Goal: Task Accomplishment & Management: Complete application form

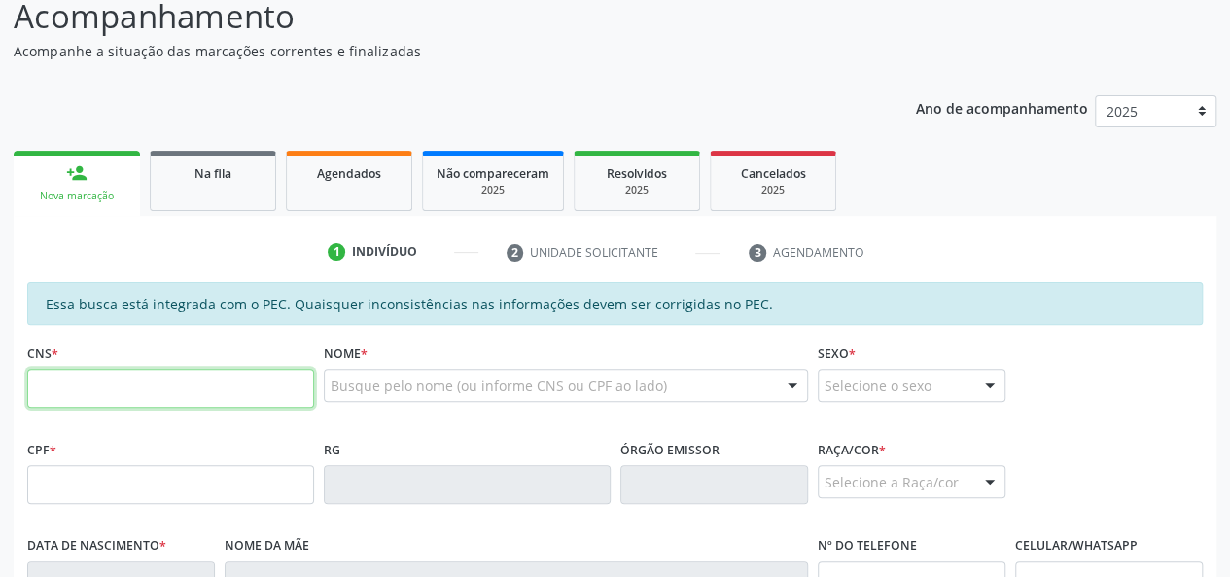
scroll to position [195, 0]
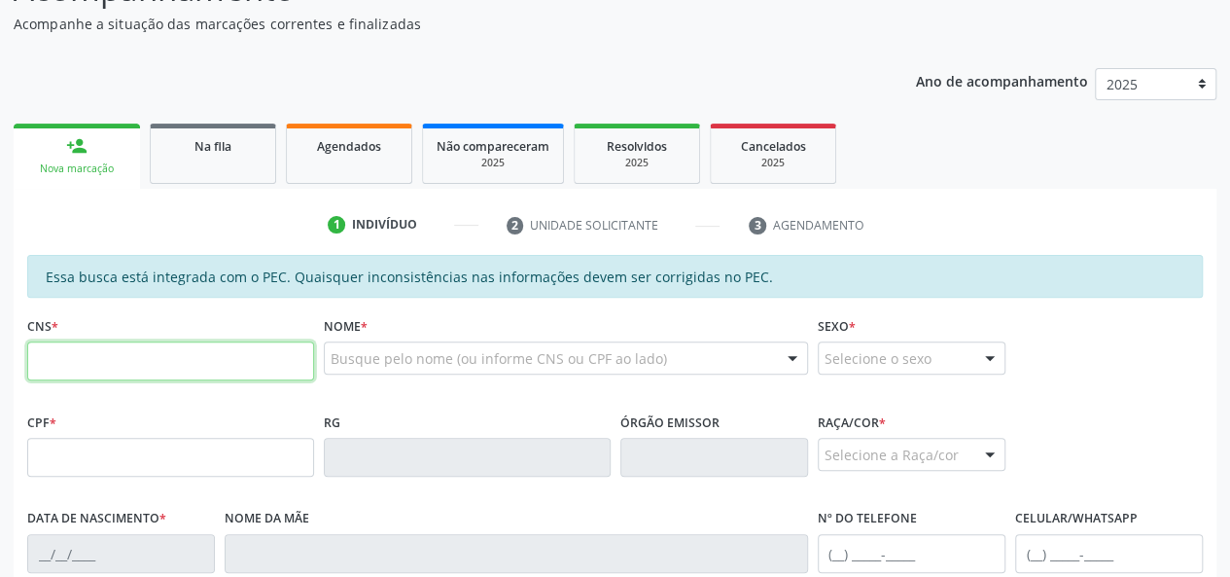
click at [149, 366] on input "text" at bounding box center [170, 360] width 287 height 39
click at [148, 350] on input "text" at bounding box center [170, 360] width 287 height 39
click at [238, 147] on div "Na fila" at bounding box center [212, 145] width 97 height 20
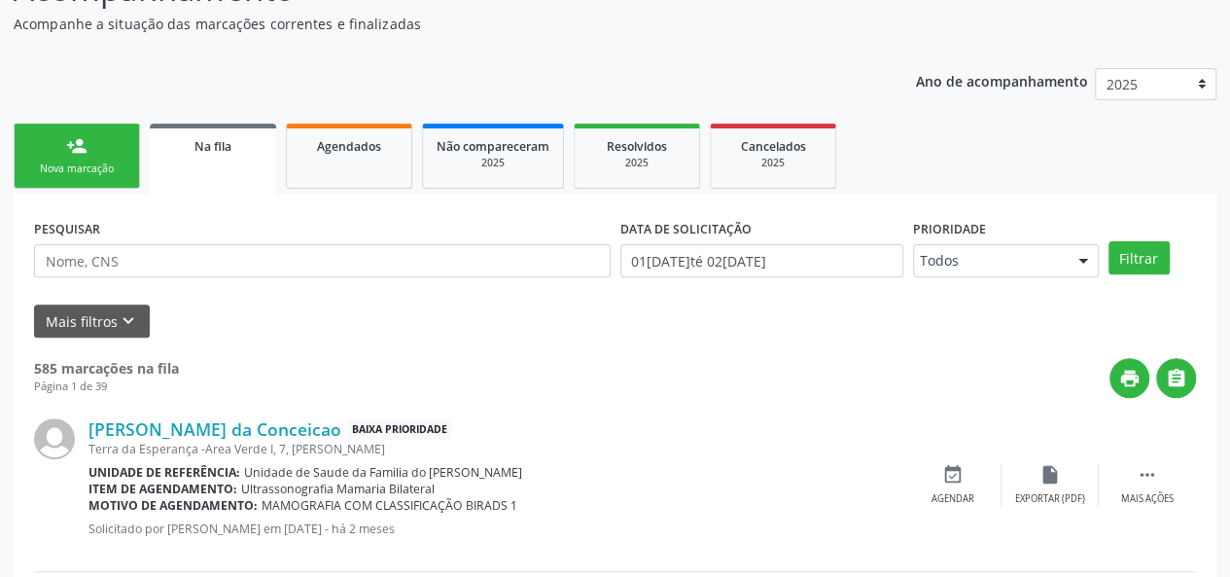
click at [216, 153] on span "Na fila" at bounding box center [213, 146] width 37 height 17
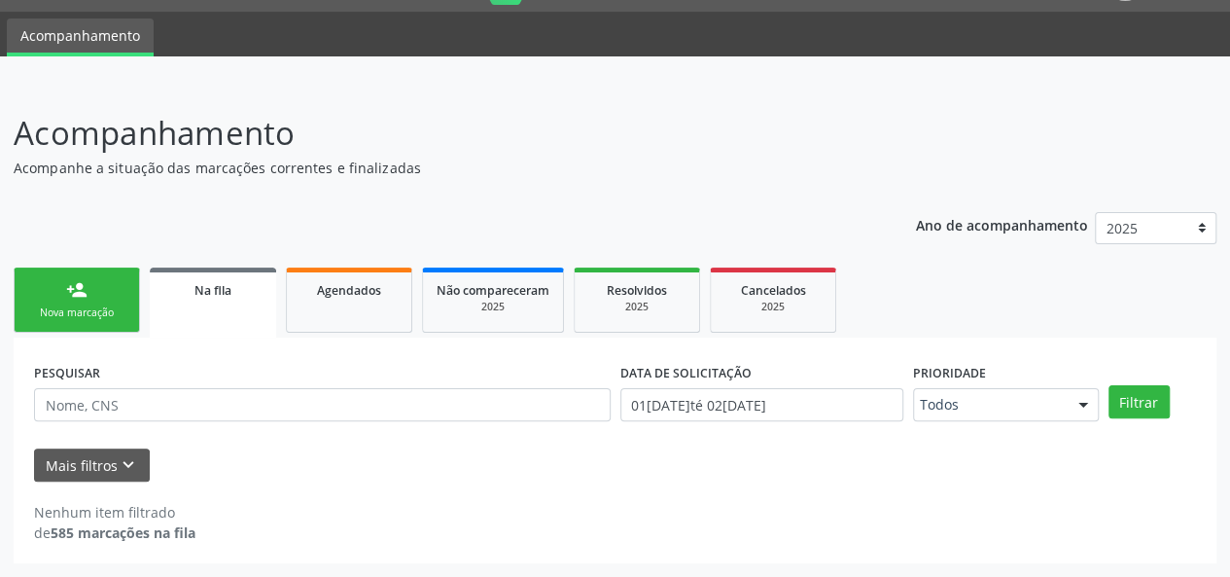
scroll to position [50, 0]
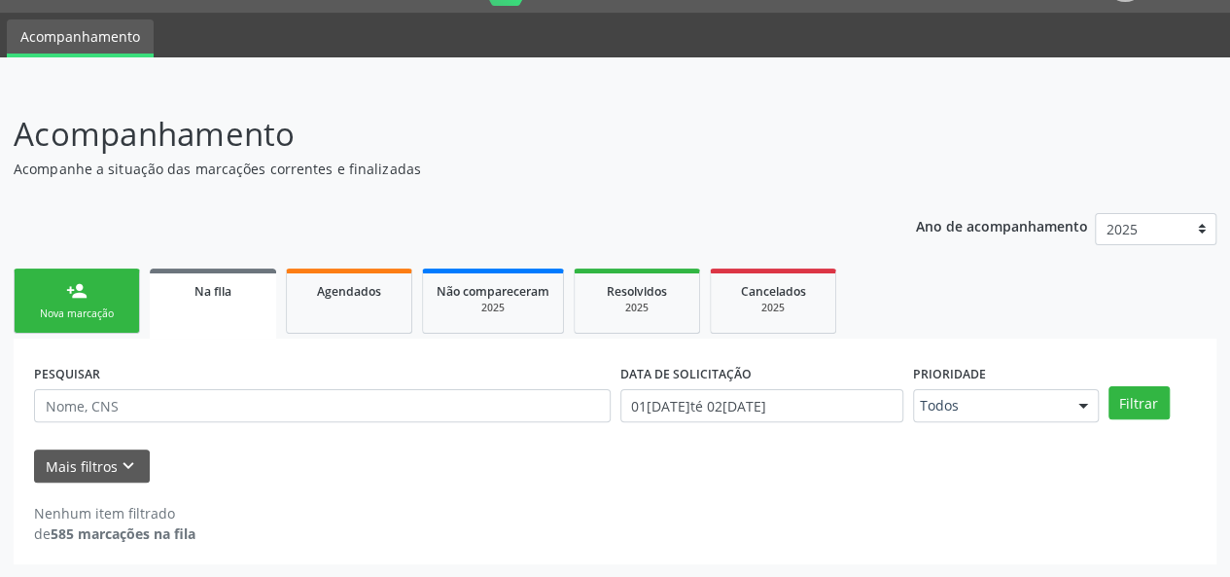
click at [247, 312] on link "Na fila" at bounding box center [213, 303] width 126 height 70
click at [124, 406] on input "text" at bounding box center [322, 405] width 577 height 33
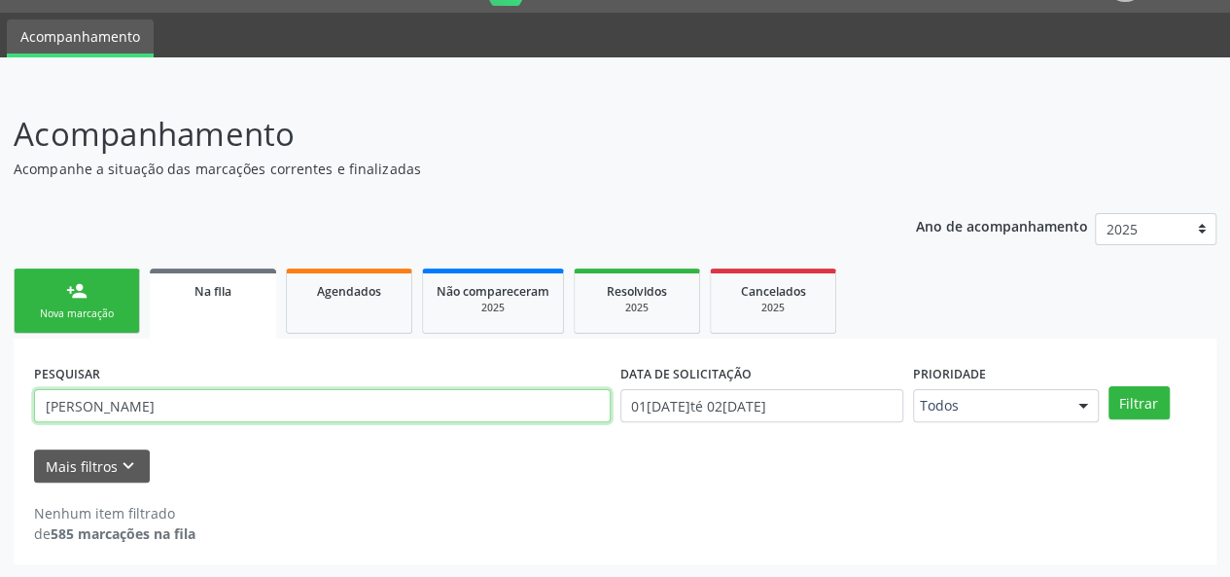
type input "[PERSON_NAME]"
click at [1109, 386] on button "Filtrar" at bounding box center [1139, 402] width 61 height 33
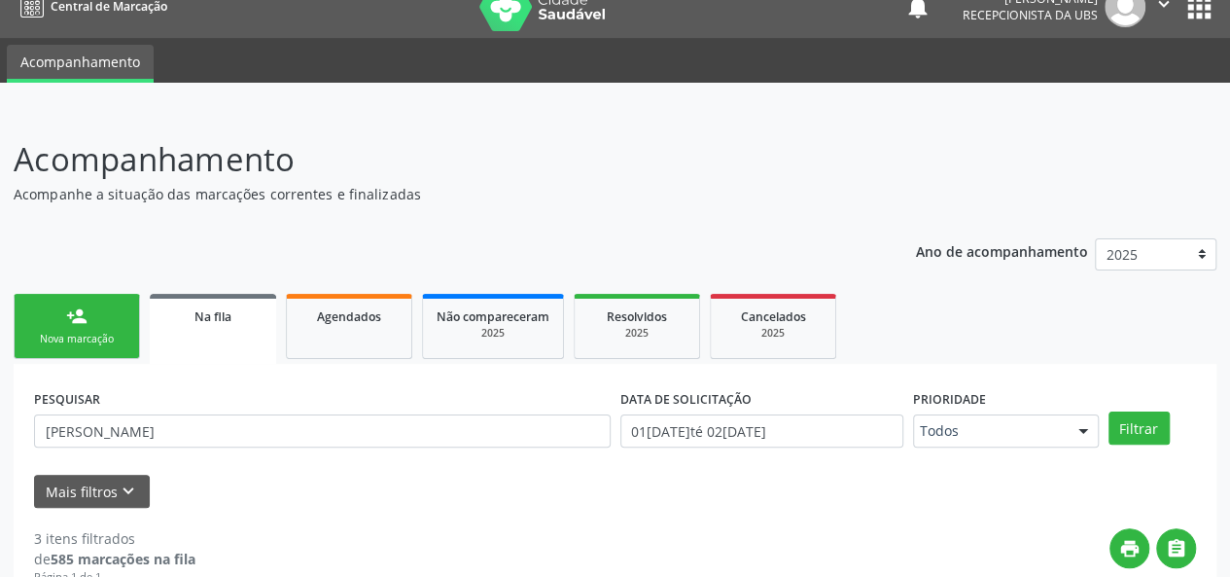
scroll to position [0, 0]
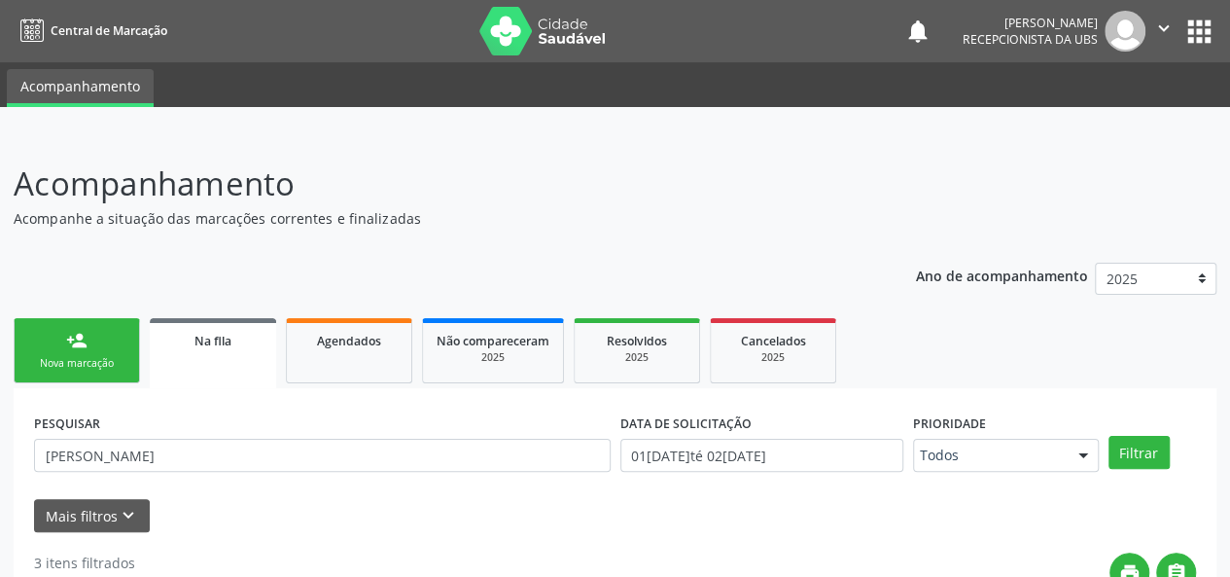
click at [62, 357] on div "Nova marcação" at bounding box center [76, 363] width 97 height 15
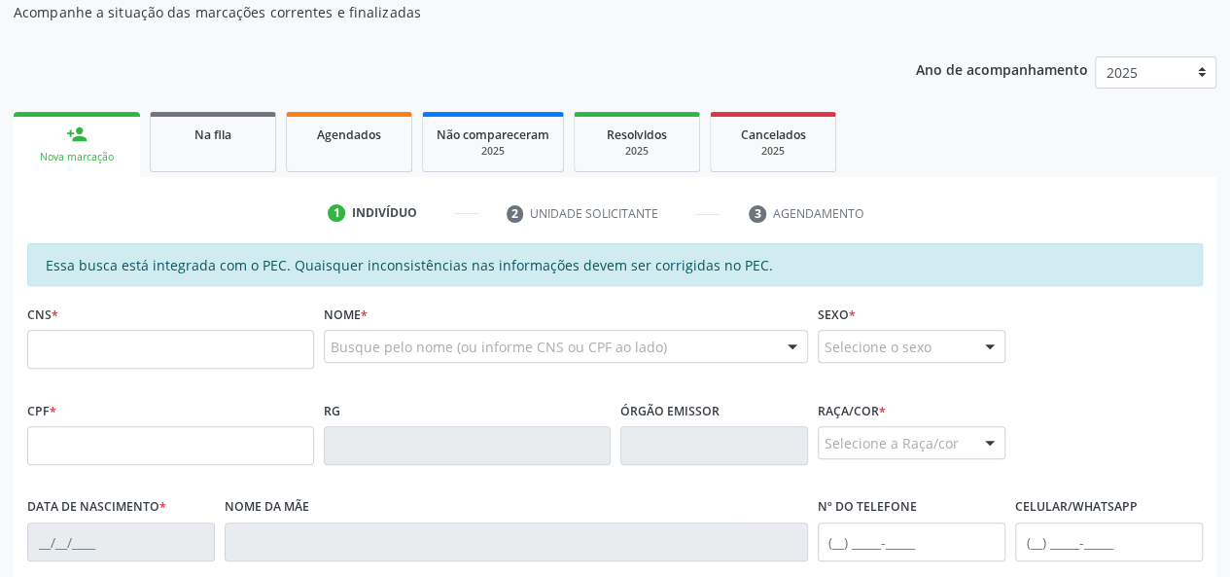
scroll to position [292, 0]
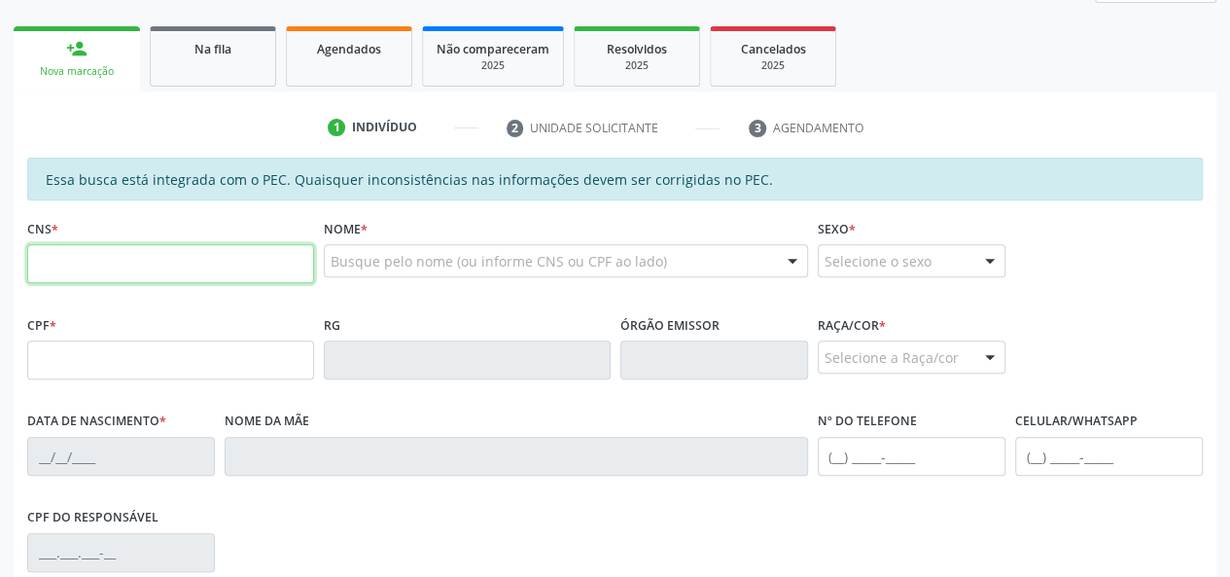
click at [225, 264] on input "text" at bounding box center [170, 263] width 287 height 39
type input "707 0078 2819 1431"
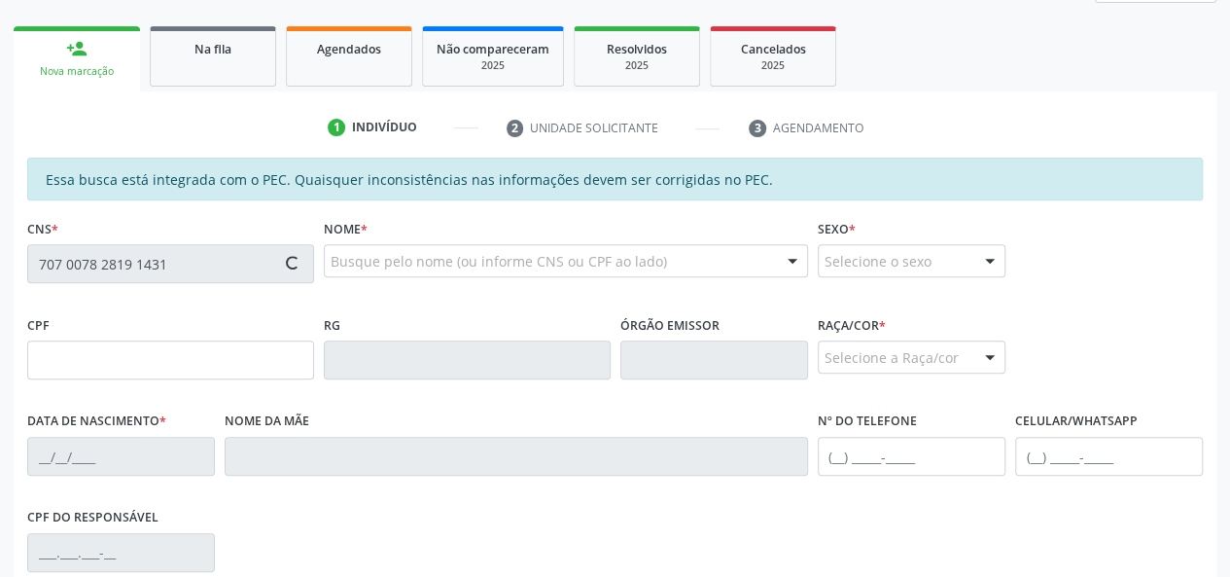
type input "20[DATE]"
type input "[PERSON_NAME]"
type input "[PHONE_NUMBER]"
type input "S/N"
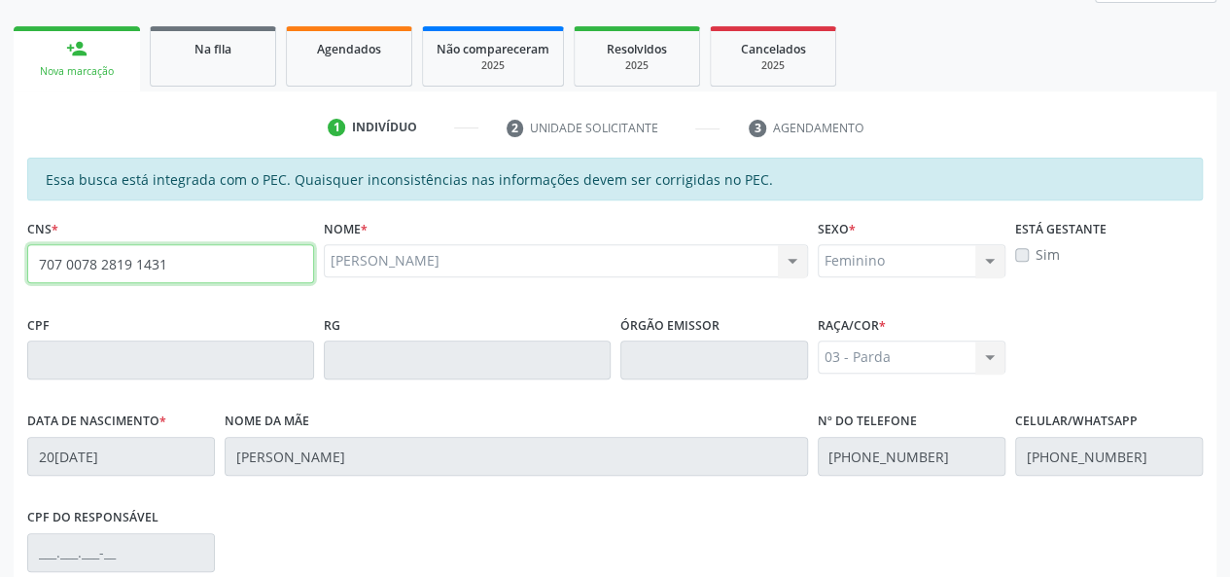
click at [101, 255] on input "707 0078 2819 1431" at bounding box center [170, 263] width 287 height 39
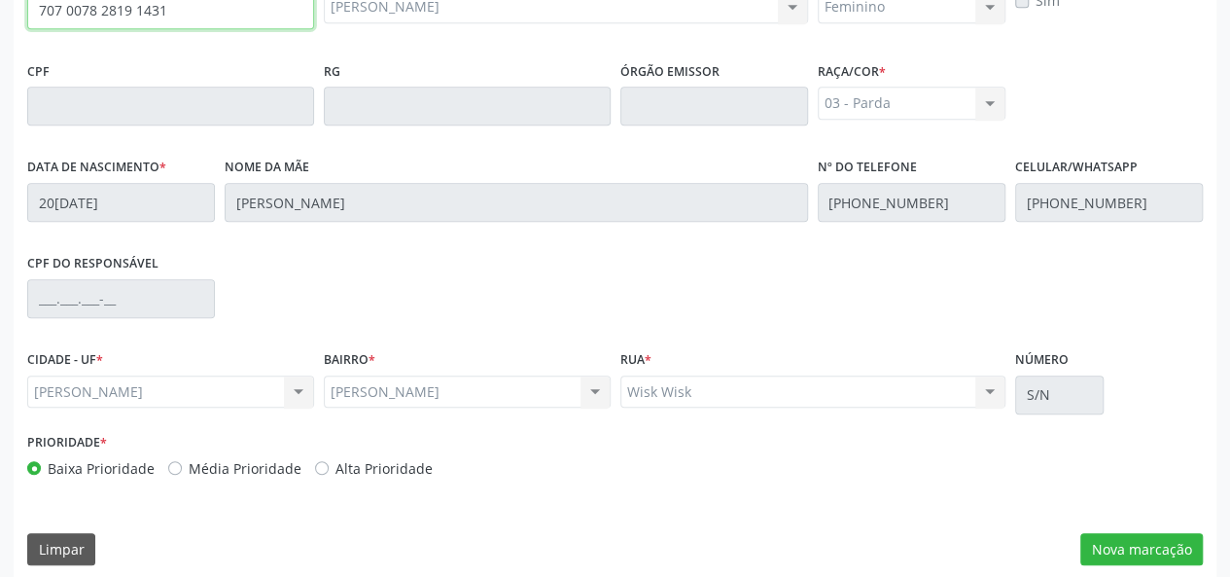
scroll to position [559, 0]
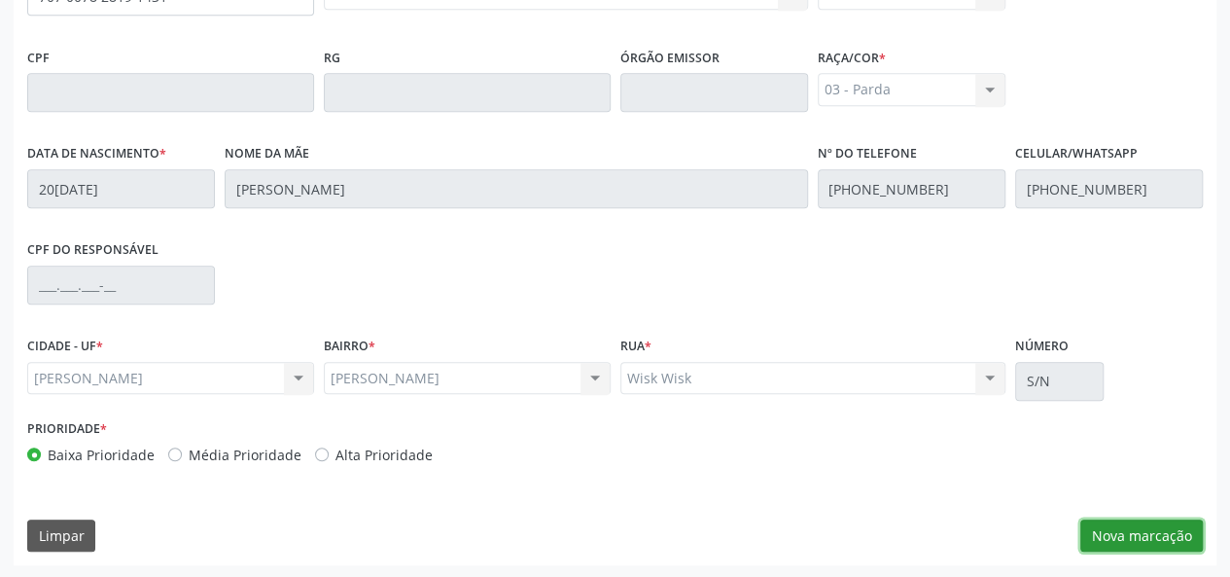
click at [1152, 528] on button "Nova marcação" at bounding box center [1142, 535] width 123 height 33
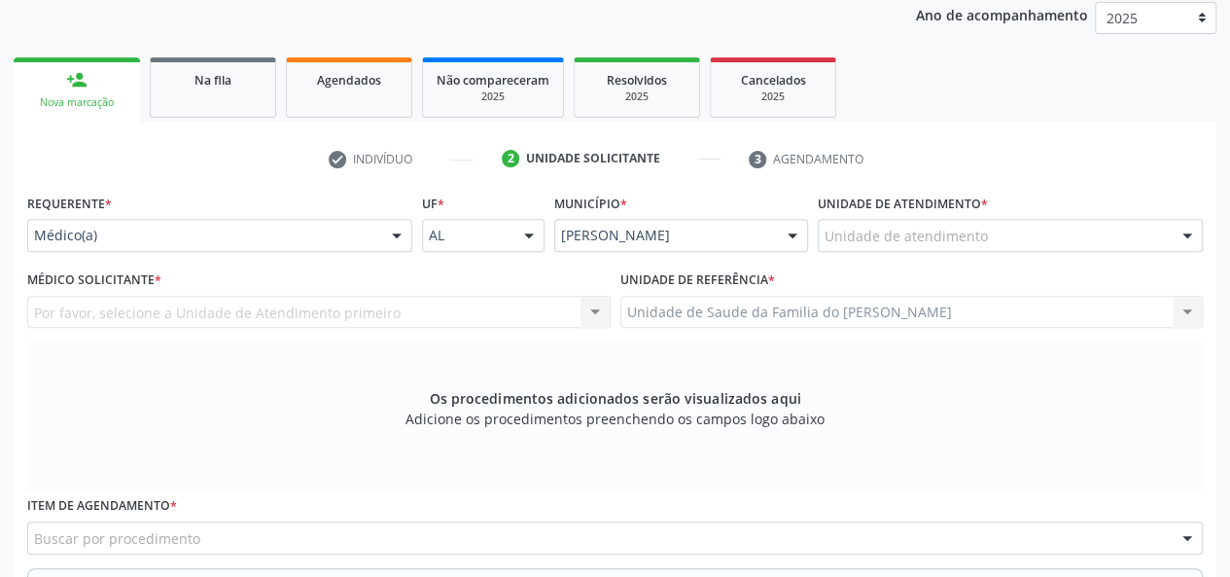
scroll to position [267, 0]
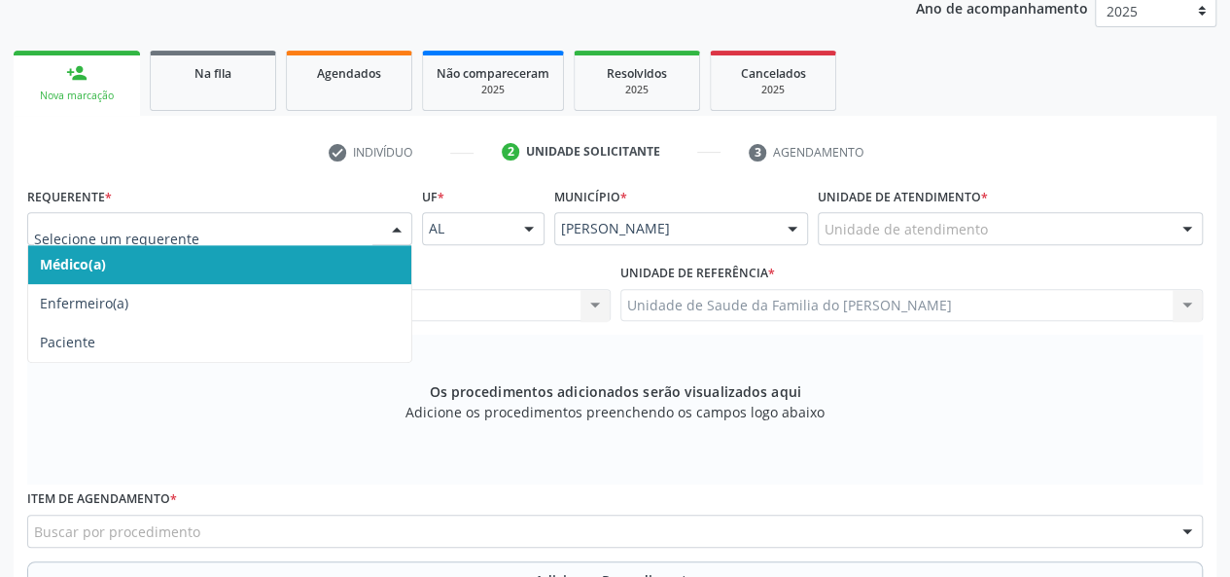
click at [382, 223] on div at bounding box center [396, 229] width 29 height 33
click at [286, 260] on span "Médico(a)" at bounding box center [219, 264] width 383 height 39
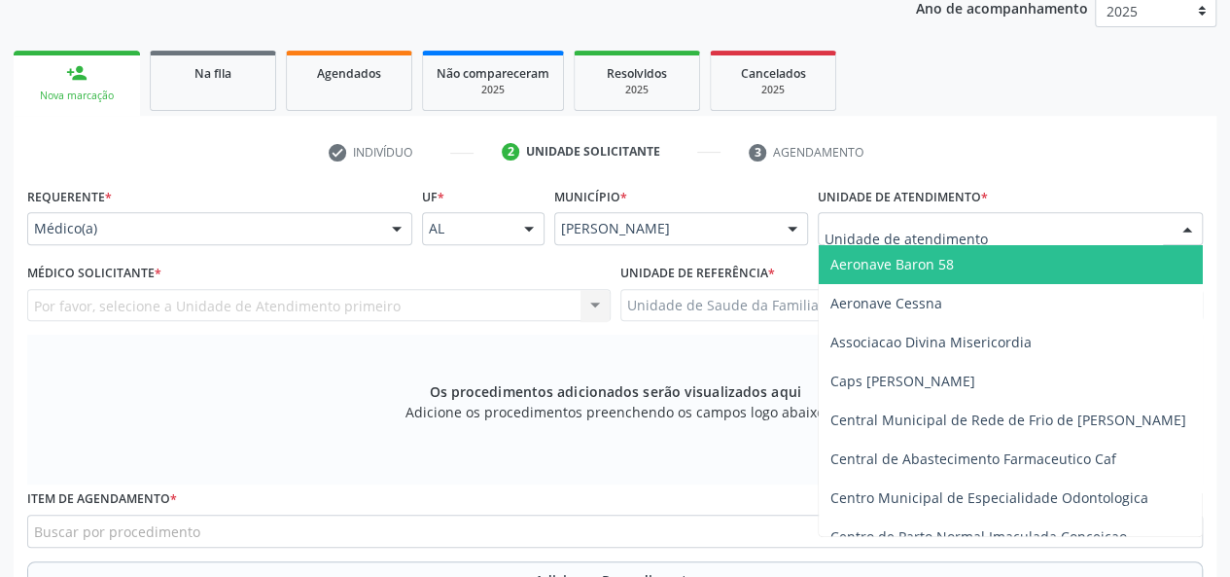
type input "j"
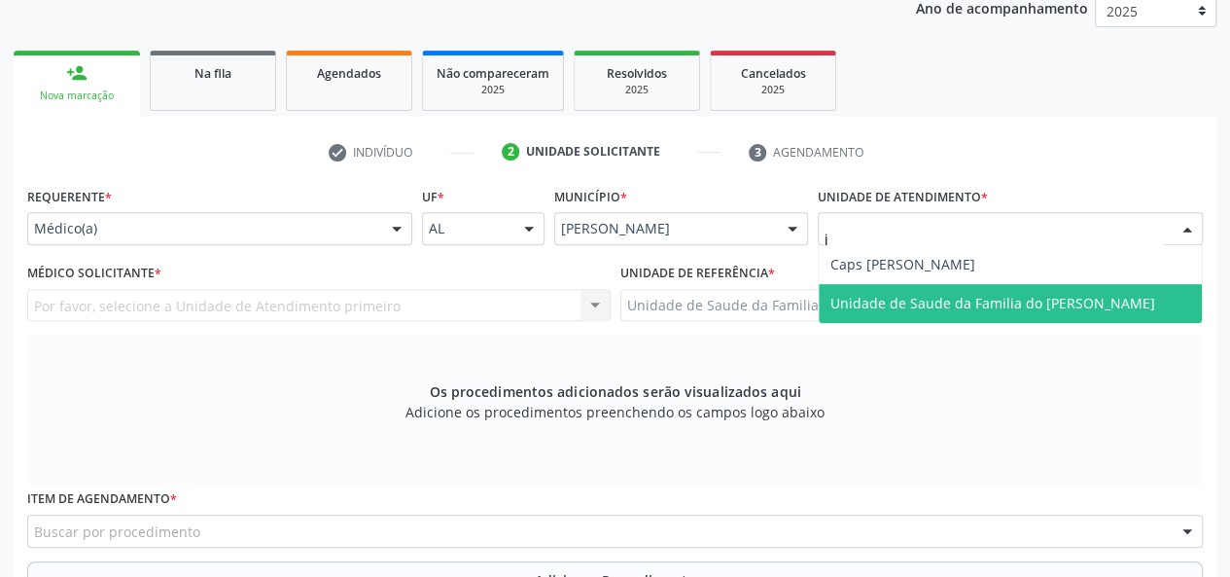
click at [893, 294] on span "Unidade de Saude da Familia do [PERSON_NAME]" at bounding box center [993, 303] width 325 height 18
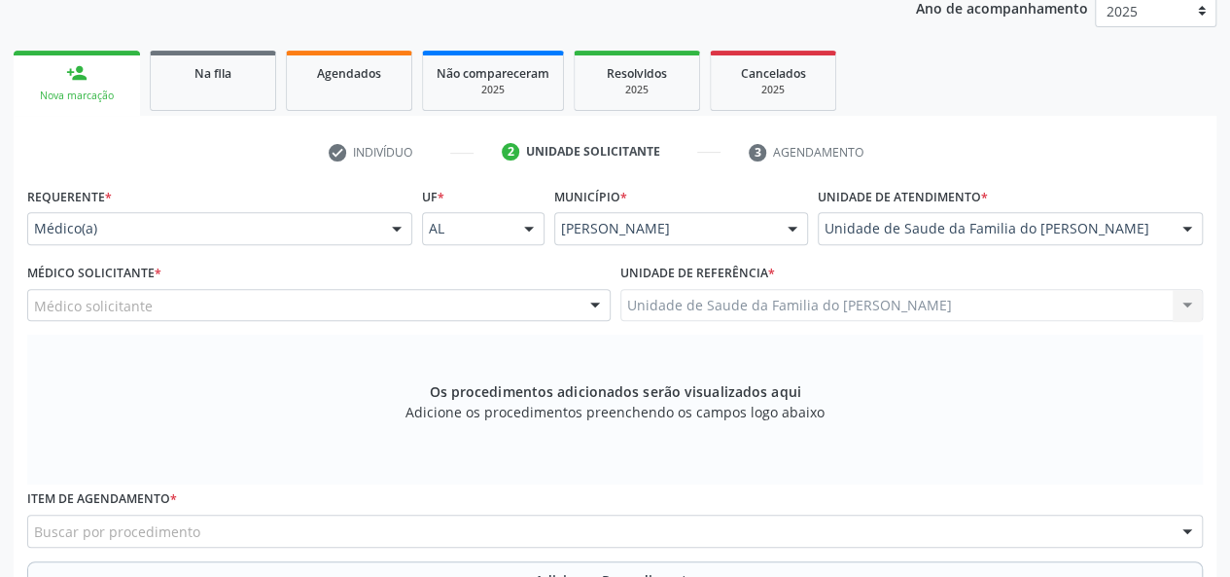
click at [589, 301] on div at bounding box center [595, 306] width 29 height 33
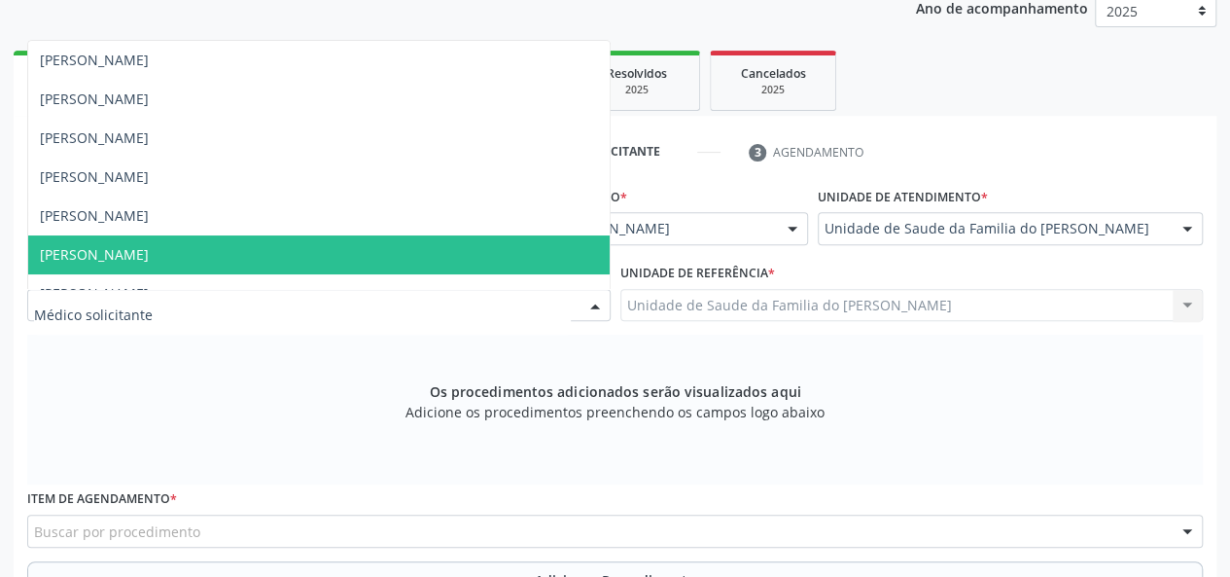
click at [550, 258] on span "[PERSON_NAME]" at bounding box center [319, 254] width 582 height 39
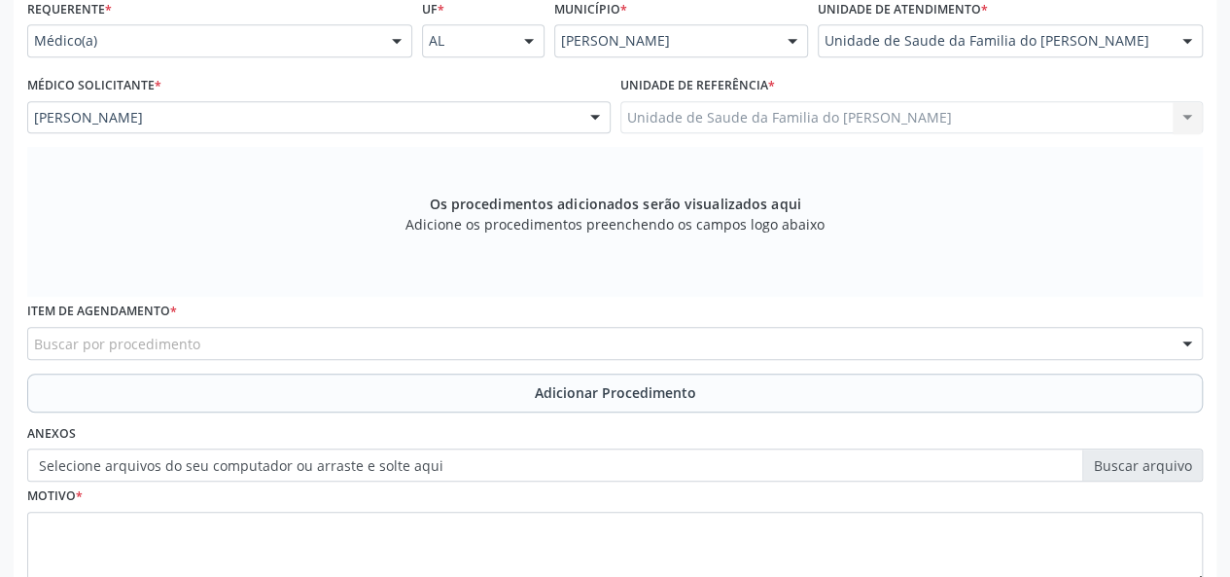
scroll to position [462, 0]
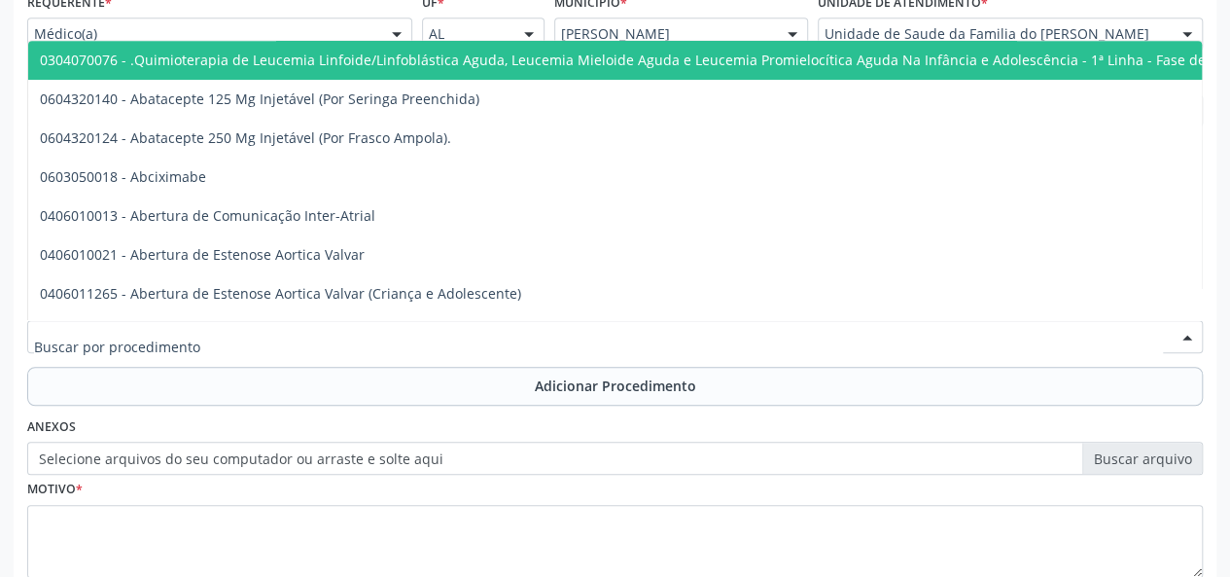
click at [439, 335] on div at bounding box center [615, 336] width 1176 height 33
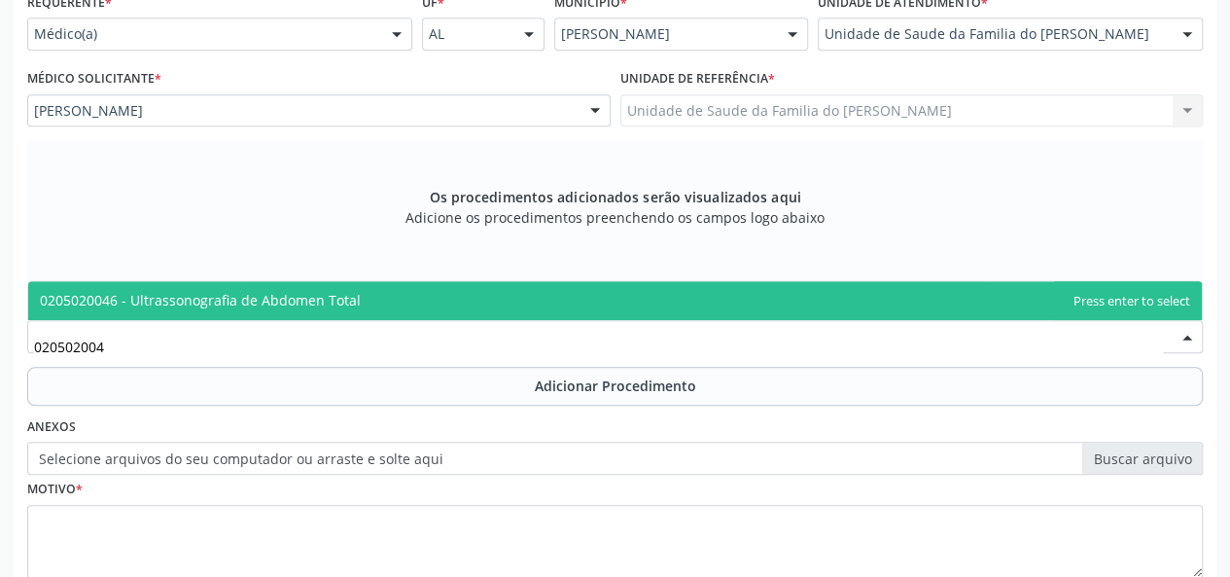
type input "0205020046"
click at [436, 293] on span "0205020046 - Ultrassonografia de Abdomen Total" at bounding box center [615, 300] width 1174 height 39
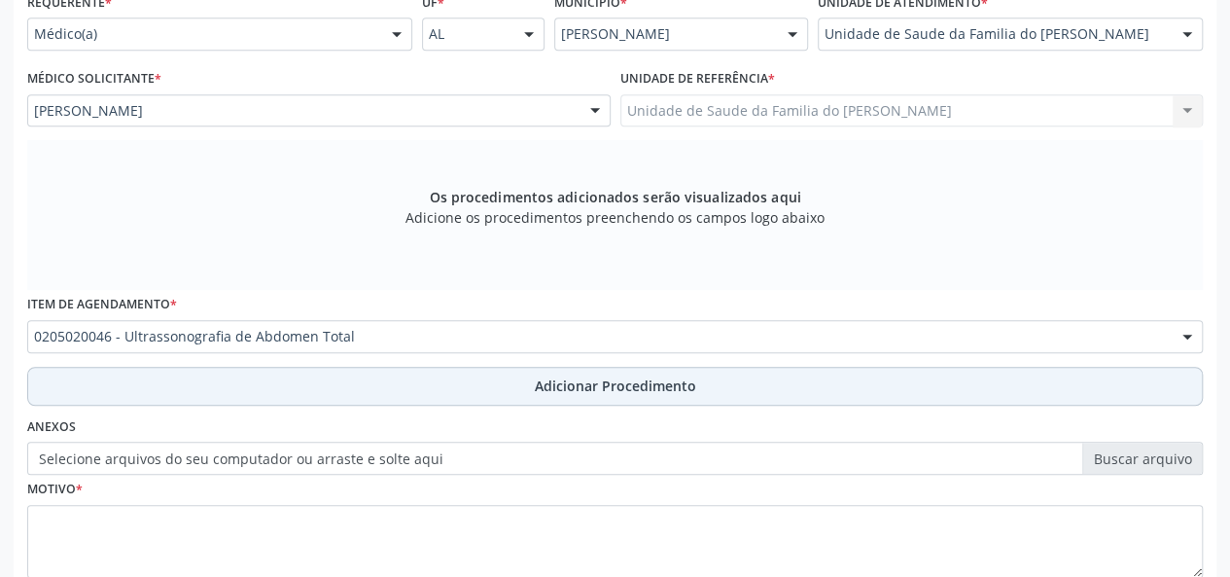
click at [416, 388] on button "Adicionar Procedimento" at bounding box center [615, 386] width 1176 height 39
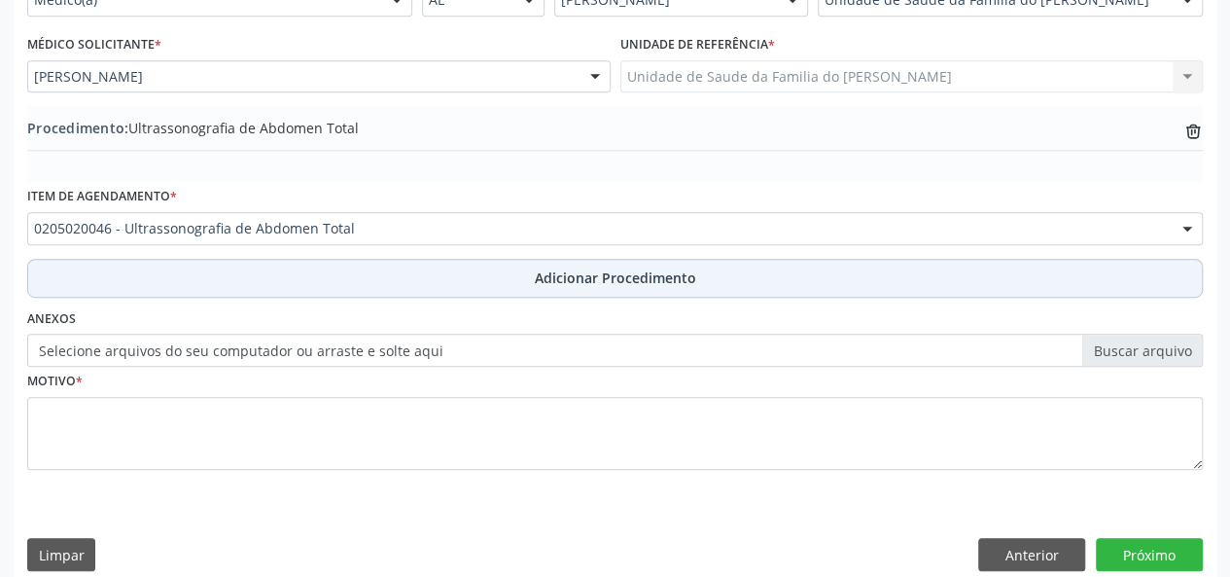
scroll to position [515, 0]
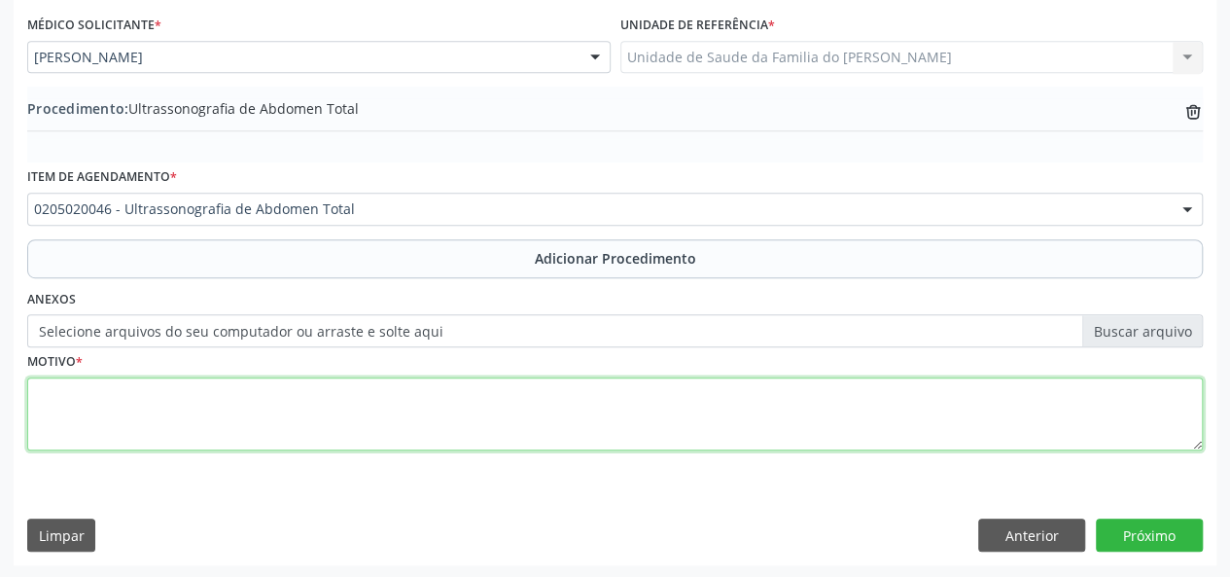
click at [341, 404] on textarea at bounding box center [615, 414] width 1176 height 74
click at [61, 389] on textarea "[MEDICAL_DATA] [MEDICAL_DATA]" at bounding box center [615, 414] width 1176 height 74
type textarea "hérnia [MEDICAL_DATA]"
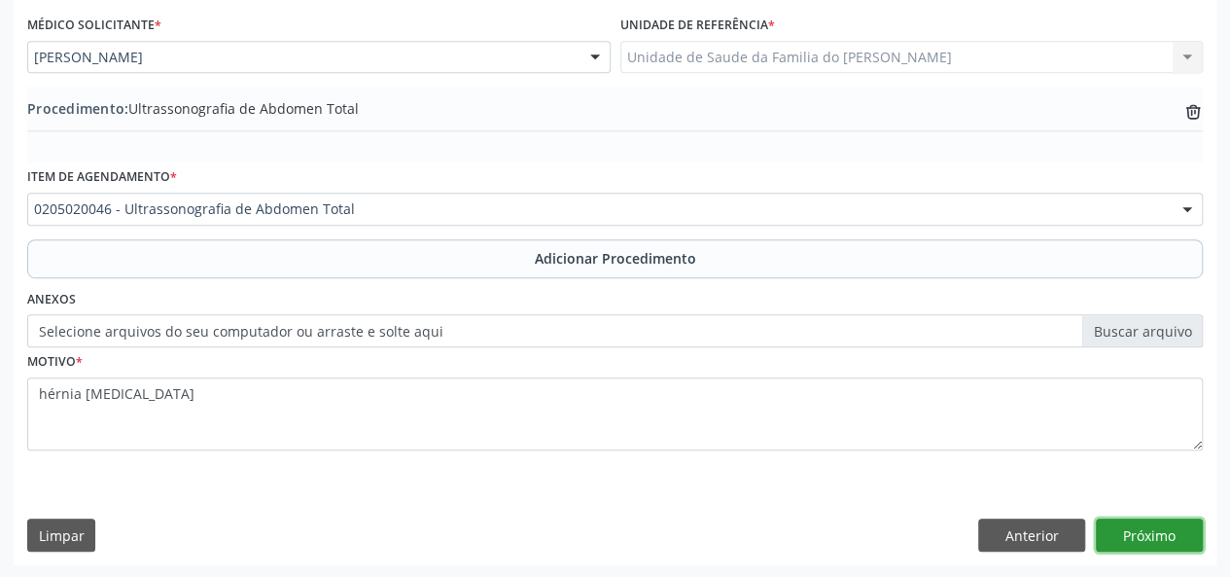
click at [1160, 529] on button "Próximo" at bounding box center [1149, 534] width 107 height 33
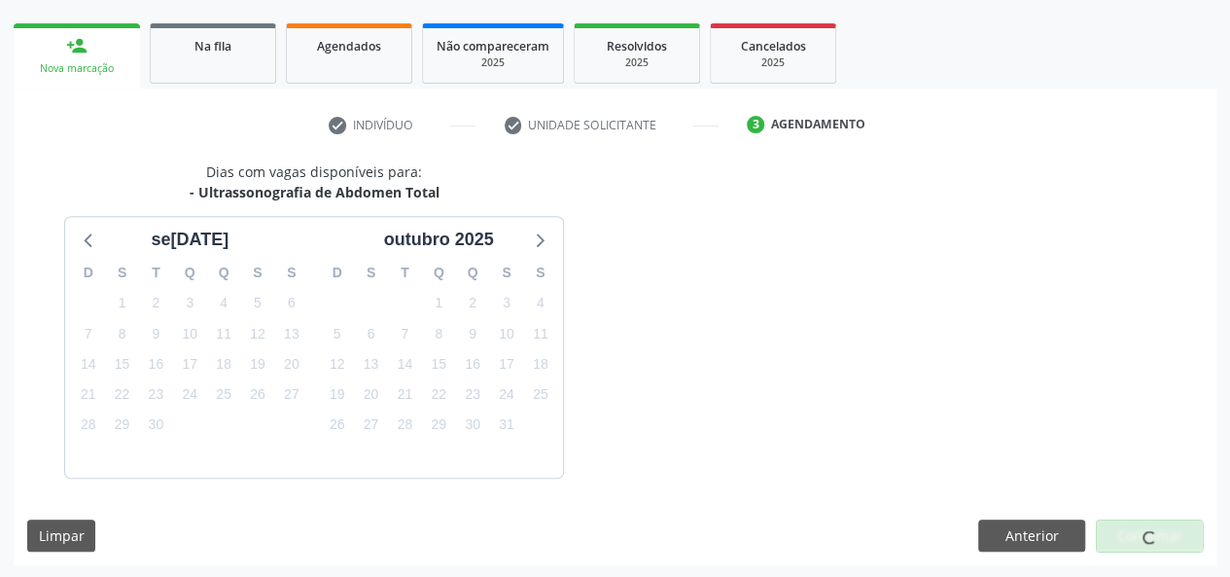
scroll to position [352, 0]
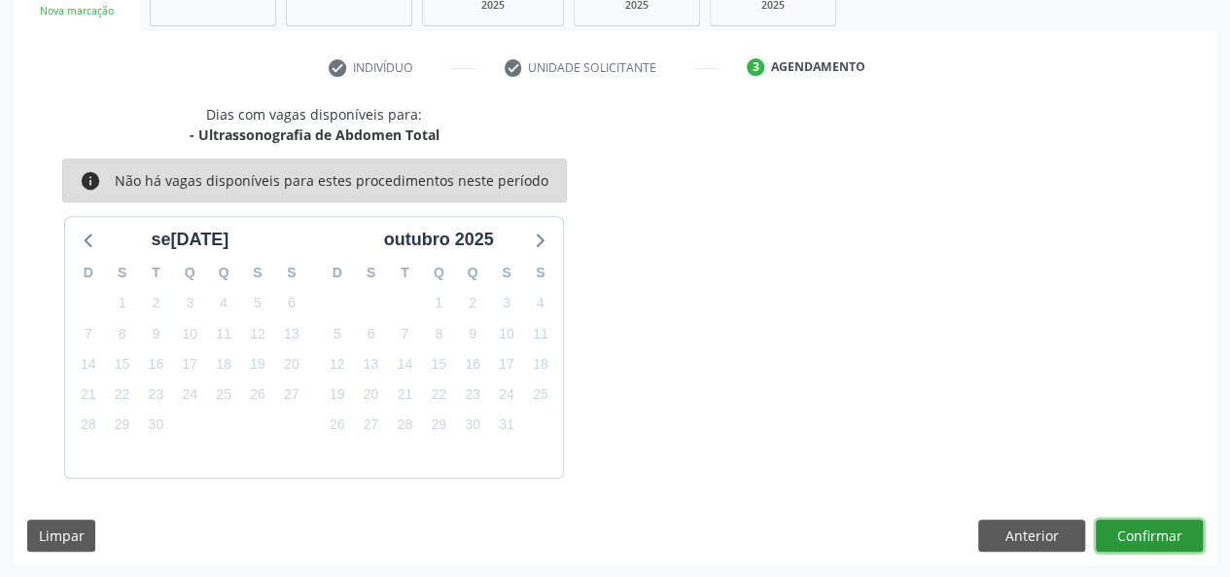
click at [1160, 530] on button "Confirmar" at bounding box center [1149, 535] width 107 height 33
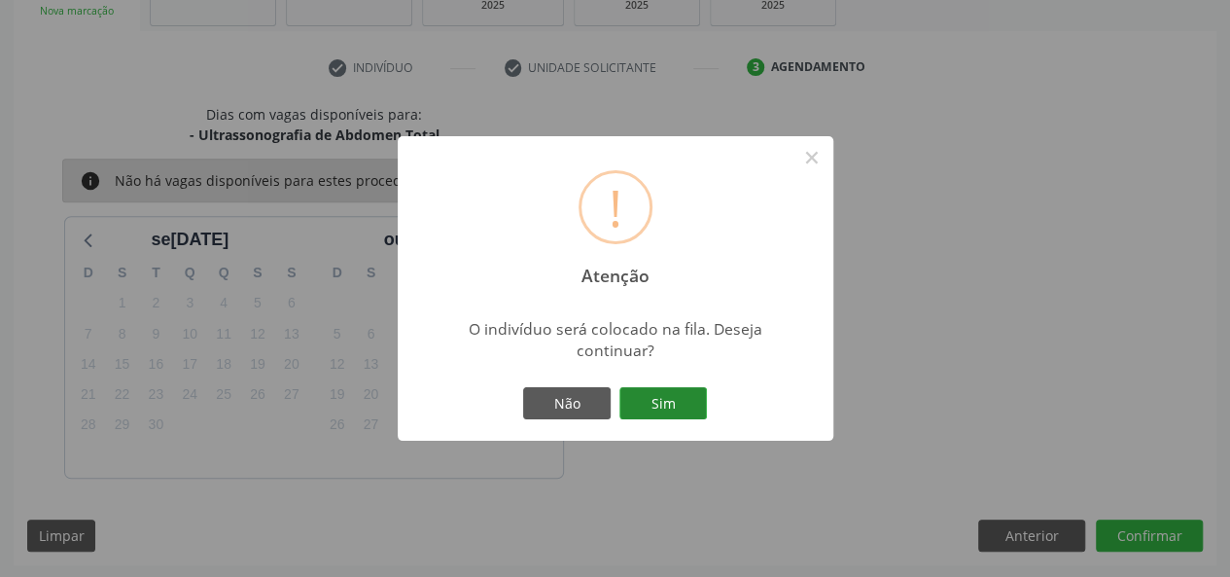
click at [686, 410] on button "Sim" at bounding box center [664, 403] width 88 height 33
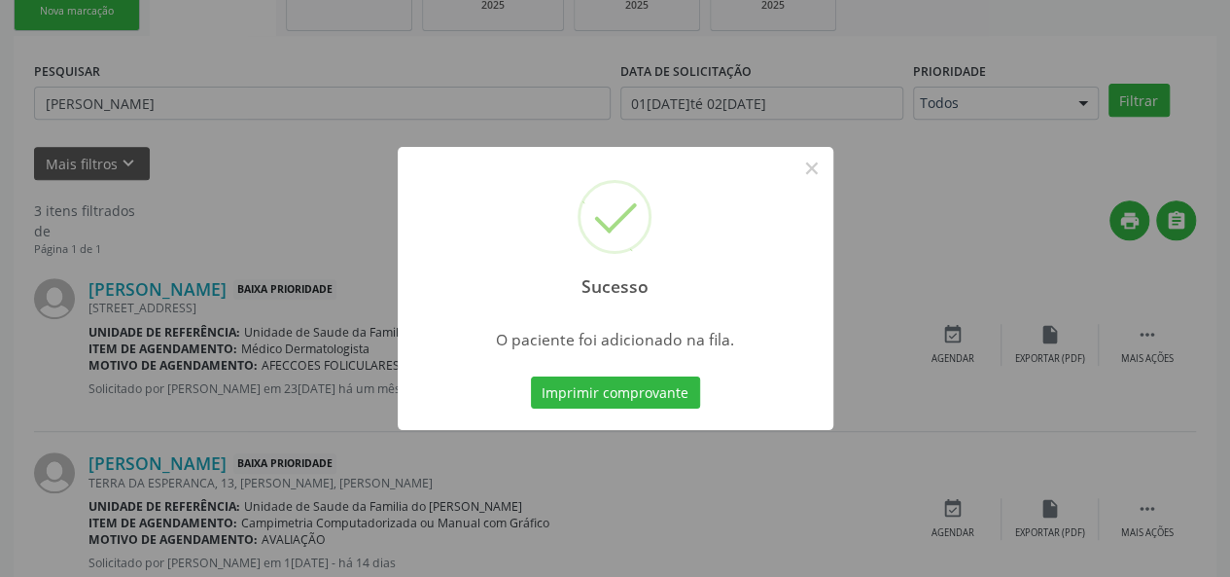
scroll to position [91, 0]
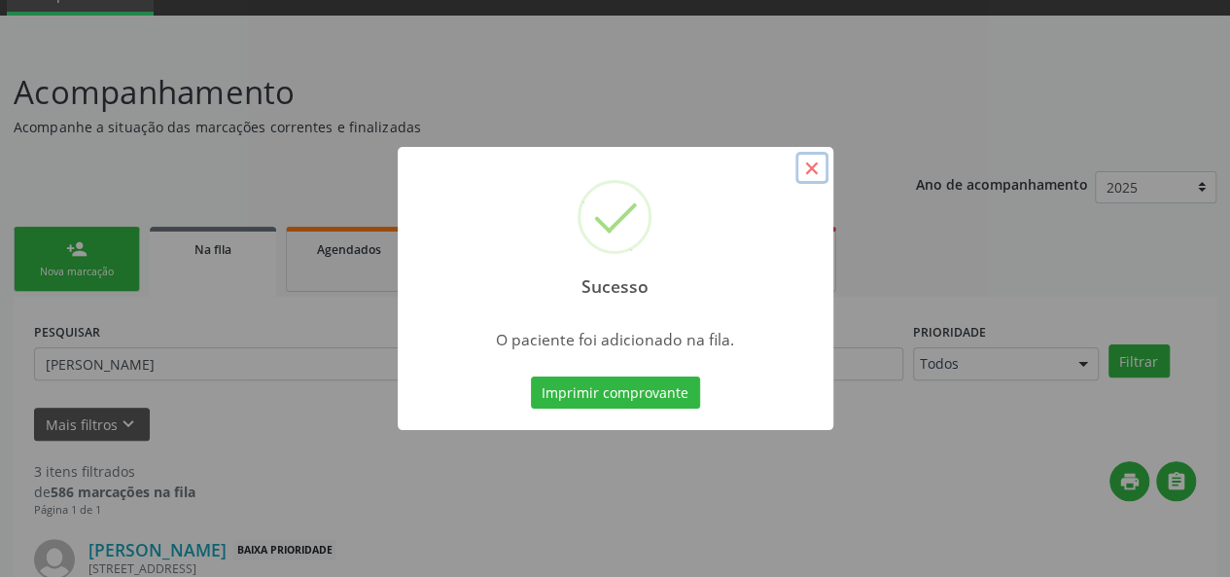
click at [816, 172] on button "×" at bounding box center [812, 168] width 33 height 33
click at [816, 172] on div "Sucesso × O paciente foi adicionado na fila. Imprimir comprovante Cancel" at bounding box center [615, 288] width 1230 height 577
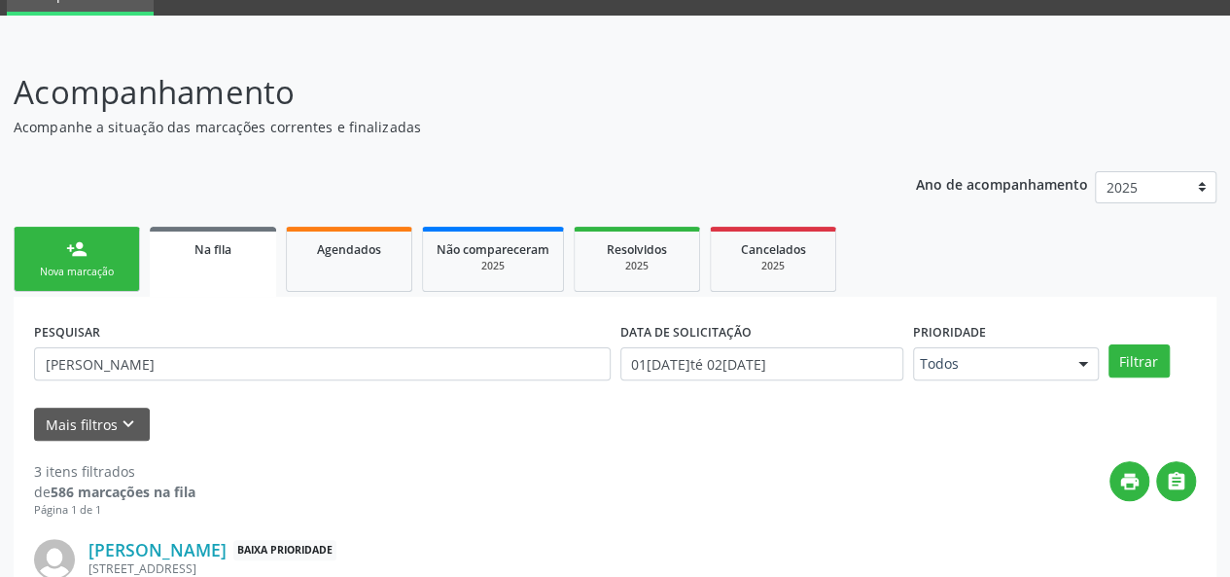
click at [76, 245] on div "person_add" at bounding box center [76, 248] width 21 height 21
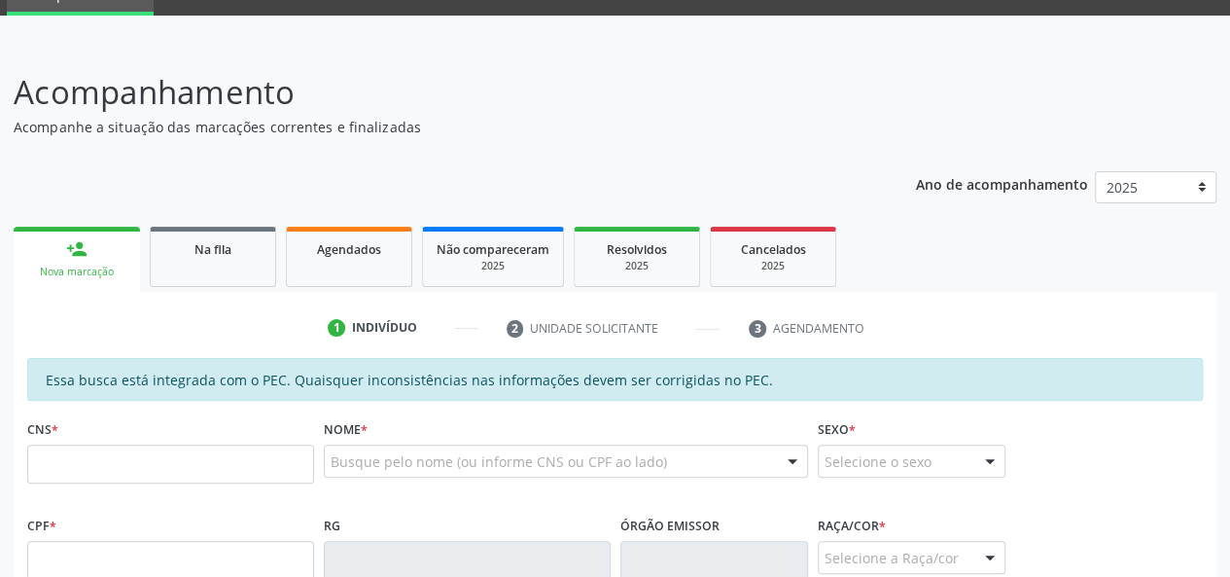
scroll to position [286, 0]
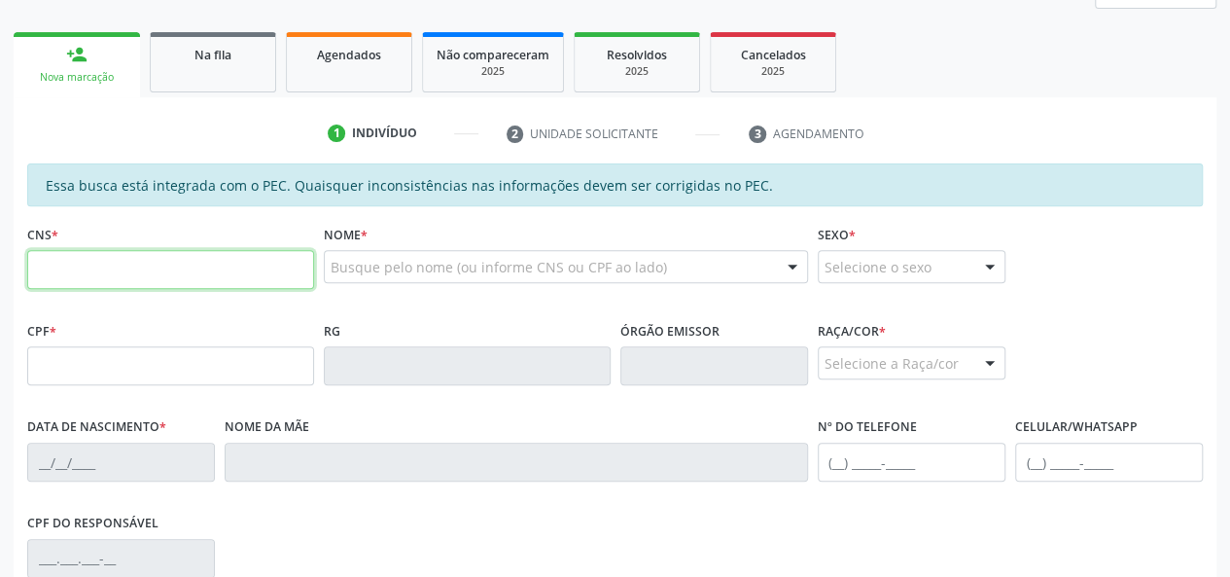
paste input "707 0078 2819 1431"
type input "707 0078 2819 1431"
type input "20[DATE]"
type input "[PERSON_NAME]"
type input "[PHONE_NUMBER]"
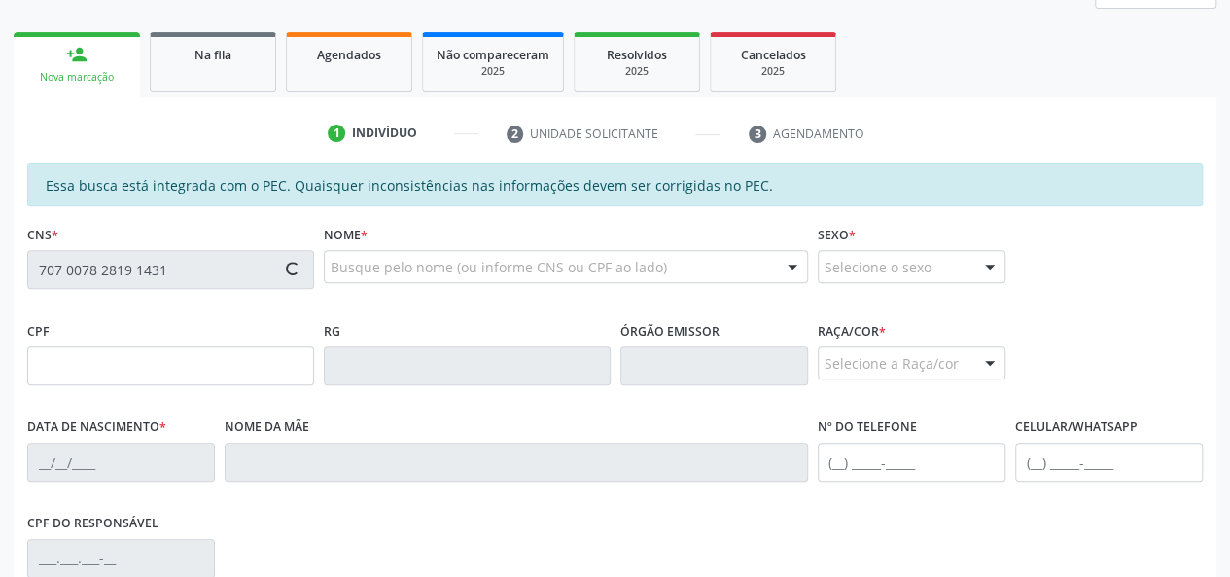
type input "[PHONE_NUMBER]"
type input "S/N"
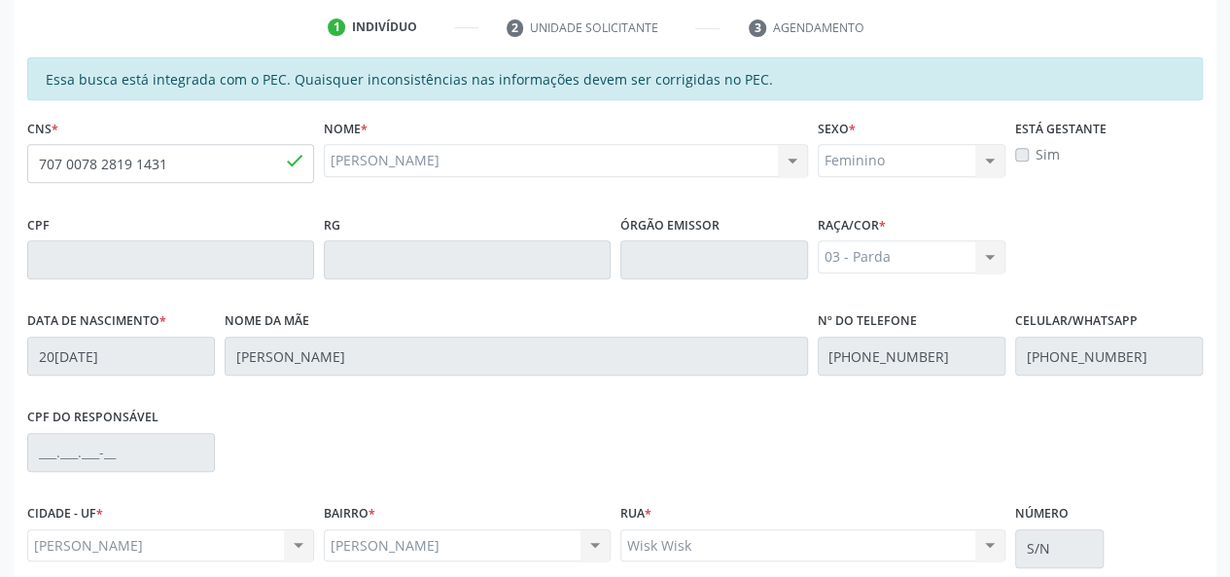
scroll to position [559, 0]
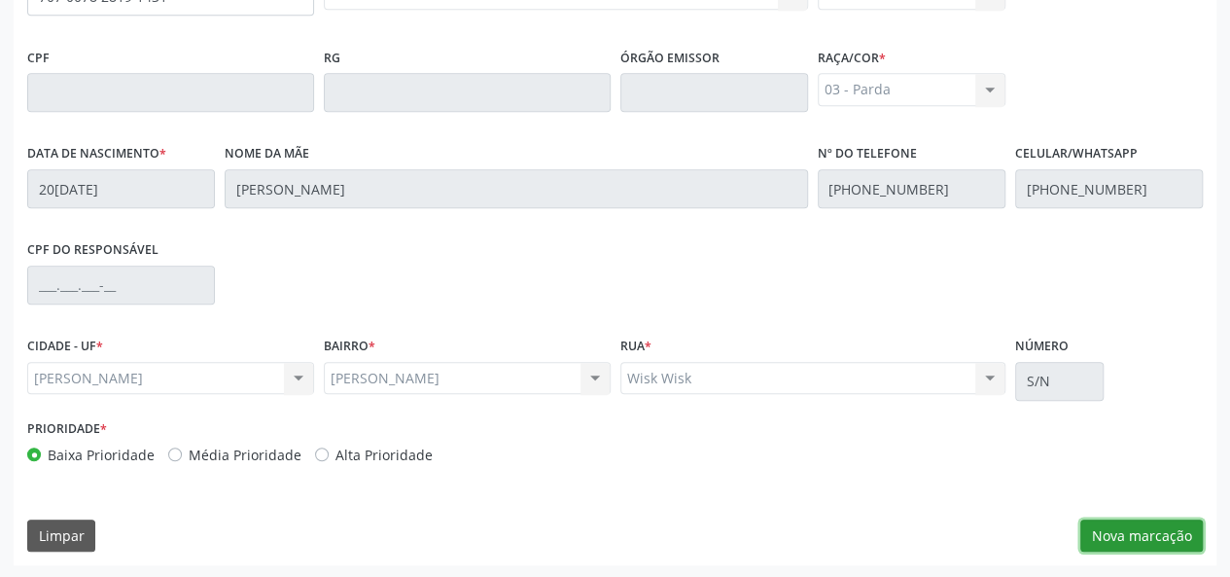
click at [1128, 540] on button "Nova marcação" at bounding box center [1142, 535] width 123 height 33
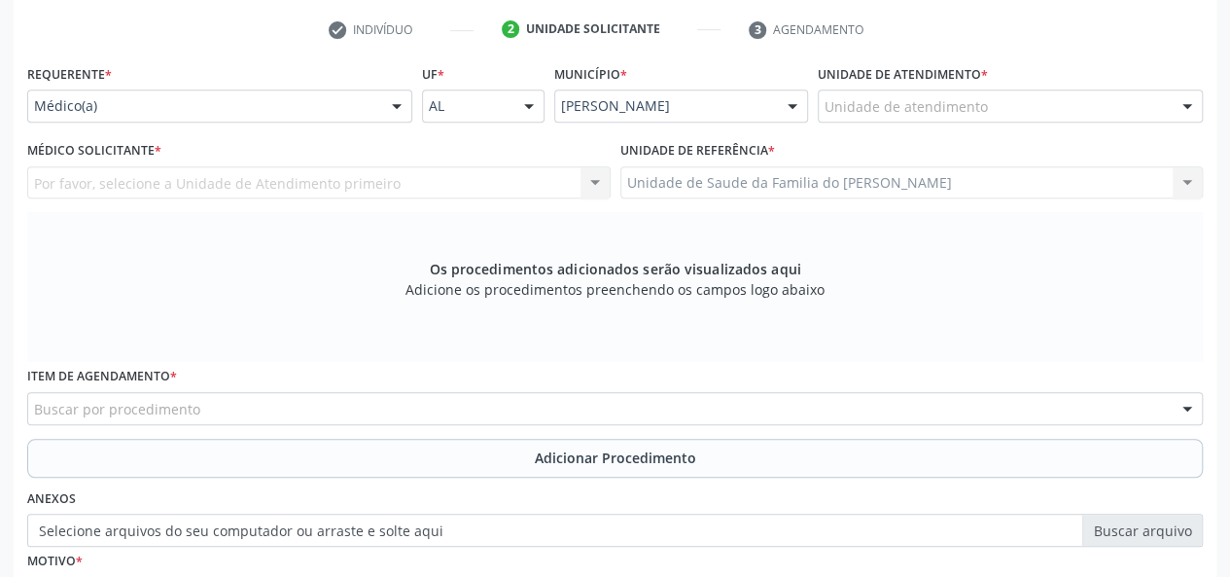
scroll to position [267, 0]
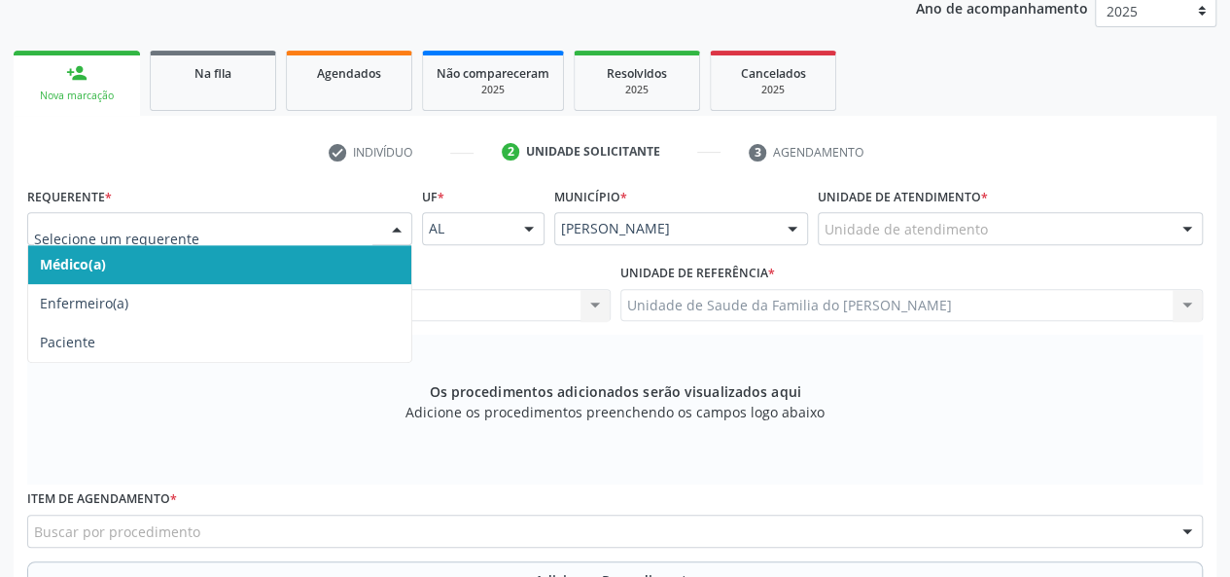
click at [389, 223] on div at bounding box center [396, 229] width 29 height 33
click at [288, 267] on span "Médico(a)" at bounding box center [219, 264] width 383 height 39
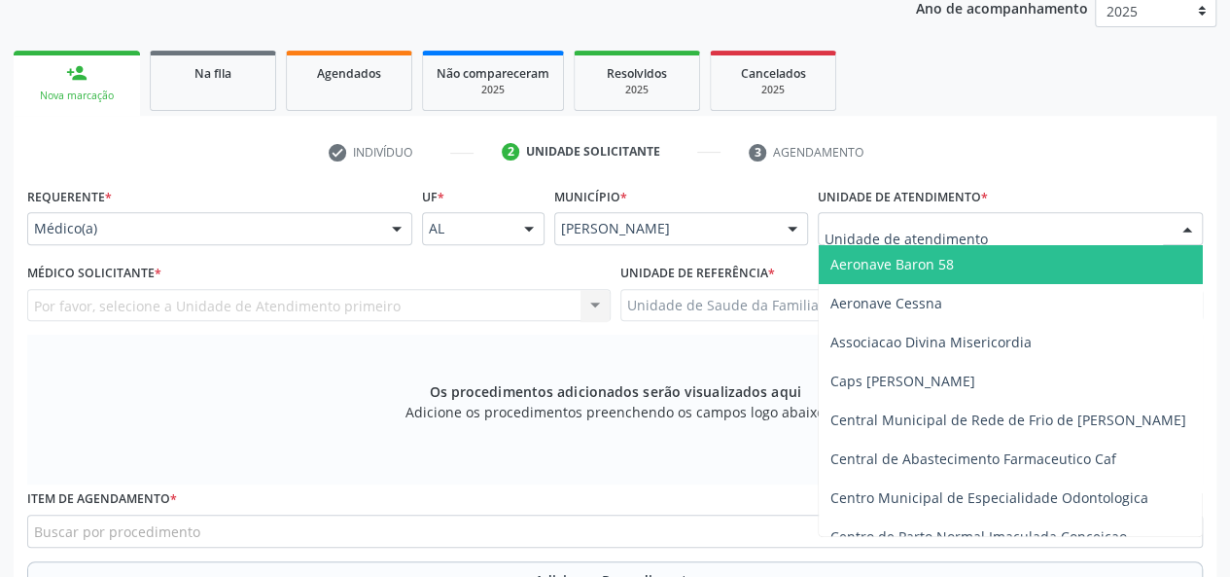
type input "j"
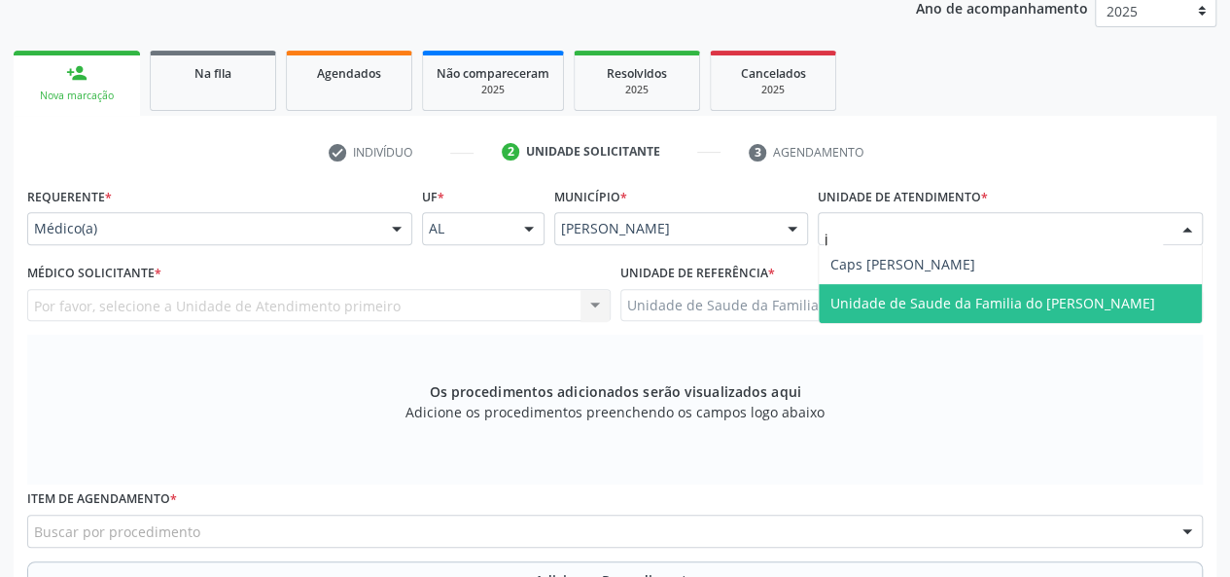
click at [909, 307] on span "Unidade de Saude da Familia do [PERSON_NAME]" at bounding box center [993, 303] width 325 height 18
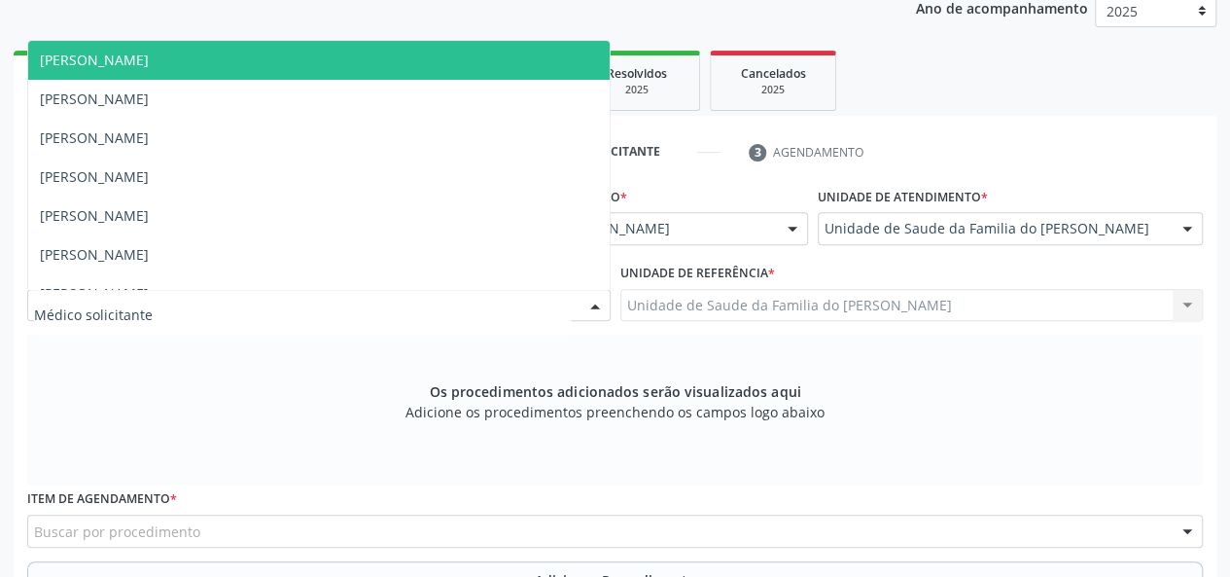
click at [597, 304] on div at bounding box center [595, 306] width 29 height 33
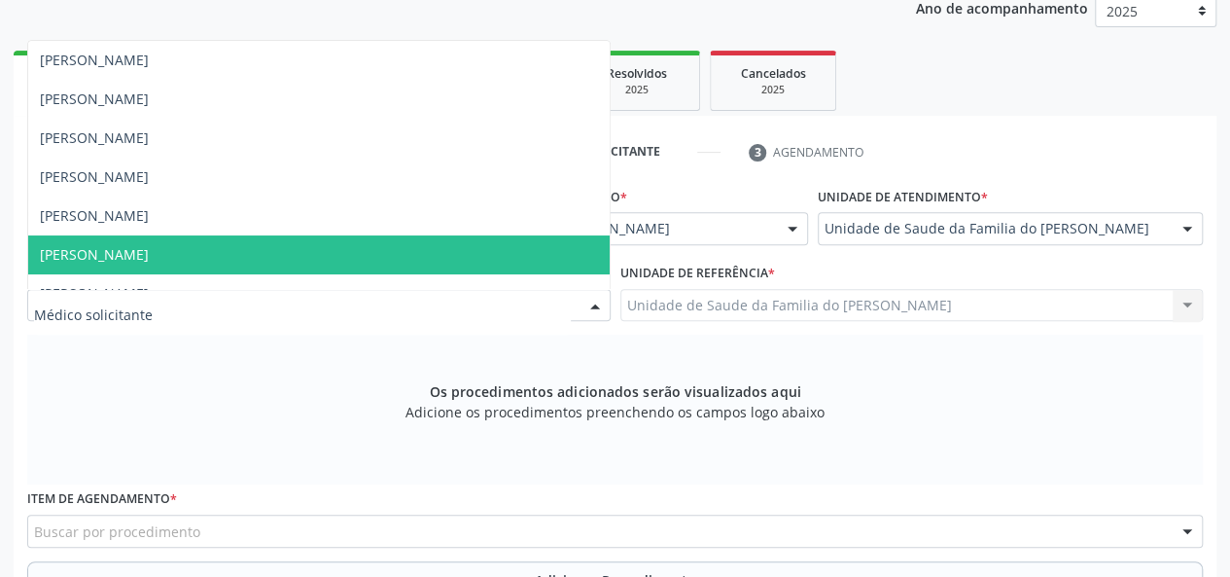
click at [478, 260] on span "[PERSON_NAME]" at bounding box center [319, 254] width 582 height 39
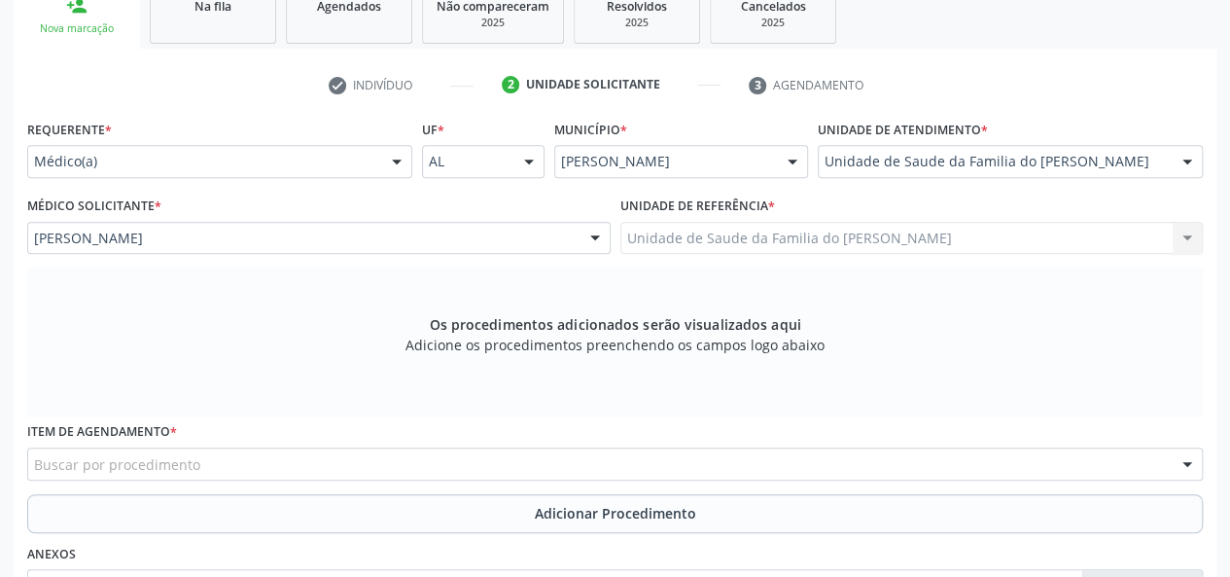
scroll to position [365, 0]
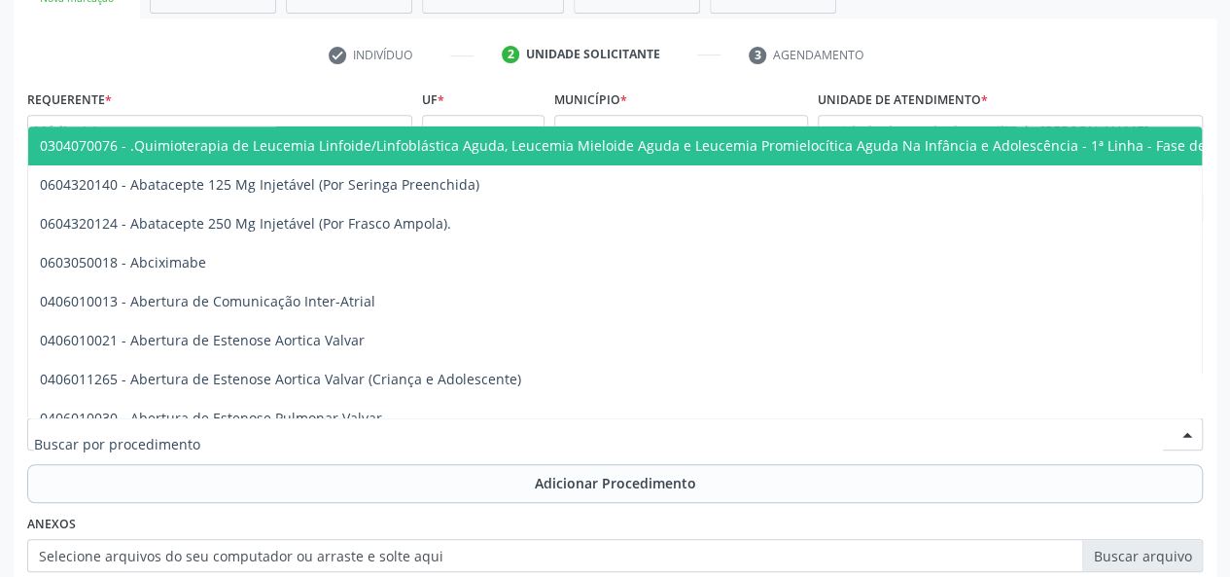
click at [340, 427] on div at bounding box center [615, 433] width 1176 height 33
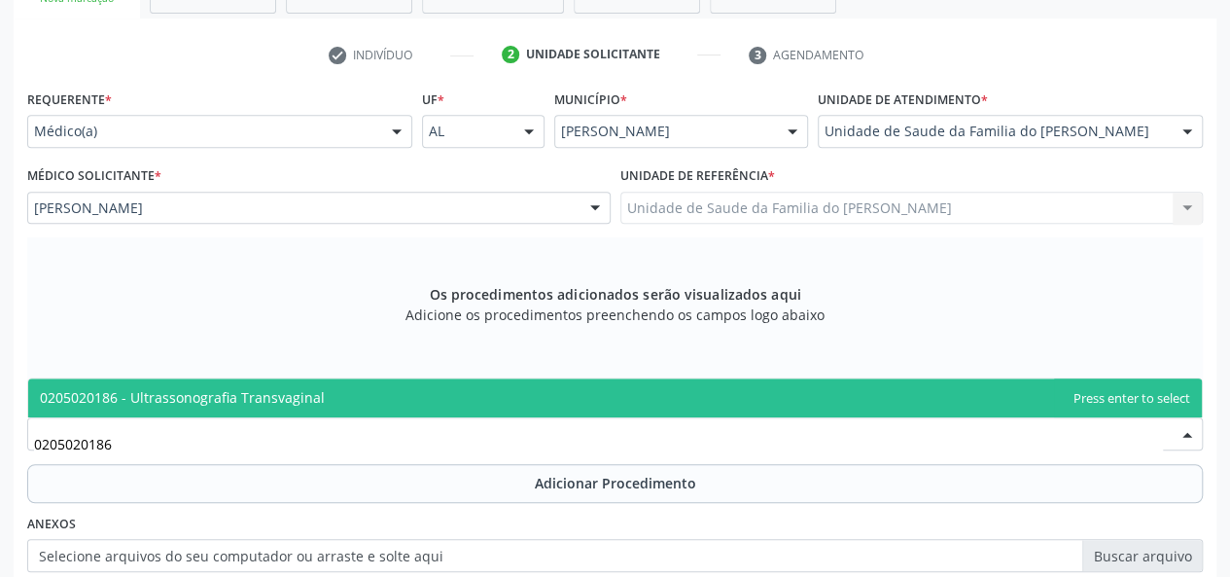
click at [346, 390] on span "0205020186 - Ultrassonografia Transvaginal" at bounding box center [615, 397] width 1174 height 39
type input "0205020186"
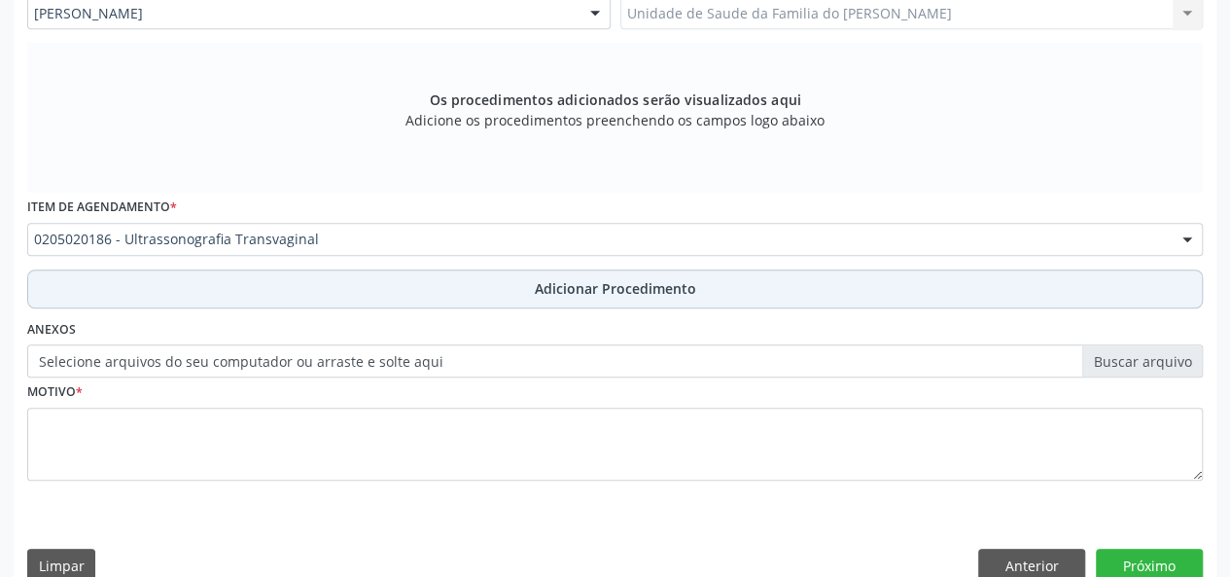
click at [368, 283] on button "Adicionar Procedimento" at bounding box center [615, 288] width 1176 height 39
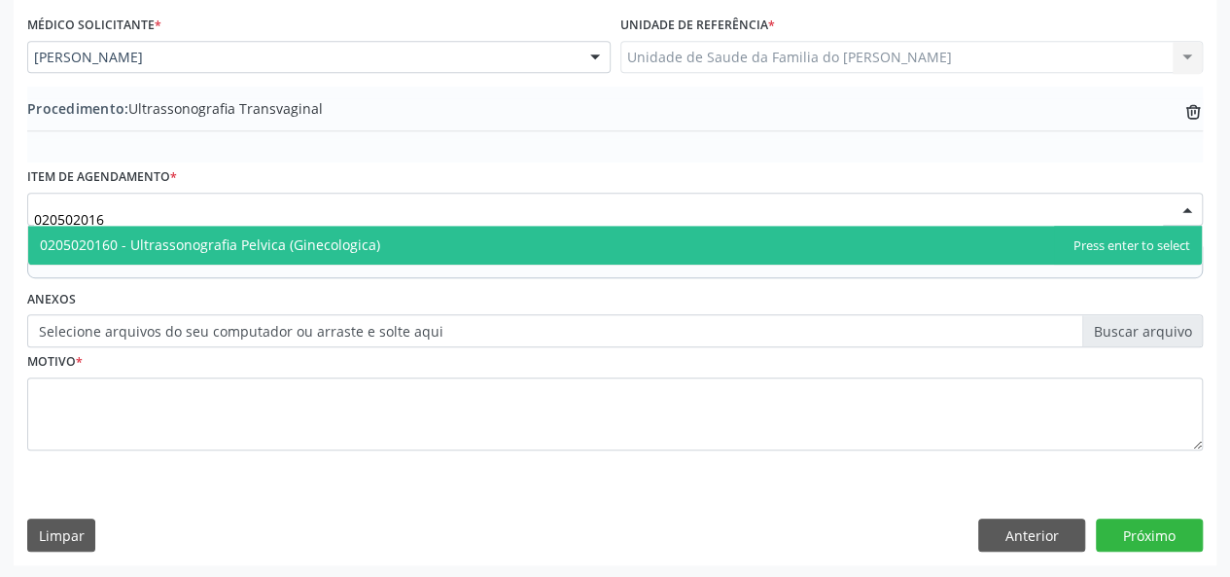
type input "0205020160"
click at [272, 249] on span "0205020160 - Ultrassonografia Pelvica (Ginecologica)" at bounding box center [210, 244] width 340 height 18
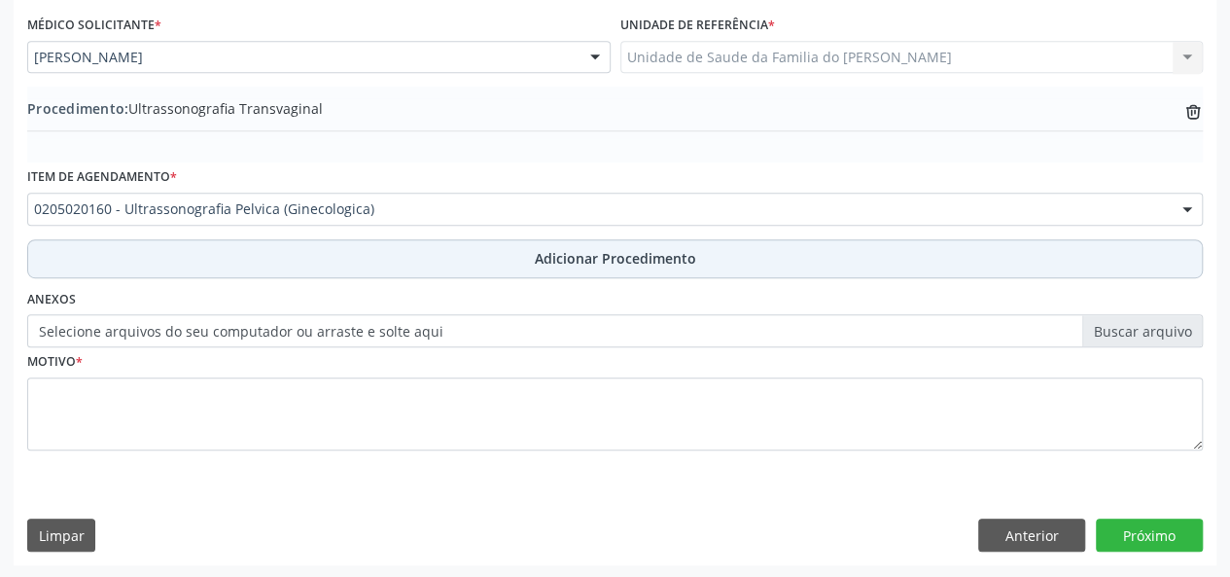
click at [274, 249] on button "Adicionar Procedimento" at bounding box center [615, 258] width 1176 height 39
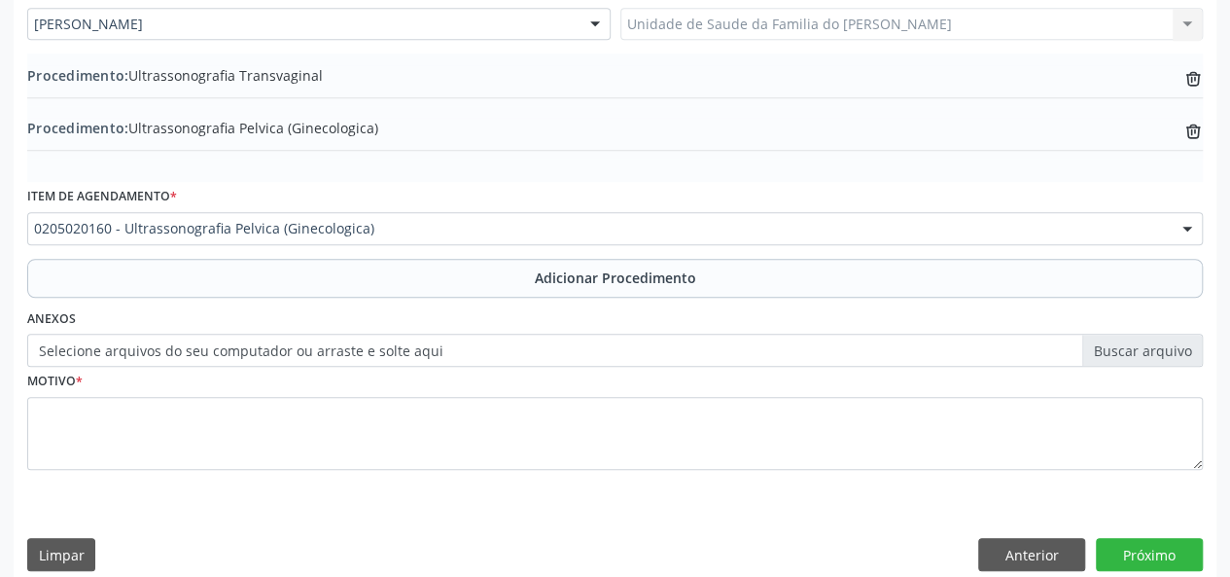
scroll to position [567, 0]
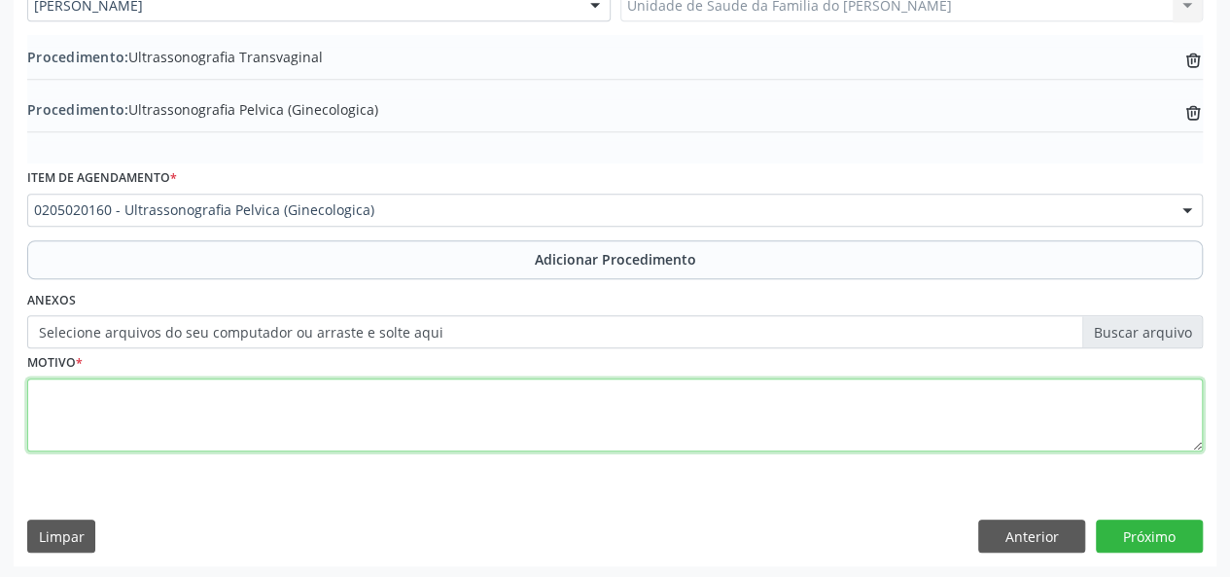
click at [265, 415] on textarea at bounding box center [615, 415] width 1176 height 74
type textarea "d"
click at [307, 426] on textarea "DOR PELVICA" at bounding box center [615, 415] width 1176 height 74
click at [104, 399] on textarea "DOR PELVICA" at bounding box center [615, 415] width 1176 height 74
type textarea "DOR PÉLVICA"
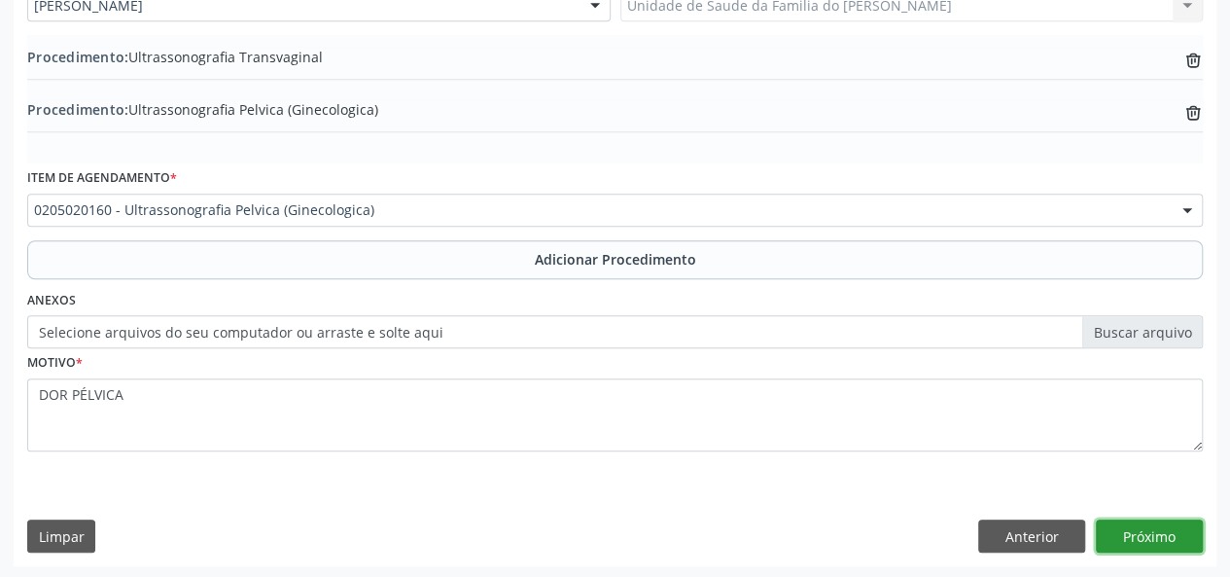
click at [1140, 530] on button "Próximo" at bounding box center [1149, 535] width 107 height 33
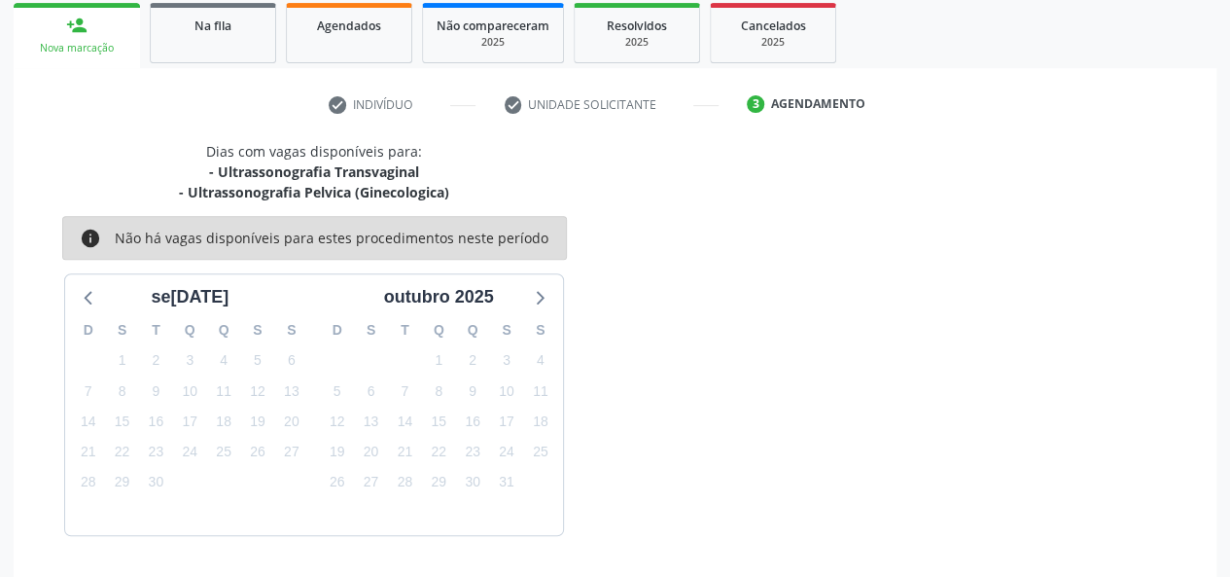
scroll to position [372, 0]
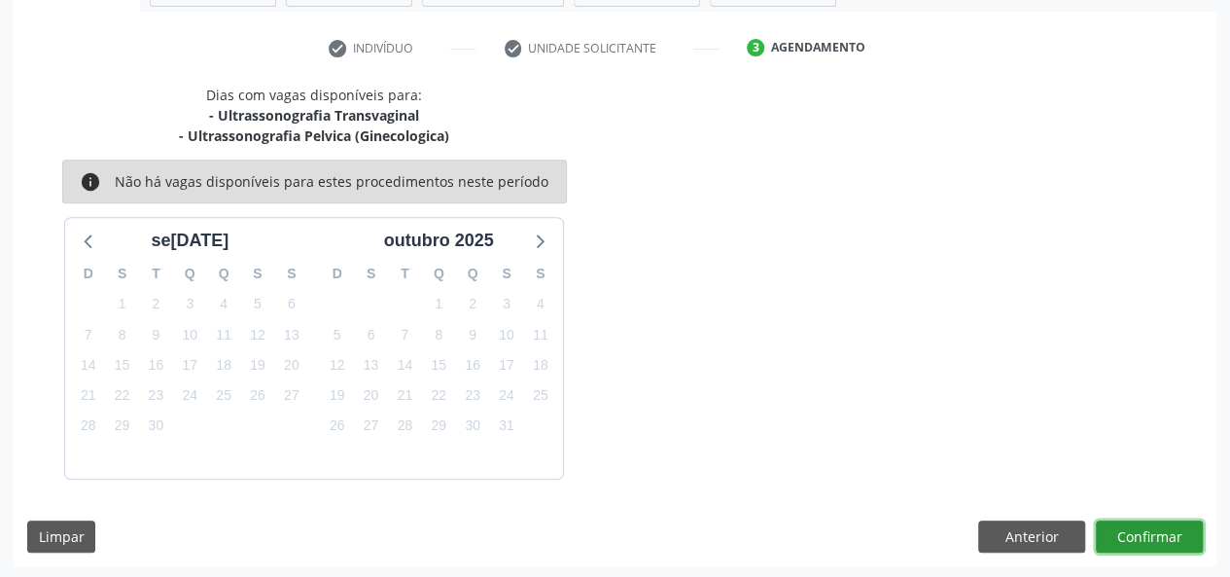
click at [1148, 530] on button "Confirmar" at bounding box center [1149, 536] width 107 height 33
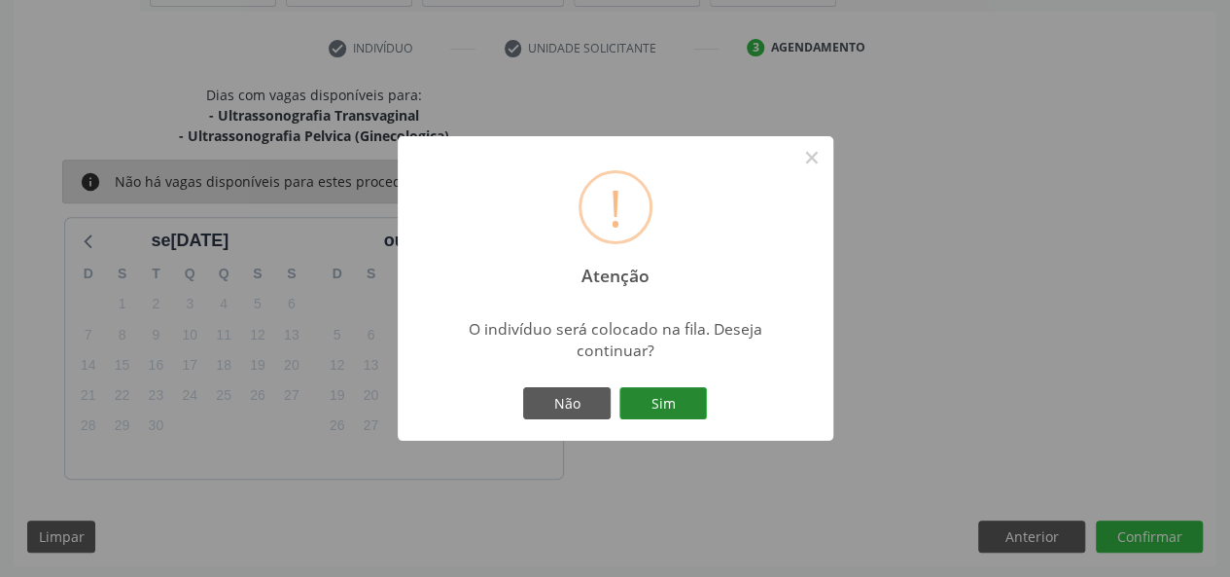
click at [660, 405] on button "Sim" at bounding box center [664, 403] width 88 height 33
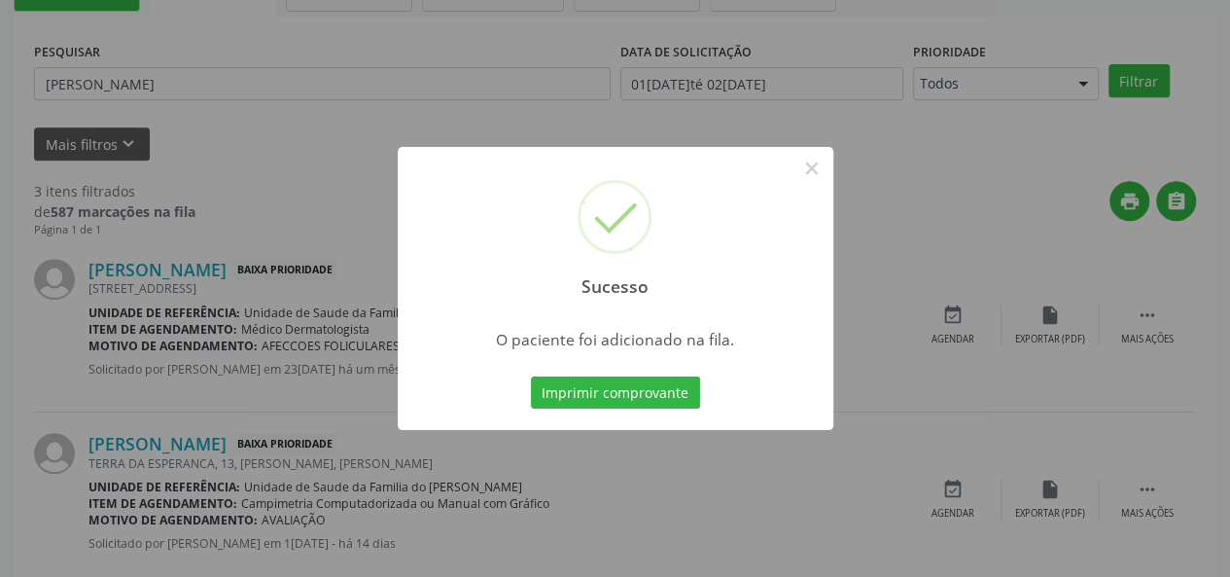
scroll to position [91, 0]
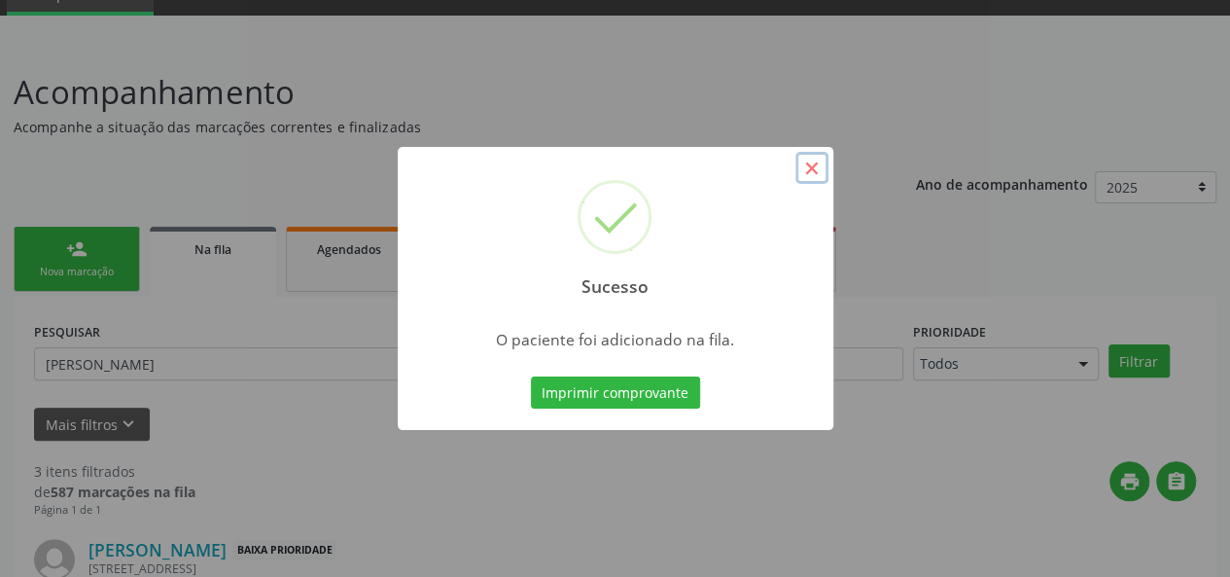
click at [813, 170] on button "×" at bounding box center [812, 168] width 33 height 33
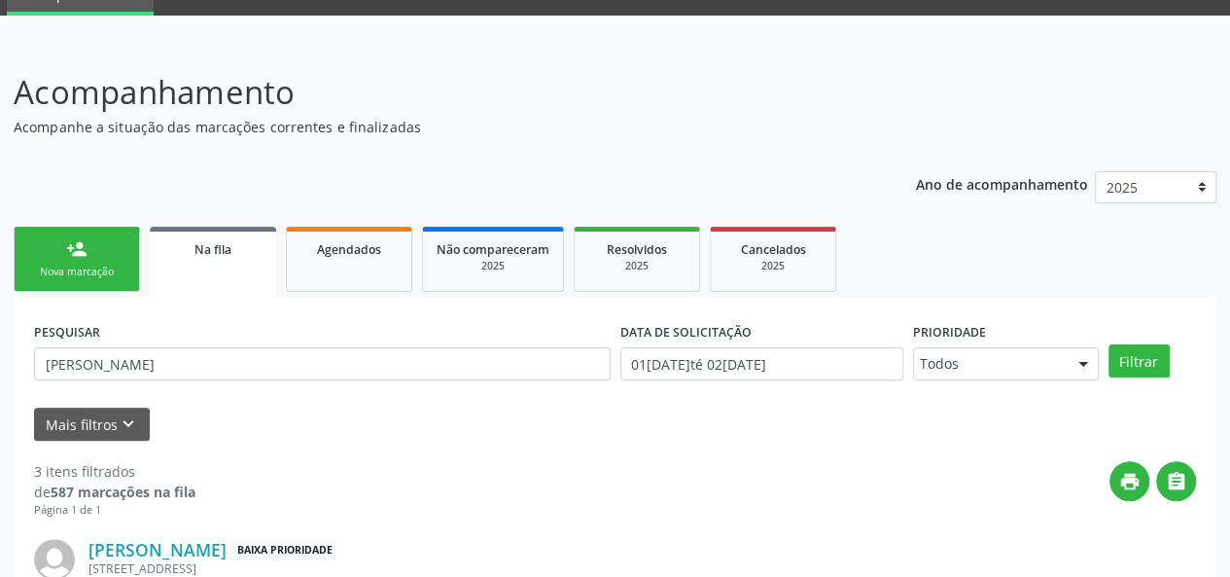
click at [67, 257] on div "person_add" at bounding box center [76, 248] width 21 height 21
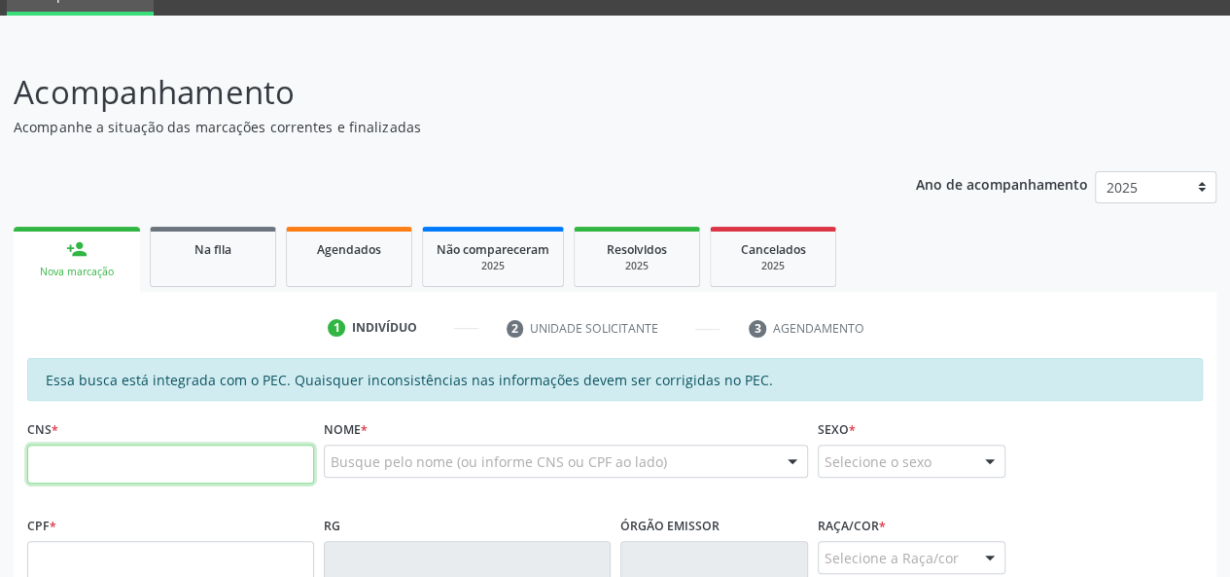
paste input "707 0078 2819 1431"
type input "707 0078 2819 1431"
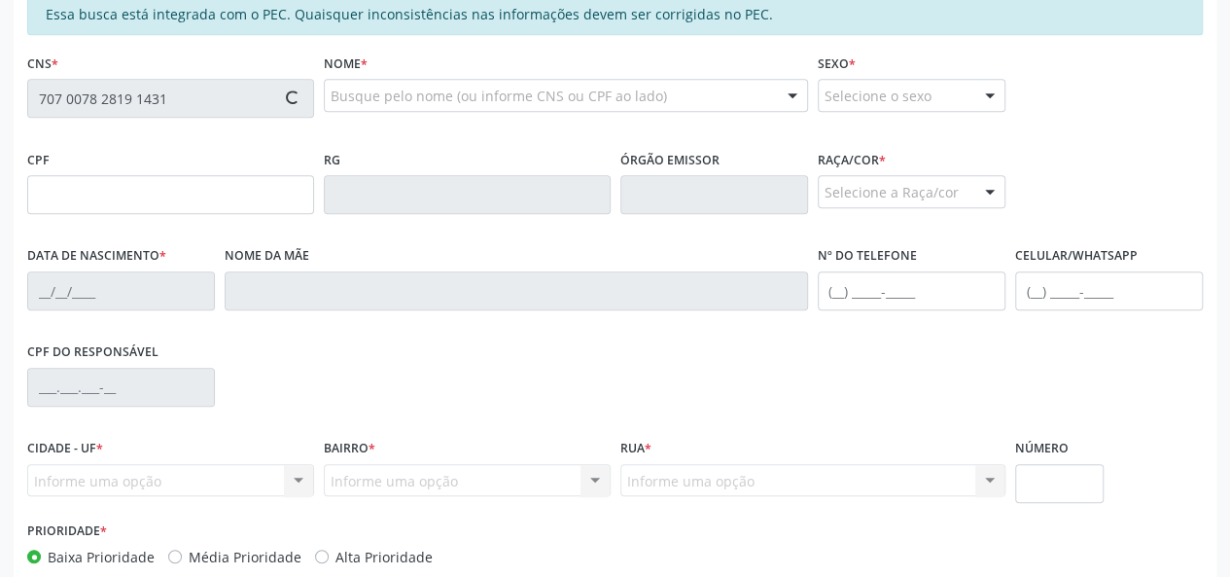
scroll to position [480, 0]
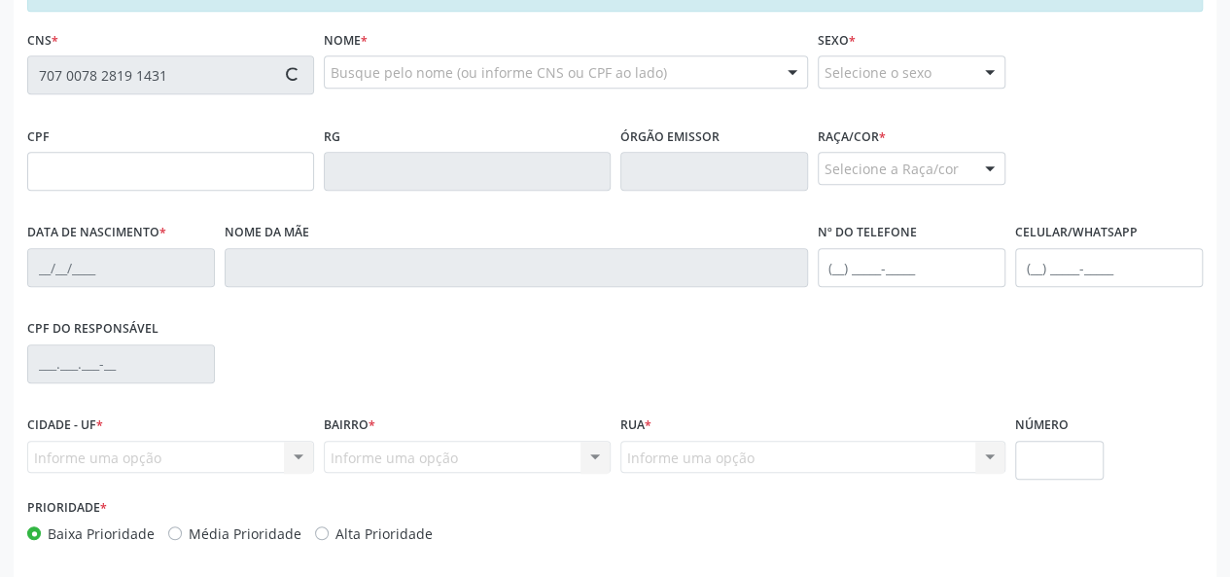
type input "20[DATE]"
type input "[PERSON_NAME]"
type input "[PHONE_NUMBER]"
type input "S/N"
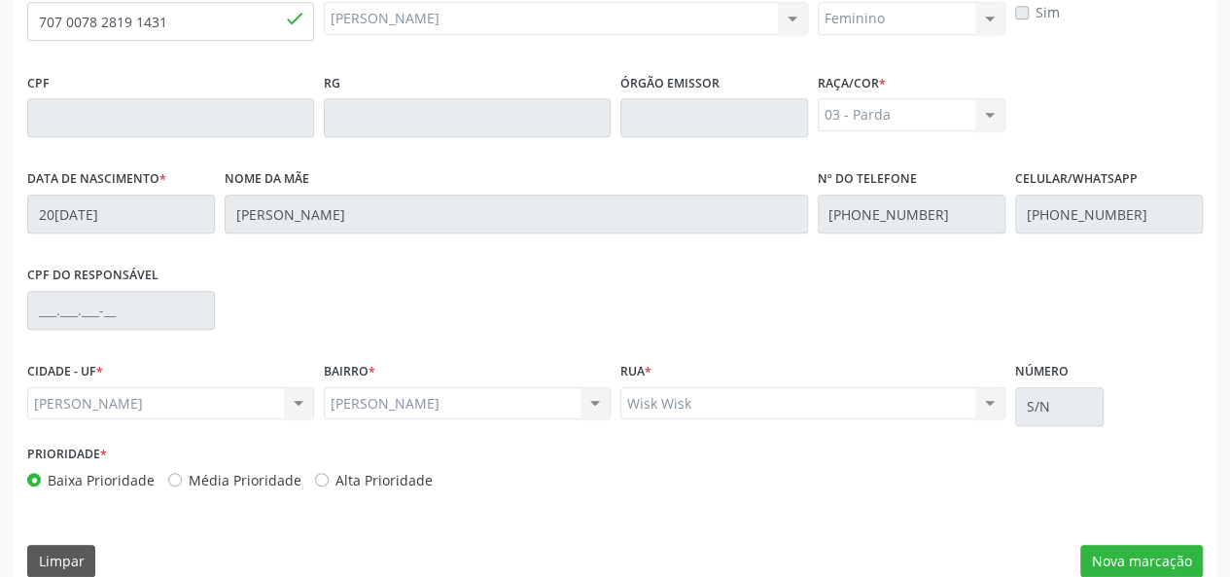
scroll to position [559, 0]
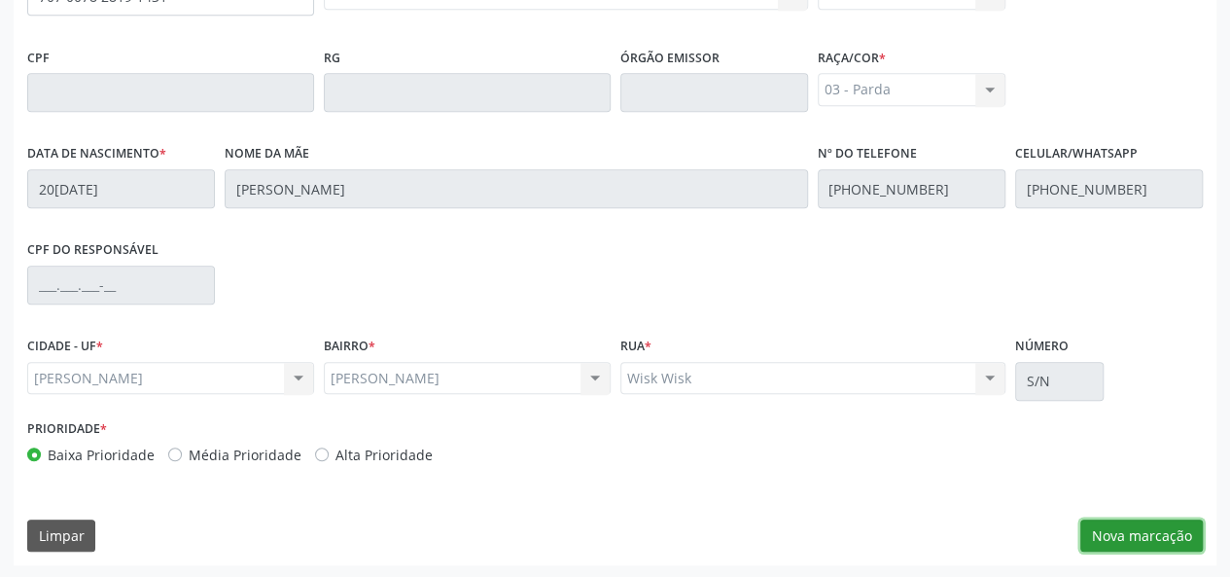
click at [1111, 525] on button "Nova marcação" at bounding box center [1142, 535] width 123 height 33
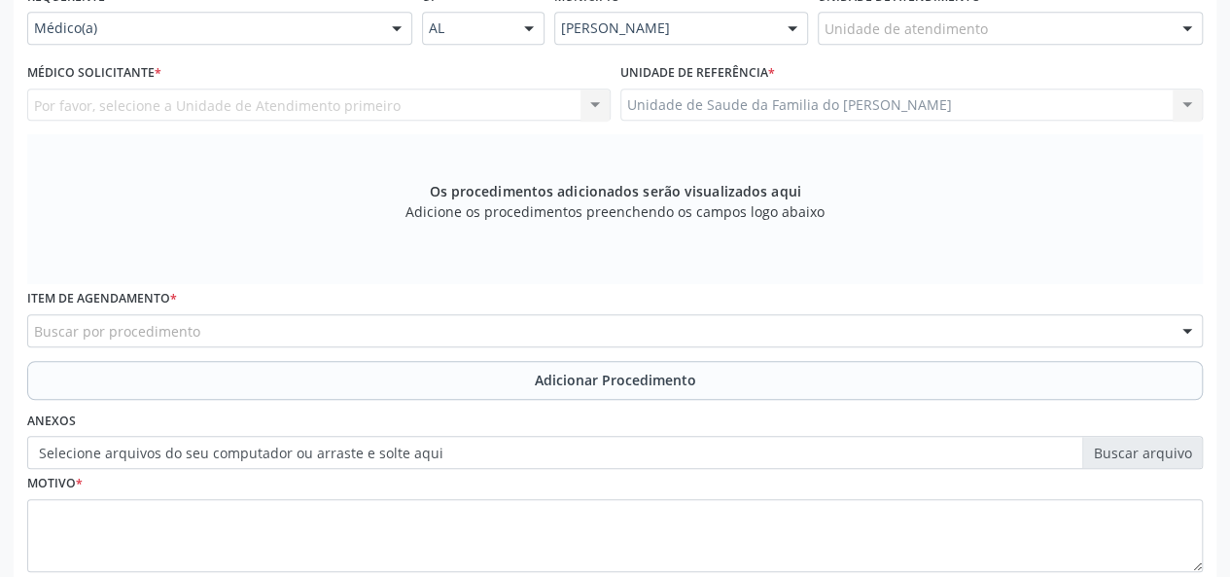
scroll to position [267, 0]
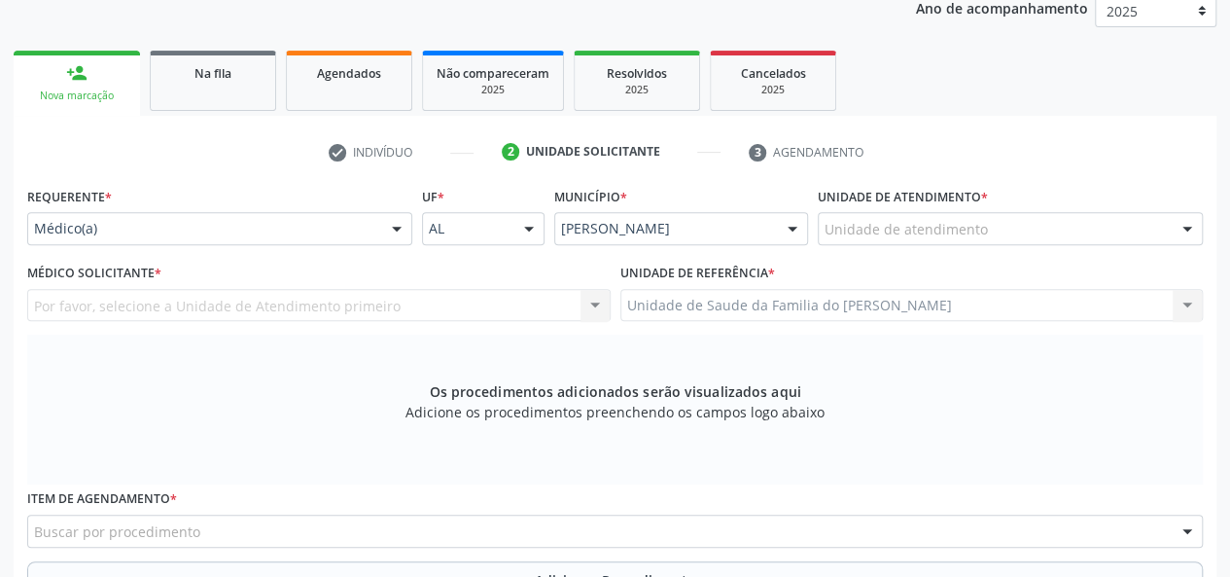
click at [405, 231] on div at bounding box center [396, 229] width 29 height 33
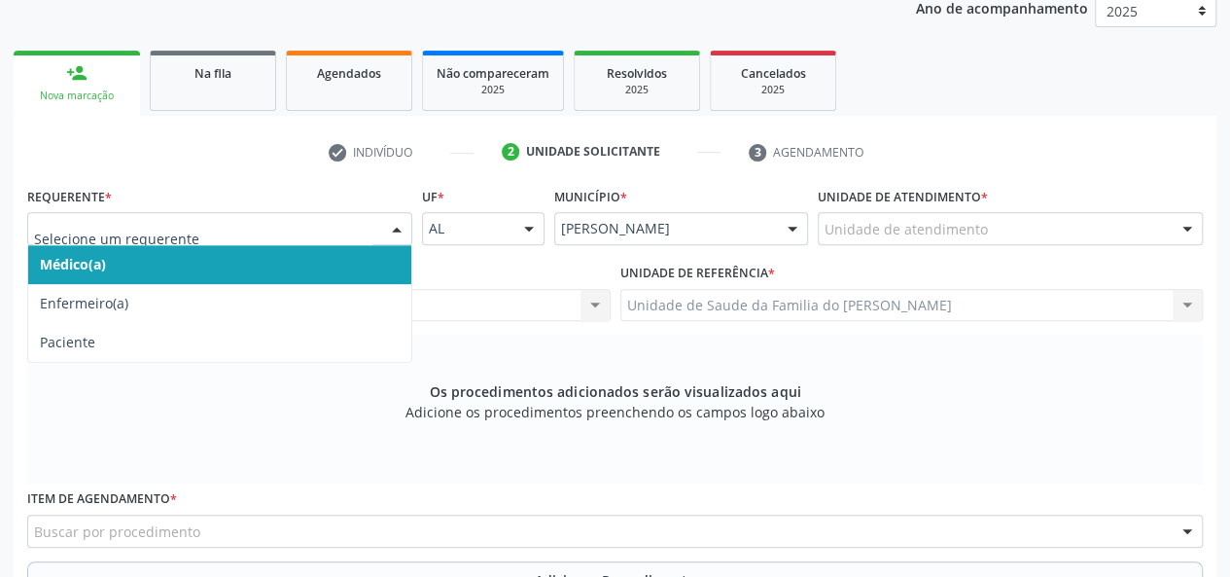
click at [322, 255] on span "Médico(a)" at bounding box center [219, 264] width 383 height 39
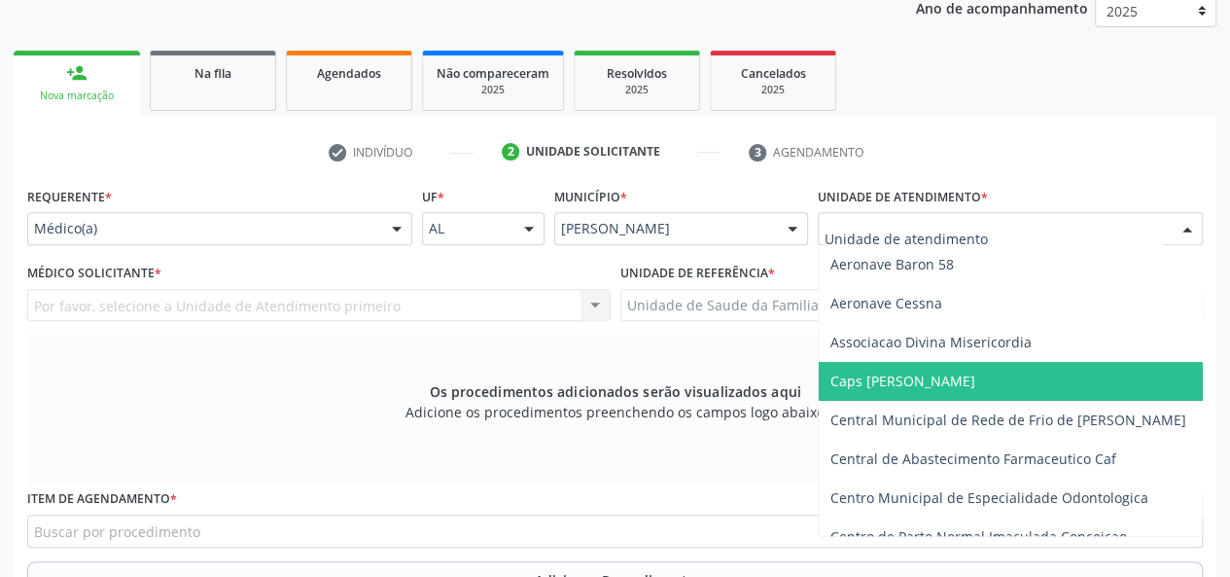
type input "J"
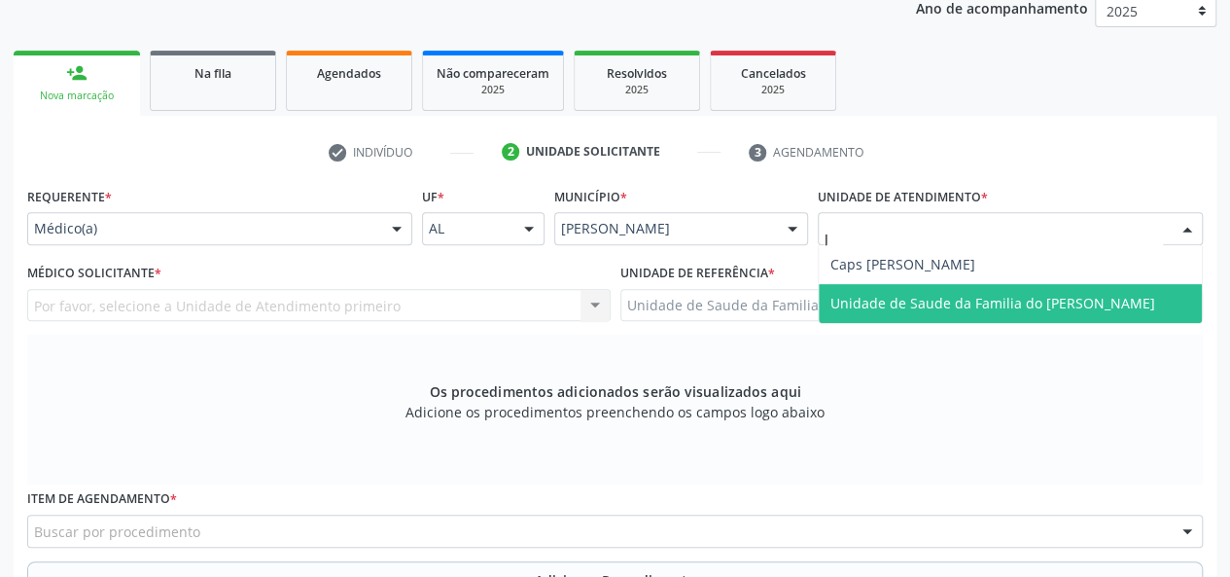
click at [944, 294] on span "Unidade de Saude da Familia do [PERSON_NAME]" at bounding box center [993, 303] width 325 height 18
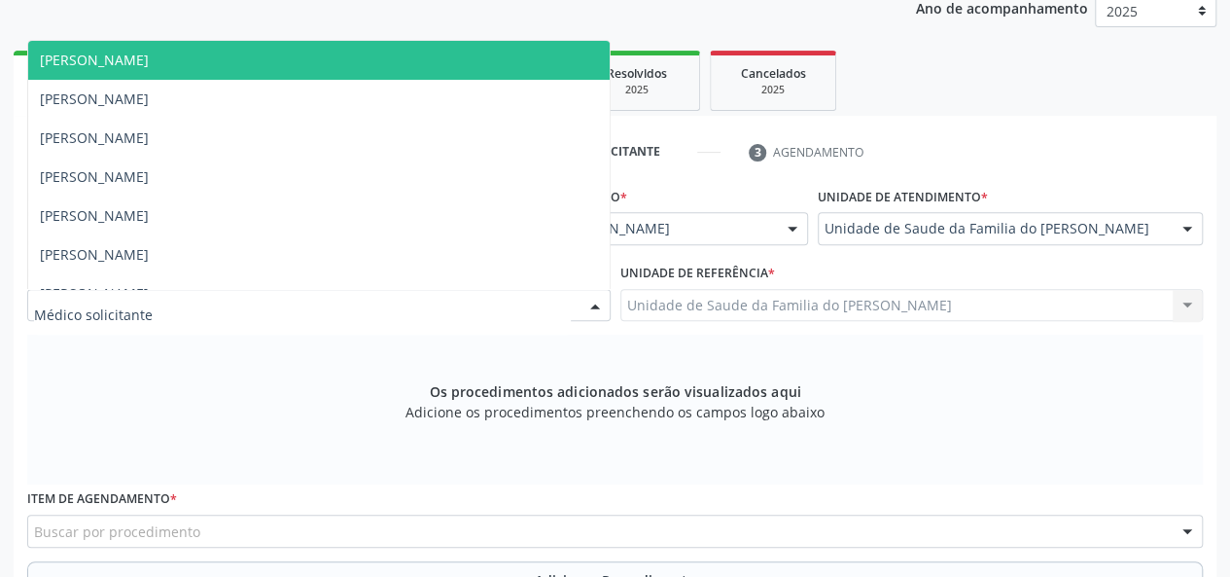
click at [589, 303] on div at bounding box center [595, 306] width 29 height 33
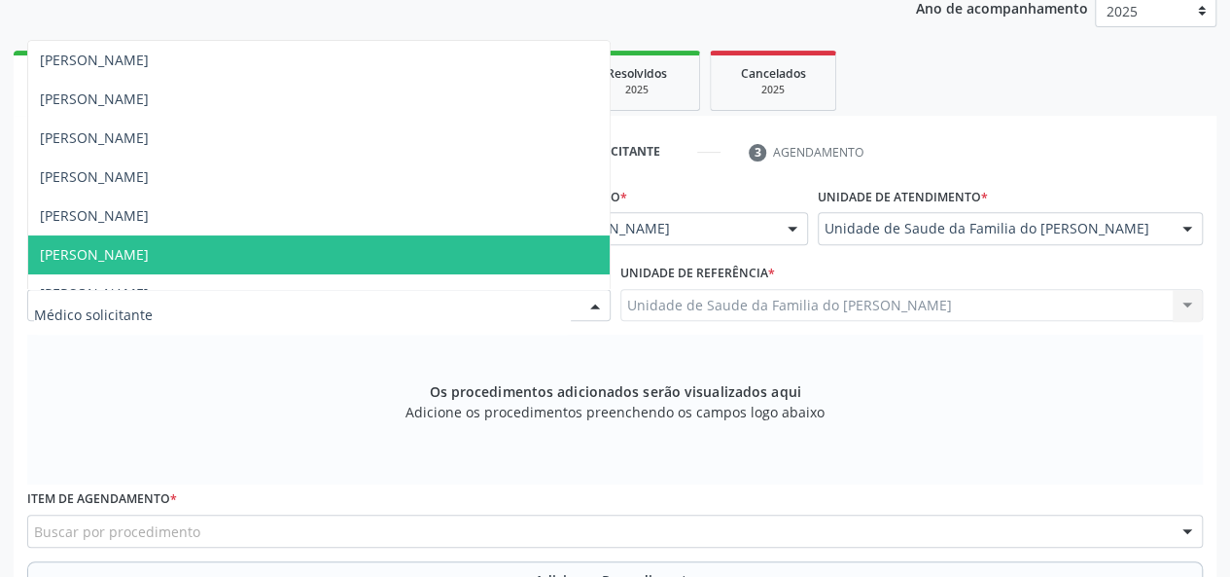
click at [387, 269] on span "[PERSON_NAME]" at bounding box center [319, 254] width 582 height 39
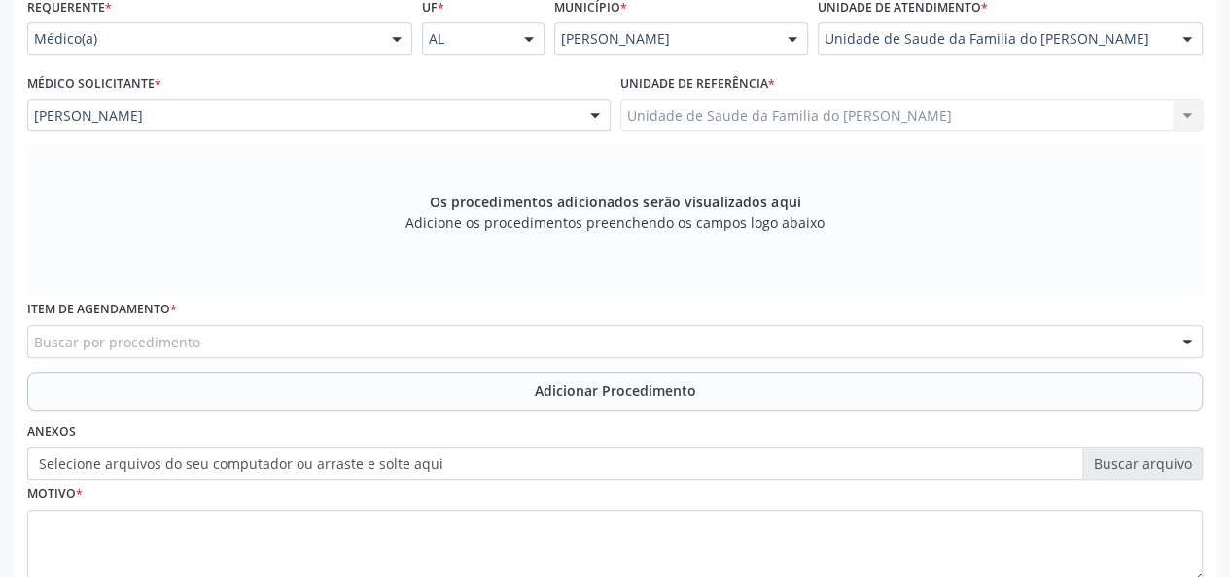
scroll to position [559, 0]
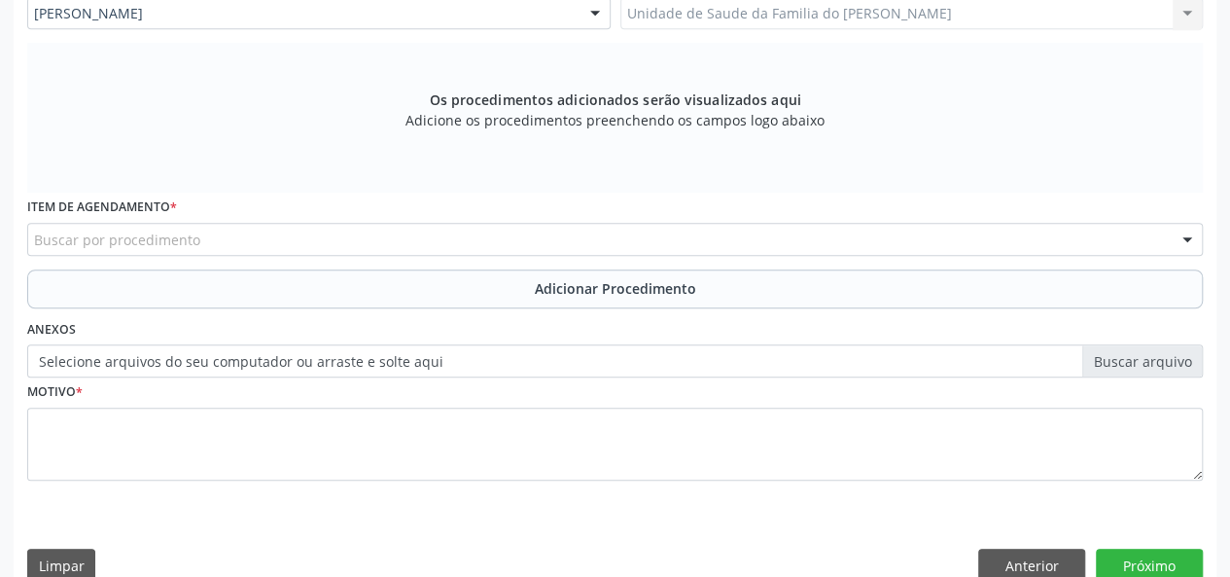
click at [286, 239] on div "Buscar por procedimento" at bounding box center [615, 239] width 1176 height 33
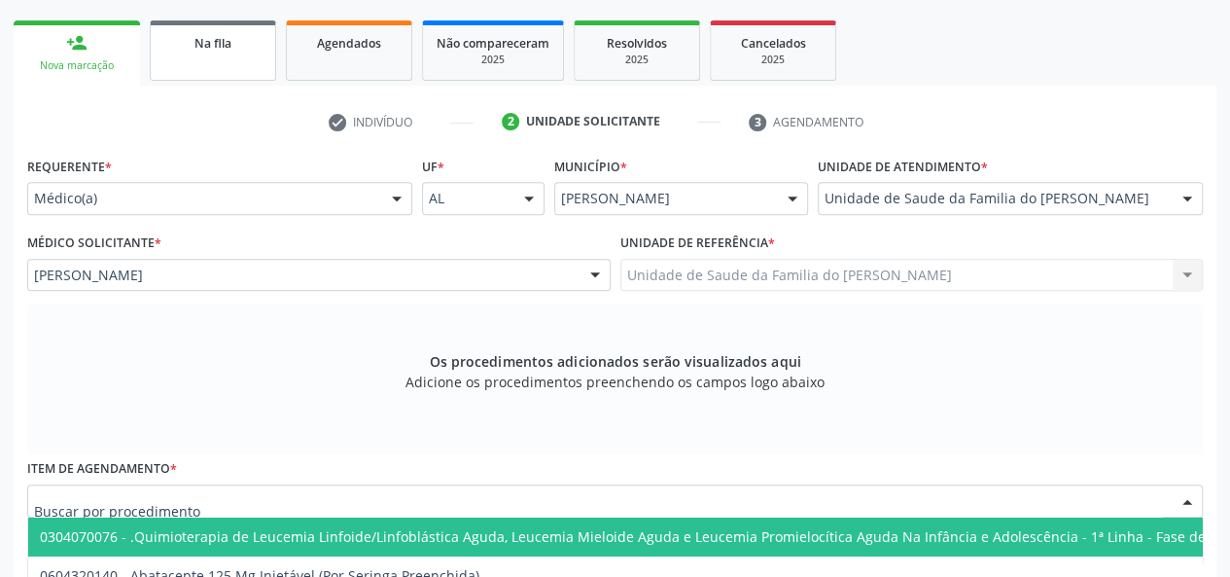
scroll to position [6, 0]
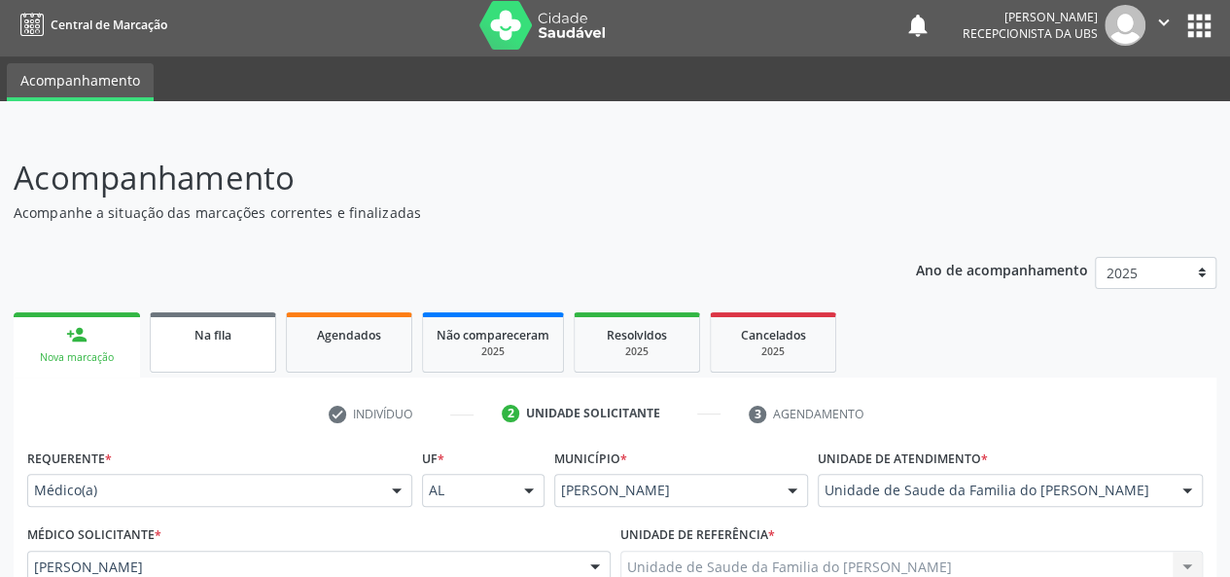
click at [209, 345] on link "Na fila" at bounding box center [213, 342] width 126 height 60
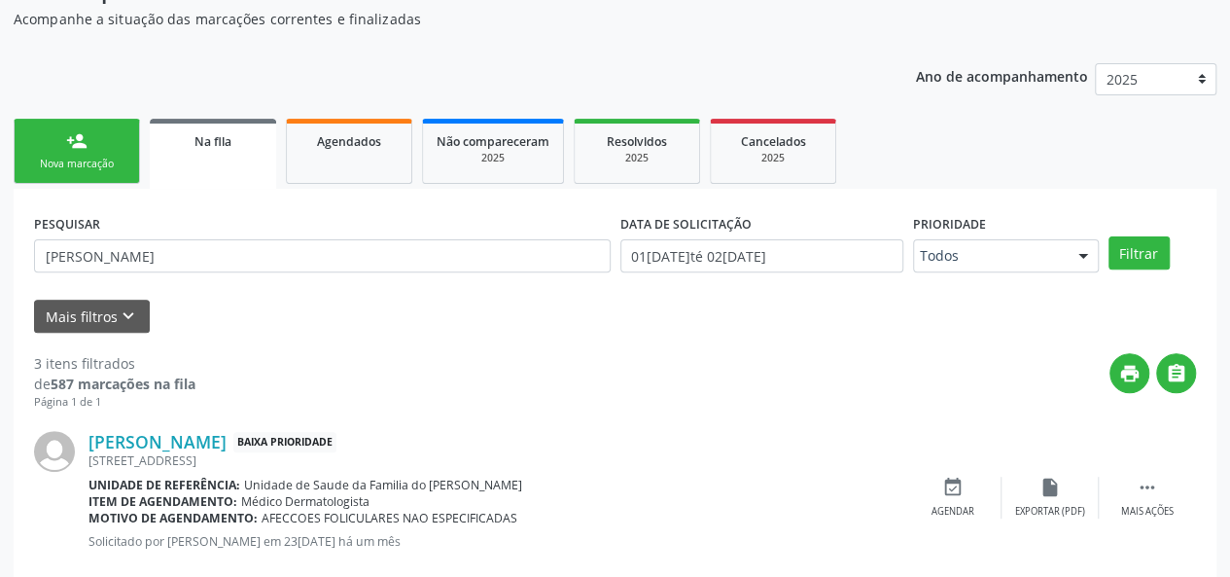
scroll to position [200, 0]
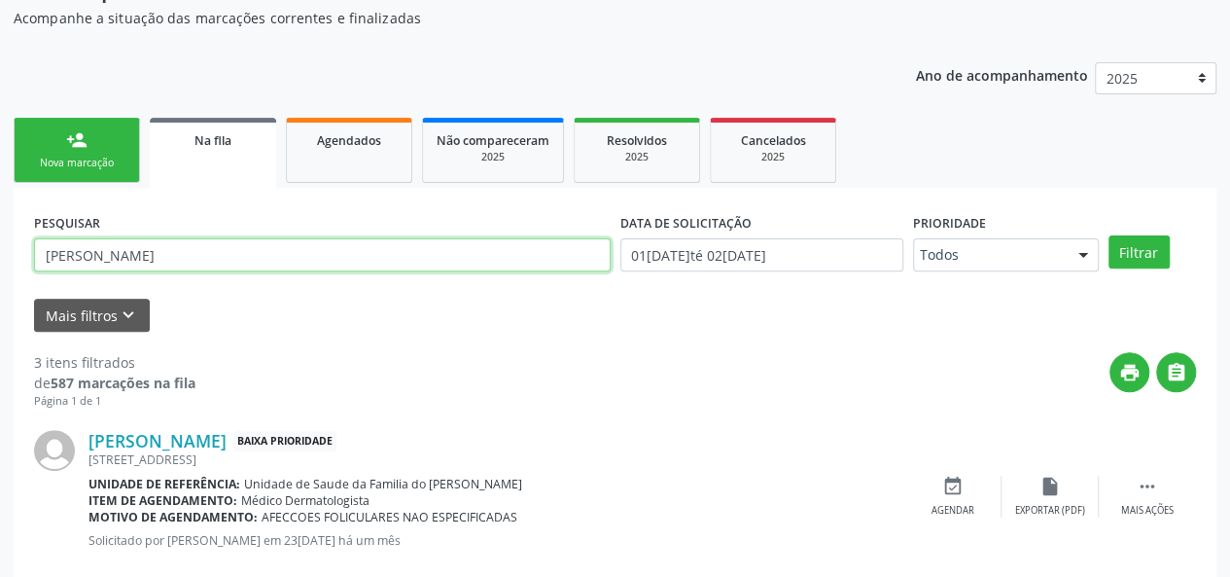
drag, startPoint x: 138, startPoint y: 252, endPoint x: 0, endPoint y: 242, distance: 138.5
click at [0, 242] on div "Acompanhamento Acompanhe a situação das marcações correntes e finalizadas Relat…" at bounding box center [615, 450] width 1230 height 1032
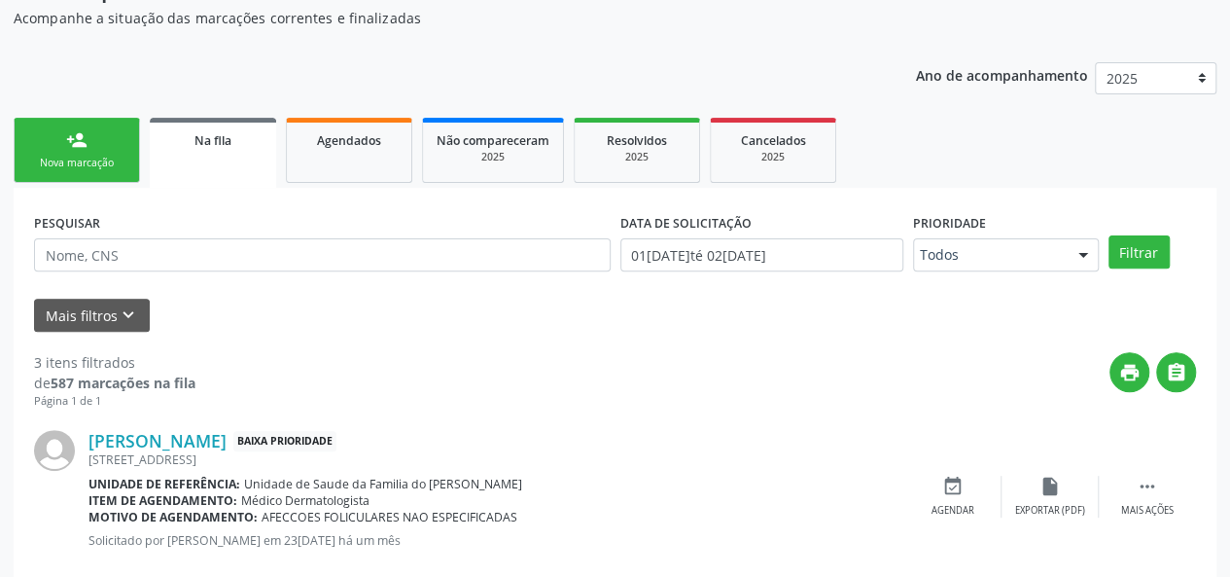
click at [96, 156] on div "Nova marcação" at bounding box center [76, 163] width 97 height 15
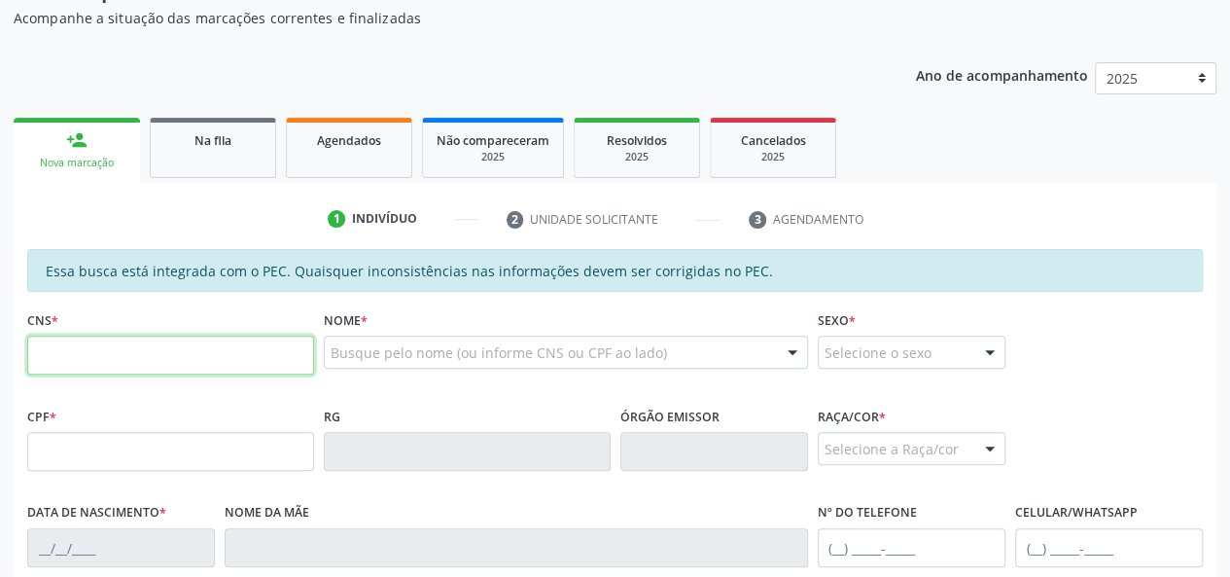
paste input "700 0012 6831 0705"
type input "700 0012 6831 0705"
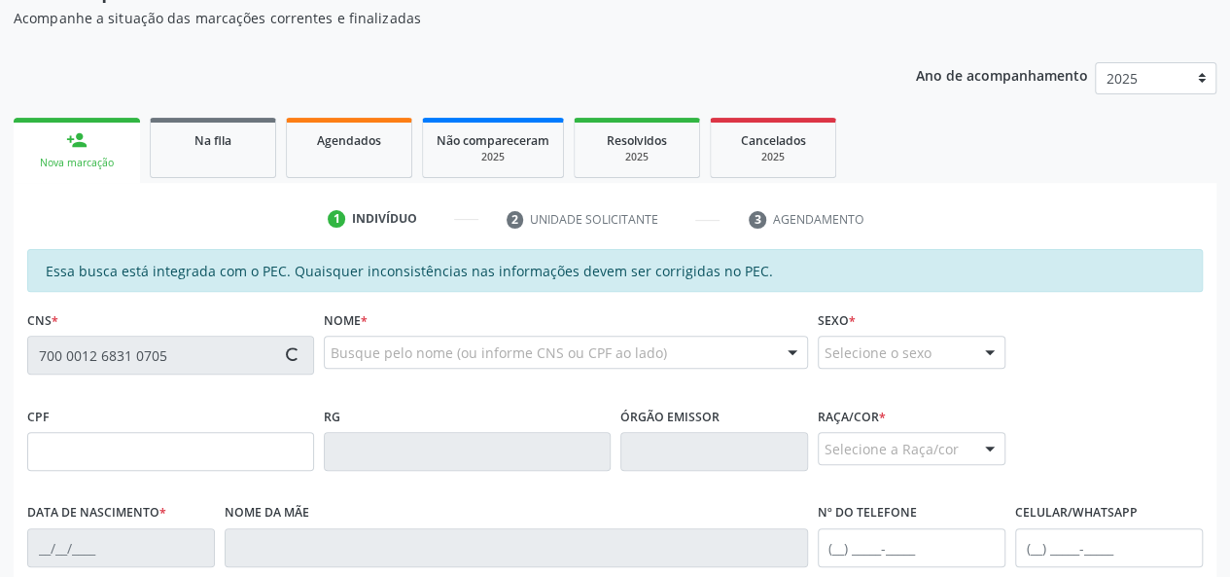
type input "016.121.594-78"
type input "[DATE]"
type input "[PERSON_NAME]"
type input "[PHONE_NUMBER]"
type input "05"
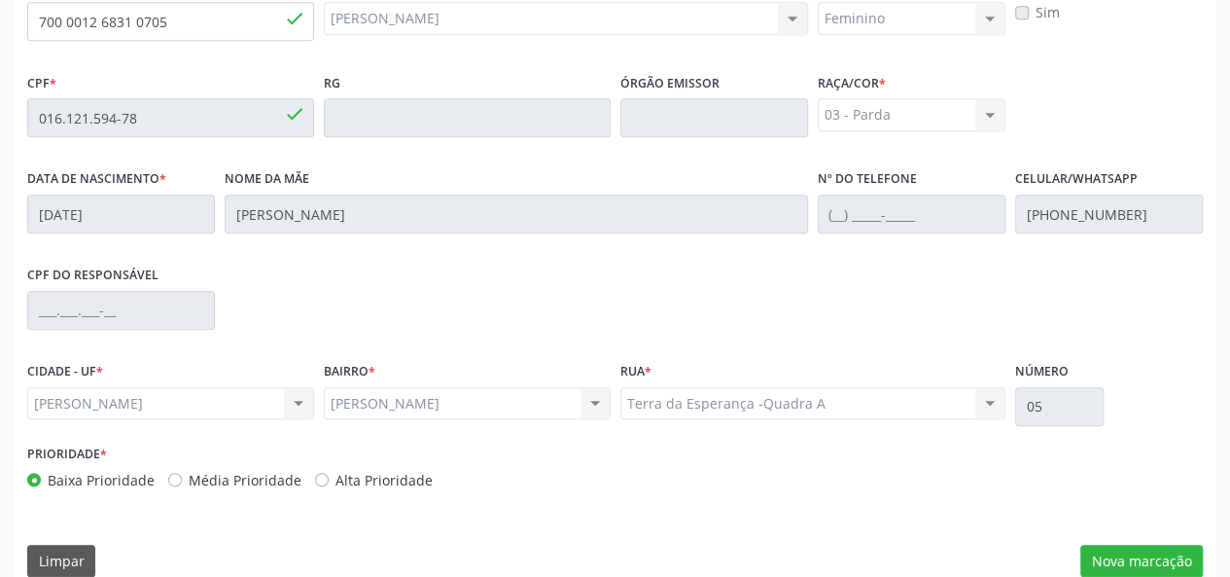
scroll to position [559, 0]
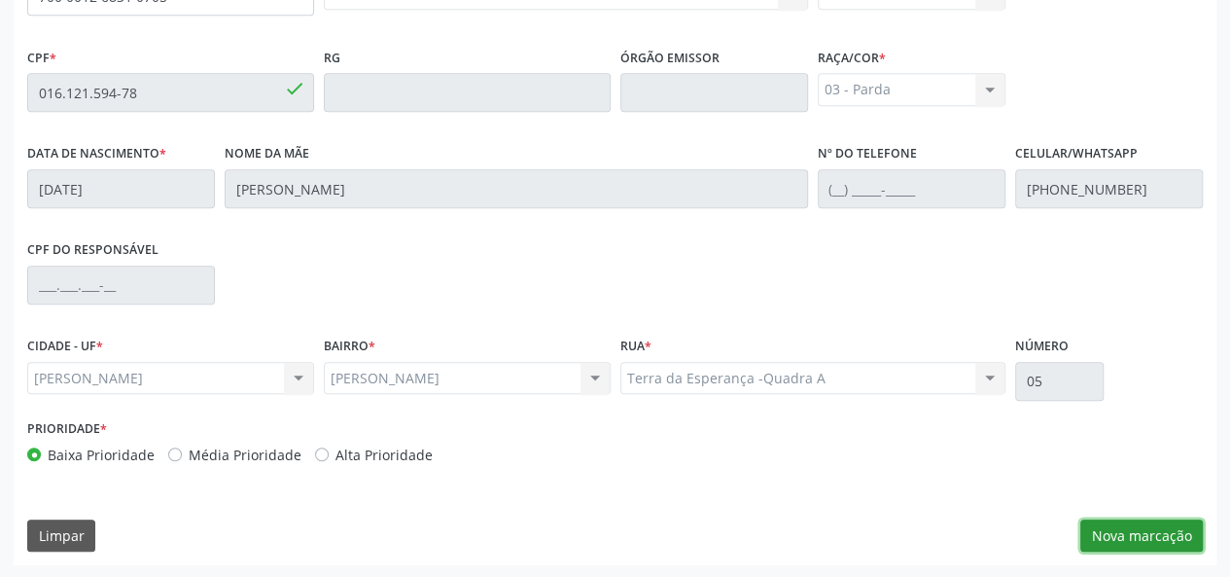
click at [1117, 538] on button "Nova marcação" at bounding box center [1142, 535] width 123 height 33
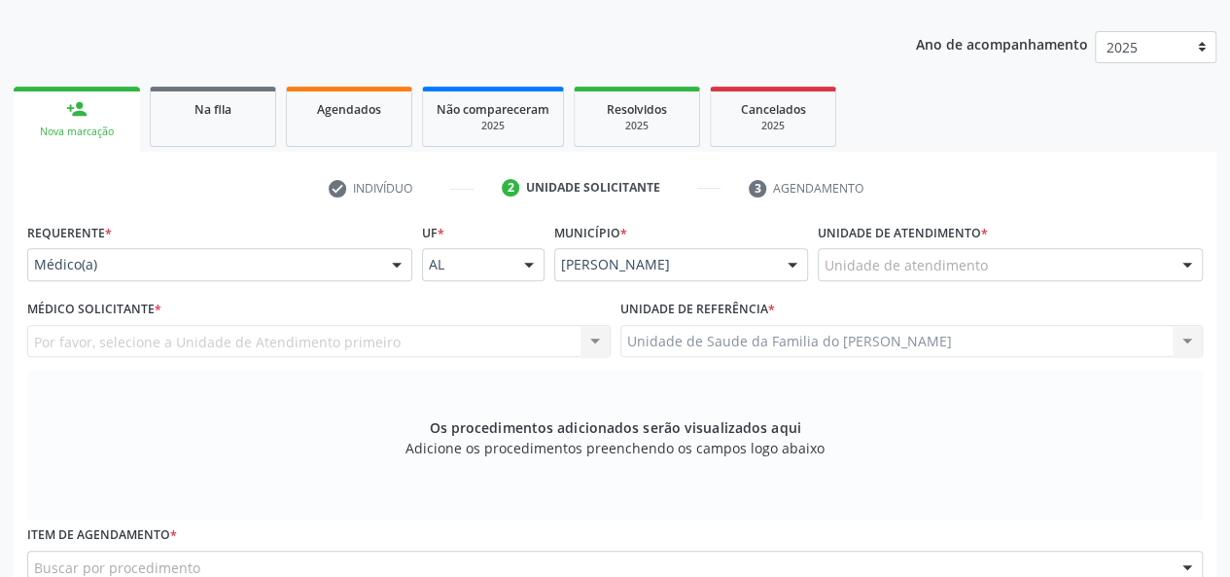
scroll to position [170, 0]
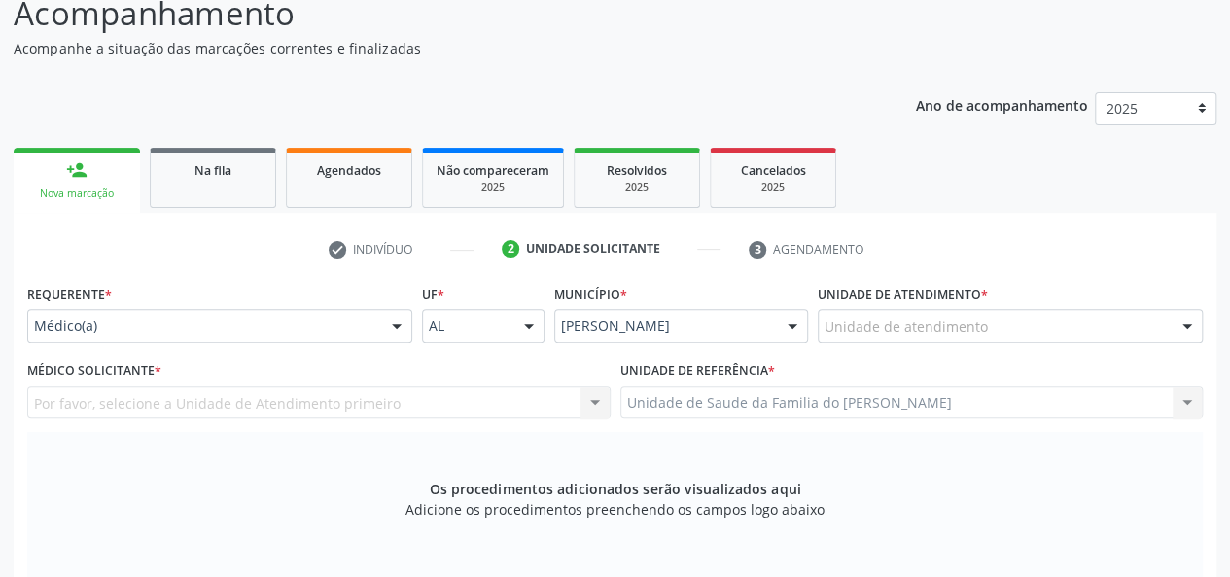
click at [388, 326] on div at bounding box center [396, 326] width 29 height 33
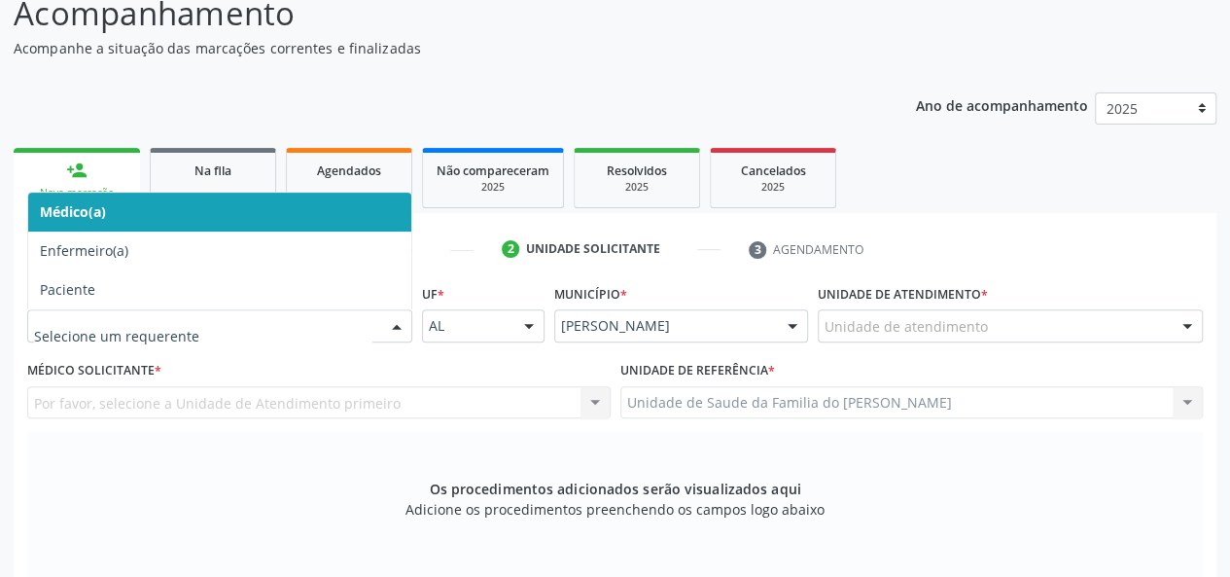
click at [347, 214] on span "Médico(a)" at bounding box center [219, 212] width 383 height 39
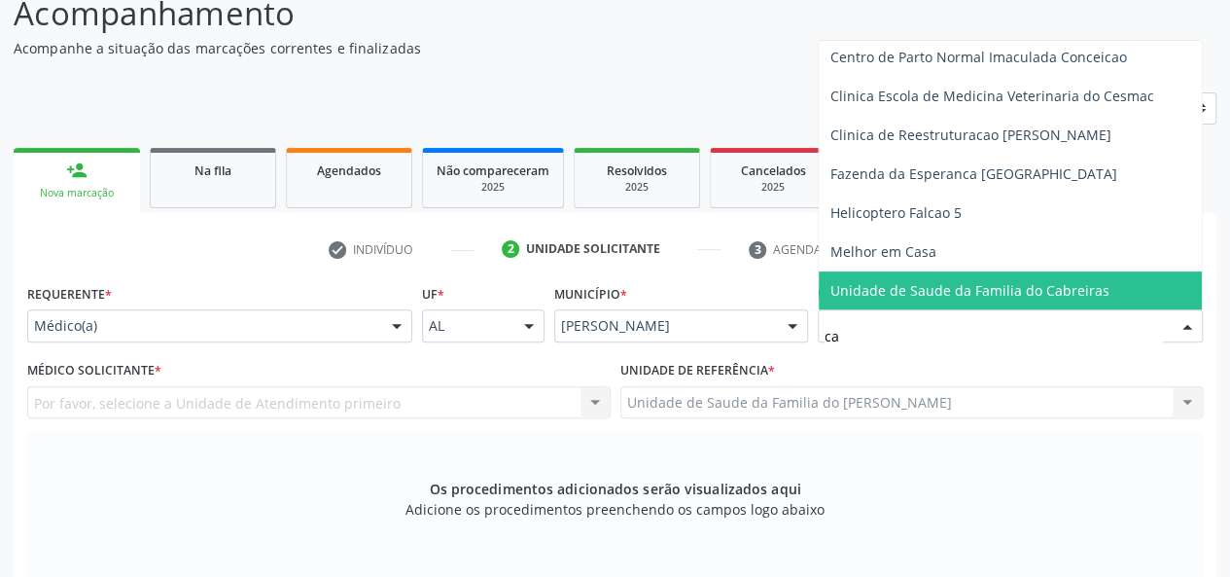
scroll to position [267, 0]
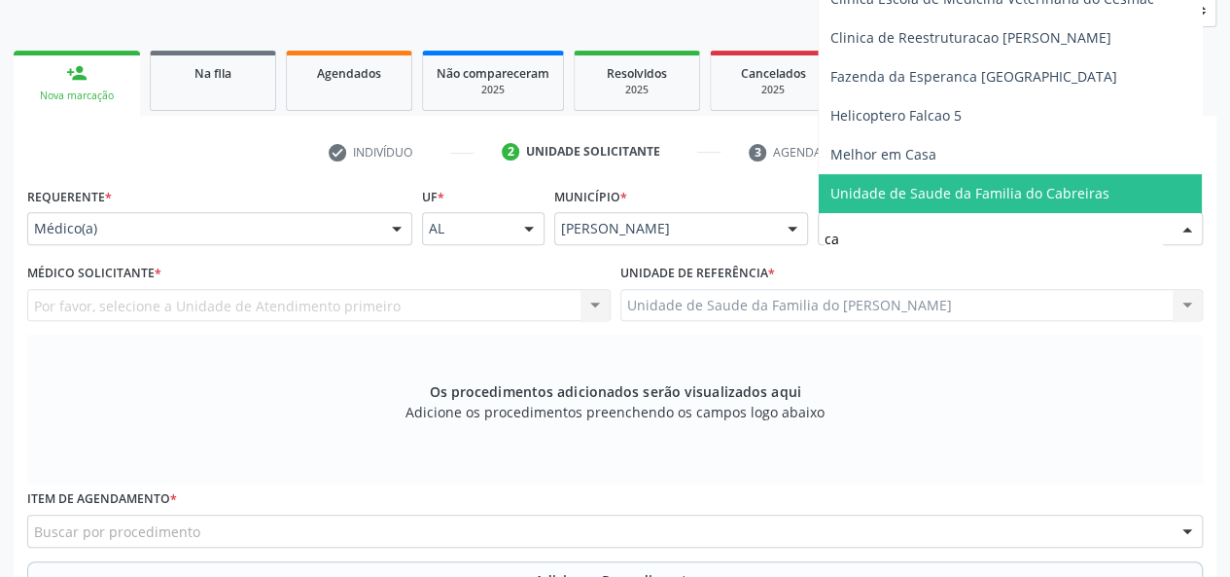
type input "cap"
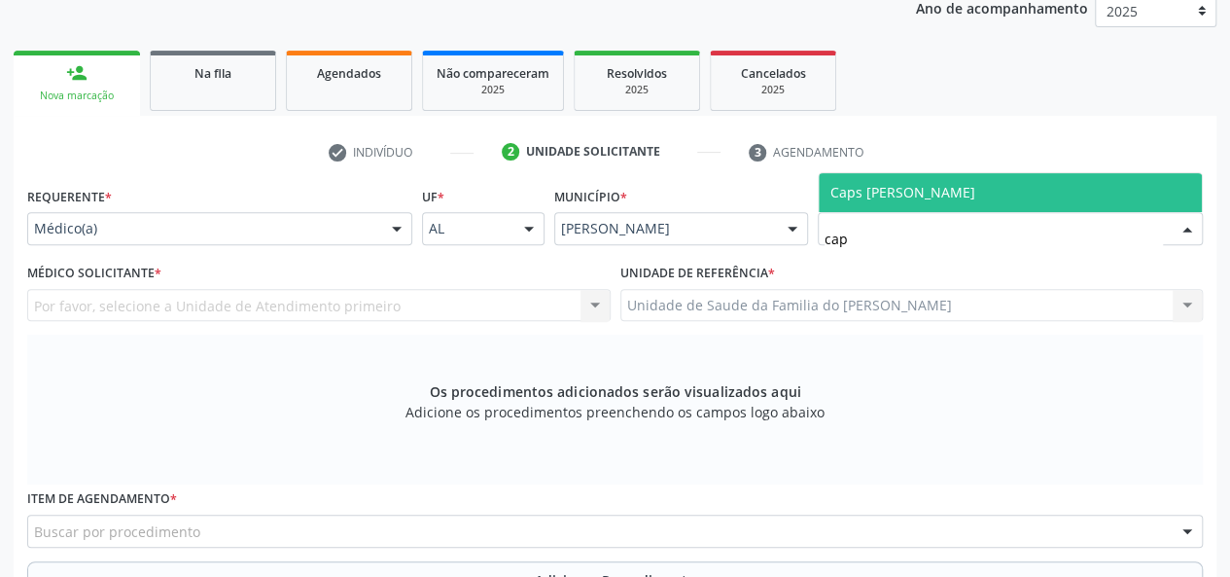
click at [970, 196] on span "Caps [PERSON_NAME]" at bounding box center [903, 192] width 145 height 18
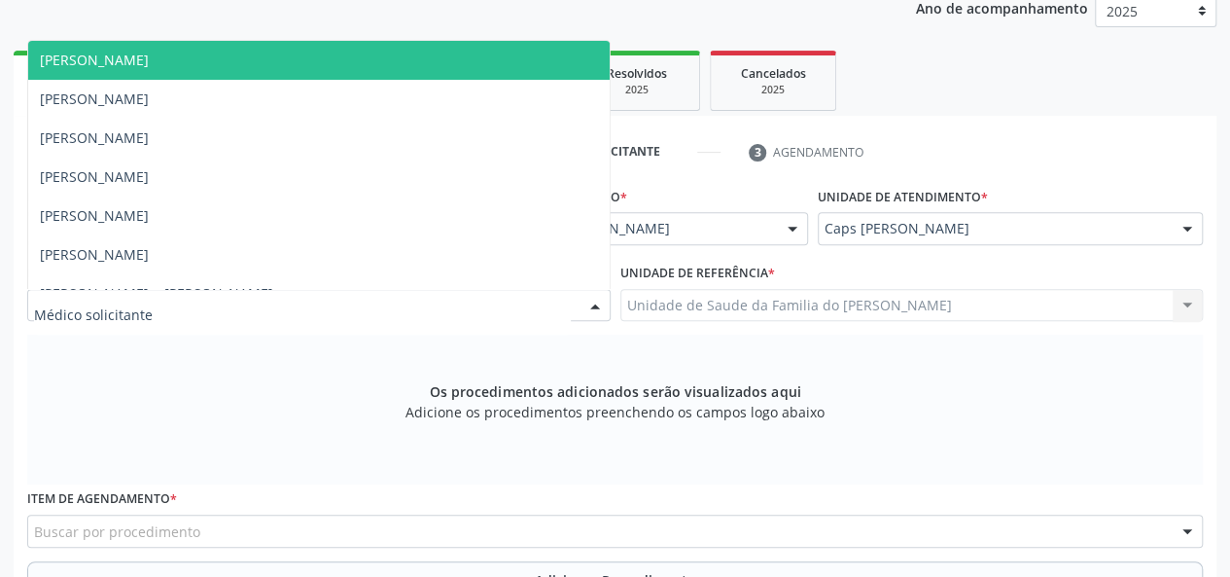
click at [588, 303] on div at bounding box center [595, 306] width 29 height 33
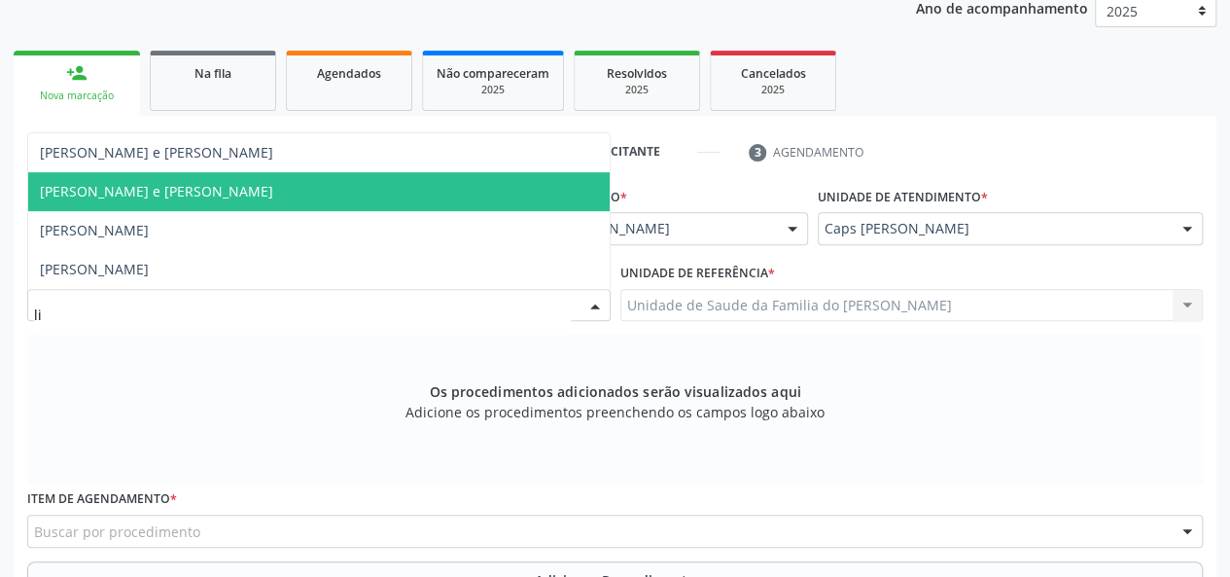
type input "lic"
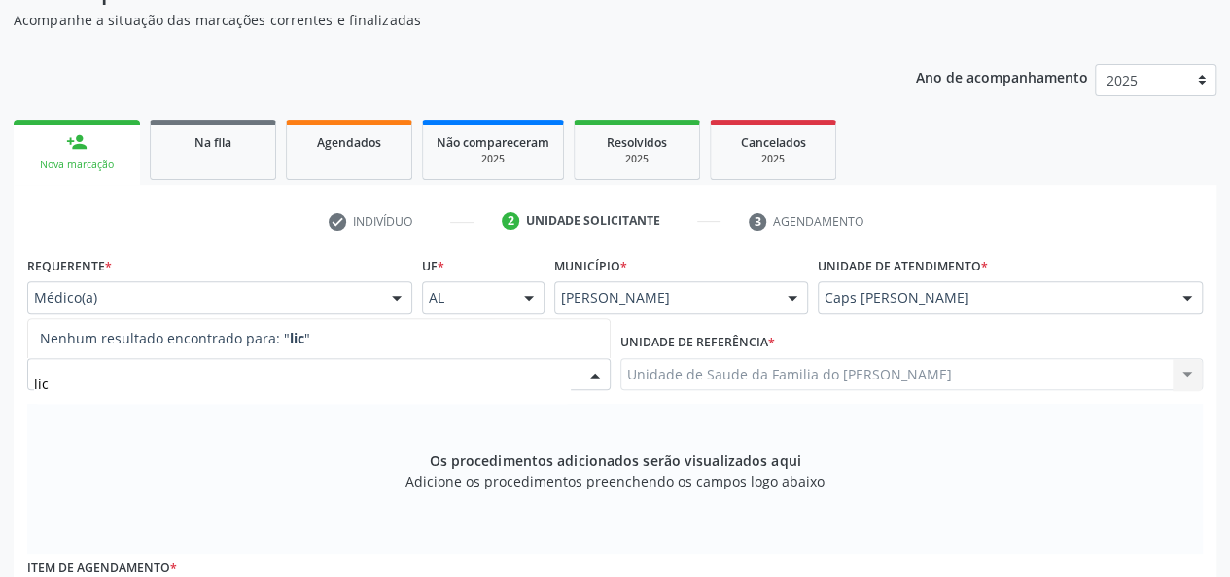
scroll to position [170, 0]
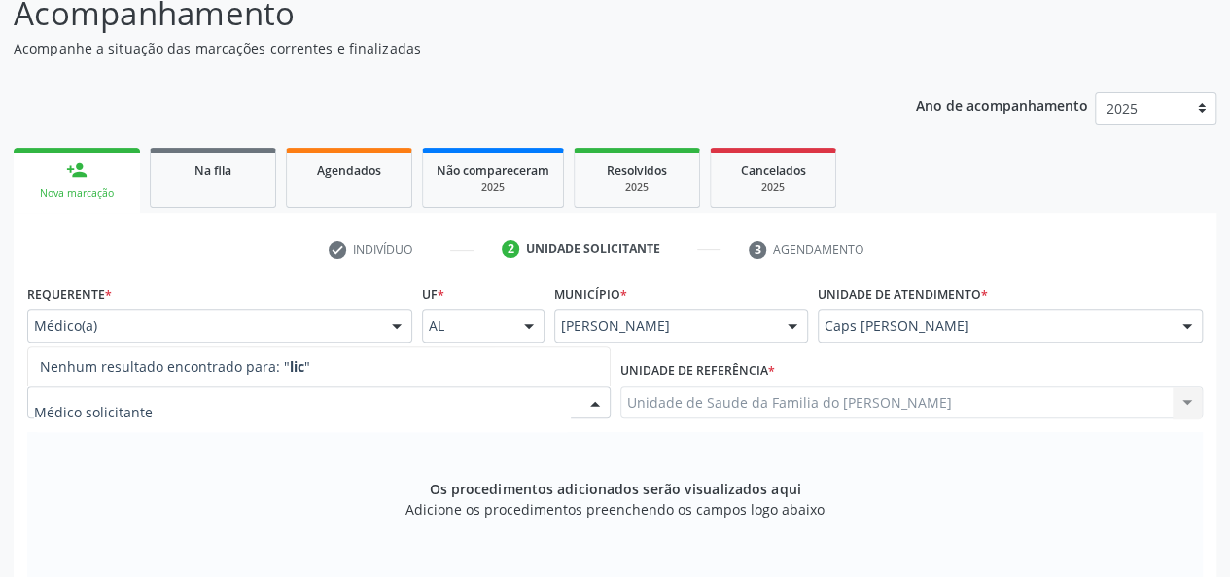
click at [400, 319] on div at bounding box center [396, 326] width 29 height 33
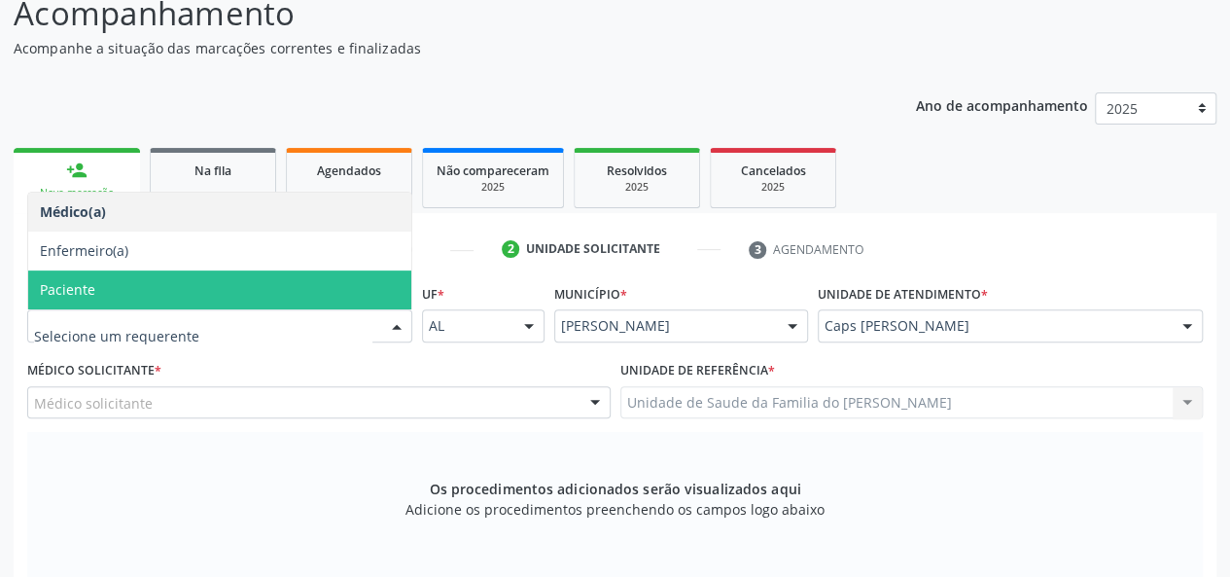
click at [263, 289] on span "Paciente" at bounding box center [219, 289] width 383 height 39
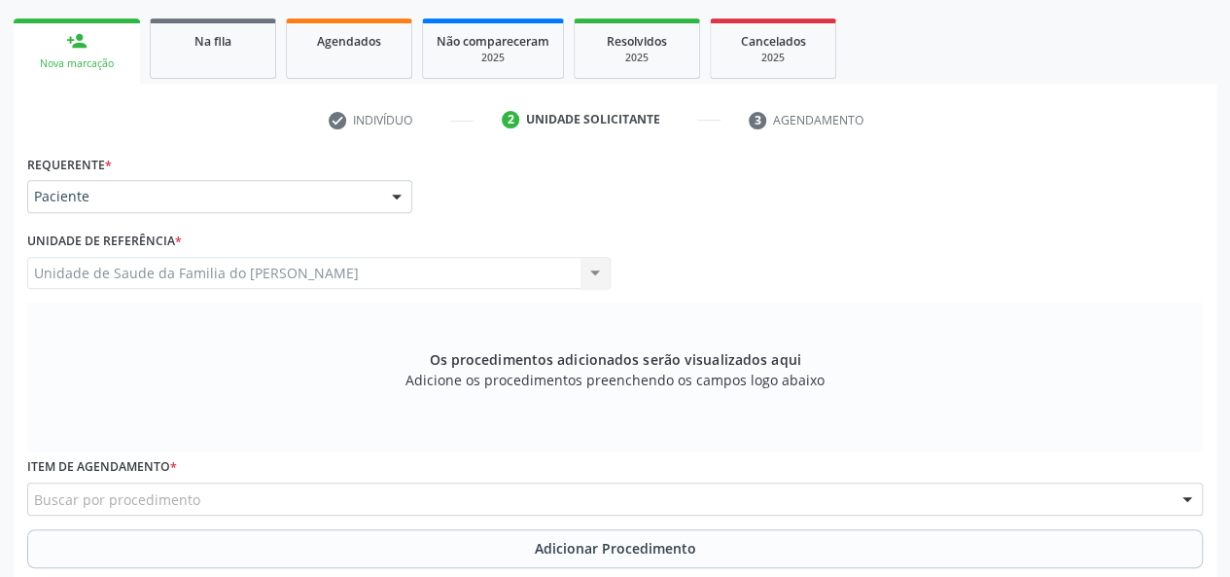
scroll to position [462, 0]
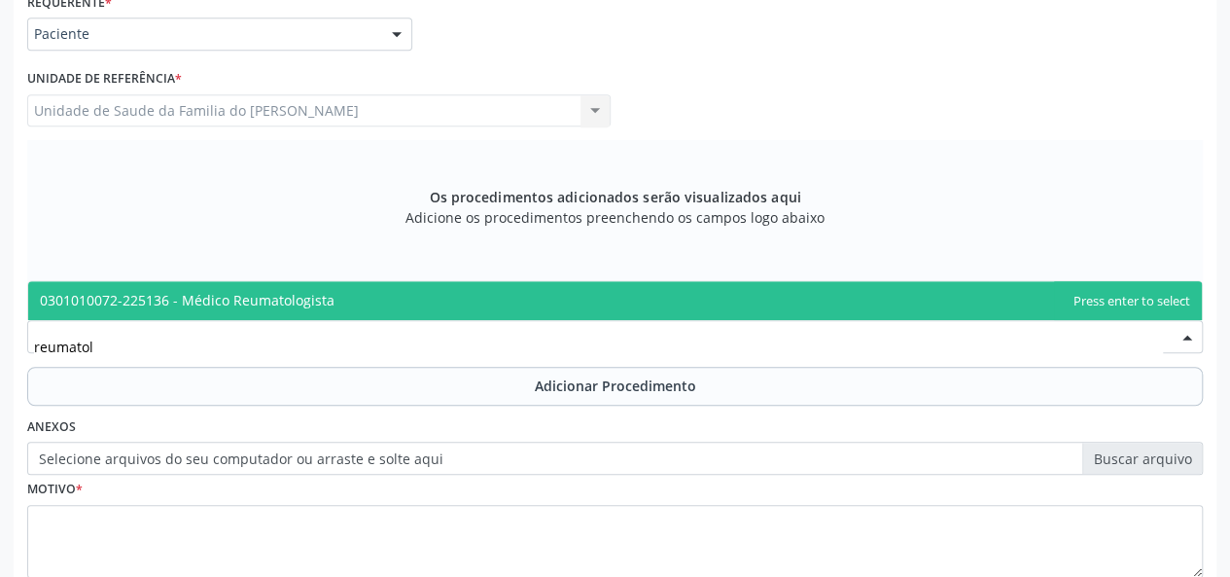
type input "reumatolo"
click at [189, 303] on span "0301010072-225136 - Médico Reumatologista" at bounding box center [187, 300] width 295 height 18
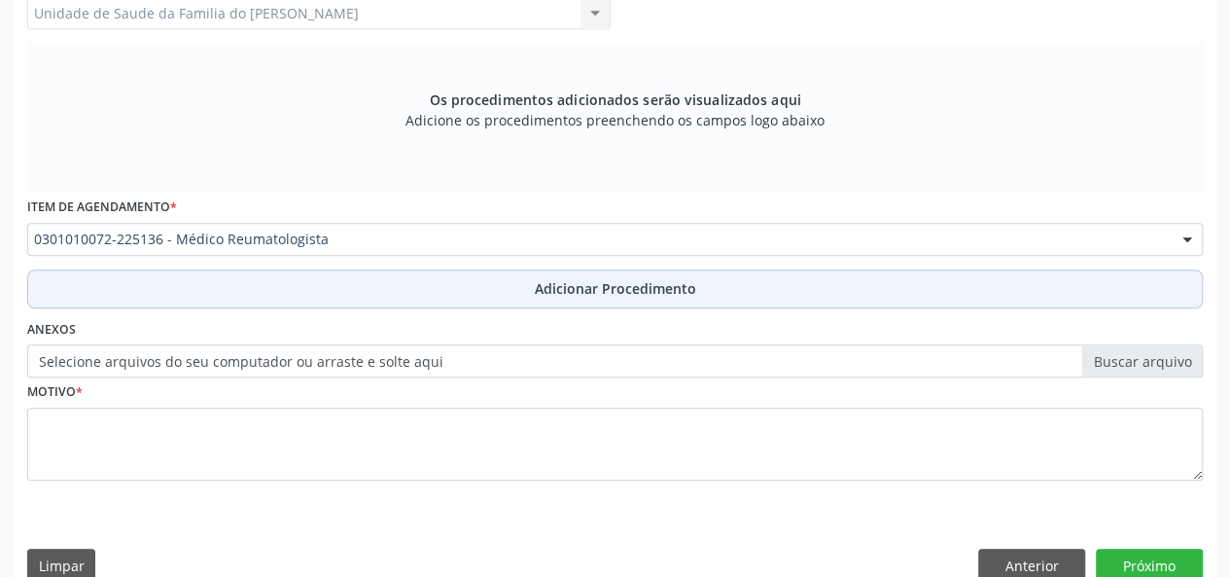
click at [208, 289] on button "Adicionar Procedimento" at bounding box center [615, 288] width 1176 height 39
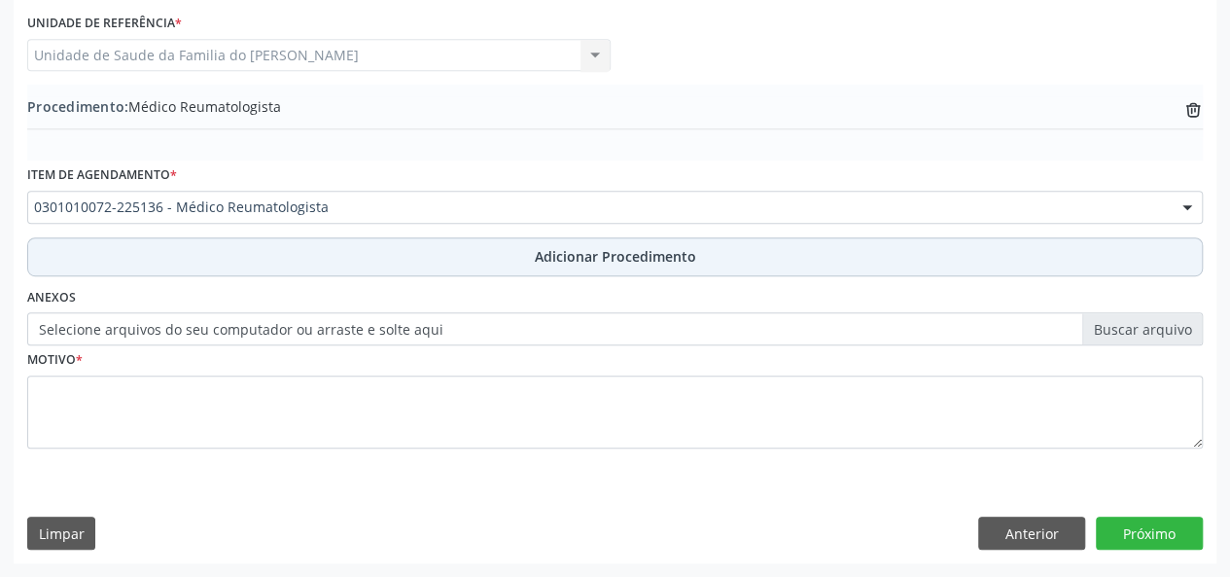
scroll to position [515, 0]
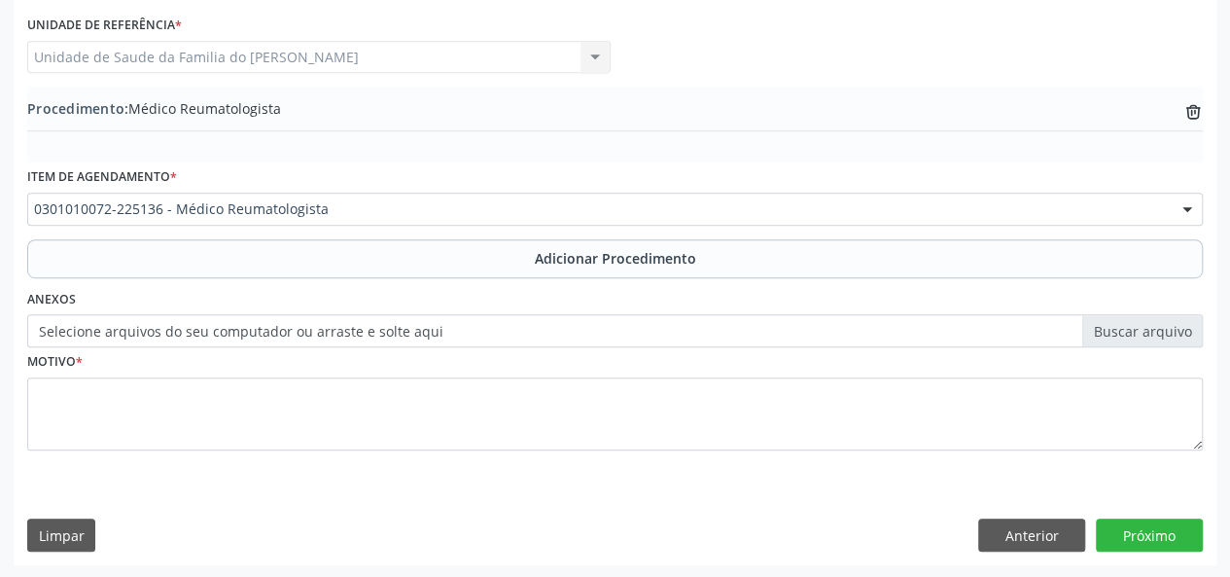
click at [202, 324] on label "Selecione arquivos do seu computador ou arraste e solte aqui" at bounding box center [615, 330] width 1176 height 33
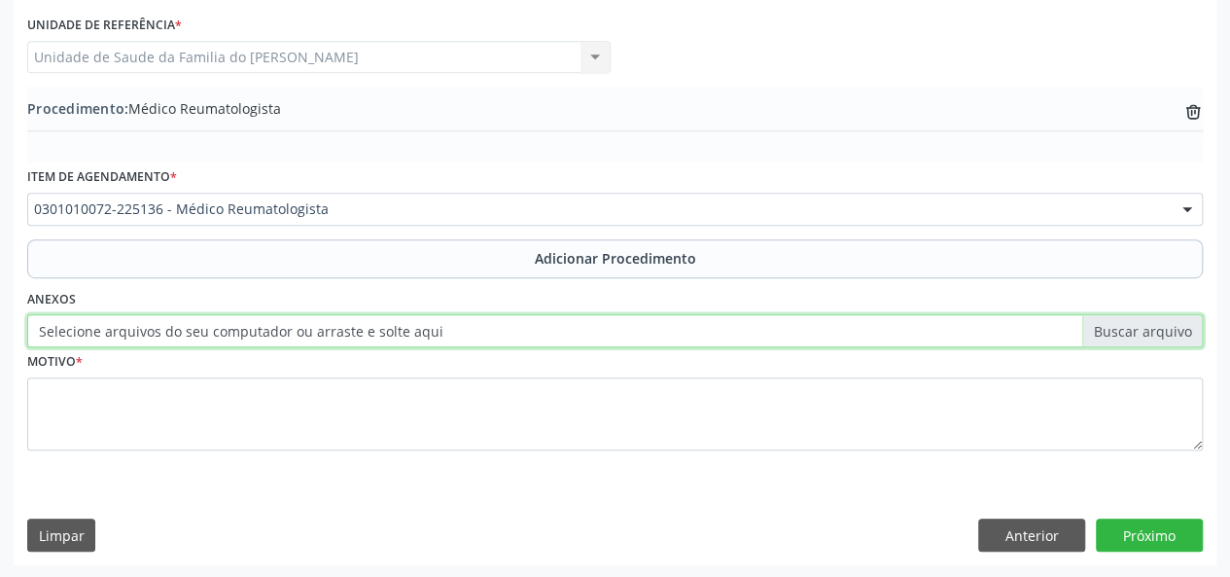
click at [202, 324] on input "Selecione arquivos do seu computador ou arraste e solte aqui" at bounding box center [615, 330] width 1176 height 33
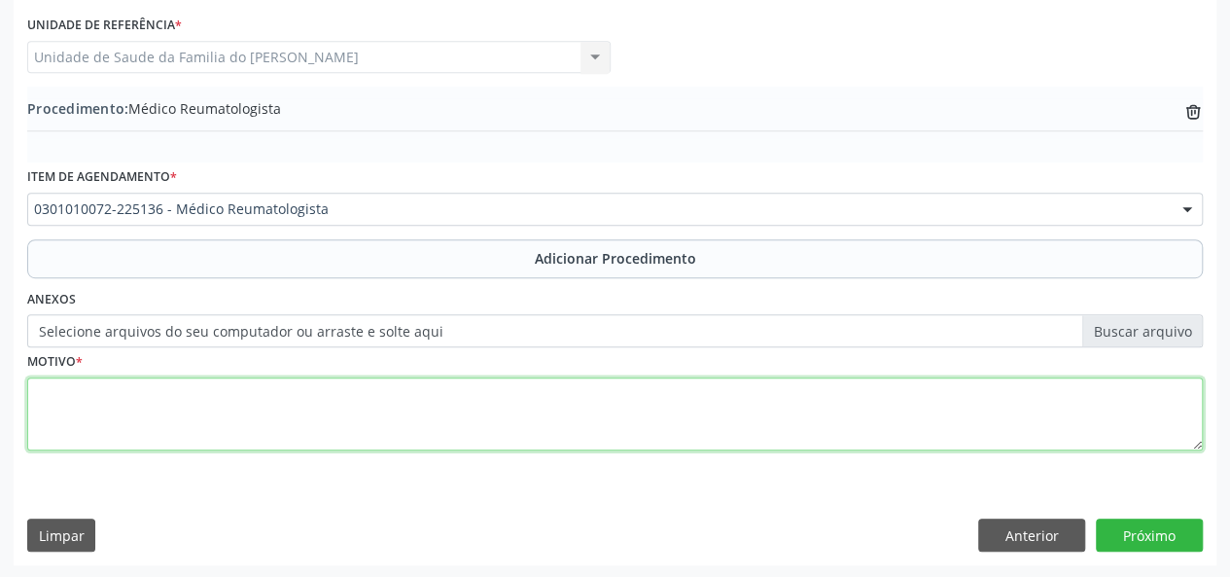
click at [319, 419] on textarea at bounding box center [615, 414] width 1176 height 74
click at [377, 380] on textarea "PACIENTE COM POLIARTRAGIA" at bounding box center [615, 414] width 1176 height 74
click at [207, 391] on textarea "PACIENTE COM POLIARTRAGIA" at bounding box center [615, 414] width 1176 height 74
click at [333, 394] on textarea "PACIENTE COM POLIARTRALGIA" at bounding box center [615, 414] width 1176 height 74
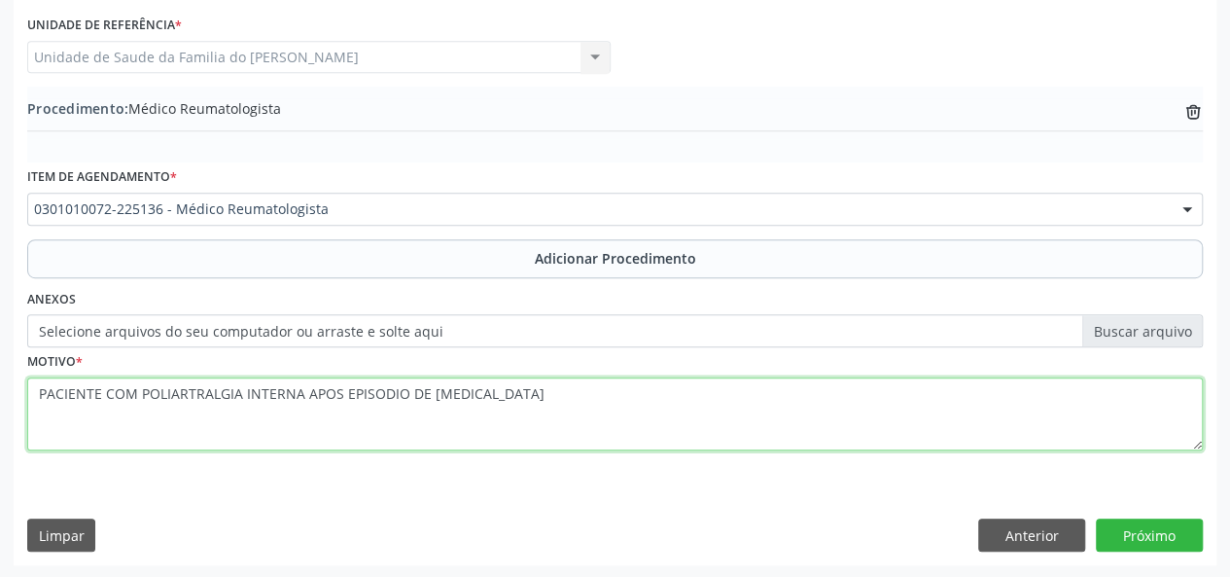
click at [323, 398] on textarea "PACIENTE COM POLIARTRALGIA INTERNA APOS EPISODIO DE [MEDICAL_DATA]" at bounding box center [615, 414] width 1176 height 74
click at [391, 396] on textarea "PACIENTE COM POLIARTRALGIA INTERNA APÓS EPISODIO DE [MEDICAL_DATA]" at bounding box center [615, 414] width 1176 height 74
click at [484, 394] on textarea "PACIENTE COM POLIARTRALGIA INTERNA APÓS EPISÓDIO DE [MEDICAL_DATA]" at bounding box center [615, 414] width 1176 height 74
type textarea "PACIENTE COM POLIARTRALGIA INTERNA APÓS EPISÓDIO DE [MEDICAL_DATA]"
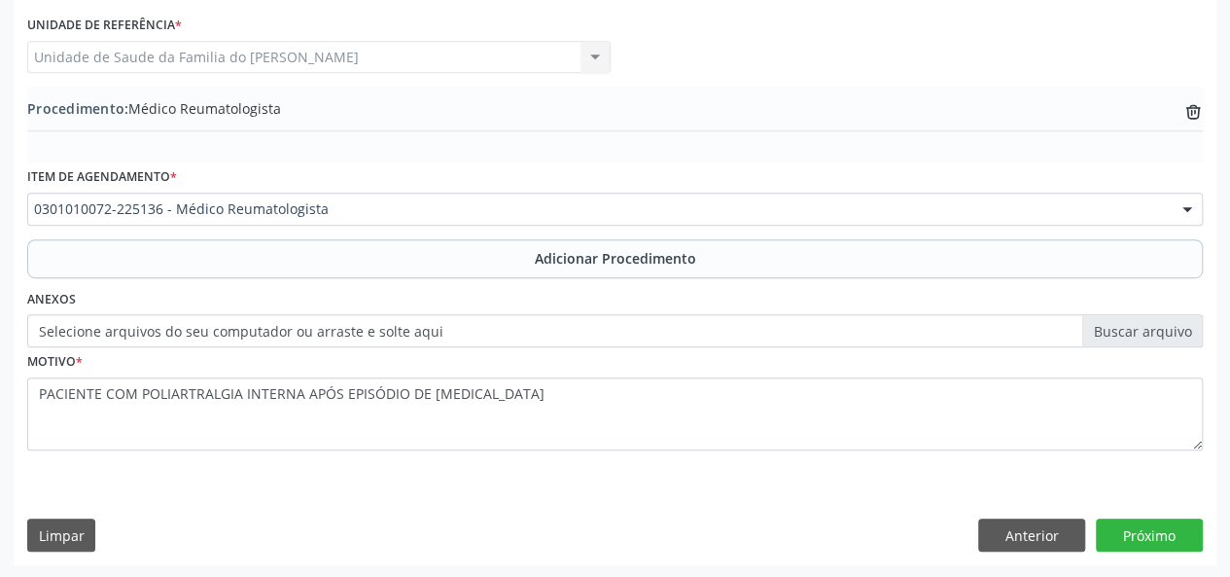
drag, startPoint x: 484, startPoint y: 394, endPoint x: 550, endPoint y: 450, distance: 86.2
click at [550, 450] on fieldset "Motivo * PACIENTE COM POLIARTRALGIA INTERNA APÓS EPISÓDIO DE [MEDICAL_DATA]" at bounding box center [615, 405] width 1176 height 117
click at [1144, 532] on button "Próximo" at bounding box center [1149, 534] width 107 height 33
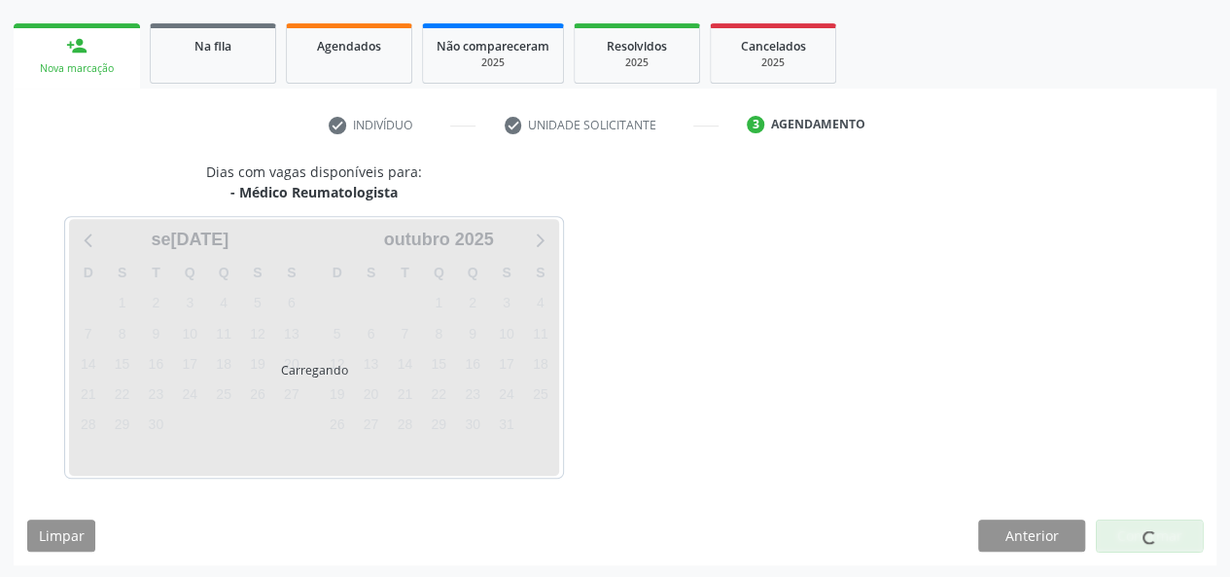
scroll to position [352, 0]
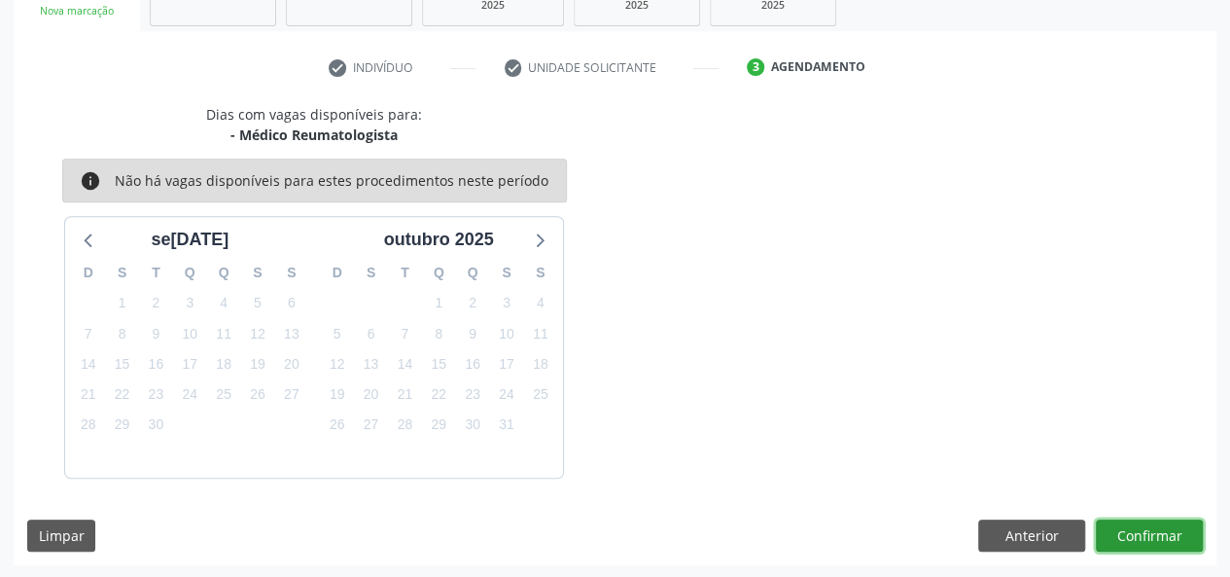
click at [1144, 532] on button "Confirmar" at bounding box center [1149, 535] width 107 height 33
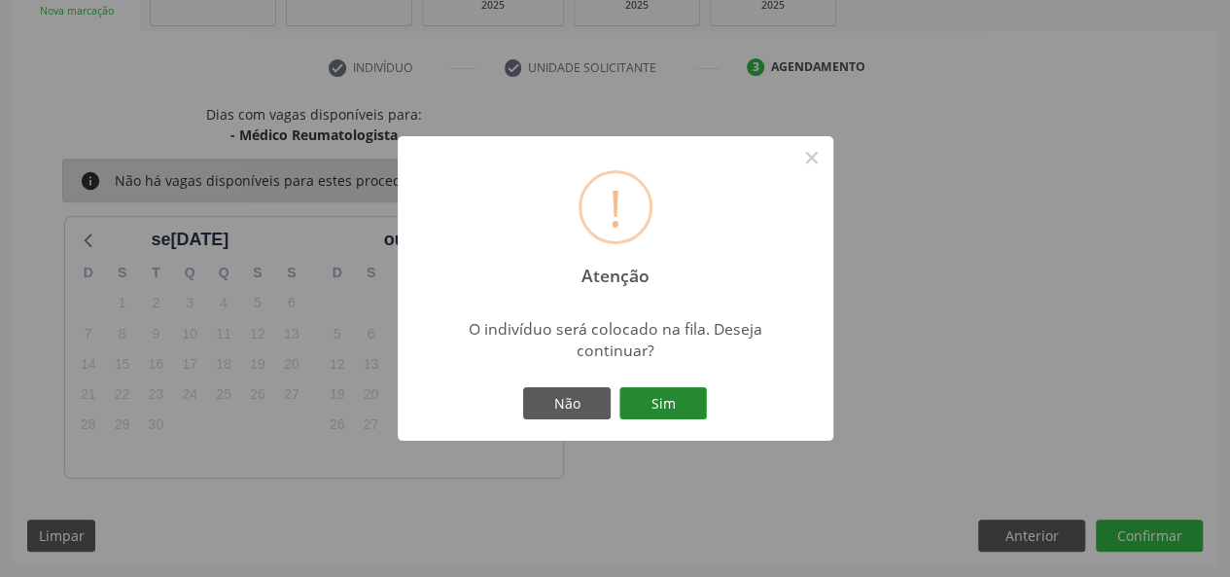
click at [644, 399] on button "Sim" at bounding box center [664, 403] width 88 height 33
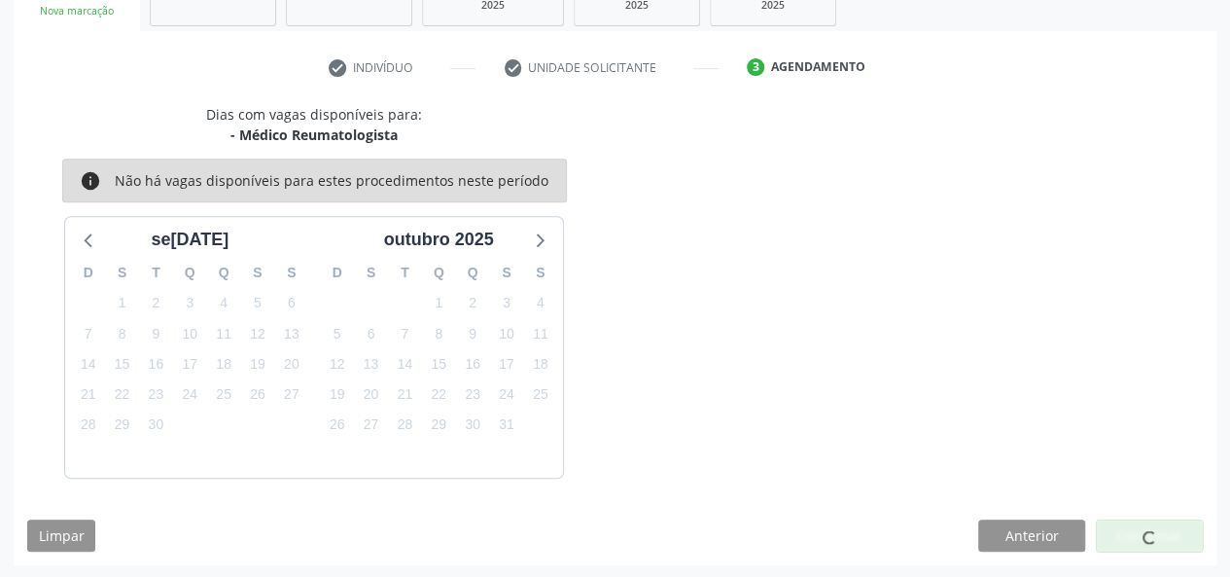
scroll to position [91, 0]
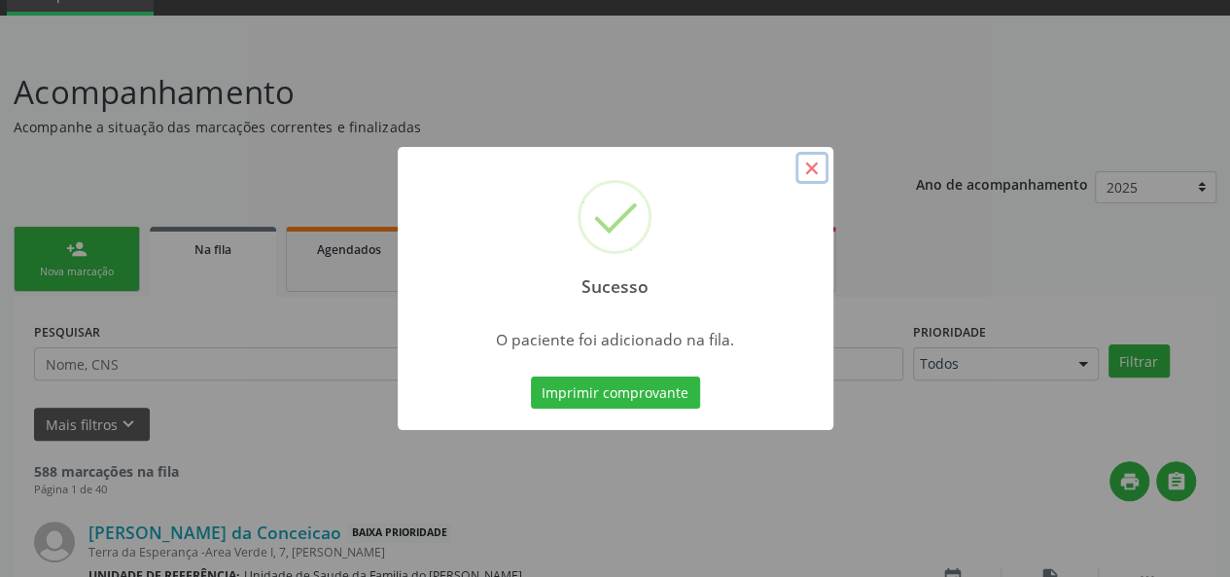
click at [807, 177] on button "×" at bounding box center [812, 168] width 33 height 33
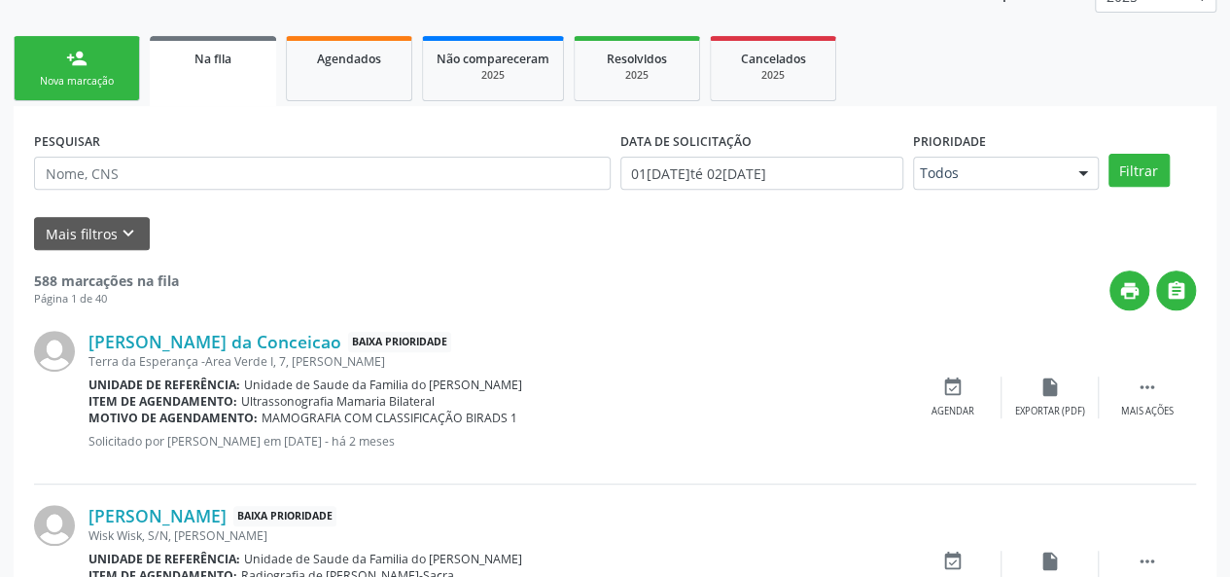
scroll to position [286, 0]
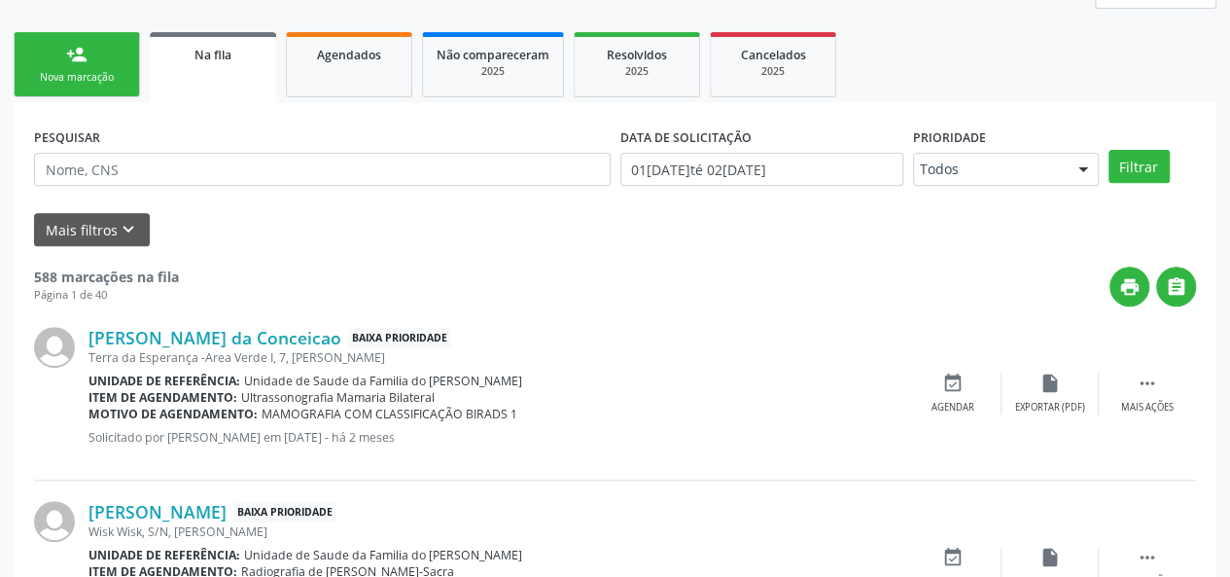
click at [86, 63] on link "person_add Nova marcação" at bounding box center [77, 64] width 126 height 65
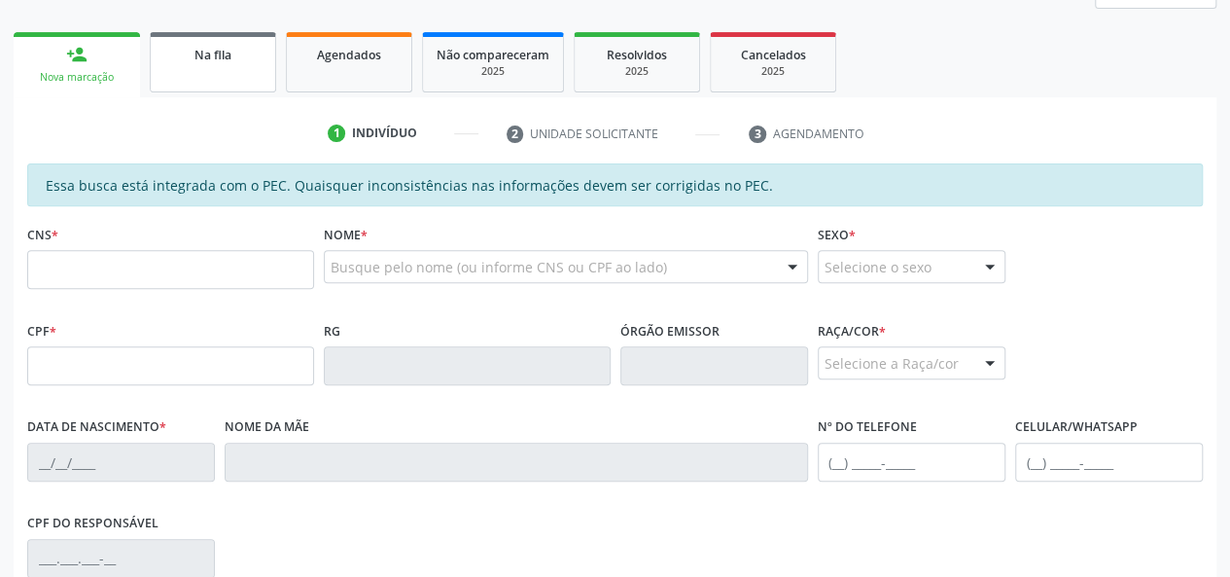
click at [201, 55] on span "Na fila" at bounding box center [213, 55] width 37 height 17
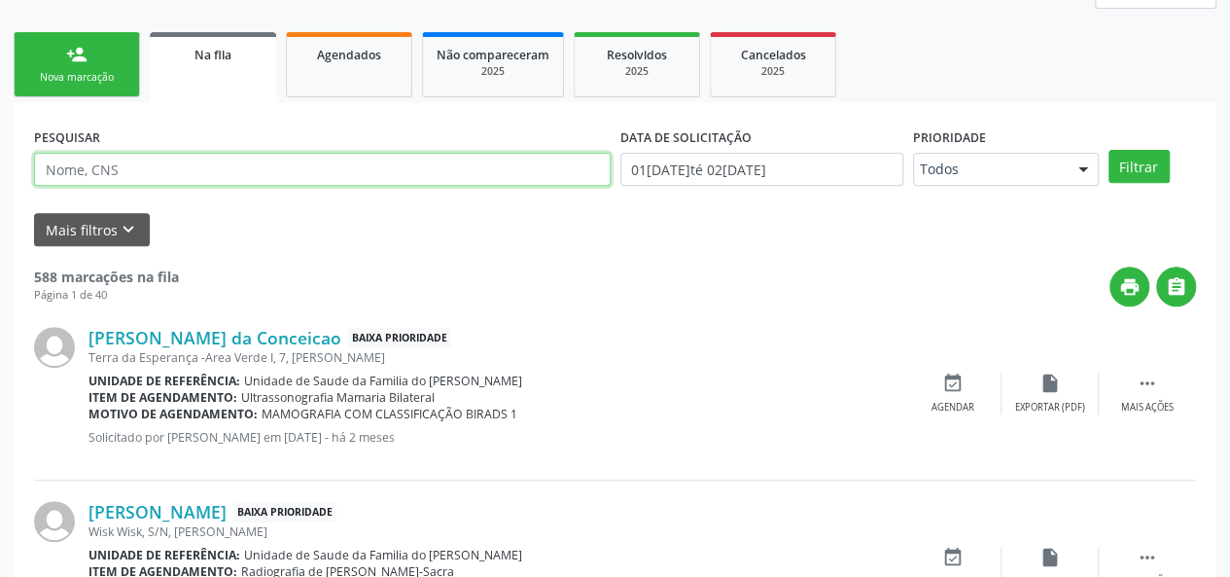
click at [198, 169] on input "text" at bounding box center [322, 169] width 577 height 33
type input "[PERSON_NAME]"
click at [1109, 150] on button "Filtrar" at bounding box center [1139, 166] width 61 height 33
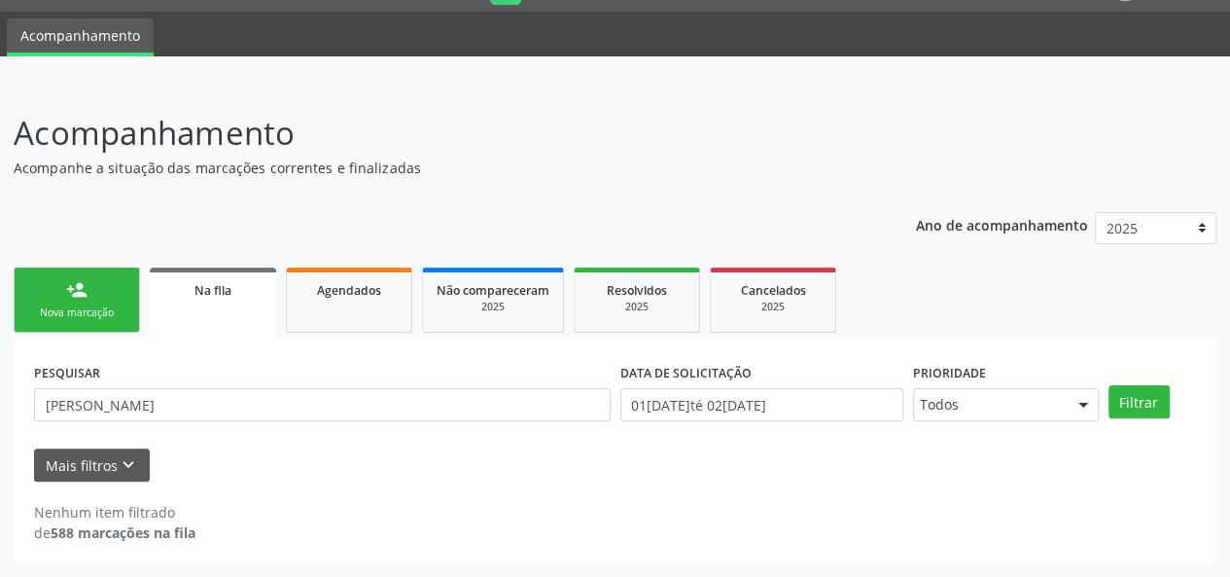
scroll to position [50, 0]
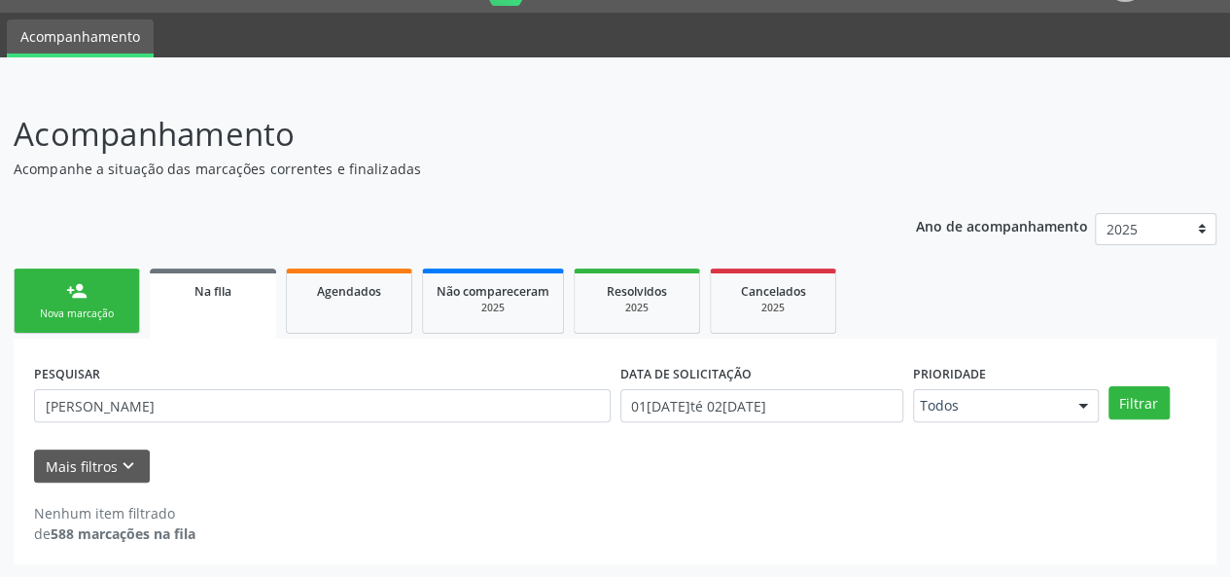
click at [63, 308] on div "Nova marcação" at bounding box center [76, 313] width 97 height 15
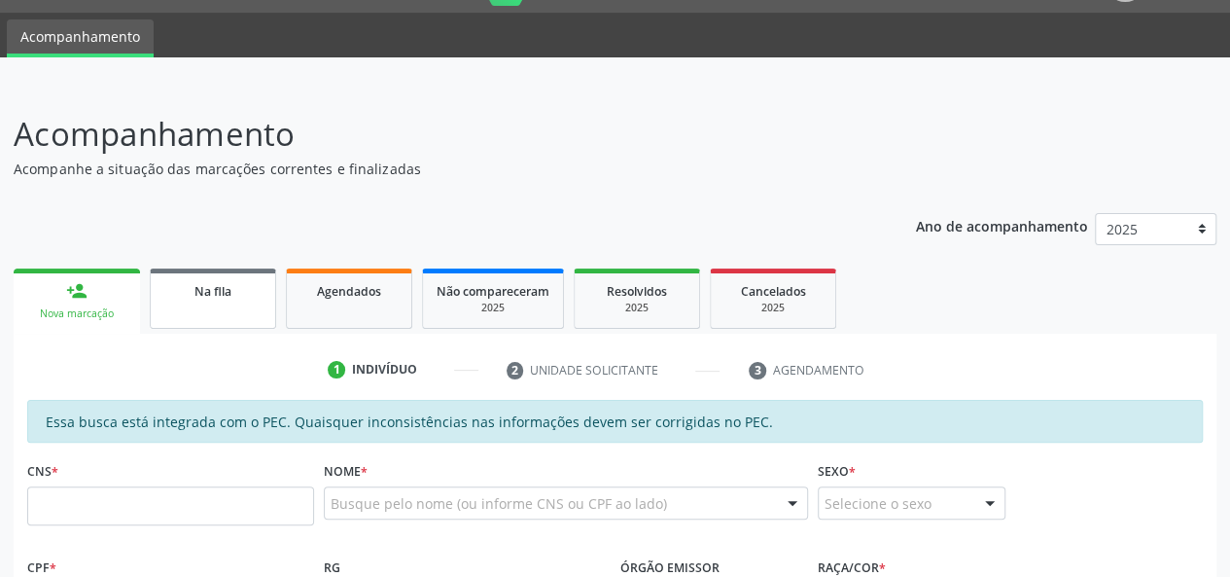
click at [244, 305] on link "Na fila" at bounding box center [213, 298] width 126 height 60
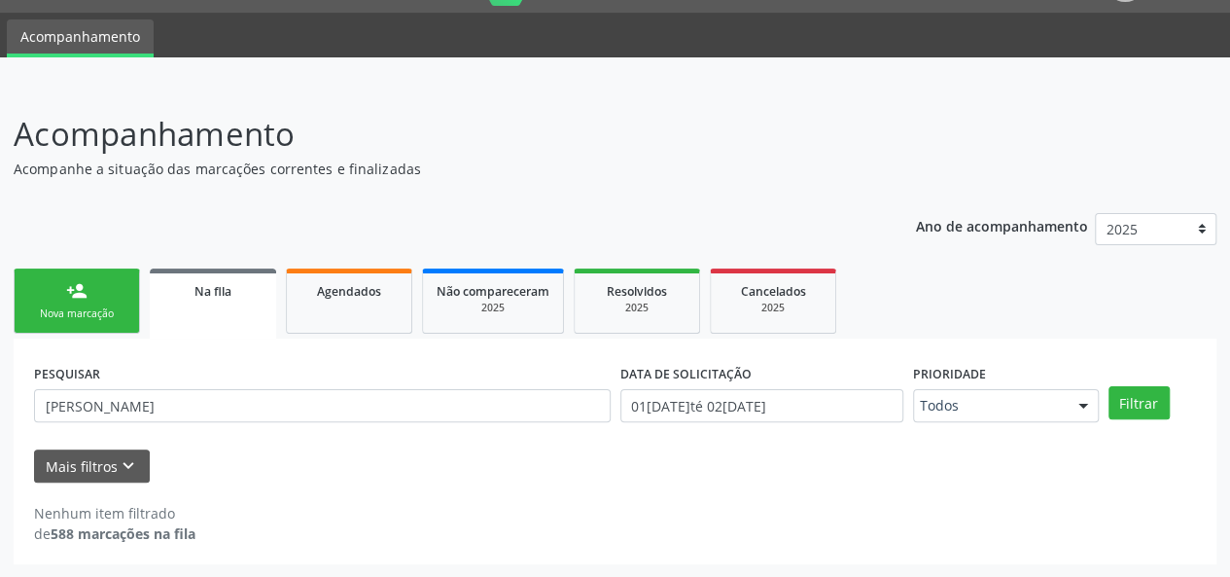
click at [137, 359] on div "PESQUISAR [PERSON_NAME]" at bounding box center [322, 397] width 586 height 76
drag, startPoint x: 125, startPoint y: 400, endPoint x: 10, endPoint y: 404, distance: 115.8
click at [10, 404] on div "Acompanhamento Acompanhe a situação das marcações correntes e finalizadas Relat…" at bounding box center [615, 331] width 1230 height 493
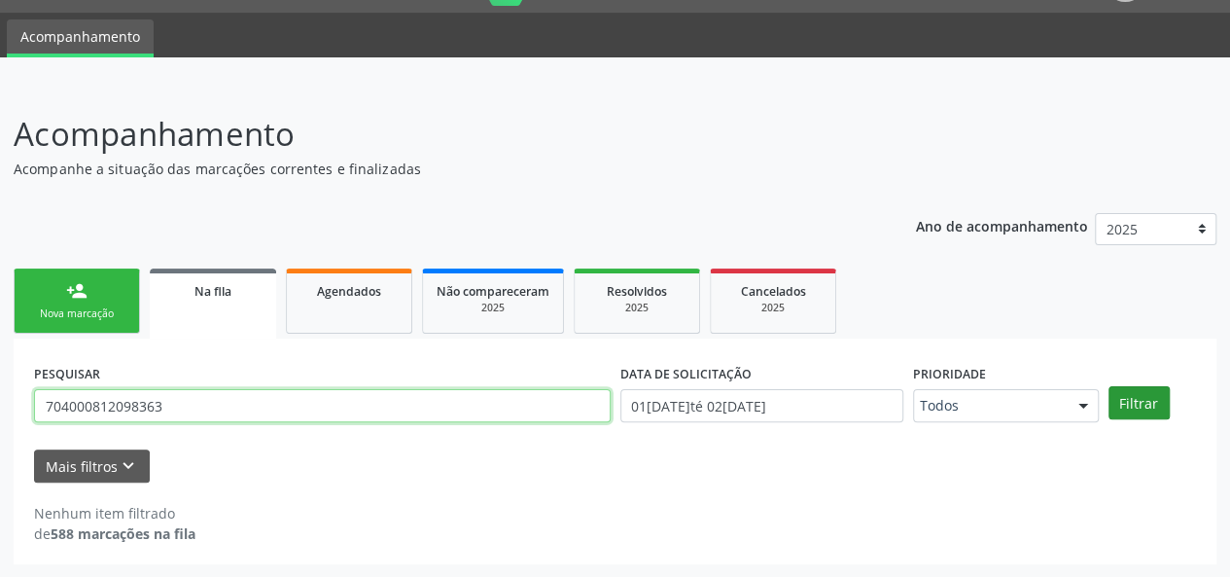
type input "704000812098363"
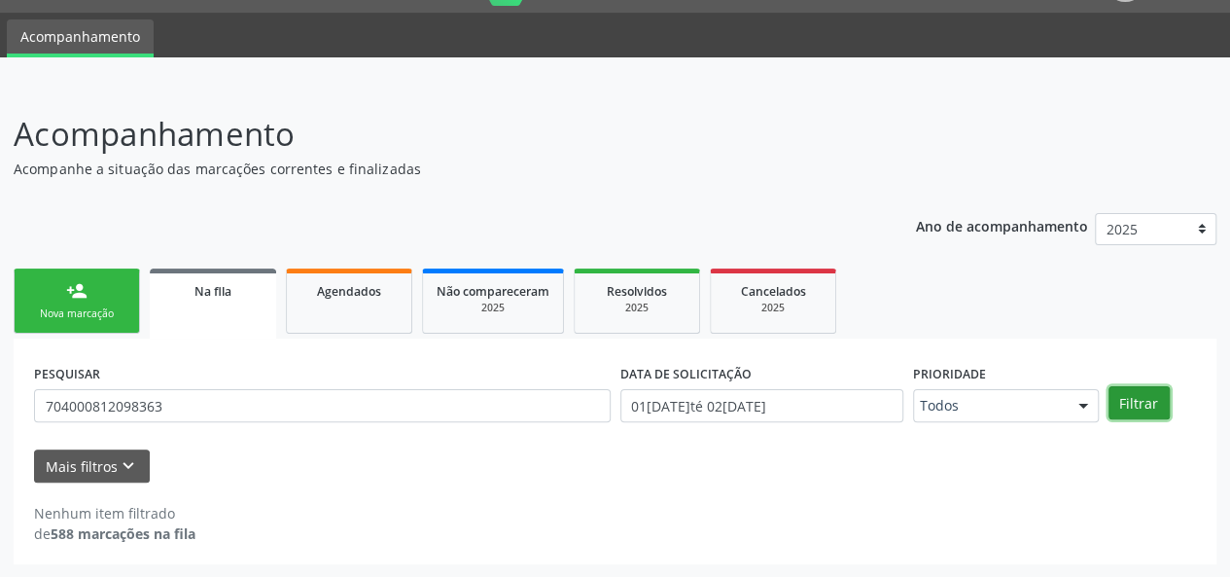
click at [1140, 399] on button "Filtrar" at bounding box center [1139, 402] width 61 height 33
click at [30, 295] on link "person_add Nova marcação" at bounding box center [77, 300] width 126 height 65
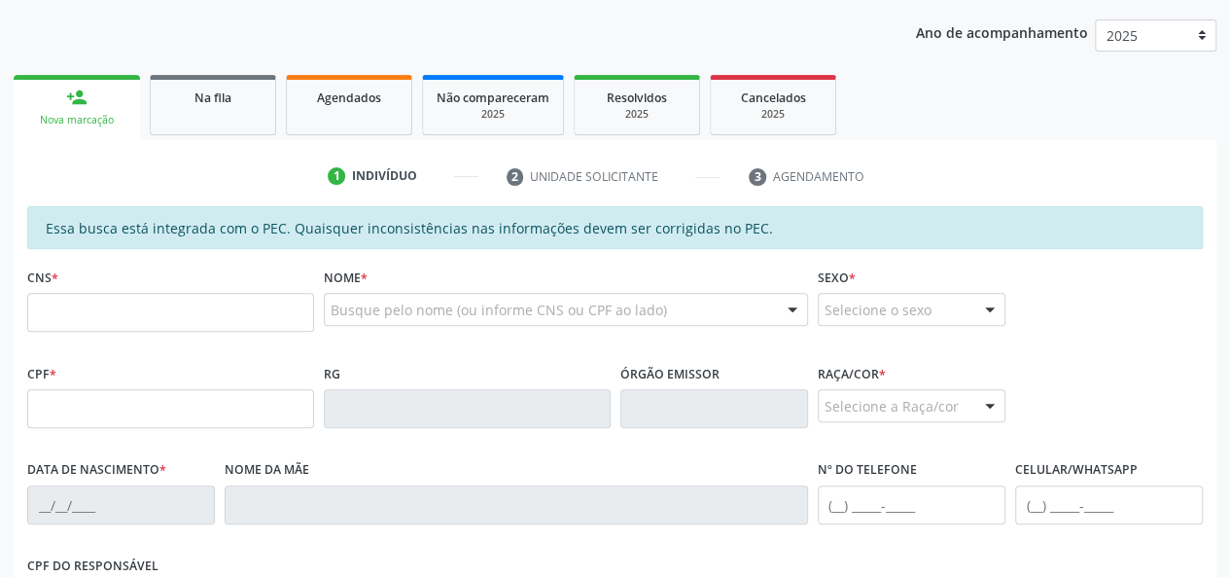
scroll to position [244, 0]
click at [249, 303] on input "text" at bounding box center [170, 311] width 287 height 39
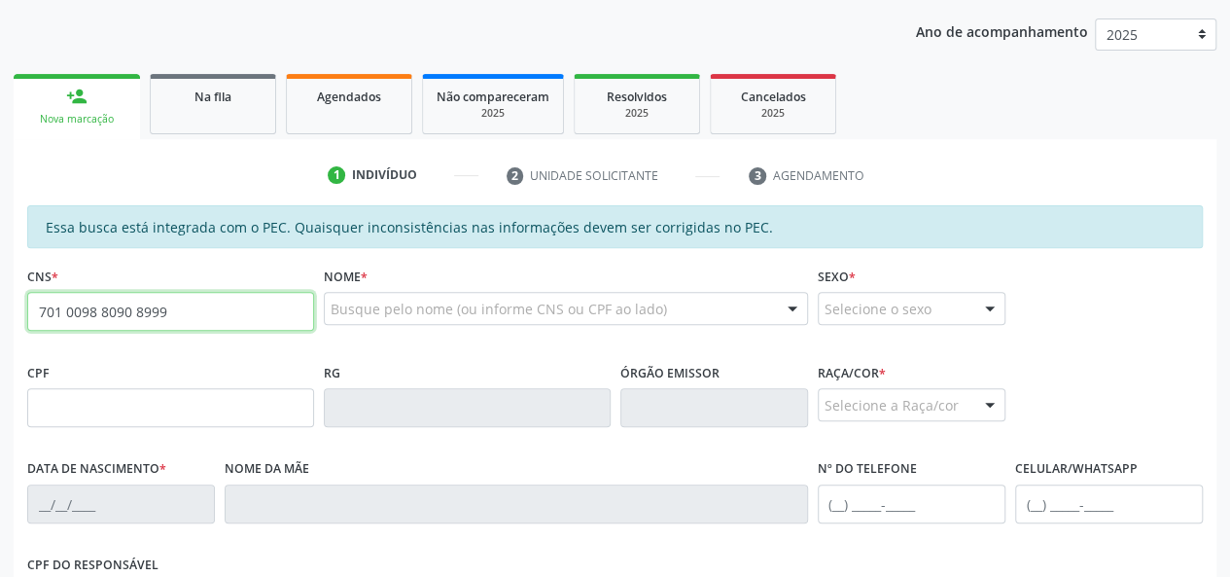
type input "701 0098 8090 8999"
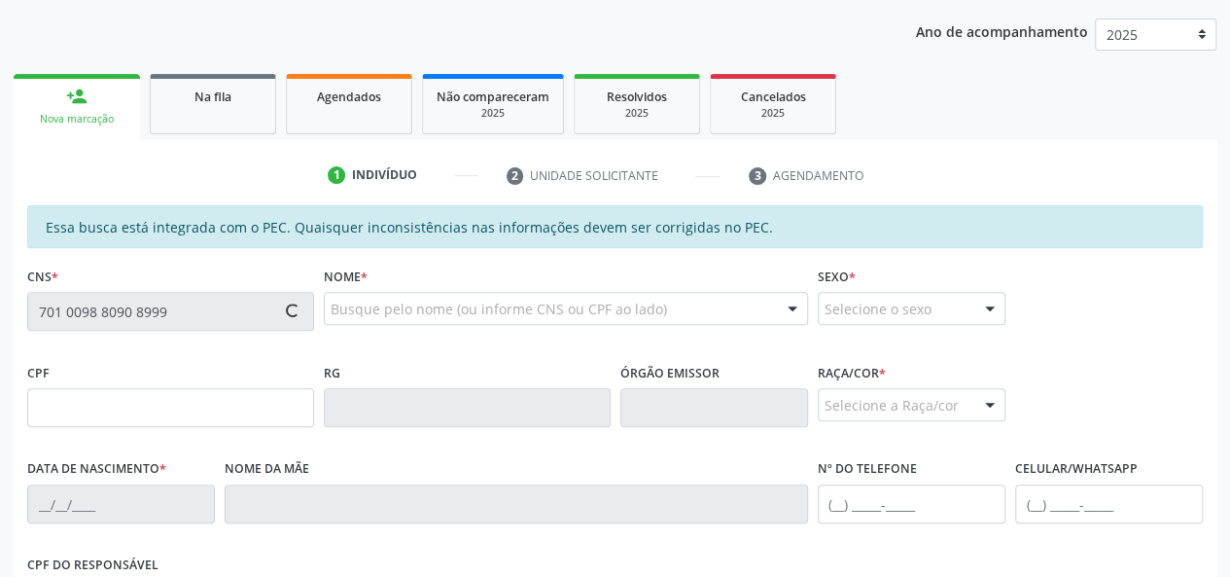
type input "686.702.574-91"
type input "[DATE]"
type input "[PERSON_NAME] da Conceição"
type input "[PHONE_NUMBER]"
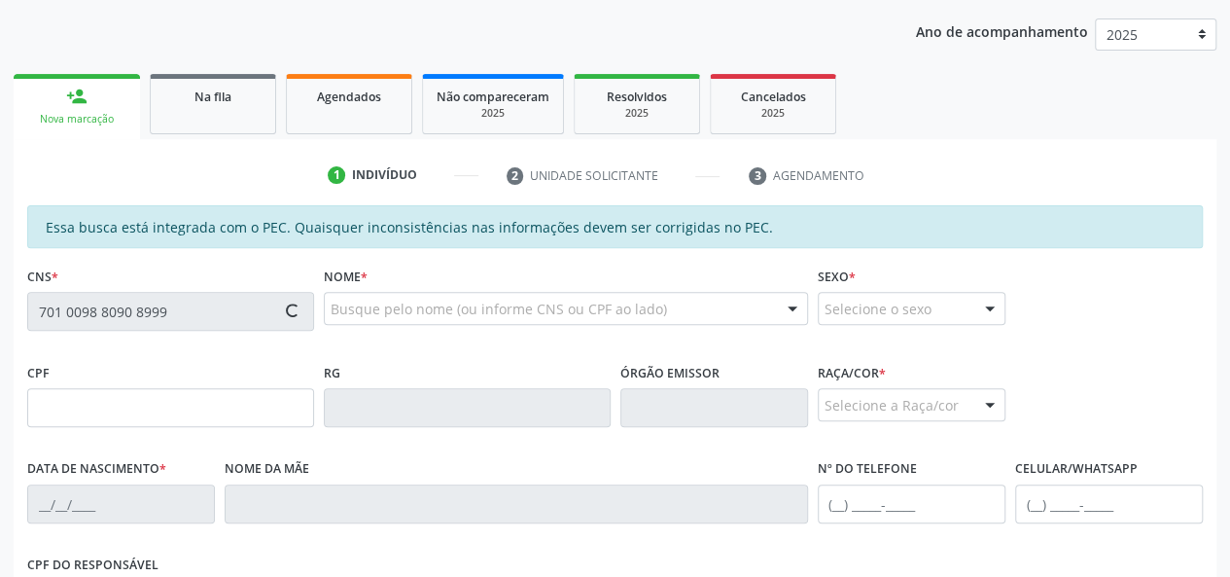
type input "04"
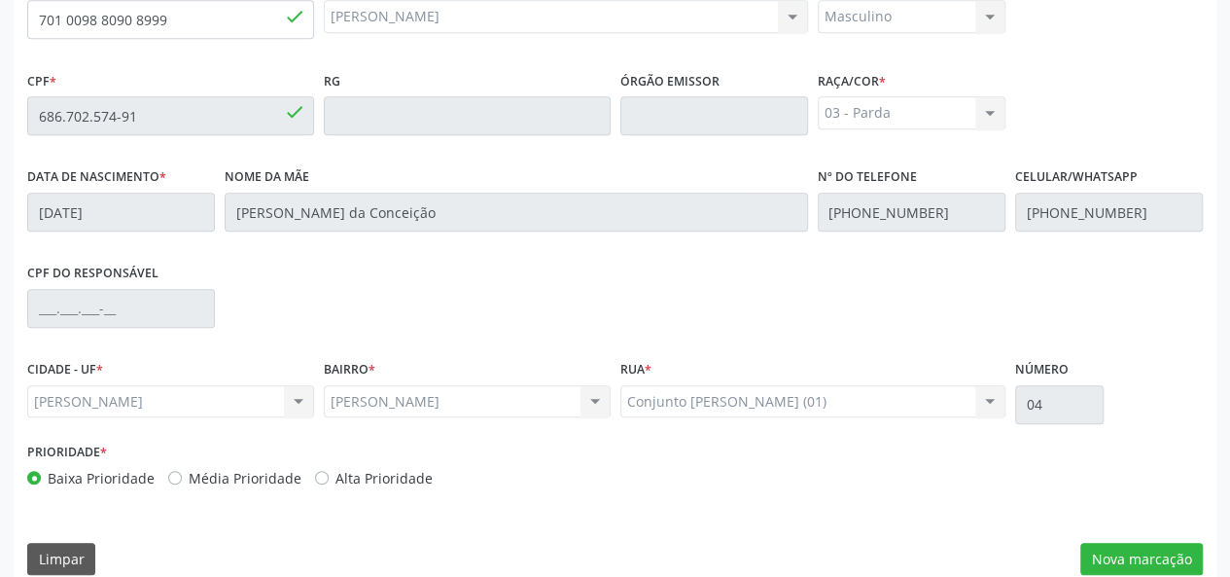
scroll to position [559, 0]
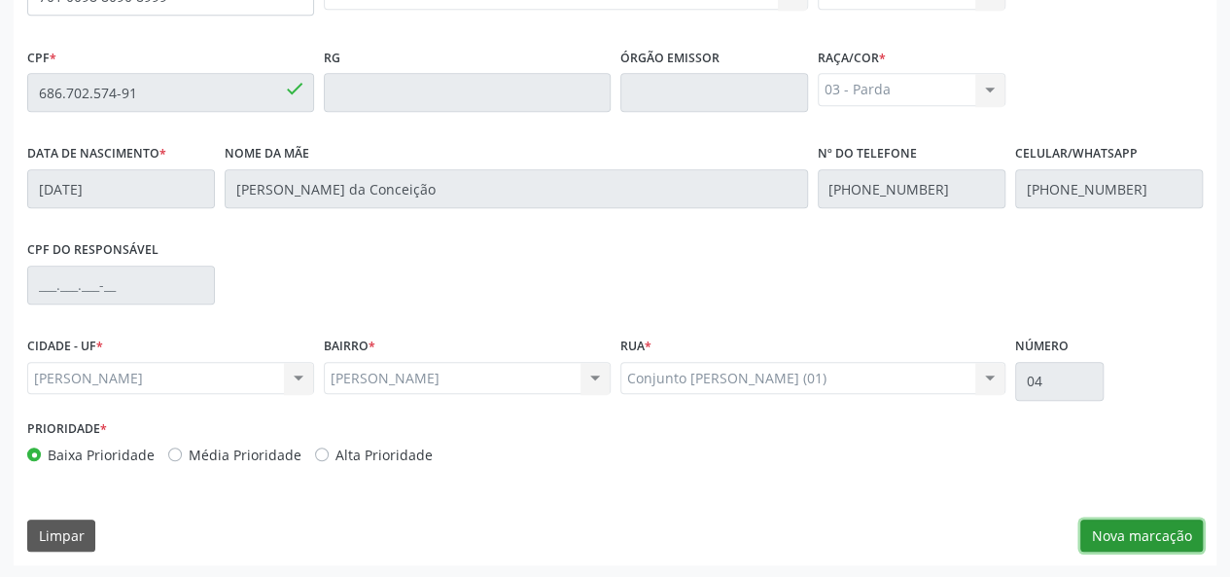
click at [1126, 524] on button "Nova marcação" at bounding box center [1142, 535] width 123 height 33
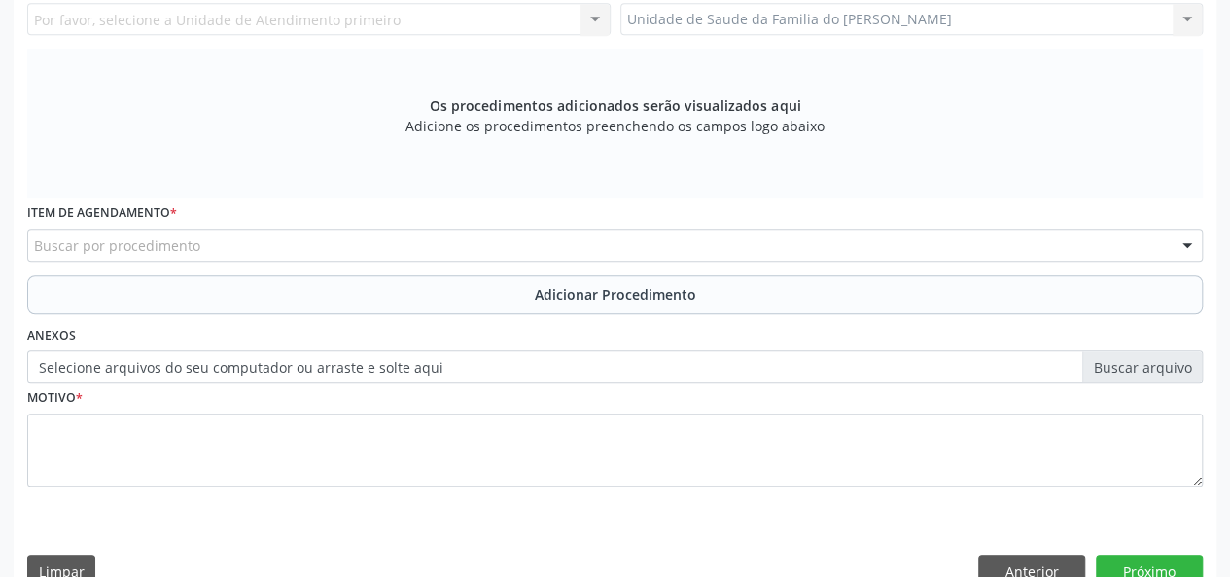
scroll to position [267, 0]
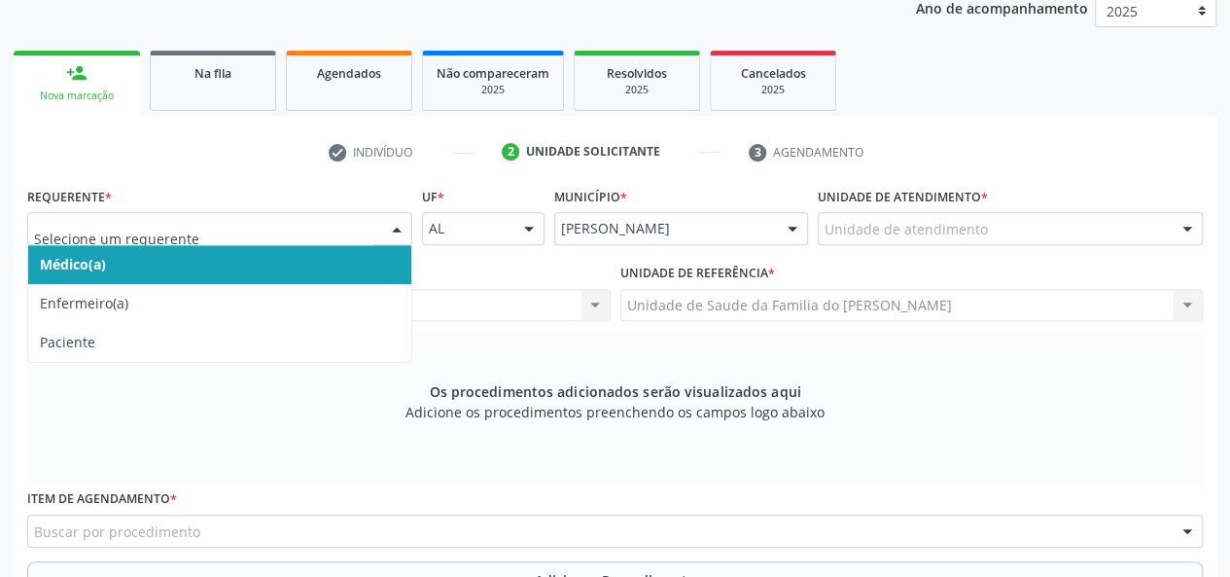
click at [375, 231] on div at bounding box center [219, 228] width 385 height 33
click at [311, 258] on span "Médico(a)" at bounding box center [219, 264] width 383 height 39
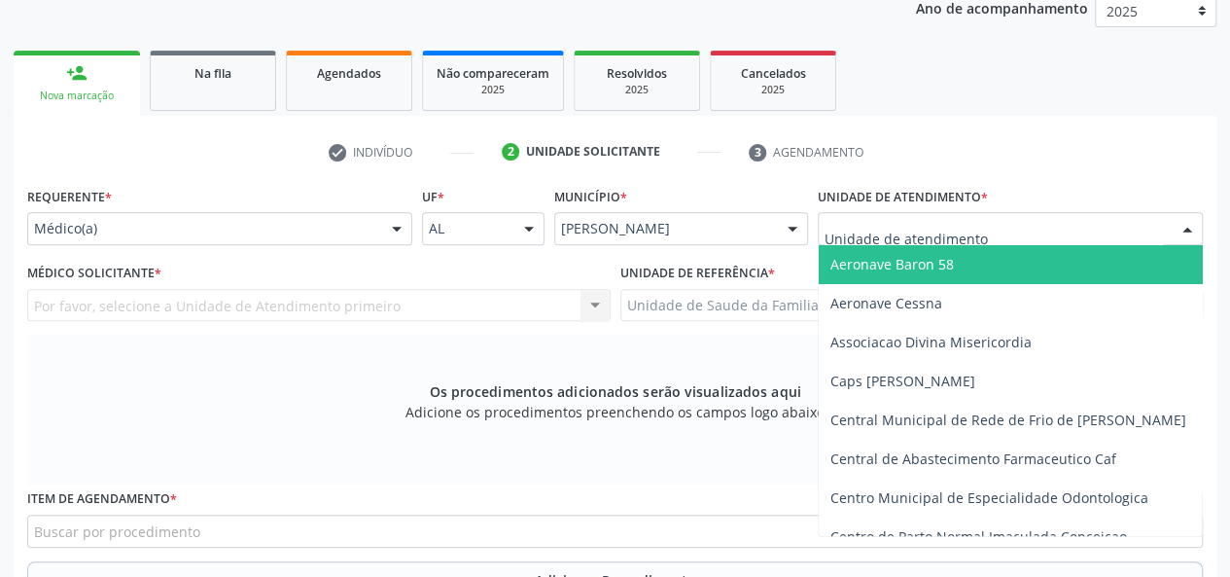
type input "J"
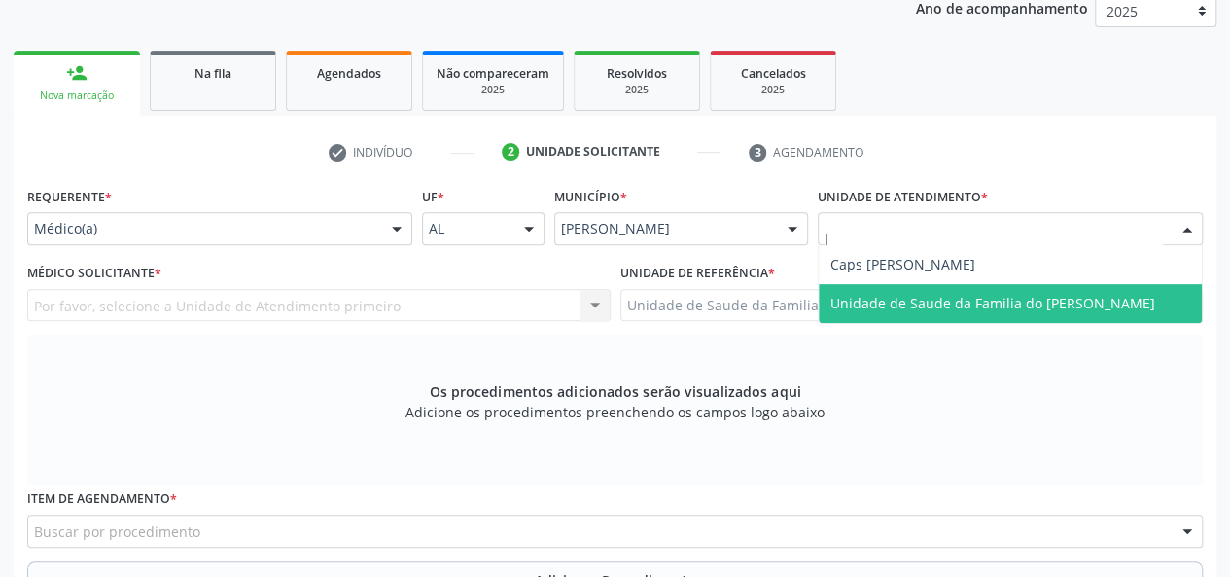
click at [947, 306] on span "Unidade de Saude da Familia do [PERSON_NAME]" at bounding box center [993, 303] width 325 height 18
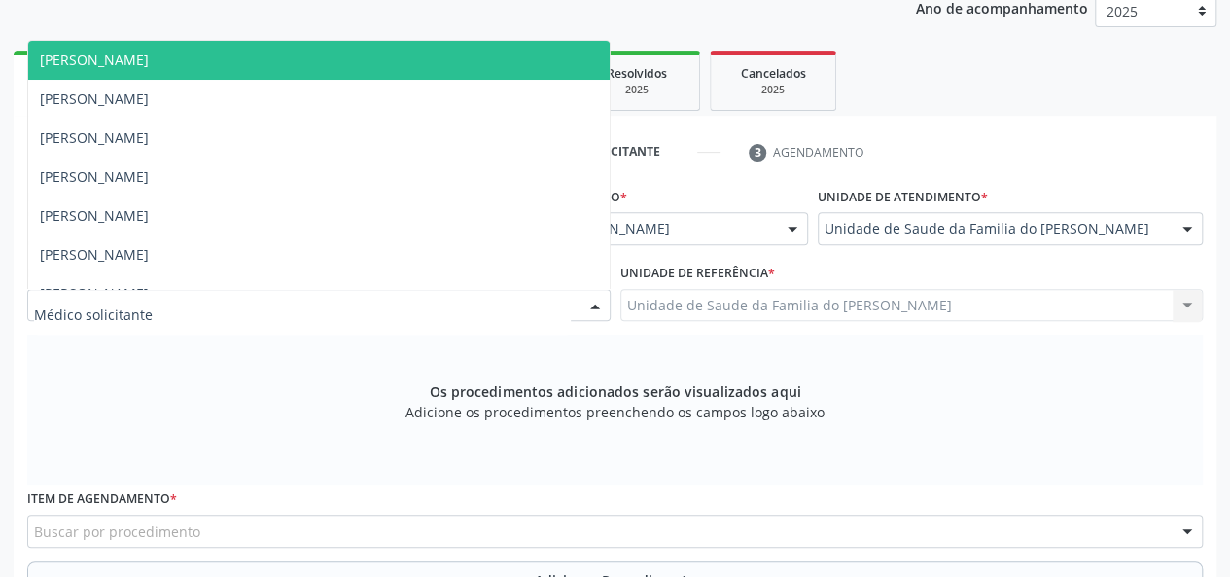
click at [586, 305] on div at bounding box center [595, 306] width 29 height 33
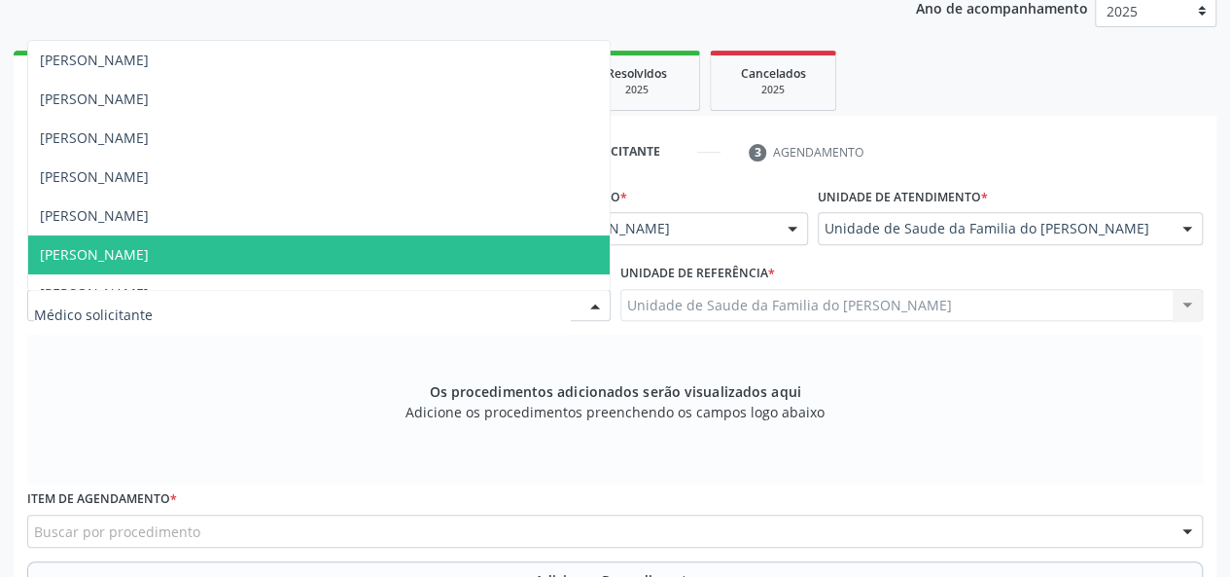
click at [547, 259] on span "[PERSON_NAME]" at bounding box center [319, 254] width 582 height 39
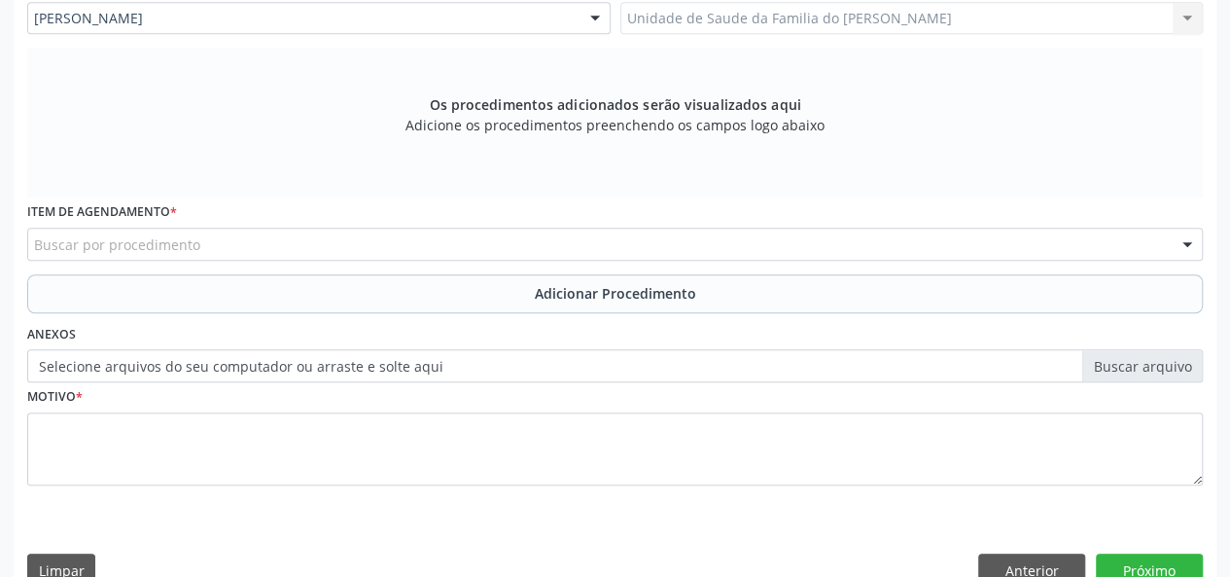
scroll to position [559, 0]
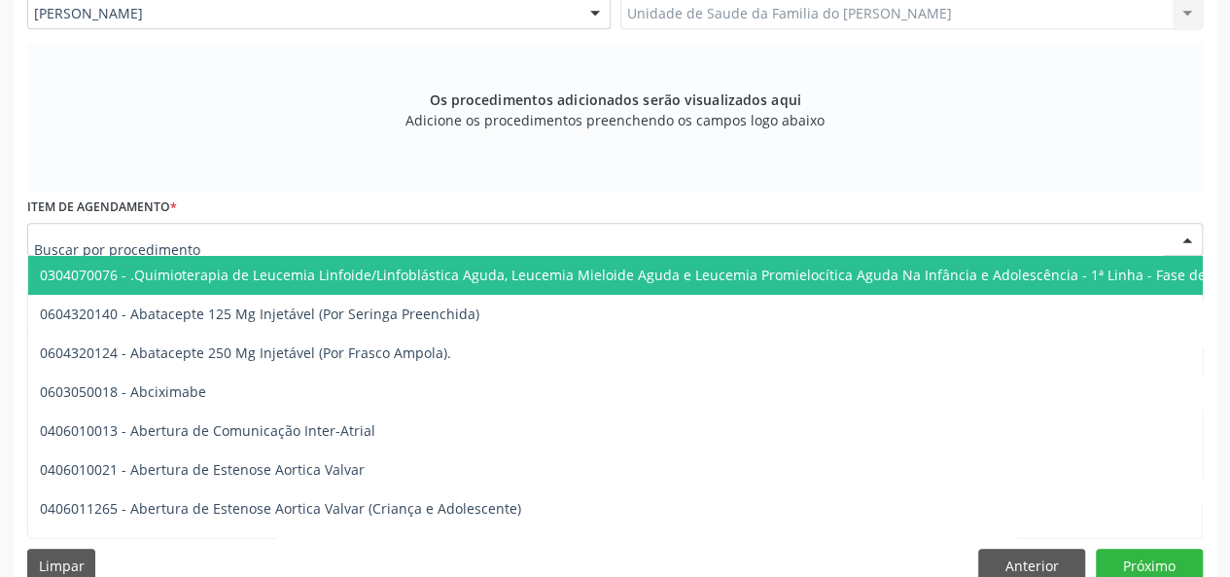
click at [430, 240] on div at bounding box center [615, 239] width 1176 height 33
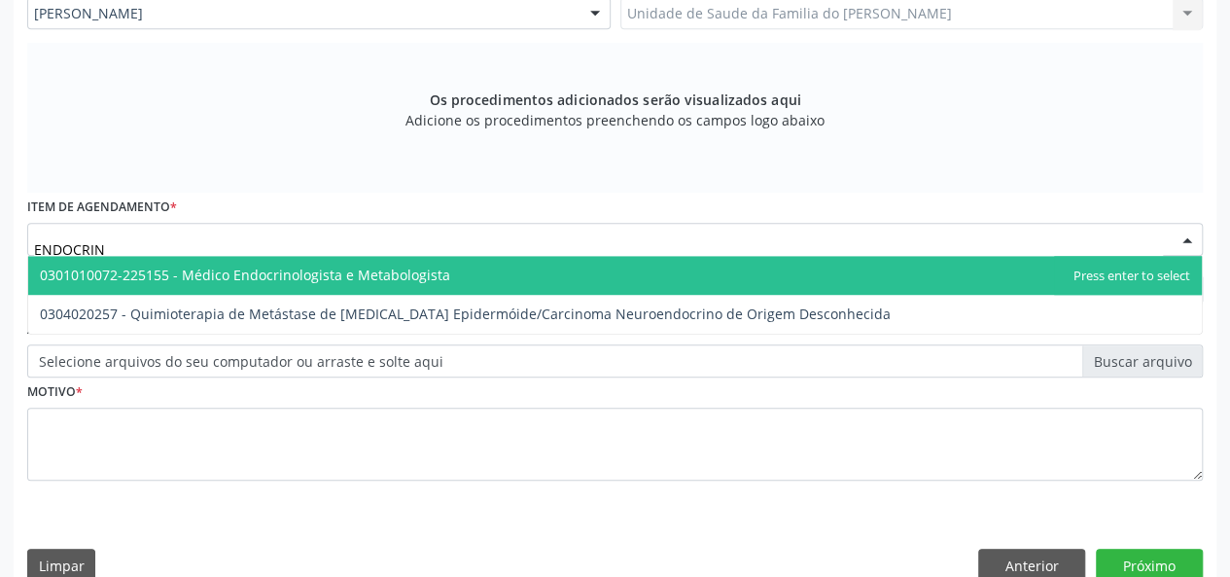
type input "ENDOCRINO"
click at [409, 276] on span "0301010072-225155 - Médico Endocrinologista e Metabologista" at bounding box center [245, 275] width 410 height 18
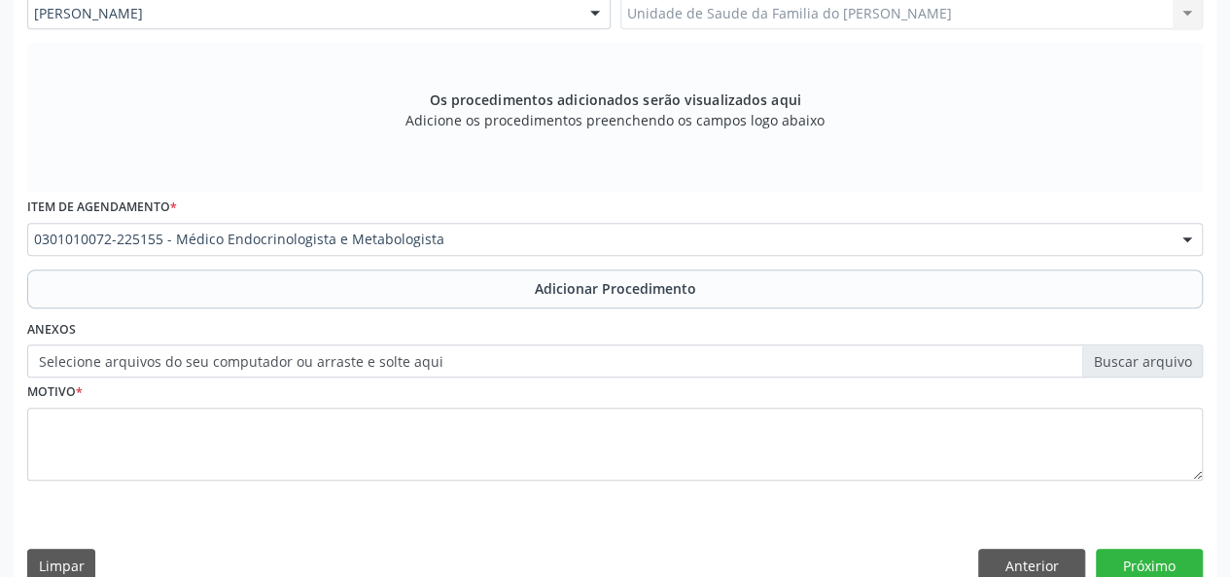
click at [409, 276] on button "Adicionar Procedimento" at bounding box center [615, 288] width 1176 height 39
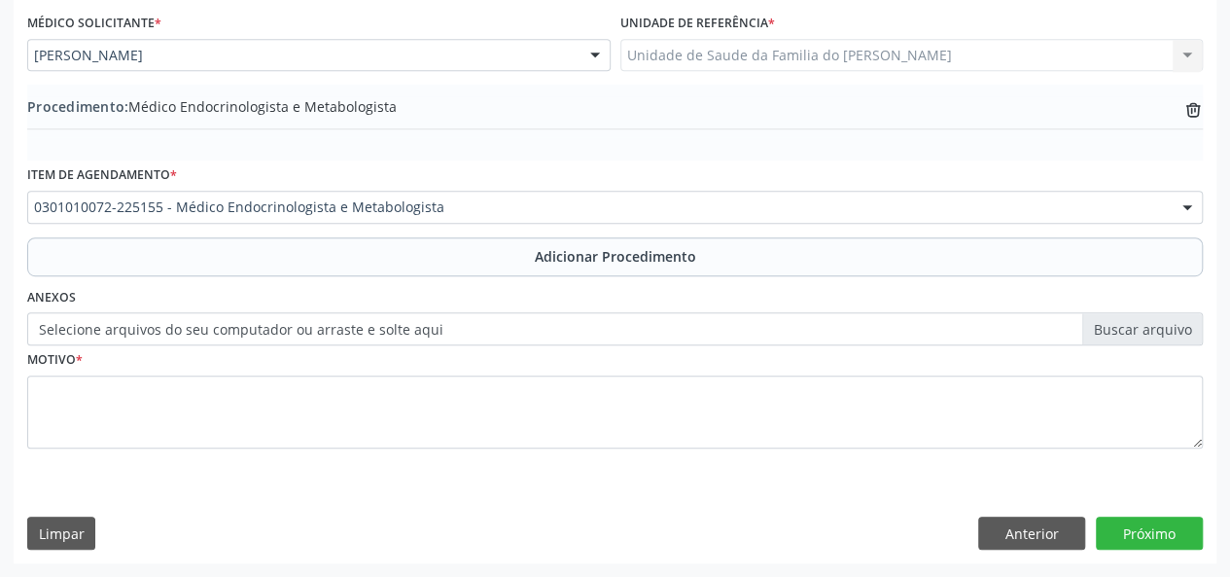
scroll to position [515, 0]
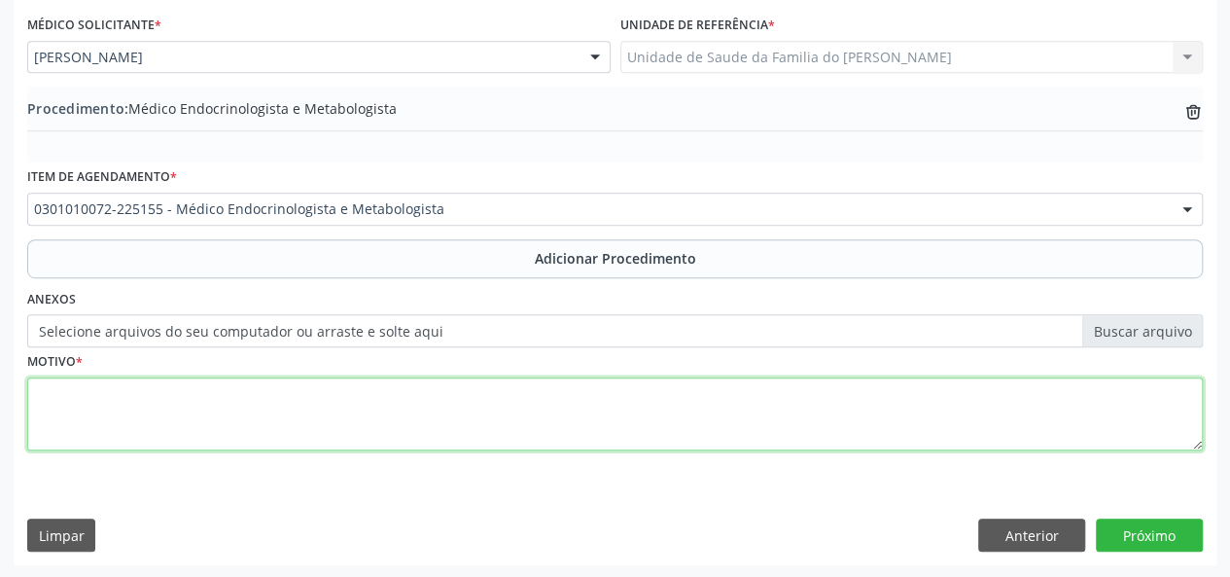
click at [401, 399] on textarea at bounding box center [615, 414] width 1176 height 74
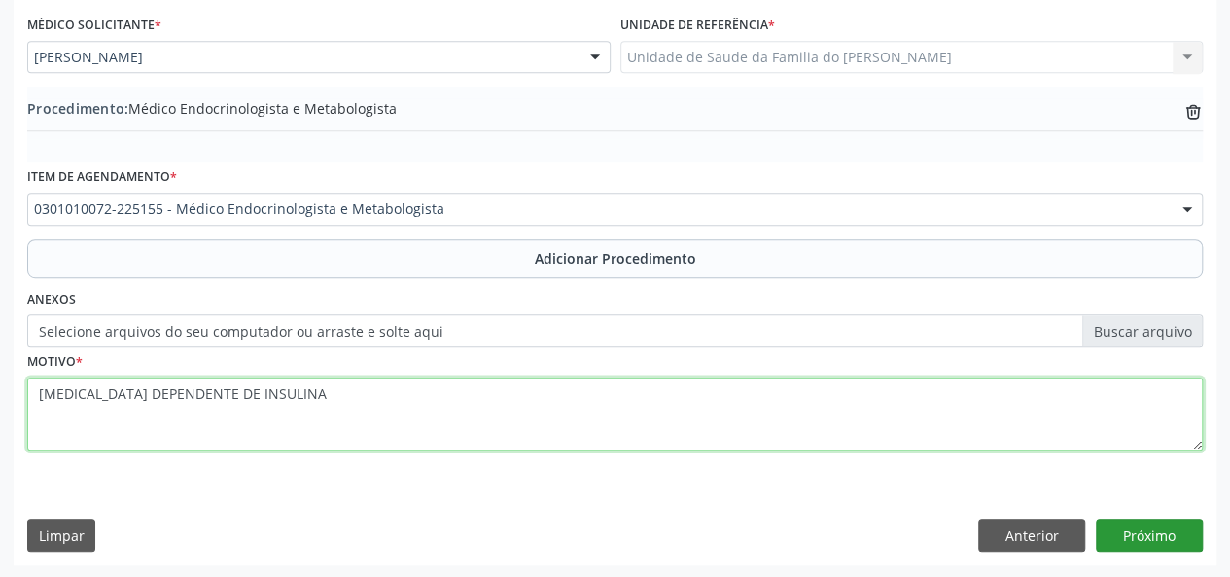
type textarea "[MEDICAL_DATA] DEPENDENTE DE INSULINA"
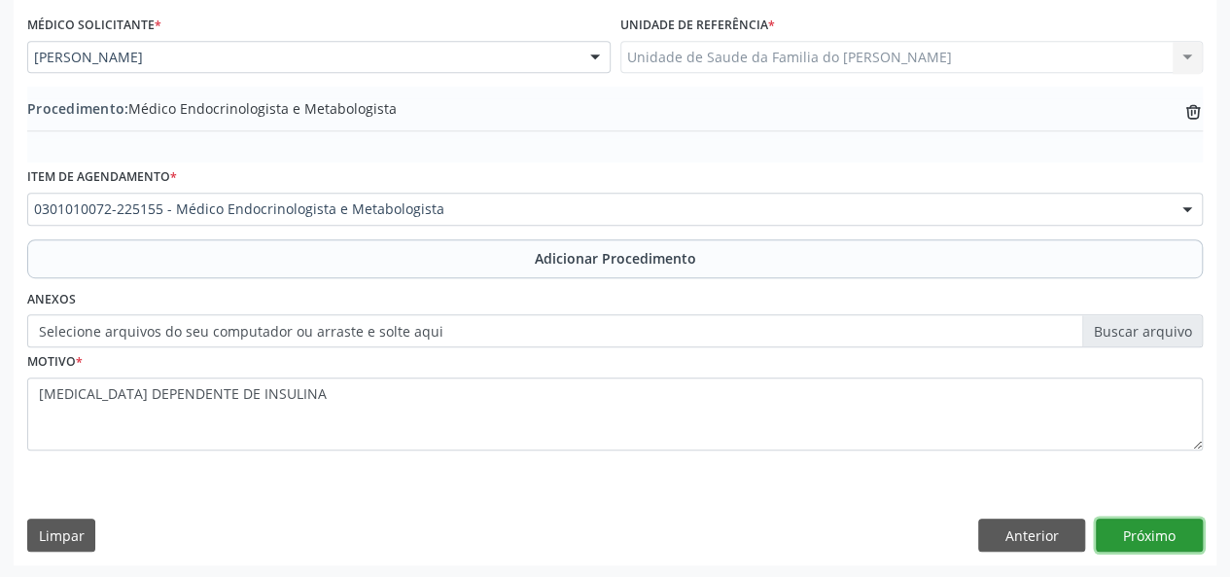
click at [1115, 528] on button "Próximo" at bounding box center [1149, 534] width 107 height 33
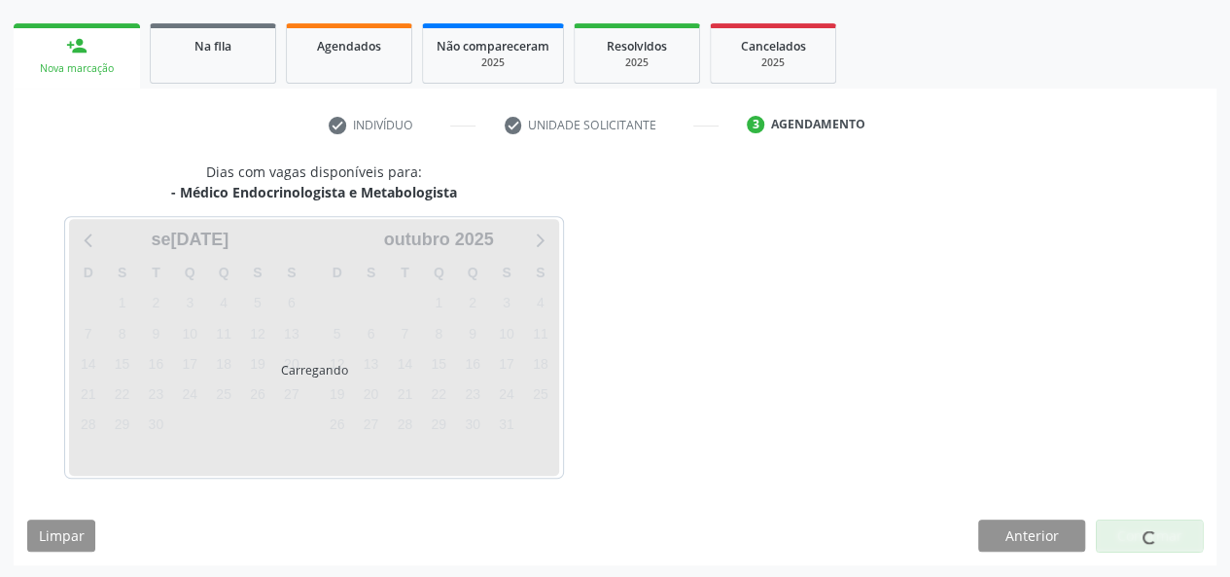
scroll to position [352, 0]
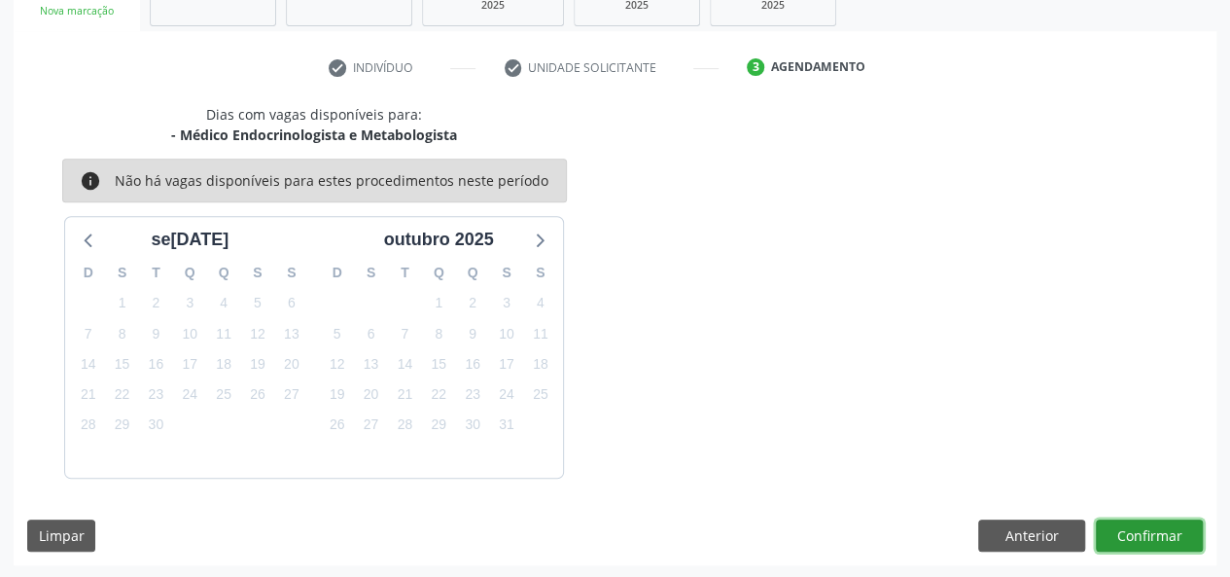
click at [1114, 528] on button "Confirmar" at bounding box center [1149, 535] width 107 height 33
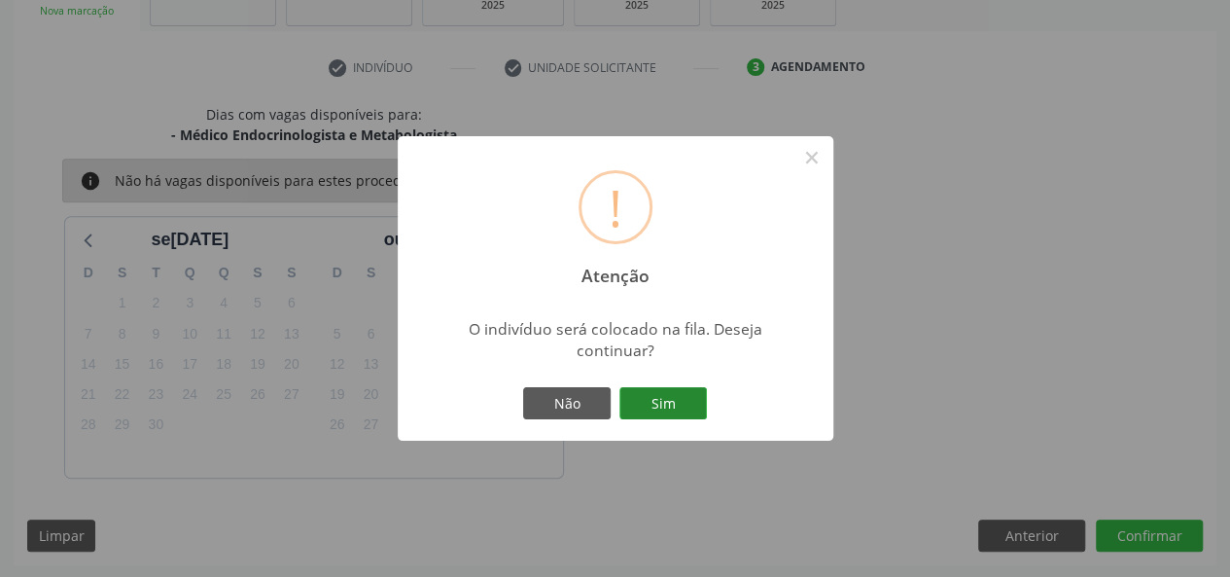
click at [654, 394] on button "Sim" at bounding box center [664, 403] width 88 height 33
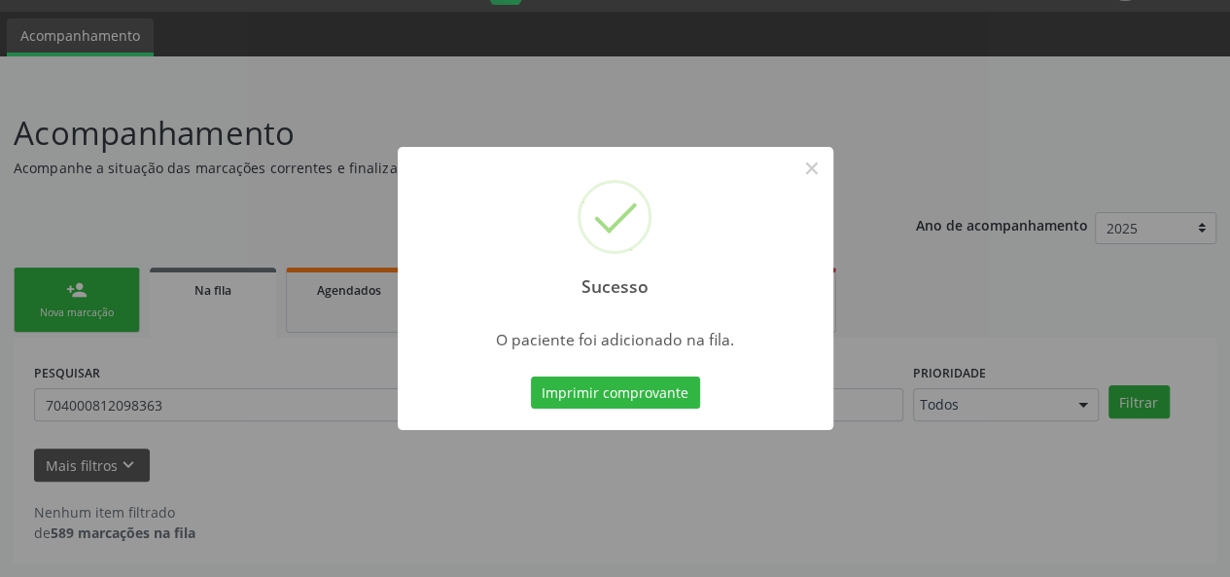
scroll to position [50, 0]
click at [807, 164] on button "×" at bounding box center [812, 168] width 33 height 33
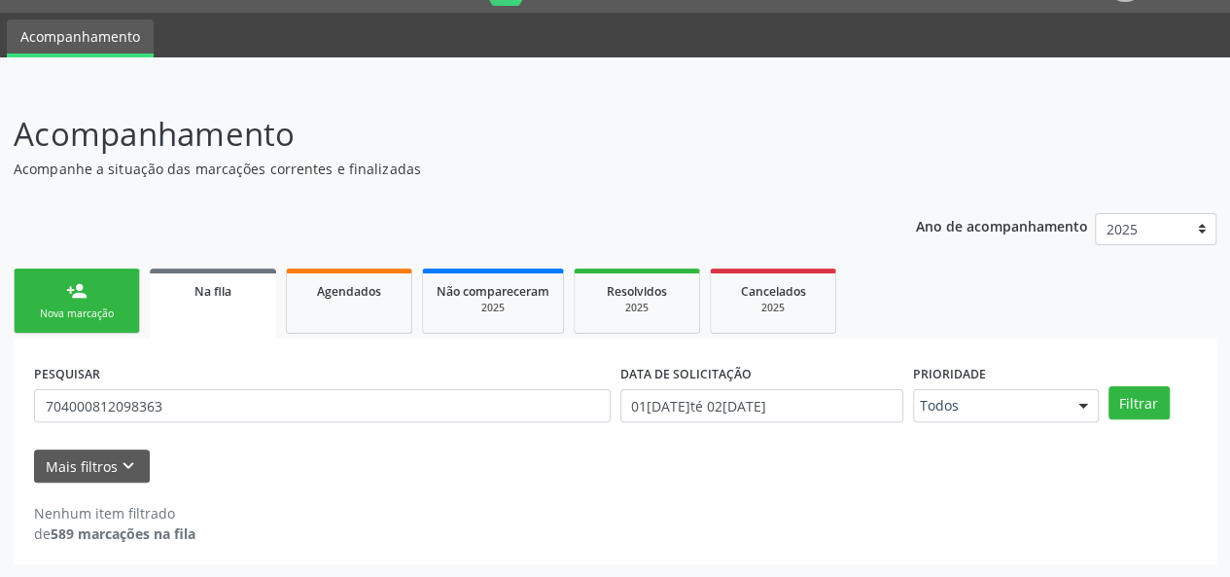
click at [66, 297] on div "person_add" at bounding box center [76, 290] width 21 height 21
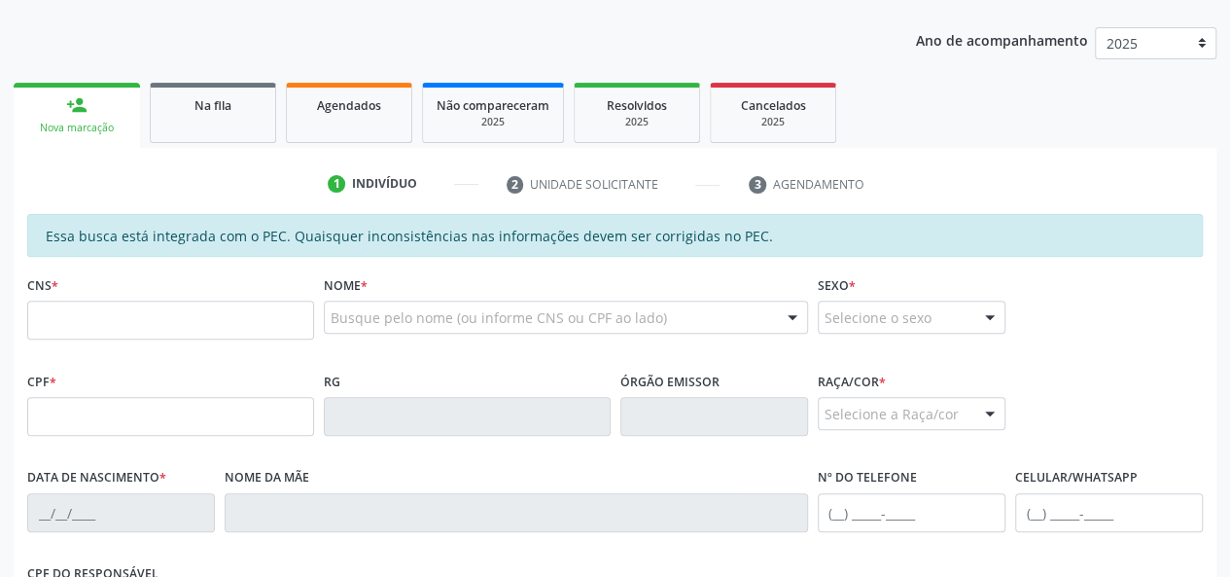
scroll to position [244, 0]
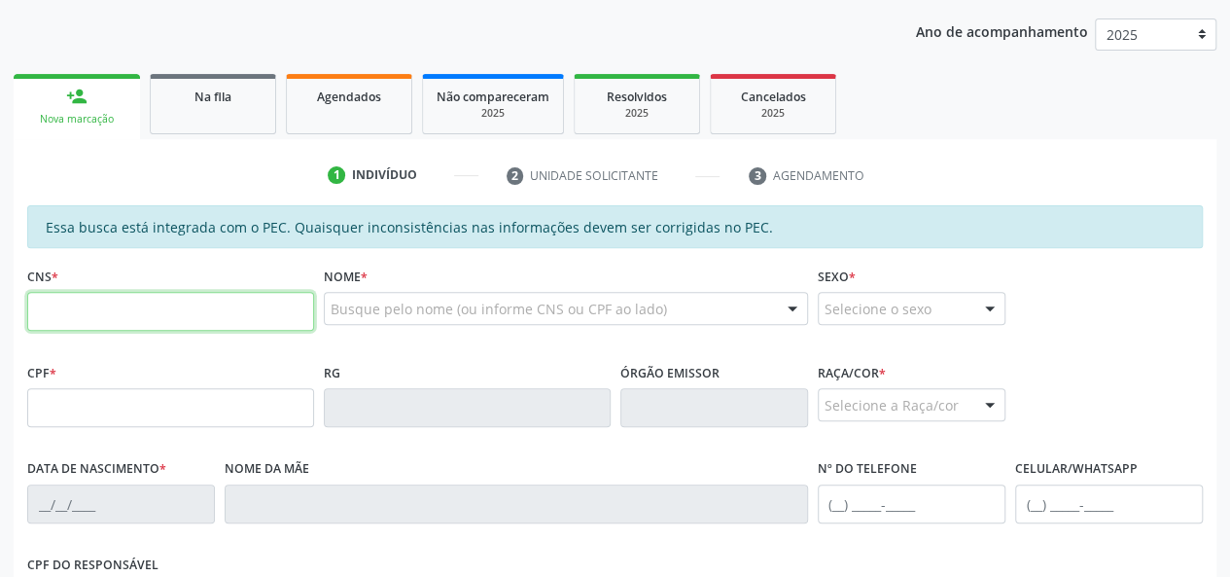
click at [227, 306] on input "text" at bounding box center [170, 311] width 287 height 39
type input "708 1095 0345 3932"
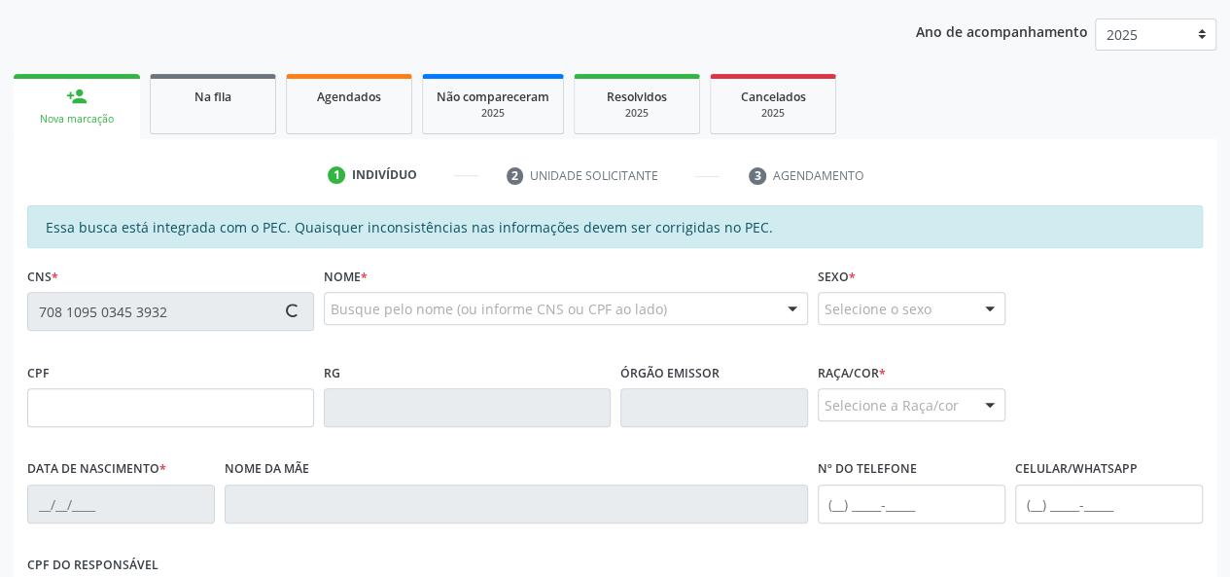
type input "411.262.384-49"
type input "0[DATE]"
type input "[PERSON_NAME] das Chagas"
type input "[PHONE_NUMBER]"
type input "15"
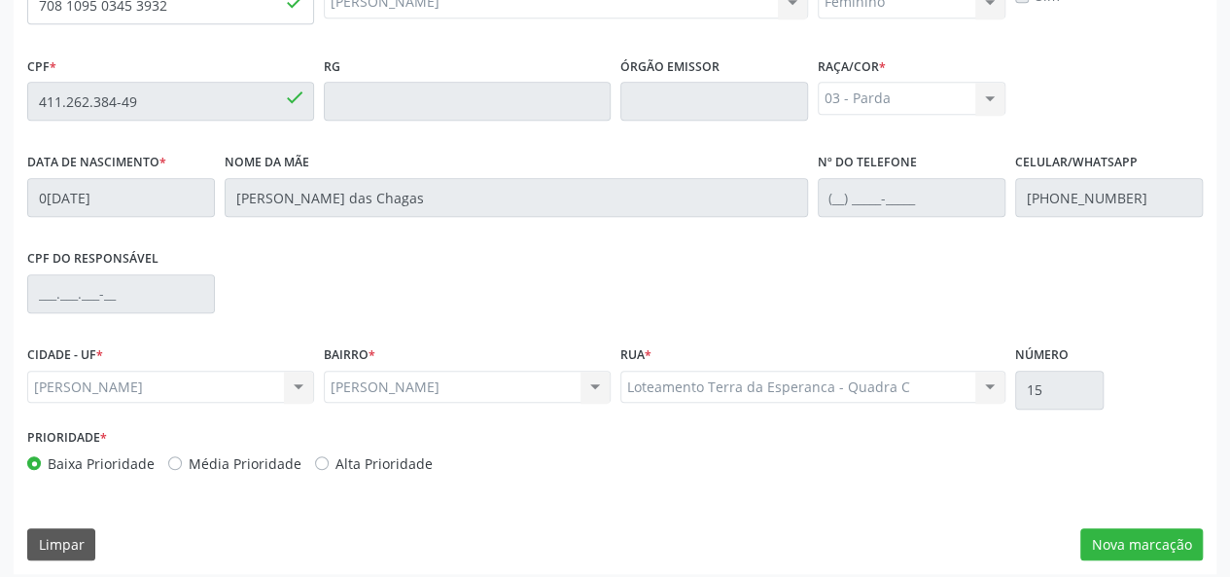
scroll to position [559, 0]
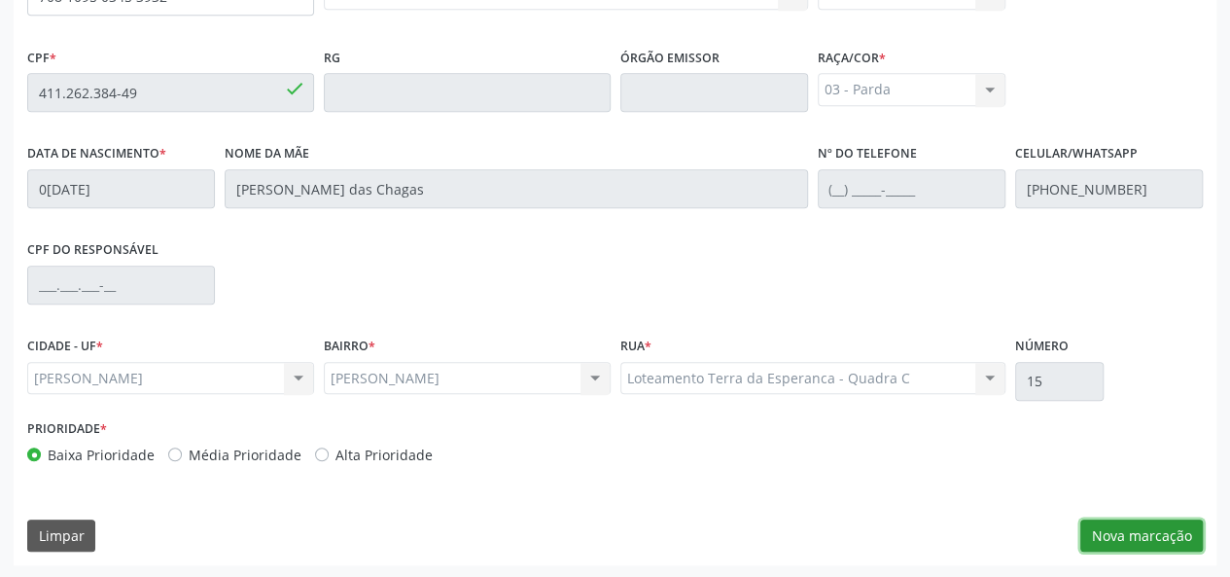
click at [1103, 538] on button "Nova marcação" at bounding box center [1142, 535] width 123 height 33
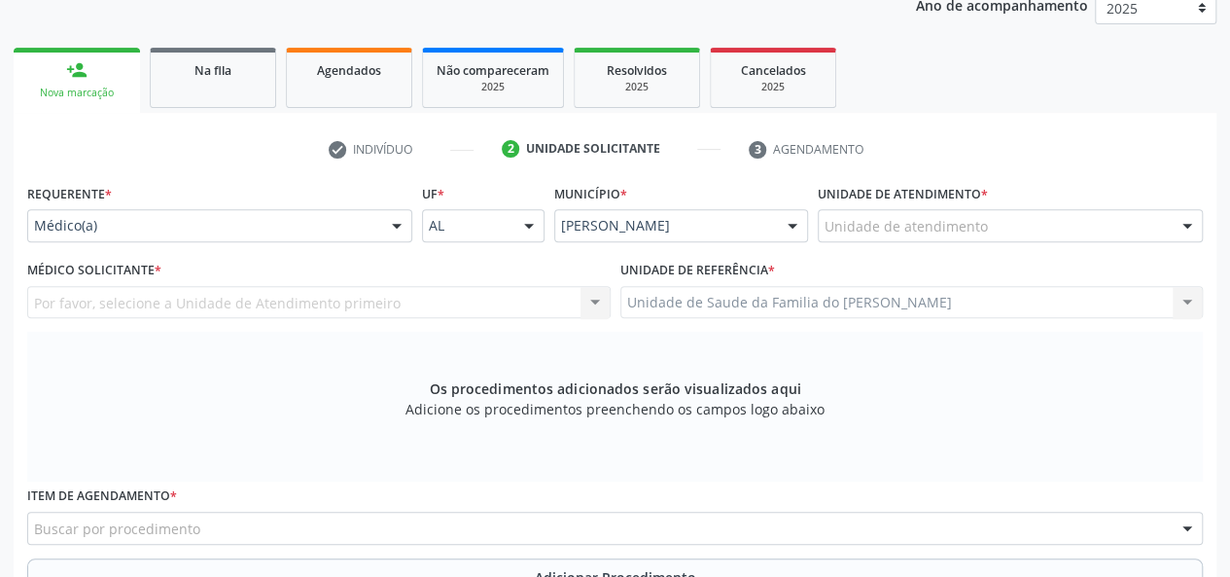
scroll to position [267, 0]
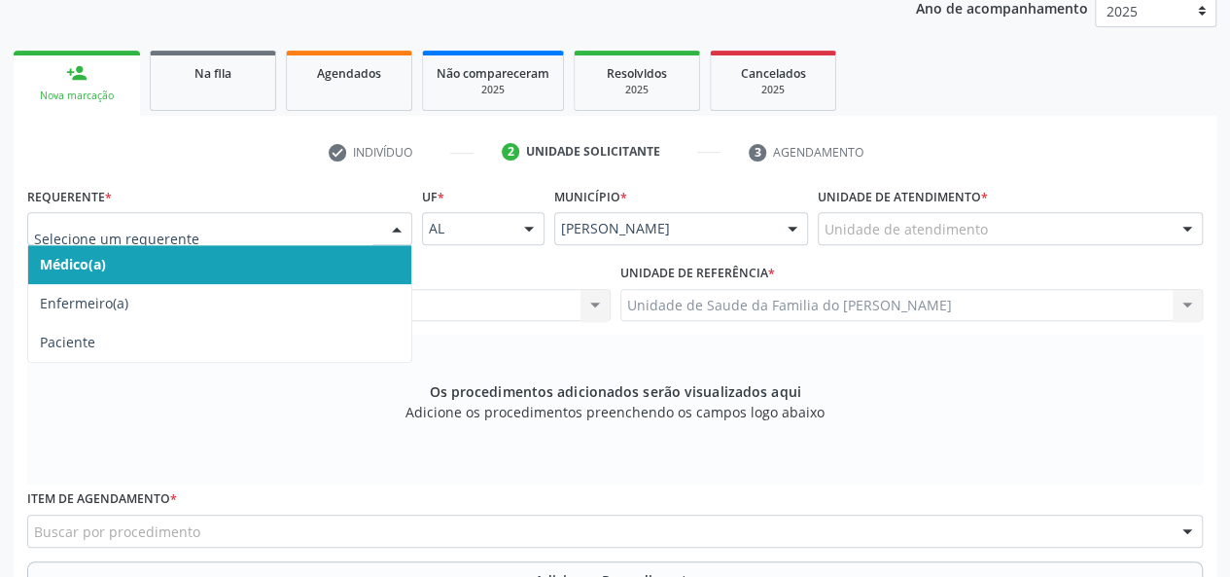
click at [317, 256] on span "Médico(a)" at bounding box center [219, 264] width 383 height 39
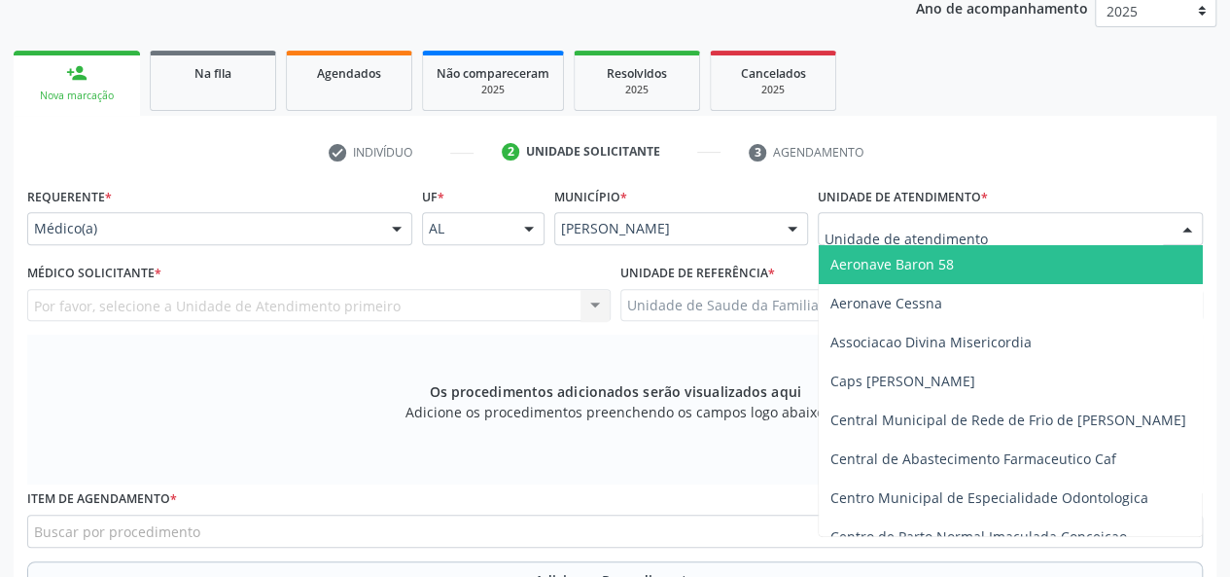
type input "J"
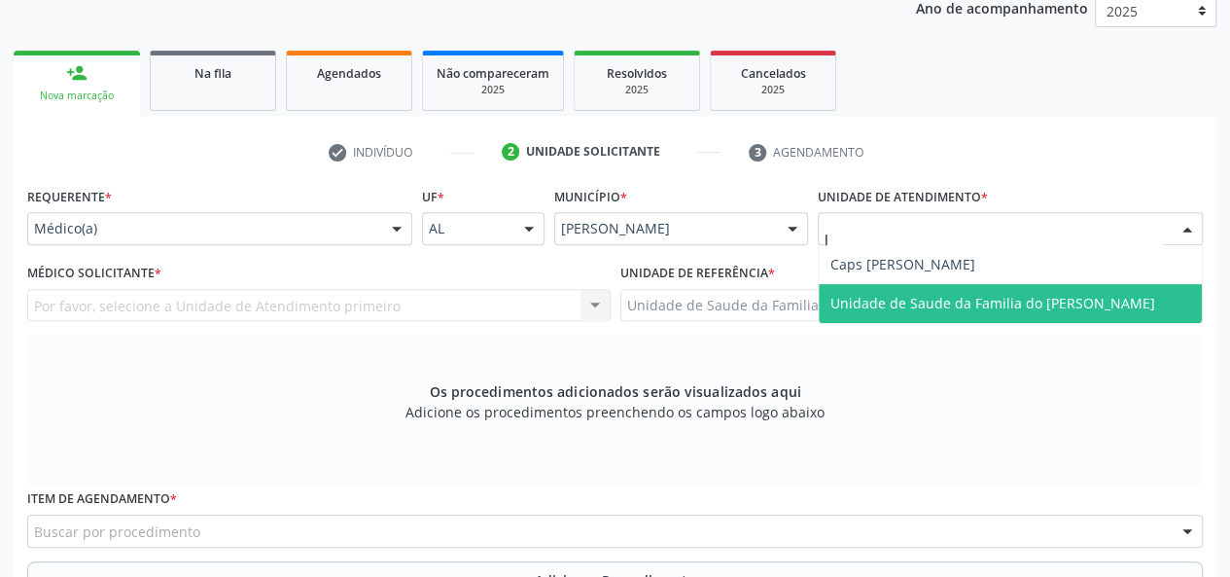
click at [949, 302] on span "Unidade de Saude da Familia do [PERSON_NAME]" at bounding box center [993, 303] width 325 height 18
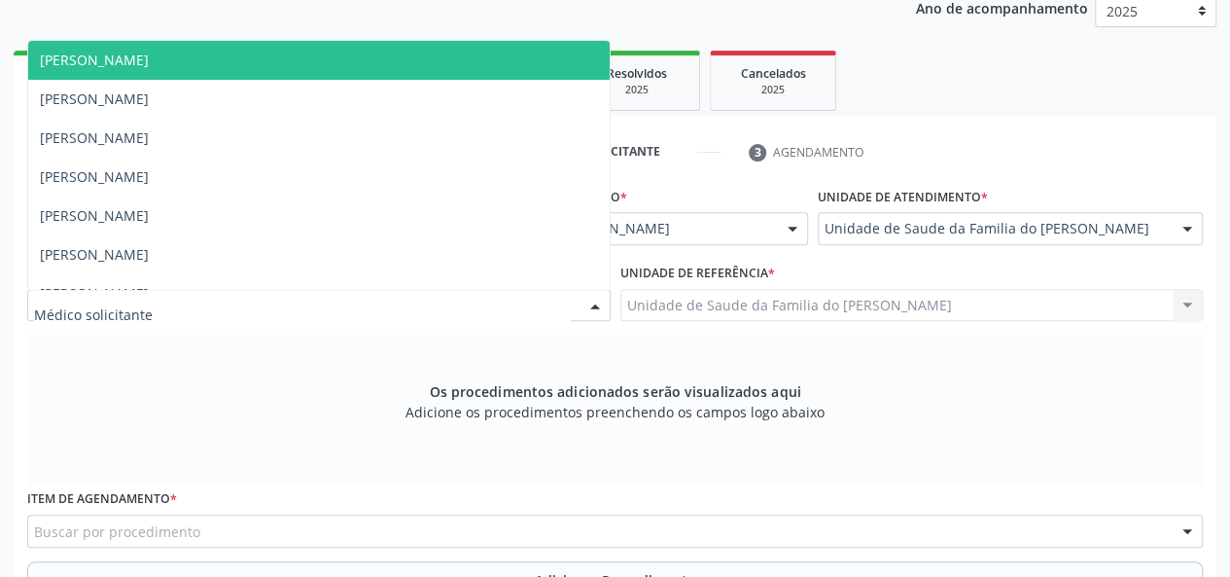
click at [595, 310] on div at bounding box center [595, 306] width 29 height 33
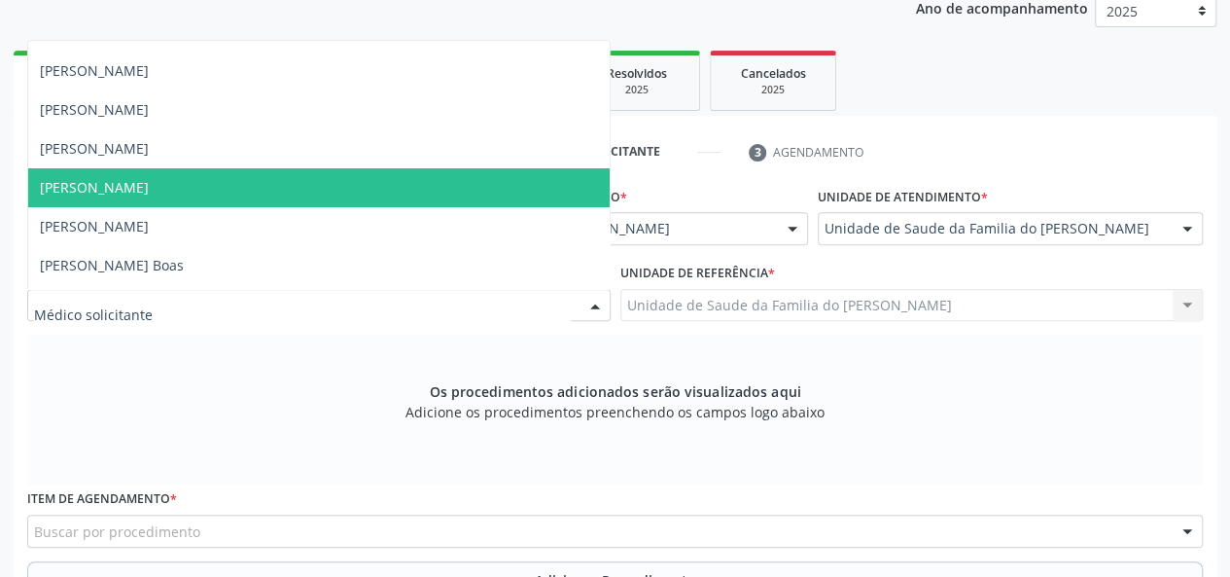
scroll to position [97, 0]
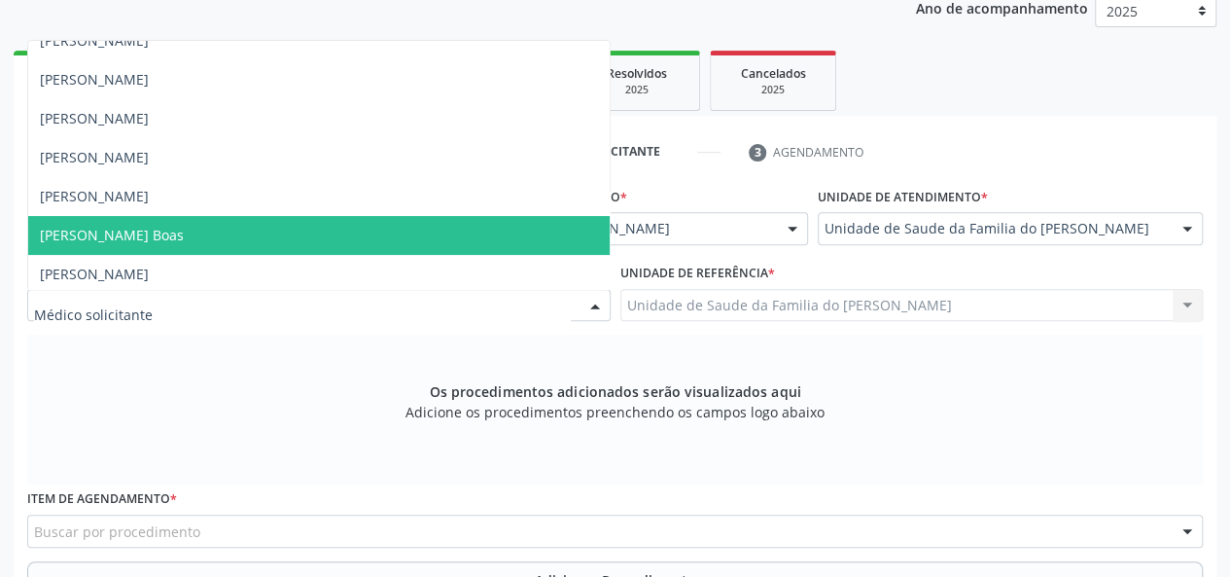
click at [487, 240] on span "[PERSON_NAME] Boas" at bounding box center [319, 235] width 582 height 39
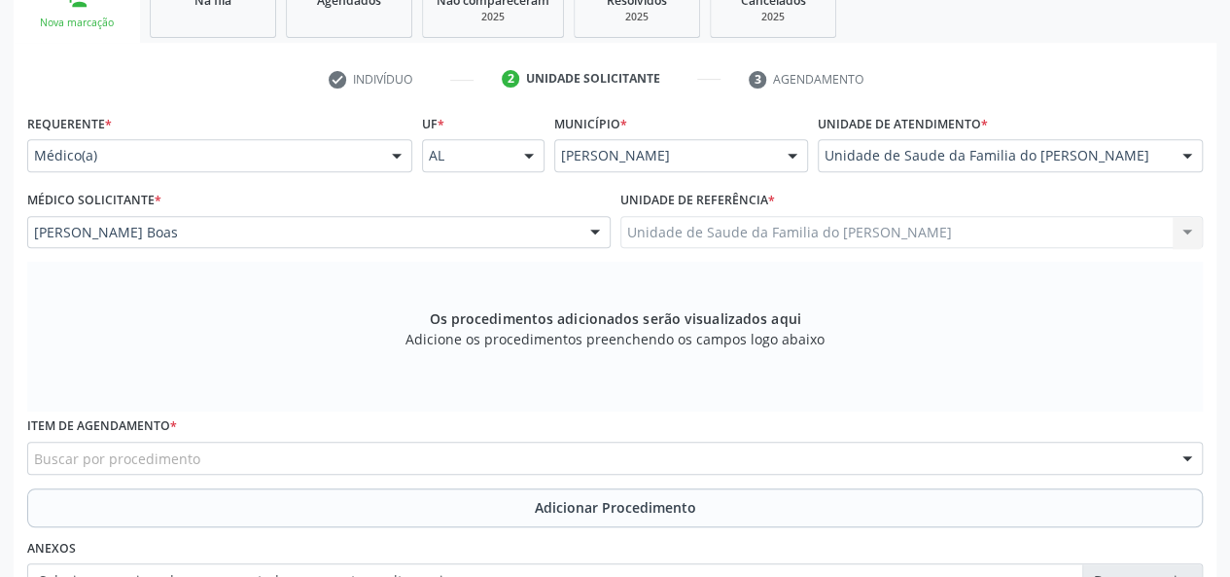
scroll to position [365, 0]
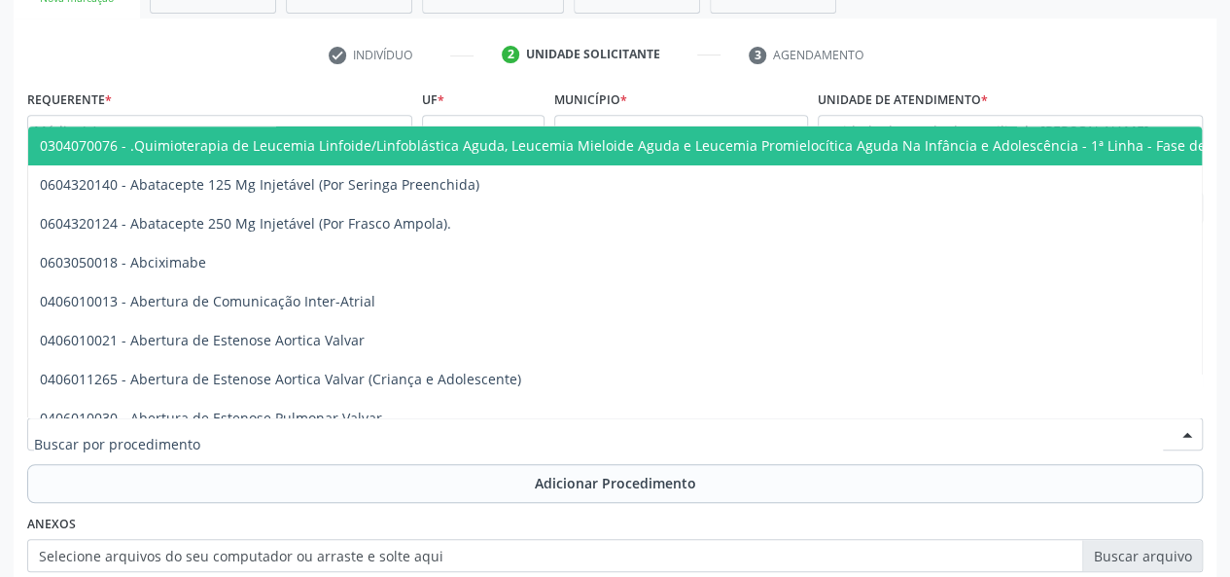
click at [425, 426] on div at bounding box center [615, 433] width 1176 height 33
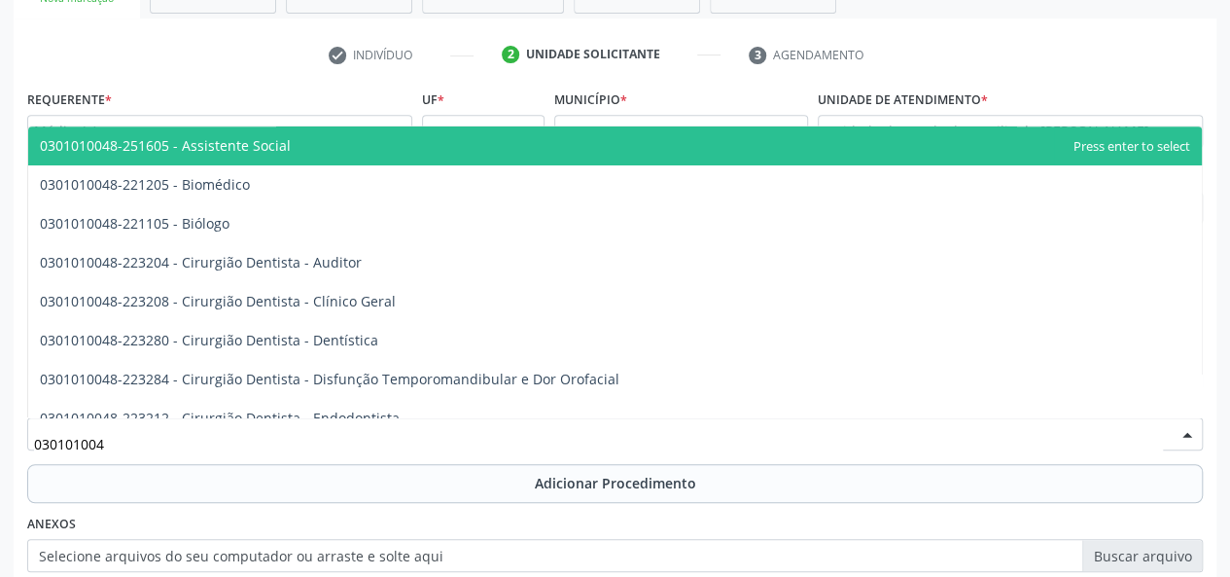
type input "0301010048"
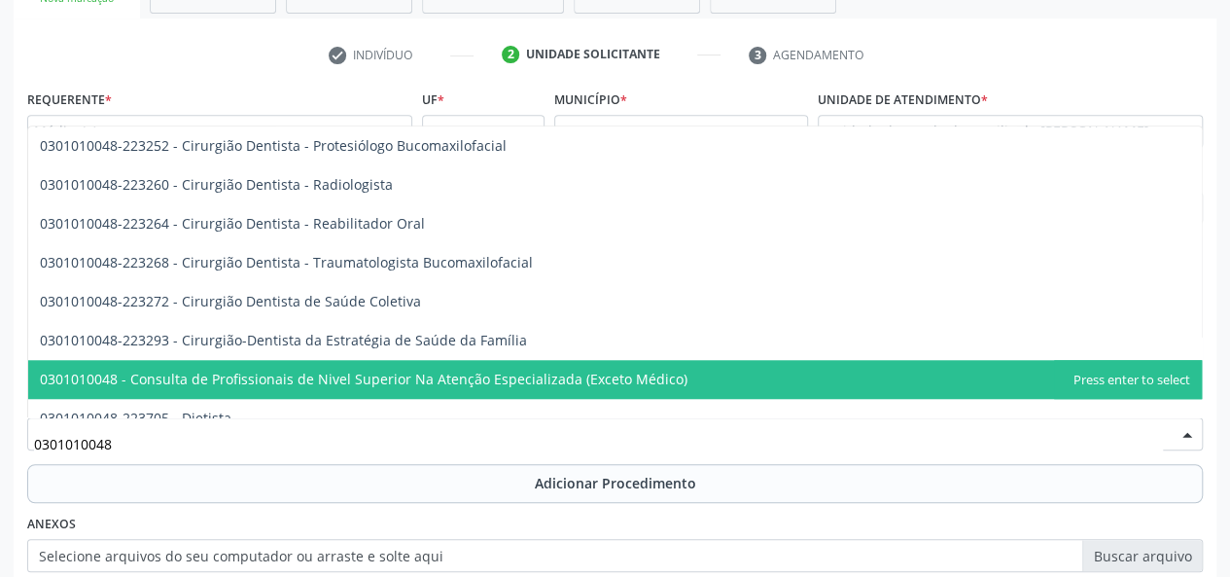
scroll to position [875, 0]
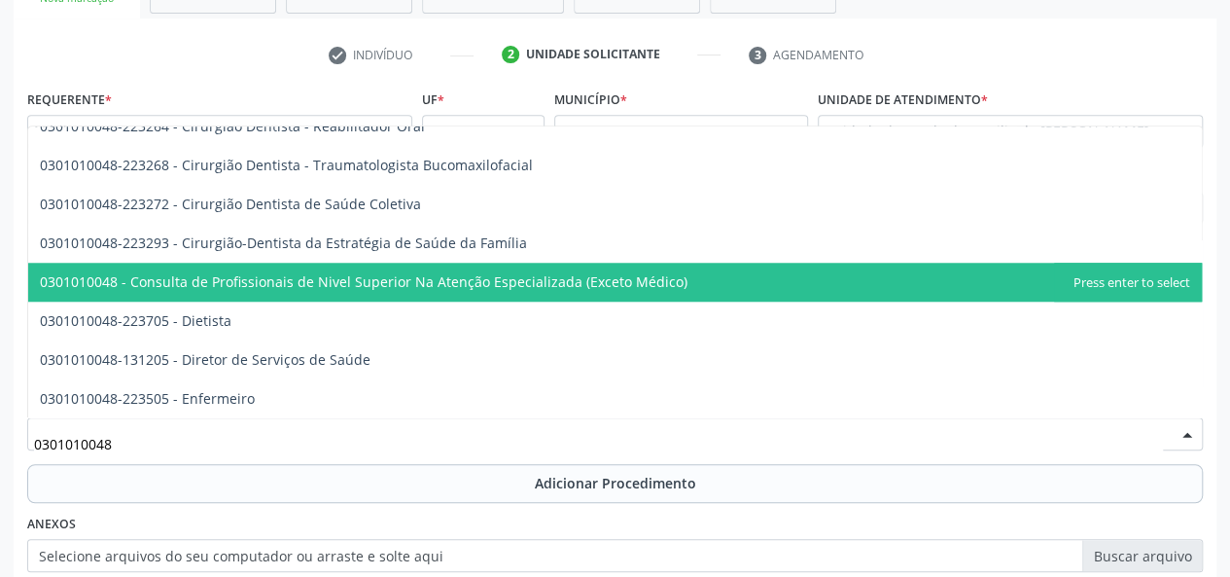
click at [496, 285] on span "0301010048 - Consulta de Profissionais de Nivel Superior Na Atenção Especializa…" at bounding box center [364, 281] width 648 height 18
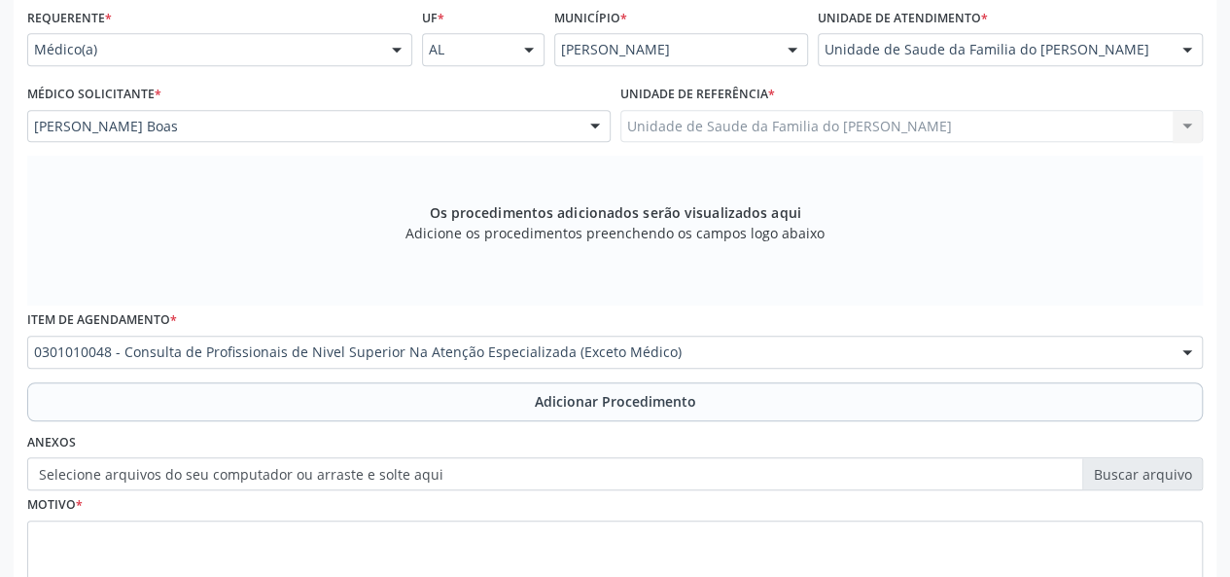
scroll to position [559, 0]
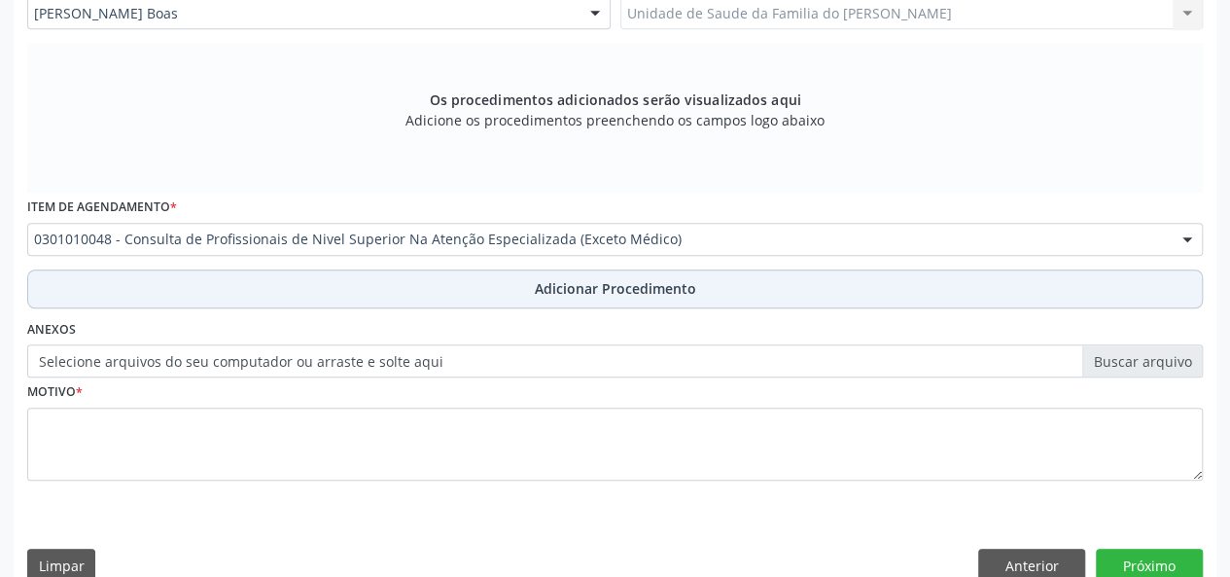
click at [504, 293] on button "Adicionar Procedimento" at bounding box center [615, 288] width 1176 height 39
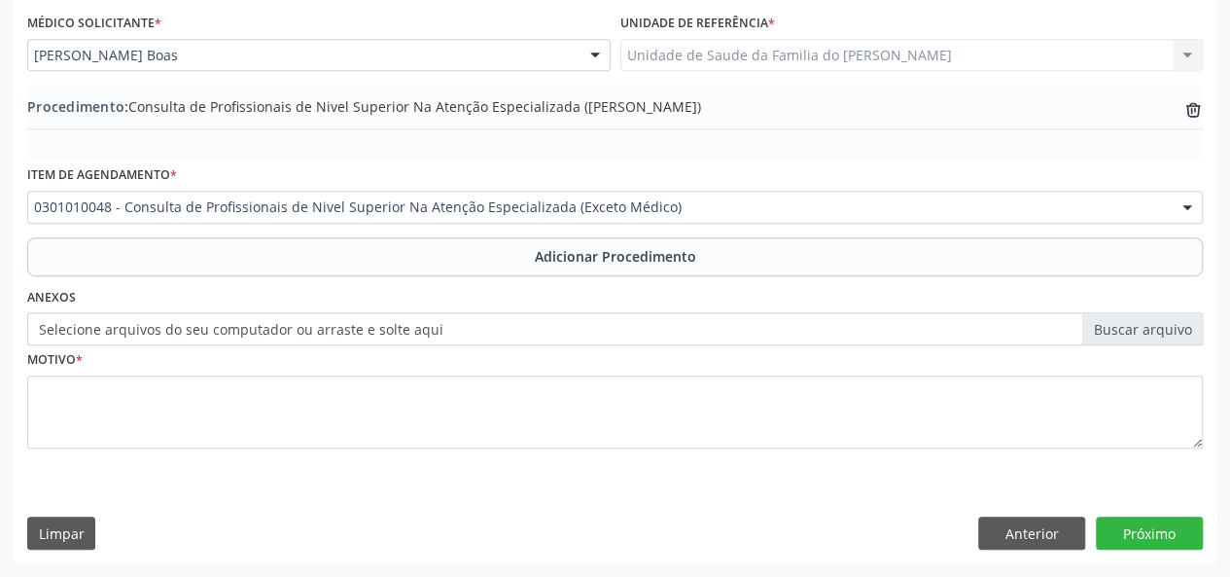
scroll to position [515, 0]
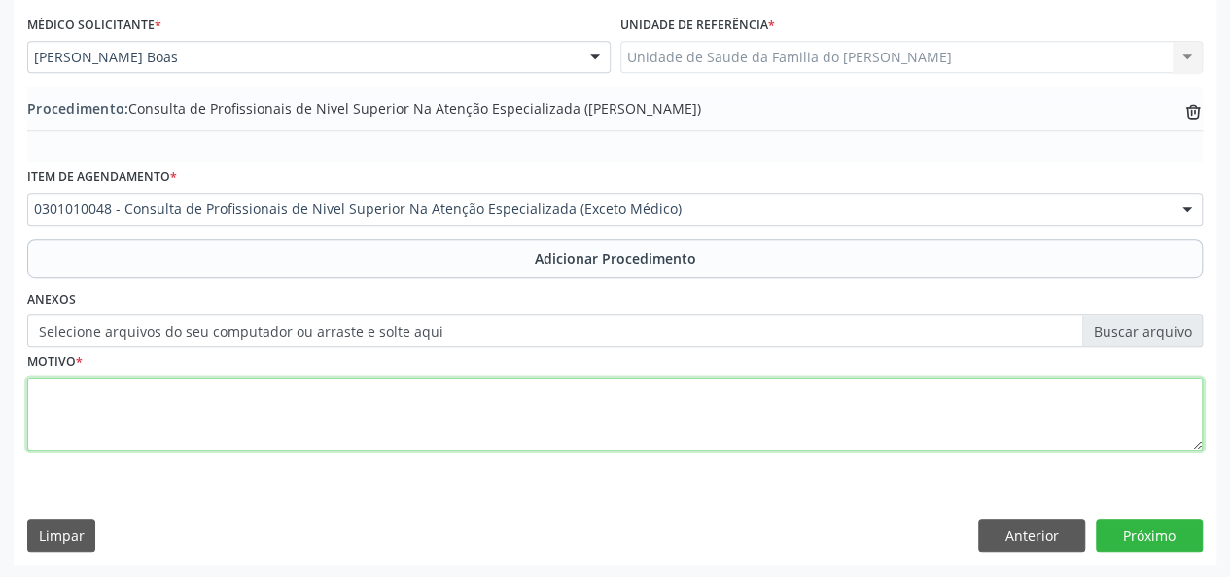
click at [397, 406] on textarea at bounding box center [615, 414] width 1176 height 74
click at [252, 398] on textarea "FISIOTERAPIA 9 10 sessoes menssais" at bounding box center [615, 414] width 1176 height 74
click at [173, 396] on textarea "FISIOTERAPIA 9 10 sessoes mensais" at bounding box center [615, 414] width 1176 height 74
click at [161, 392] on textarea "FISIOTERAPIA 9 10 sessões mensais" at bounding box center [615, 414] width 1176 height 74
click at [160, 388] on textarea "FISIOTERAPIA 9 10 sessões mensais" at bounding box center [615, 414] width 1176 height 74
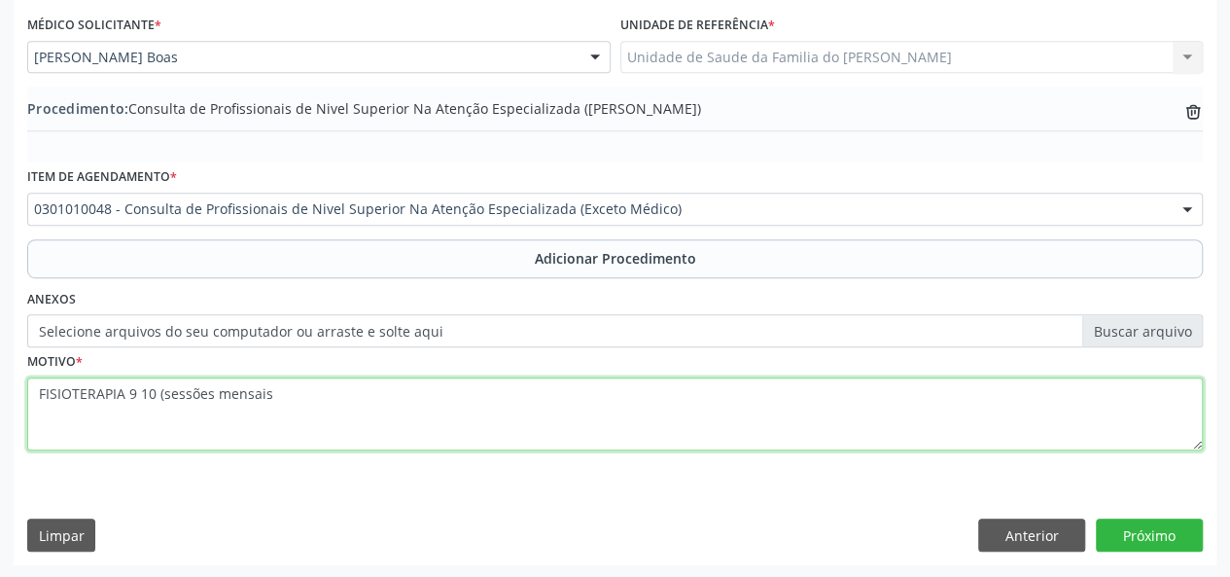
click at [281, 394] on textarea "FISIOTERAPIA 9 10 (sessões mensais" at bounding box center [615, 414] width 1176 height 74
type textarea "FISIOTERAPIA 9 10 (sessões mensais )"
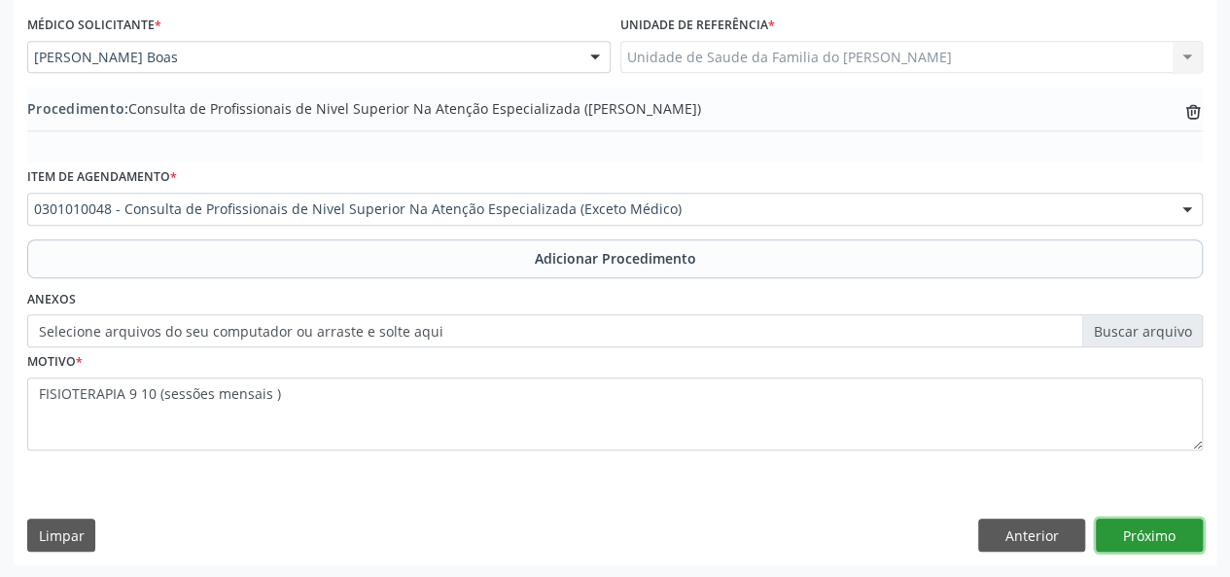
click at [1125, 532] on button "Próximo" at bounding box center [1149, 534] width 107 height 33
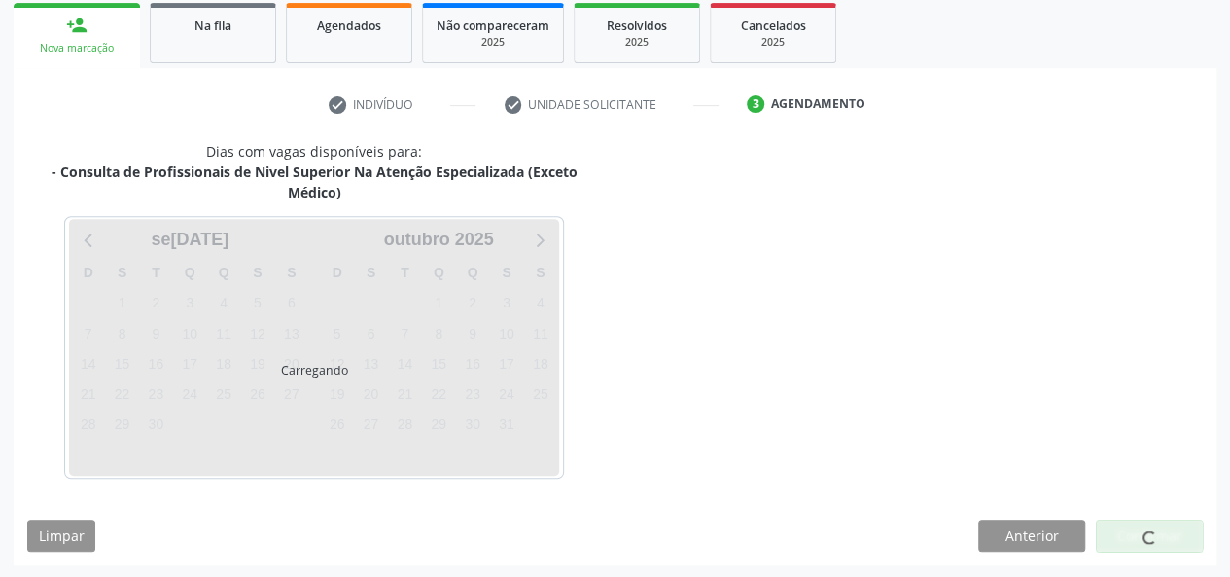
scroll to position [372, 0]
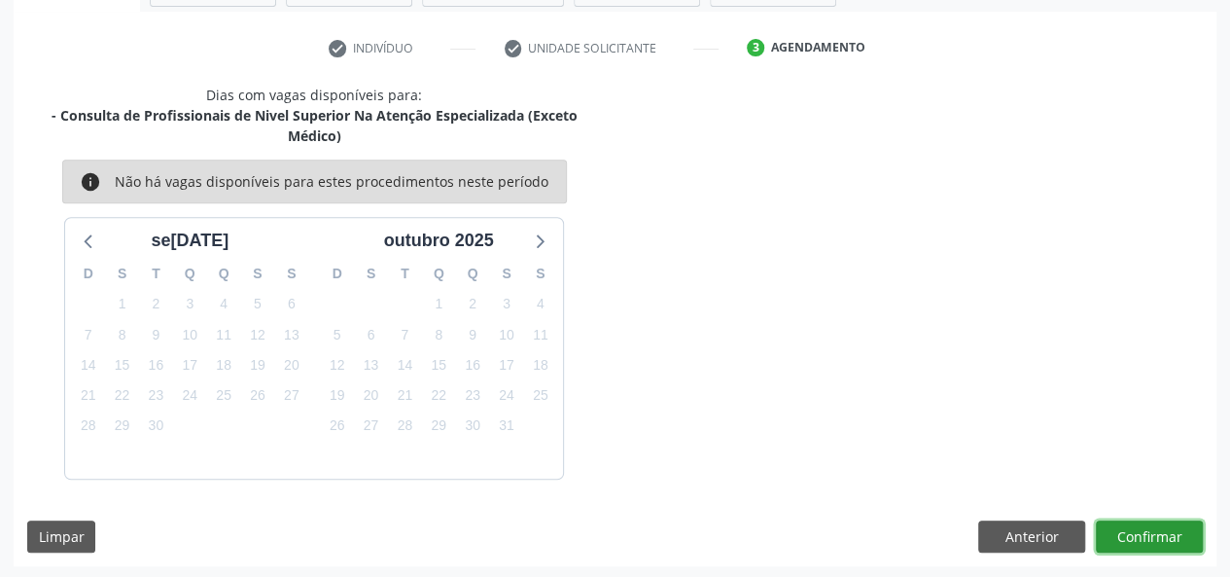
click at [1125, 532] on button "Confirmar" at bounding box center [1149, 536] width 107 height 33
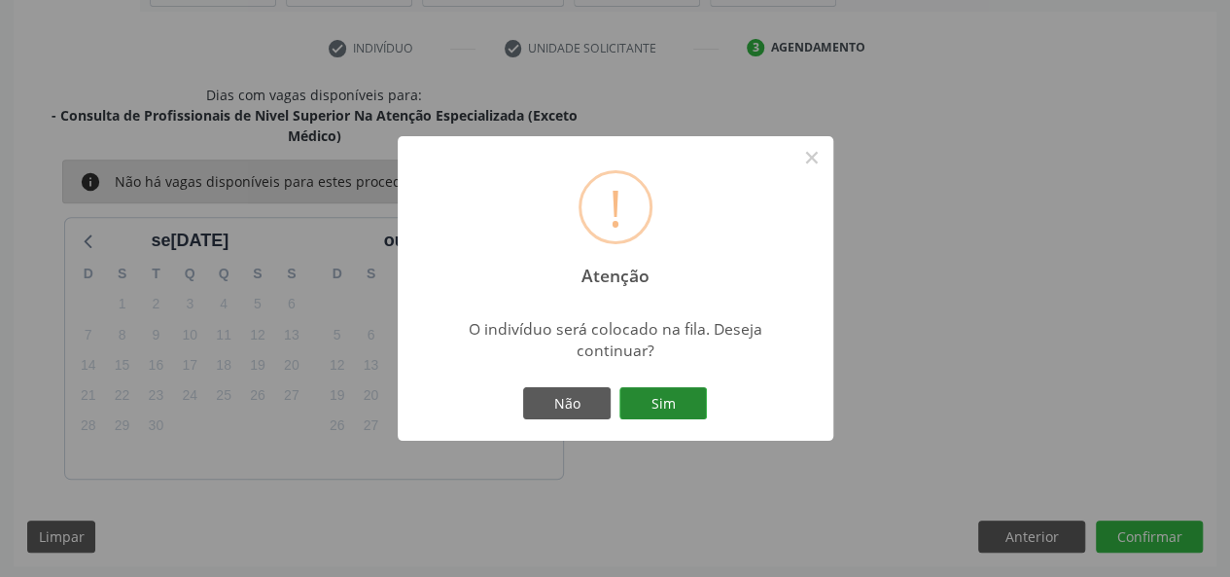
click at [632, 396] on button "Sim" at bounding box center [664, 403] width 88 height 33
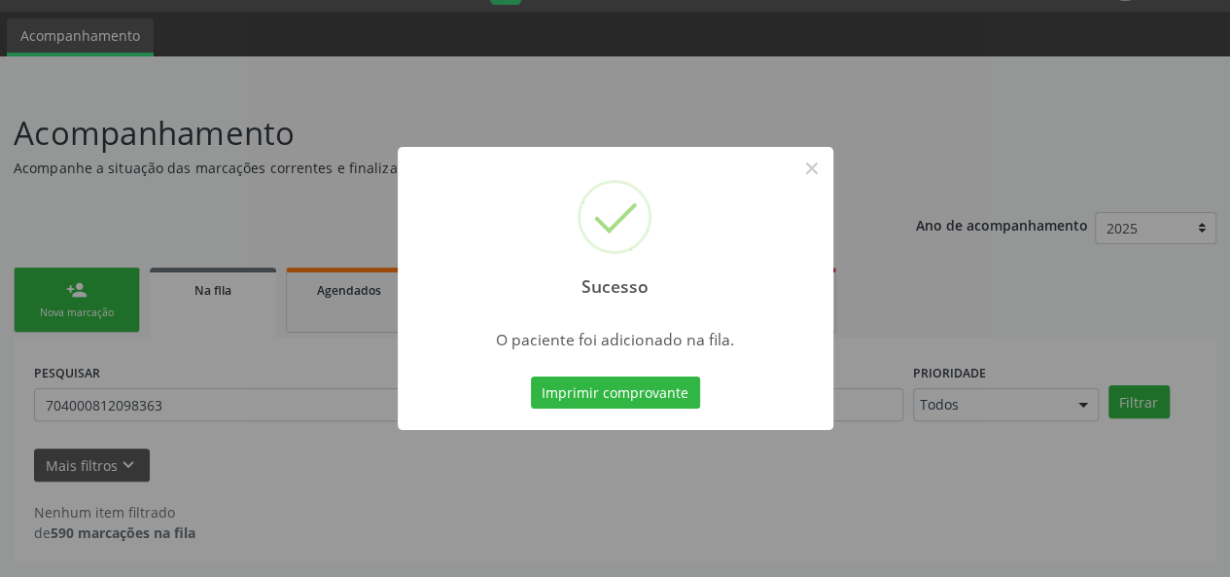
scroll to position [50, 0]
click at [810, 171] on button "×" at bounding box center [812, 168] width 33 height 33
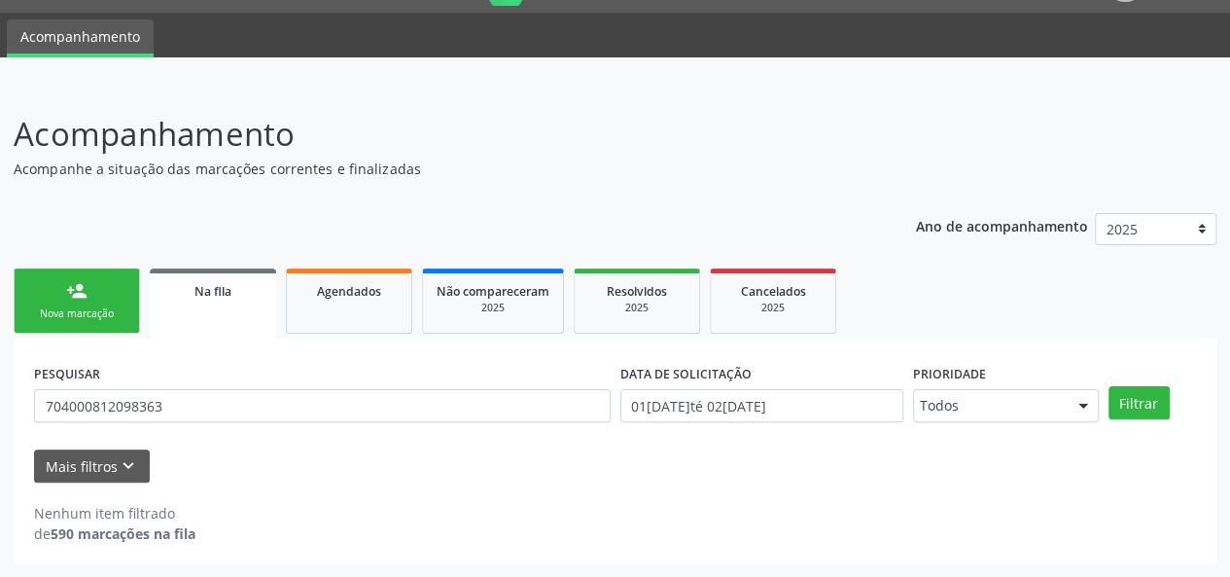
click at [224, 301] on link "Na fila" at bounding box center [213, 303] width 126 height 70
drag, startPoint x: 215, startPoint y: 397, endPoint x: 0, endPoint y: 425, distance: 216.8
click at [0, 425] on div "Acompanhamento Acompanhe a situação das marcações correntes e finalizadas Relat…" at bounding box center [615, 331] width 1230 height 493
type input "lucimar"
click at [1109, 386] on button "Filtrar" at bounding box center [1139, 402] width 61 height 33
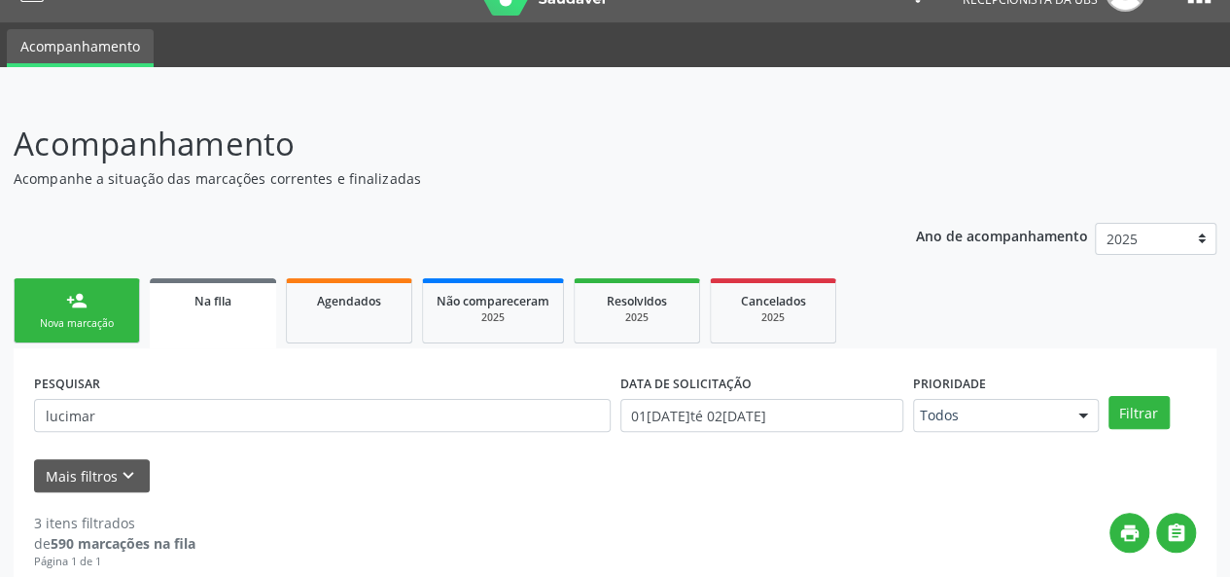
scroll to position [0, 0]
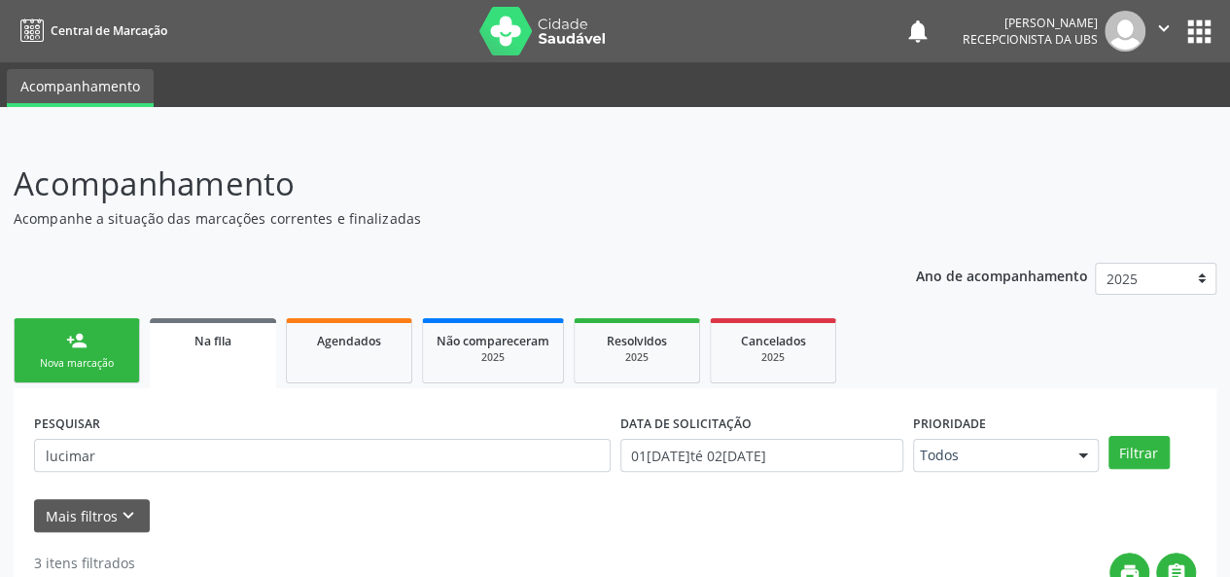
click at [61, 342] on link "person_add Nova marcação" at bounding box center [77, 350] width 126 height 65
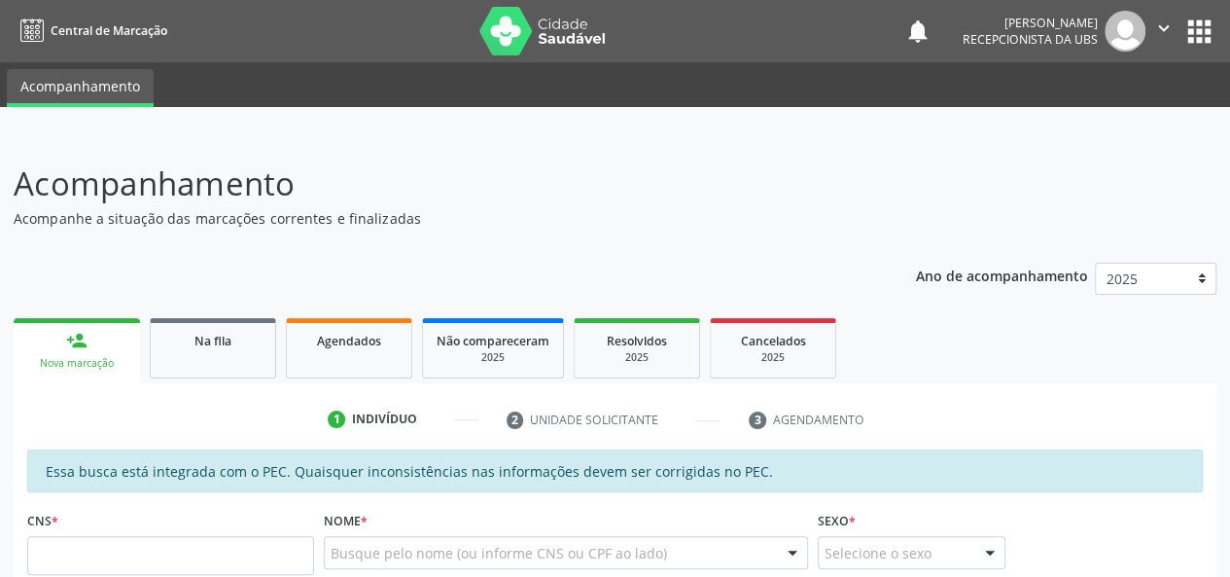
scroll to position [292, 0]
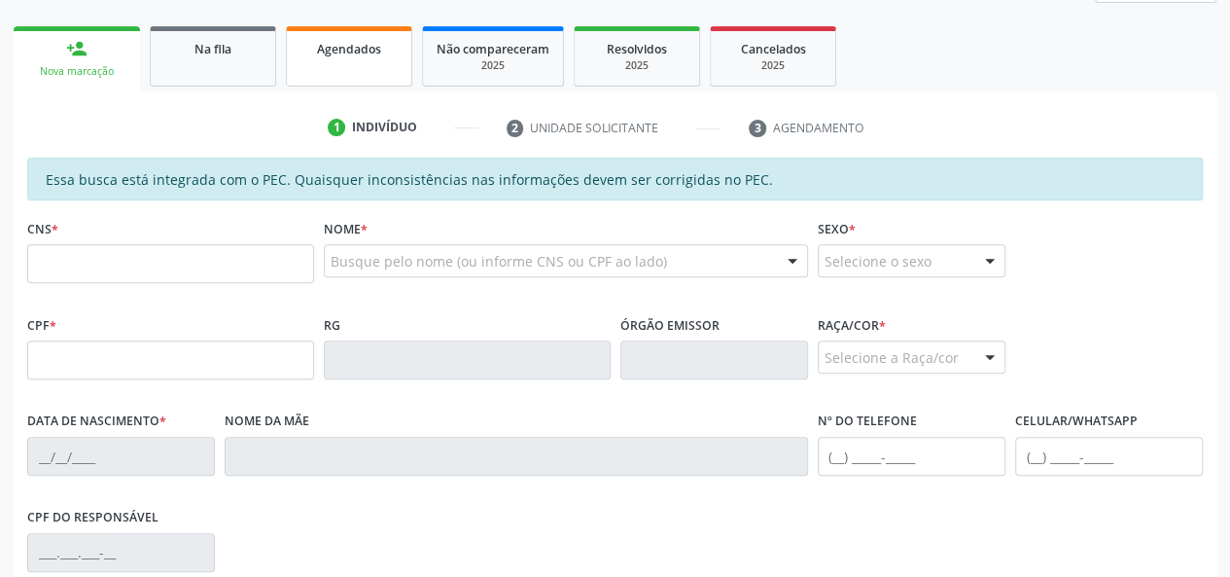
click at [395, 56] on div "Agendados" at bounding box center [349, 48] width 97 height 20
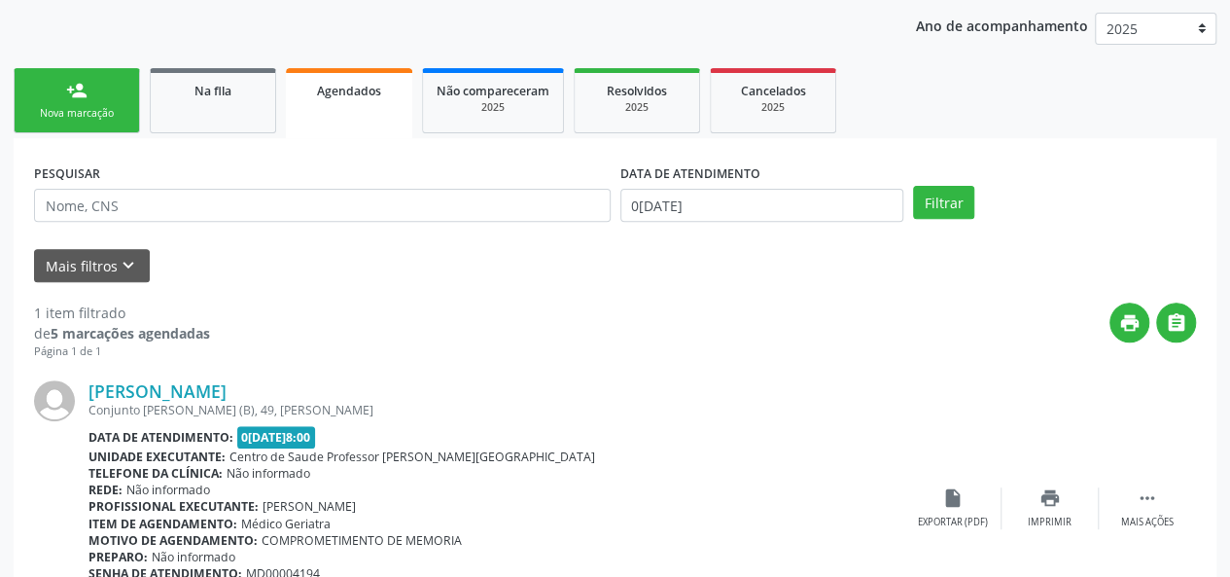
scroll to position [70, 0]
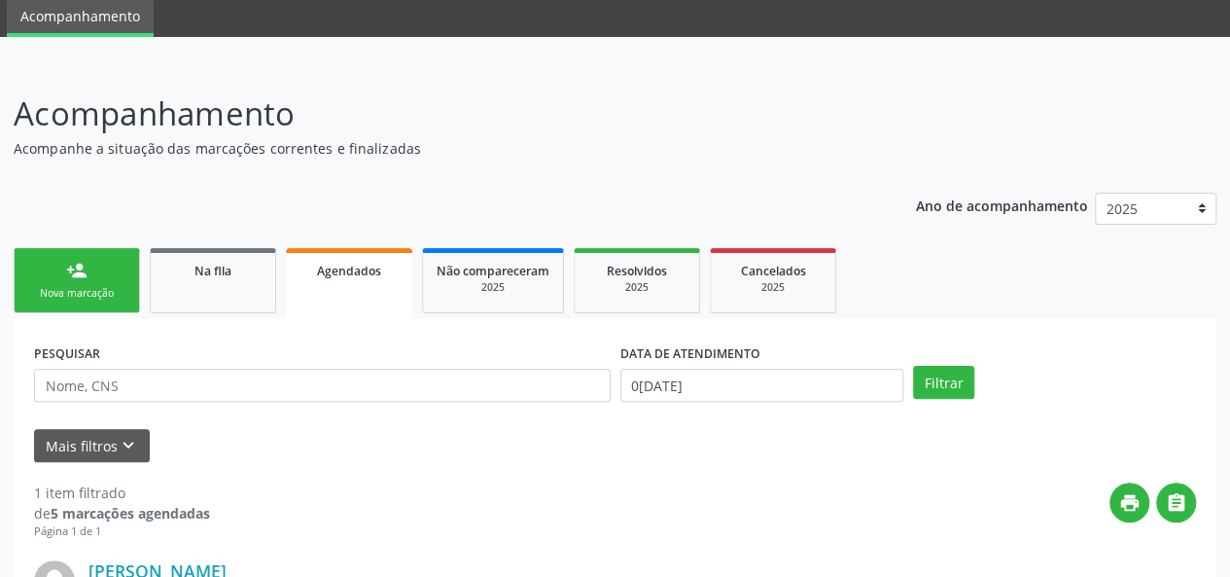
click at [90, 272] on link "person_add Nova marcação" at bounding box center [77, 280] width 126 height 65
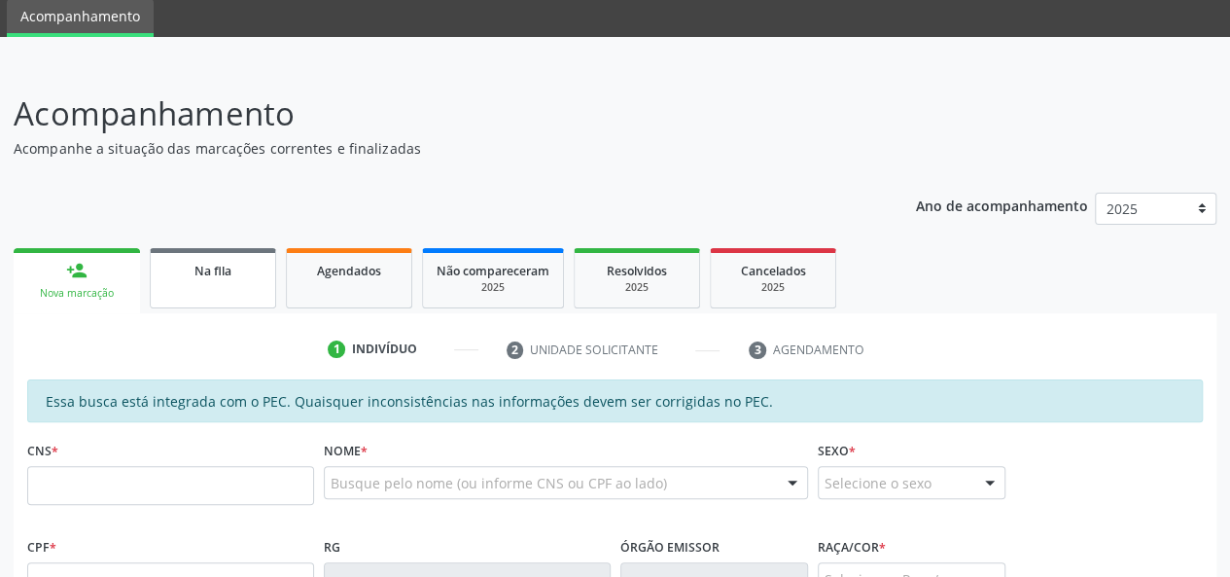
click at [196, 272] on span "Na fila" at bounding box center [213, 271] width 37 height 17
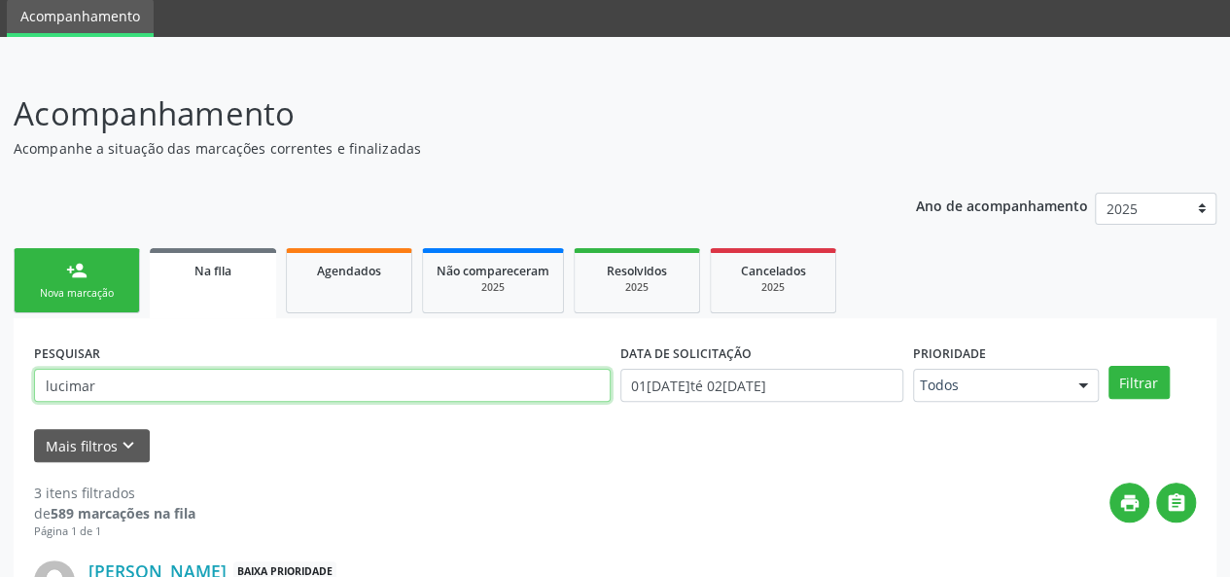
drag, startPoint x: 123, startPoint y: 380, endPoint x: 29, endPoint y: 390, distance: 93.9
click at [29, 390] on div "PESQUISAR lucimar" at bounding box center [322, 376] width 586 height 76
type input "700007790258405"
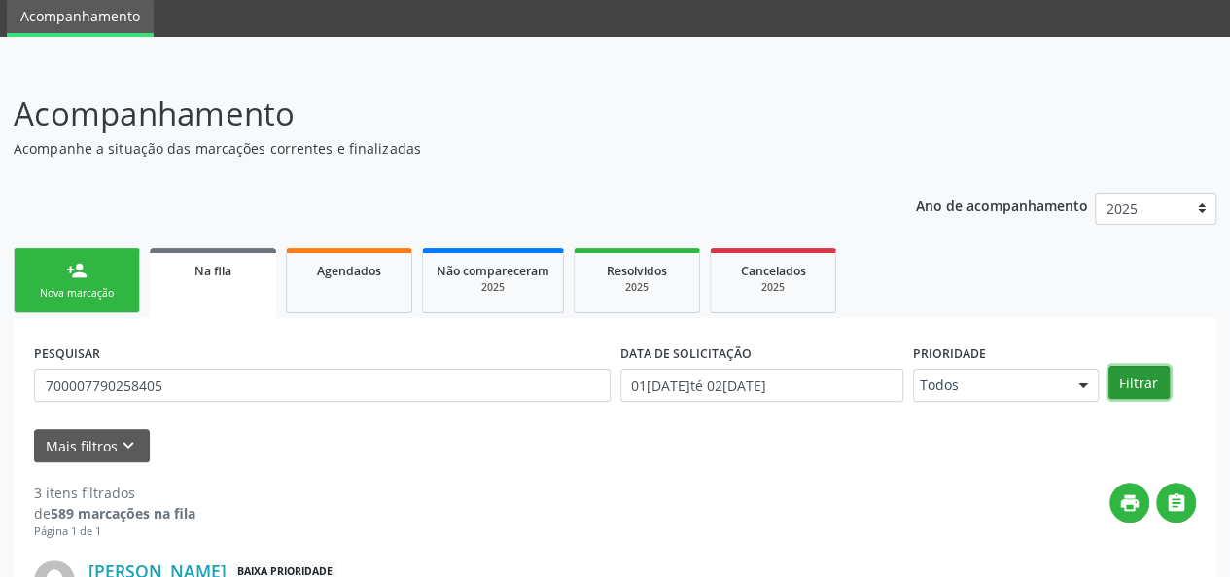
click at [1130, 384] on button "Filtrar" at bounding box center [1139, 382] width 61 height 33
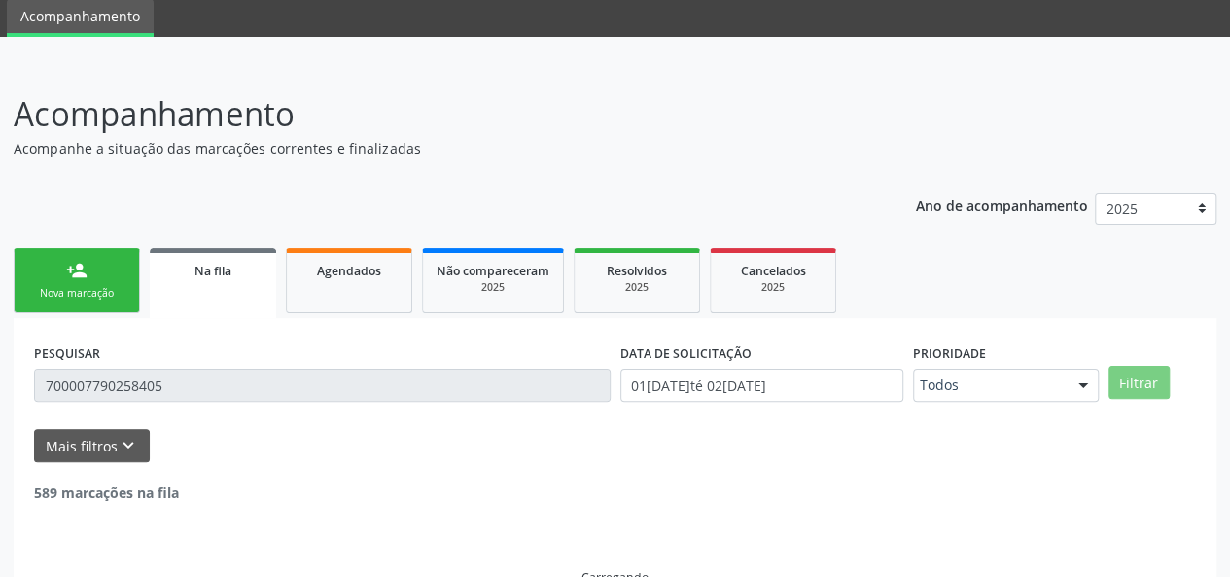
scroll to position [50, 0]
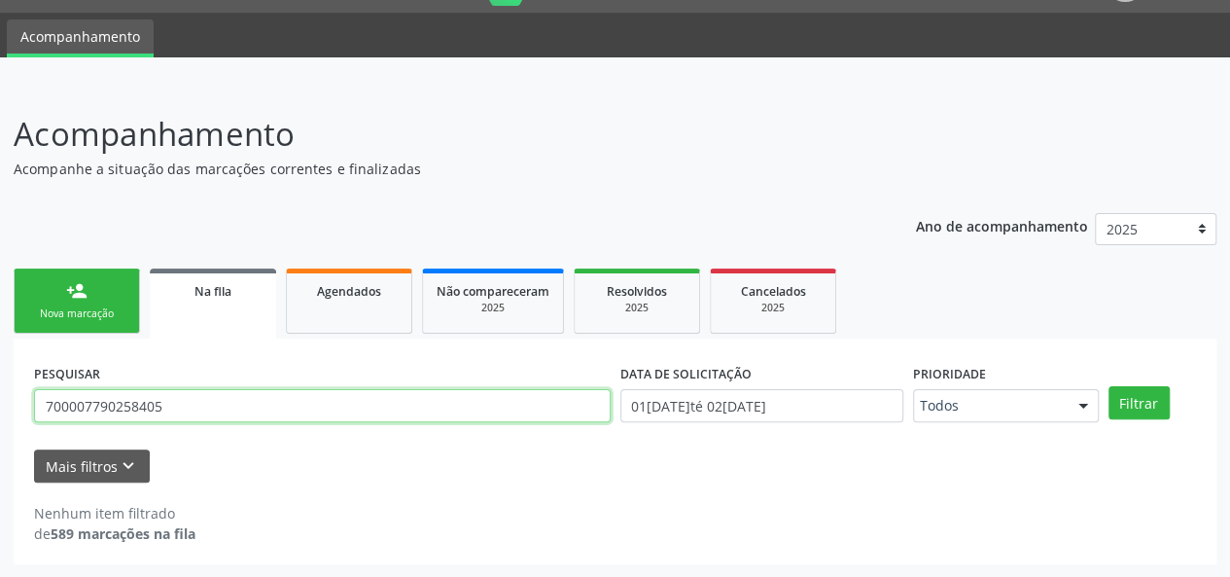
drag, startPoint x: 212, startPoint y: 408, endPoint x: 20, endPoint y: 408, distance: 191.6
click at [20, 408] on div "PESQUISAR 700007790258405 DATA DE SOLICITAÇÃO [DATE] até [DATE] Prioridade Todo…" at bounding box center [615, 451] width 1203 height 226
click at [65, 297] on link "person_add Nova marcação" at bounding box center [77, 300] width 126 height 65
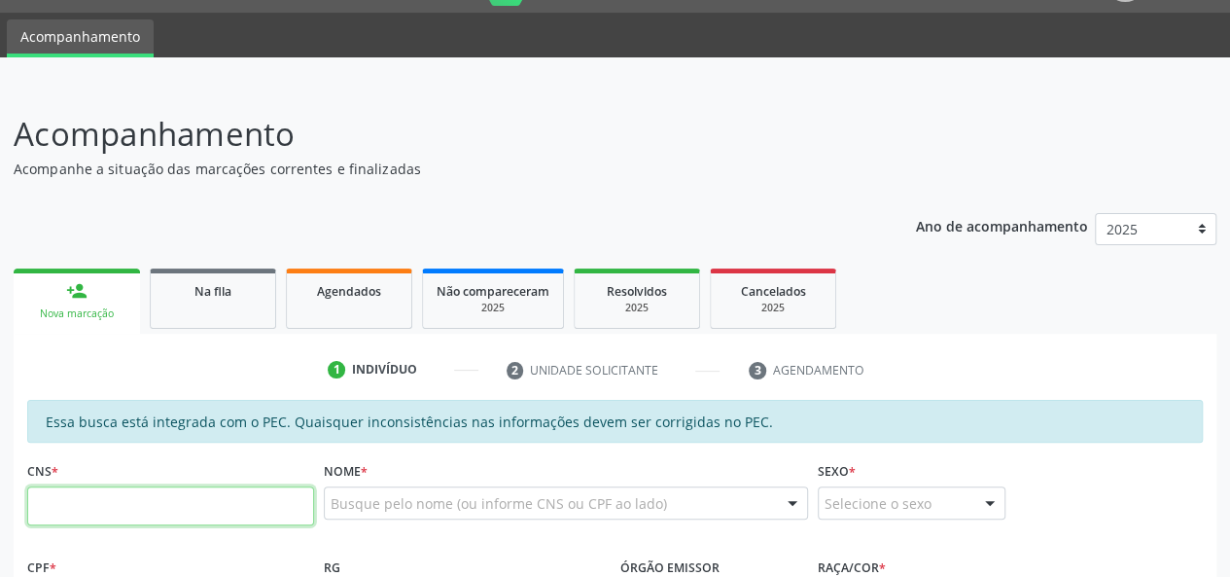
paste input "700 0077 9025 8405"
type input "700 0077 9025 8405"
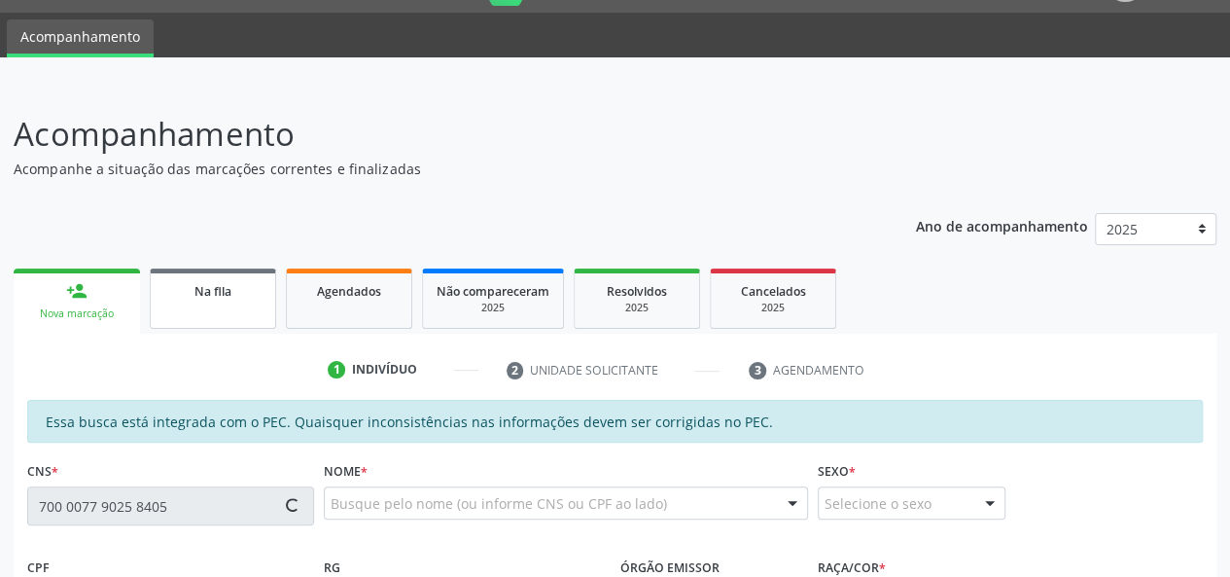
type input "788.160.094-20"
type input "28[DATE]"
type input "[PERSON_NAME]"
type input "[PHONE_NUMBER]"
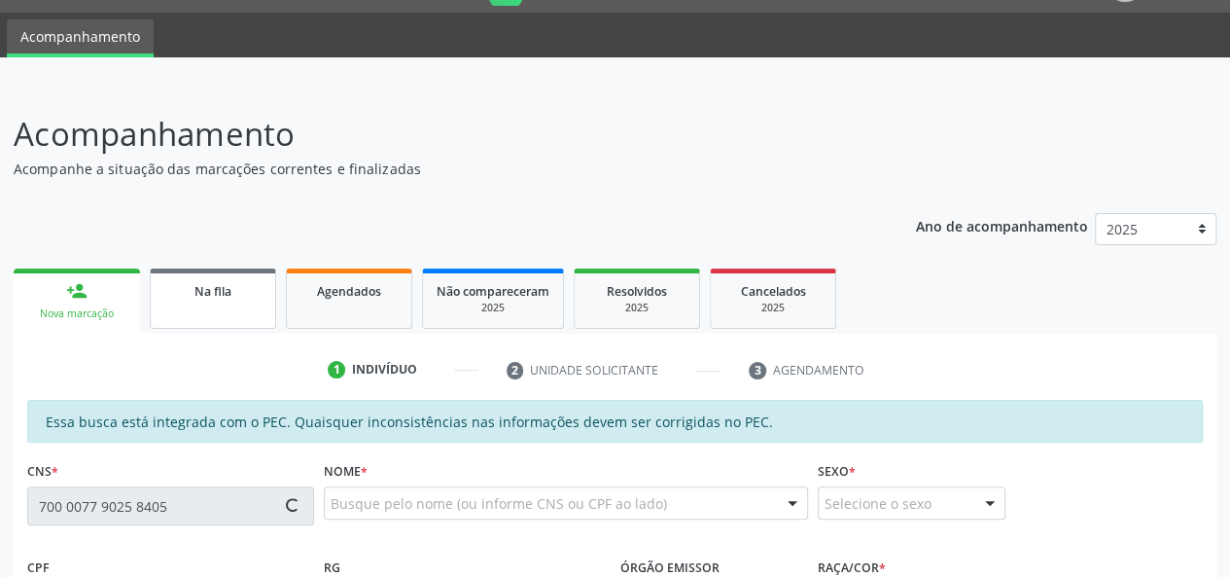
type input "S/N"
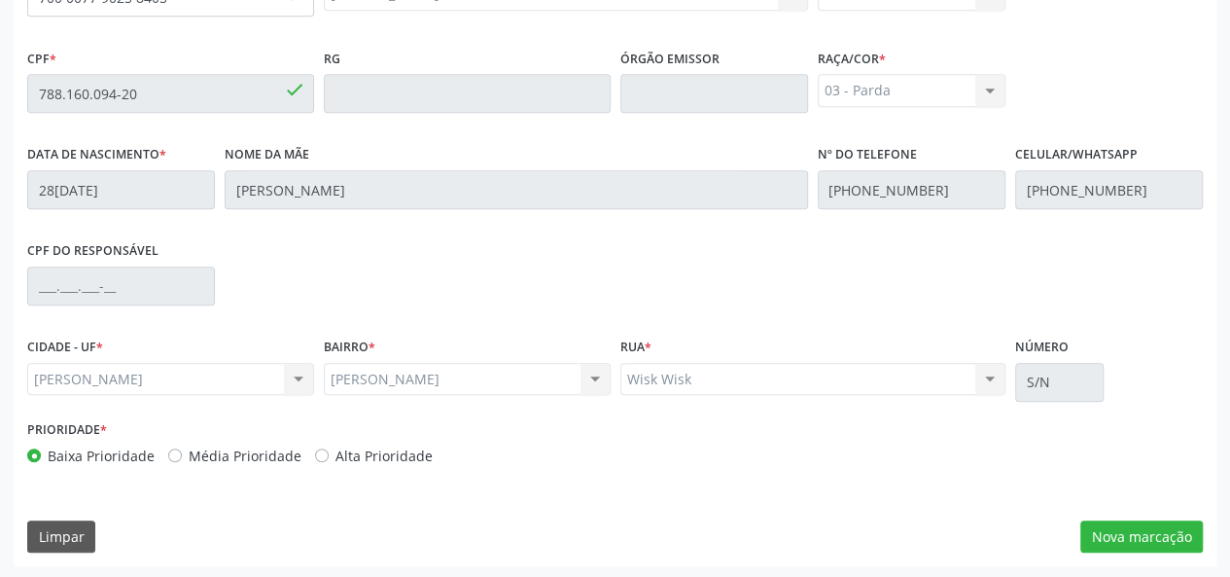
scroll to position [559, 0]
click at [1130, 532] on button "Nova marcação" at bounding box center [1142, 535] width 123 height 33
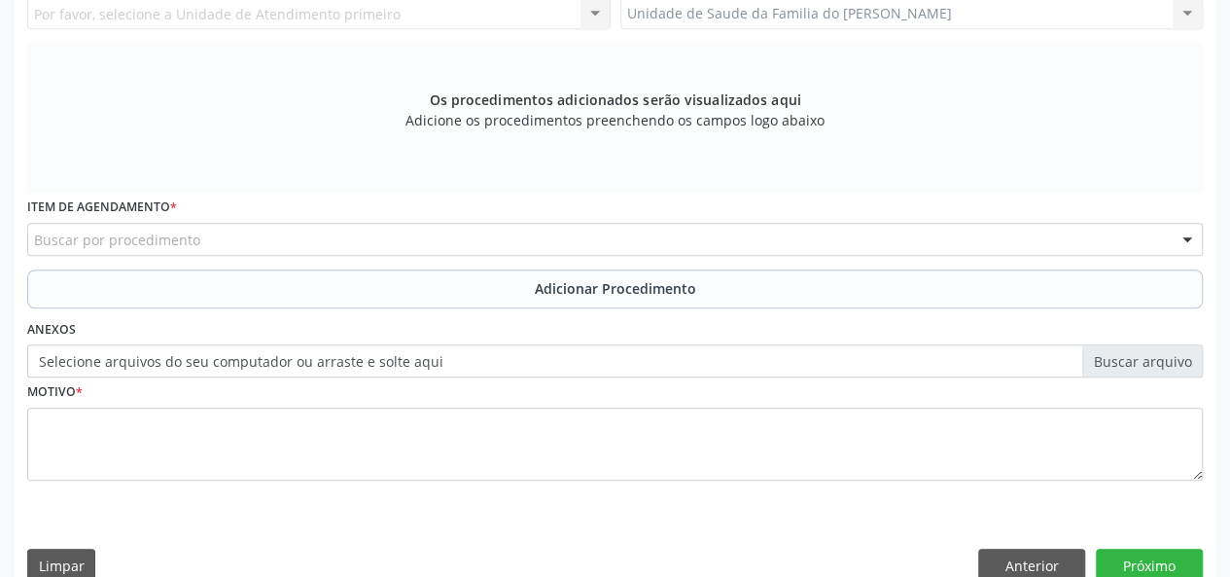
scroll to position [267, 0]
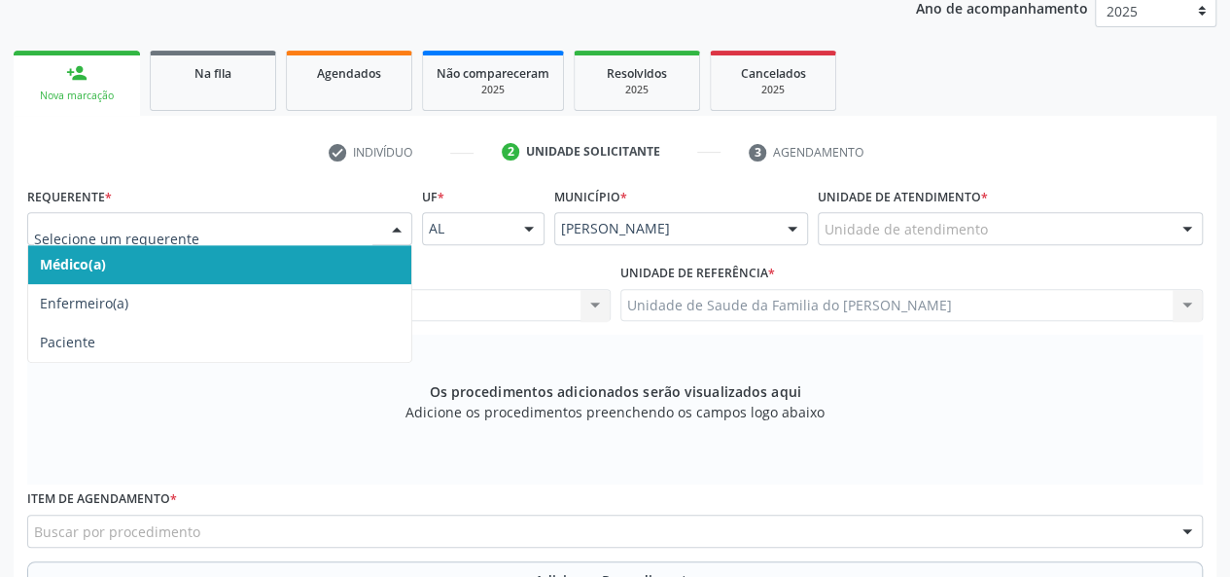
click at [386, 230] on div at bounding box center [396, 229] width 29 height 33
click at [328, 260] on span "Médico(a)" at bounding box center [219, 264] width 383 height 39
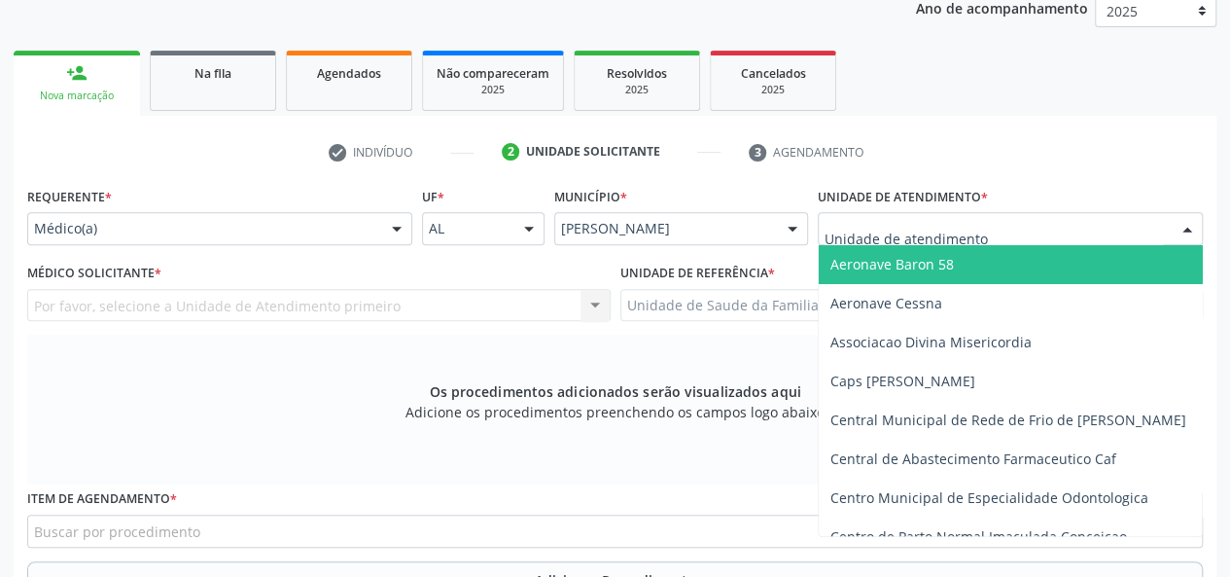
type input "j"
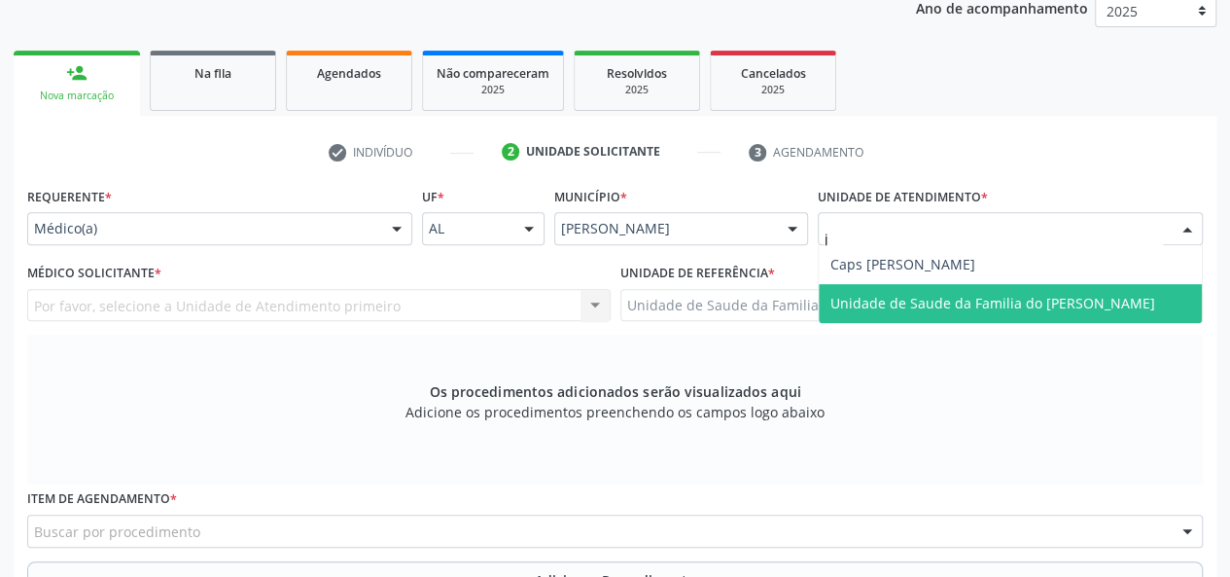
click at [955, 306] on span "Unidade de Saude da Familia do [PERSON_NAME]" at bounding box center [993, 303] width 325 height 18
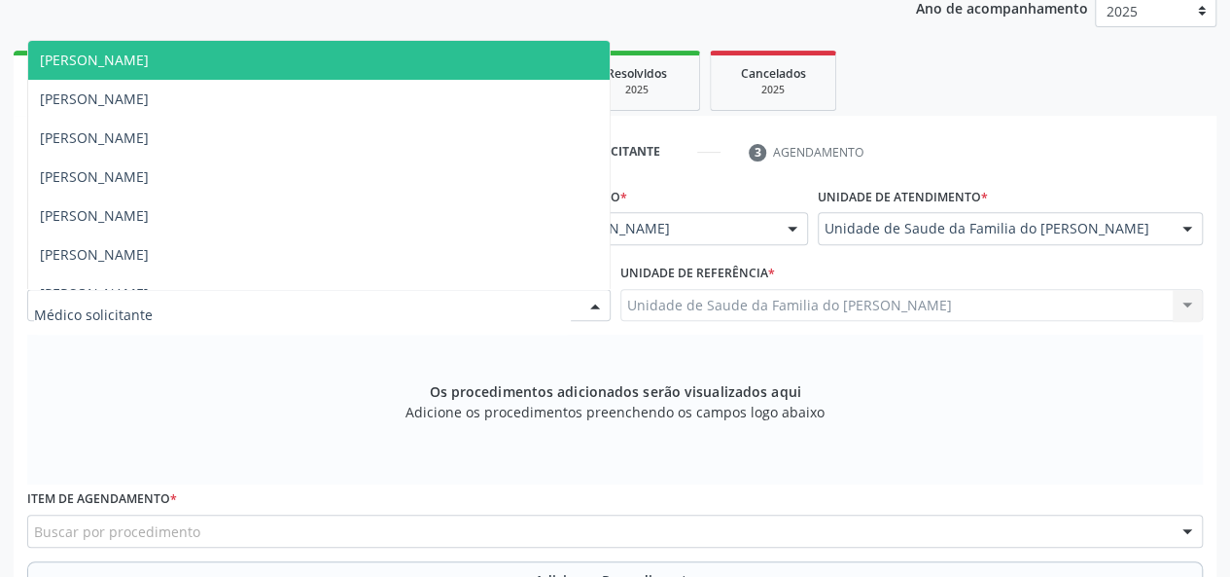
click at [586, 299] on div at bounding box center [595, 306] width 29 height 33
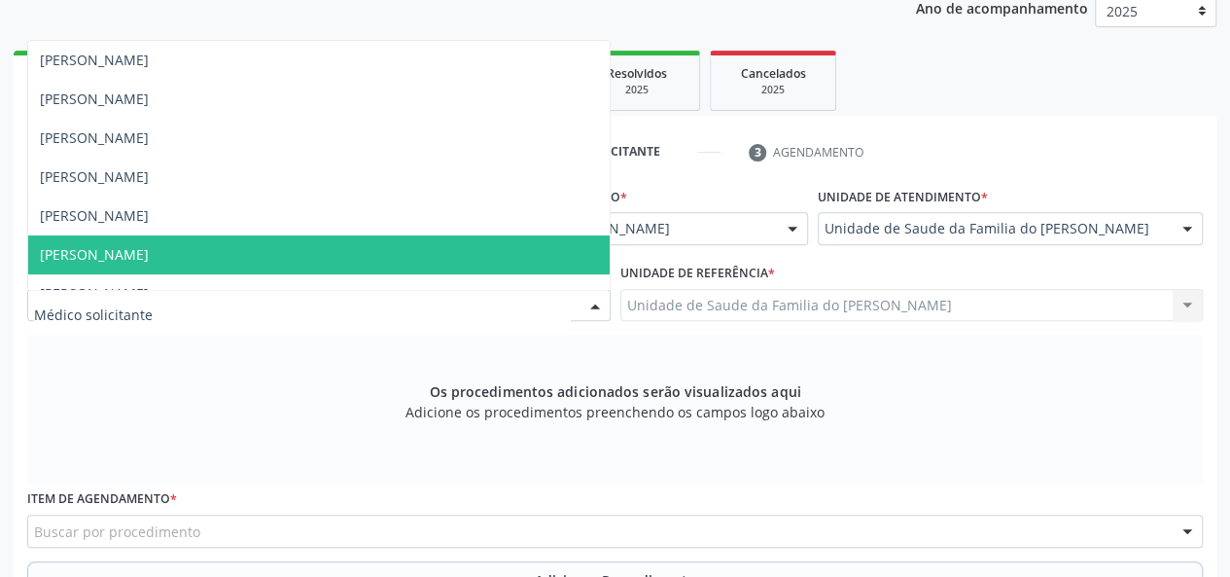
click at [499, 262] on span "[PERSON_NAME]" at bounding box center [319, 254] width 582 height 39
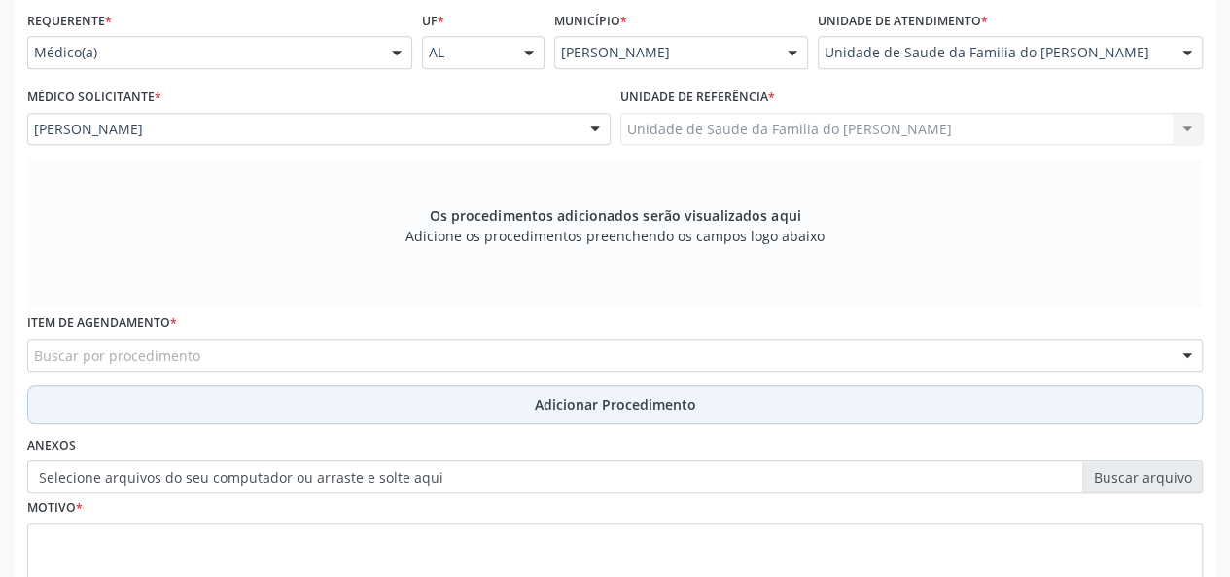
scroll to position [462, 0]
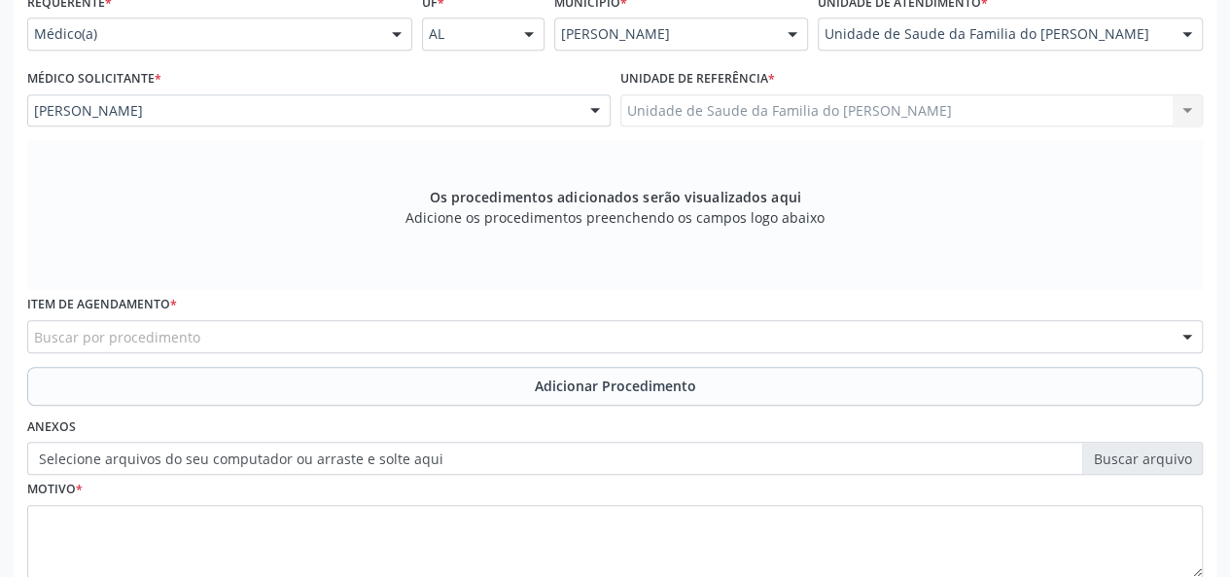
click at [341, 339] on div "Buscar por procedimento" at bounding box center [615, 336] width 1176 height 33
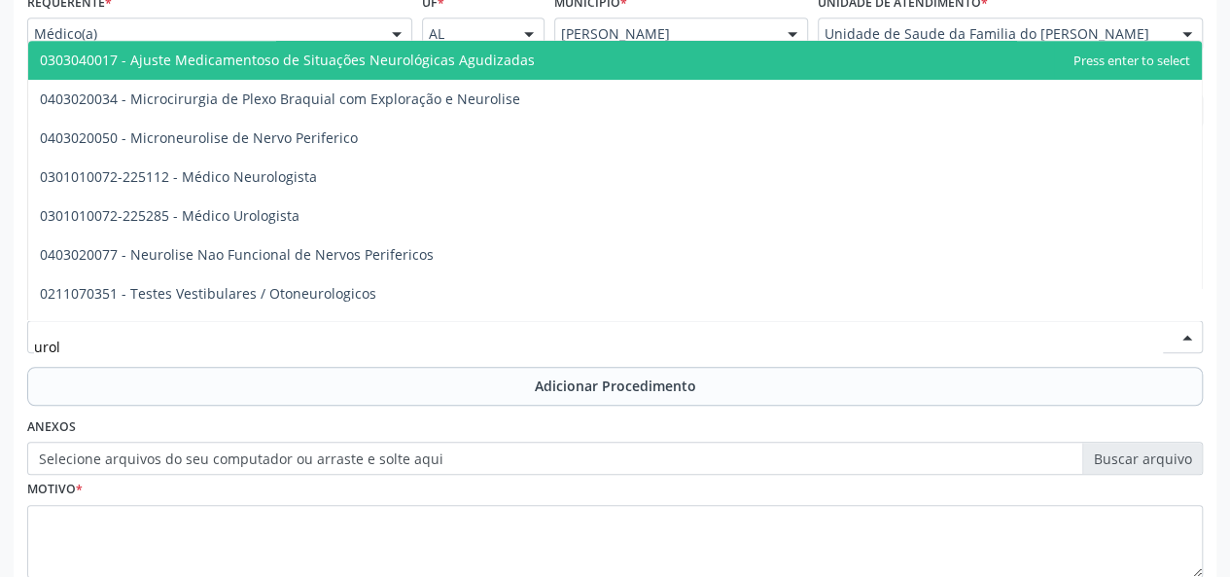
type input "urolo"
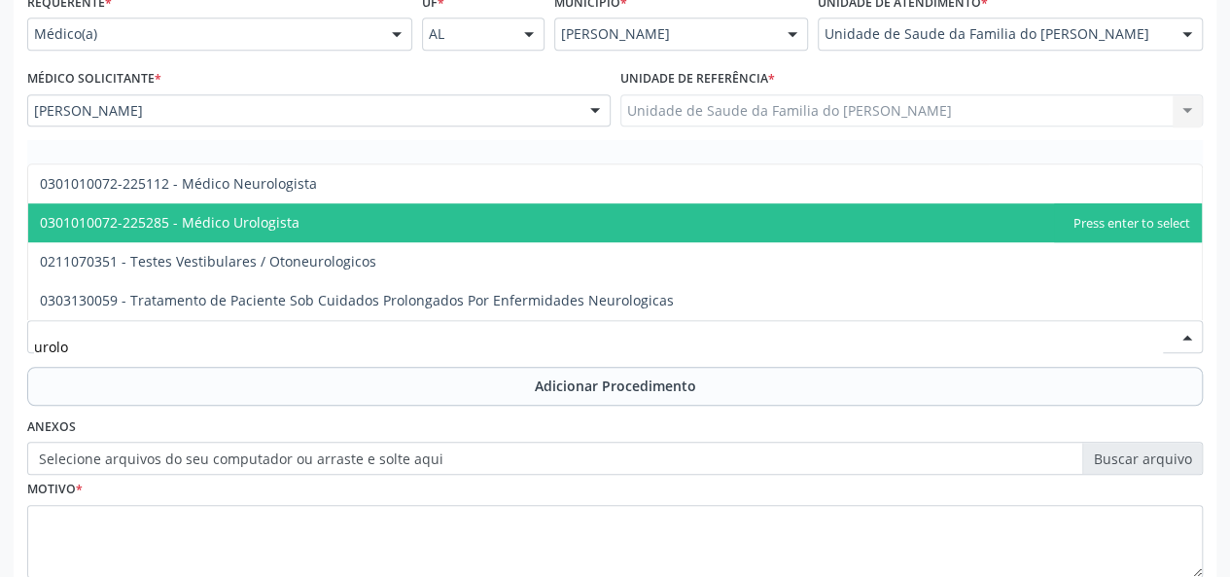
click at [358, 219] on span "0301010072-225285 - Médico Urologista" at bounding box center [615, 222] width 1174 height 39
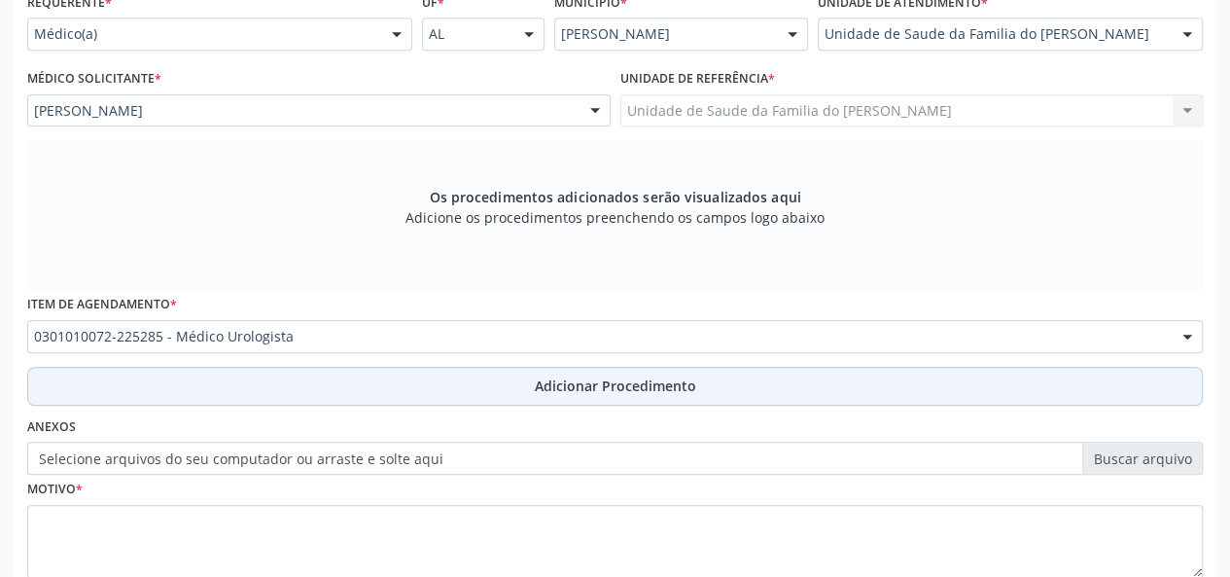
click at [373, 378] on button "Adicionar Procedimento" at bounding box center [615, 386] width 1176 height 39
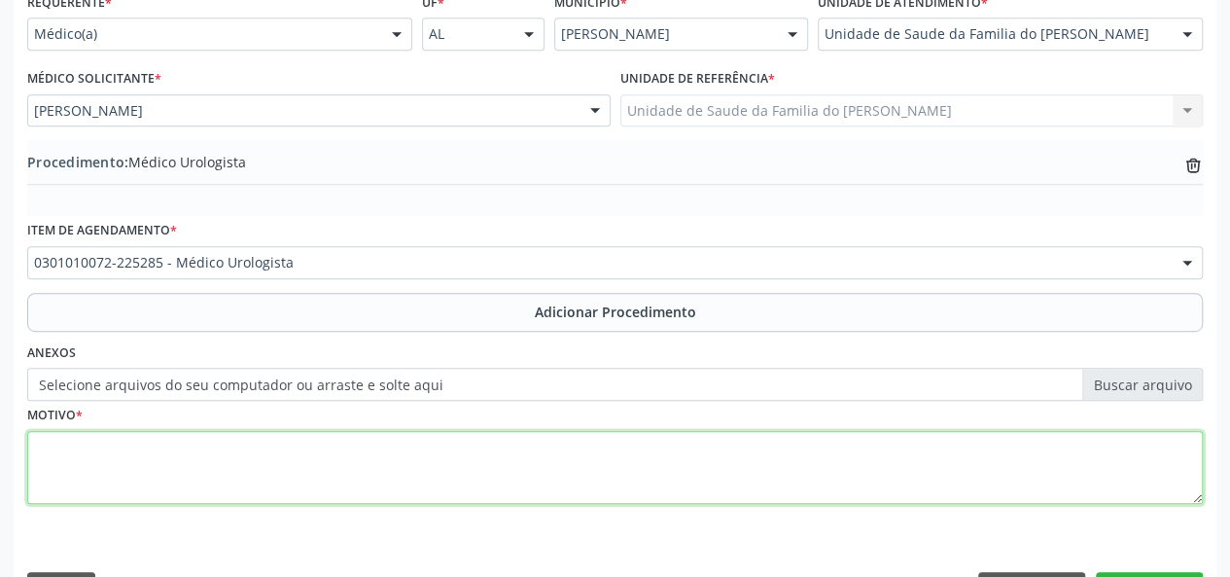
click at [344, 461] on textarea at bounding box center [615, 468] width 1176 height 74
click at [234, 447] on textarea "AFECCAO NAO ESPECIFICADA NA NPROSTATA" at bounding box center [615, 468] width 1176 height 74
click at [257, 450] on textarea "AFECCAO NAO ESPECIFICADA DA NPROSTATA" at bounding box center [615, 468] width 1176 height 74
click at [270, 447] on textarea "AFECCAO NAO ESPECIFICADA DA PROSTATA" at bounding box center [615, 468] width 1176 height 74
click at [122, 444] on textarea "AFECCAO NAO ESPECIFICADA DA PRÓSTATA" at bounding box center [615, 468] width 1176 height 74
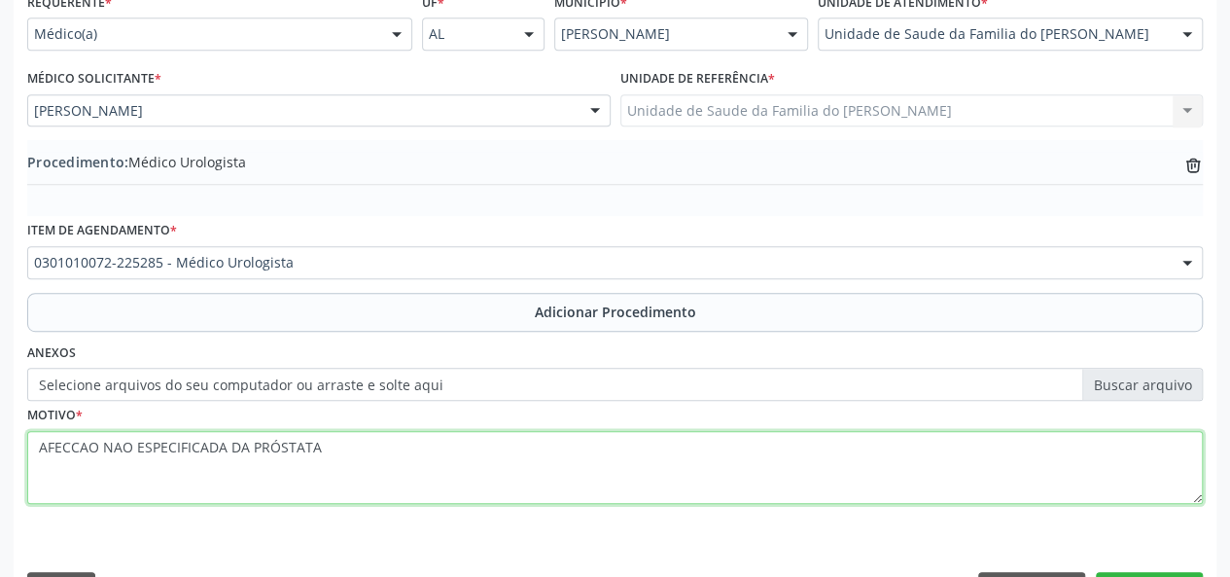
drag, startPoint x: 122, startPoint y: 444, endPoint x: 64, endPoint y: 444, distance: 57.4
click at [64, 444] on textarea "AFECCAO NAO ESPECIFICADA DA PRÓSTATA" at bounding box center [615, 468] width 1176 height 74
drag, startPoint x: 346, startPoint y: 441, endPoint x: 35, endPoint y: 450, distance: 311.4
click at [35, 450] on textarea "AFECÇÃO NAO ESPECIFICADA DA PRÓSTATA" at bounding box center [615, 468] width 1176 height 74
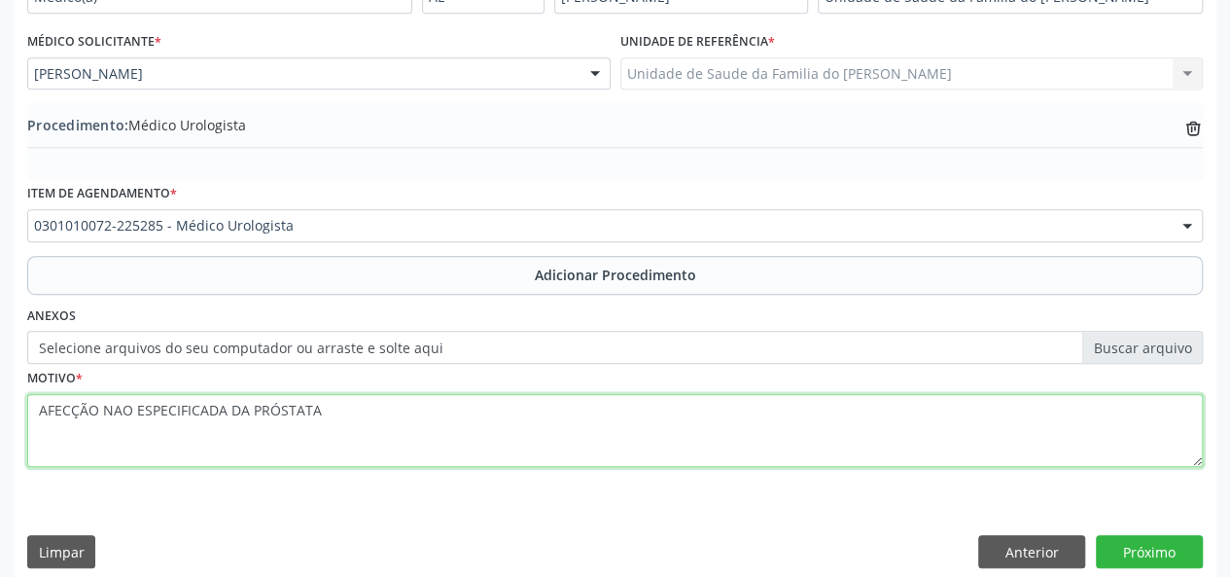
scroll to position [515, 0]
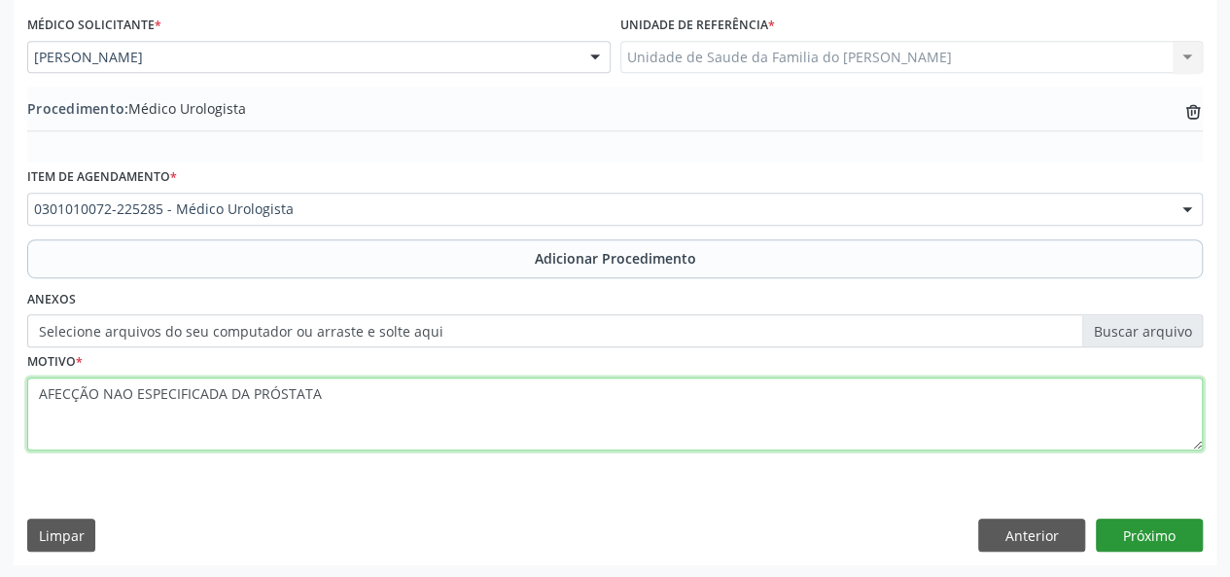
type textarea "AFECÇÃO NAO ESPECIFICADA DA PRÓSTATA"
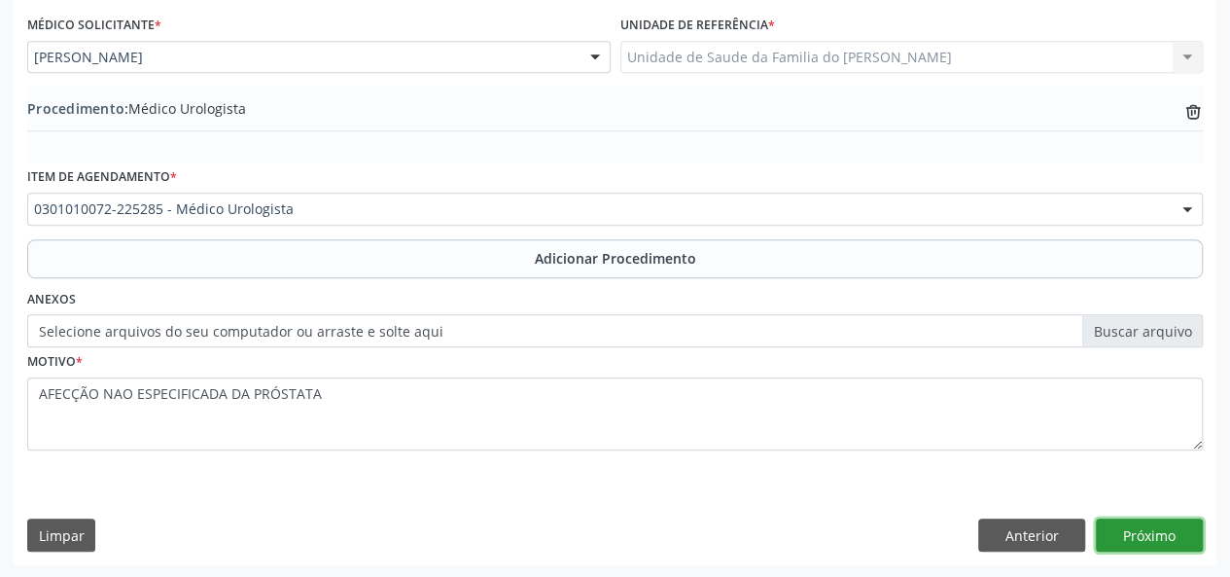
click at [1170, 533] on button "Próximo" at bounding box center [1149, 534] width 107 height 33
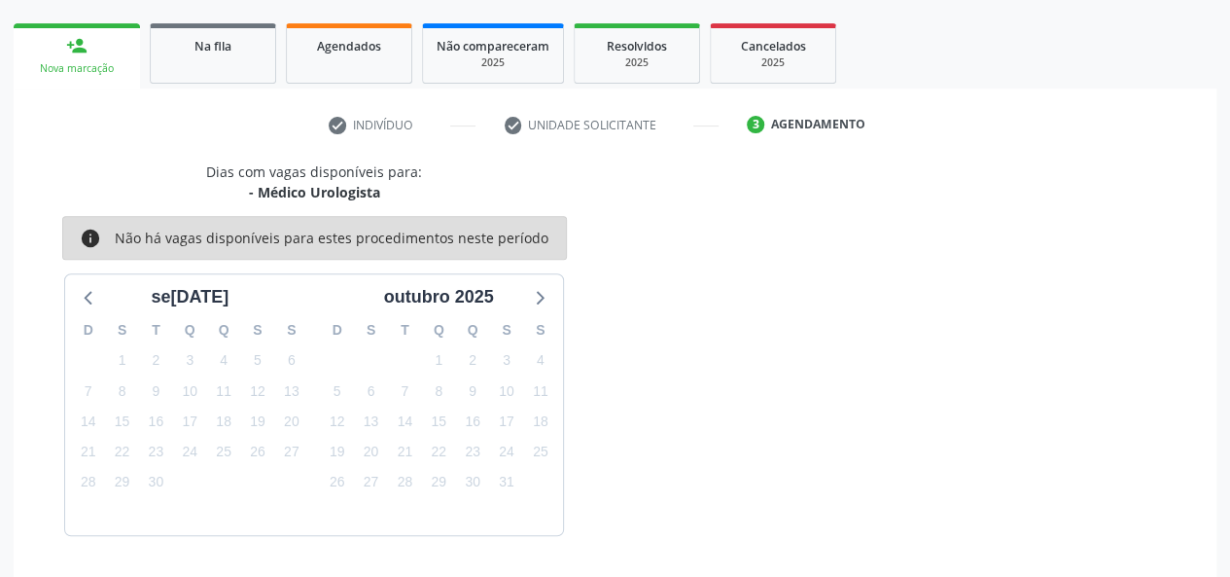
scroll to position [352, 0]
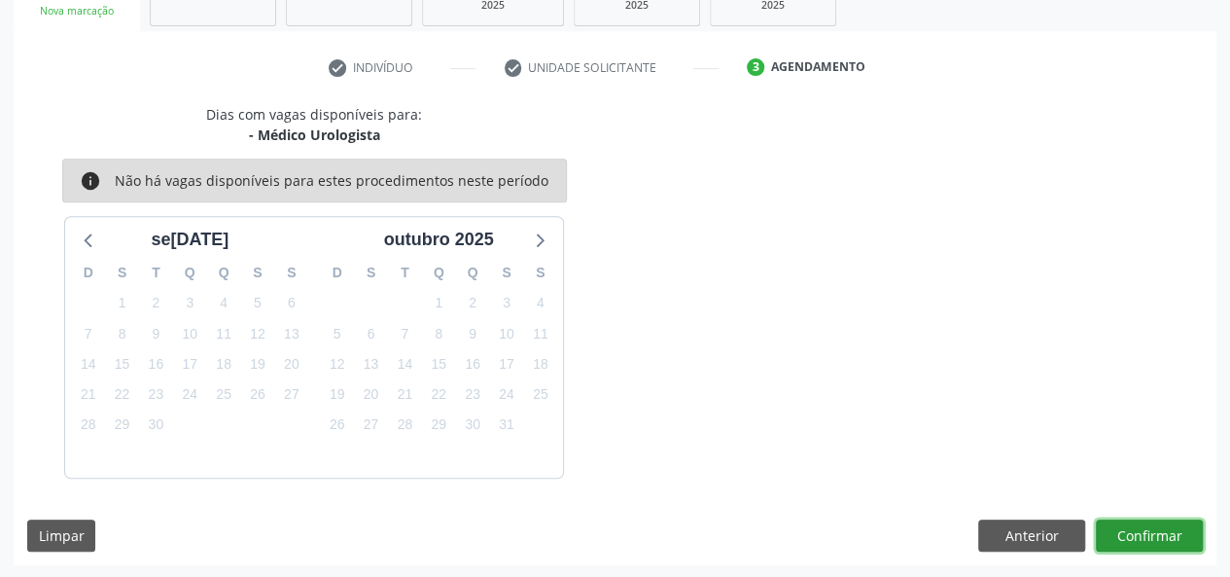
click at [1170, 533] on button "Confirmar" at bounding box center [1149, 535] width 107 height 33
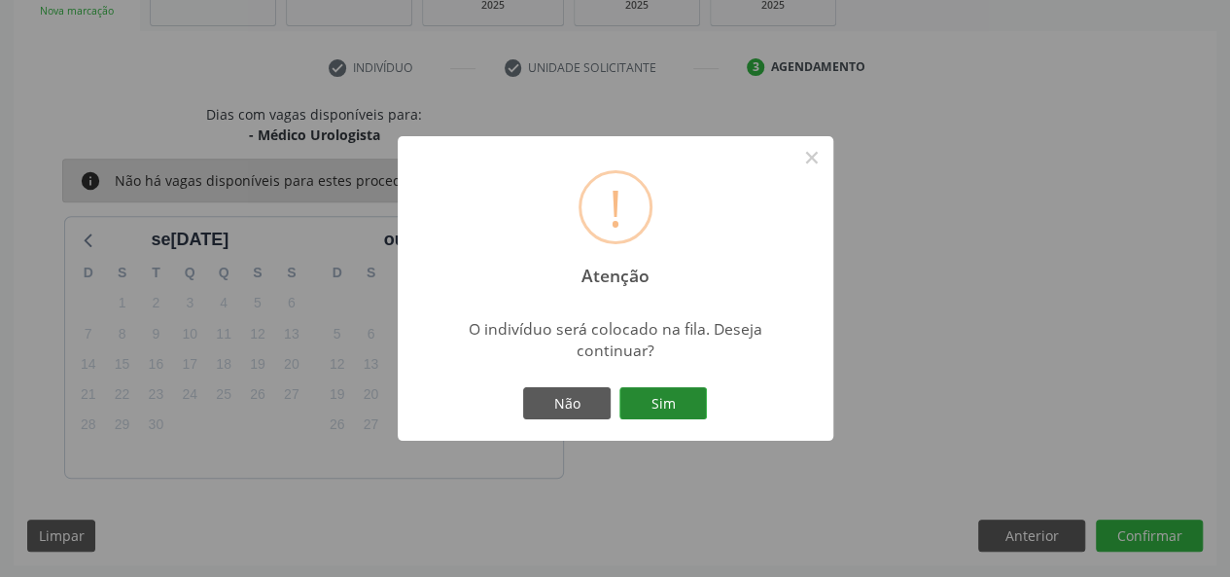
click at [647, 408] on button "Sim" at bounding box center [664, 403] width 88 height 33
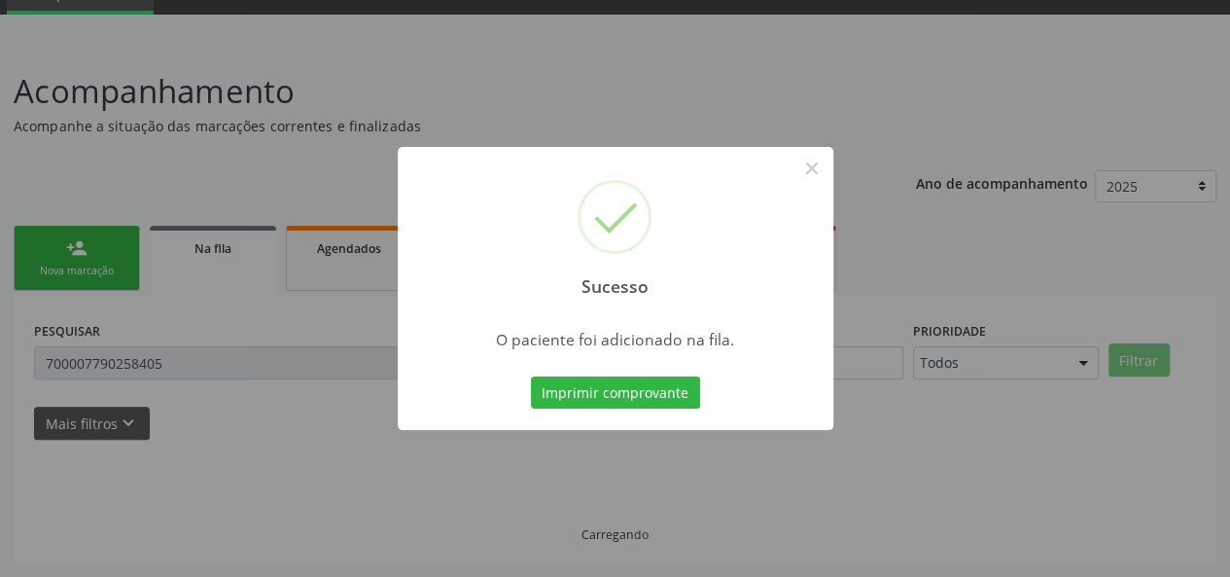
scroll to position [91, 0]
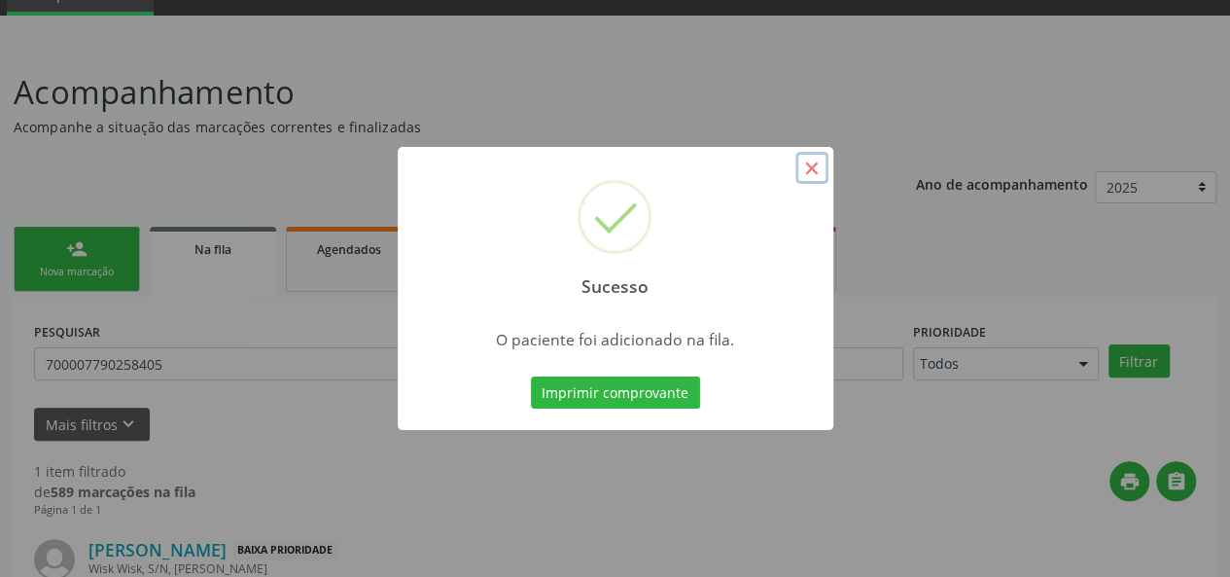
click at [818, 168] on button "×" at bounding box center [812, 168] width 33 height 33
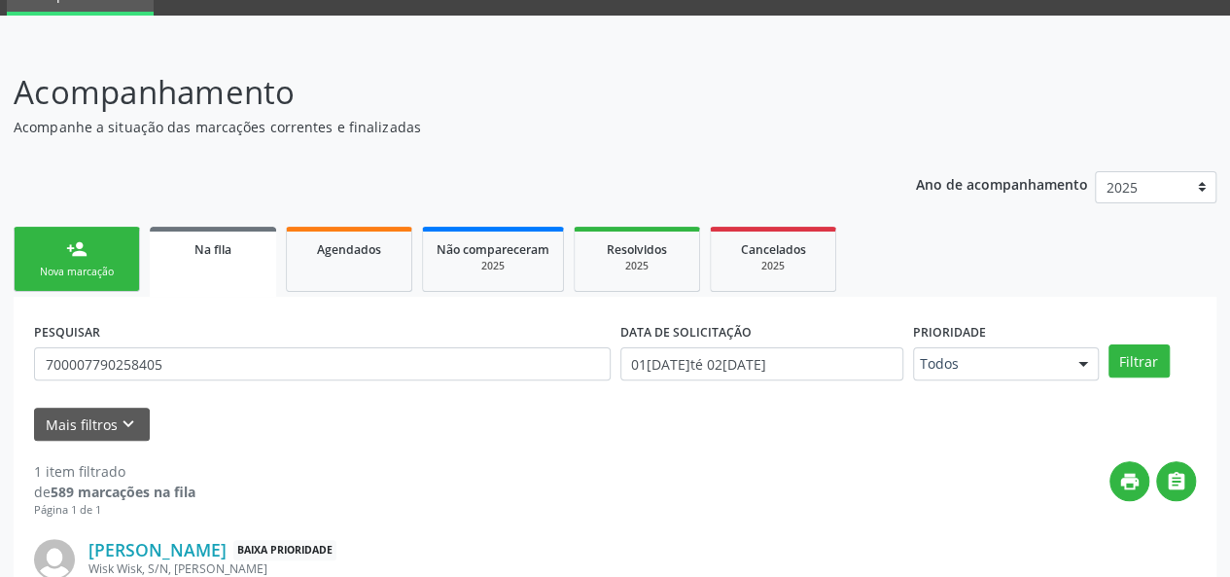
scroll to position [0, 0]
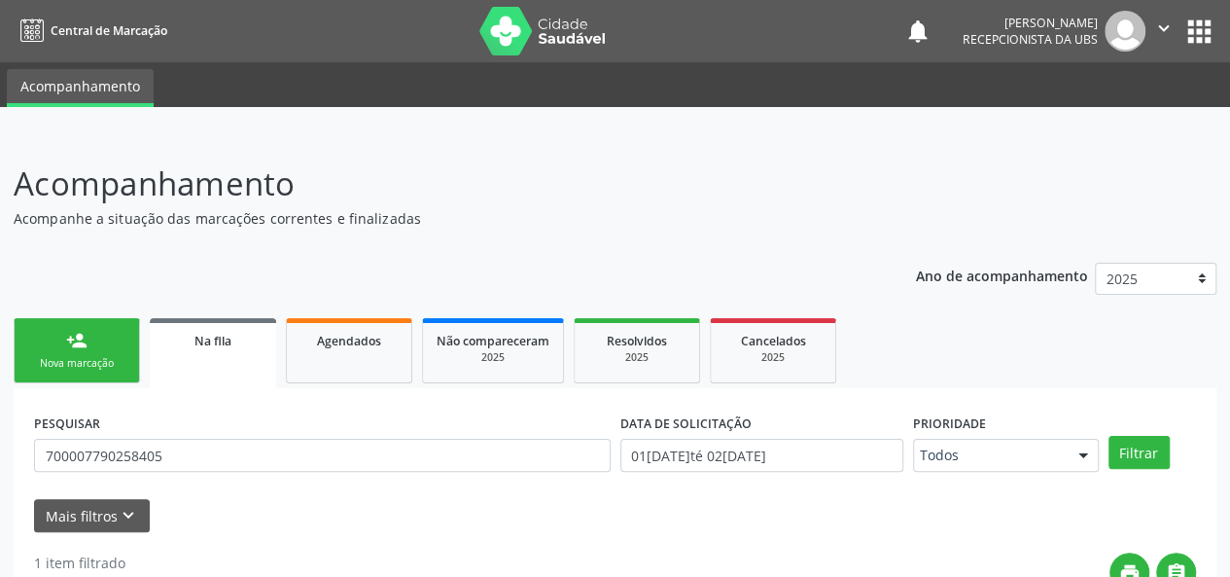
click at [229, 365] on link "Na fila" at bounding box center [213, 353] width 126 height 70
click at [229, 358] on link "Na fila" at bounding box center [213, 353] width 126 height 70
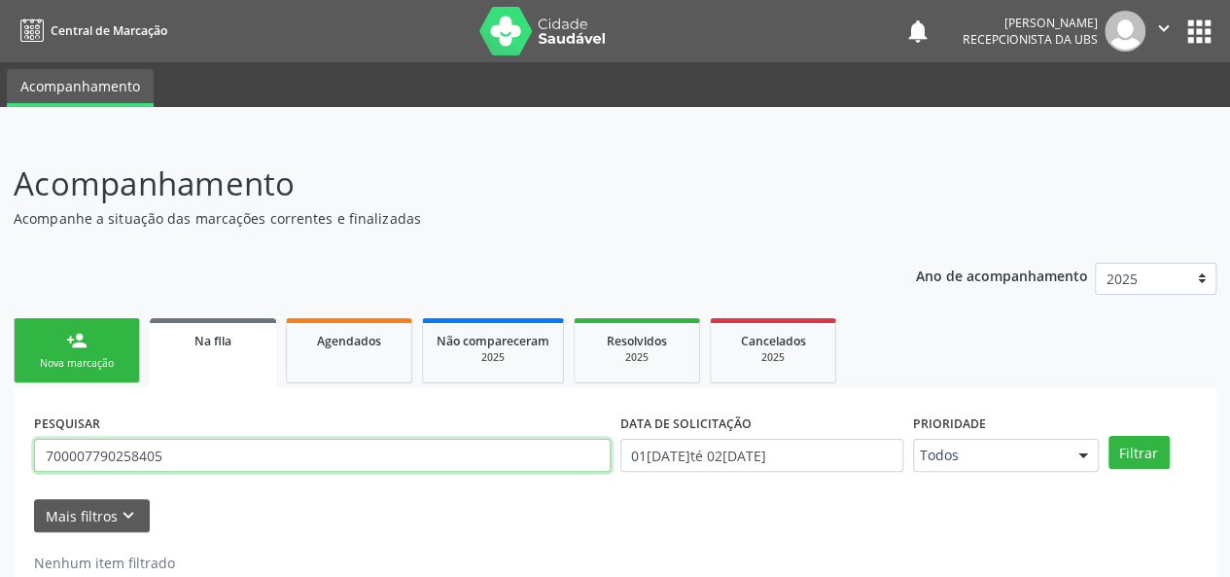
click at [130, 453] on input "700007790258405" at bounding box center [322, 455] width 577 height 33
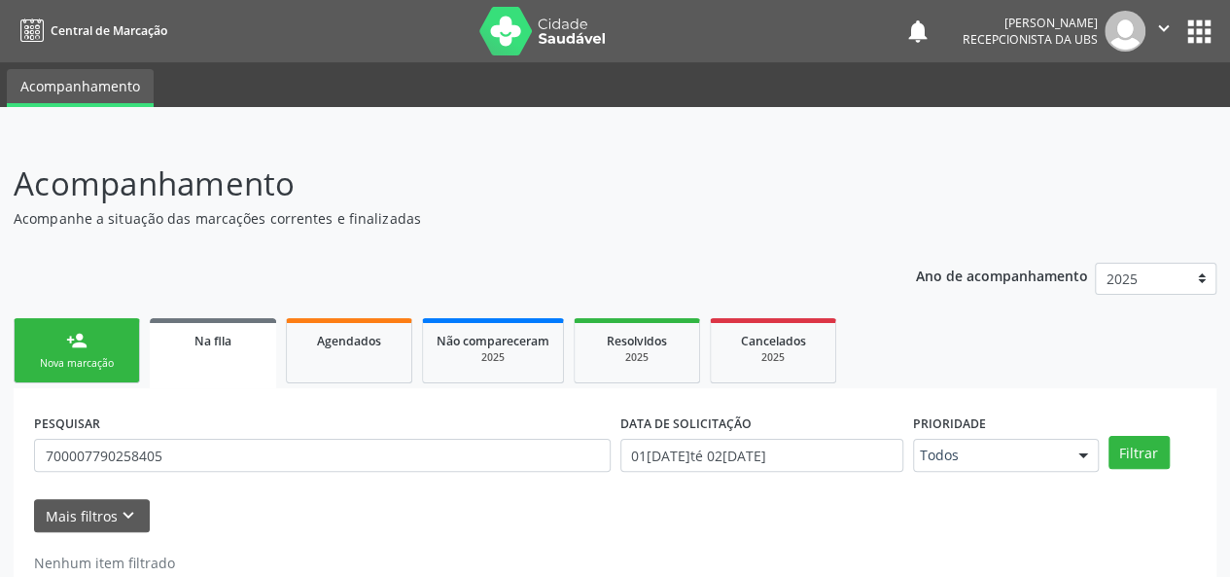
click at [72, 338] on div "person_add" at bounding box center [76, 340] width 21 height 21
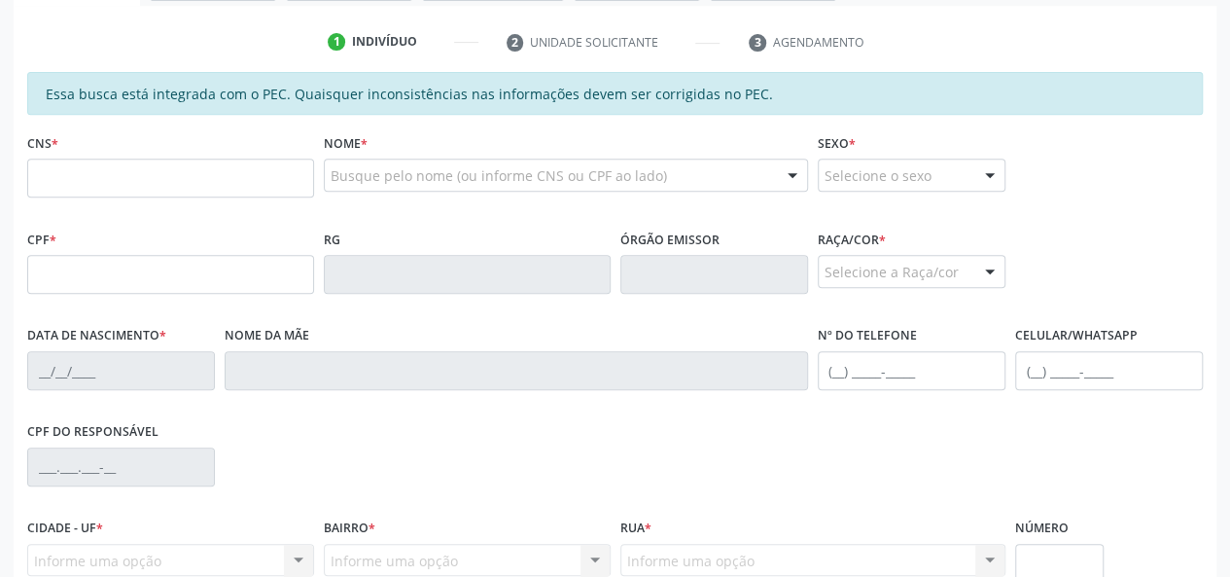
scroll to position [389, 0]
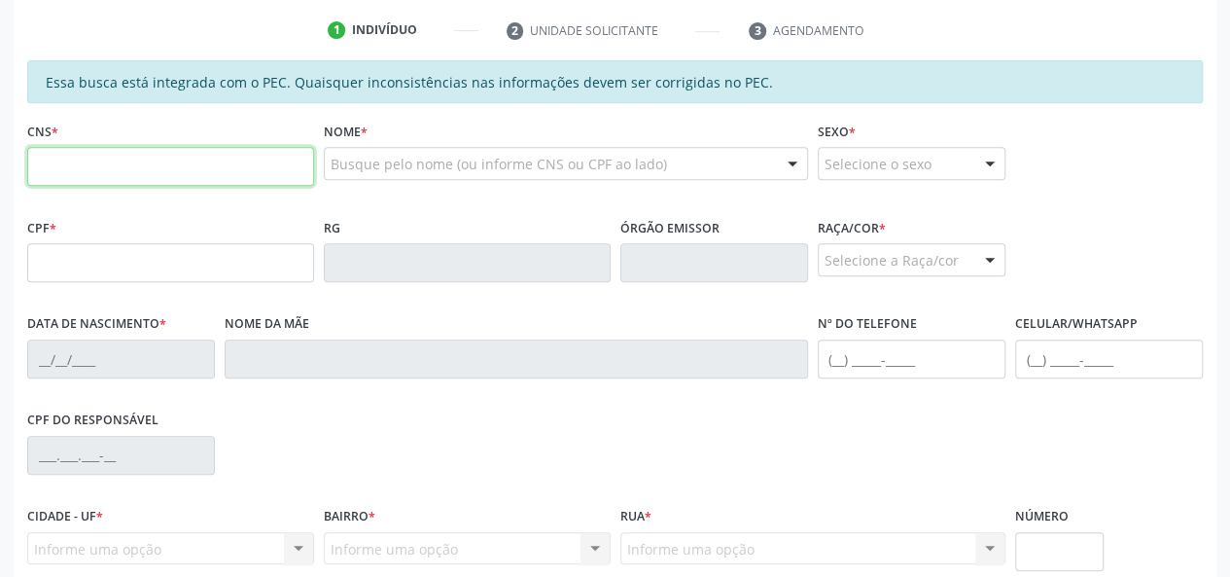
paste input "700 0077 9025 8405"
type input "700 0077 9025 8405"
type input "788.160.094-20"
type input "28[DATE]"
type input "[PERSON_NAME]"
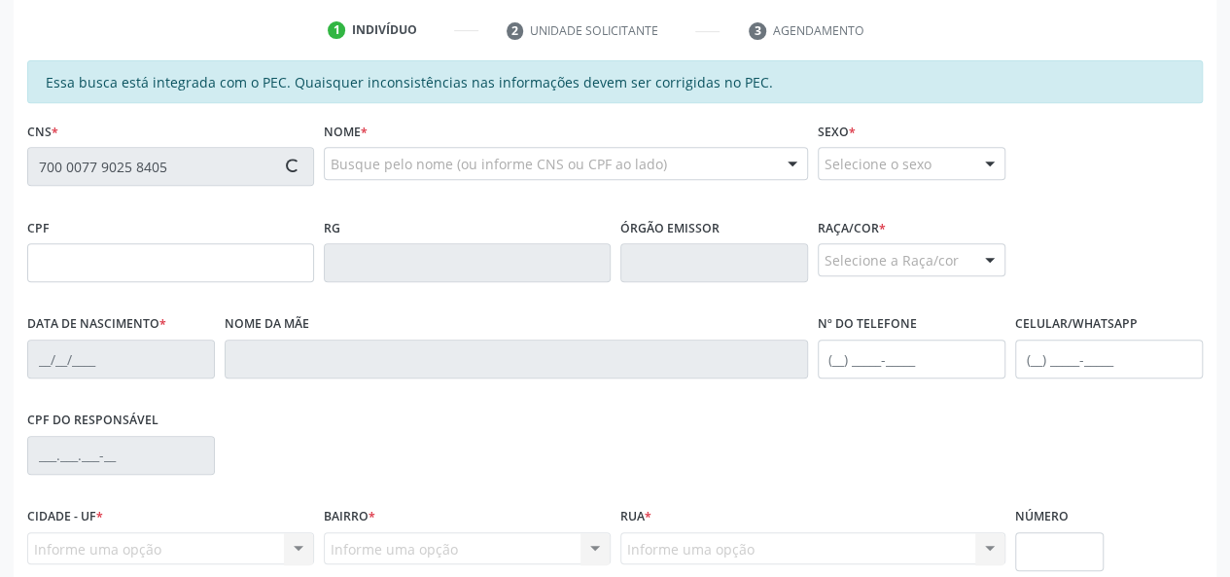
type input "[PHONE_NUMBER]"
type input "S/N"
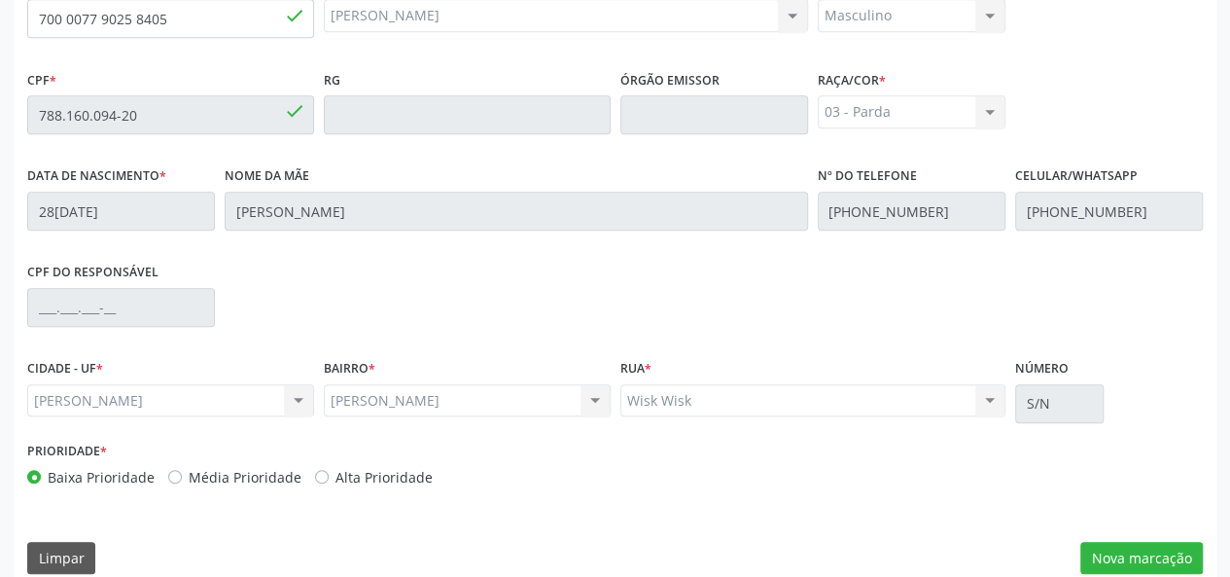
scroll to position [559, 0]
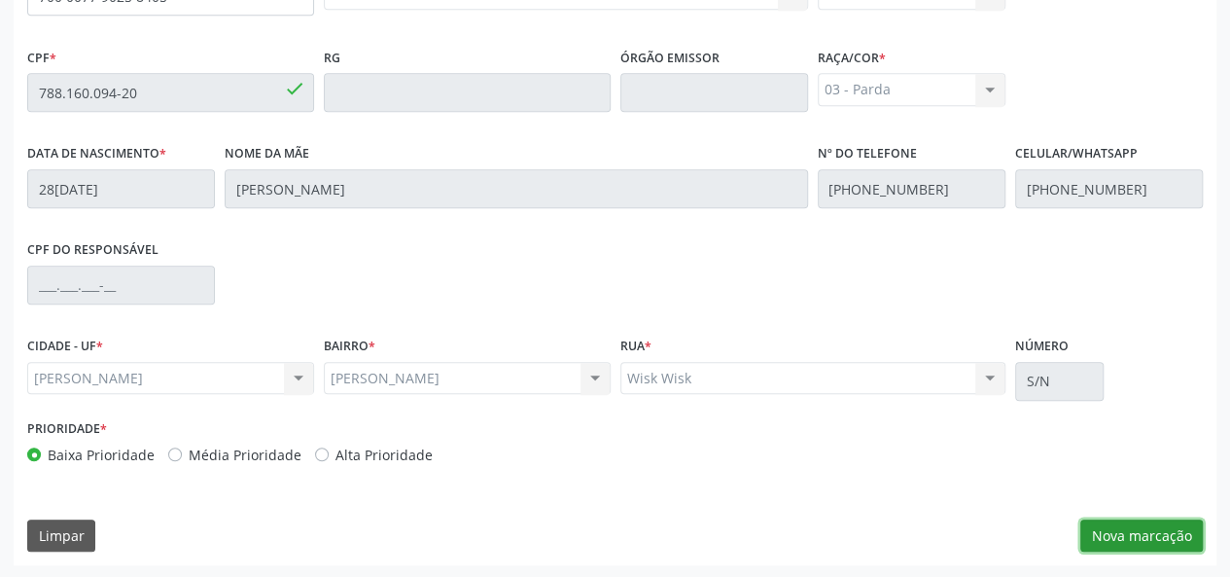
click at [1109, 522] on button "Nova marcação" at bounding box center [1142, 535] width 123 height 33
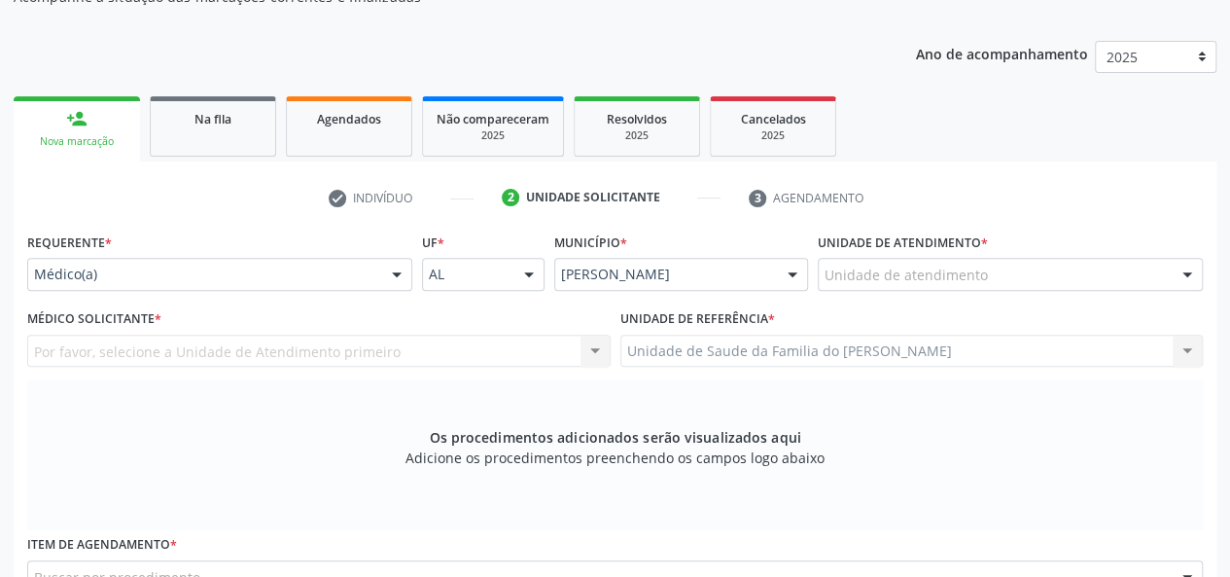
scroll to position [170, 0]
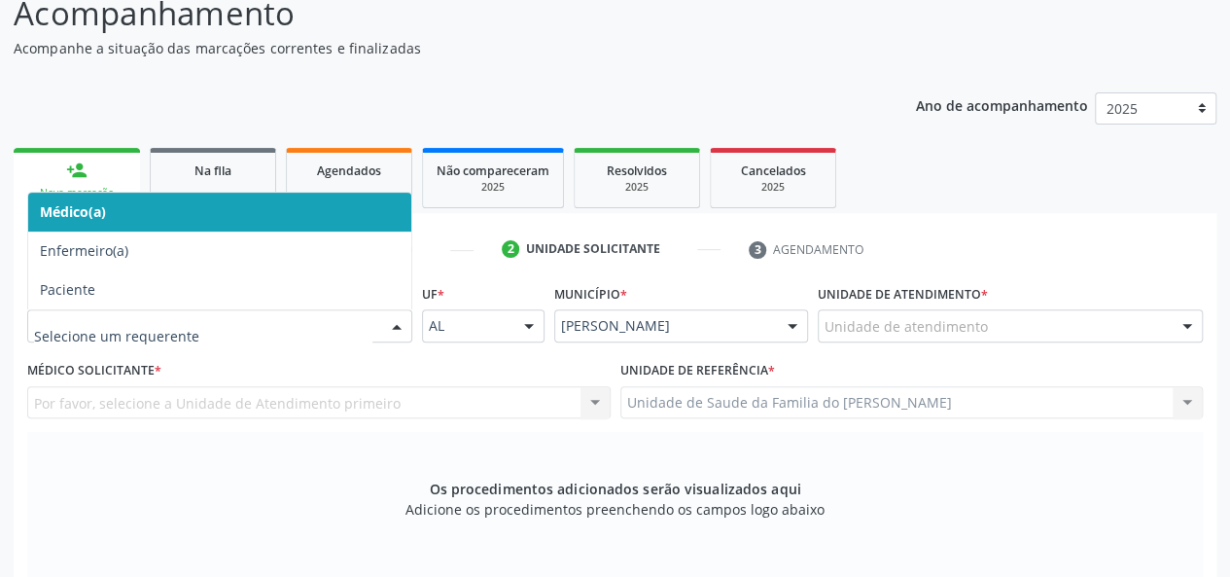
click at [400, 332] on div at bounding box center [396, 326] width 29 height 33
click at [305, 211] on span "Médico(a)" at bounding box center [219, 212] width 383 height 39
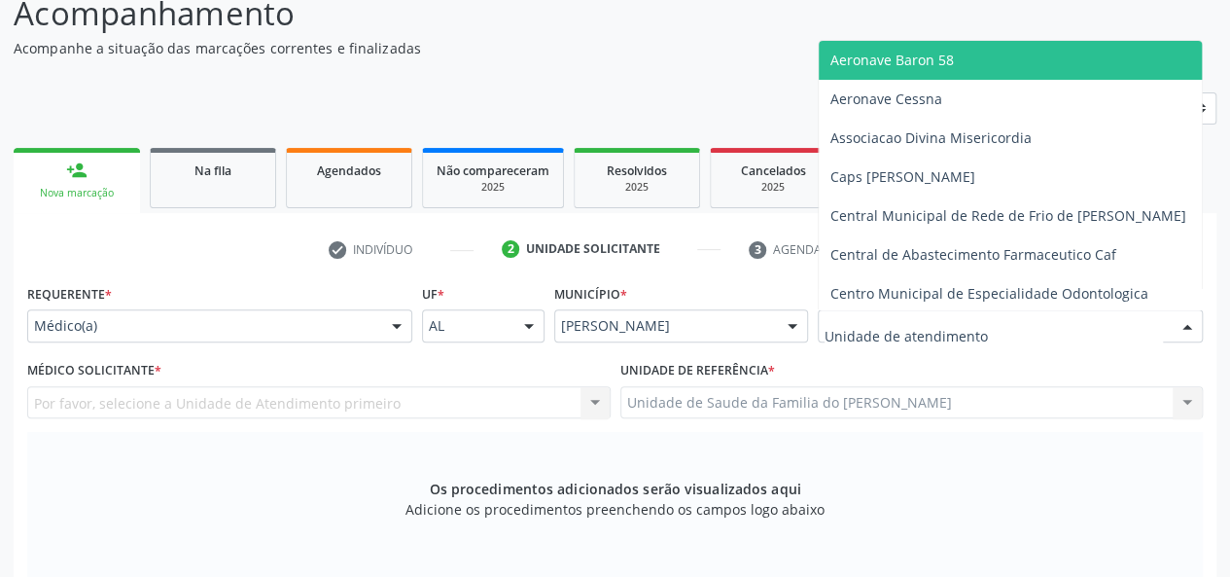
type input "J"
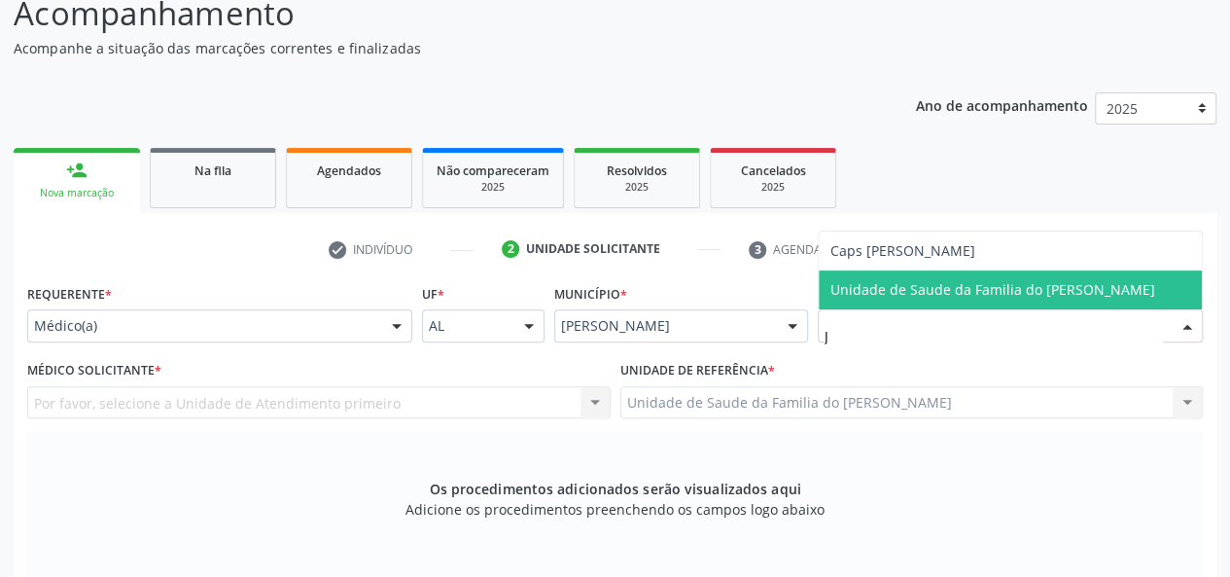
click at [941, 283] on span "Unidade de Saude da Familia do [PERSON_NAME]" at bounding box center [993, 289] width 325 height 18
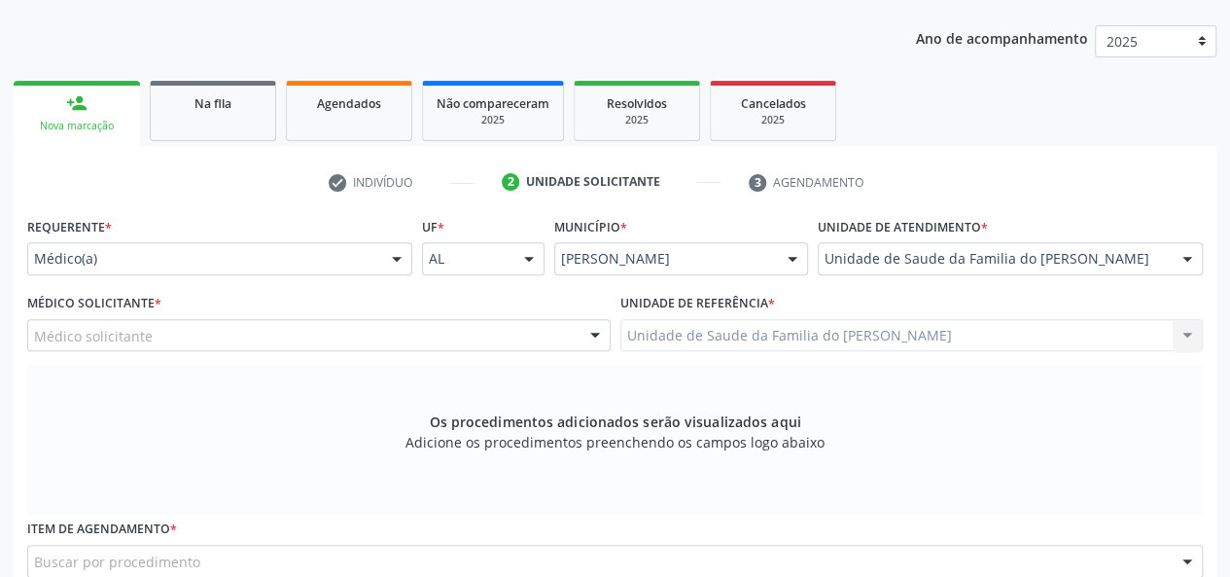
scroll to position [267, 0]
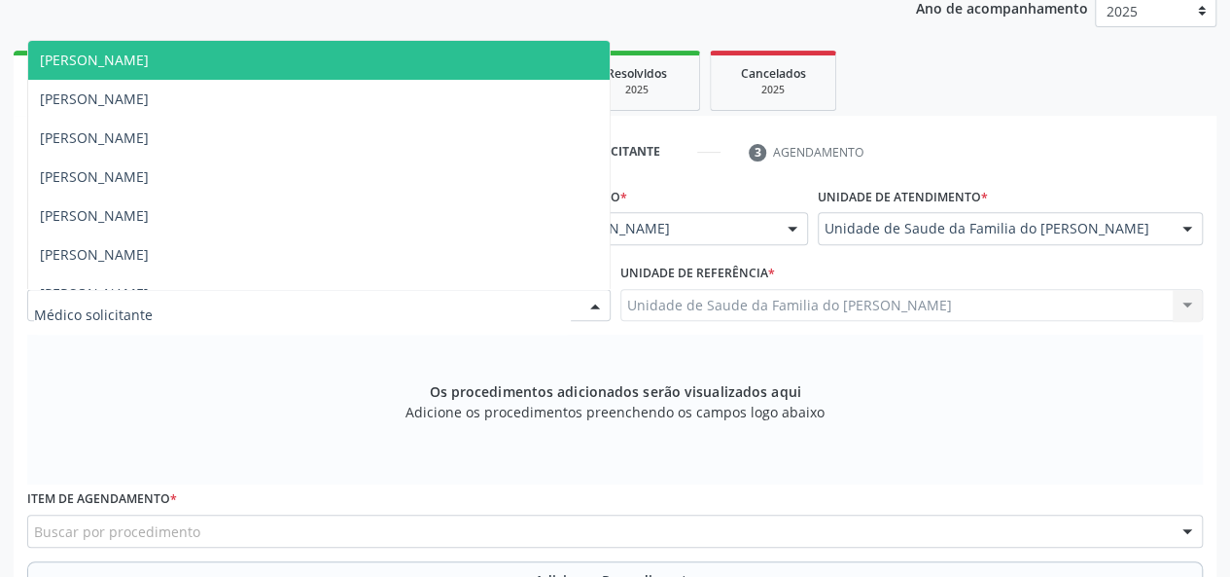
click at [593, 305] on div at bounding box center [595, 306] width 29 height 33
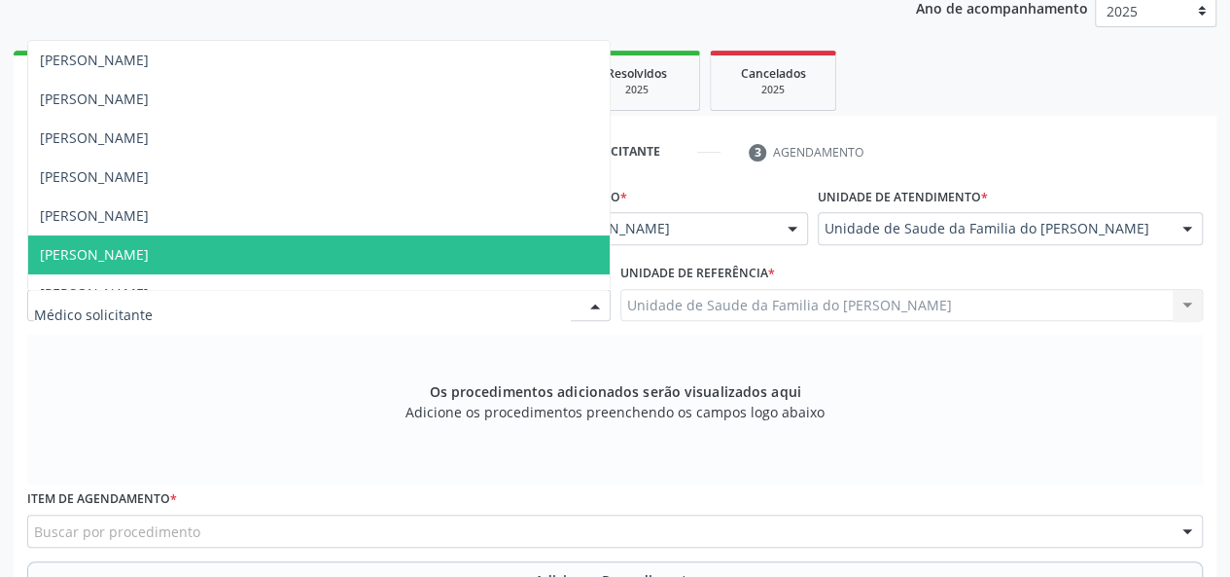
click at [535, 258] on span "[PERSON_NAME]" at bounding box center [319, 254] width 582 height 39
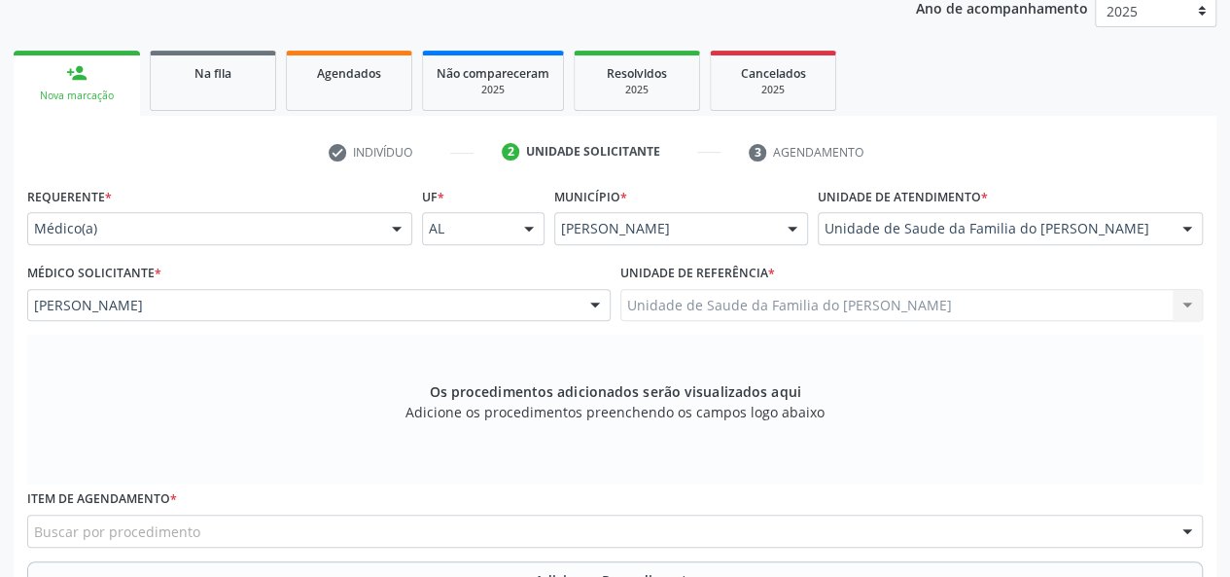
scroll to position [462, 0]
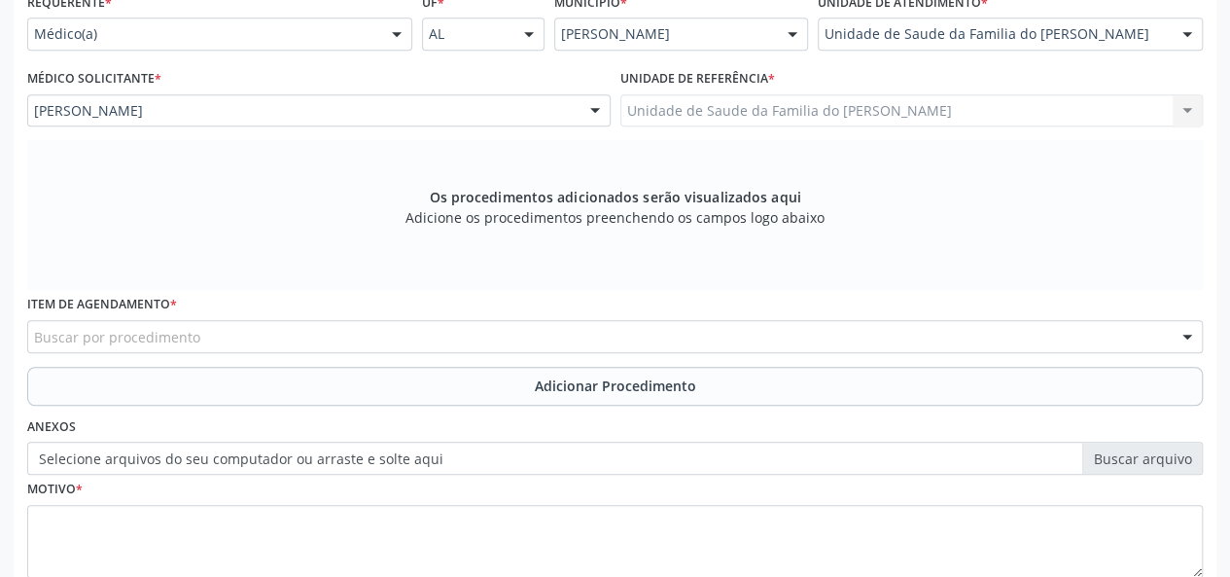
click at [406, 345] on div "Buscar por procedimento" at bounding box center [615, 336] width 1176 height 33
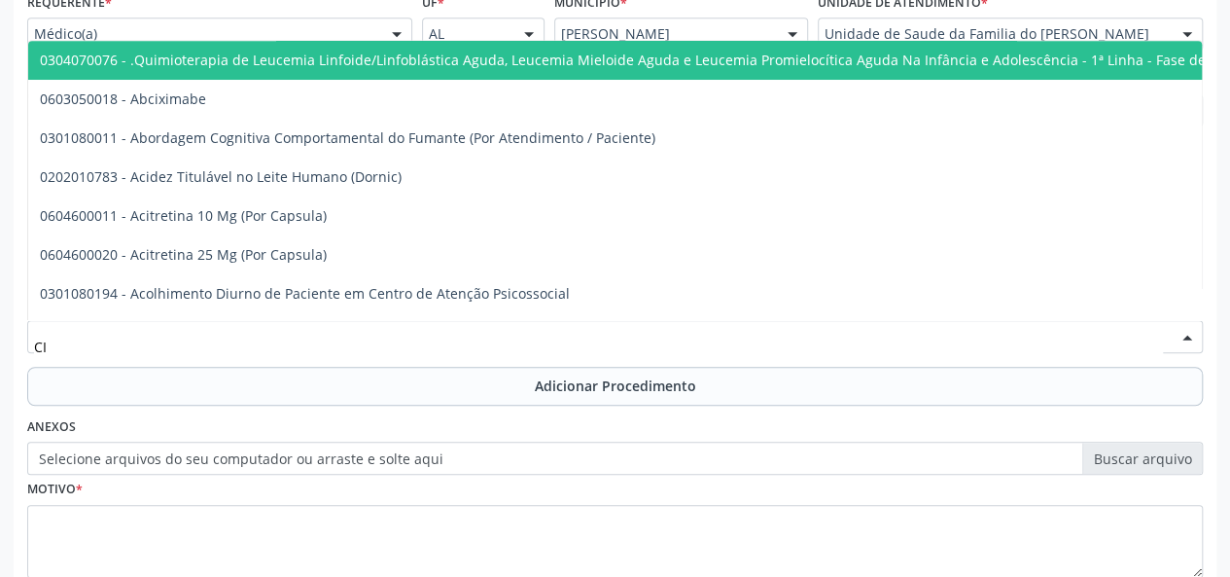
type input "C"
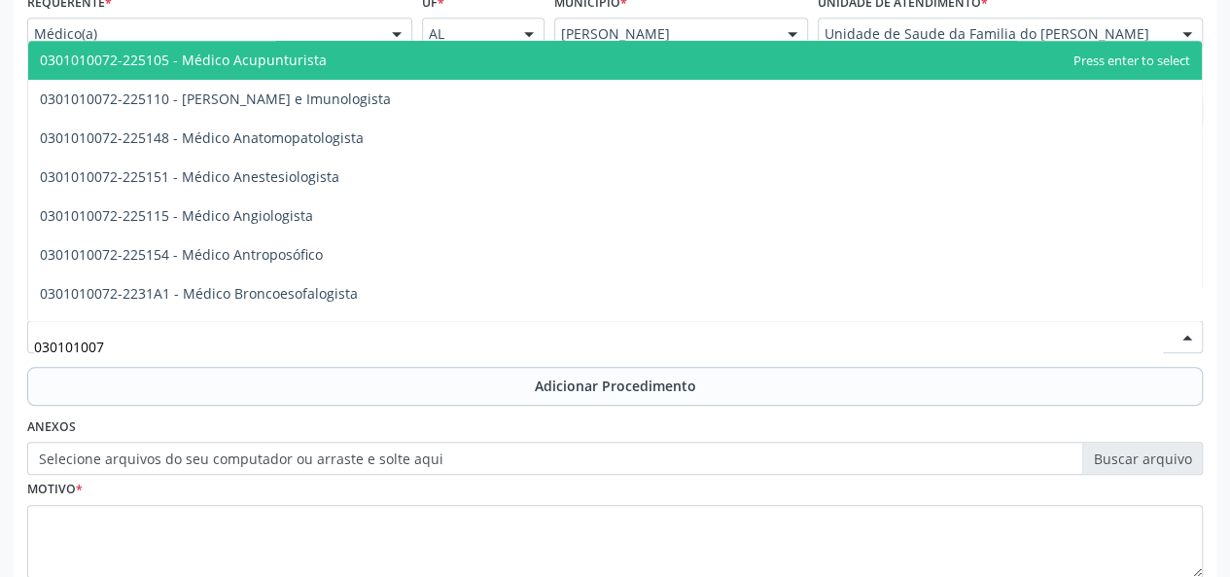
type input "0301010072"
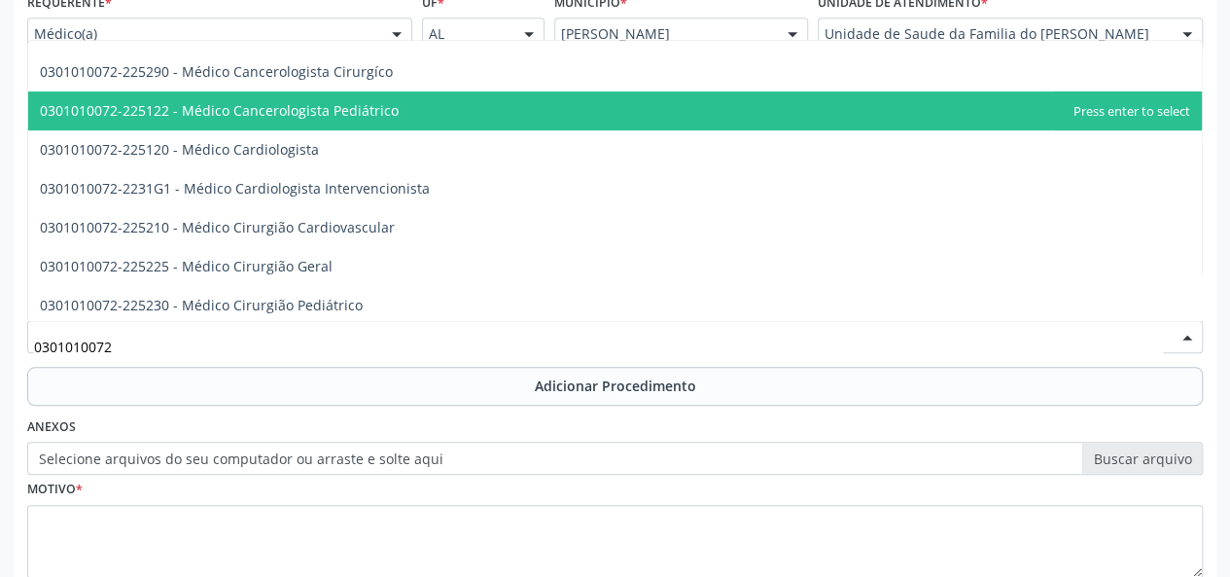
scroll to position [292, 0]
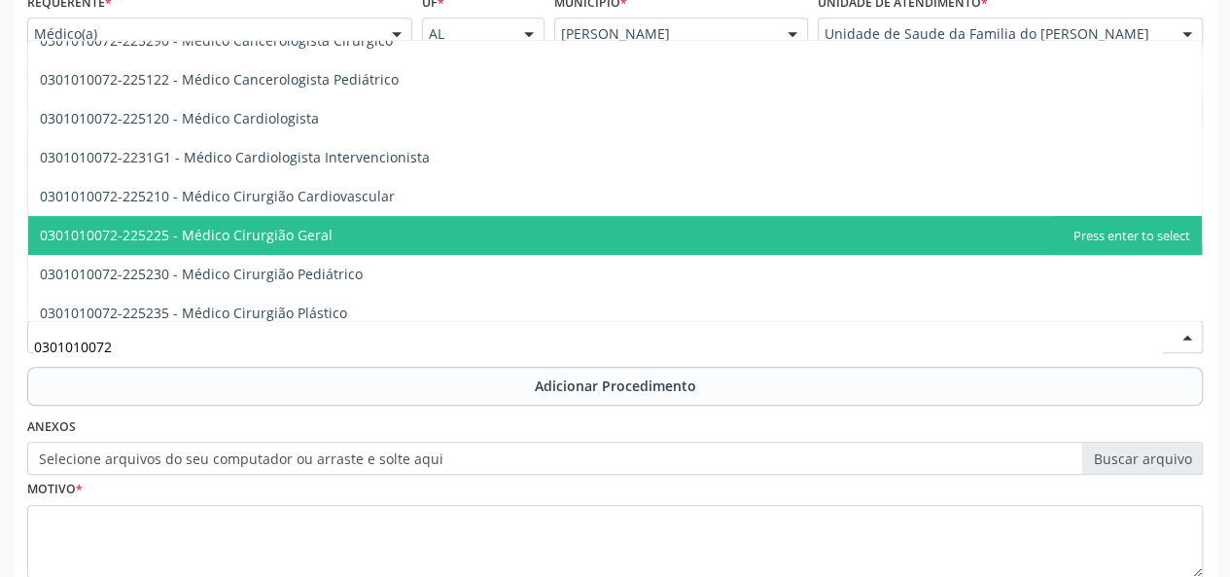
click at [453, 238] on span "0301010072-225225 - Médico Cirurgião Geral" at bounding box center [615, 235] width 1174 height 39
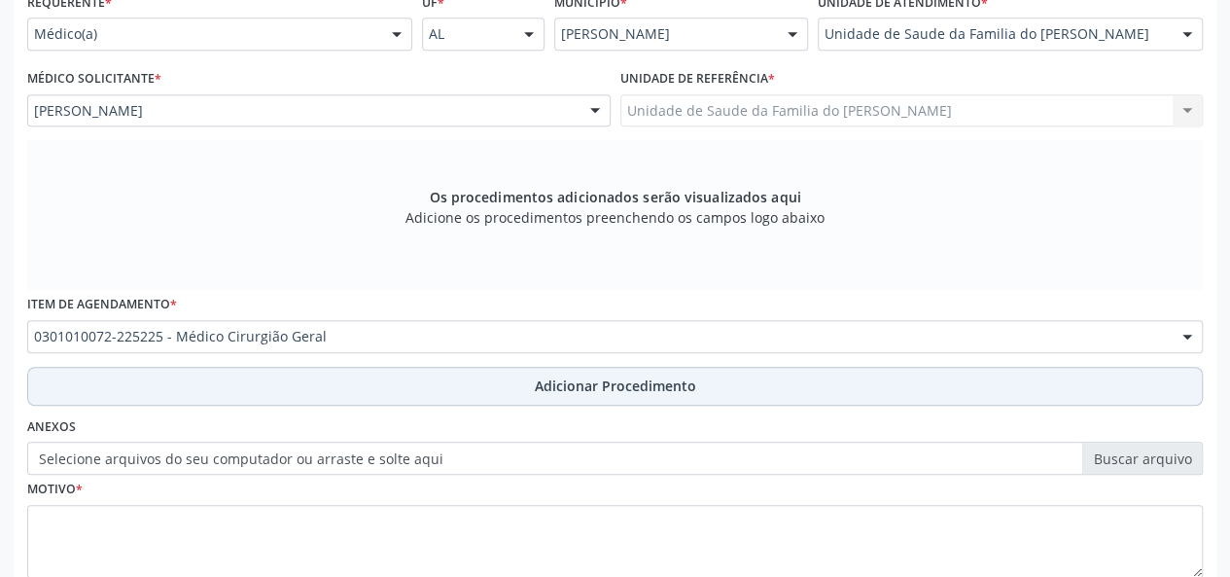
click at [479, 378] on button "Adicionar Procedimento" at bounding box center [615, 386] width 1176 height 39
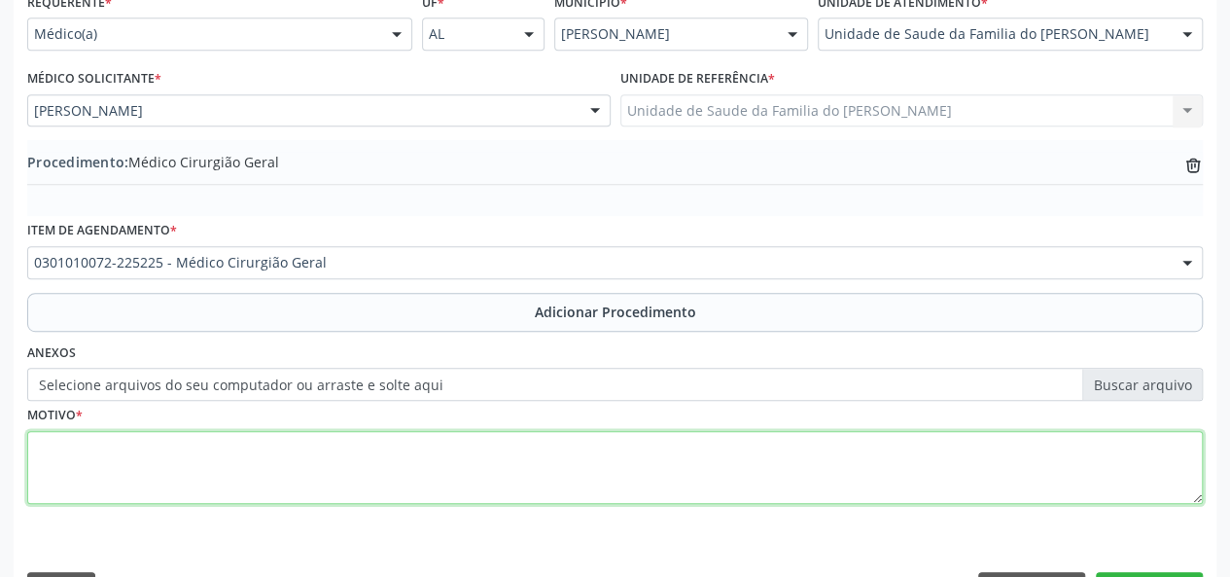
click at [375, 462] on textarea at bounding box center [615, 468] width 1176 height 74
click at [66, 456] on textarea "[MEDICAL_DATA] ABDOMINAL" at bounding box center [615, 468] width 1176 height 74
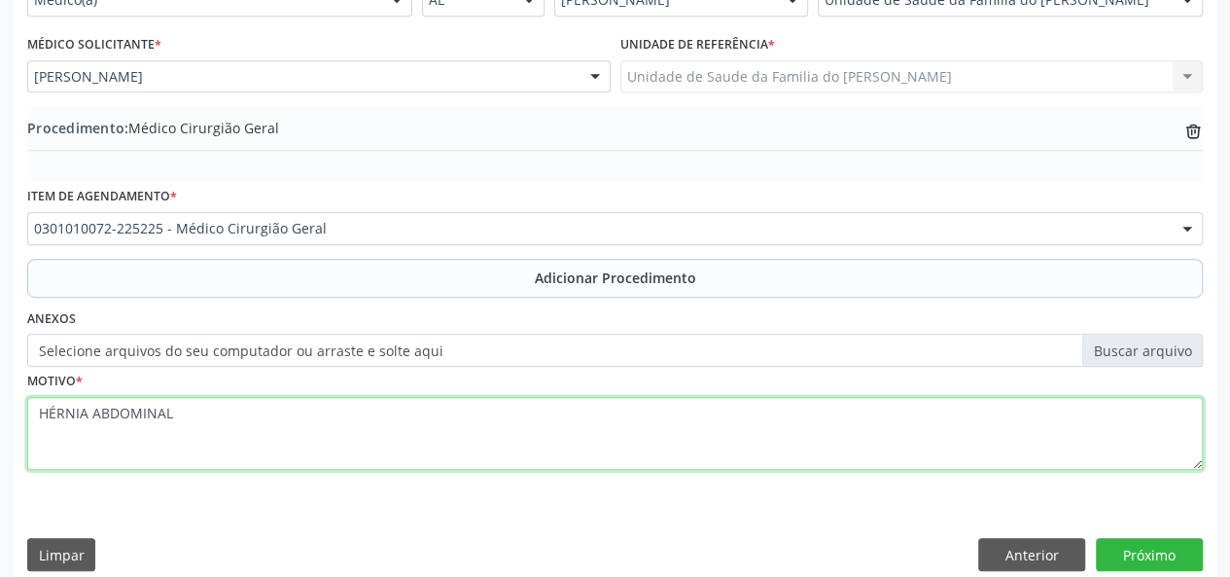
scroll to position [515, 0]
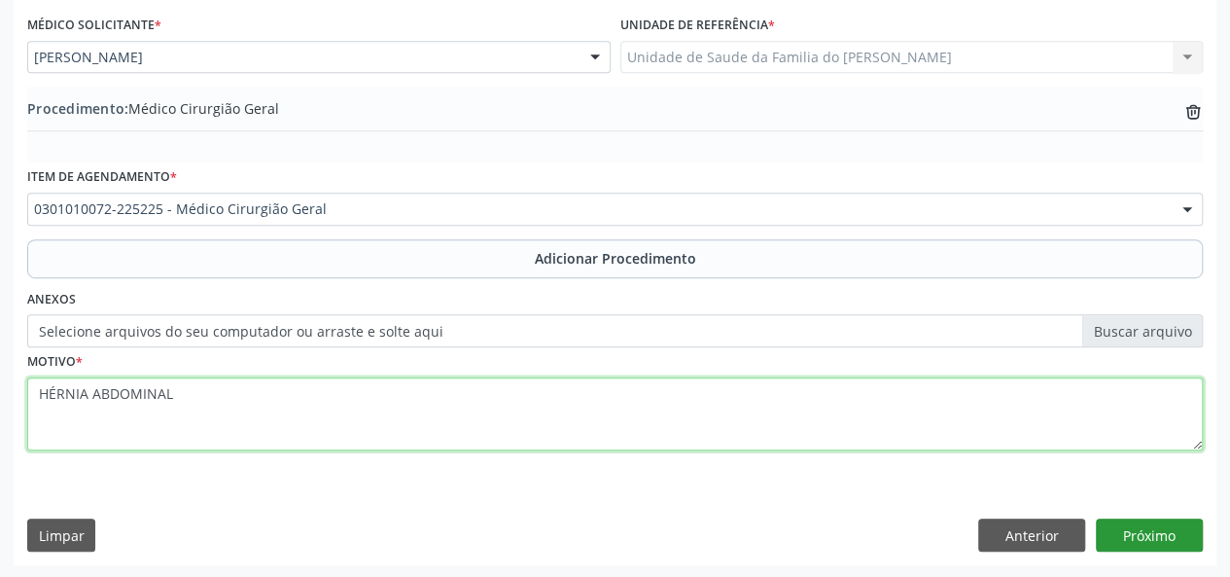
type textarea "HÉRNIA ABDOMINAL"
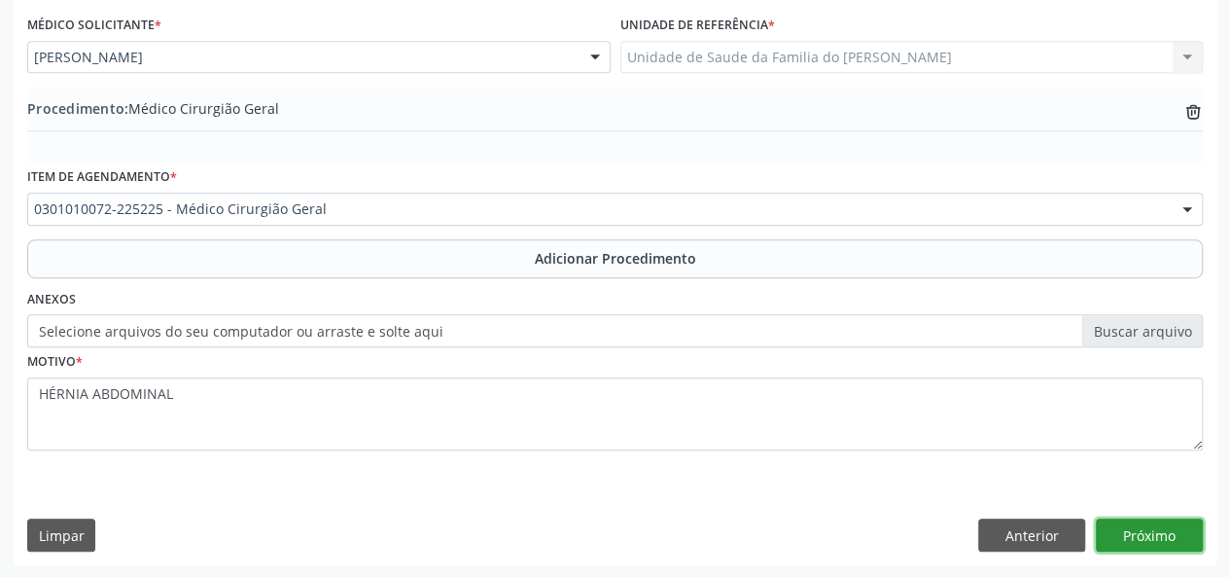
click at [1138, 534] on button "Próximo" at bounding box center [1149, 534] width 107 height 33
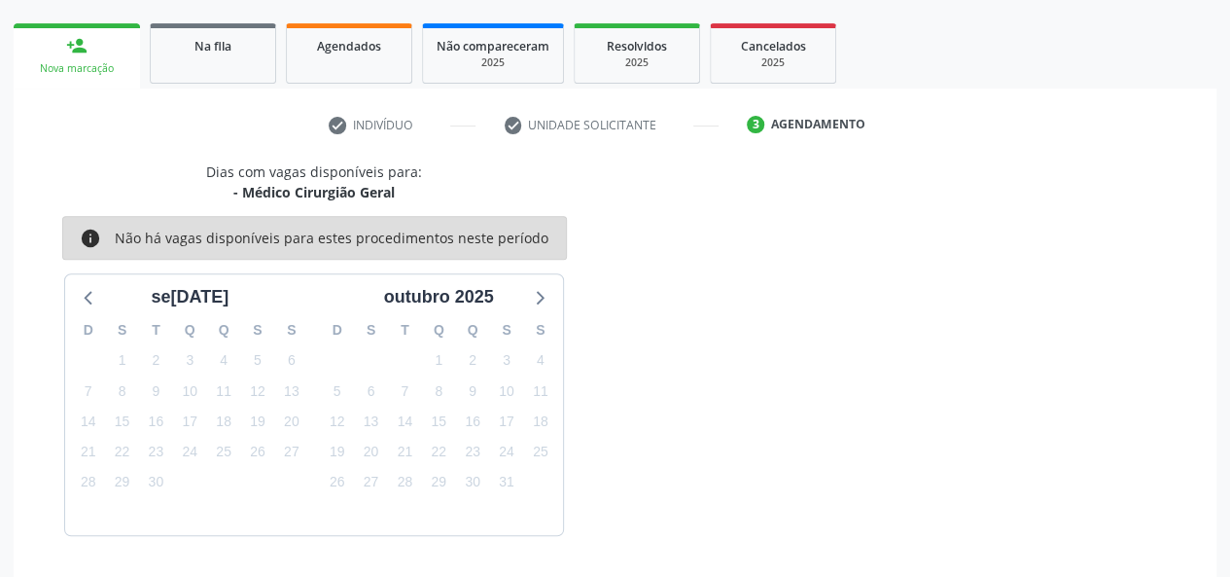
scroll to position [352, 0]
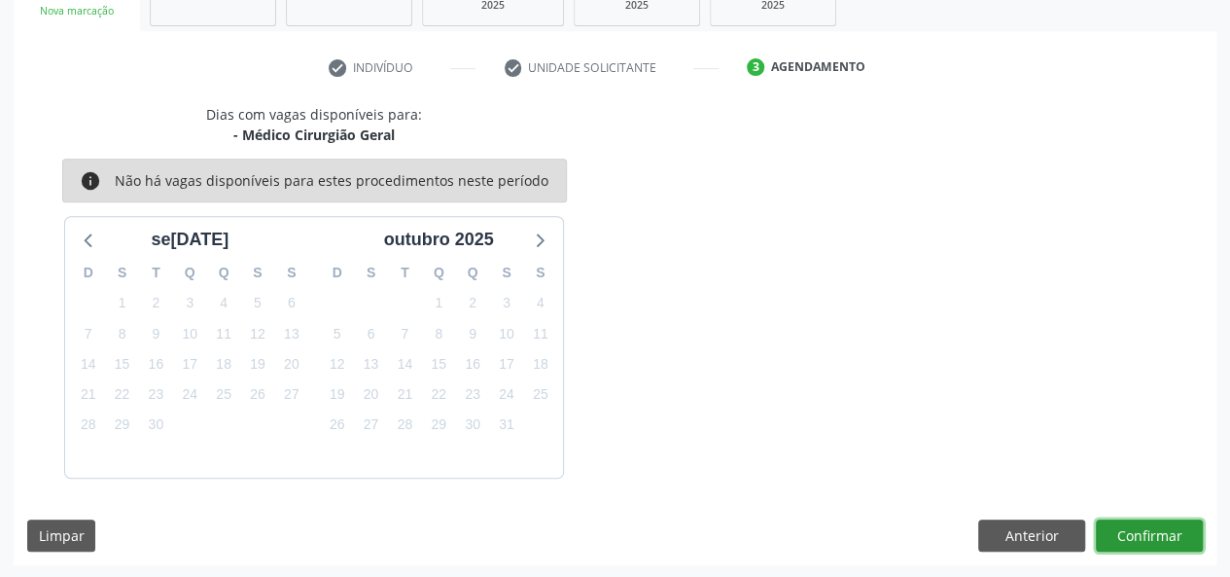
click at [1139, 534] on button "Confirmar" at bounding box center [1149, 535] width 107 height 33
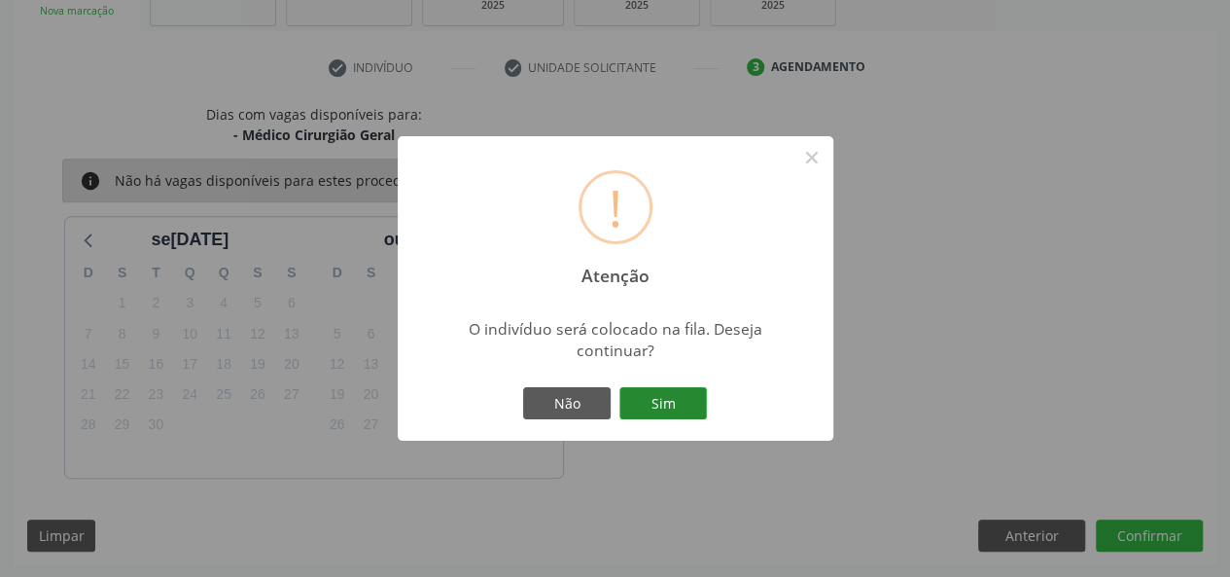
click at [656, 390] on button "Sim" at bounding box center [664, 403] width 88 height 33
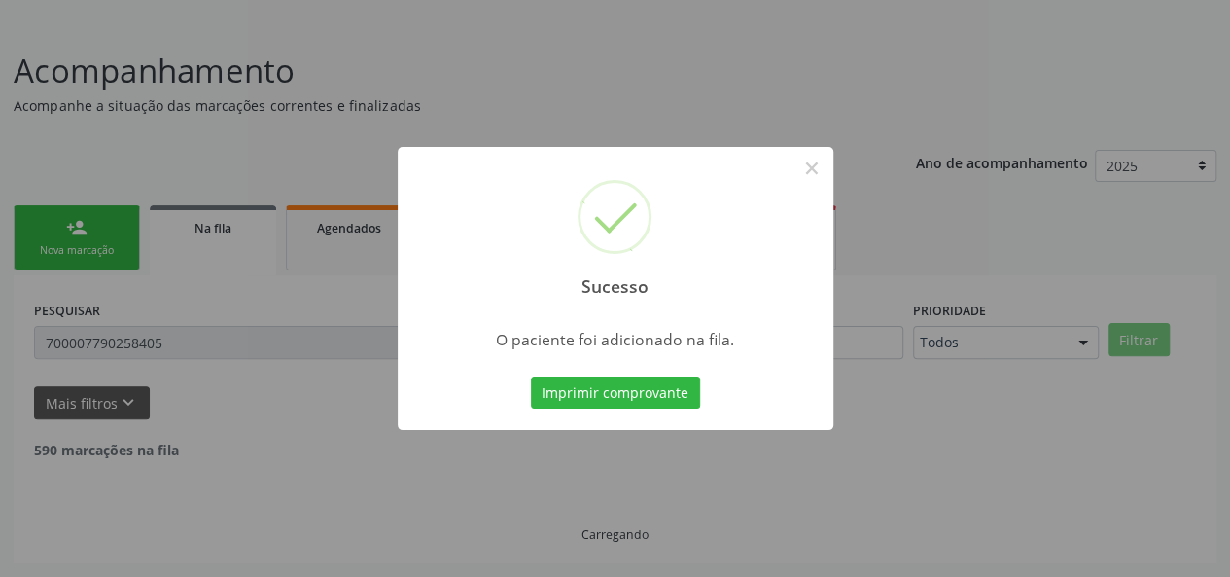
scroll to position [91, 0]
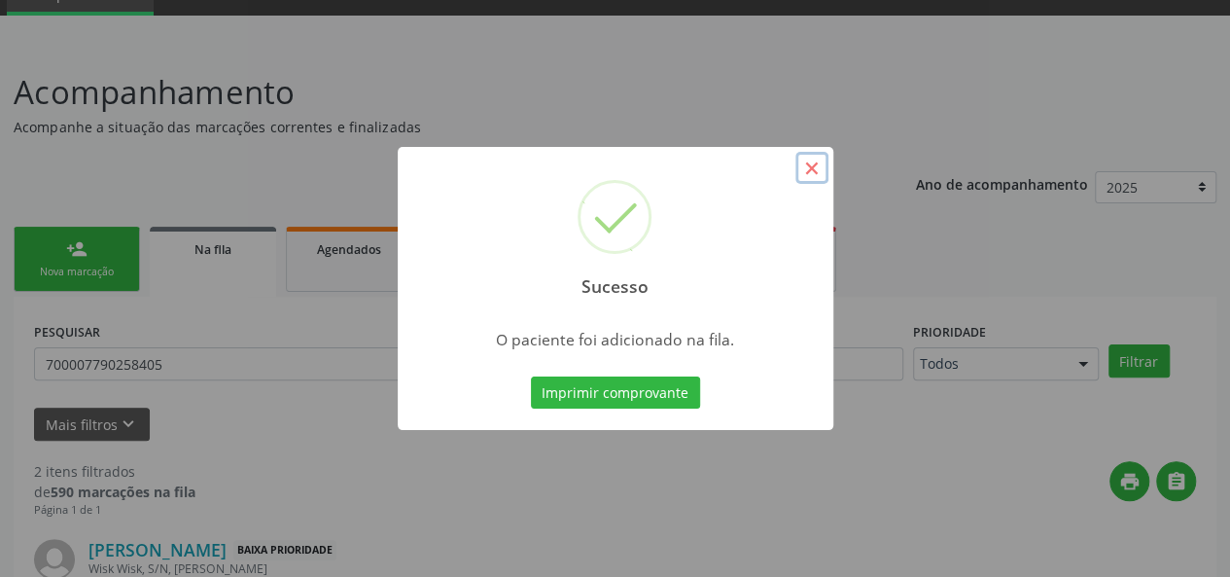
click at [806, 170] on button "×" at bounding box center [812, 168] width 33 height 33
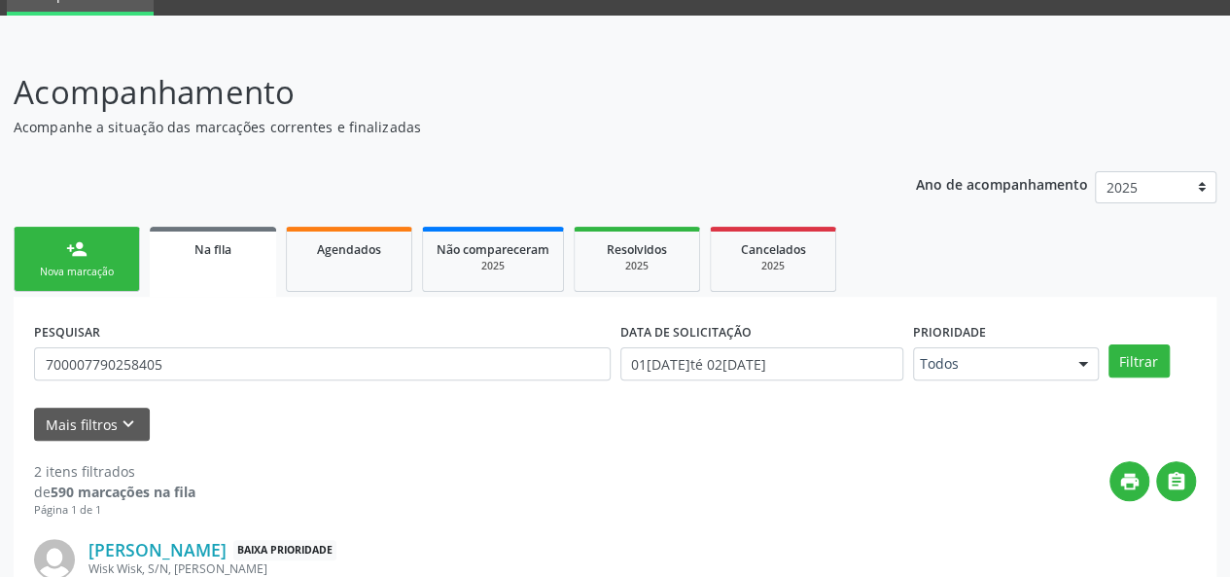
click at [76, 265] on div "Nova marcação" at bounding box center [76, 272] width 97 height 15
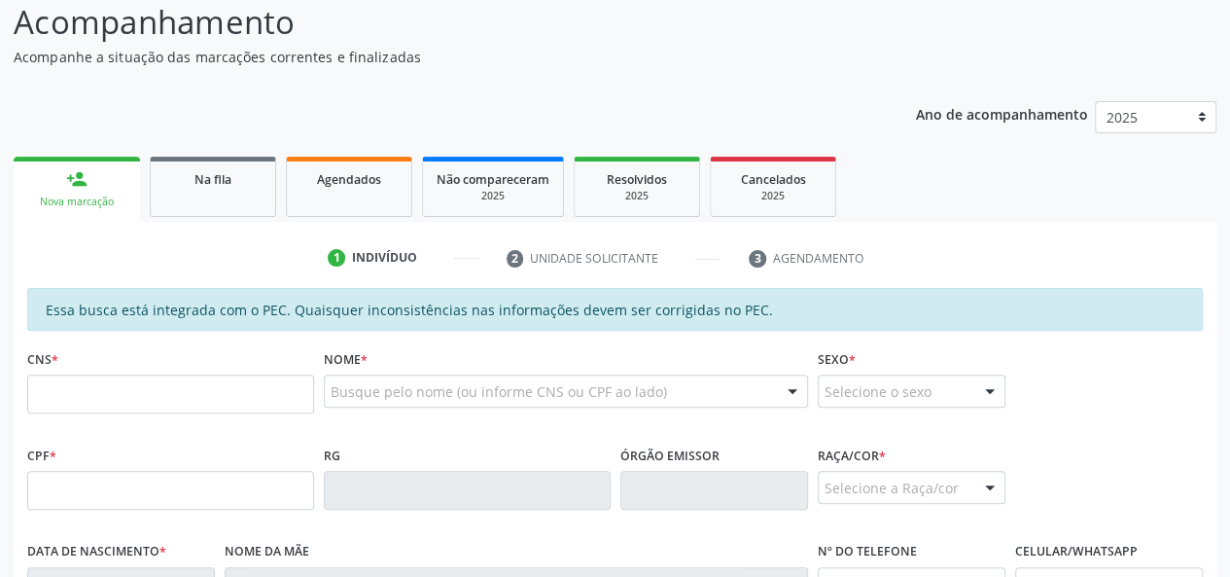
scroll to position [286, 0]
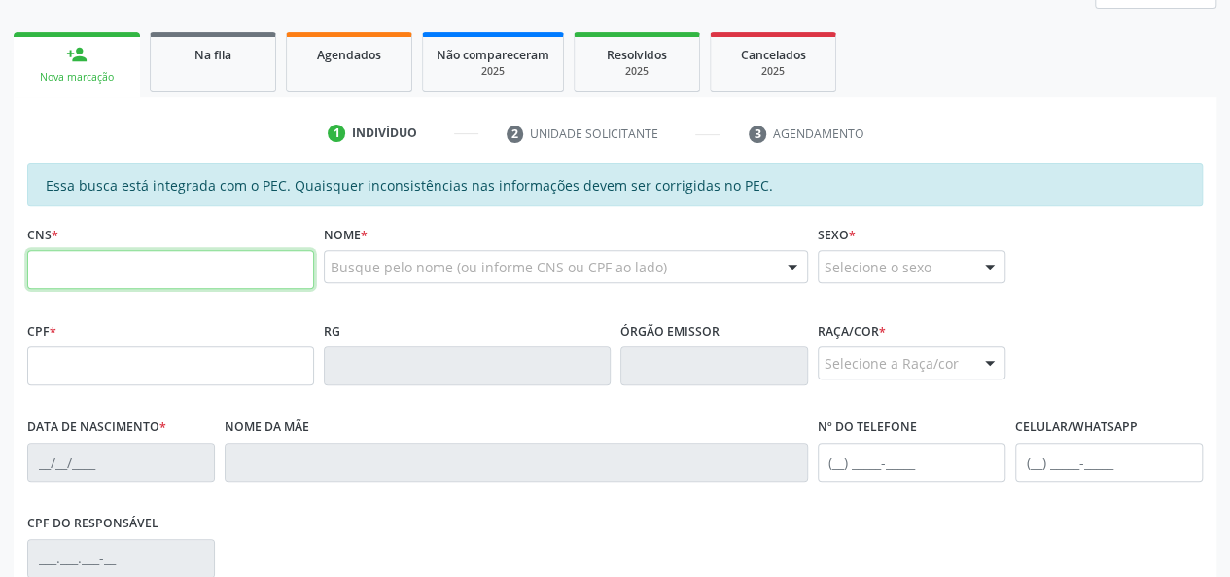
click at [200, 266] on input "text" at bounding box center [170, 269] width 287 height 39
type input "704 0073 7572 8965"
type input "146.408.914-07"
type input "0[DATE]"
type input "[PERSON_NAME]"
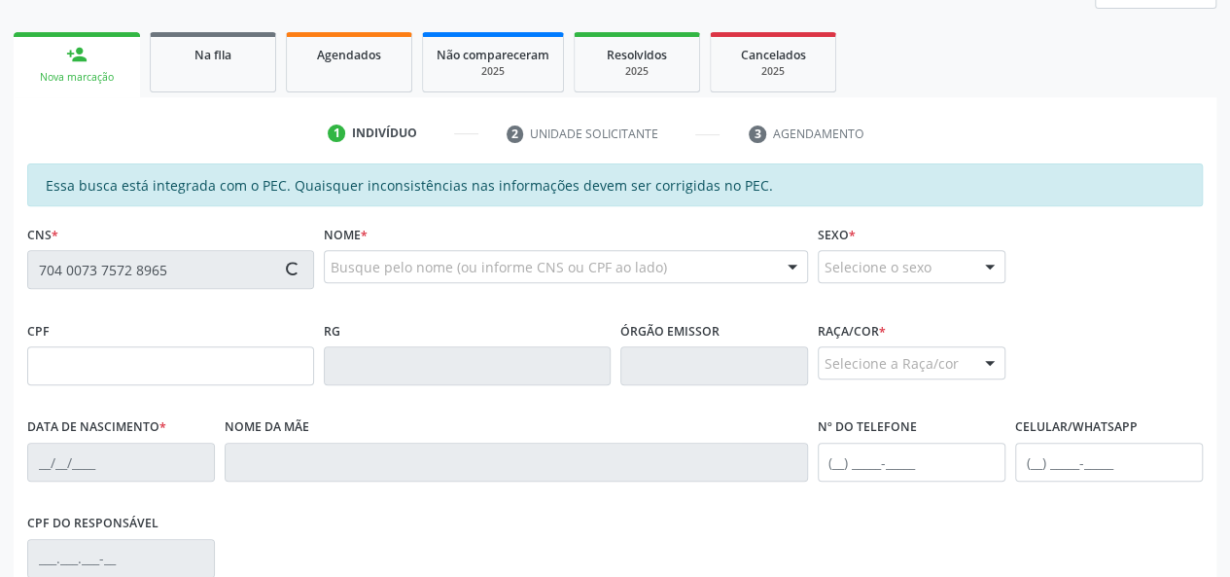
type input "[PHONE_NUMBER]"
type input "S/N"
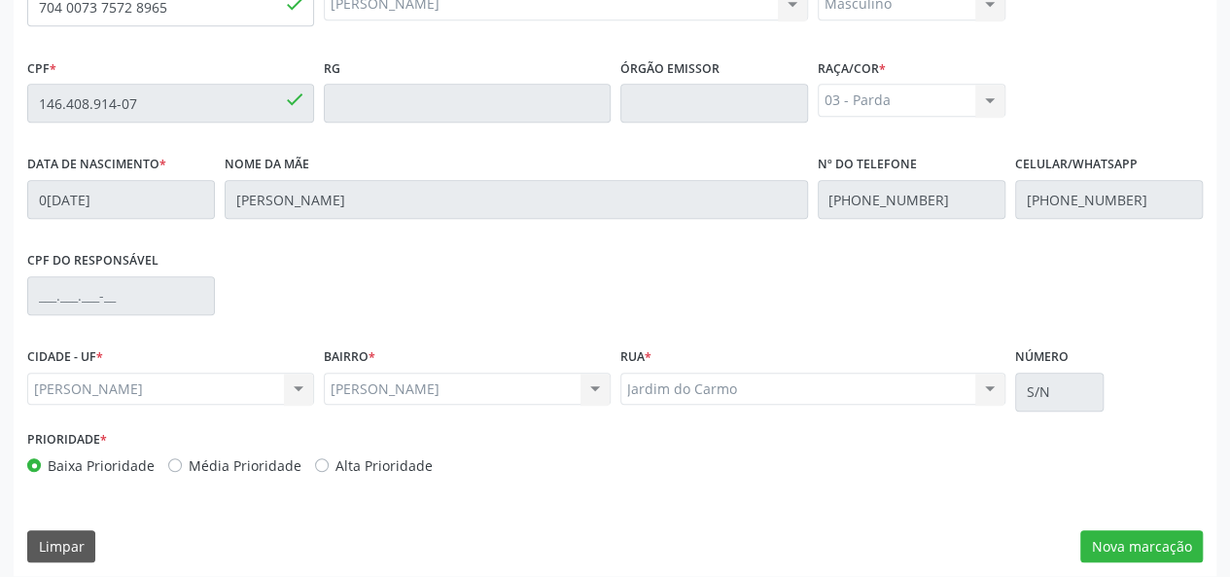
scroll to position [559, 0]
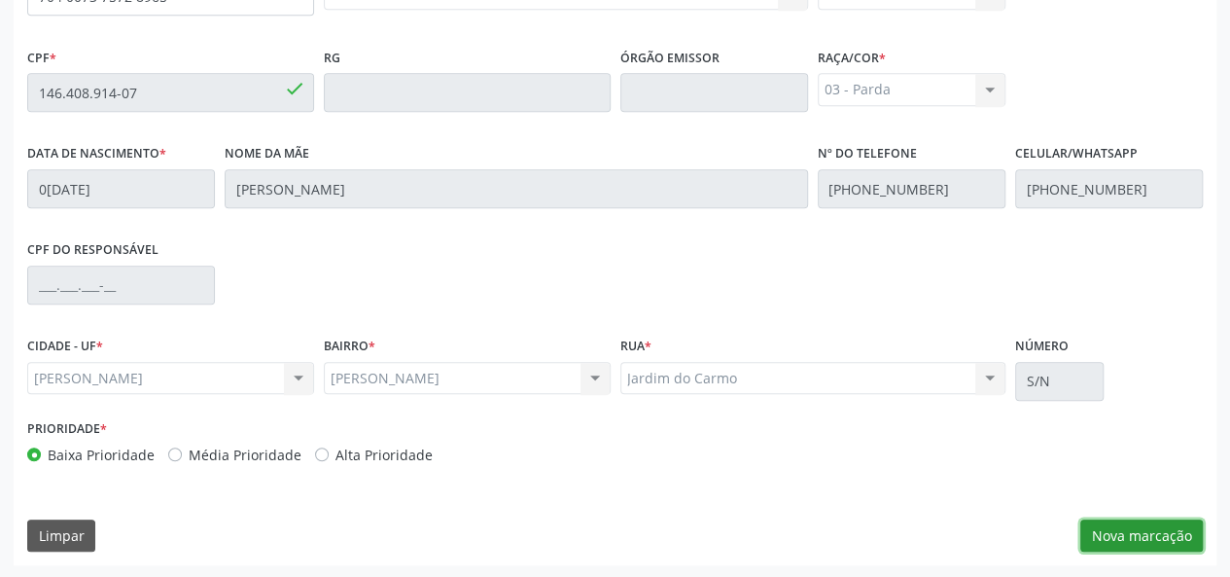
click at [1157, 536] on button "Nova marcação" at bounding box center [1142, 535] width 123 height 33
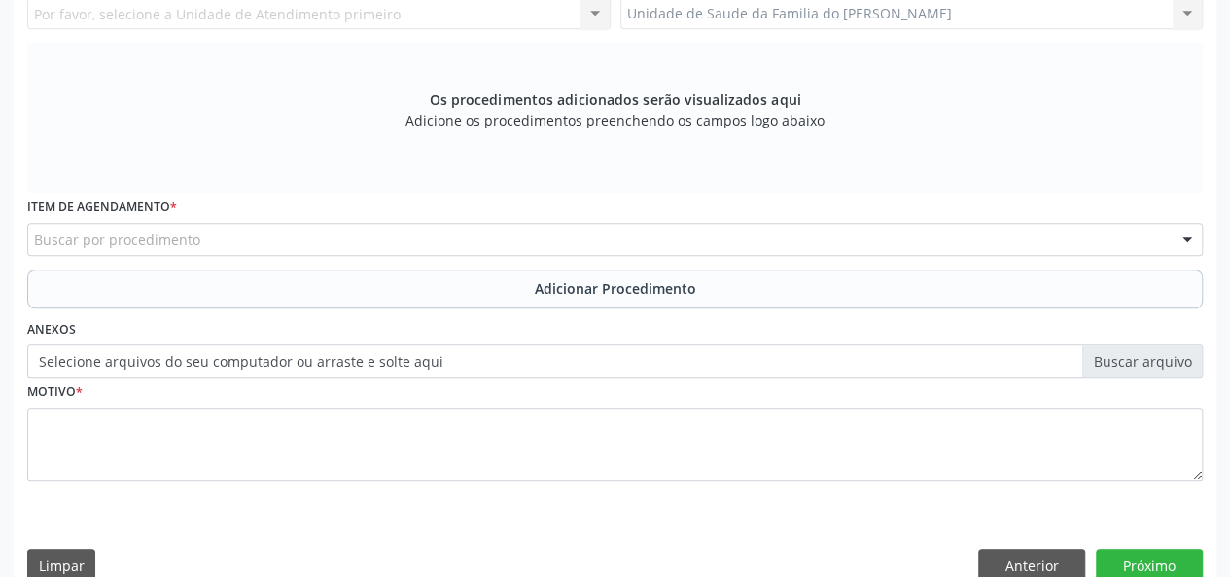
scroll to position [267, 0]
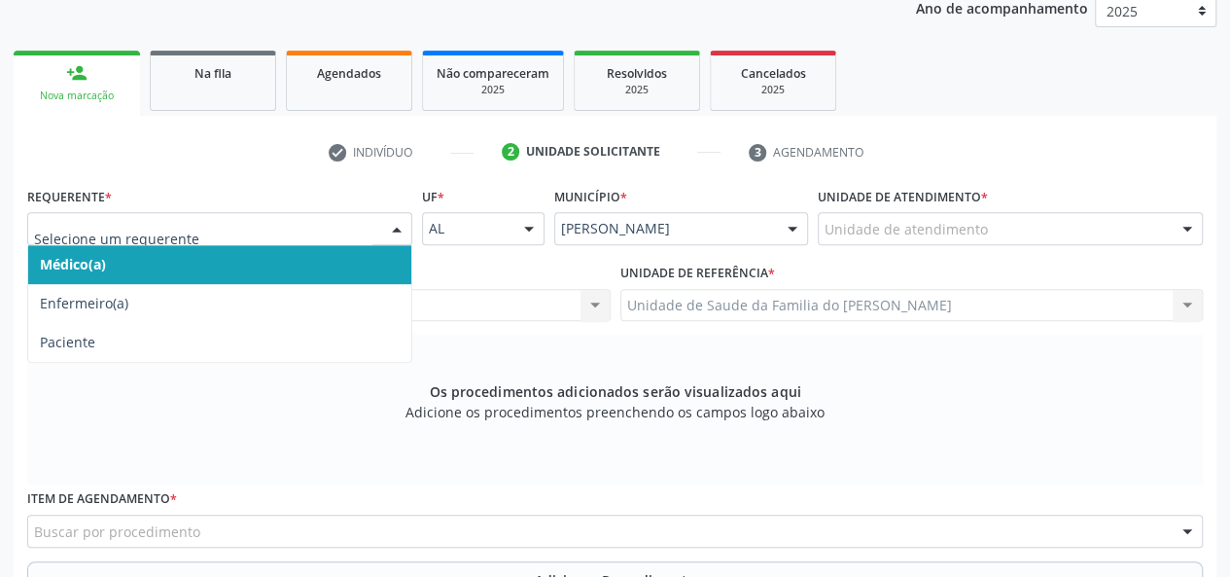
click at [375, 225] on div at bounding box center [219, 228] width 385 height 33
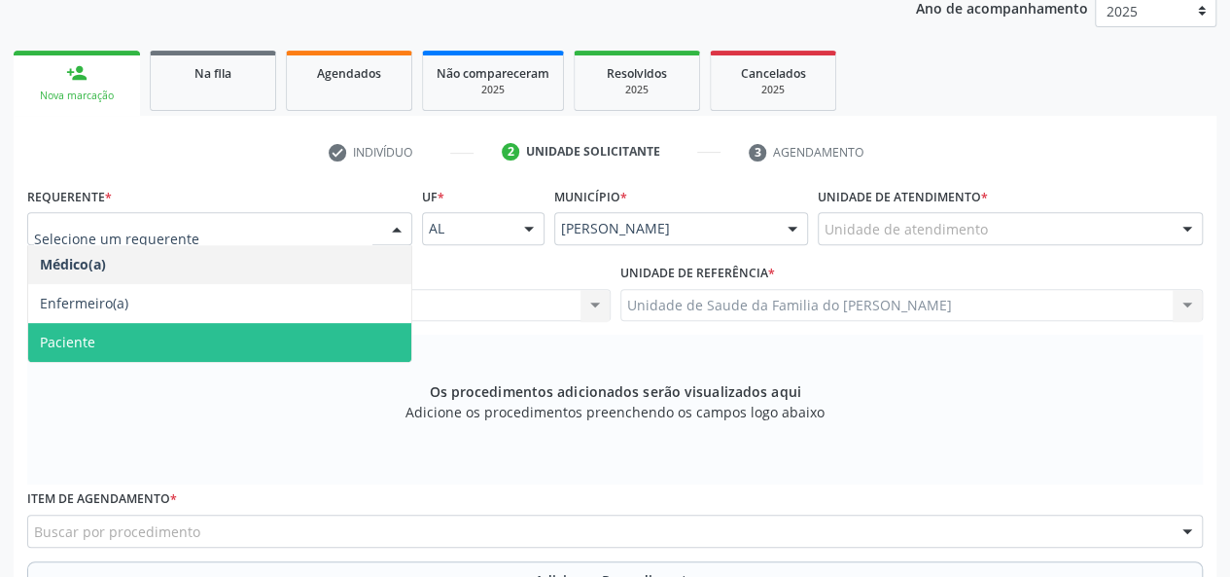
click at [277, 330] on span "Paciente" at bounding box center [219, 342] width 383 height 39
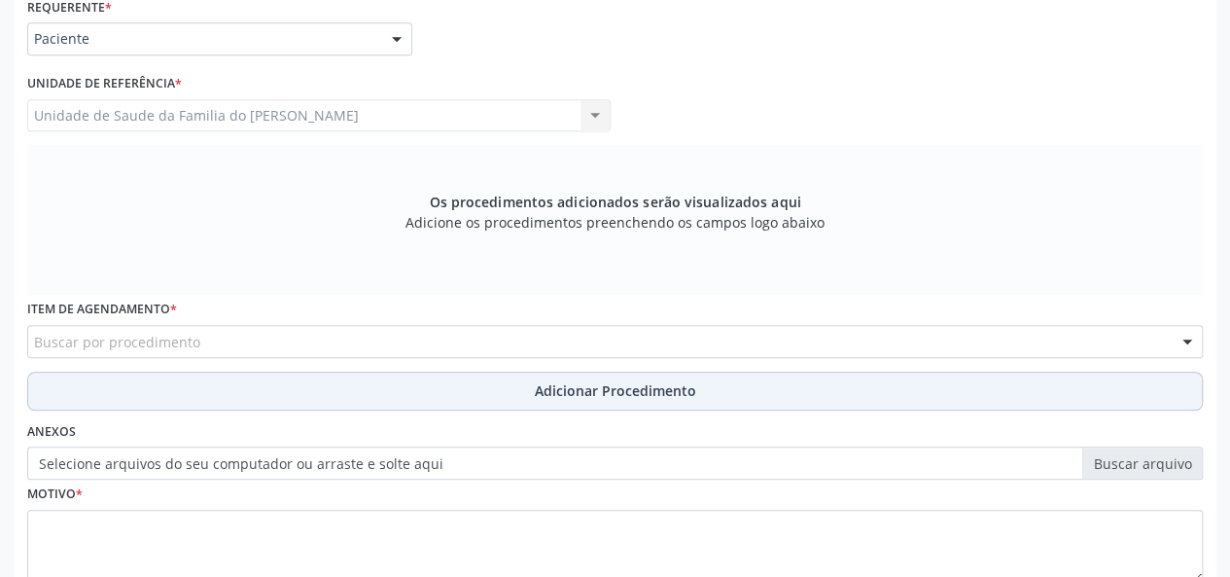
scroll to position [462, 0]
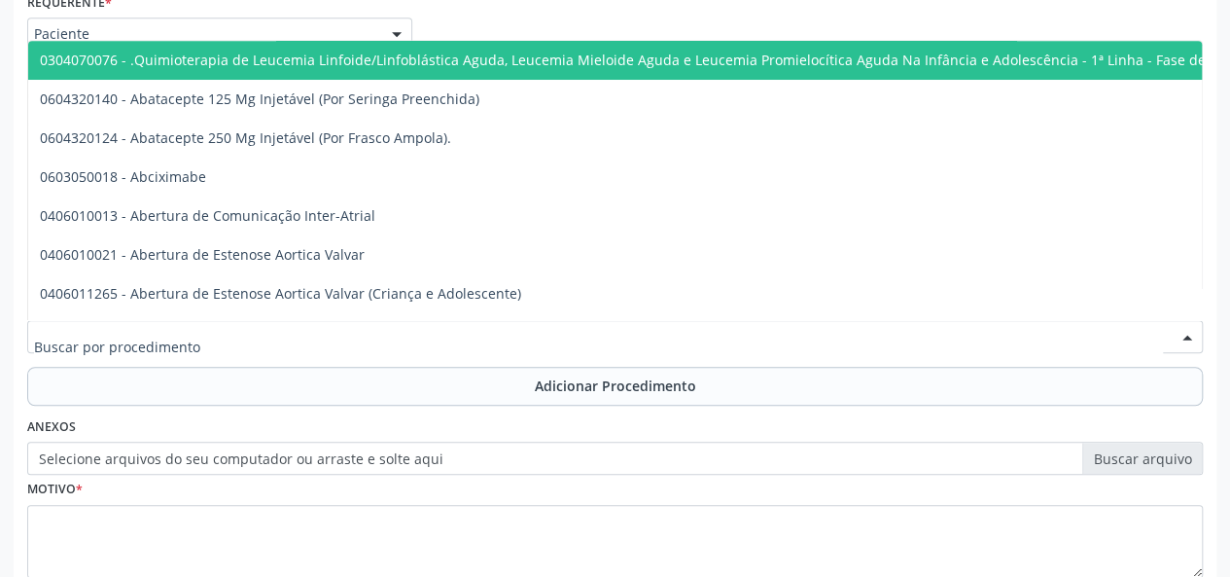
click at [278, 335] on div at bounding box center [615, 336] width 1176 height 33
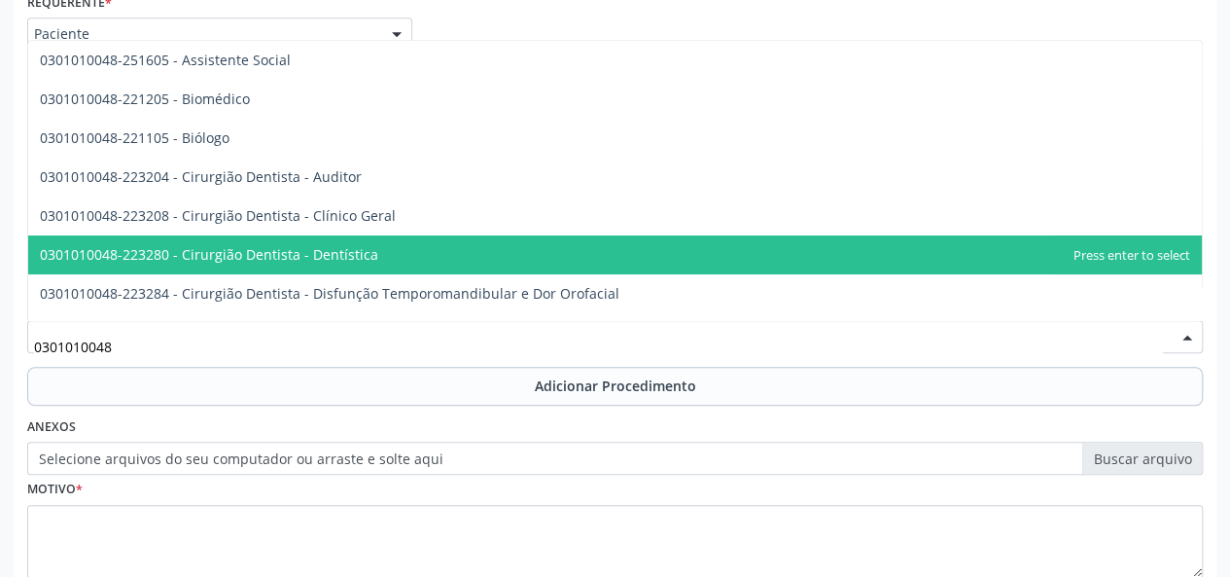
scroll to position [97, 0]
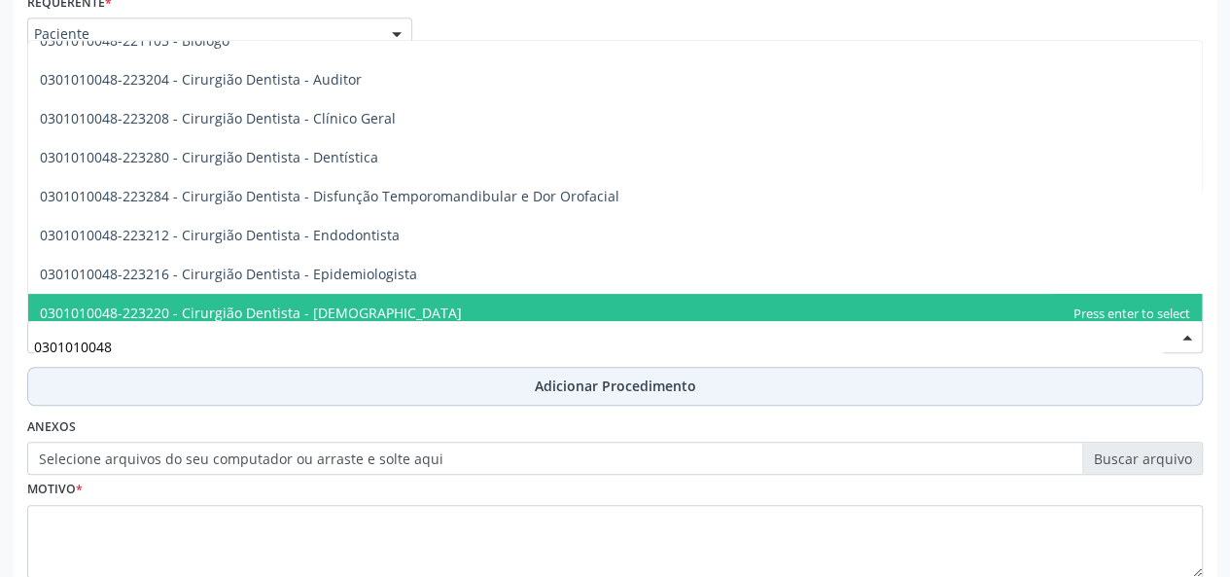
type input "0301010048"
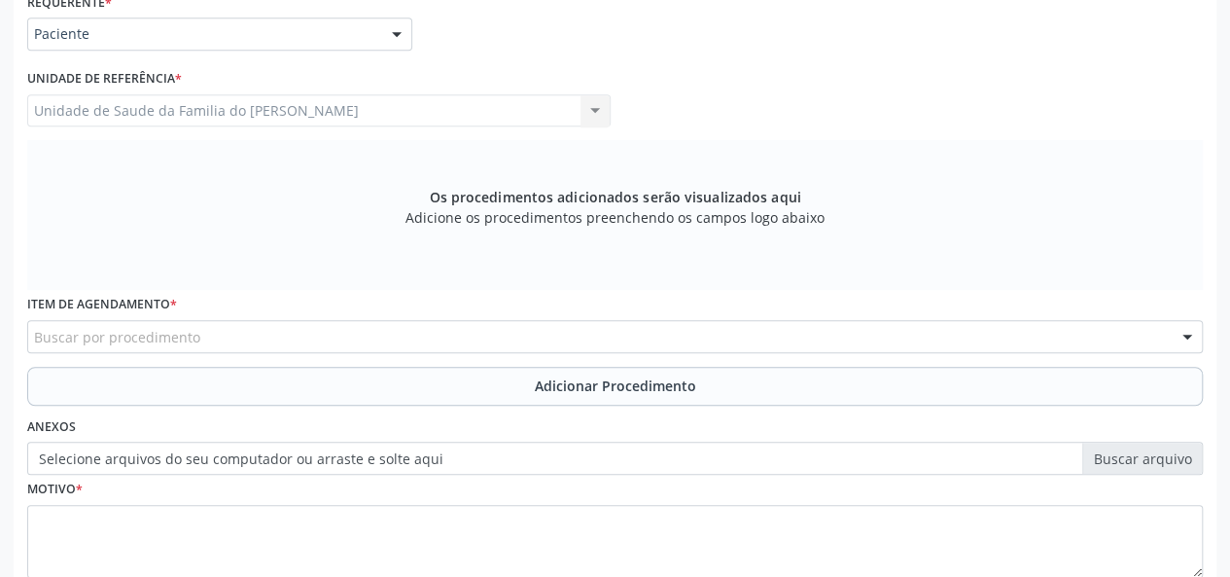
drag, startPoint x: 358, startPoint y: 386, endPoint x: 358, endPoint y: 362, distance: 24.3
click at [358, 363] on div "Requerente * Paciente Médico(a) Enfermeiro(a) Paciente Nenhum resultado encontr…" at bounding box center [615, 296] width 1176 height 618
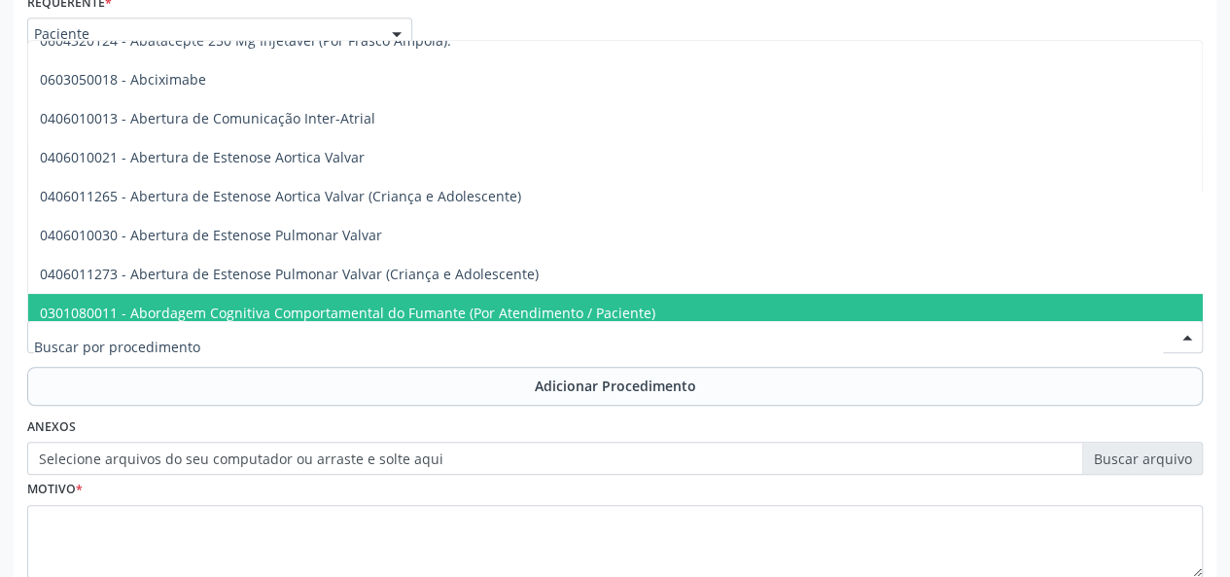
click at [360, 337] on div at bounding box center [615, 336] width 1176 height 33
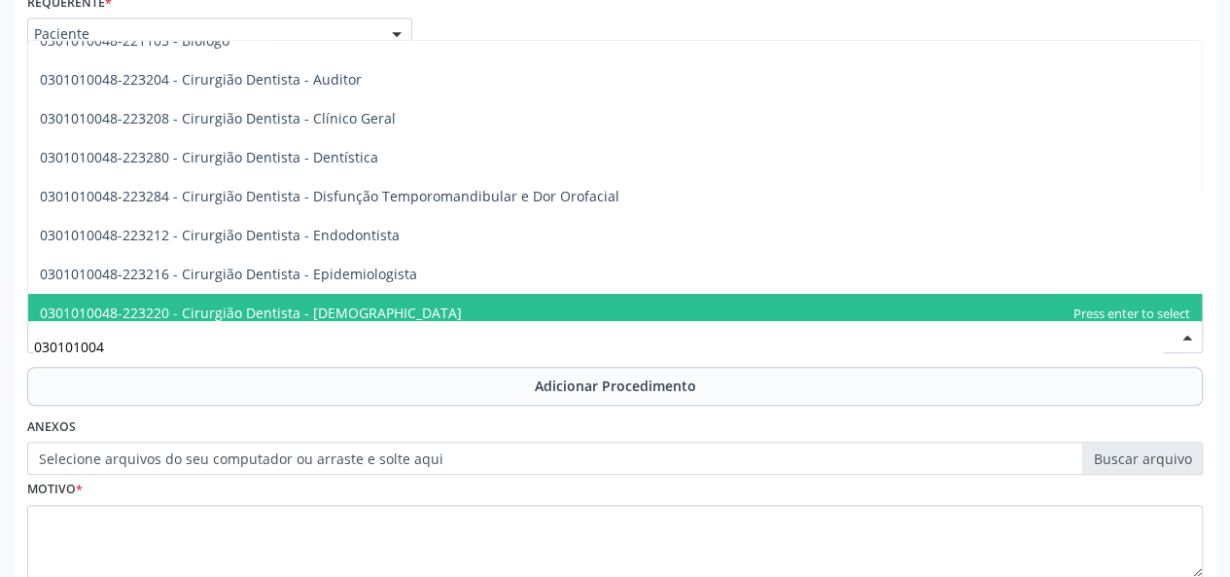
type input "0301010048"
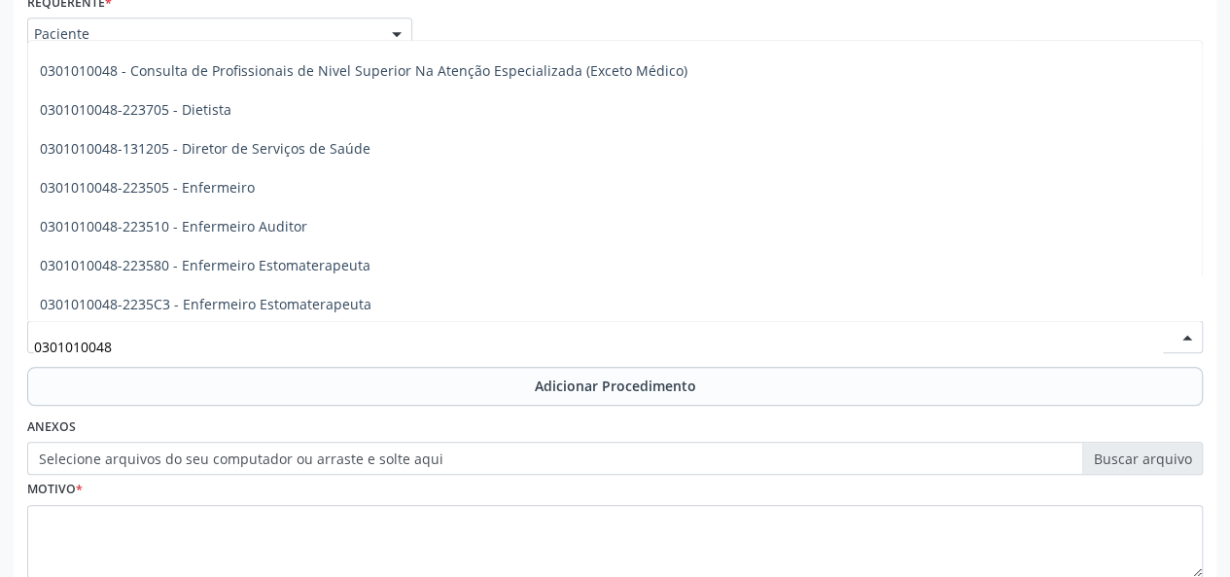
scroll to position [973, 0]
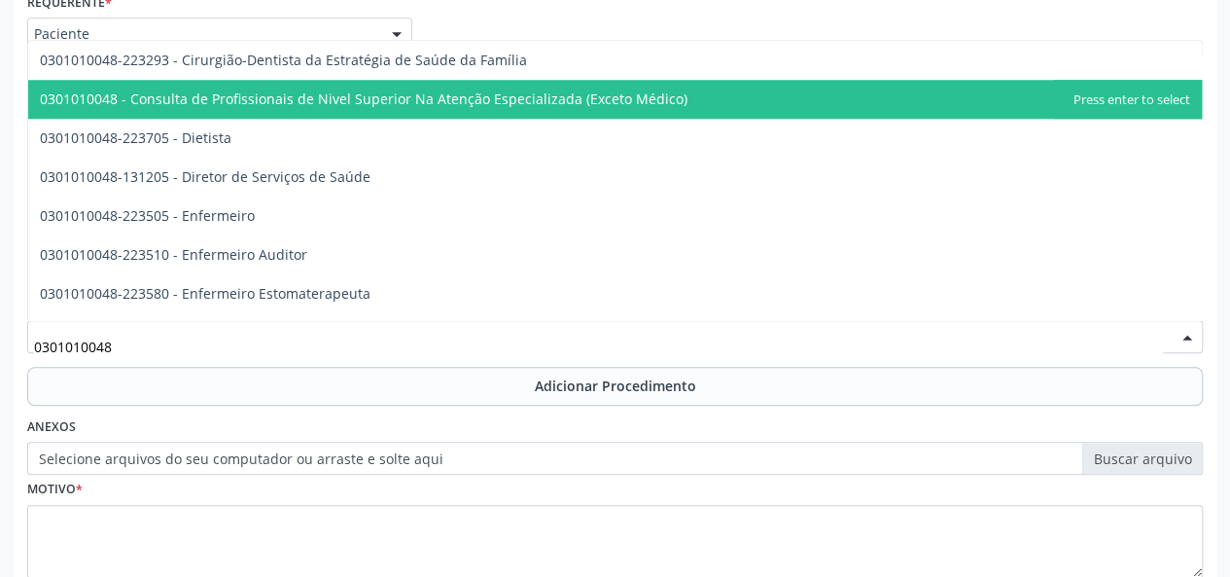
click at [556, 94] on span "0301010048 - Consulta de Profissionais de Nivel Superior Na Atenção Especializa…" at bounding box center [364, 98] width 648 height 18
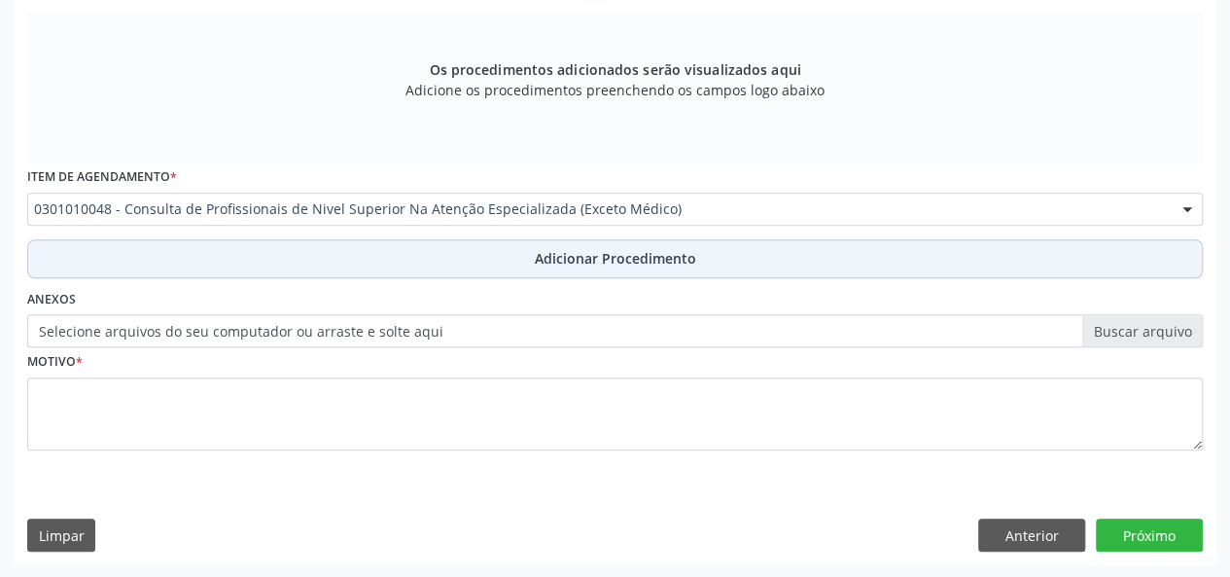
click at [546, 260] on span "Adicionar Procedimento" at bounding box center [615, 258] width 161 height 20
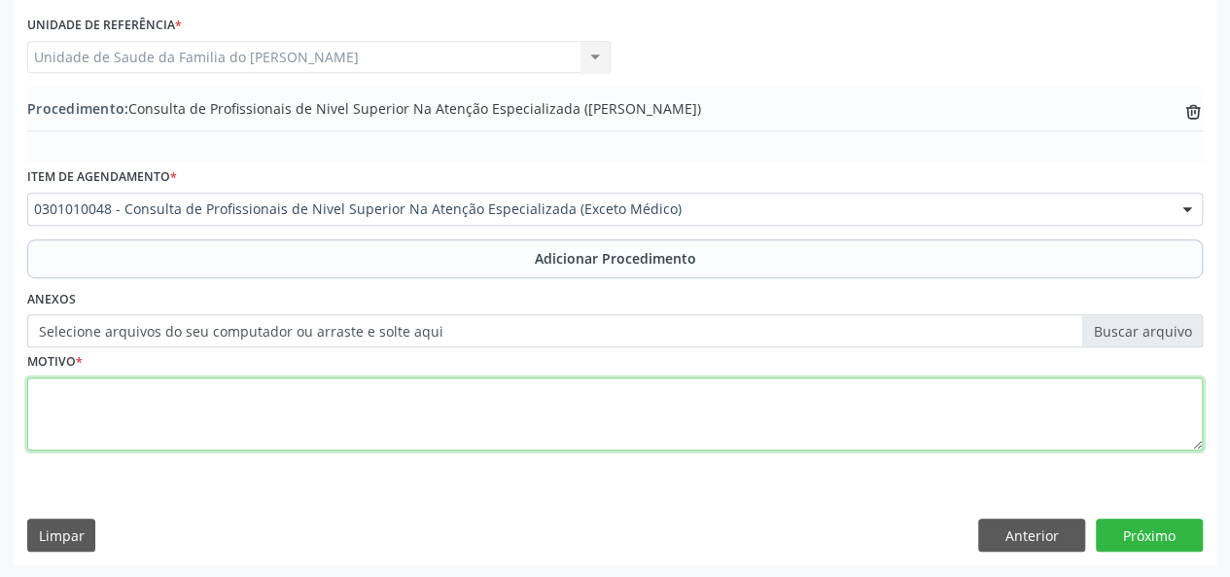
click at [394, 409] on textarea at bounding box center [615, 414] width 1176 height 74
click at [75, 391] on textarea "CEO 9 ortodontia" at bounding box center [615, 414] width 1176 height 74
click at [155, 400] on textarea "CEO ( ortodontia" at bounding box center [615, 414] width 1176 height 74
type textarea "CEO ( ortodontia)"
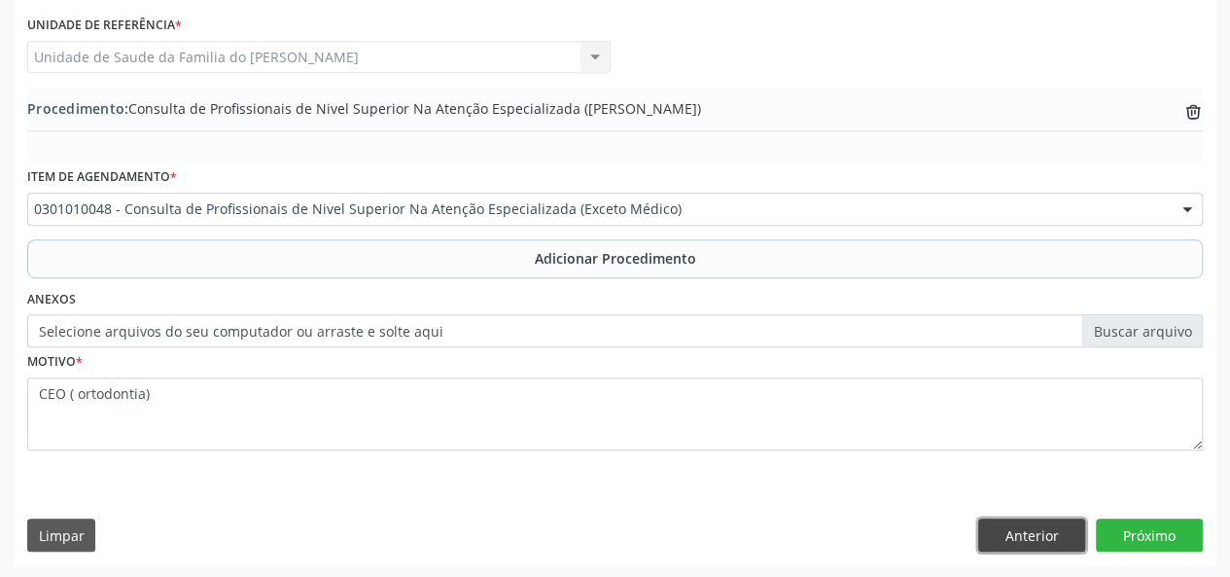
click at [1012, 522] on button "Anterior" at bounding box center [1031, 534] width 107 height 33
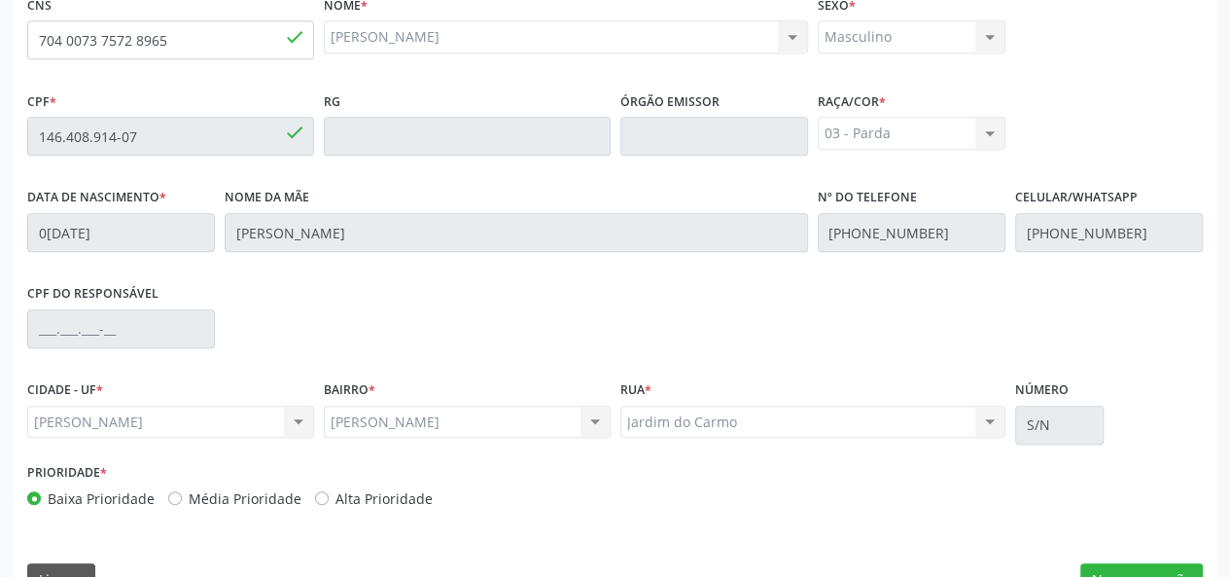
scroll to position [559, 0]
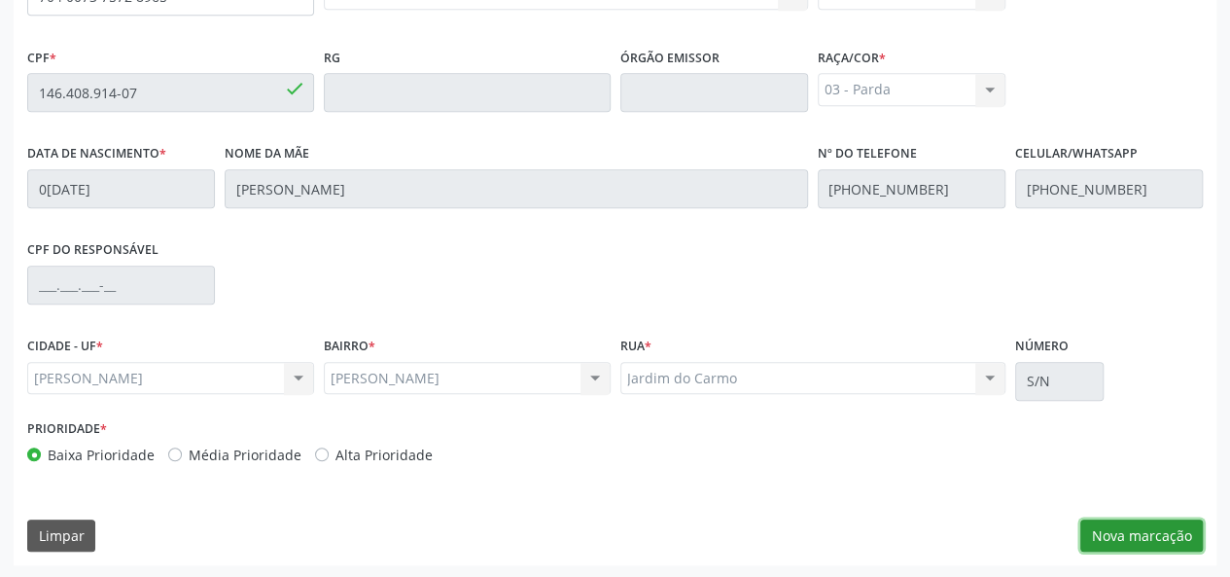
click at [1109, 532] on button "Nova marcação" at bounding box center [1142, 535] width 123 height 33
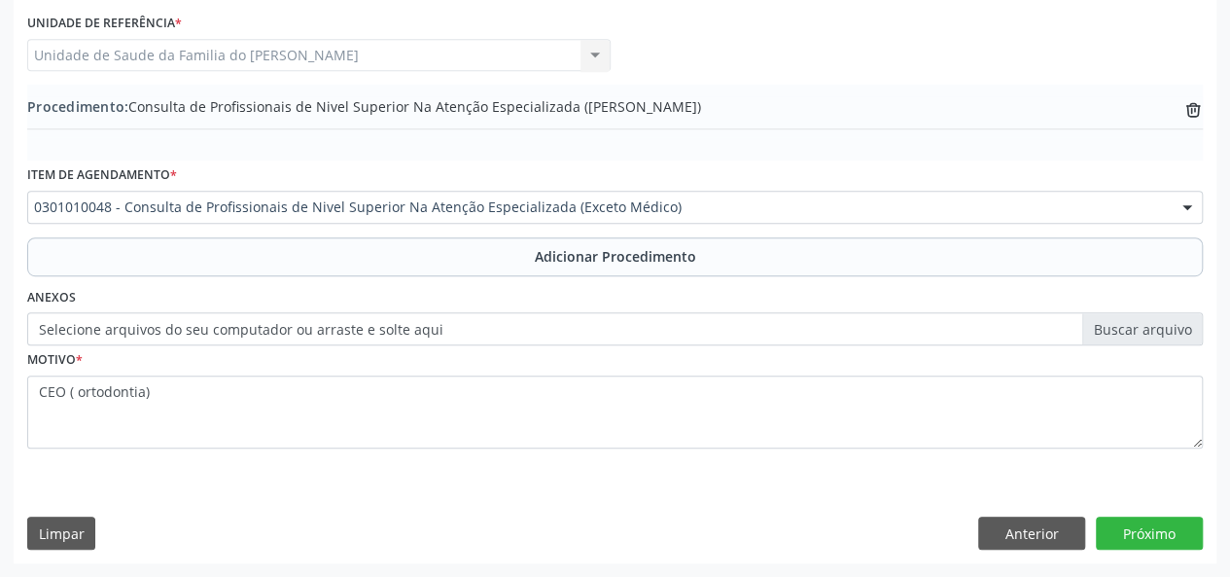
scroll to position [515, 0]
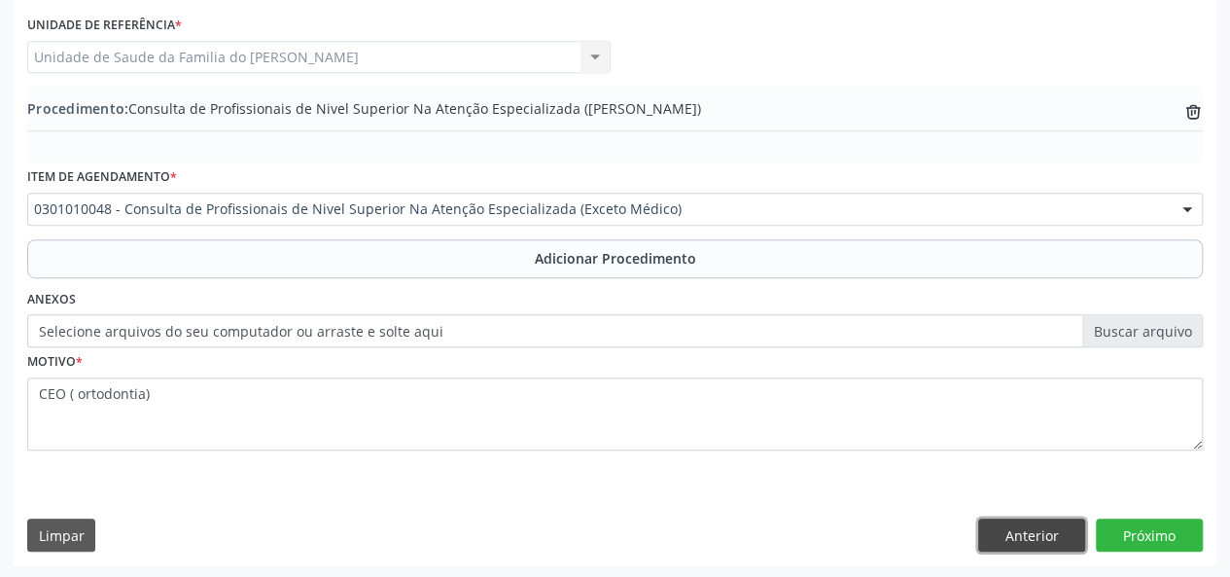
click at [1064, 538] on button "Anterior" at bounding box center [1031, 534] width 107 height 33
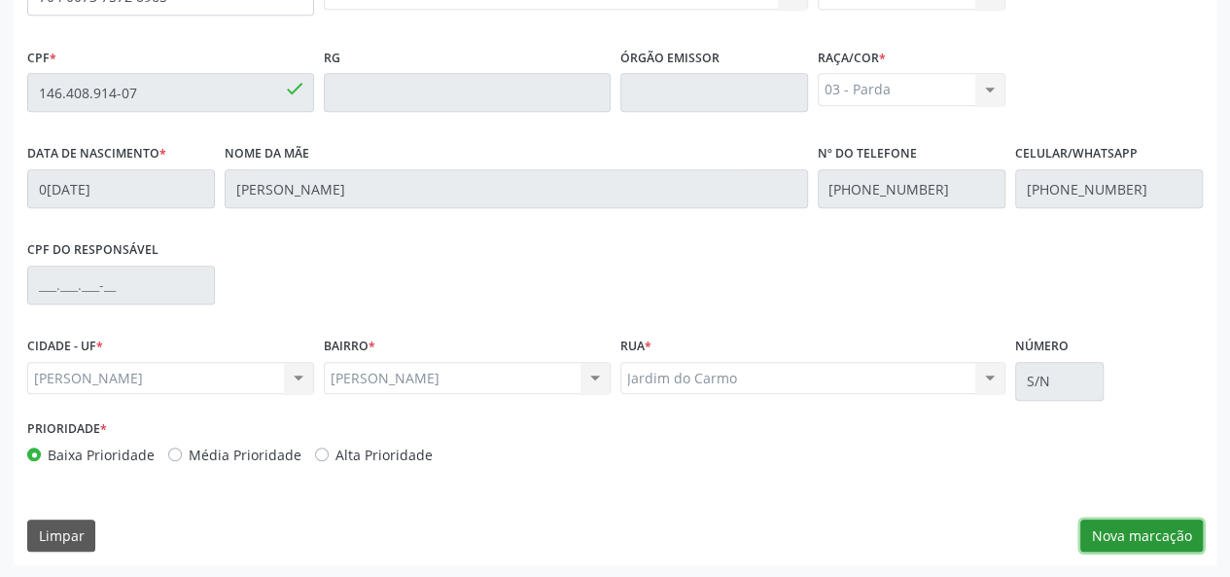
click at [1115, 530] on button "Nova marcação" at bounding box center [1142, 535] width 123 height 33
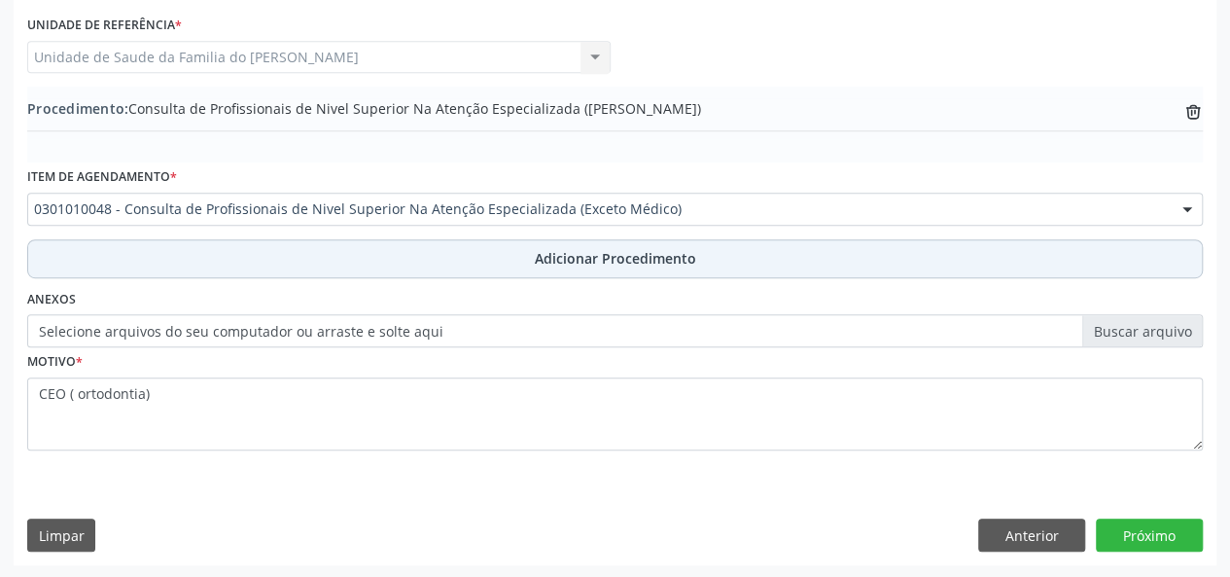
click at [679, 267] on button "Adicionar Procedimento" at bounding box center [615, 258] width 1176 height 39
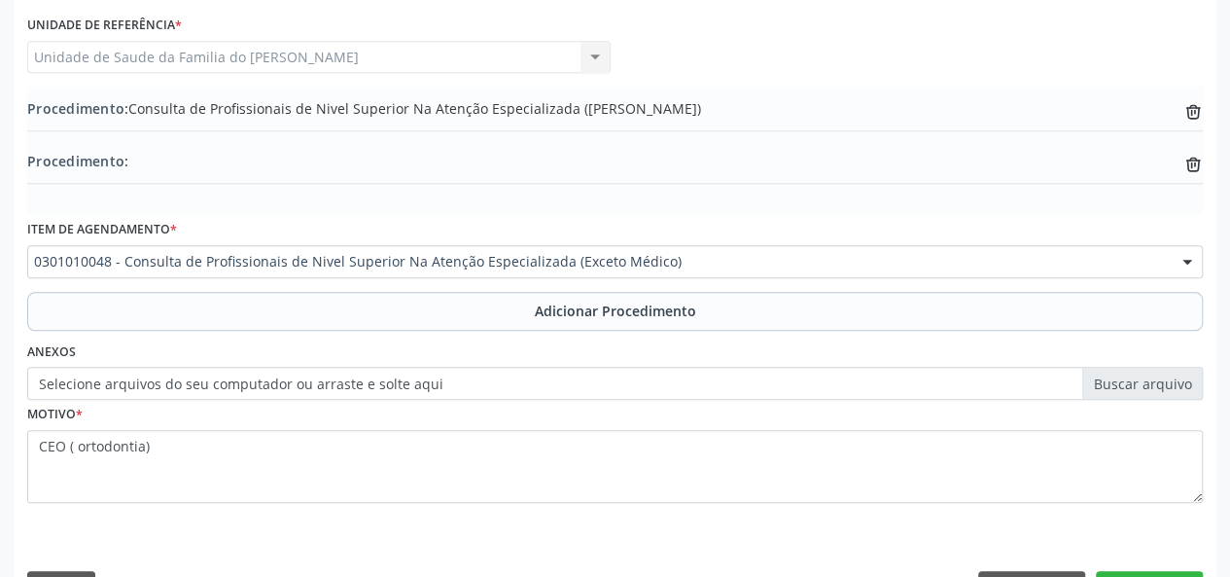
scroll to position [567, 0]
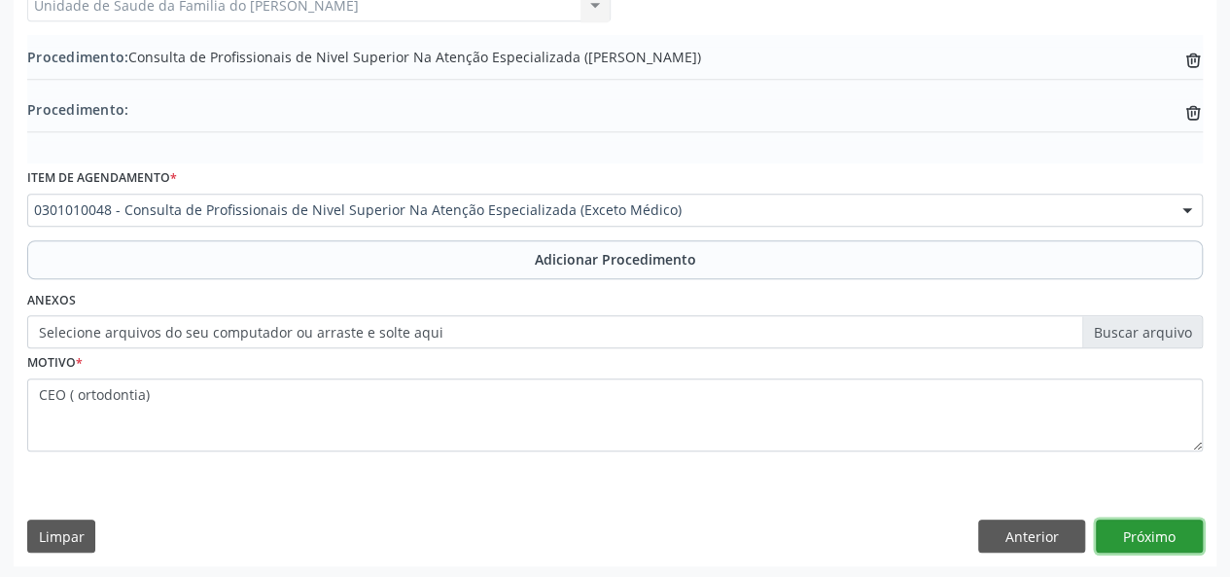
click at [1136, 527] on button "Próximo" at bounding box center [1149, 535] width 107 height 33
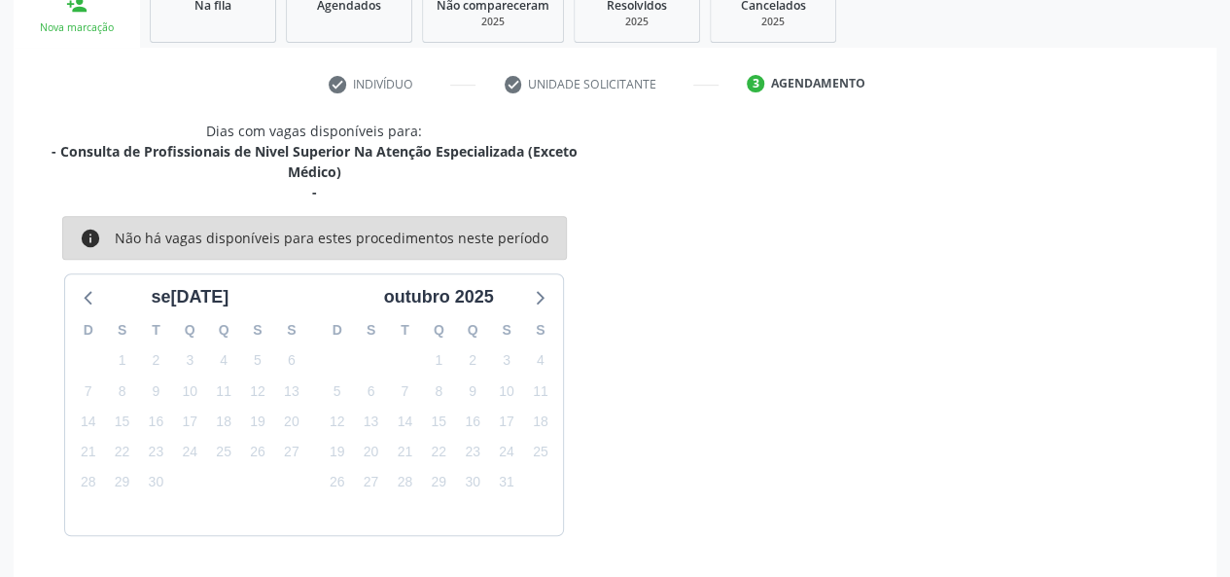
scroll to position [393, 0]
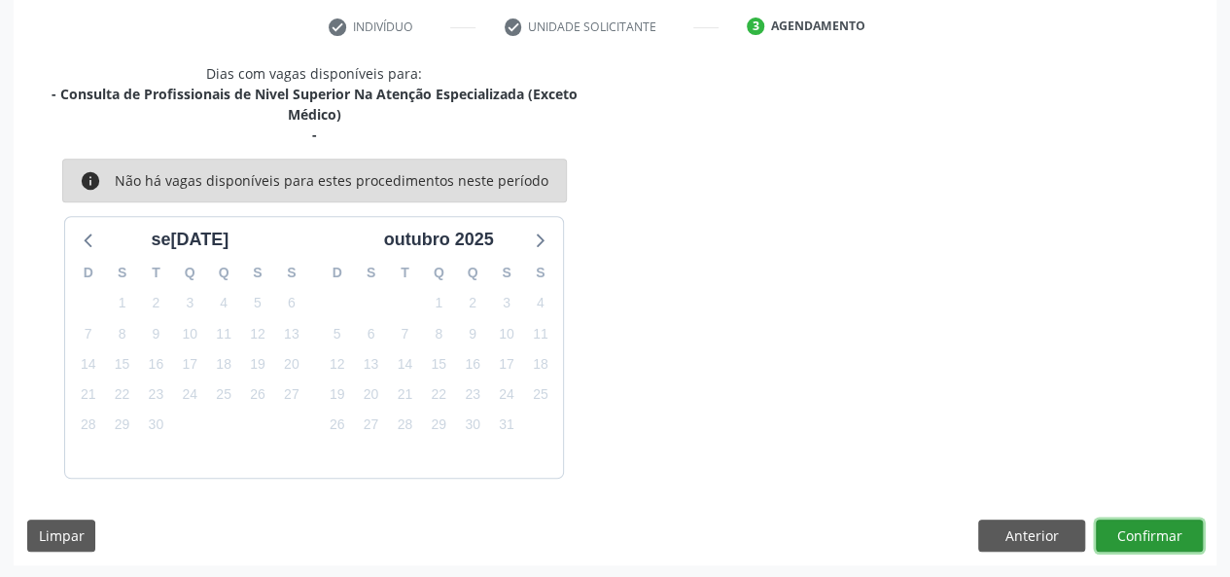
click at [1136, 527] on button "Confirmar" at bounding box center [1149, 535] width 107 height 33
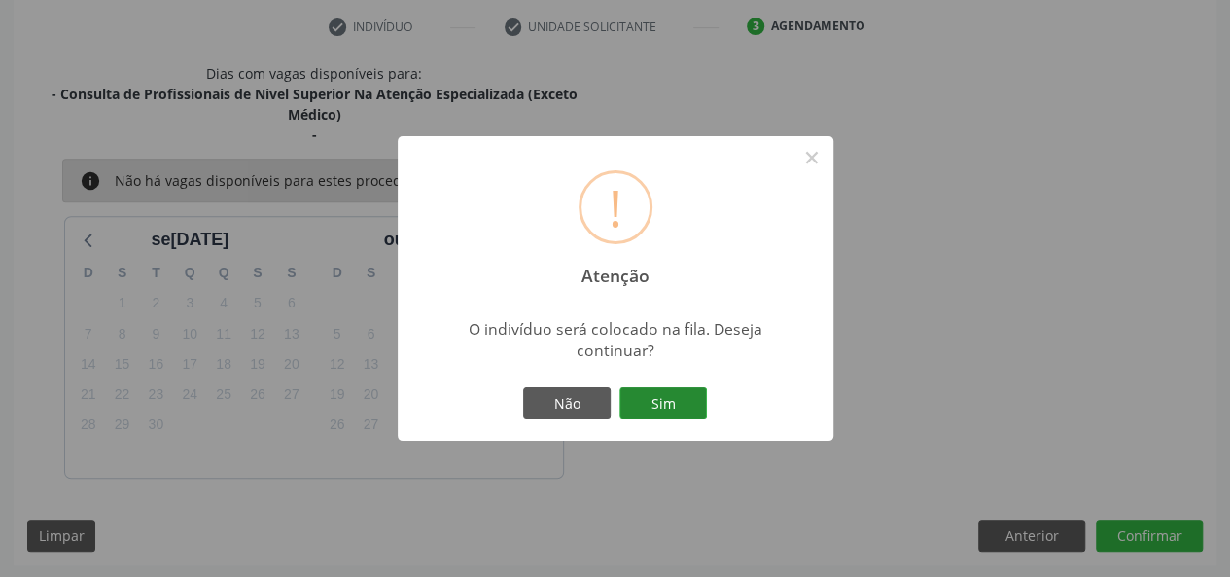
click at [686, 406] on button "Sim" at bounding box center [664, 403] width 88 height 33
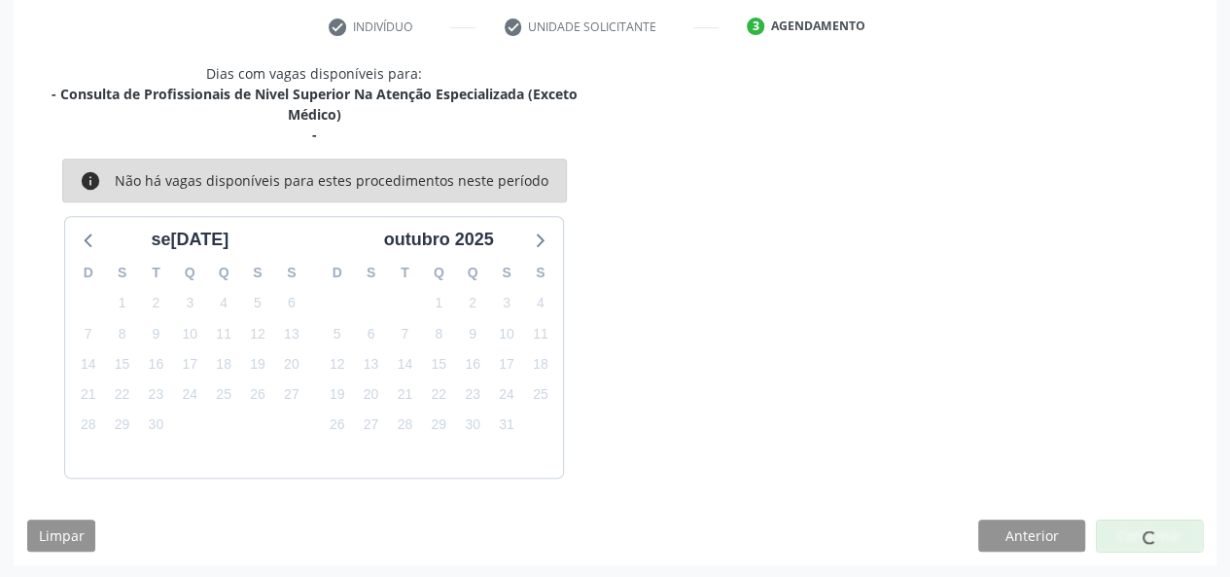
scroll to position [91, 0]
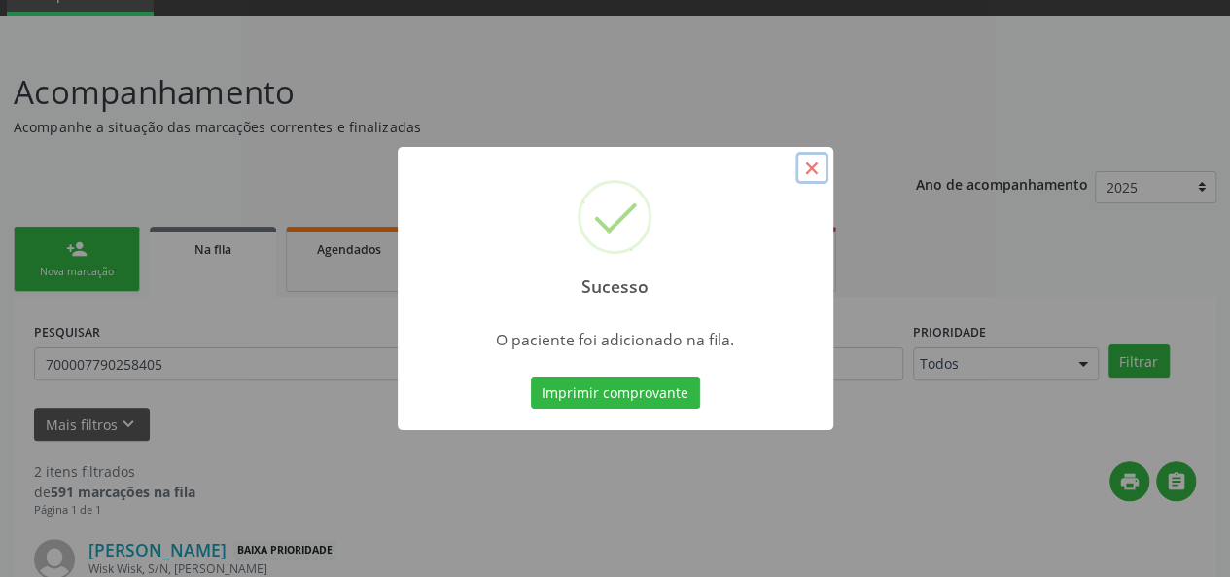
click at [807, 165] on button "×" at bounding box center [812, 168] width 33 height 33
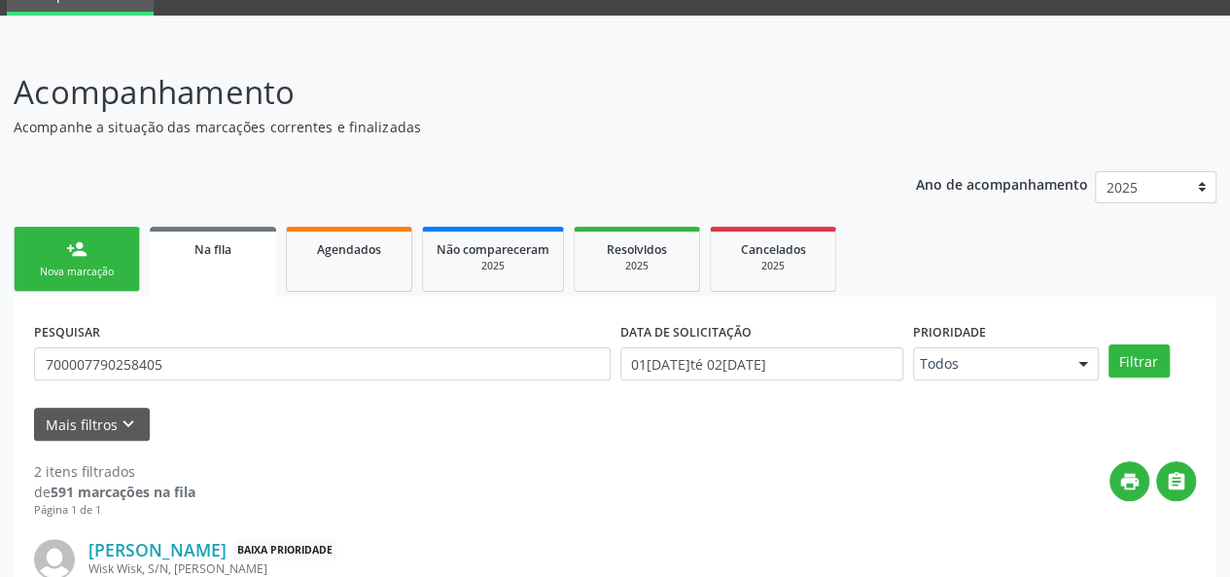
click at [58, 250] on link "person_add Nova marcação" at bounding box center [77, 259] width 126 height 65
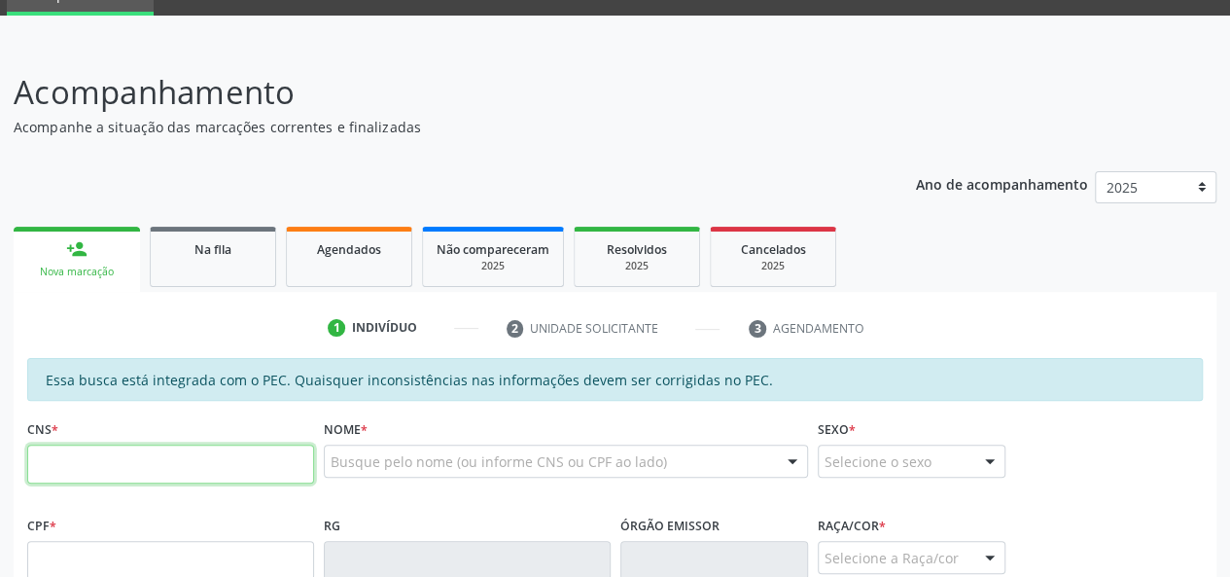
click at [123, 464] on input "text" at bounding box center [170, 463] width 287 height 39
type input "705 0078 7068 9756"
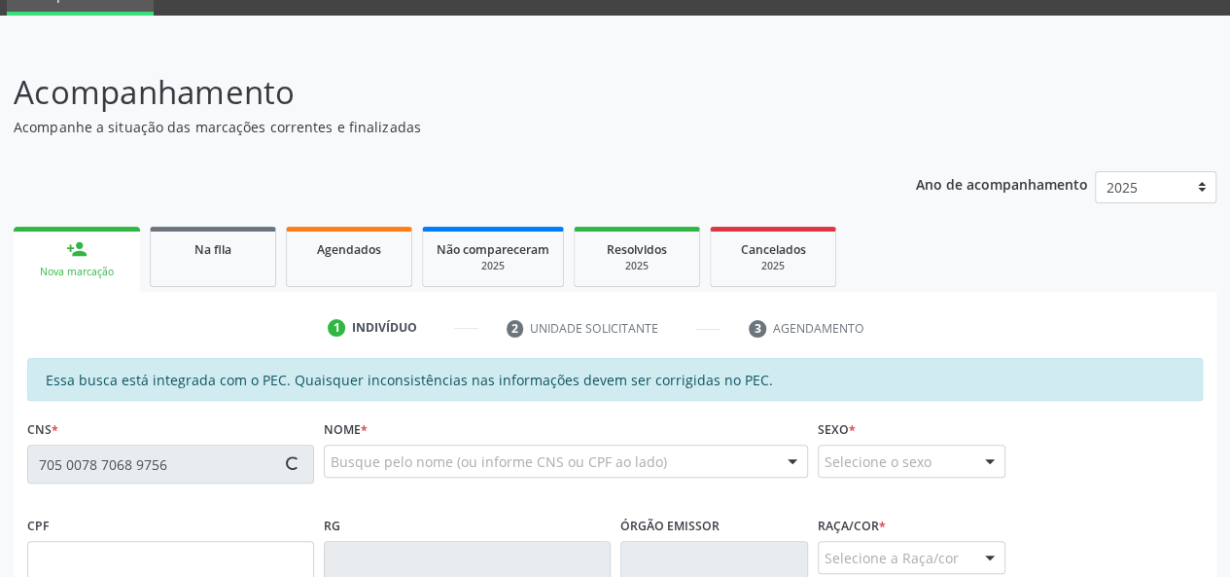
type input "131.714.674-37"
type input "05[DATE]"
type input "[PERSON_NAME]"
type input "[PHONE_NUMBER]"
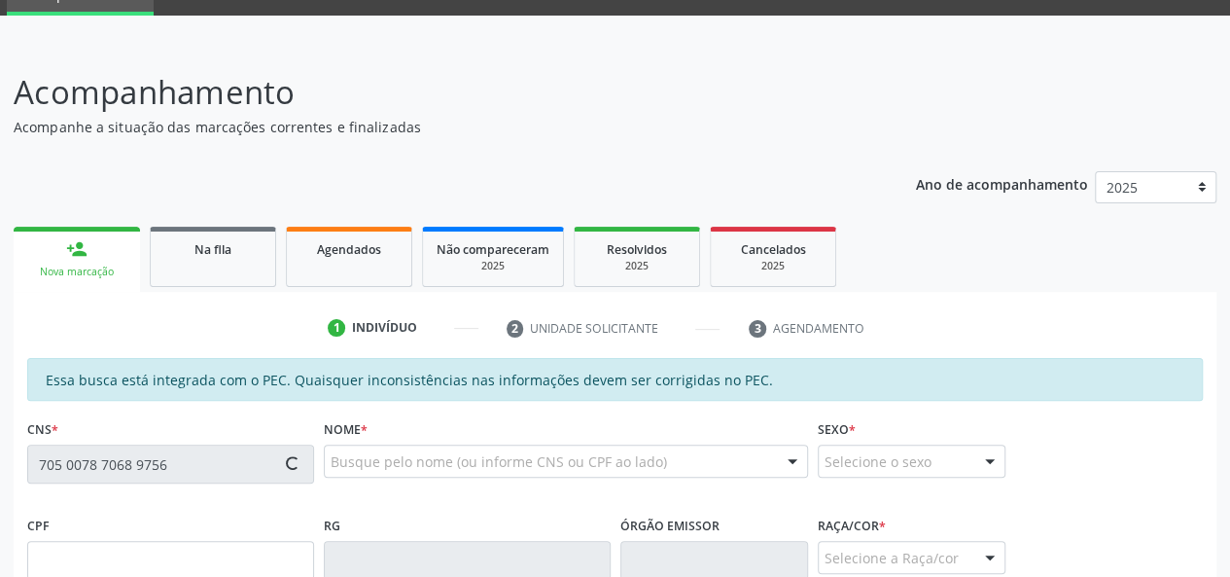
type input "14"
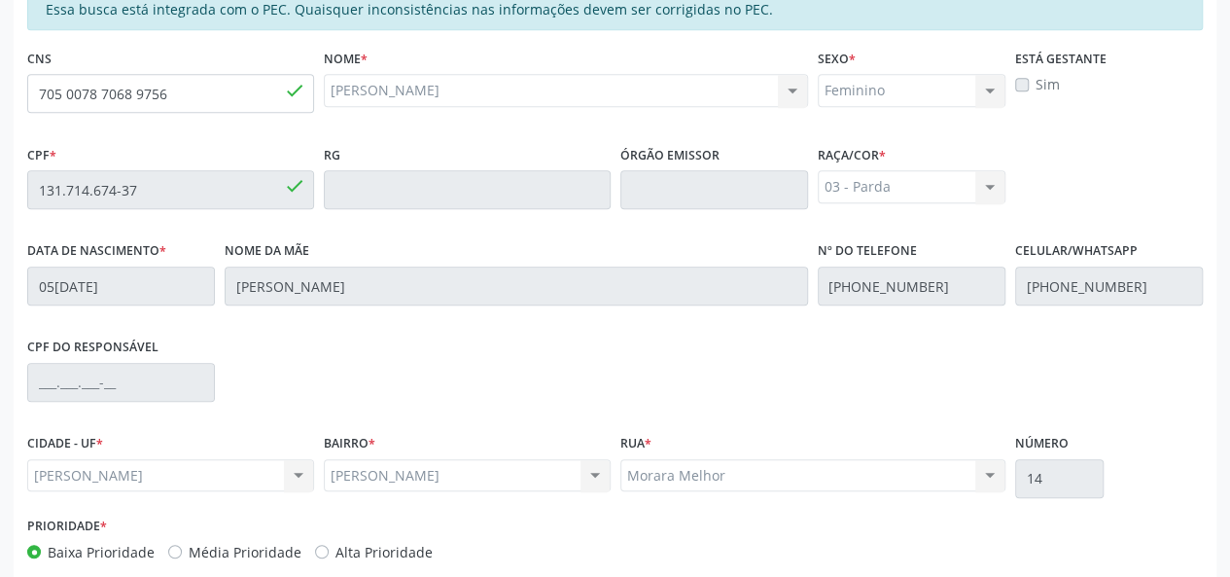
scroll to position [559, 0]
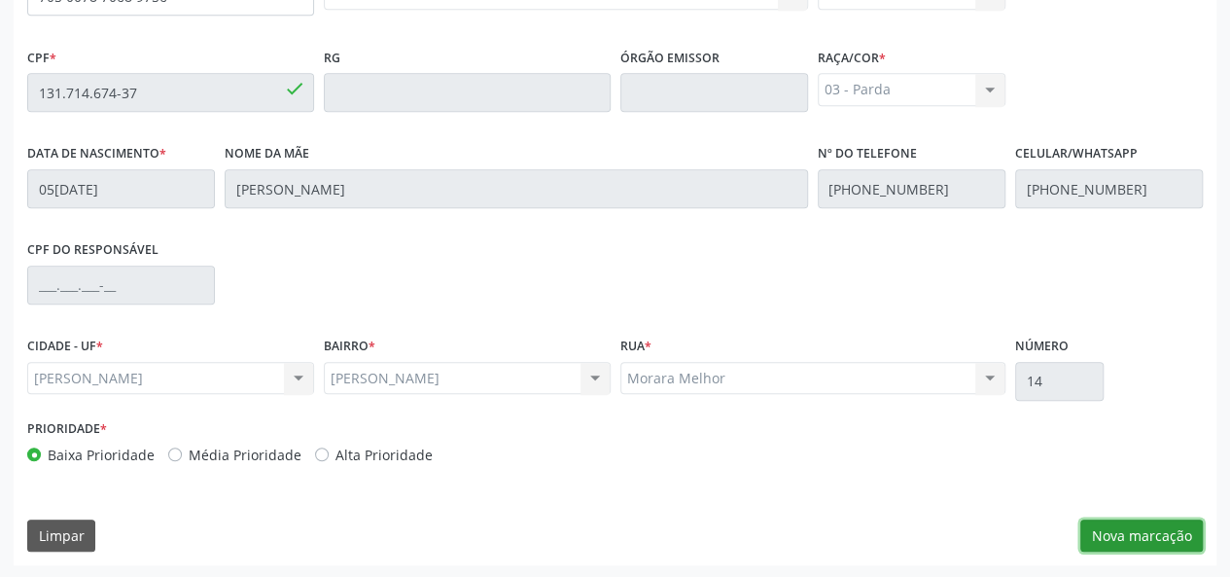
click at [1128, 534] on button "Nova marcação" at bounding box center [1142, 535] width 123 height 33
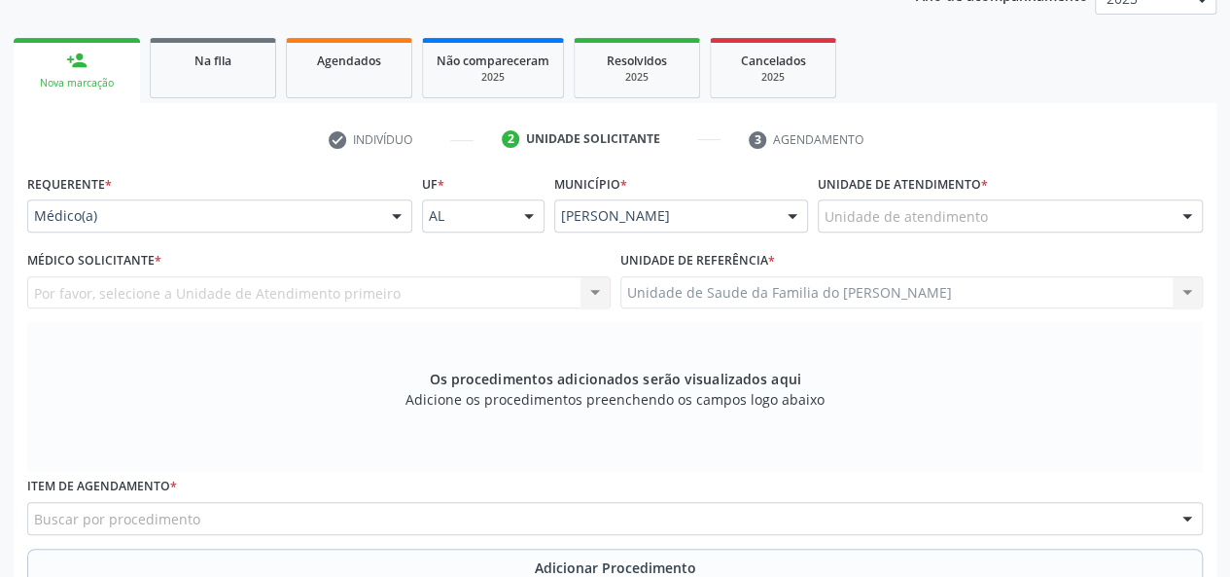
scroll to position [267, 0]
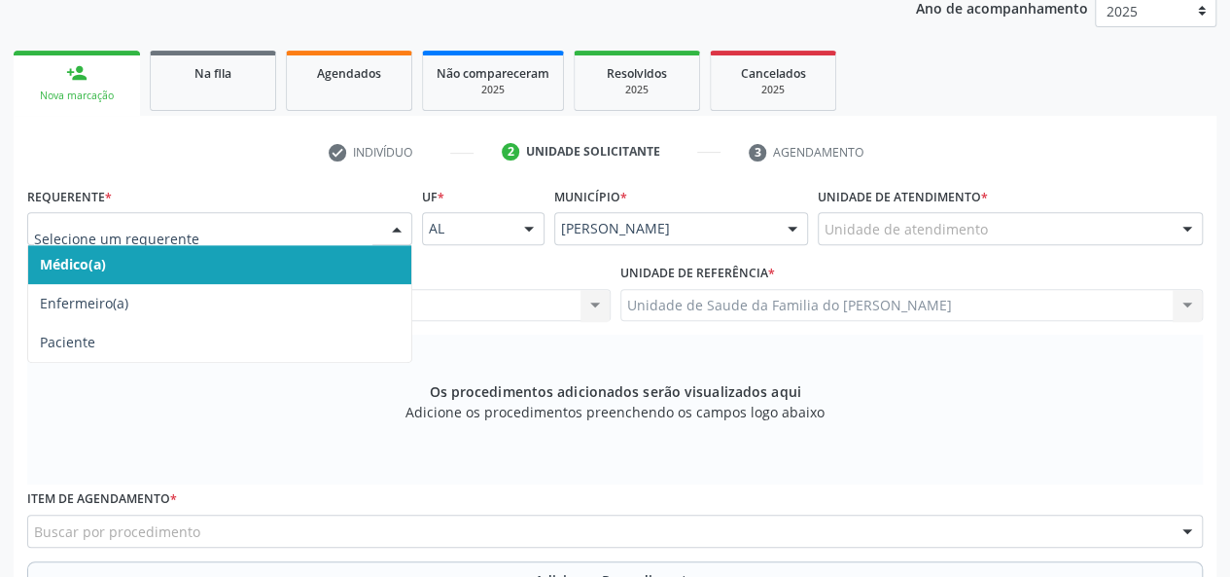
click at [398, 223] on div at bounding box center [396, 229] width 29 height 33
click at [301, 266] on span "Médico(a)" at bounding box center [219, 264] width 383 height 39
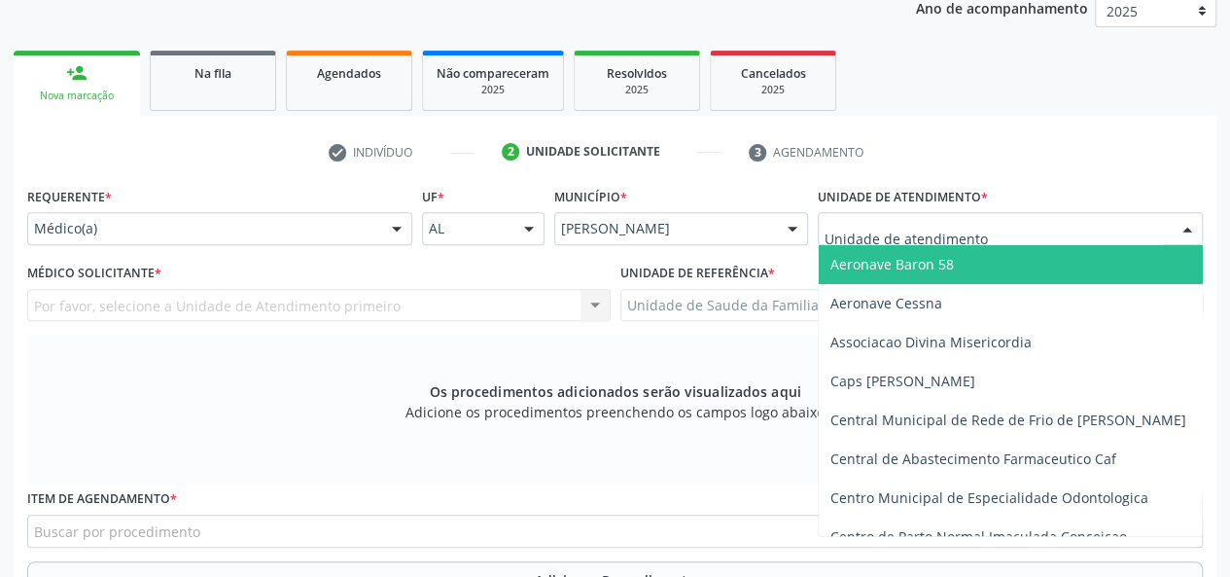
type input "j"
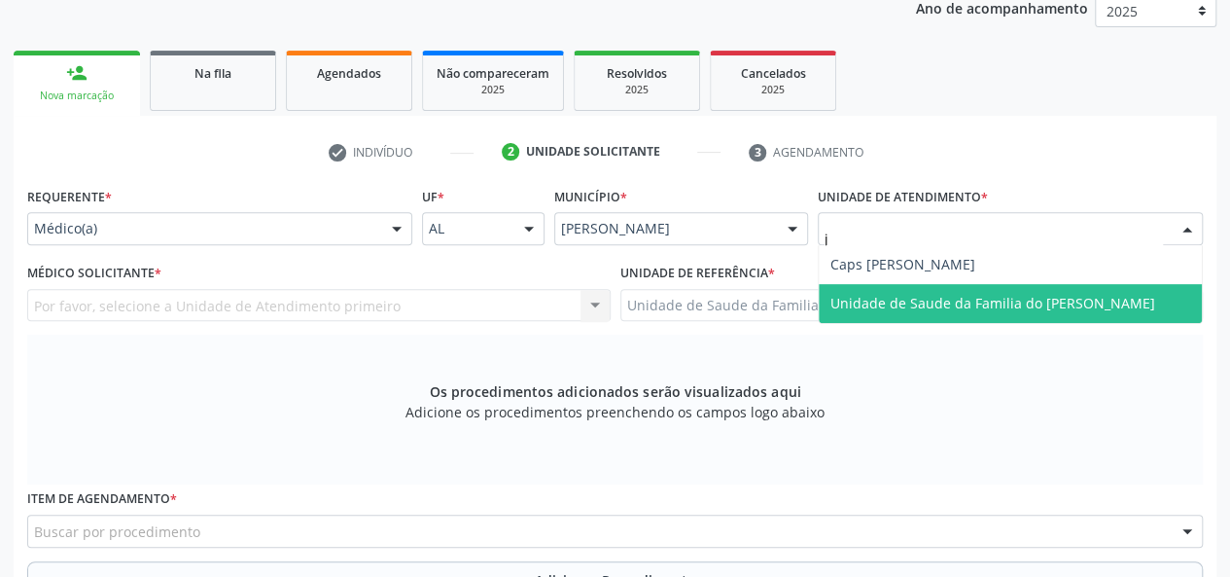
click at [955, 299] on span "Unidade de Saude da Familia do [PERSON_NAME]" at bounding box center [993, 303] width 325 height 18
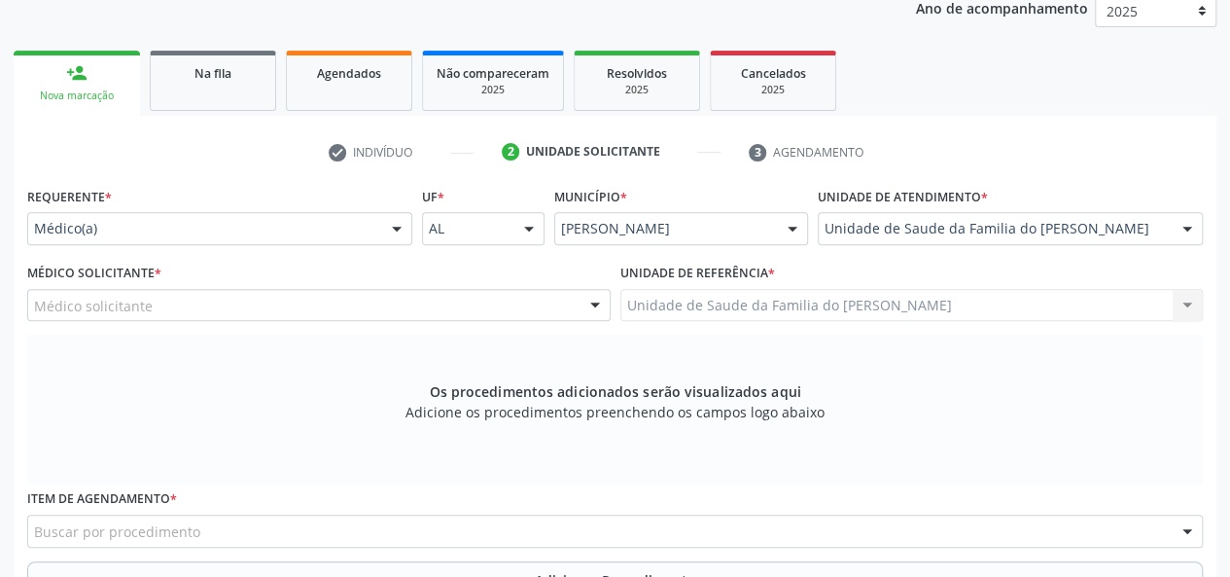
click at [589, 301] on div at bounding box center [595, 306] width 29 height 33
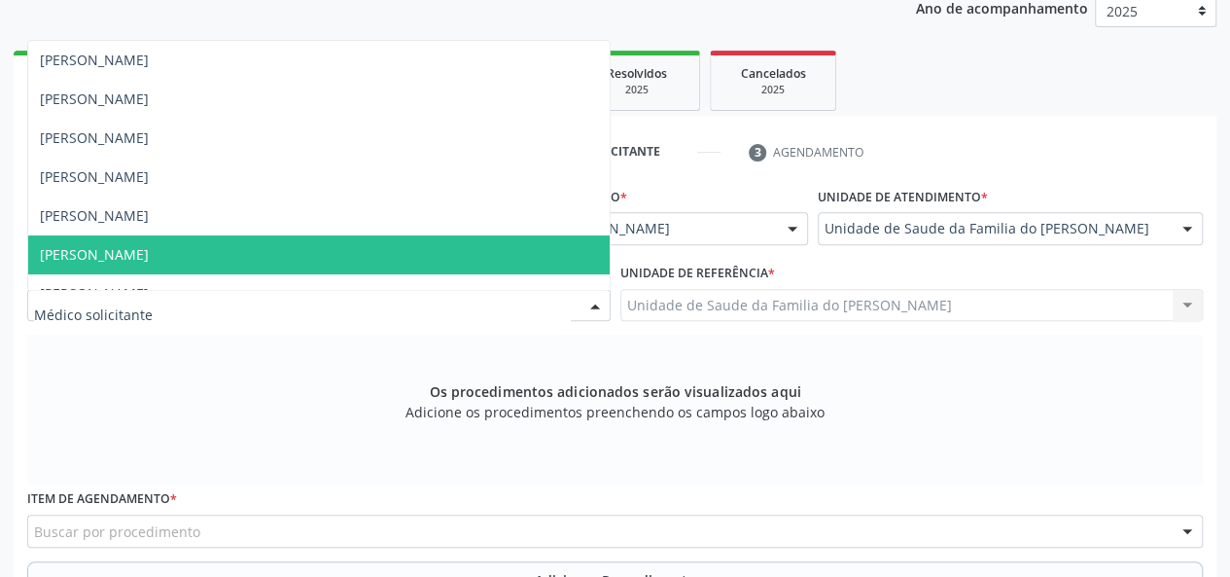
click at [517, 255] on span "[PERSON_NAME]" at bounding box center [319, 254] width 582 height 39
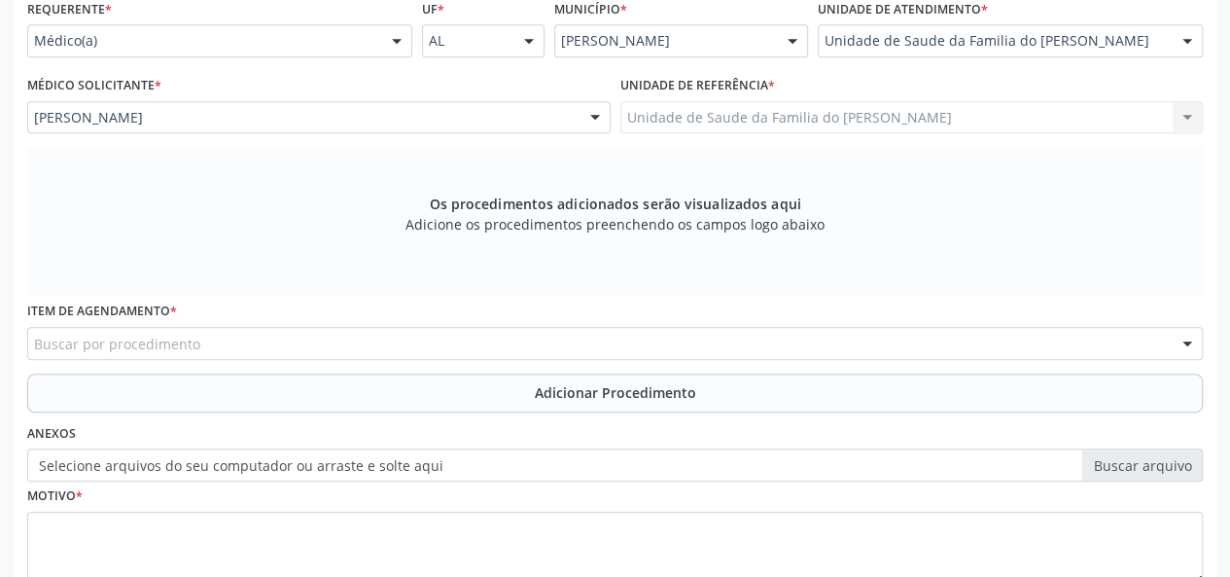
scroll to position [462, 0]
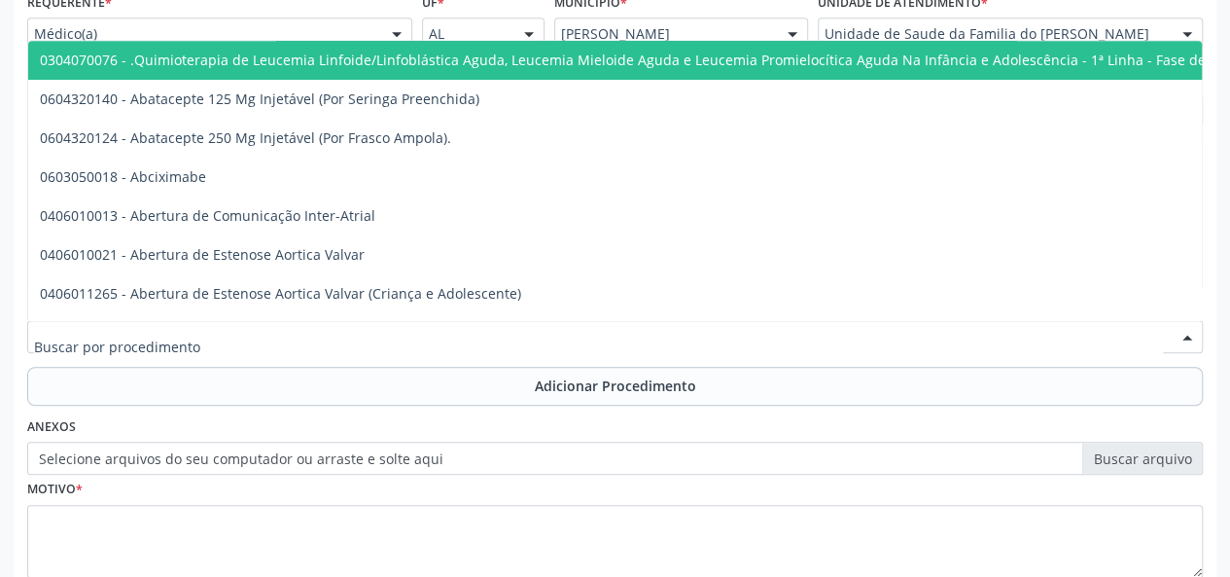
click at [447, 332] on div at bounding box center [615, 336] width 1176 height 33
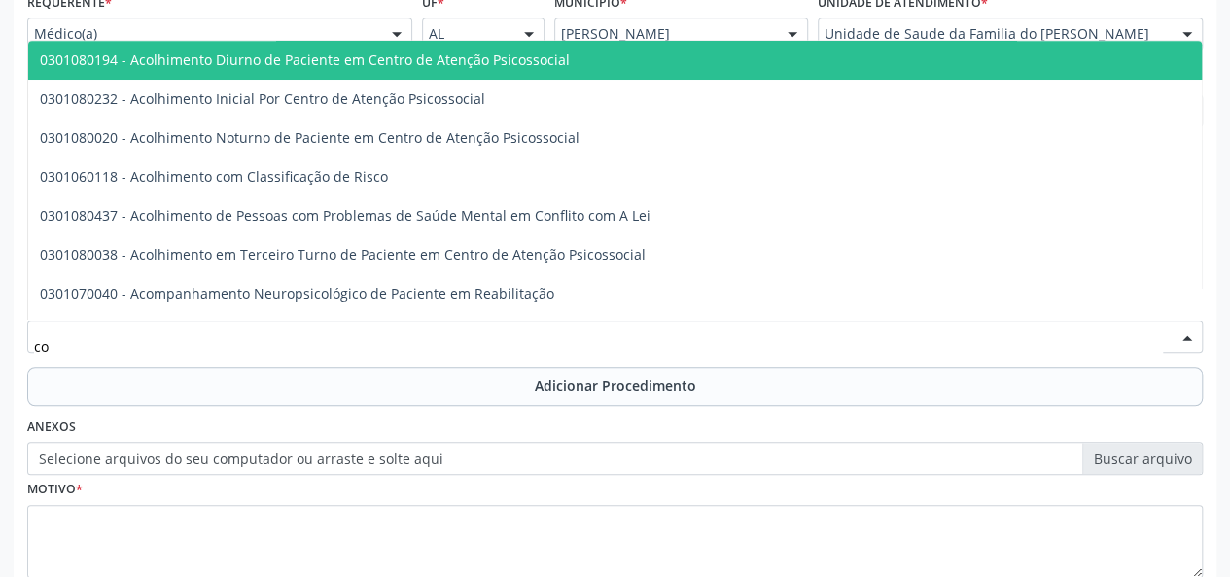
type input "c"
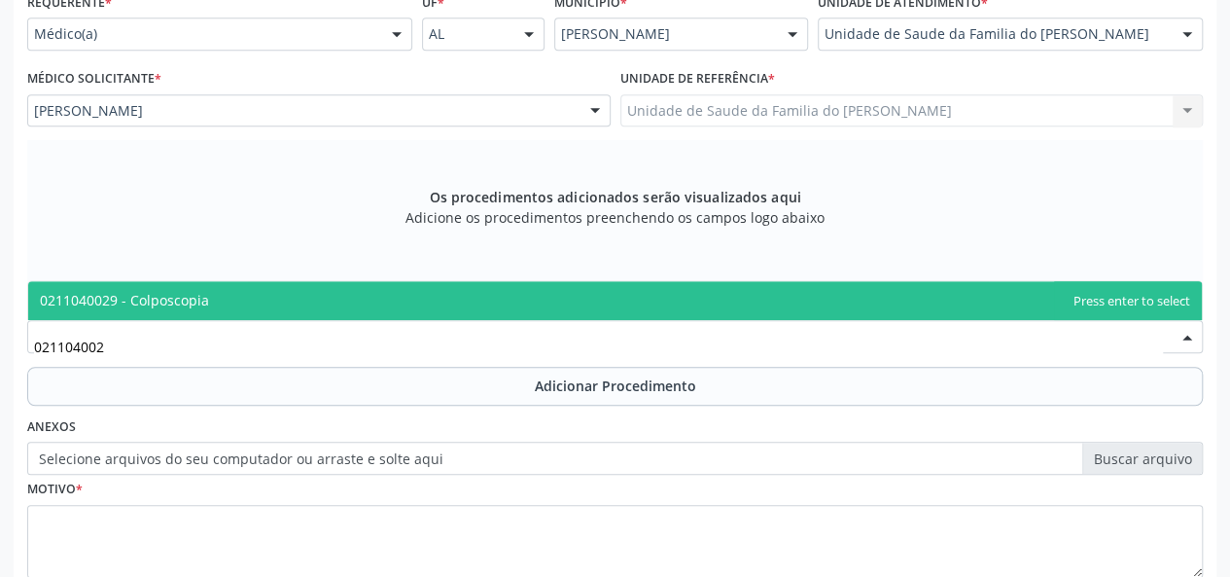
type input "0211040029"
click at [446, 302] on span "0211040029 - Colposcopia" at bounding box center [615, 300] width 1174 height 39
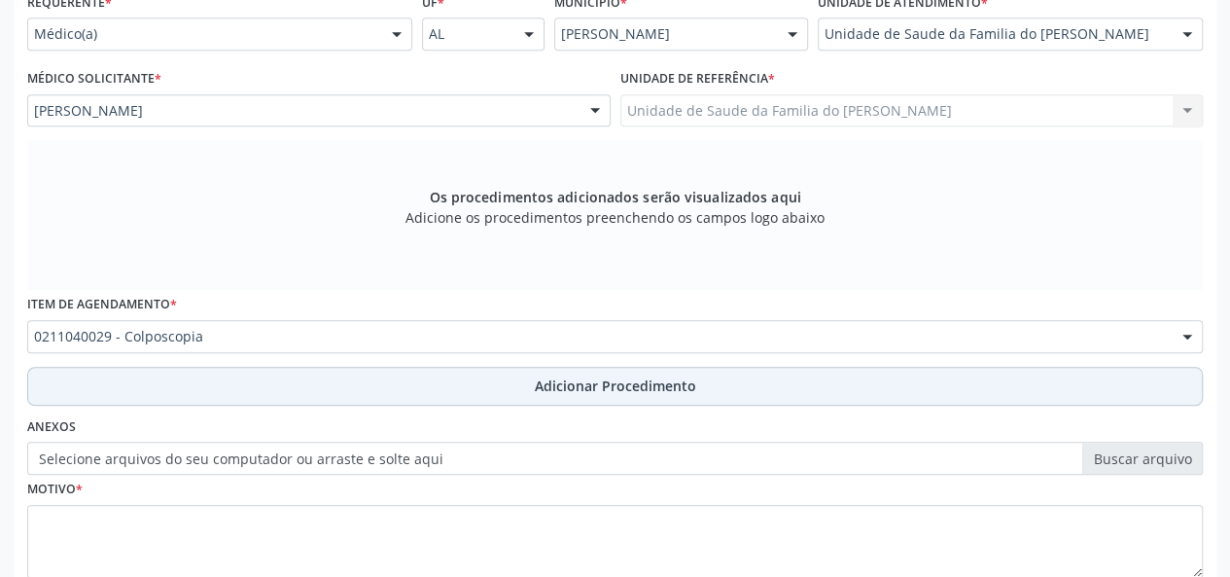
click at [455, 376] on button "Adicionar Procedimento" at bounding box center [615, 386] width 1176 height 39
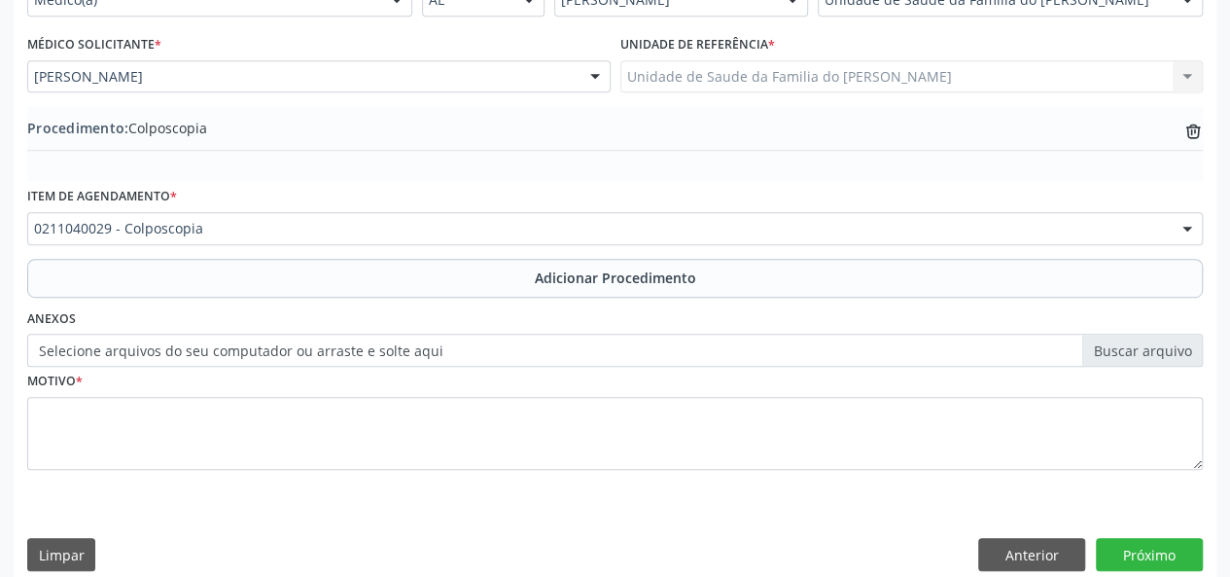
scroll to position [515, 0]
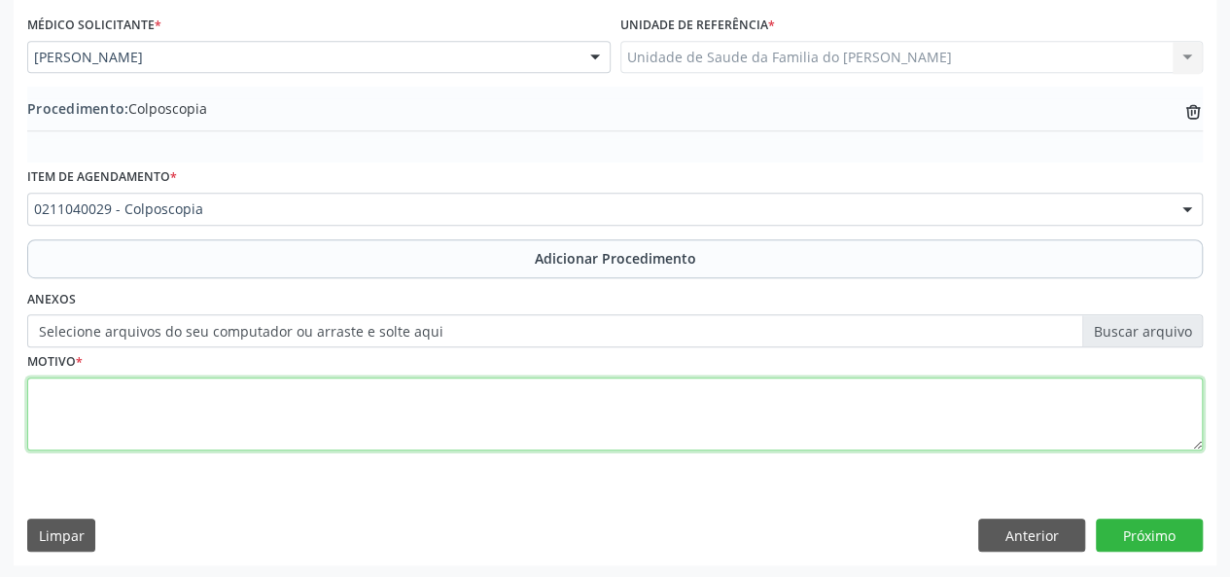
click at [447, 410] on textarea at bounding box center [615, 414] width 1176 height 74
click at [44, 390] on textarea "resultado de citologia alterado" at bounding box center [615, 414] width 1176 height 74
type textarea "Resultado de citologia alterado"
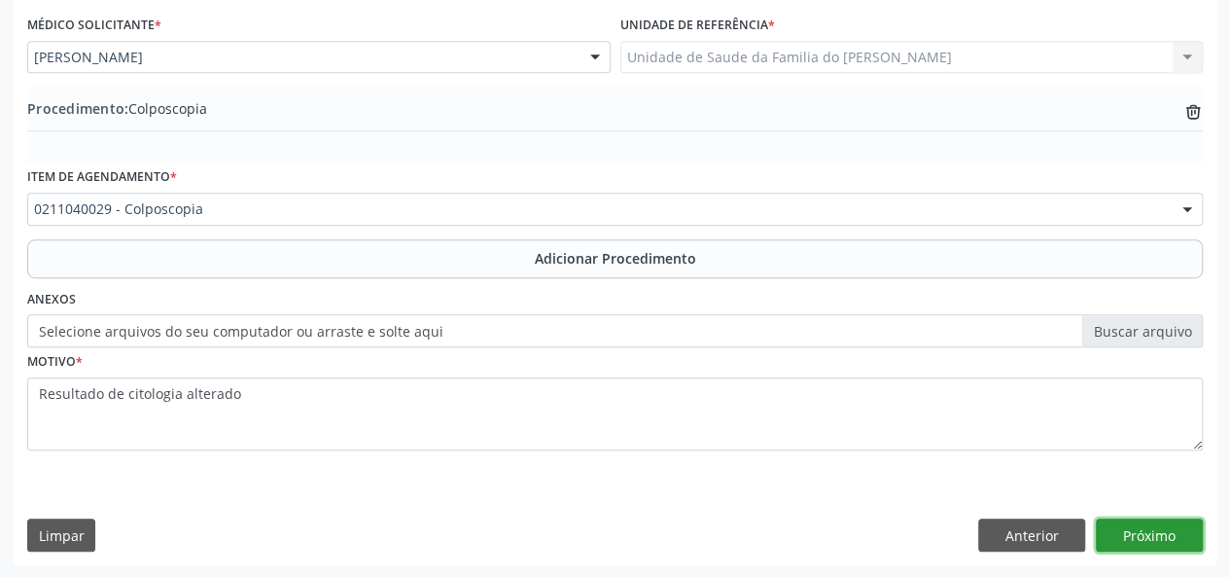
click at [1152, 532] on button "Próximo" at bounding box center [1149, 534] width 107 height 33
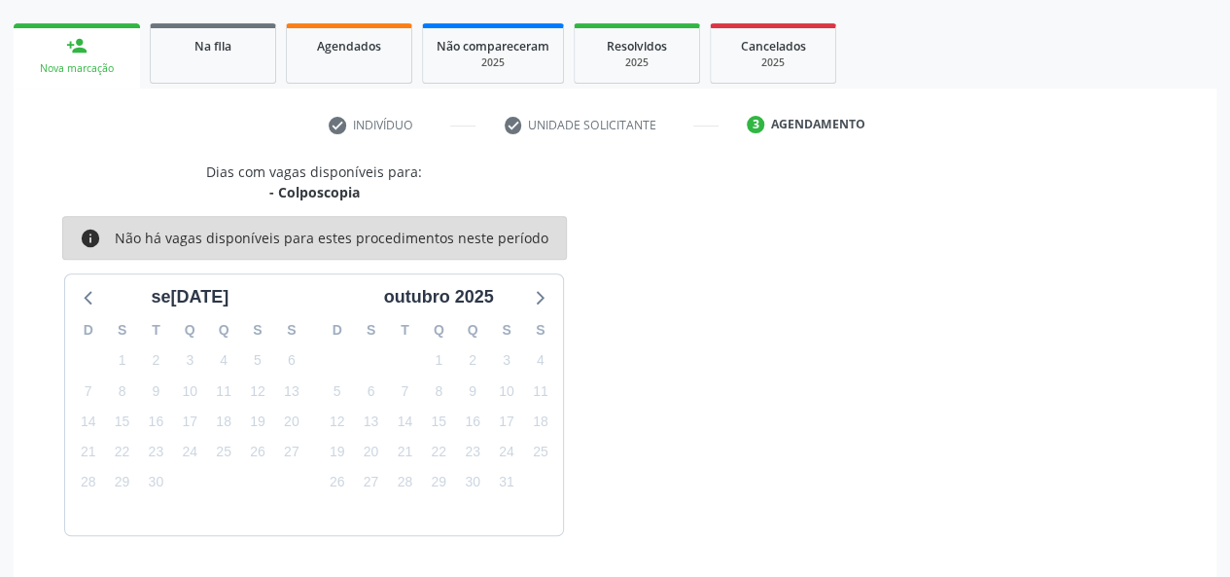
scroll to position [352, 0]
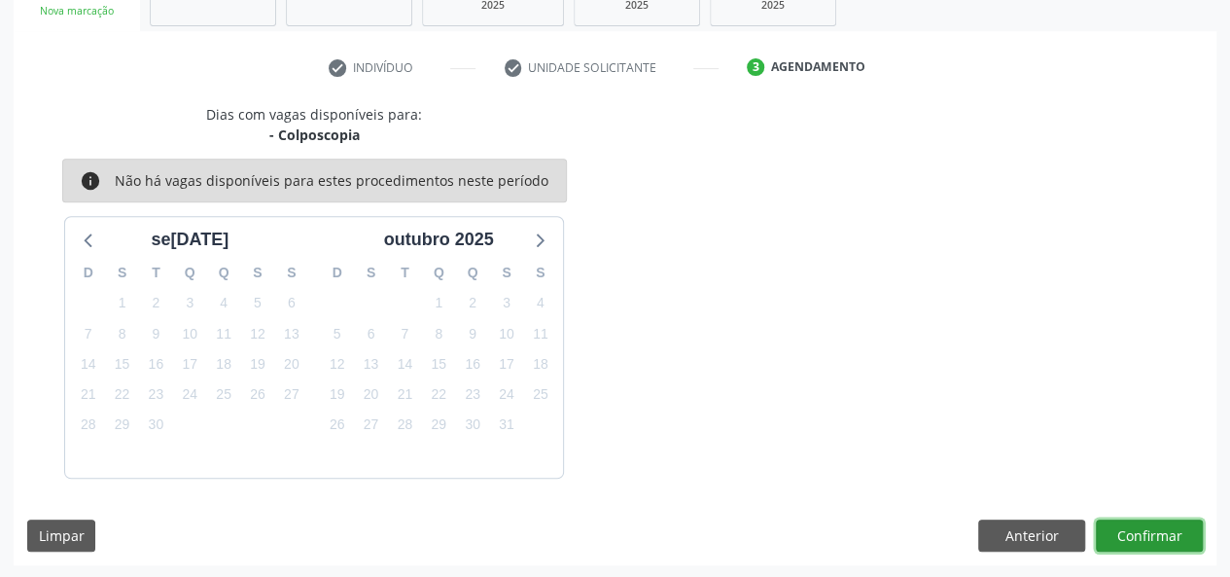
click at [1152, 532] on button "Confirmar" at bounding box center [1149, 535] width 107 height 33
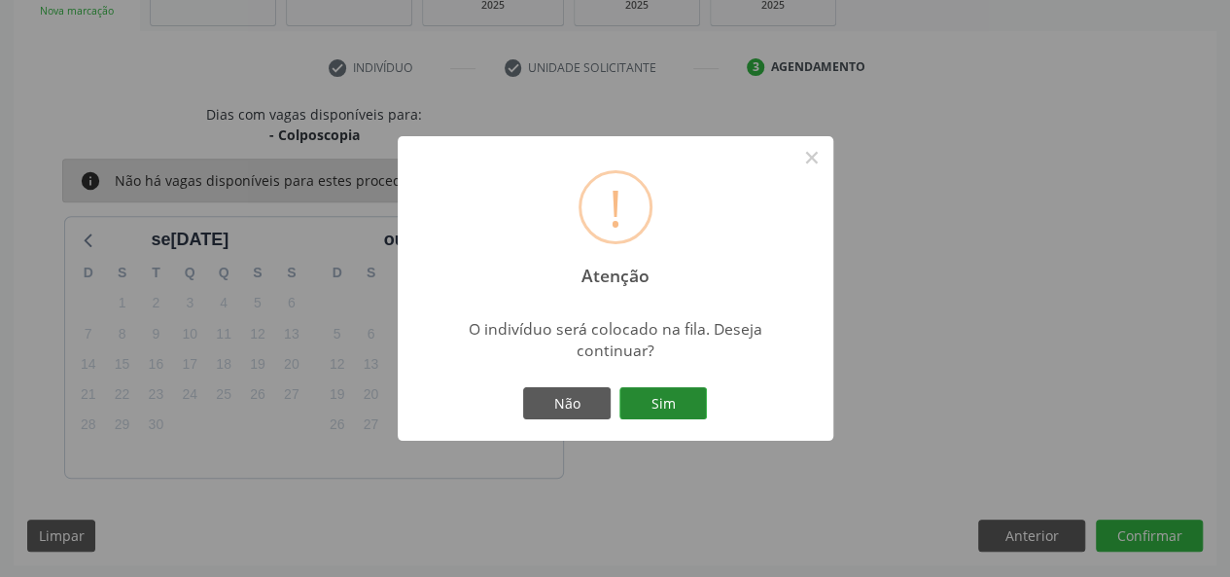
click at [699, 406] on button "Sim" at bounding box center [664, 403] width 88 height 33
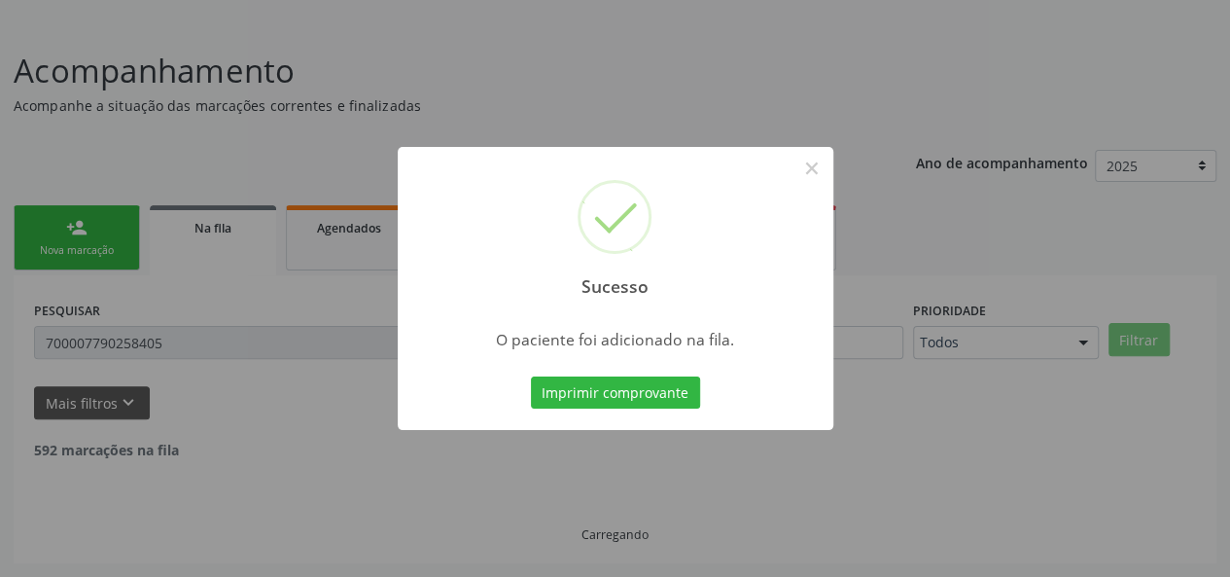
scroll to position [91, 0]
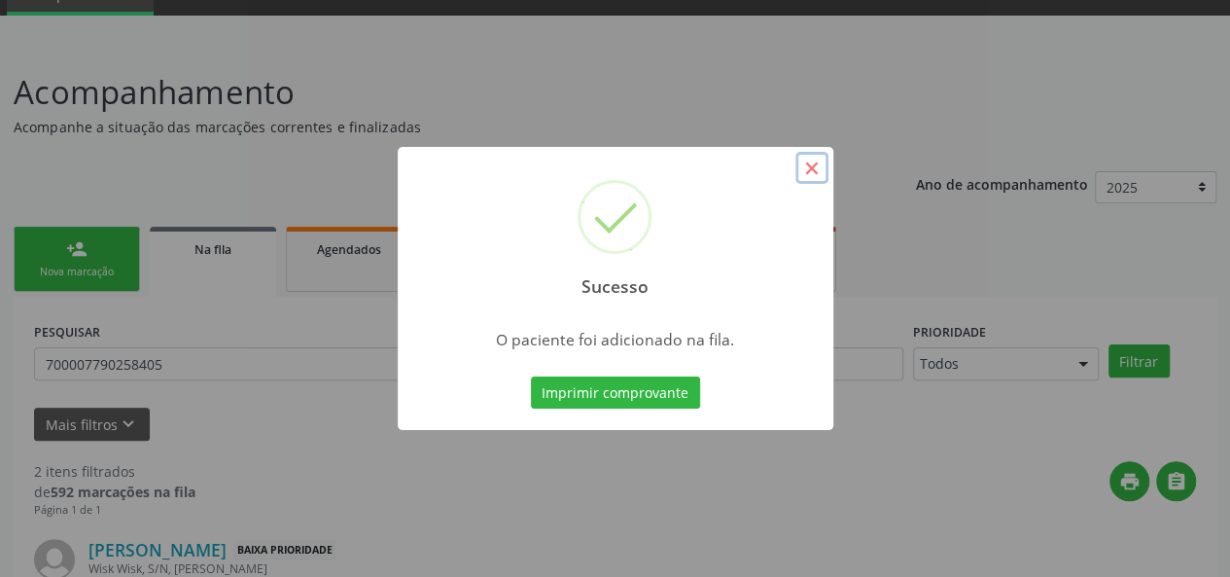
click at [803, 166] on button "×" at bounding box center [812, 168] width 33 height 33
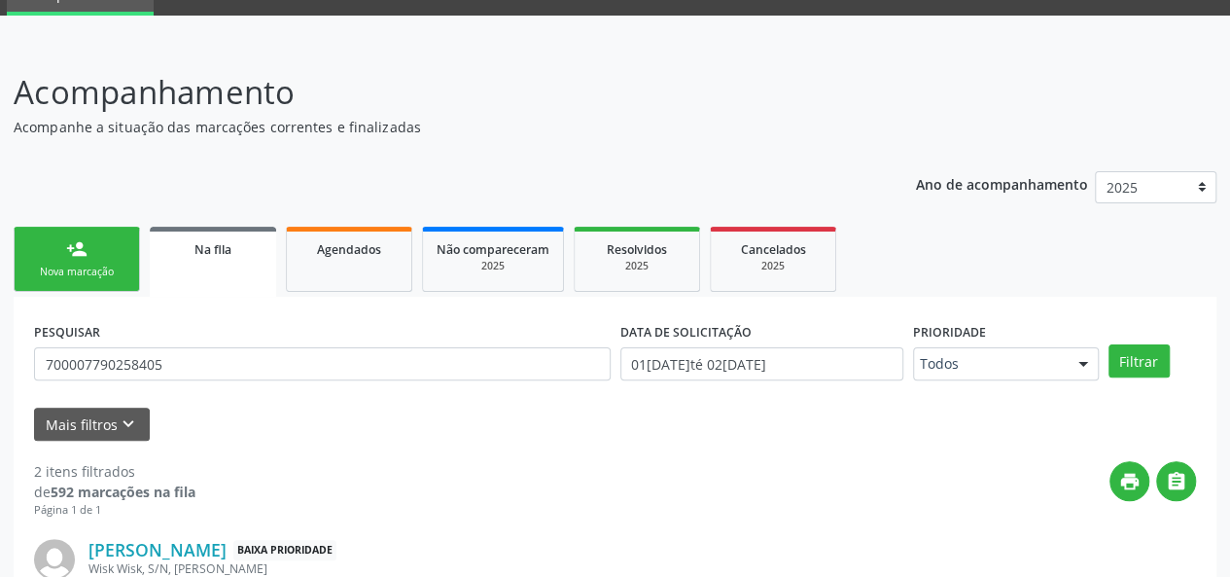
click at [115, 268] on div "Nova marcação" at bounding box center [76, 272] width 97 height 15
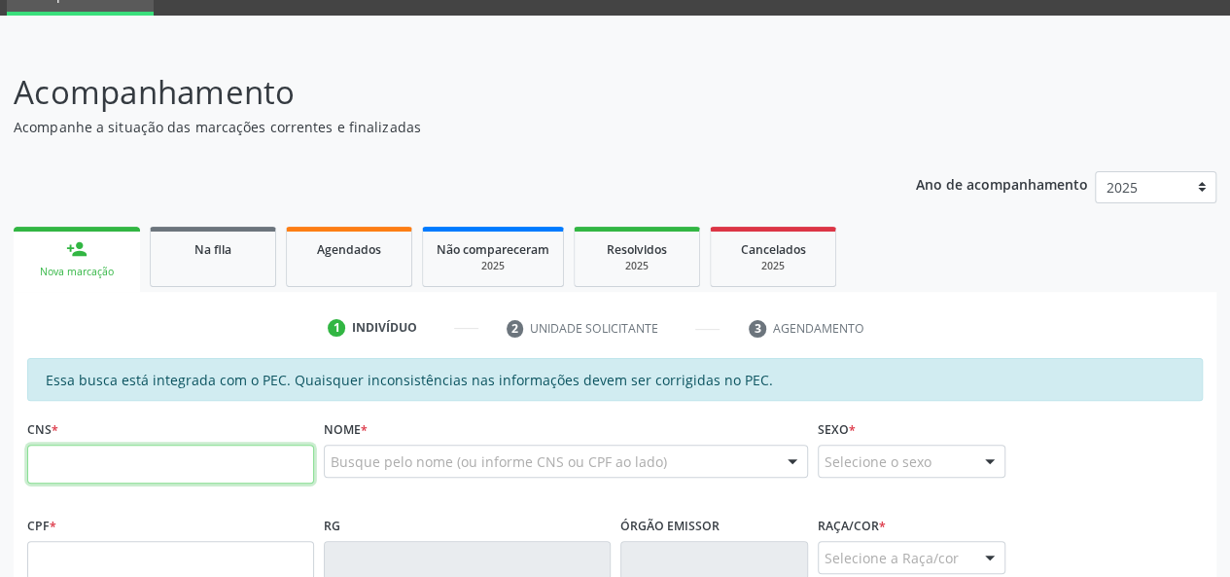
click at [86, 462] on input "text" at bounding box center [170, 463] width 287 height 39
type input "705 0078 7068 9756"
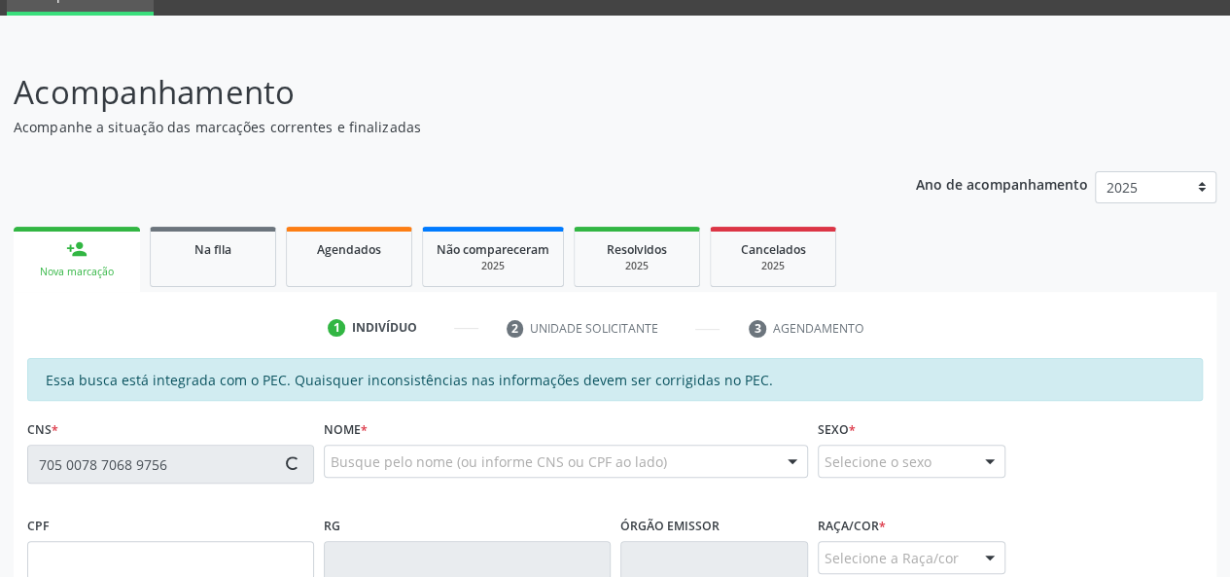
type input "131.714.674-37"
type input "05[DATE]"
type input "[PERSON_NAME]"
type input "[PHONE_NUMBER]"
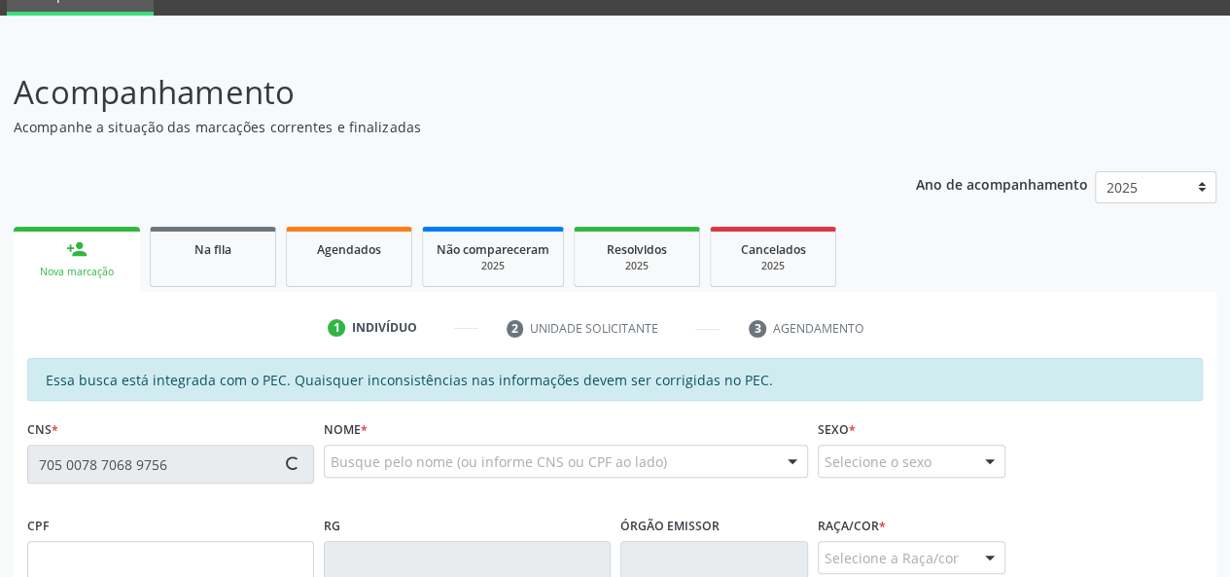
type input "14"
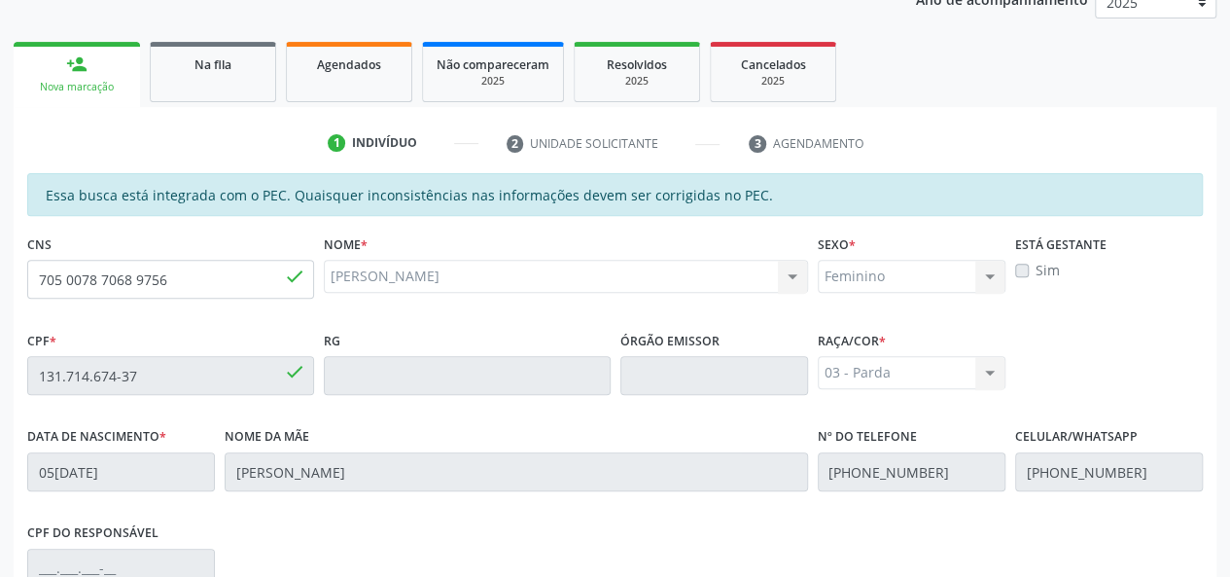
scroll to position [559, 0]
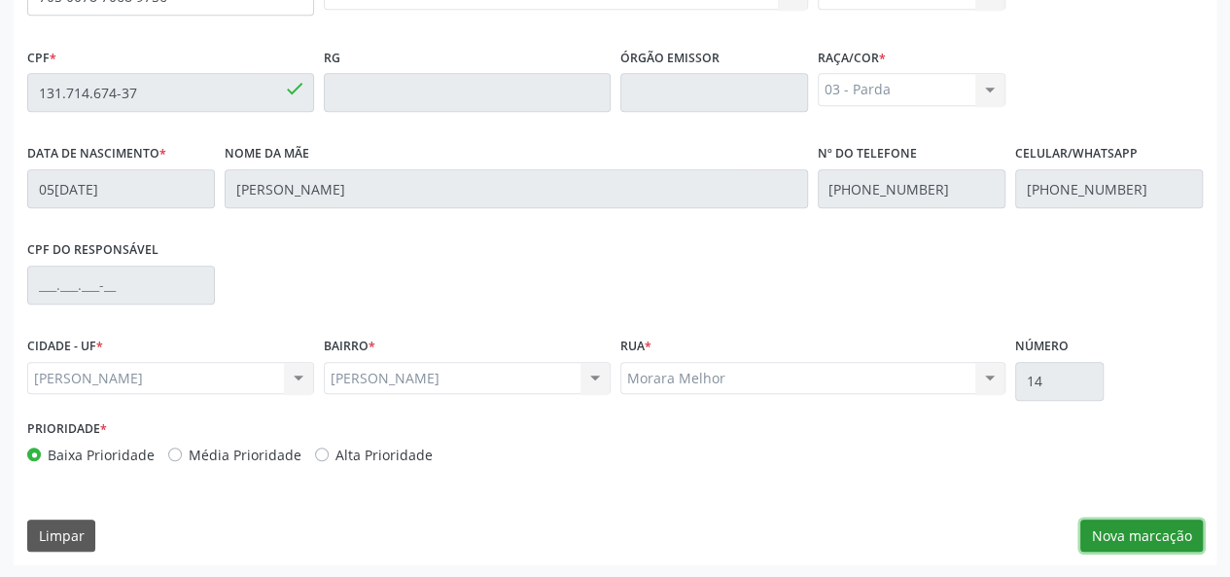
click at [1130, 539] on button "Nova marcação" at bounding box center [1142, 535] width 123 height 33
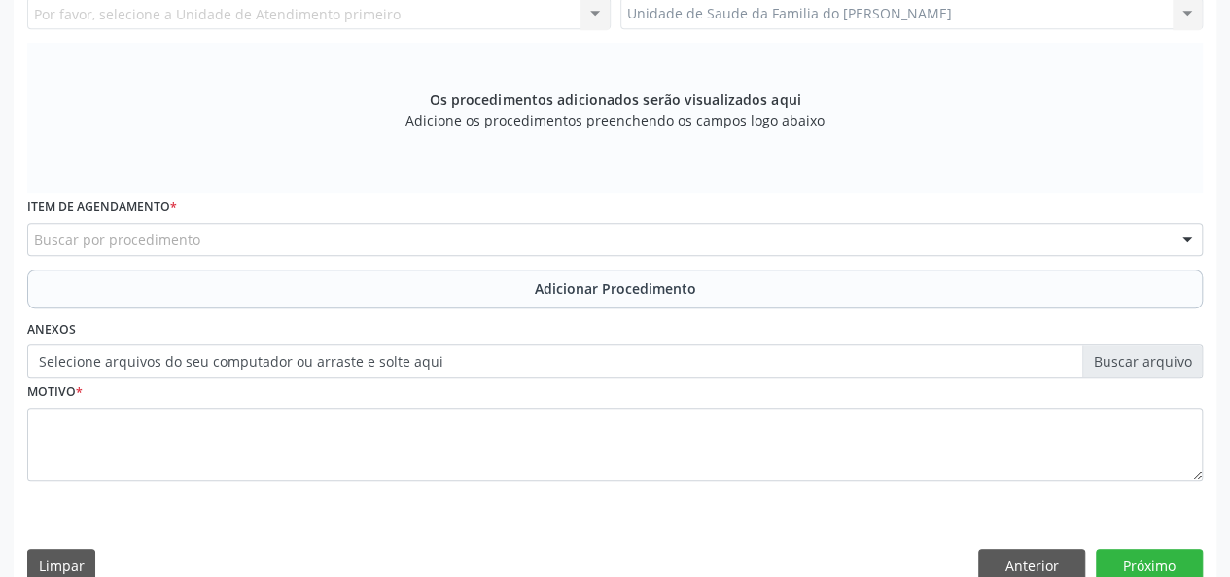
scroll to position [170, 0]
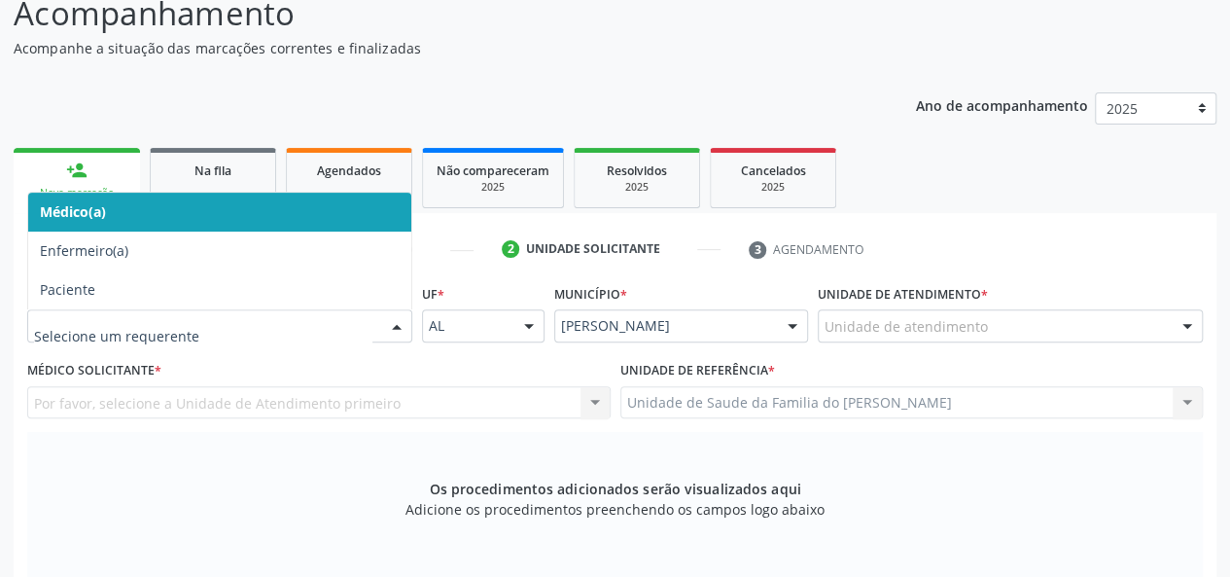
click at [388, 326] on div at bounding box center [396, 326] width 29 height 33
click at [278, 207] on span "Médico(a)" at bounding box center [219, 212] width 383 height 39
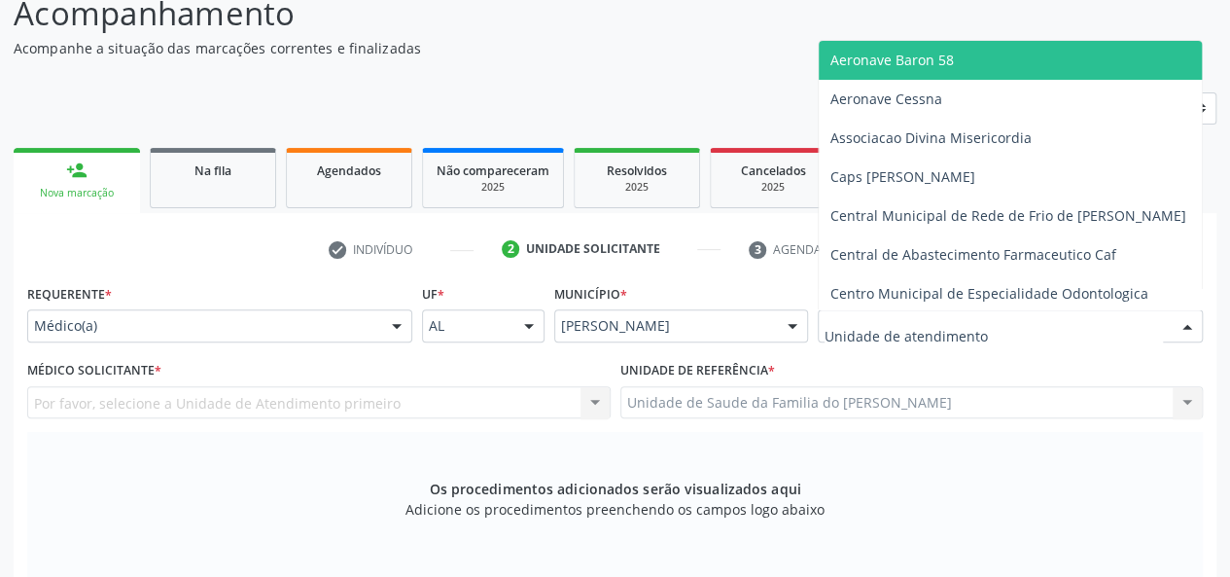
type input "J"
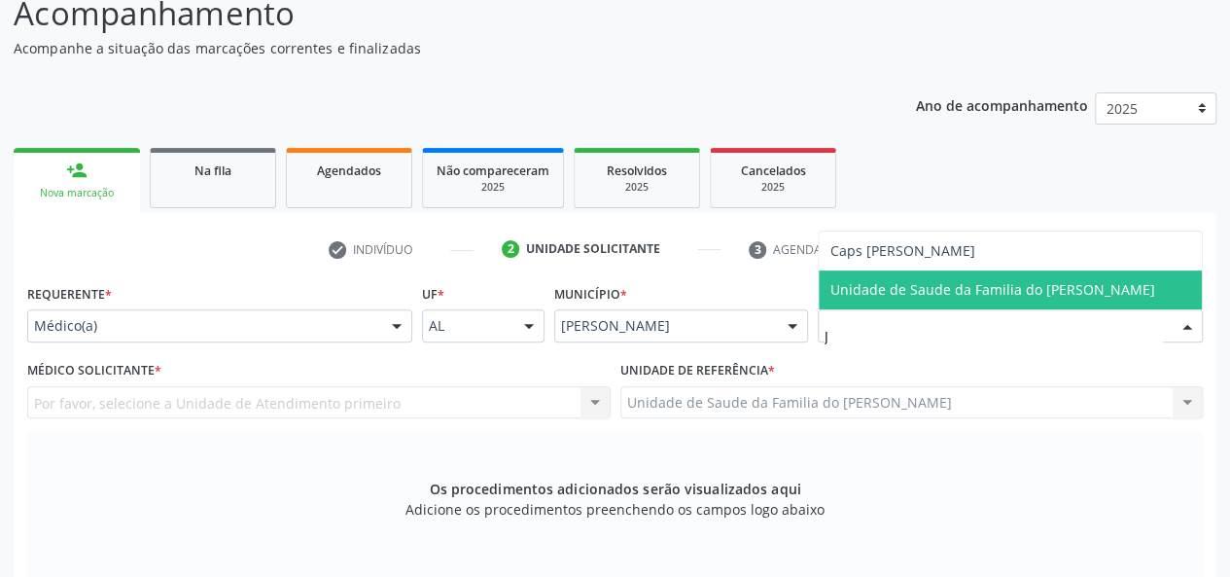
click at [955, 298] on span "Unidade de Saude da Familia do [PERSON_NAME]" at bounding box center [993, 289] width 325 height 18
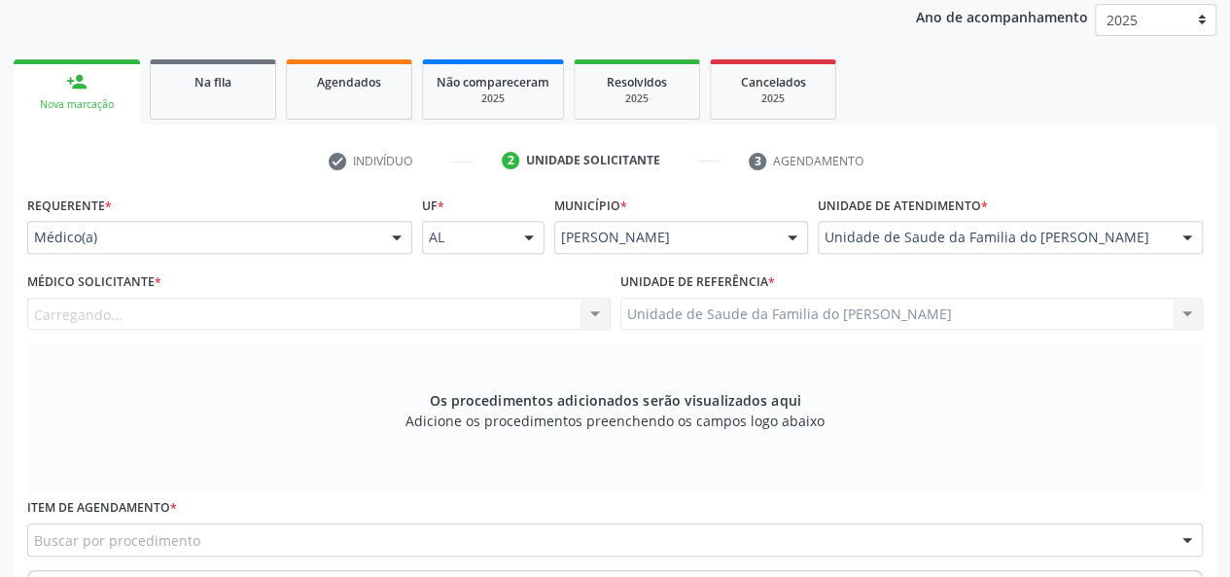
scroll to position [365, 0]
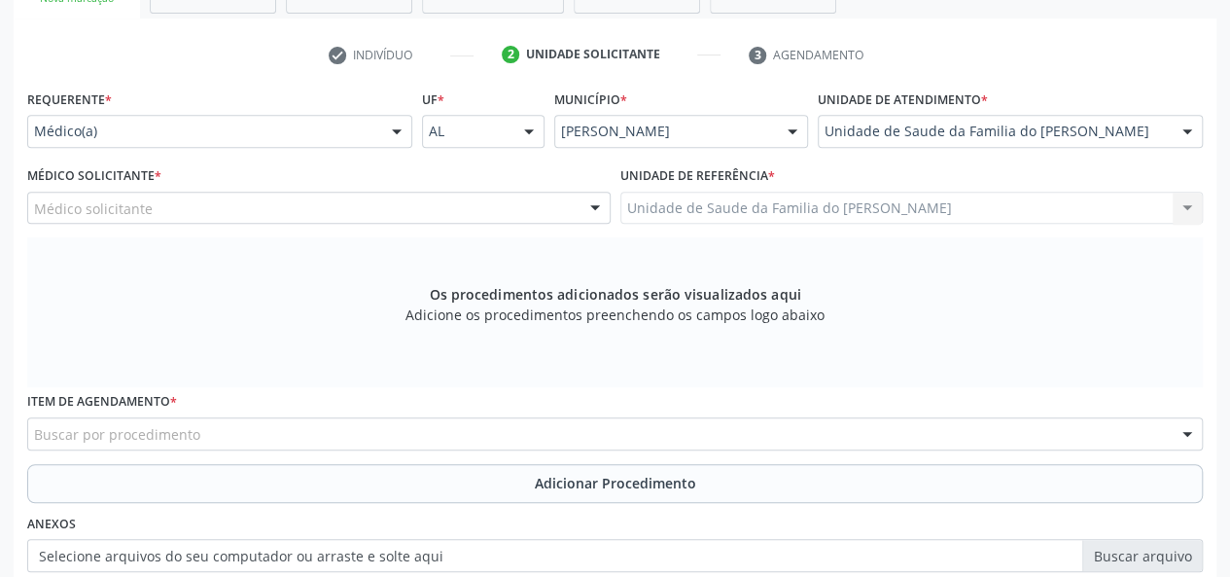
click at [581, 205] on div at bounding box center [595, 209] width 29 height 33
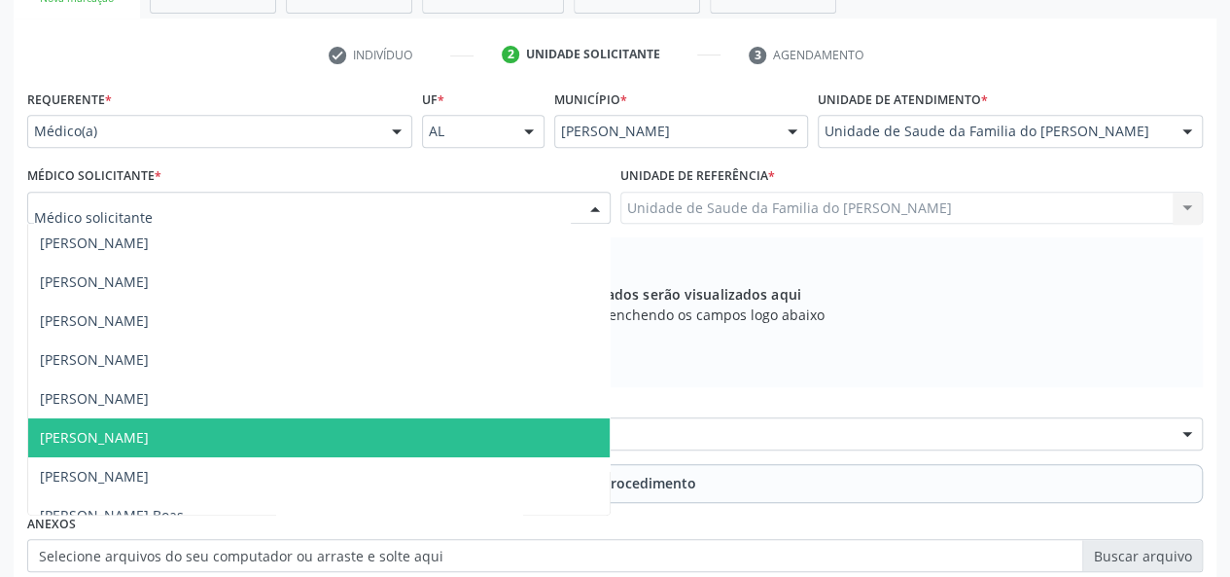
click at [354, 422] on span "[PERSON_NAME]" at bounding box center [319, 437] width 582 height 39
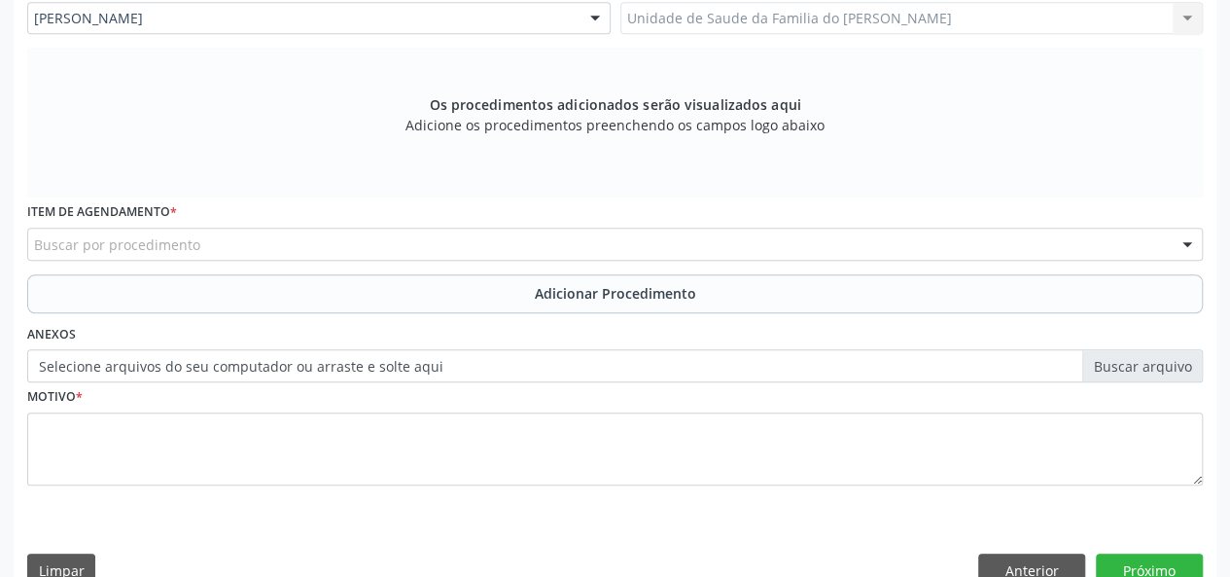
scroll to position [559, 0]
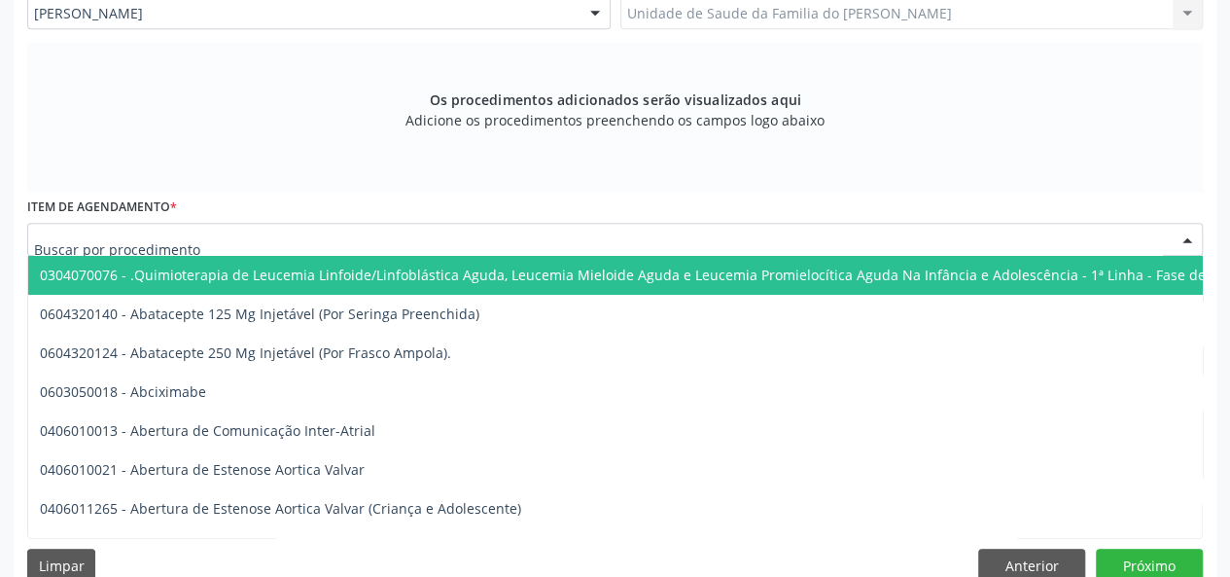
click at [366, 238] on div at bounding box center [615, 239] width 1176 height 33
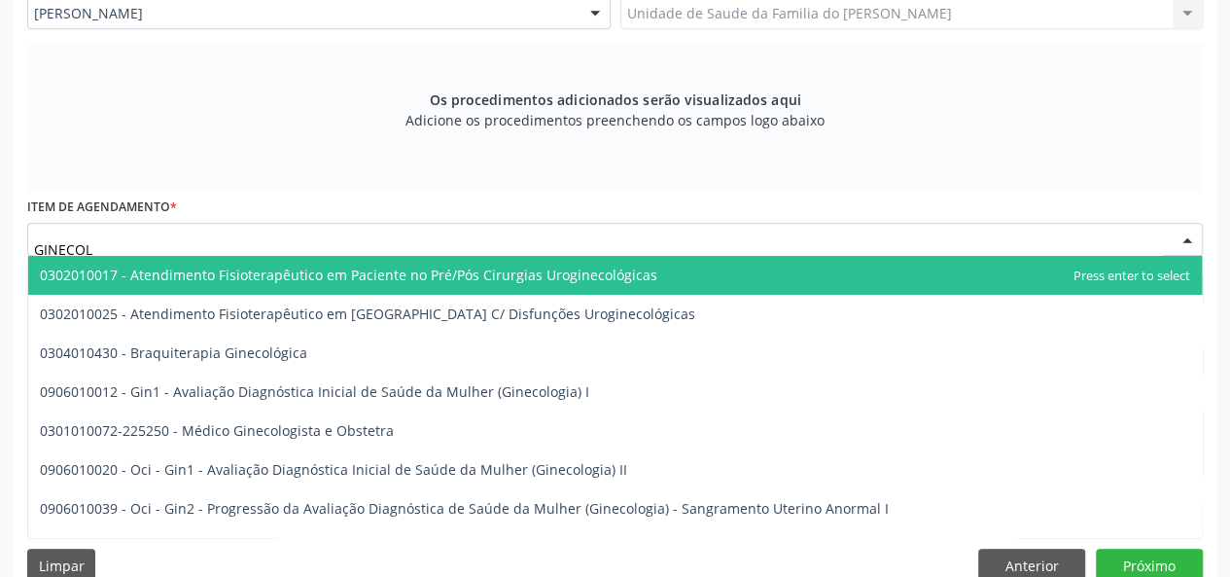
type input "GINECOLO"
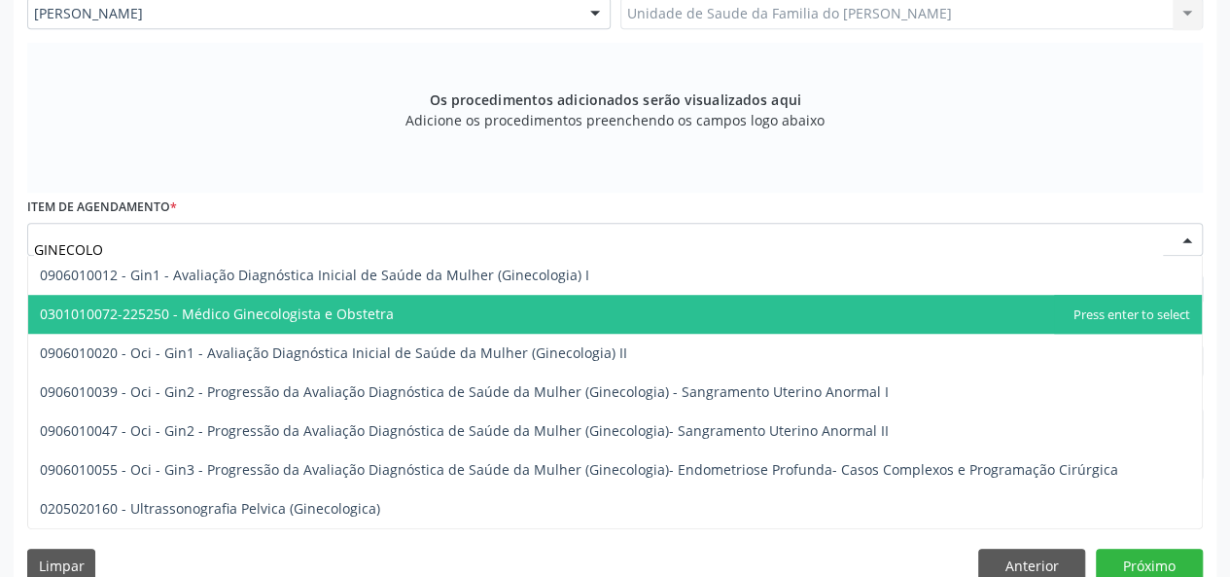
click at [338, 311] on span "0301010072-225250 - Médico Ginecologista e Obstetra" at bounding box center [217, 313] width 354 height 18
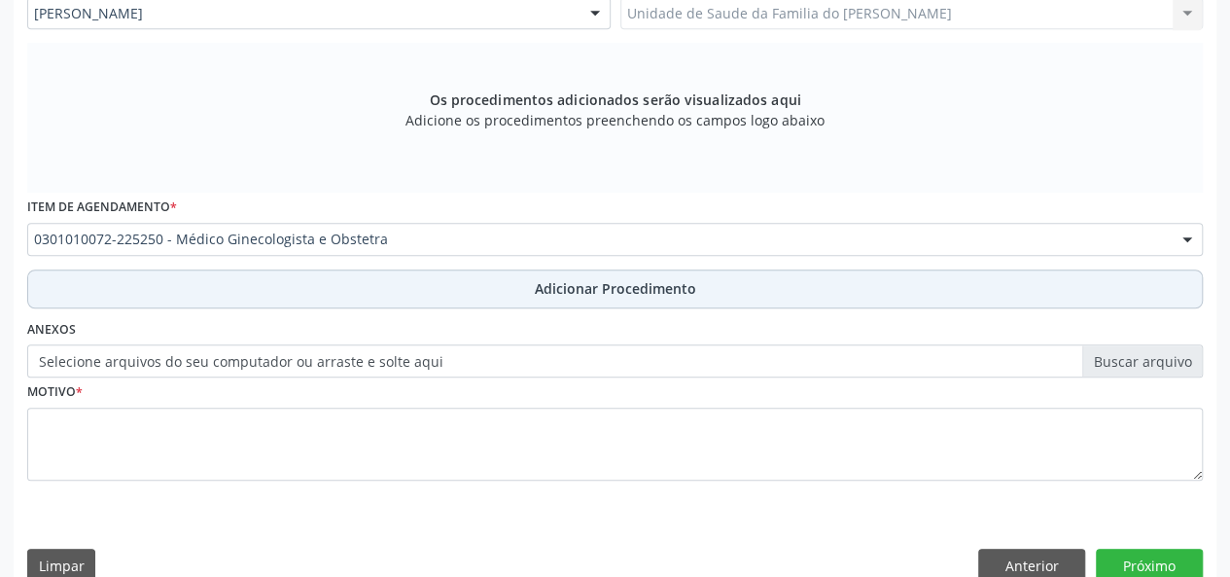
click at [362, 270] on button "Adicionar Procedimento" at bounding box center [615, 288] width 1176 height 39
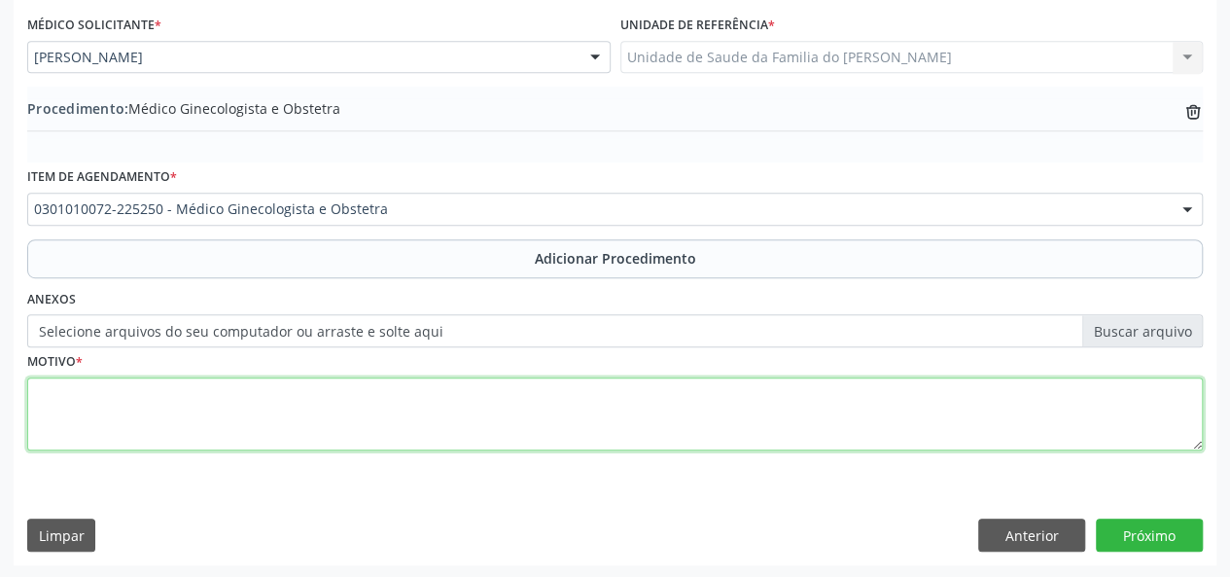
click at [338, 411] on textarea at bounding box center [615, 414] width 1176 height 74
click at [84, 397] on textarea "INFLAMACAO ESPECIFICADOS NA VAGINA" at bounding box center [615, 414] width 1176 height 74
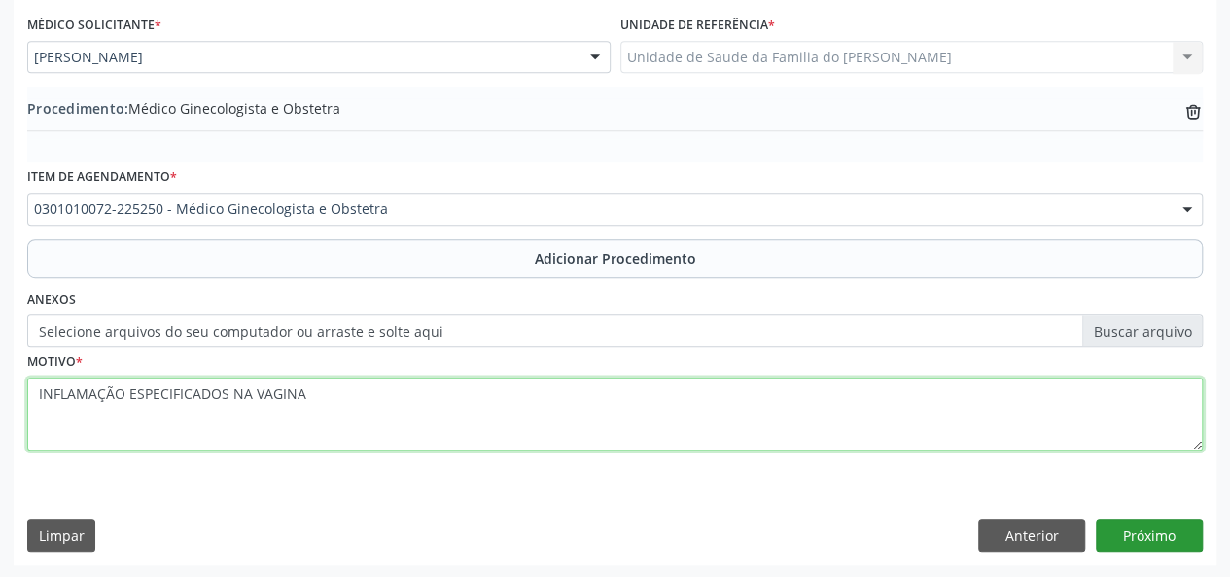
type textarea "INFLAMAÇÃO ESPECIFICADOS NA VAGINA"
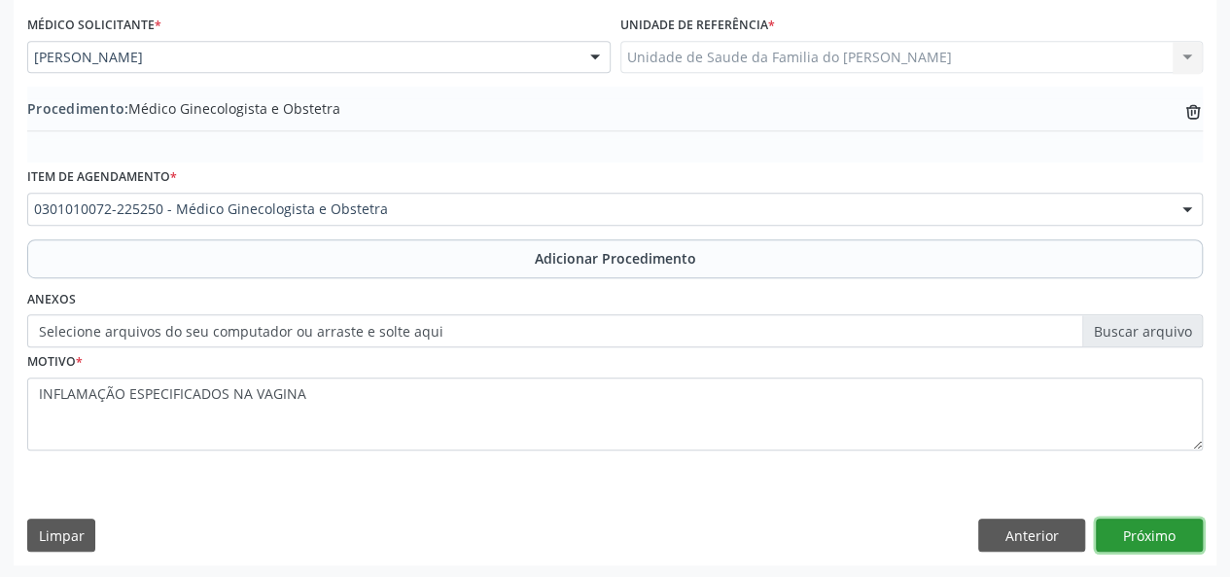
click at [1146, 535] on button "Próximo" at bounding box center [1149, 534] width 107 height 33
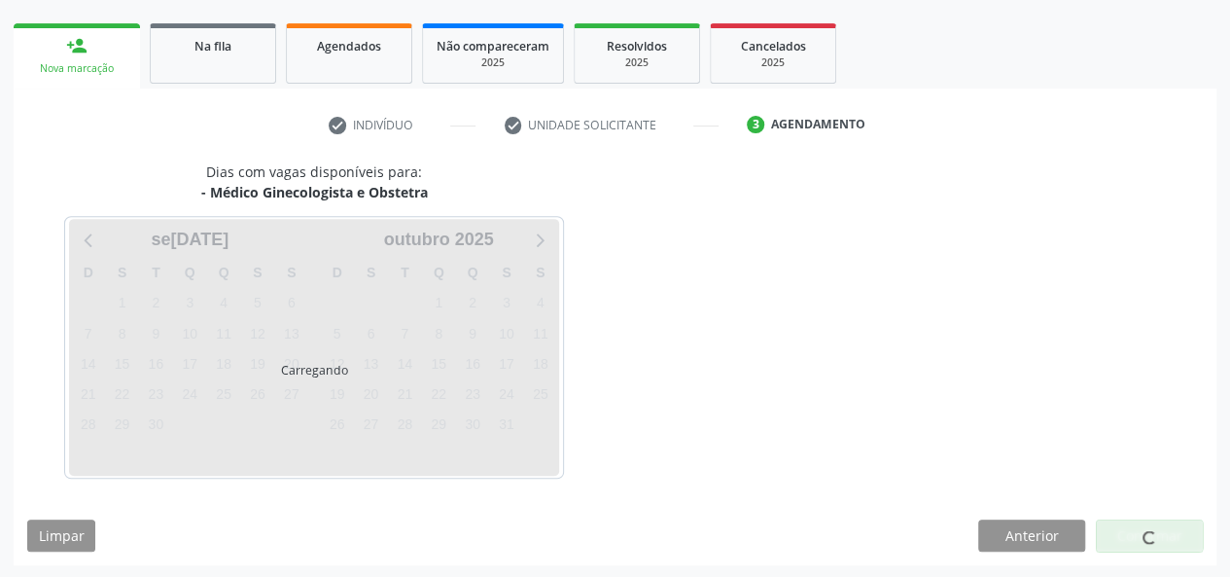
scroll to position [352, 0]
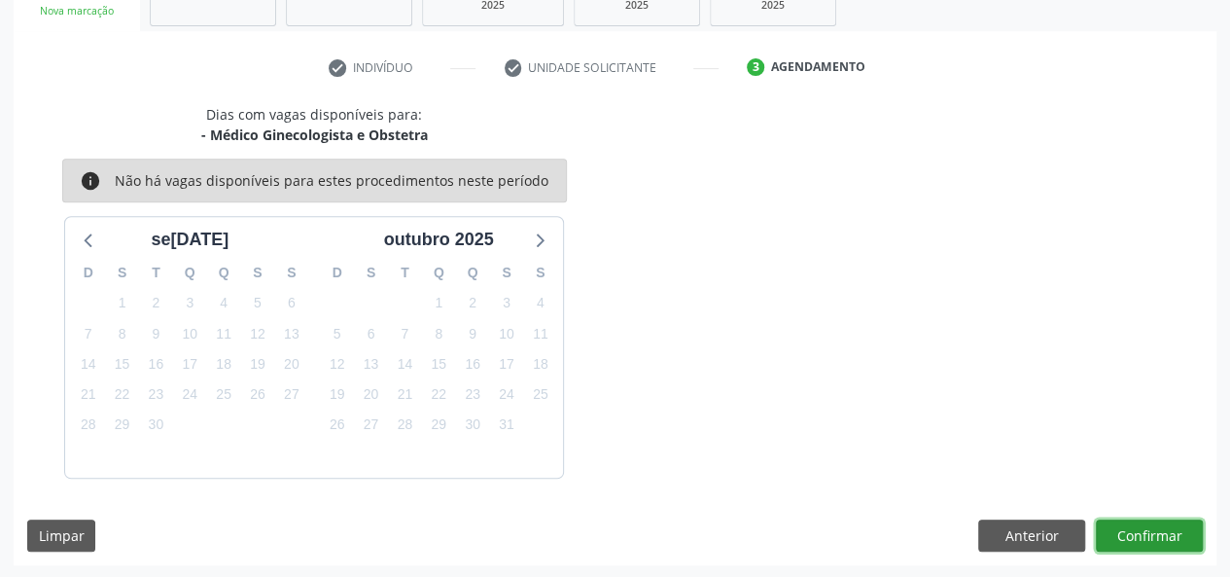
click at [1146, 535] on button "Confirmar" at bounding box center [1149, 535] width 107 height 33
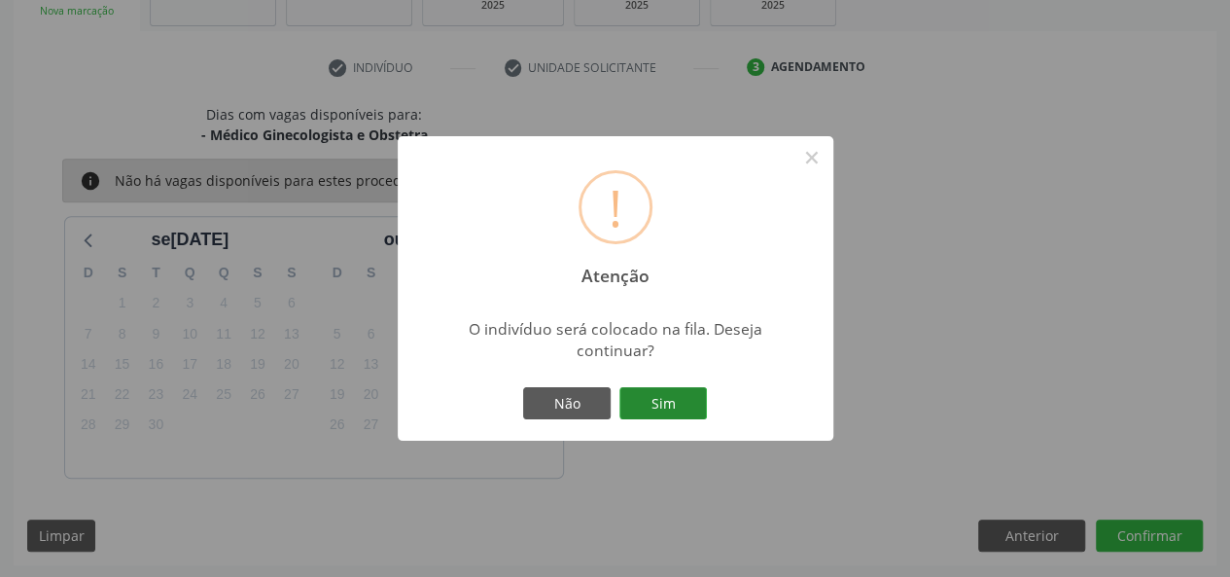
click at [653, 397] on button "Sim" at bounding box center [664, 403] width 88 height 33
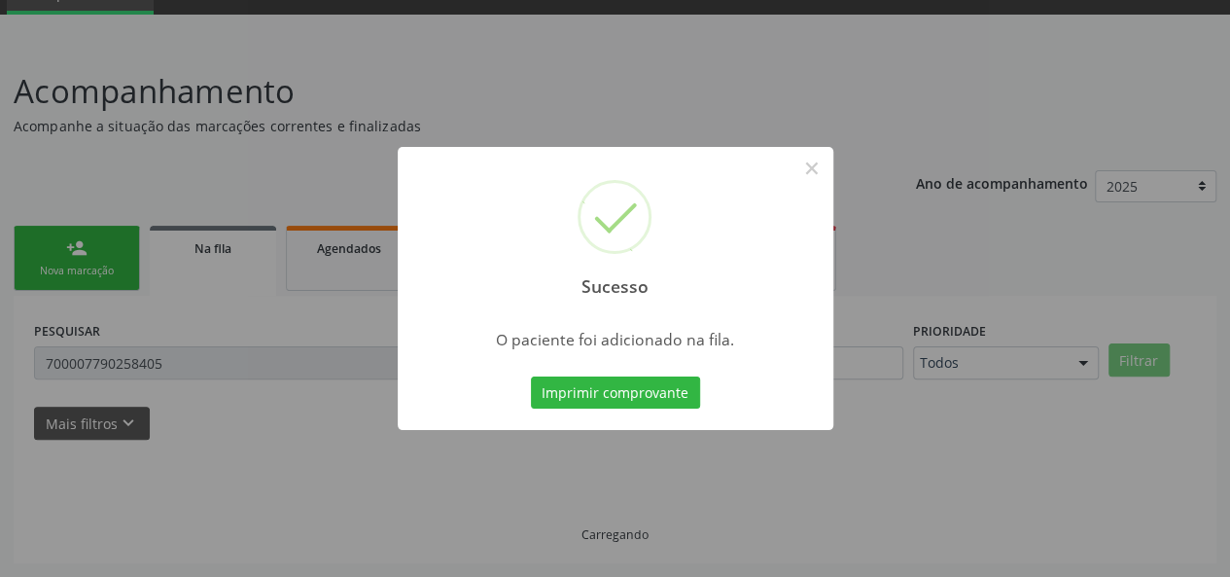
scroll to position [91, 0]
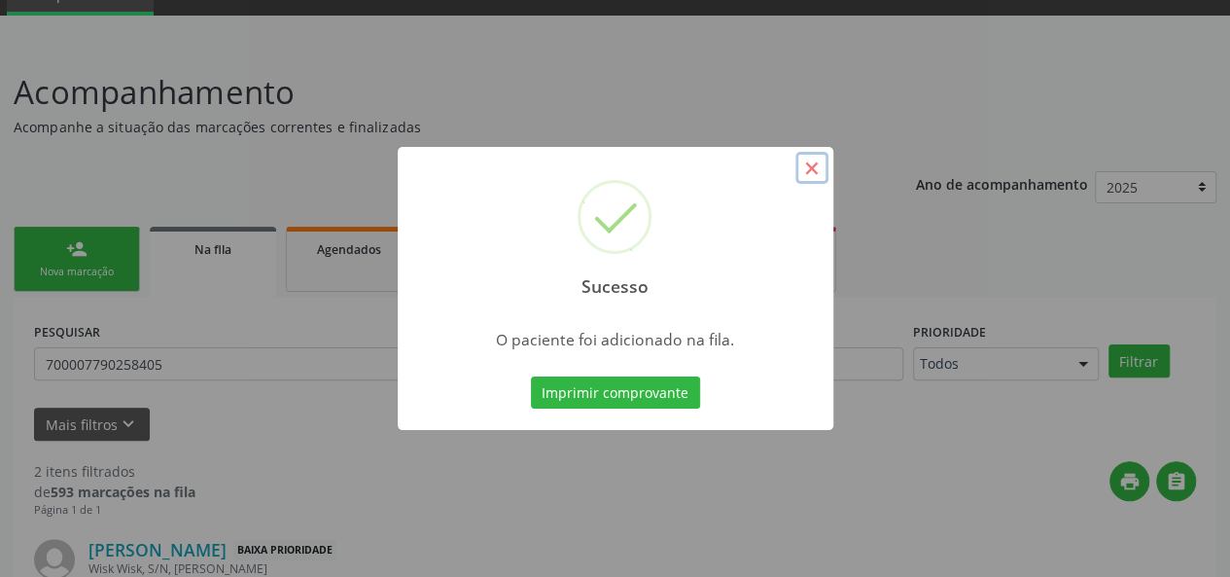
click at [812, 166] on button "×" at bounding box center [812, 168] width 33 height 33
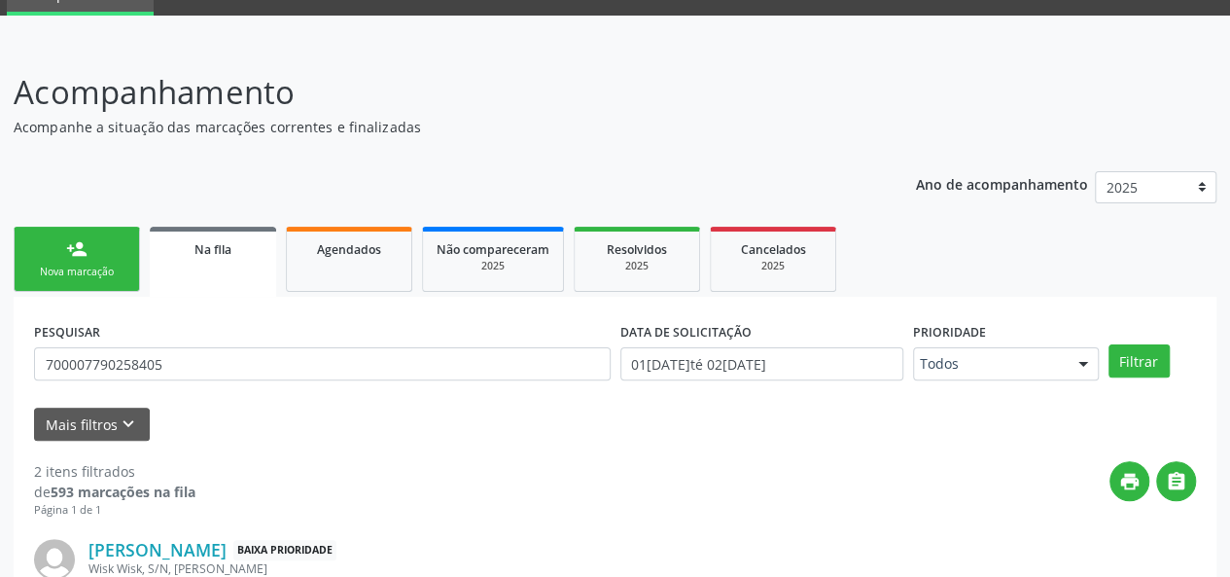
click at [196, 243] on span "Na fila" at bounding box center [213, 249] width 37 height 17
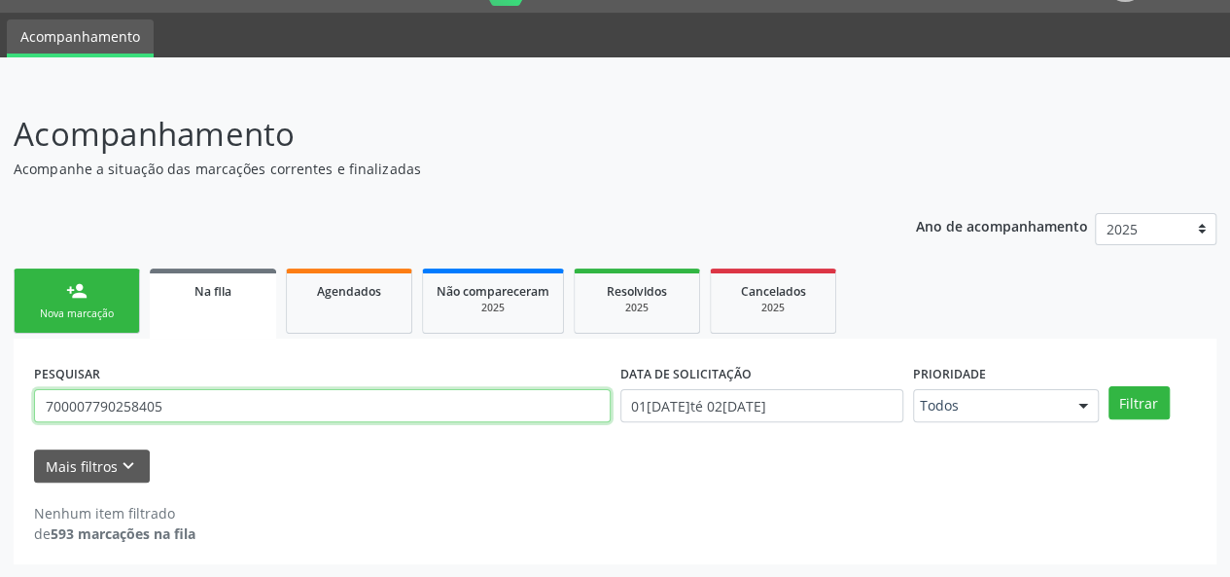
drag, startPoint x: 181, startPoint y: 415, endPoint x: 0, endPoint y: 405, distance: 181.2
click at [0, 405] on div "Acompanhamento Acompanhe a situação das marcações correntes e finalizadas Relat…" at bounding box center [615, 331] width 1230 height 493
type input "GEOVANIA"
click at [1109, 386] on button "Filtrar" at bounding box center [1139, 402] width 61 height 33
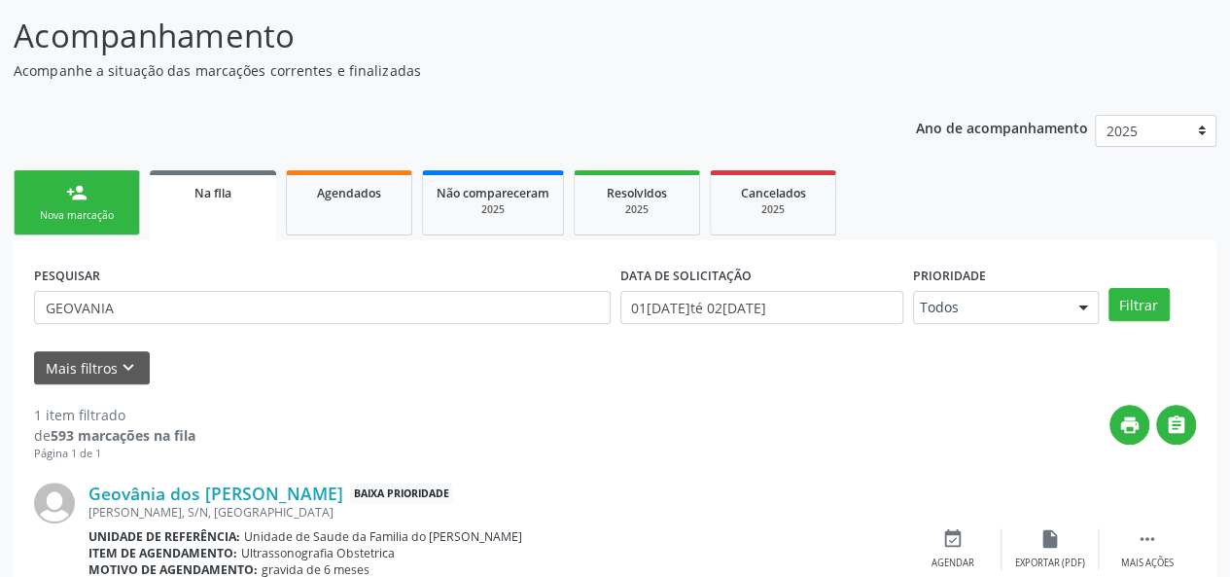
scroll to position [239, 0]
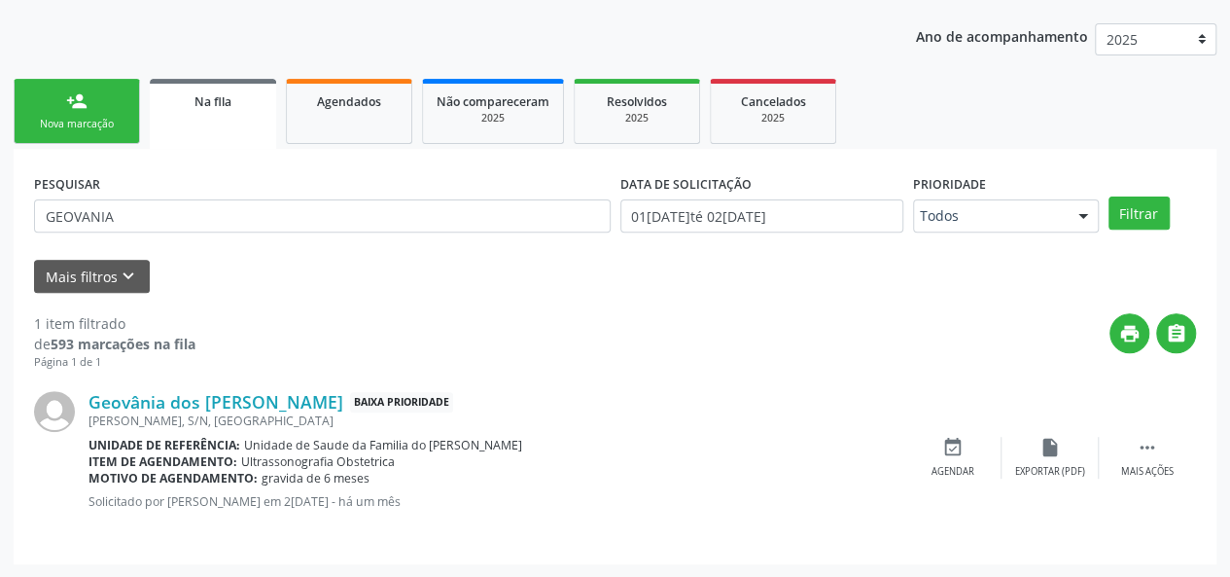
click at [73, 91] on div "person_add" at bounding box center [76, 100] width 21 height 21
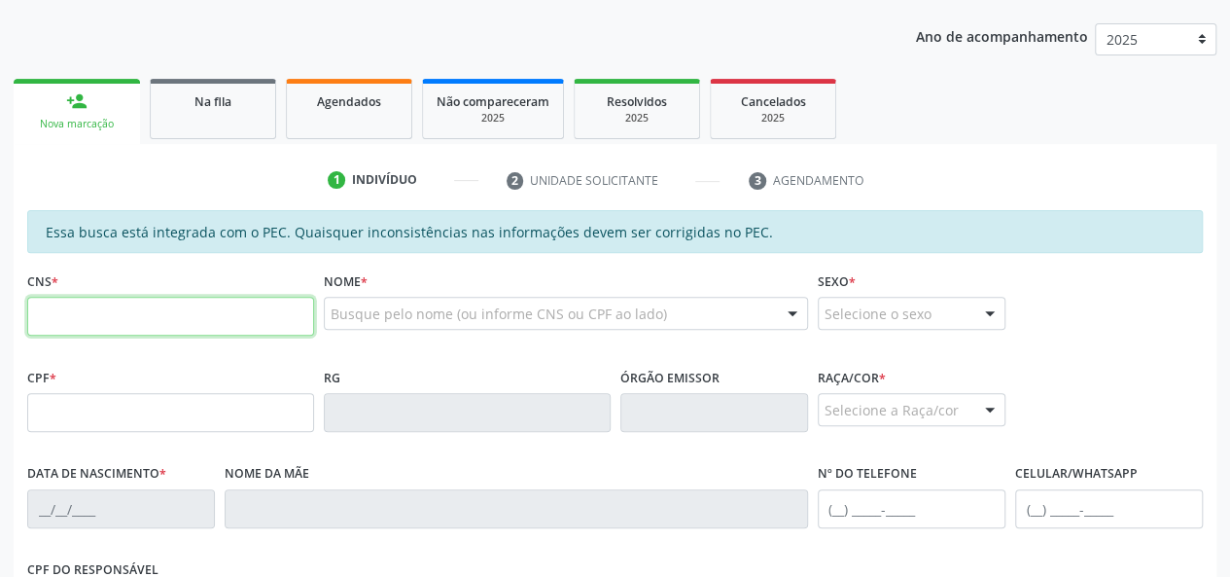
click at [124, 308] on input "text" at bounding box center [170, 316] width 287 height 39
type input "704 6016 1898 2828"
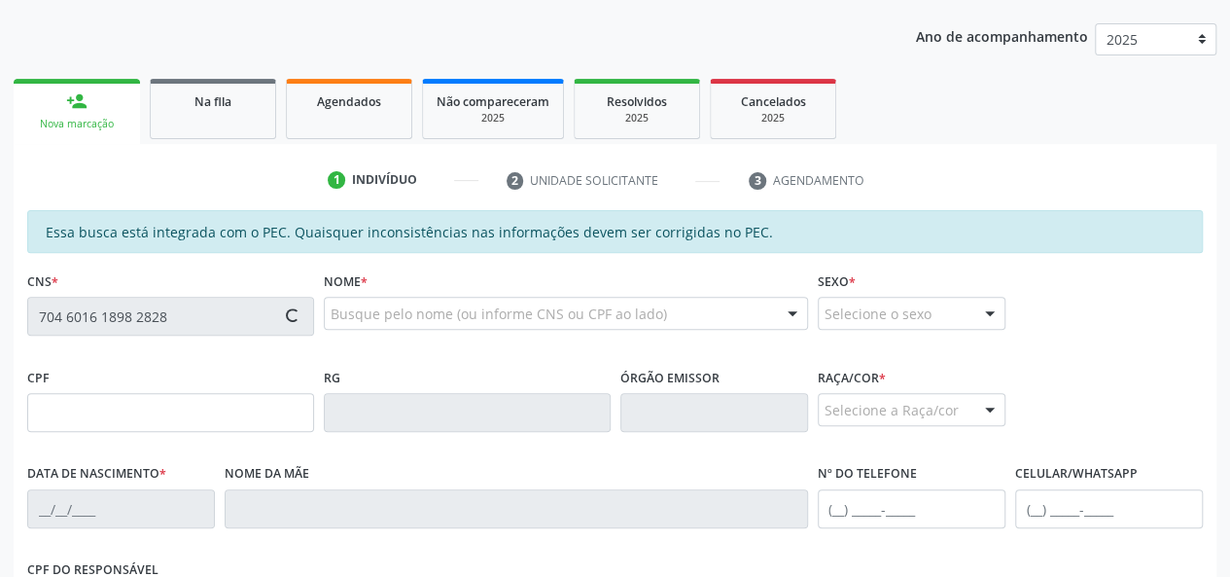
type input "903.147.784-20"
type input "1[DATE]"
type input "[PERSON_NAME]"
type input "[PHONE_NUMBER]"
type input "S/N"
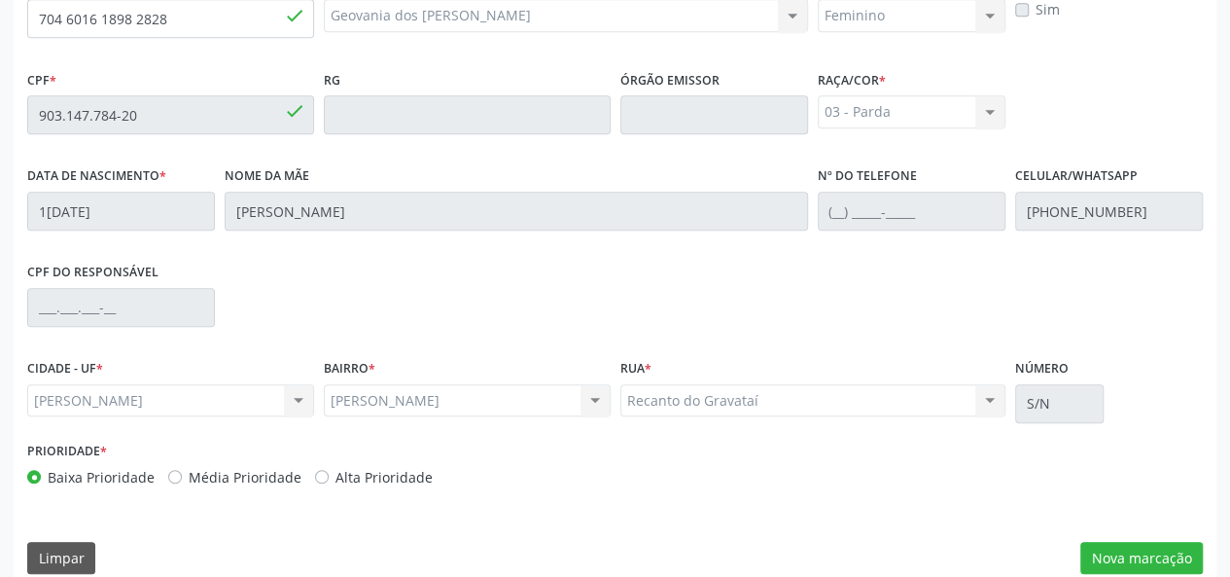
scroll to position [559, 0]
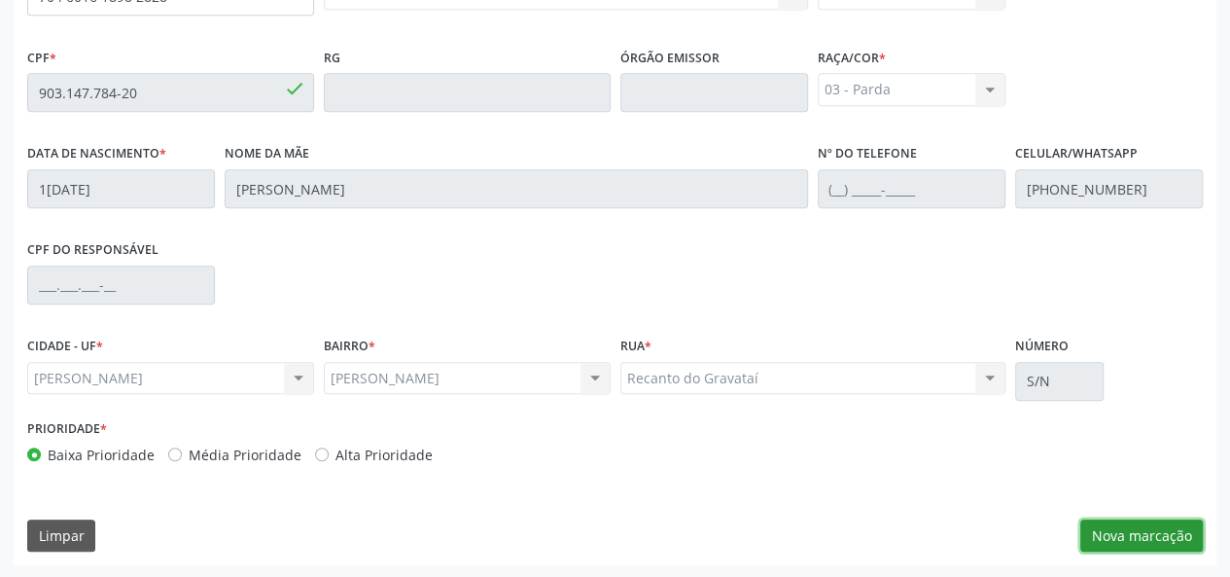
click at [1147, 533] on button "Nova marcação" at bounding box center [1142, 535] width 123 height 33
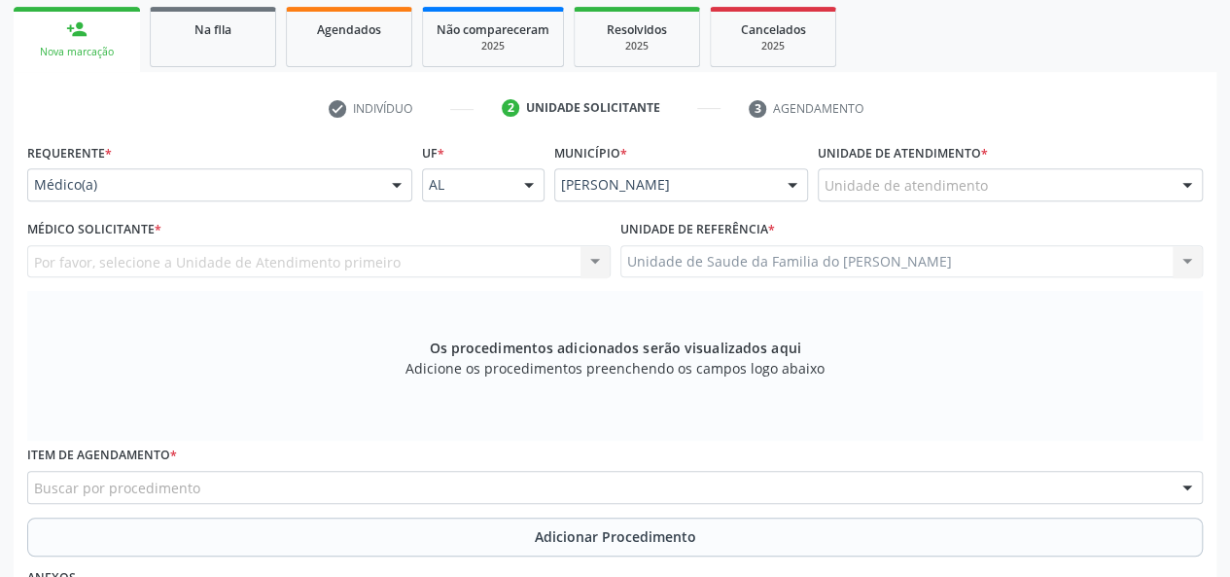
scroll to position [267, 0]
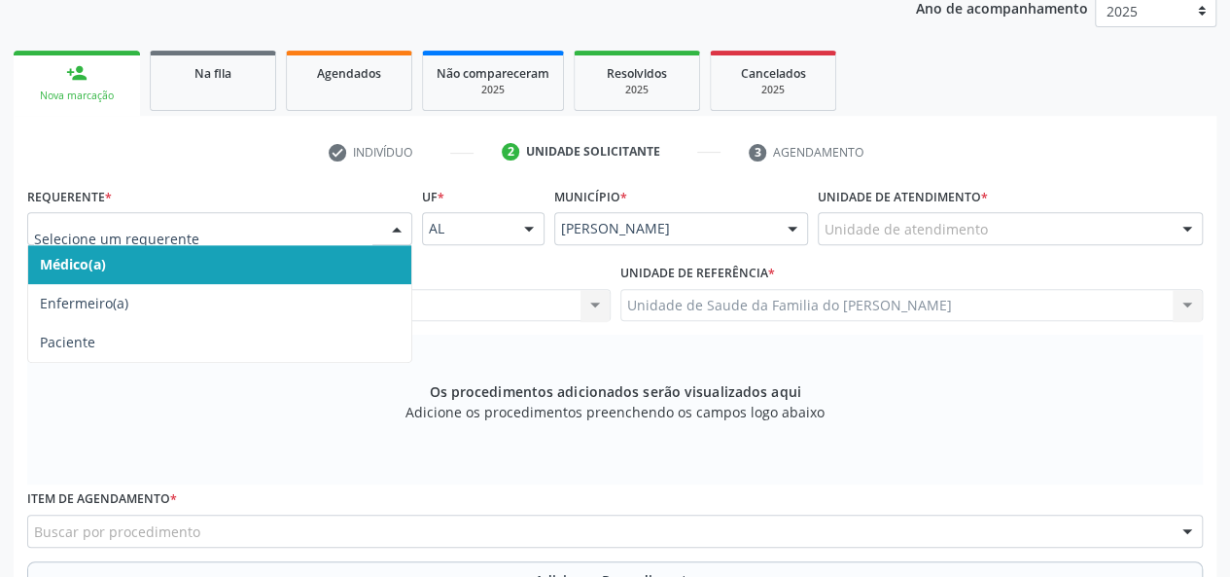
click at [391, 232] on div at bounding box center [396, 229] width 29 height 33
click at [303, 262] on span "Médico(a)" at bounding box center [219, 264] width 383 height 39
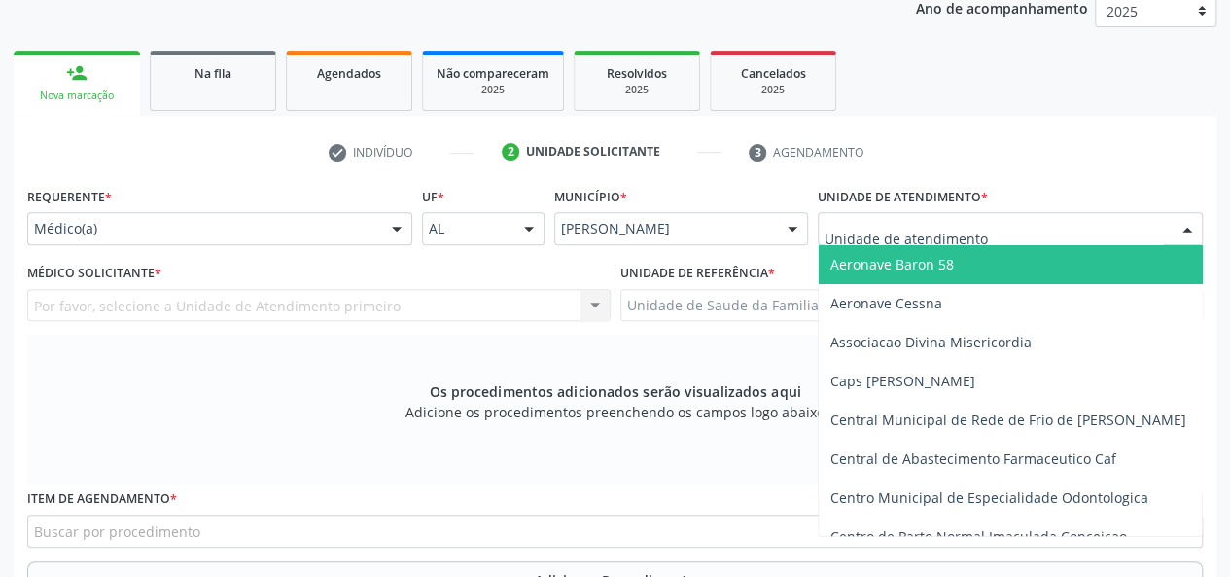
type input "J"
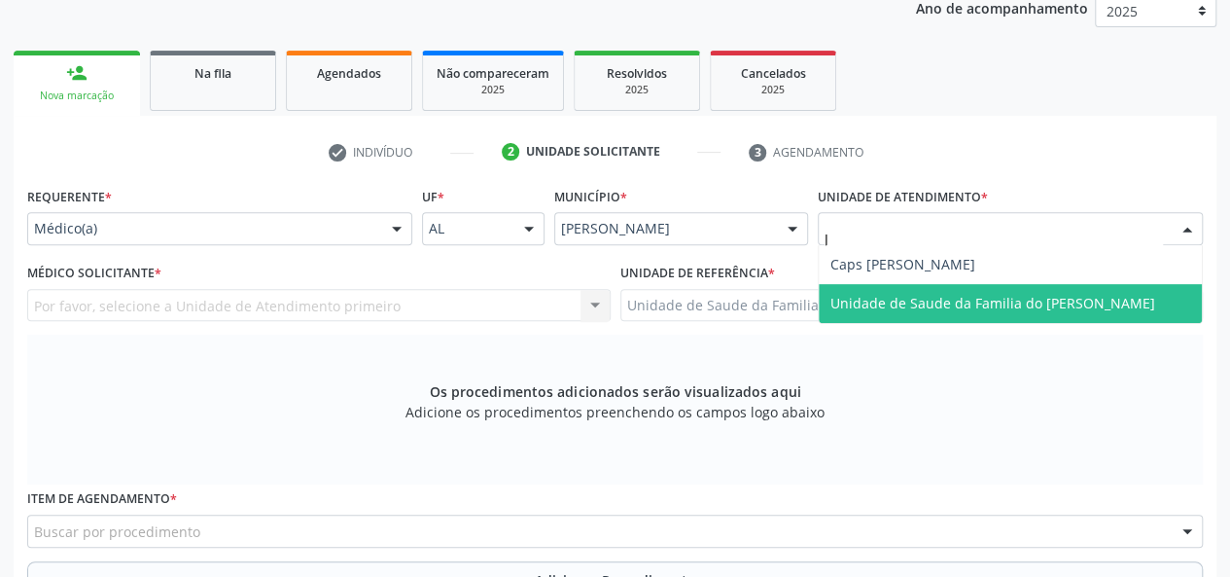
click at [852, 299] on span "Unidade de Saude da Familia do [PERSON_NAME]" at bounding box center [993, 303] width 325 height 18
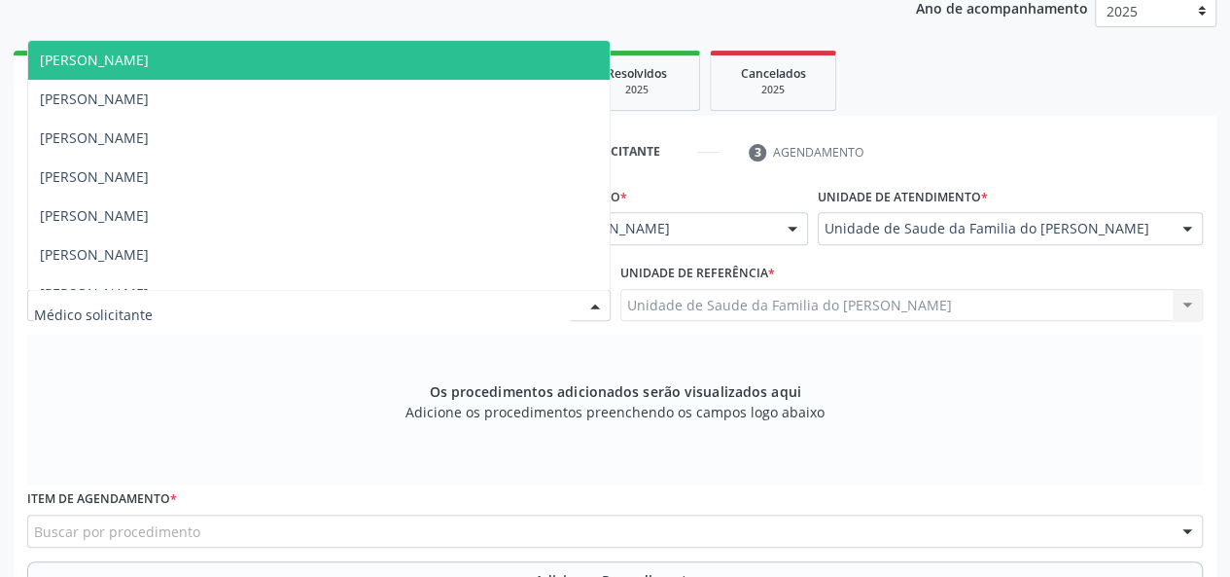
click at [586, 300] on div at bounding box center [595, 306] width 29 height 33
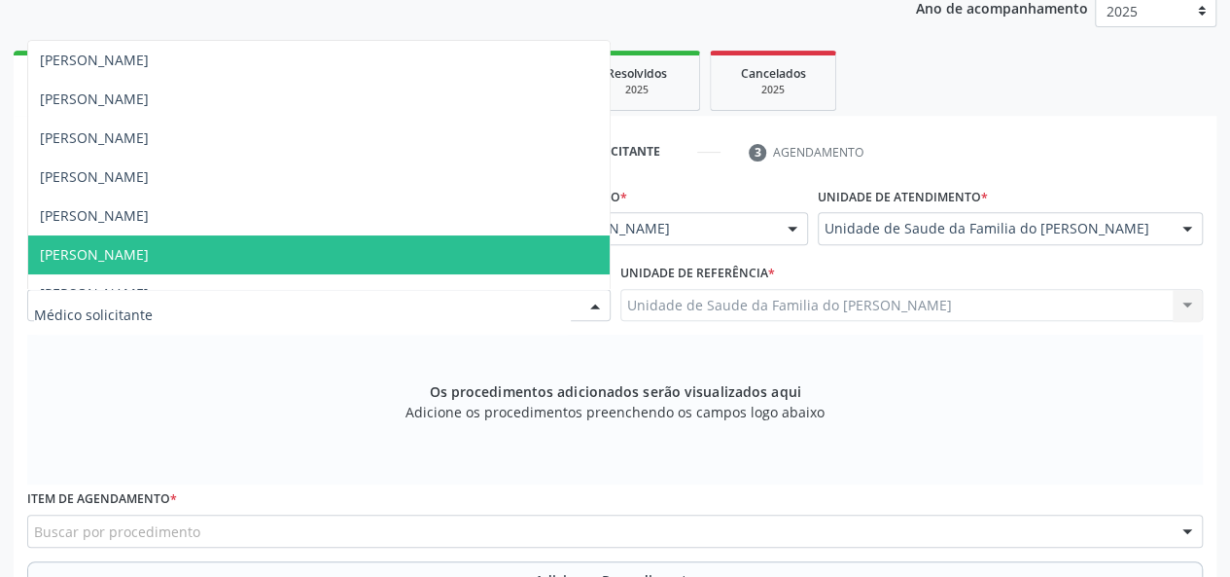
scroll to position [97, 0]
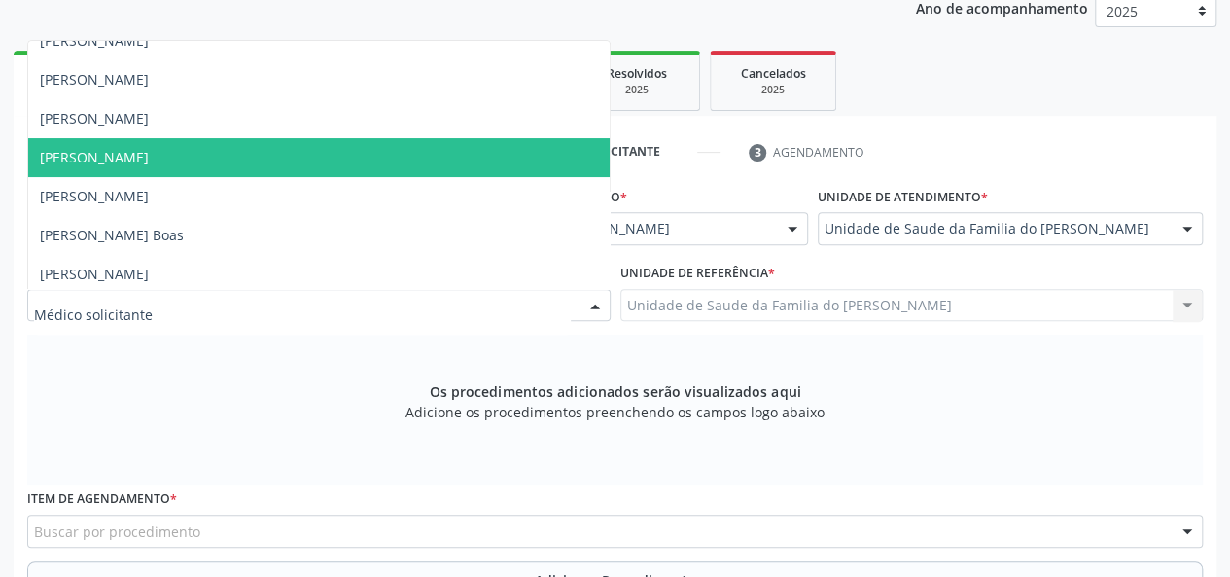
click at [462, 157] on span "[PERSON_NAME]" at bounding box center [319, 157] width 582 height 39
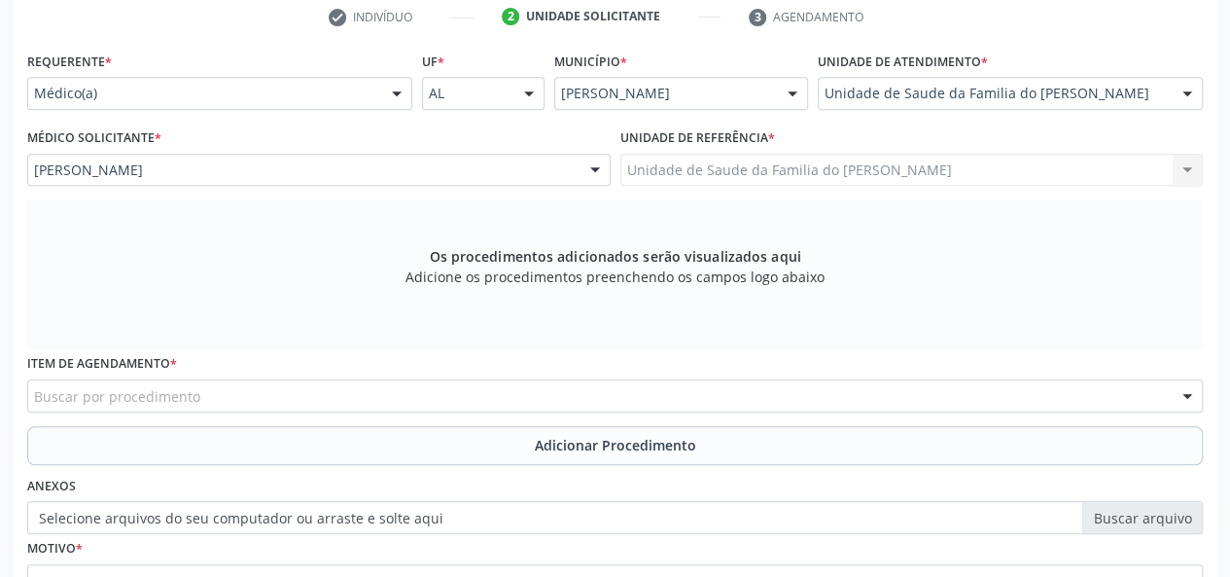
scroll to position [462, 0]
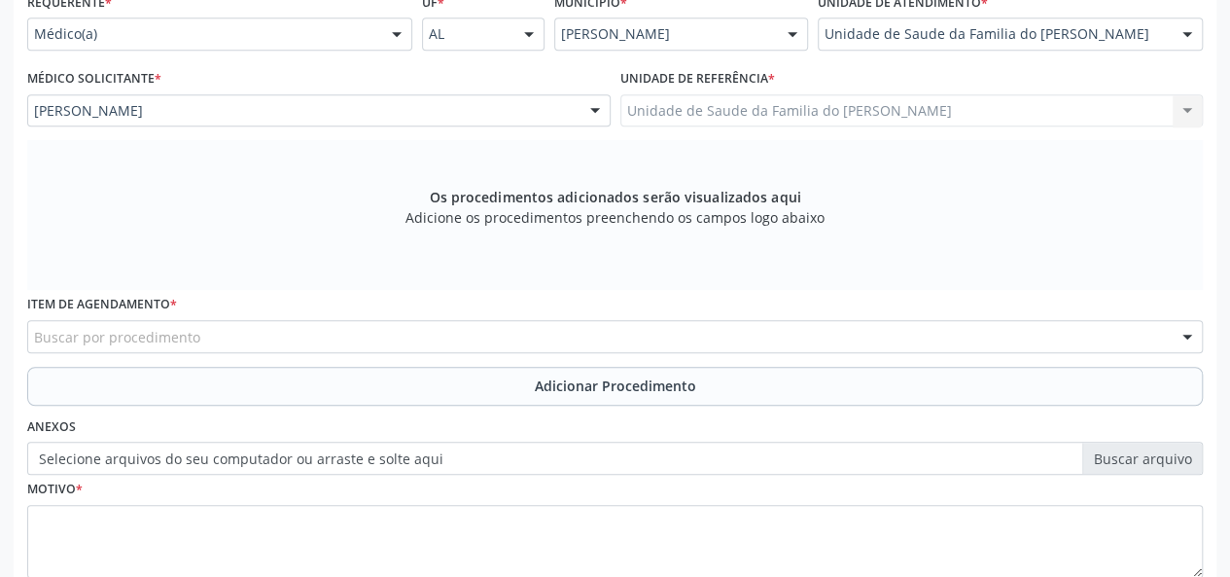
click at [385, 330] on div "Buscar por procedimento" at bounding box center [615, 336] width 1176 height 33
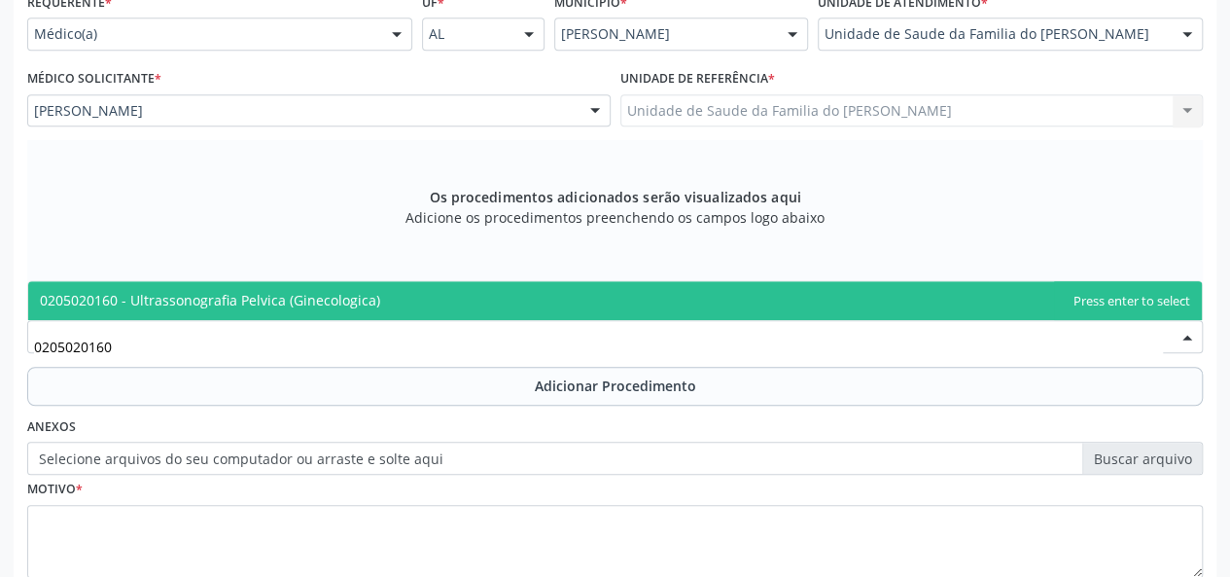
click at [391, 295] on span "0205020160 - Ultrassonografia Pelvica (Ginecologica)" at bounding box center [615, 300] width 1174 height 39
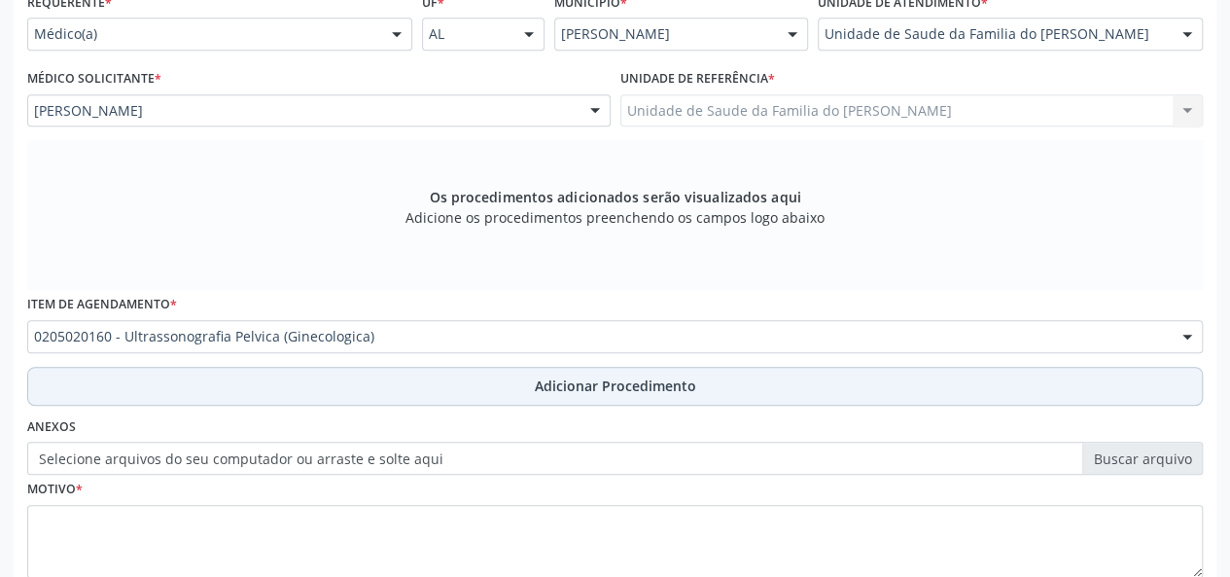
click at [392, 378] on button "Adicionar Procedimento" at bounding box center [615, 386] width 1176 height 39
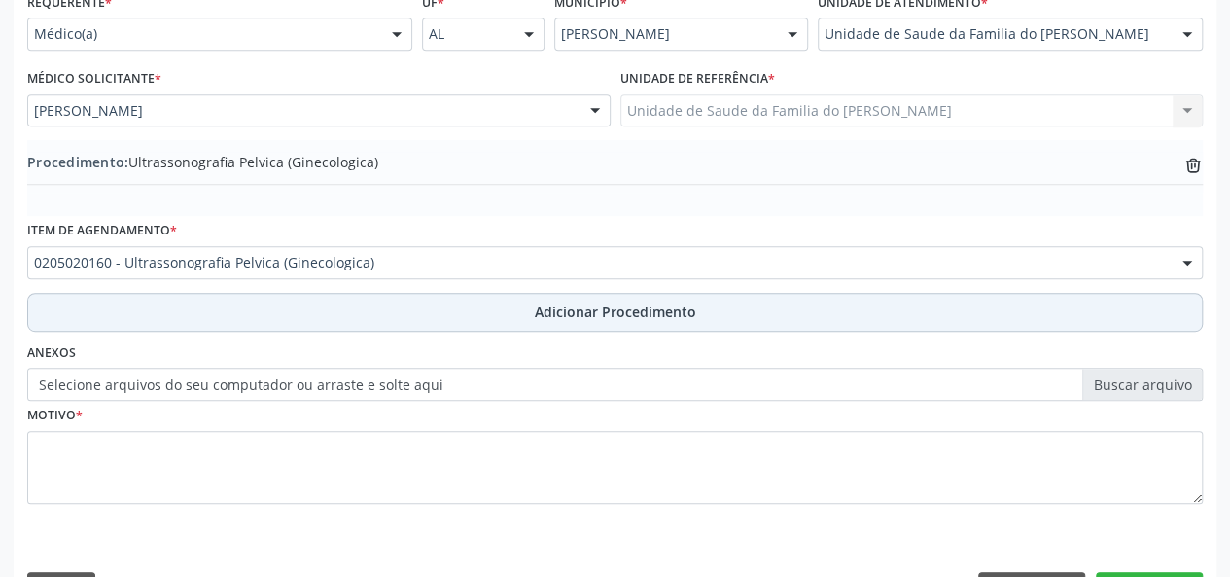
click at [387, 319] on button "Adicionar Procedimento" at bounding box center [615, 312] width 1176 height 39
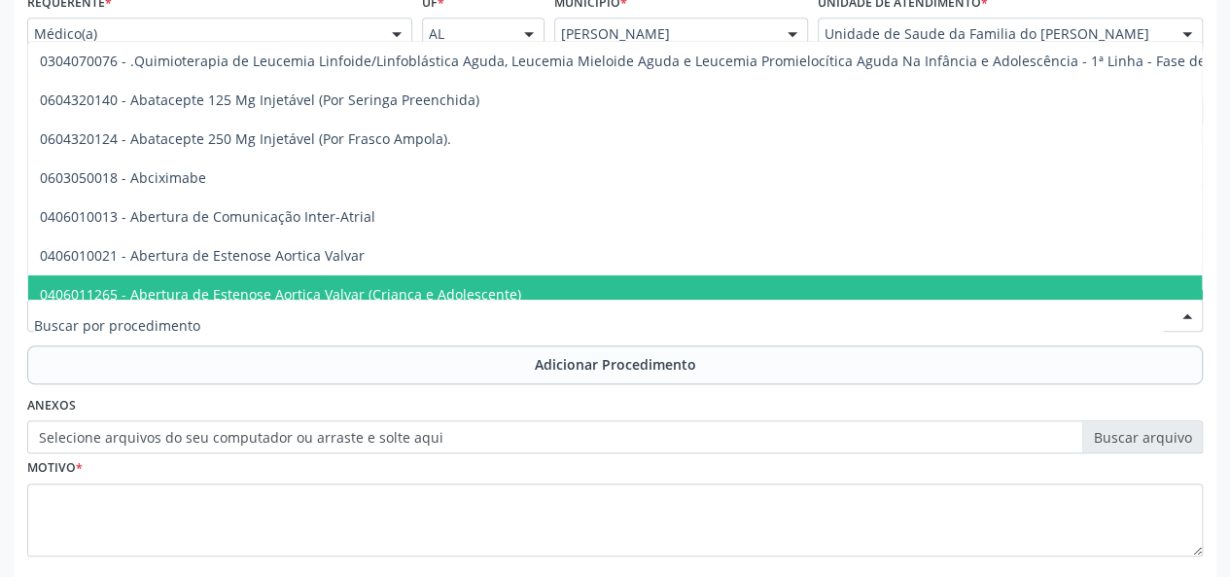
drag, startPoint x: 394, startPoint y: 312, endPoint x: 219, endPoint y: 322, distance: 175.3
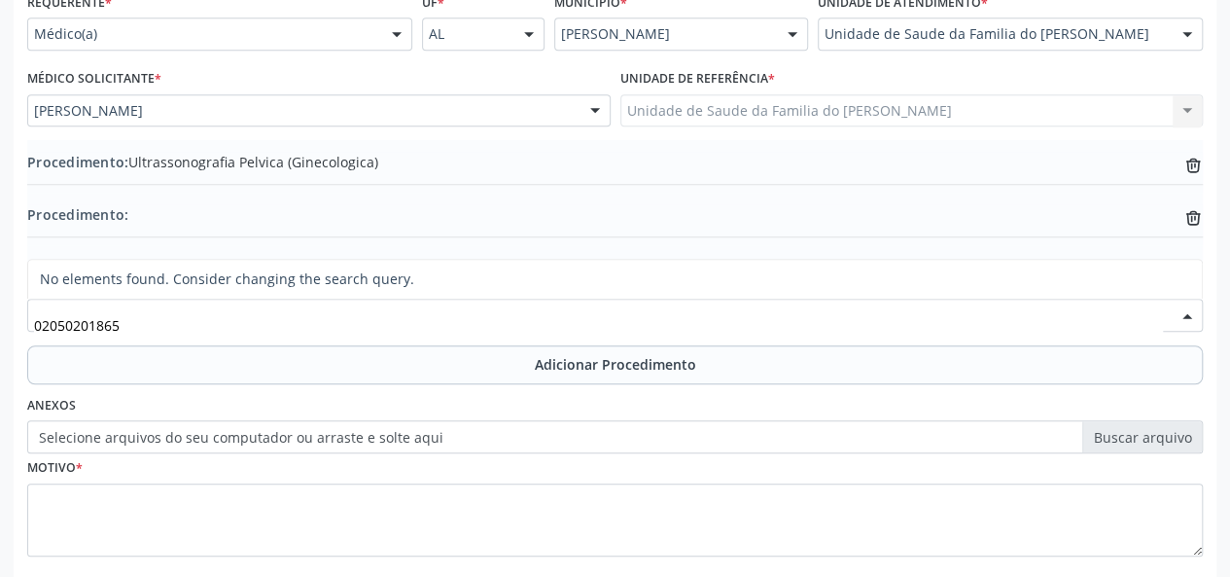
type input "0205020186"
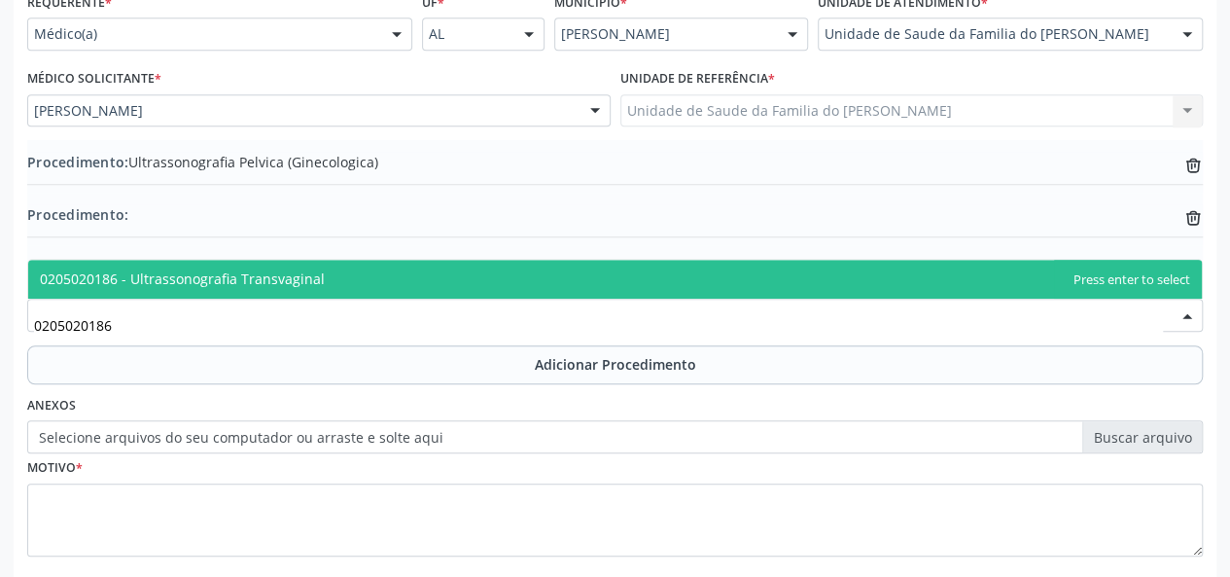
click at [337, 279] on span "0205020186 - Ultrassonografia Transvaginal" at bounding box center [615, 279] width 1174 height 39
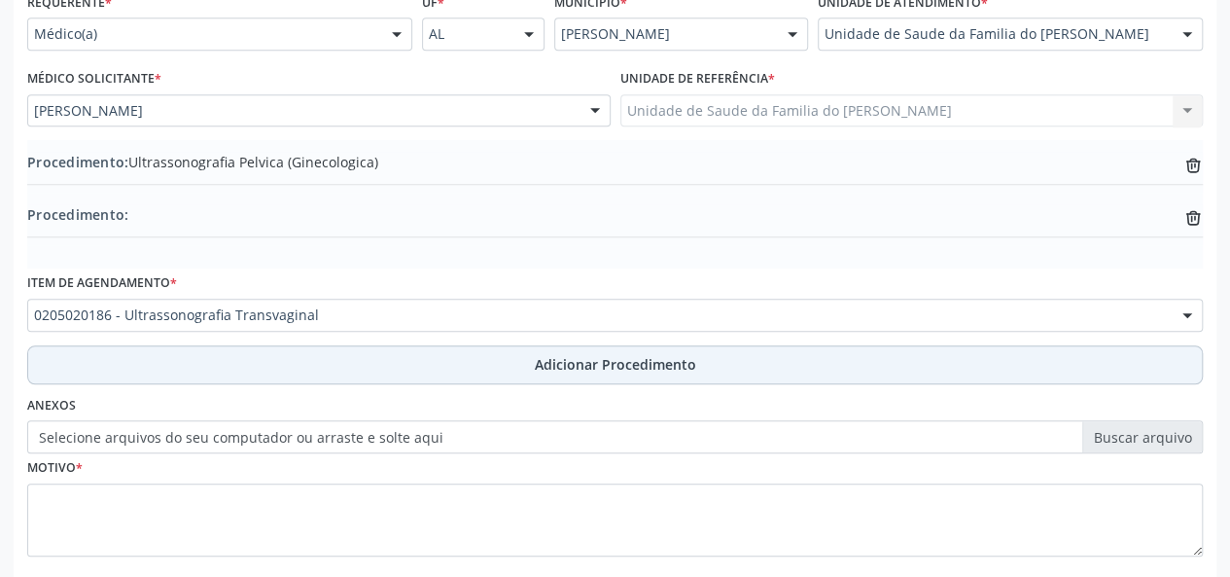
click at [338, 361] on button "Adicionar Procedimento" at bounding box center [615, 364] width 1176 height 39
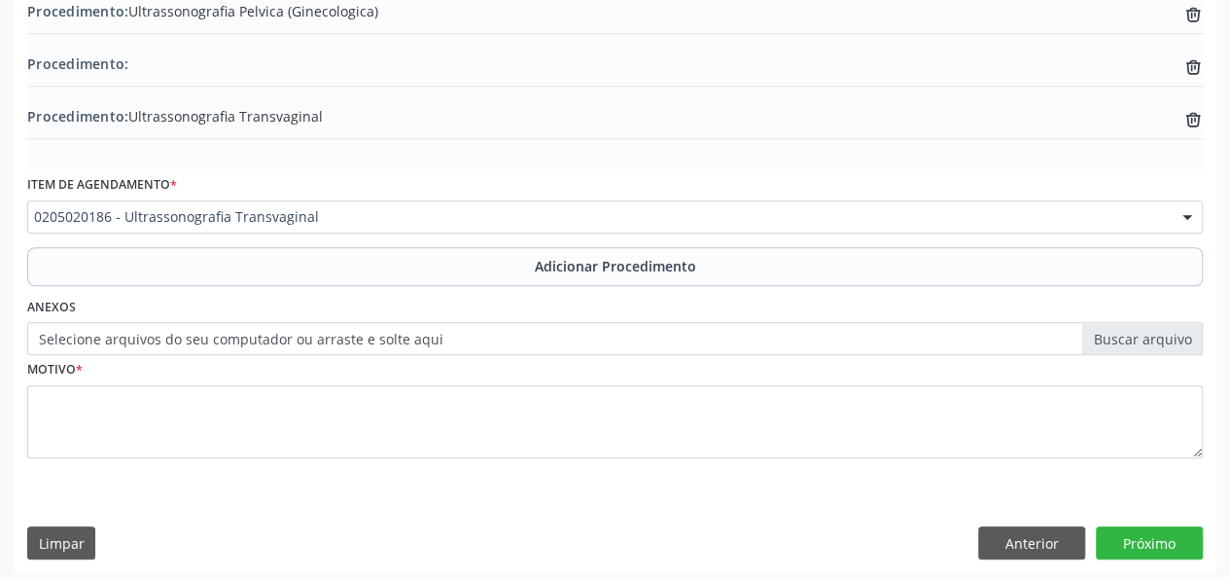
scroll to position [620, 0]
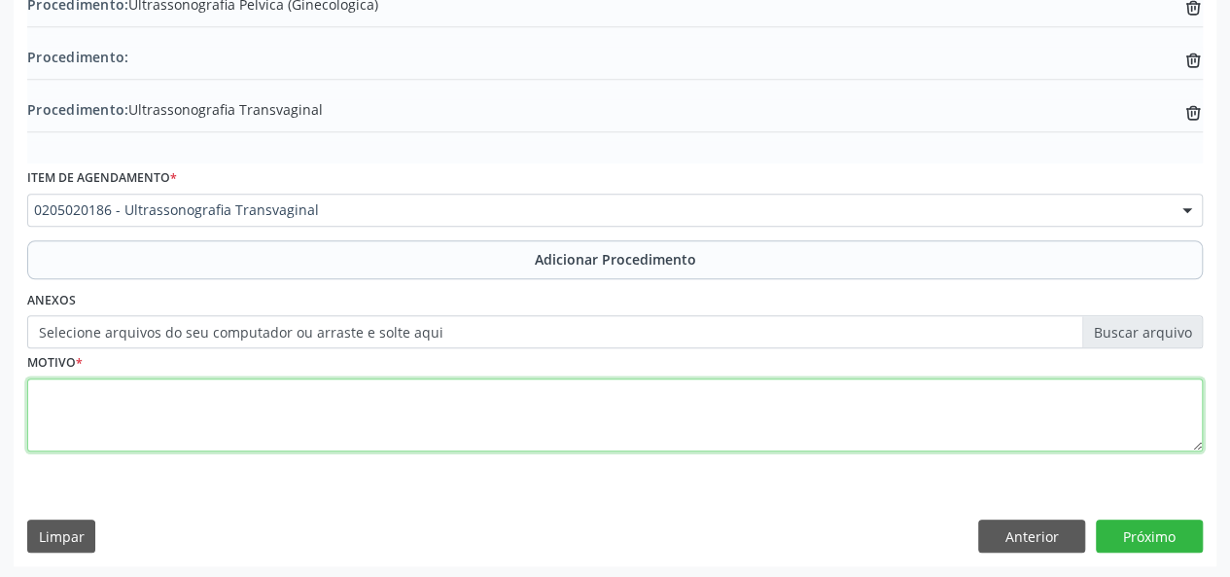
click at [338, 422] on textarea at bounding box center [615, 415] width 1176 height 74
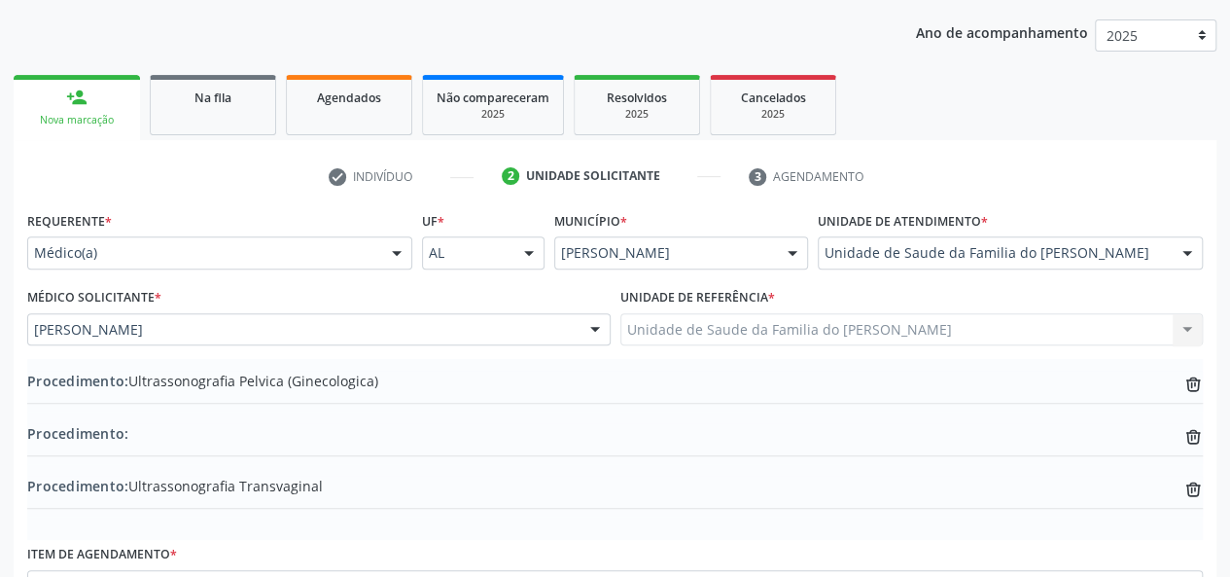
scroll to position [231, 0]
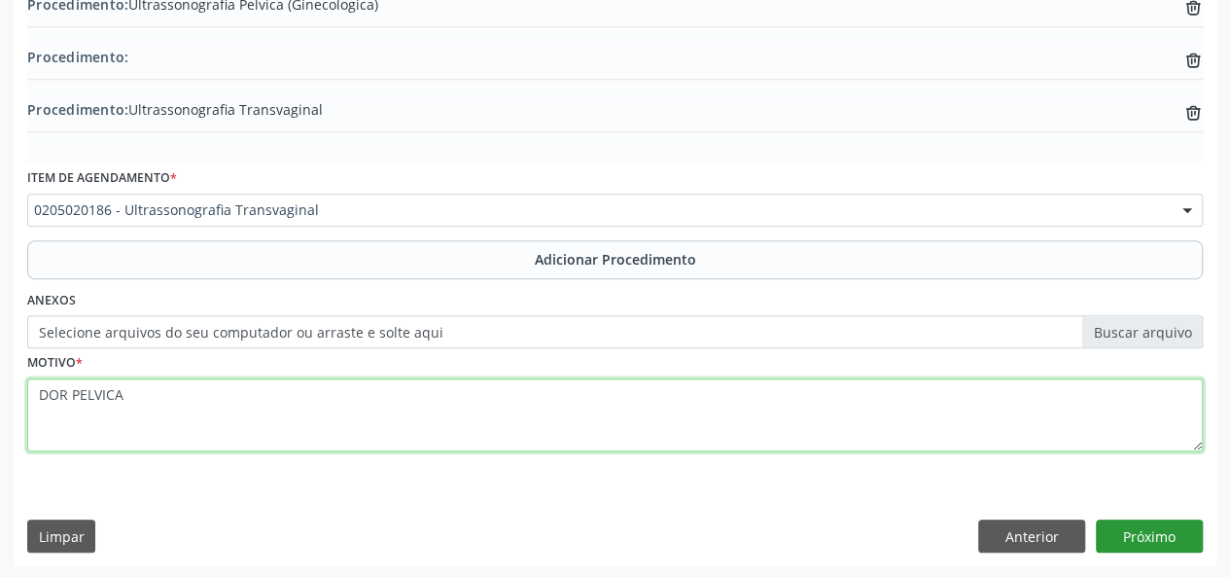
type textarea "DOR PELVICA"
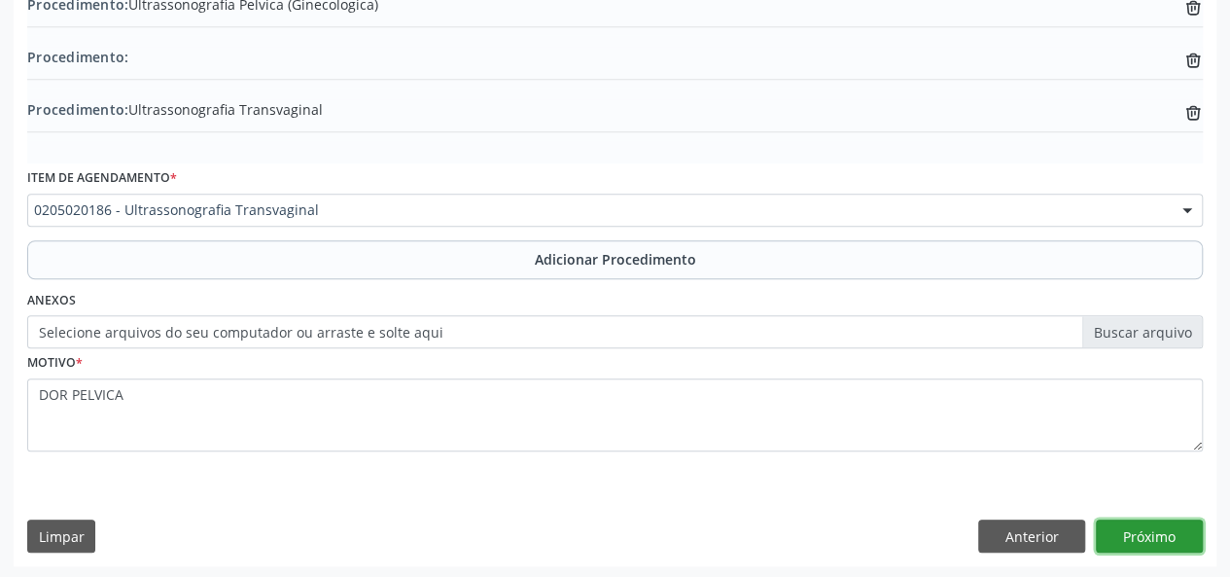
click at [1141, 535] on button "Próximo" at bounding box center [1149, 535] width 107 height 33
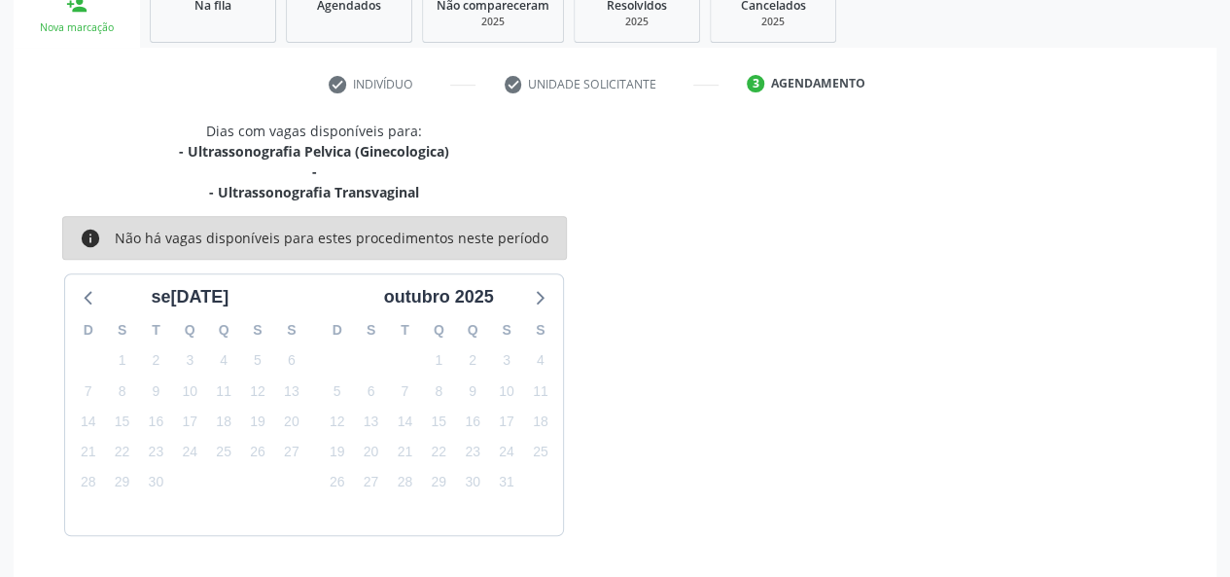
scroll to position [393, 0]
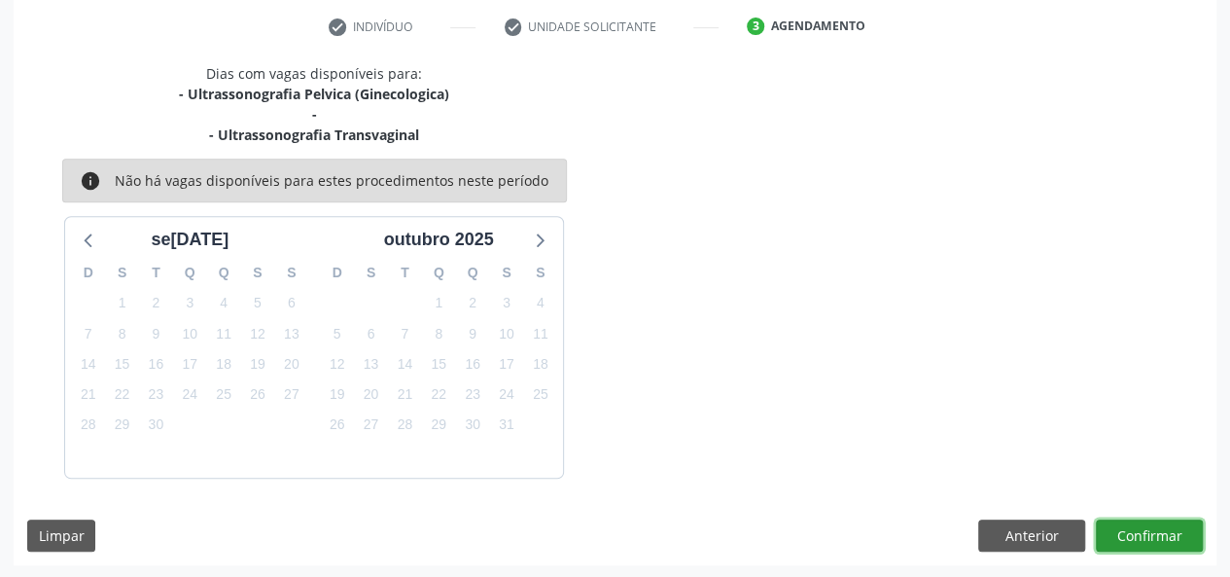
click at [1142, 536] on button "Confirmar" at bounding box center [1149, 535] width 107 height 33
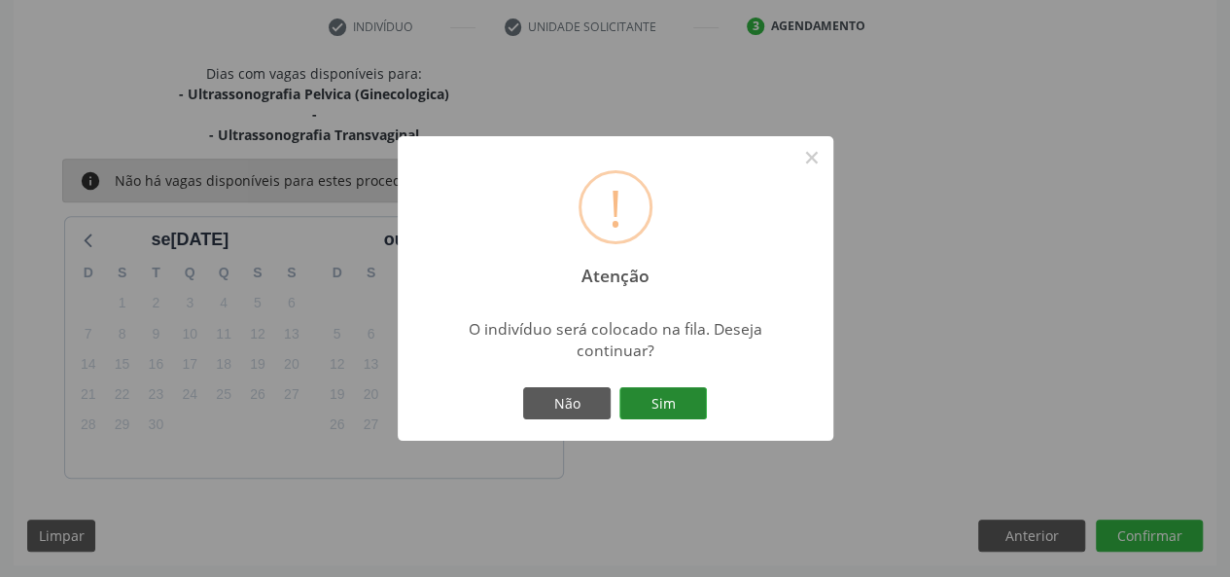
click at [677, 402] on button "Sim" at bounding box center [664, 403] width 88 height 33
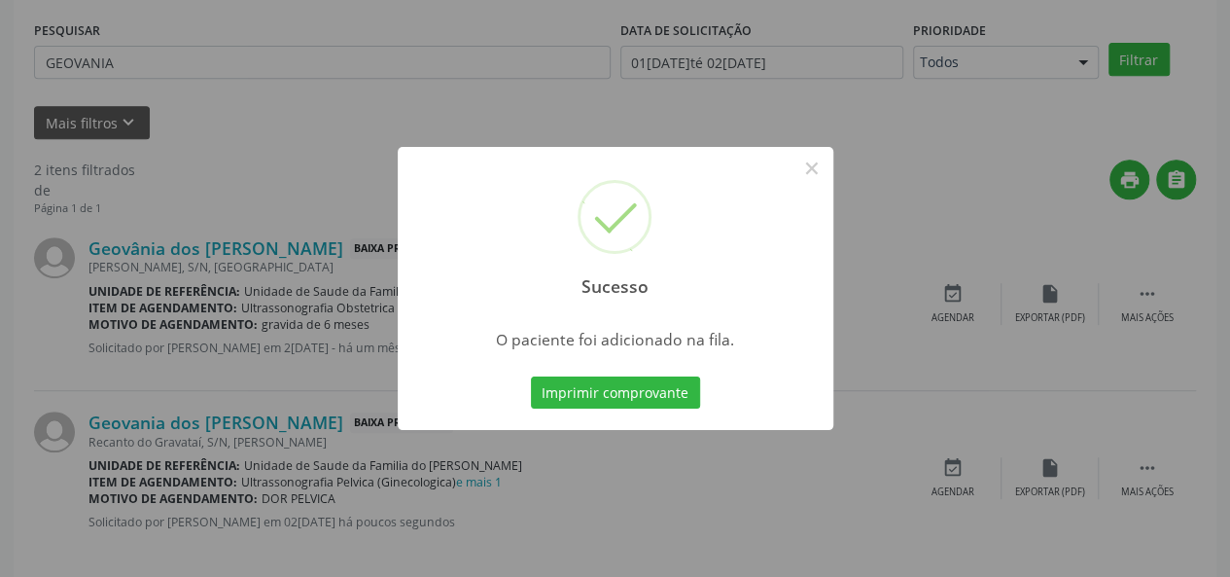
scroll to position [91, 0]
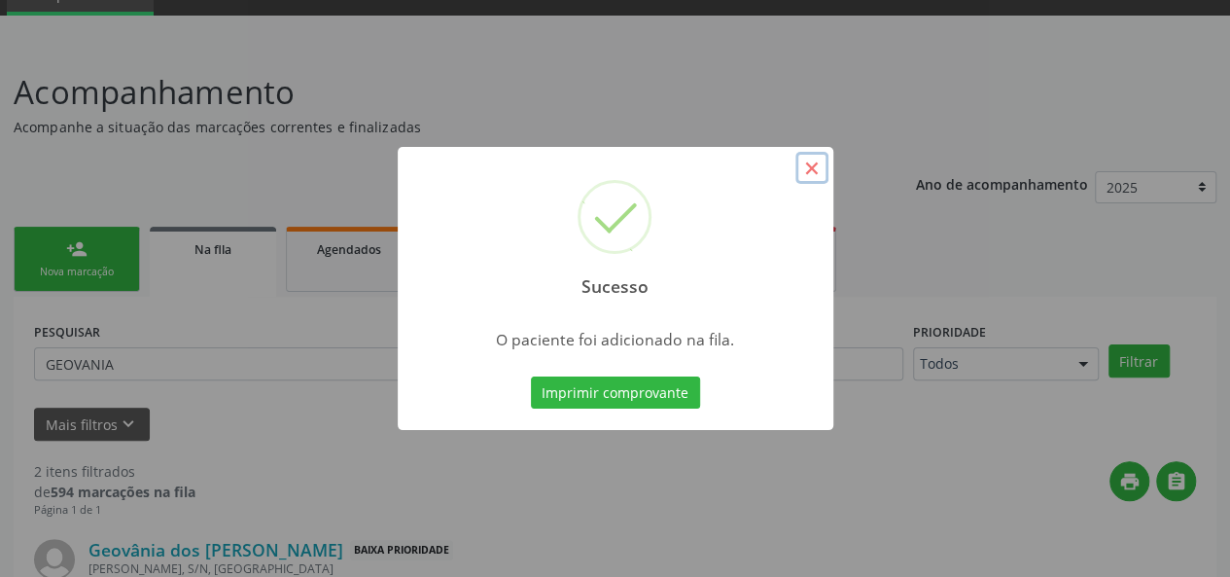
click at [803, 165] on button "×" at bounding box center [812, 168] width 33 height 33
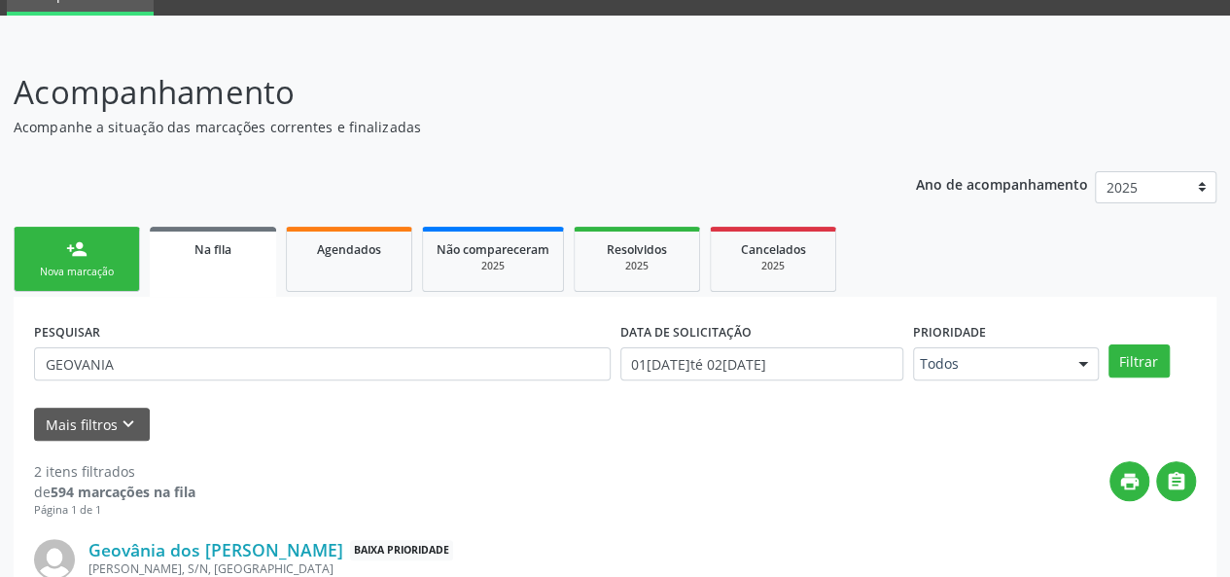
click at [73, 262] on link "person_add Nova marcação" at bounding box center [77, 259] width 126 height 65
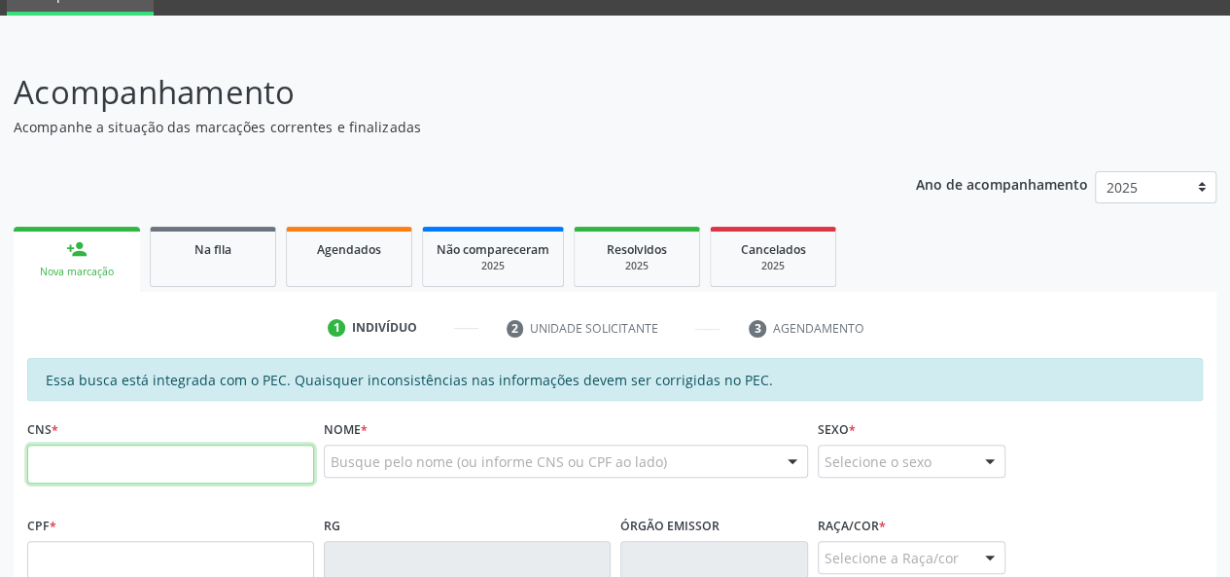
click at [91, 474] on input "text" at bounding box center [170, 463] width 287 height 39
type input "7"
type input "704 6016 1898 2828"
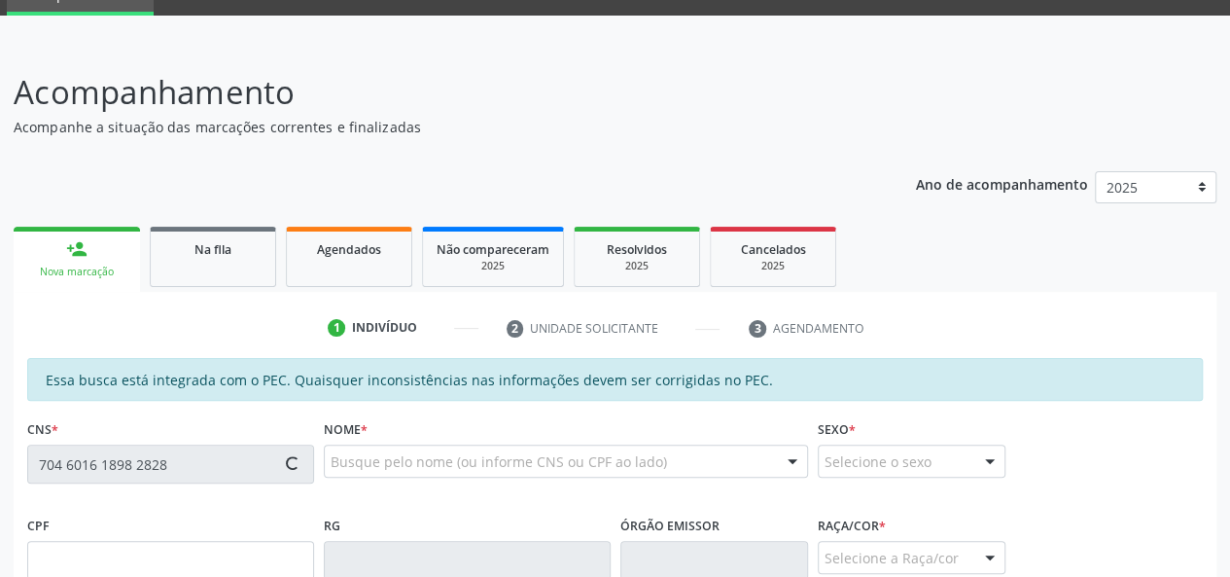
type input "903.147.784-20"
type input "1[DATE]"
type input "[PERSON_NAME]"
type input "[PHONE_NUMBER]"
type input "S/N"
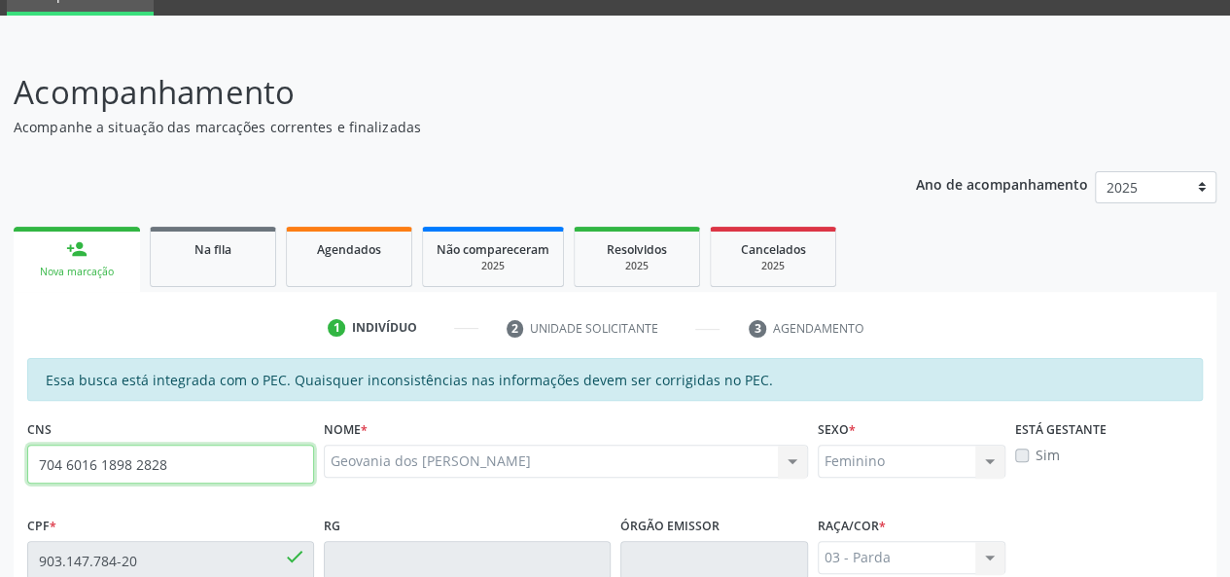
click at [152, 465] on input "704 6016 1898 2828" at bounding box center [170, 463] width 287 height 39
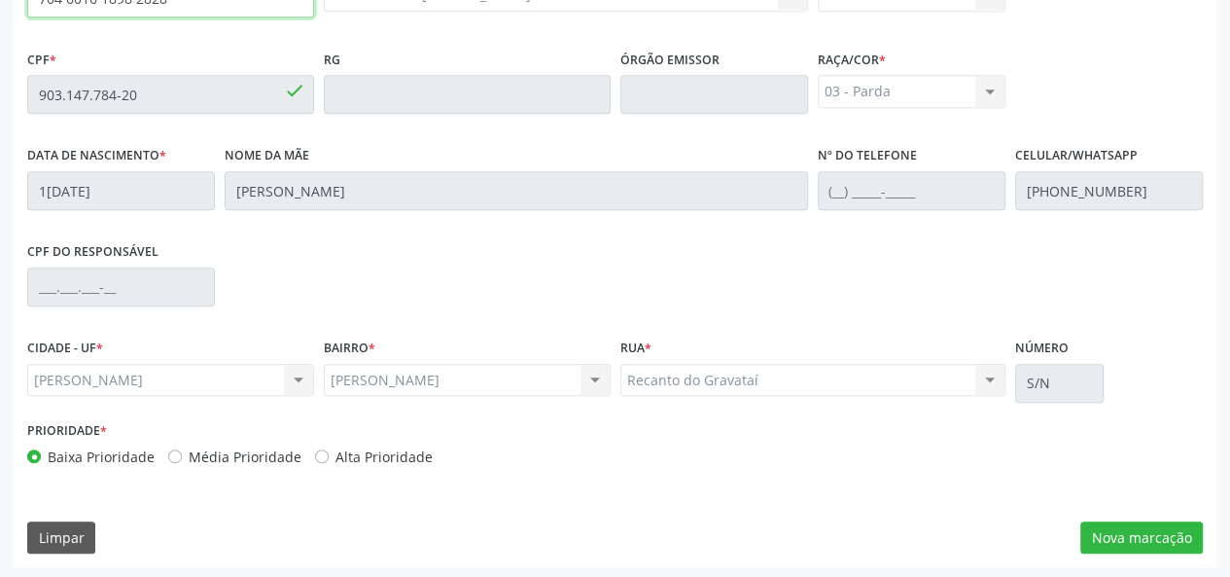
scroll to position [559, 0]
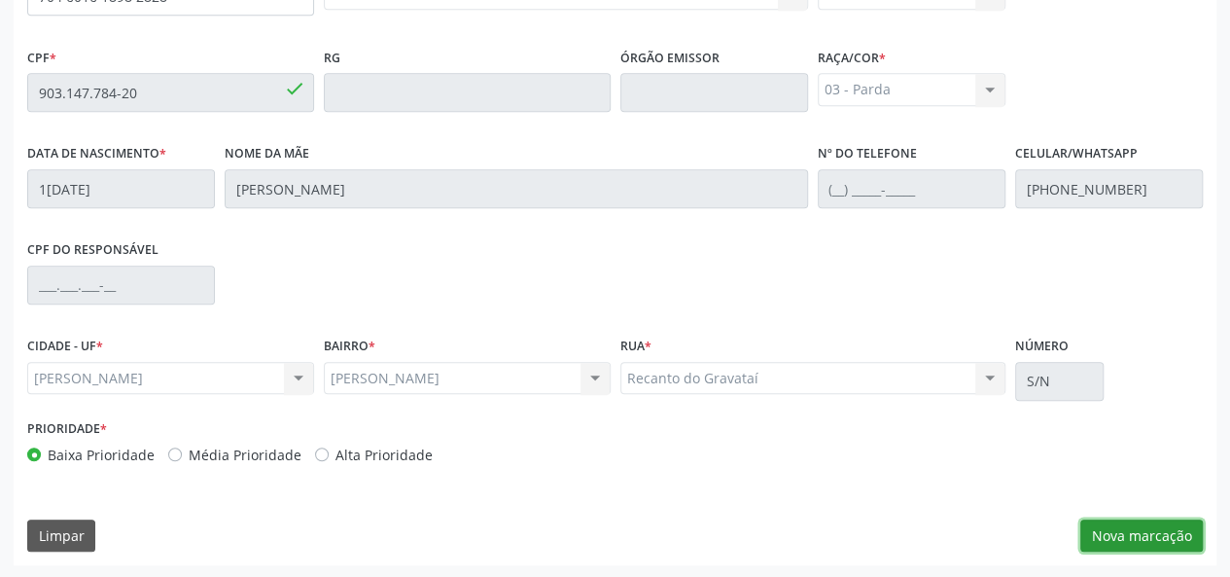
click at [1163, 531] on button "Nova marcação" at bounding box center [1142, 535] width 123 height 33
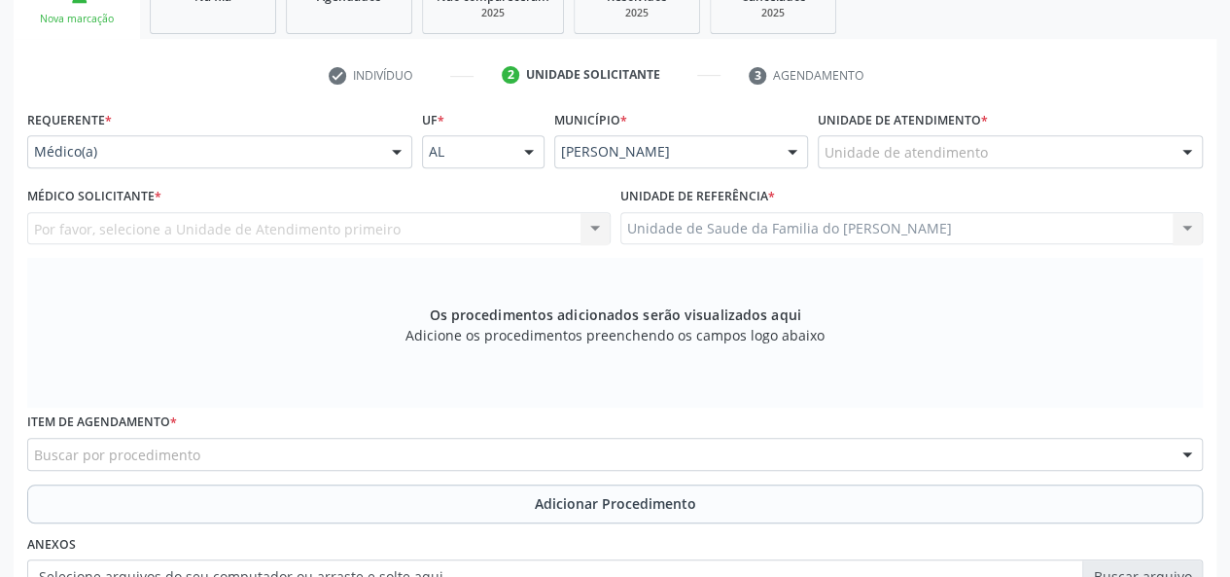
scroll to position [170, 0]
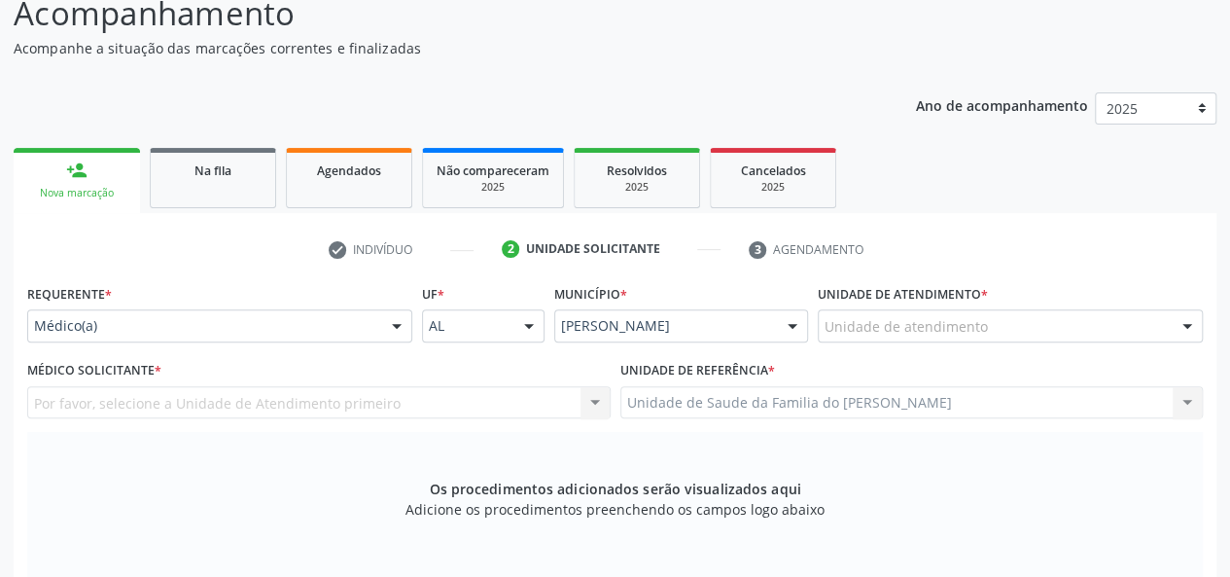
click at [386, 329] on div at bounding box center [396, 326] width 29 height 33
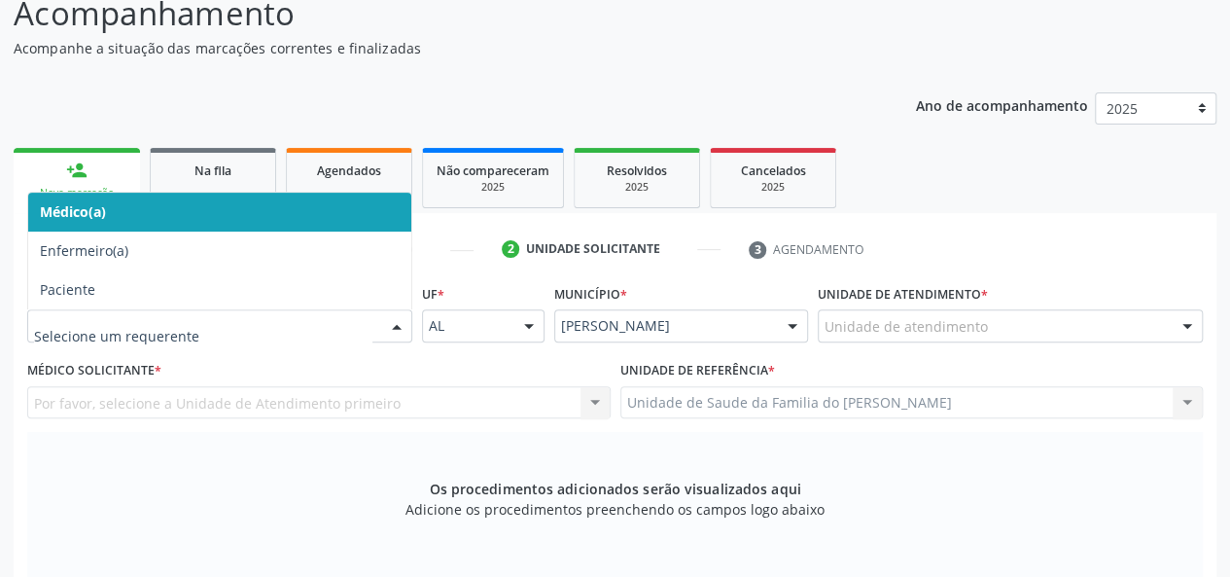
click at [277, 211] on span "Médico(a)" at bounding box center [219, 212] width 383 height 39
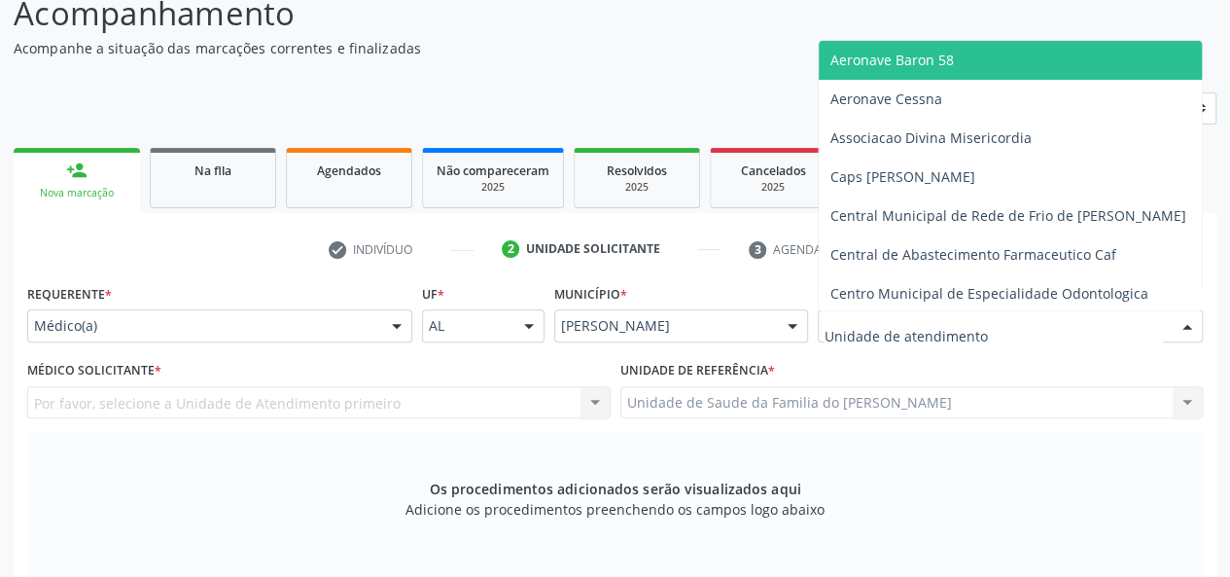
type input "J"
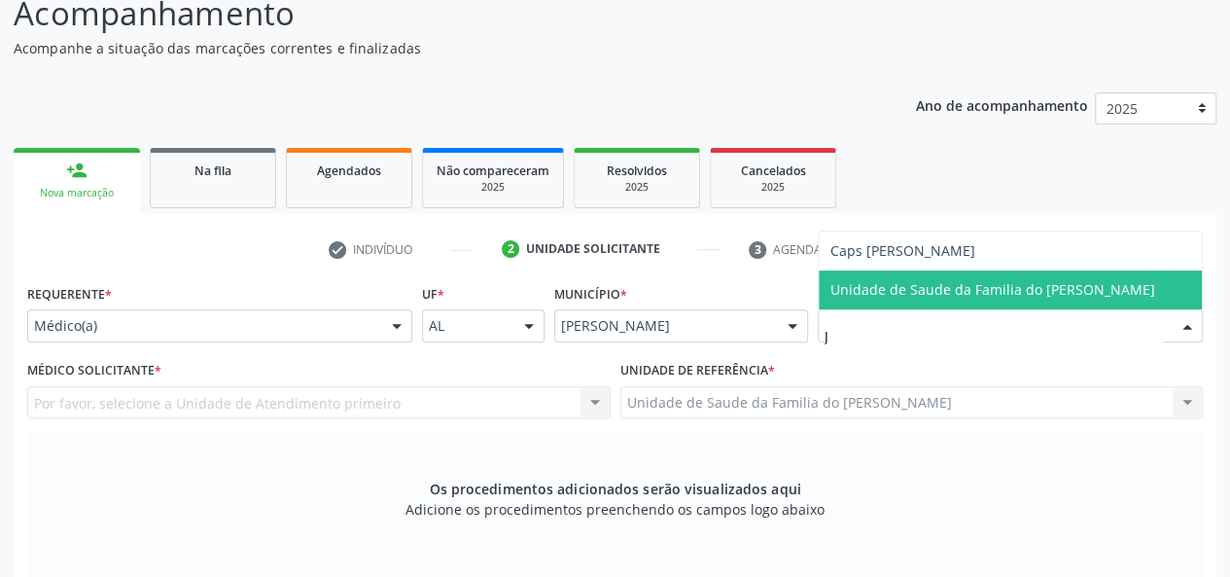
click at [960, 283] on span "Unidade de Saude da Familia do [PERSON_NAME]" at bounding box center [993, 289] width 325 height 18
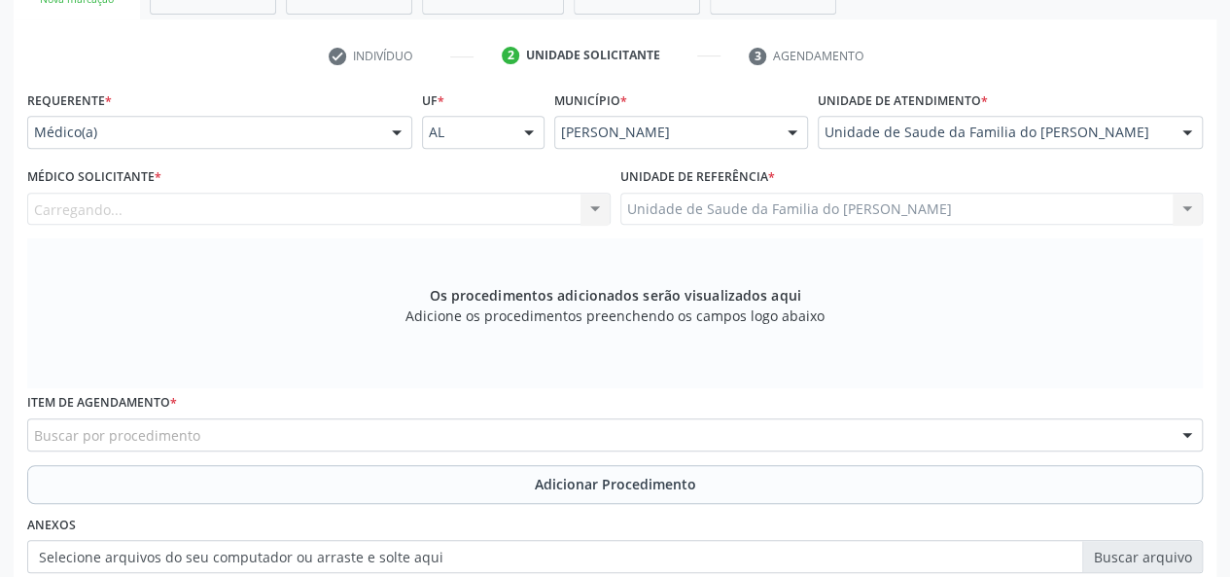
scroll to position [365, 0]
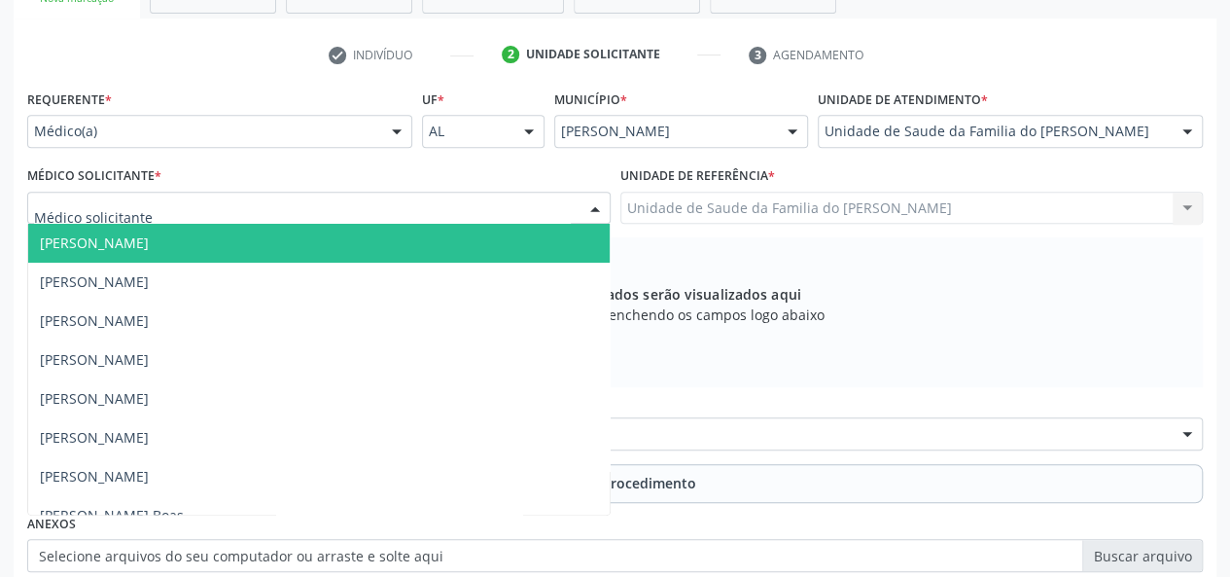
click at [597, 215] on div at bounding box center [595, 209] width 29 height 33
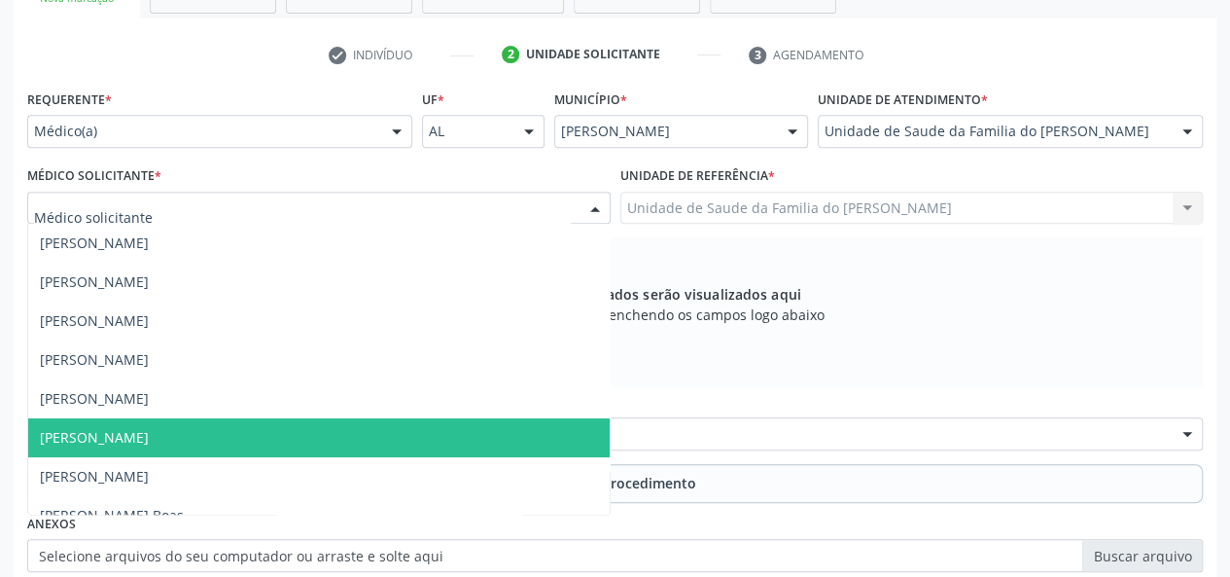
click at [332, 426] on span "[PERSON_NAME]" at bounding box center [319, 437] width 582 height 39
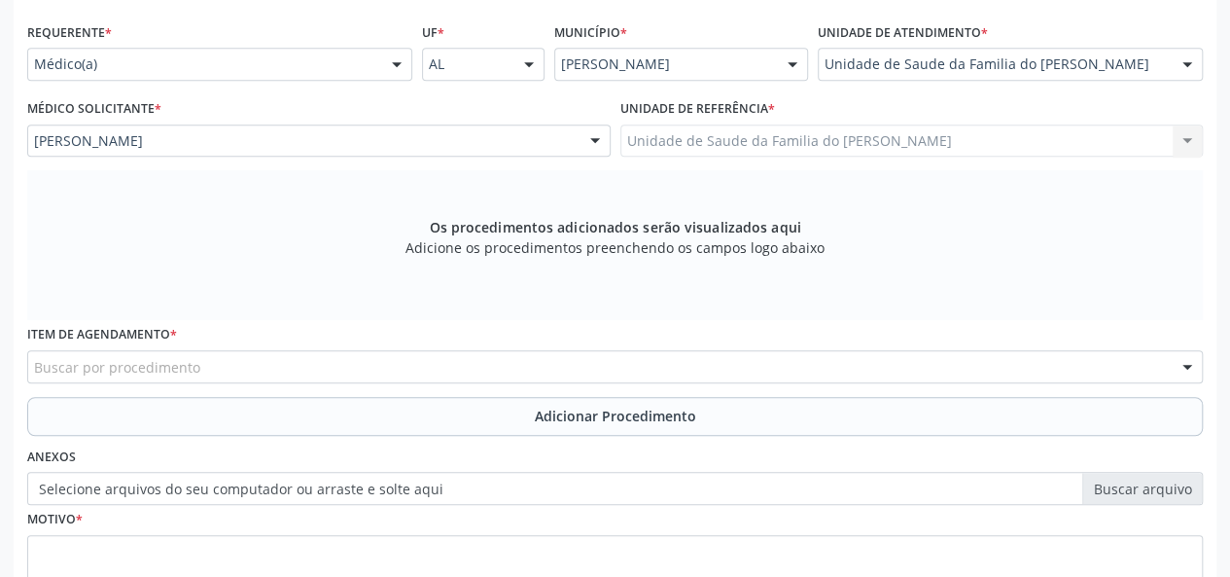
scroll to position [462, 0]
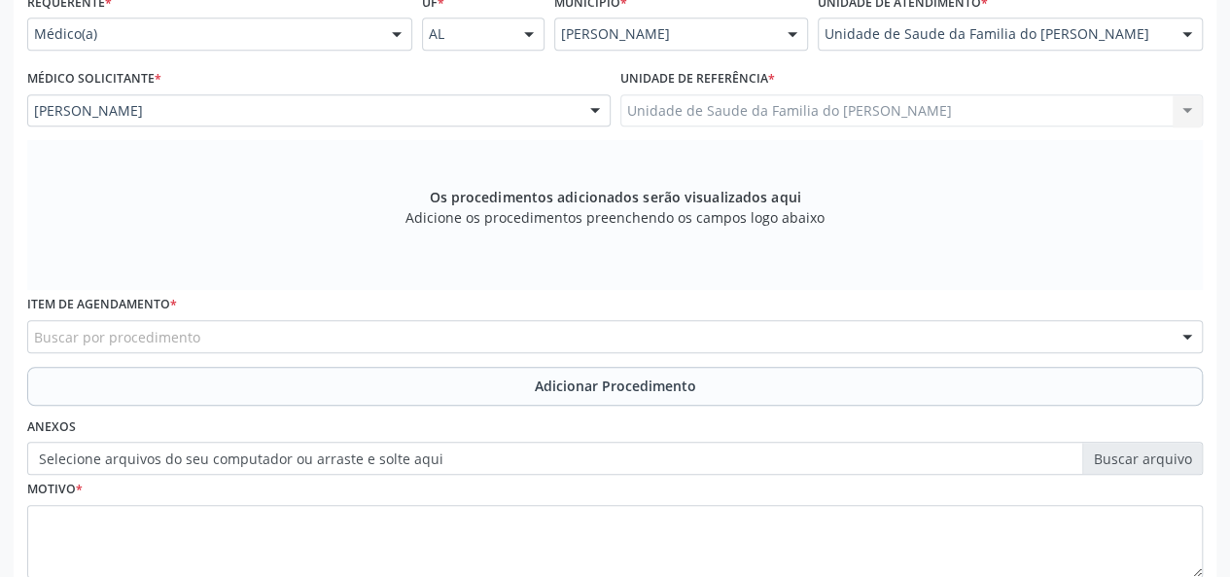
click at [317, 332] on div "Buscar por procedimento" at bounding box center [615, 336] width 1176 height 33
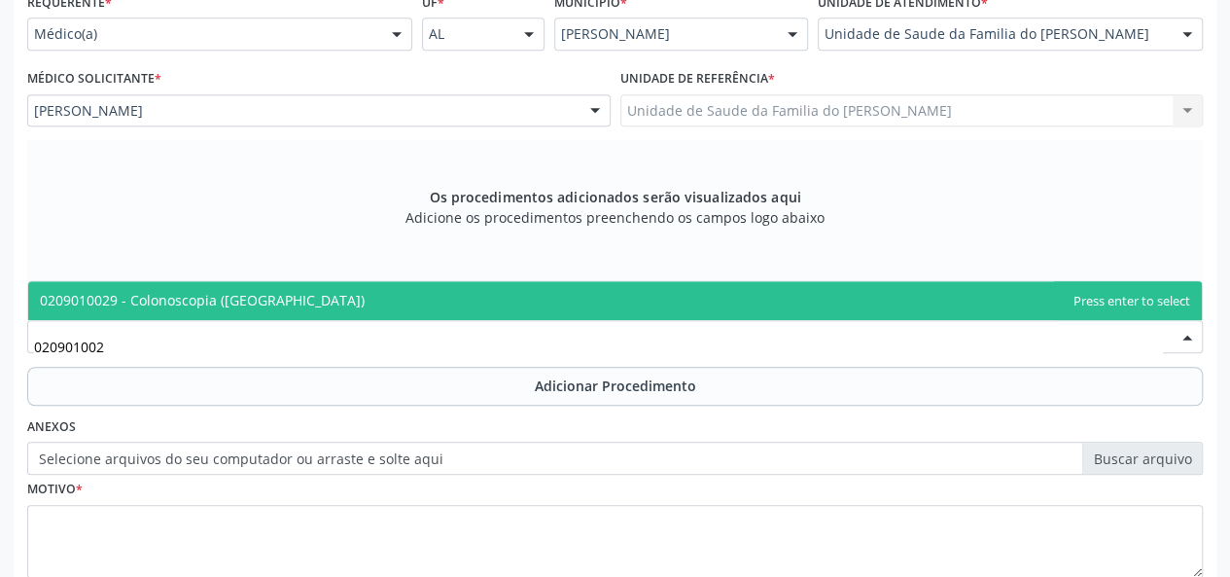
type input "0209010029"
click at [347, 290] on span "0209010029 - Colonoscopia ([GEOGRAPHIC_DATA])" at bounding box center [615, 300] width 1174 height 39
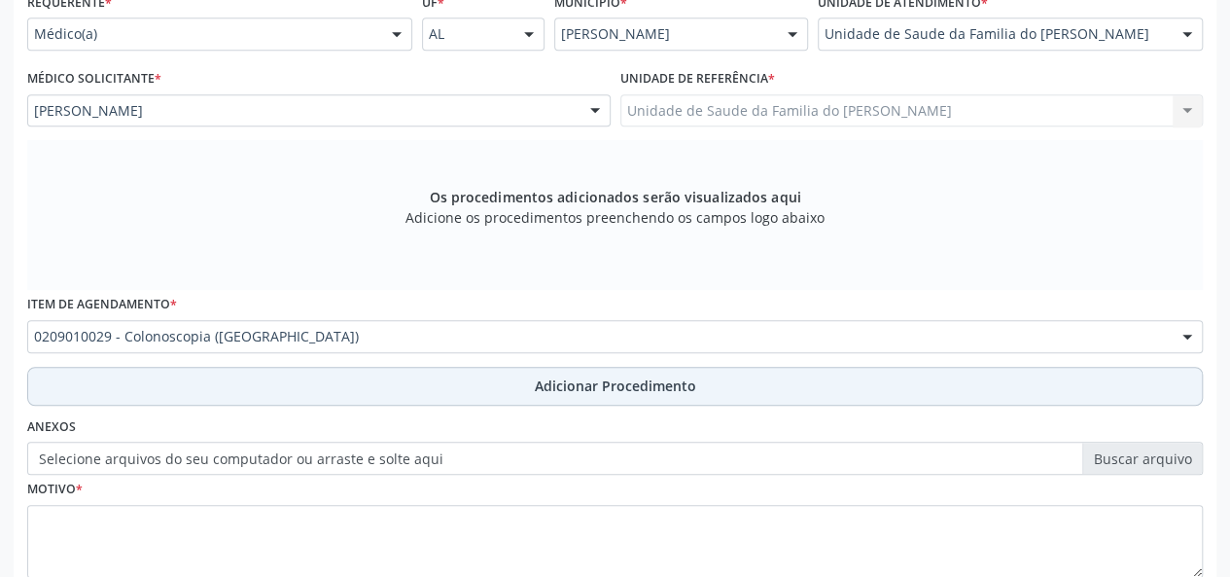
click at [362, 391] on button "Adicionar Procedimento" at bounding box center [615, 386] width 1176 height 39
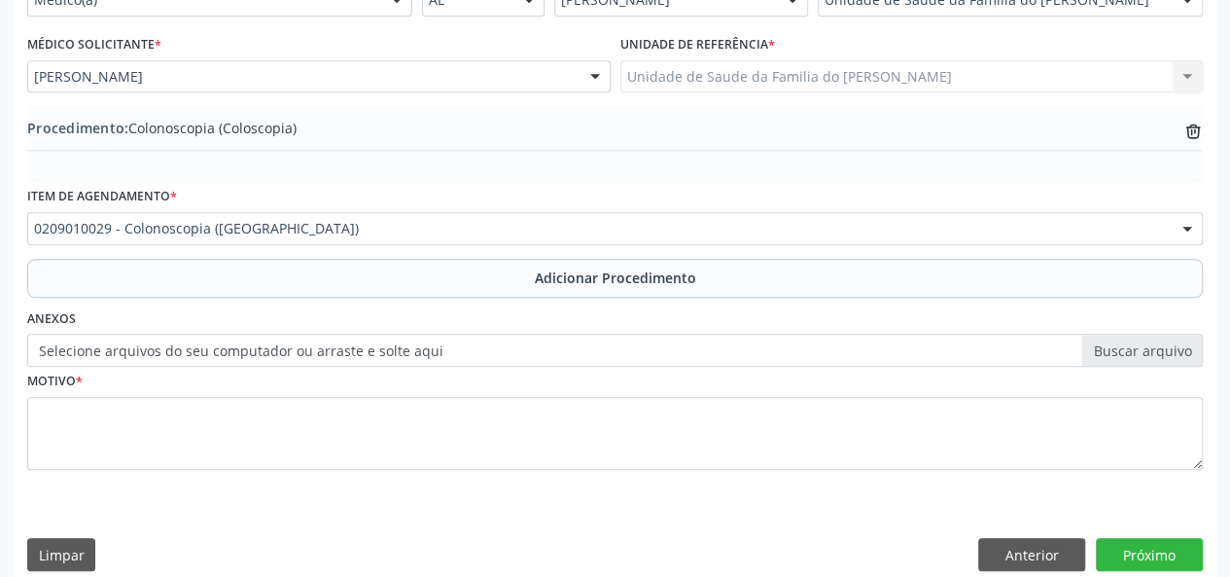
scroll to position [515, 0]
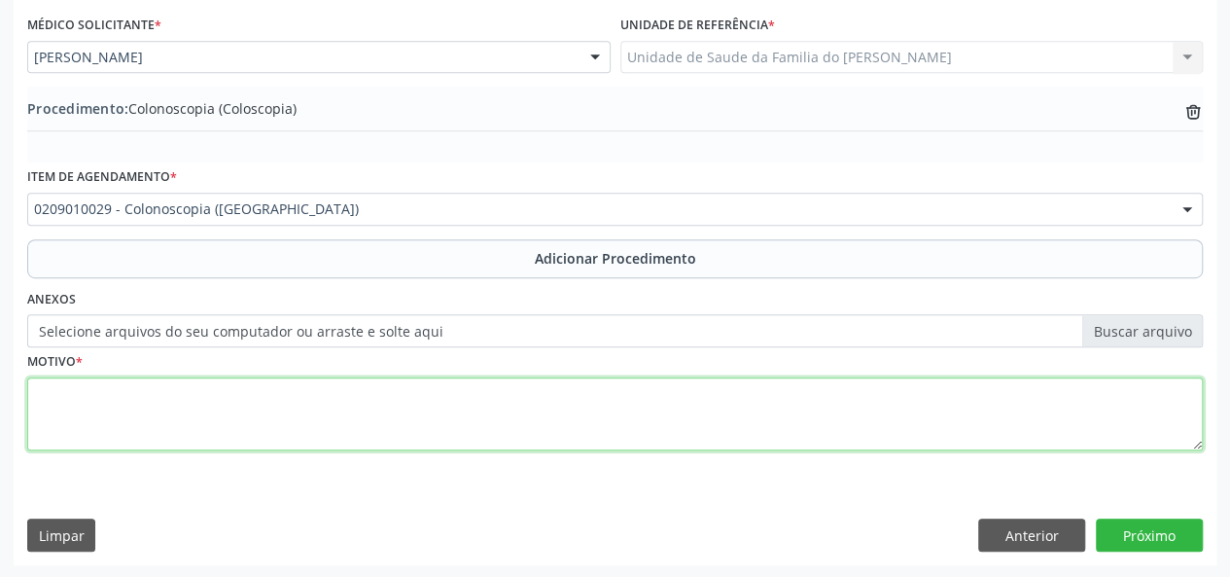
click at [334, 413] on textarea at bounding box center [615, 414] width 1176 height 74
type textarea "HEMATOQUEZIA"
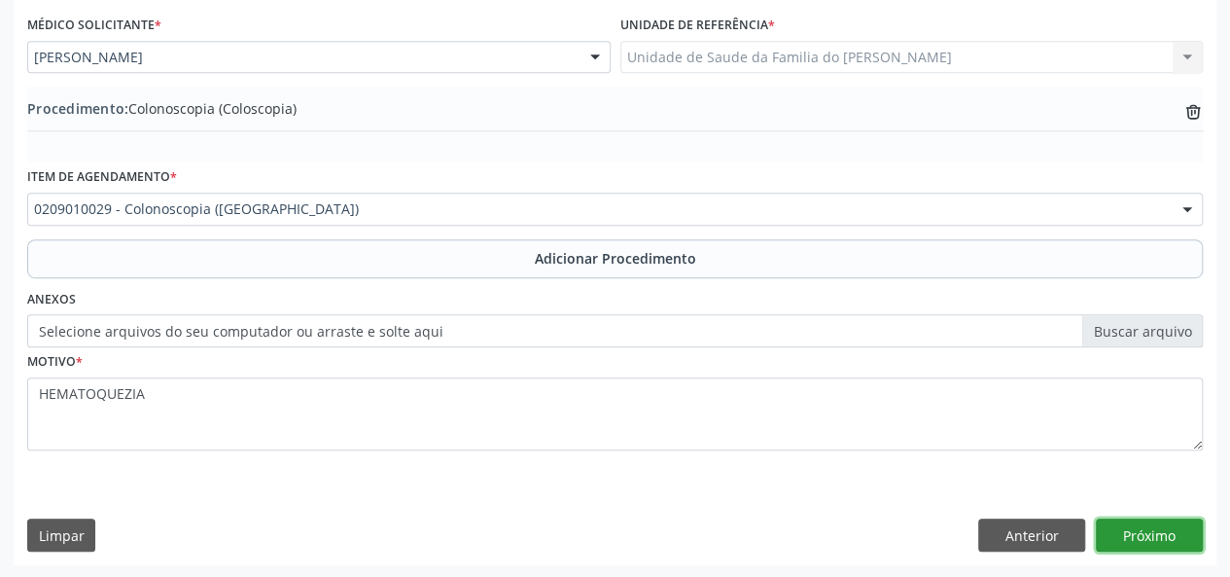
click at [1135, 535] on button "Próximo" at bounding box center [1149, 534] width 107 height 33
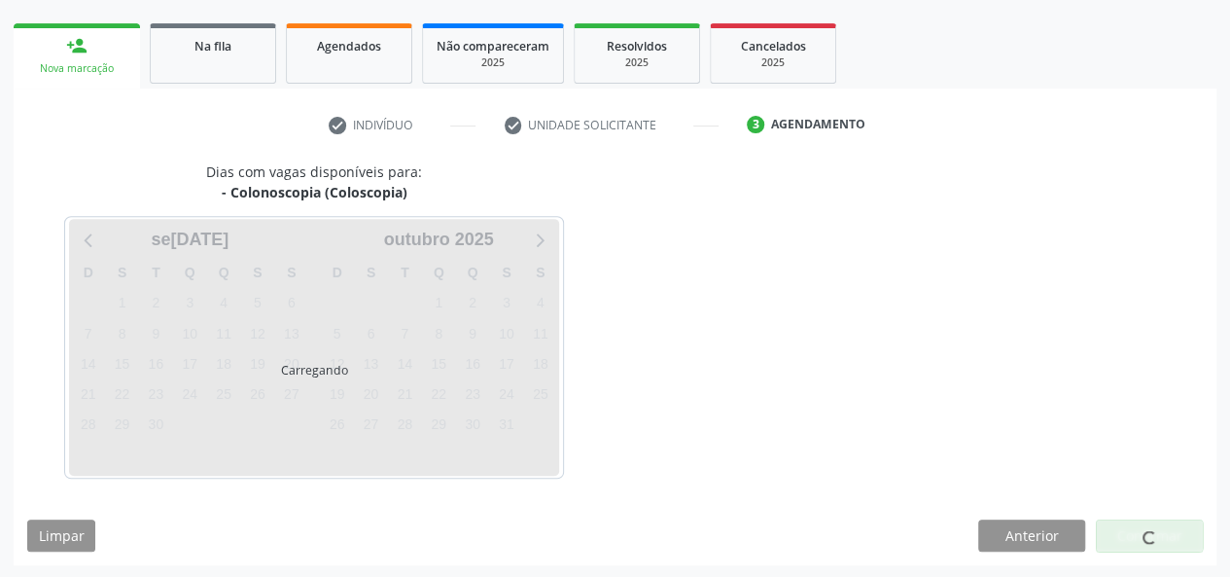
scroll to position [352, 0]
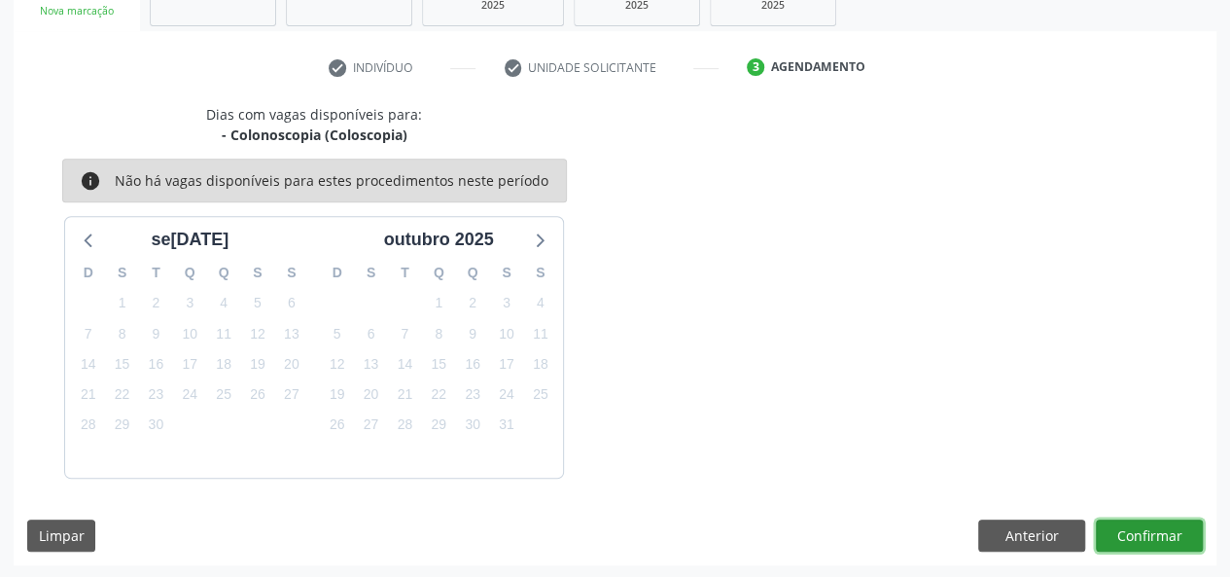
click at [1135, 535] on button "Confirmar" at bounding box center [1149, 535] width 107 height 33
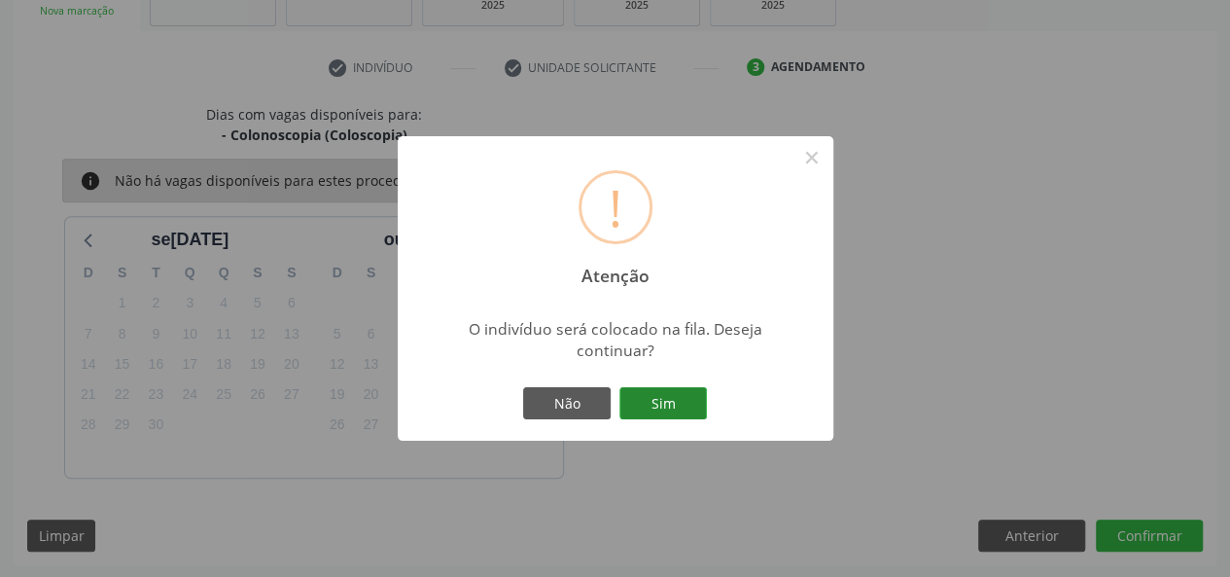
click at [682, 409] on button "Sim" at bounding box center [664, 403] width 88 height 33
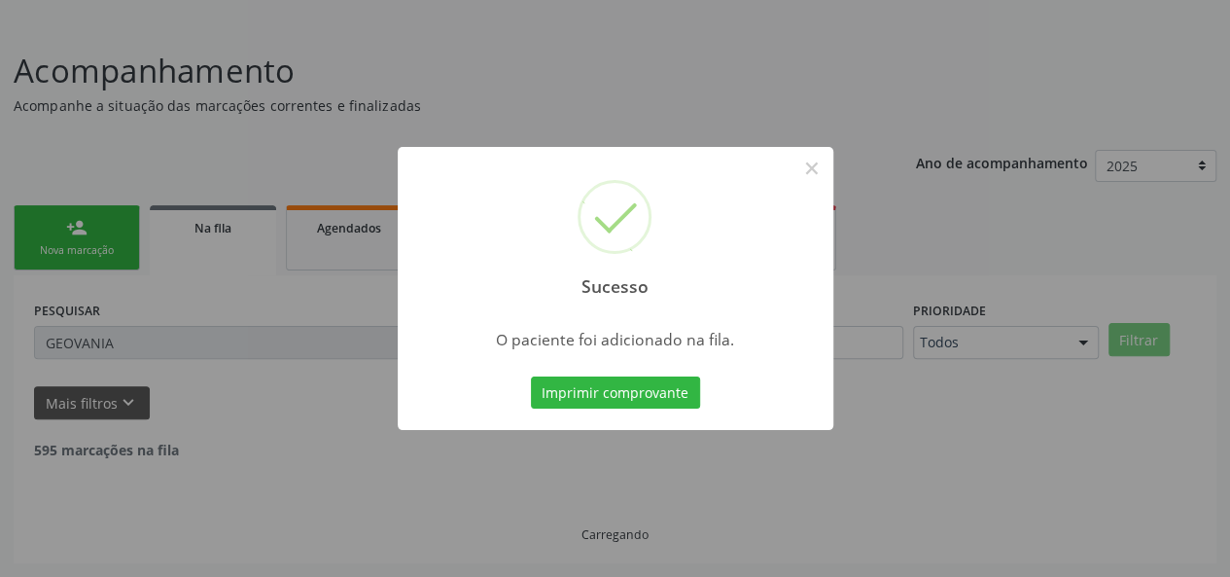
scroll to position [91, 0]
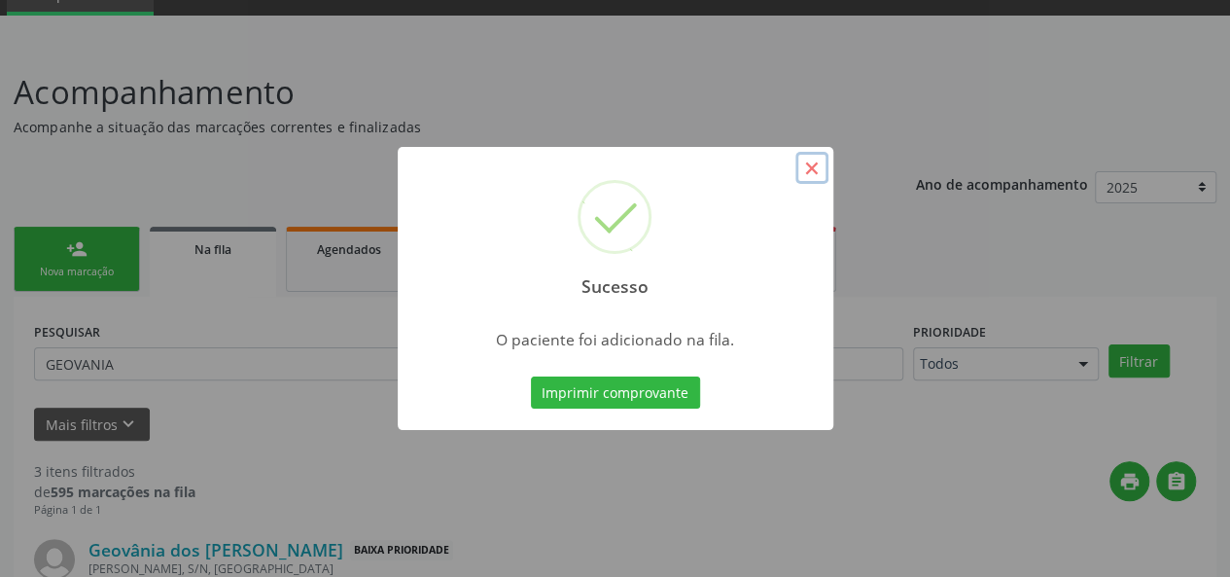
click at [821, 168] on button "×" at bounding box center [812, 168] width 33 height 33
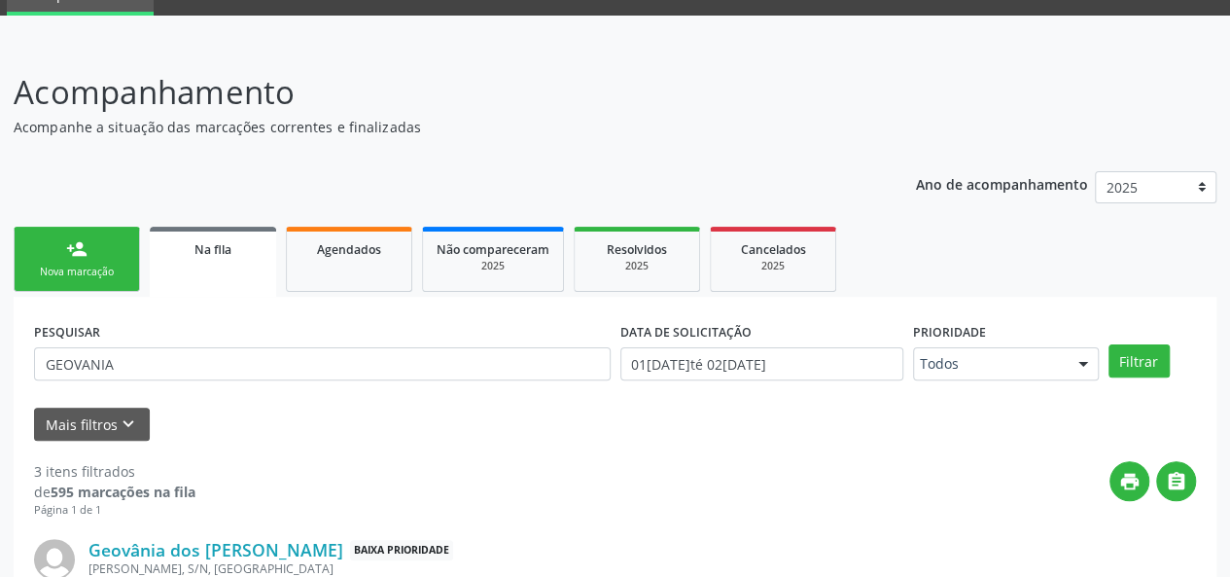
click at [67, 265] on div "Nova marcação" at bounding box center [76, 272] width 97 height 15
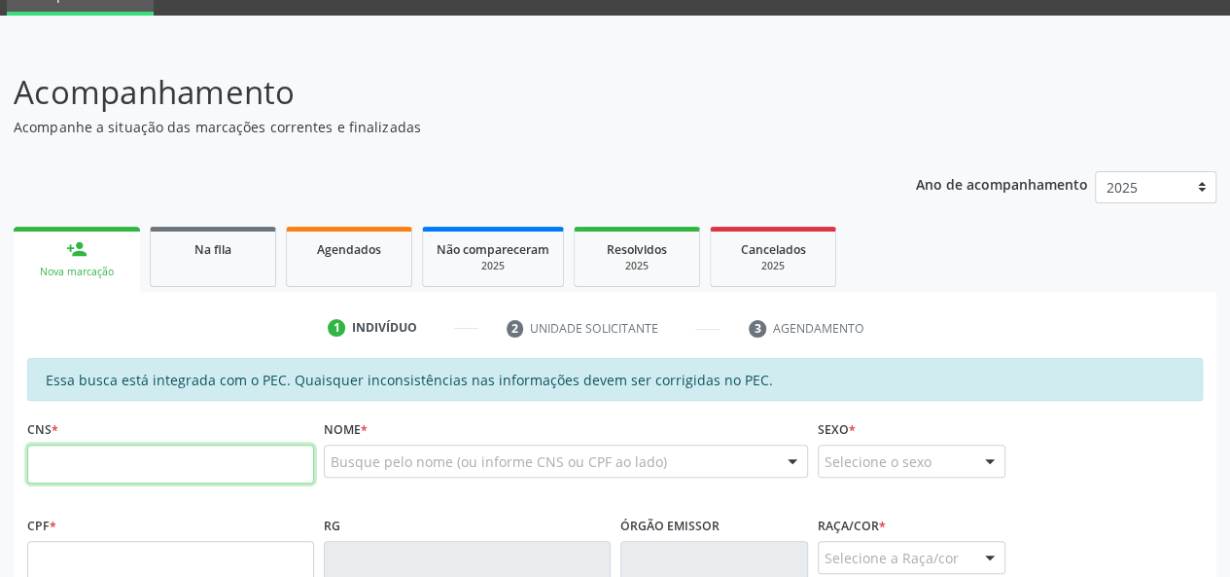
paste input "704 6016 1898 2828"
type input "704 6016 1898 2828"
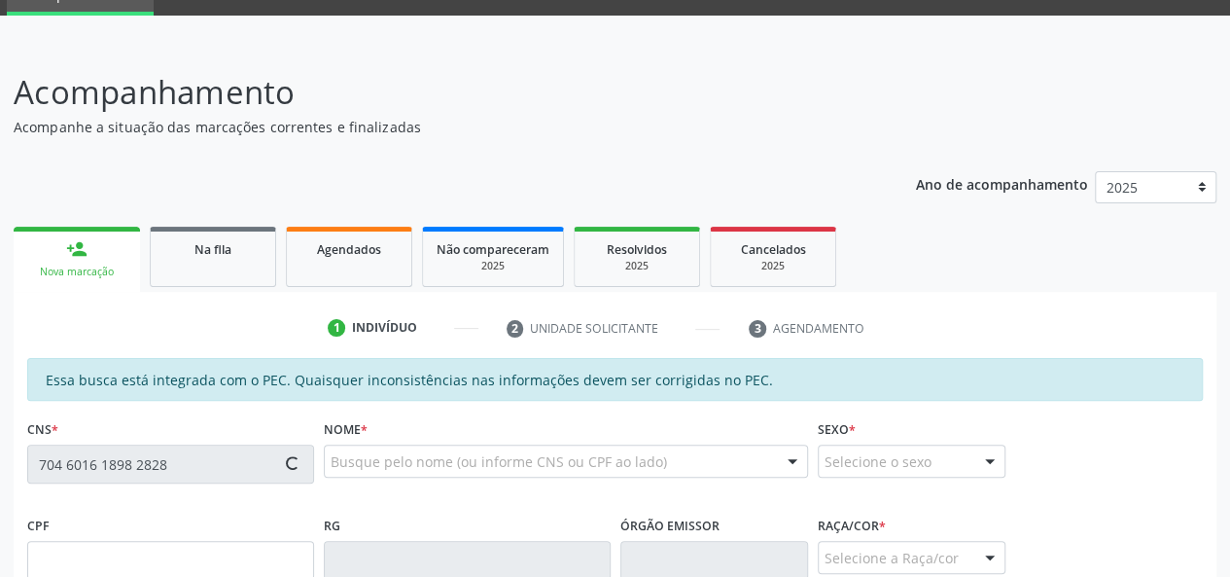
type input "903.147.784-20"
type input "1[DATE]"
type input "[PERSON_NAME]"
type input "[PHONE_NUMBER]"
type input "S/N"
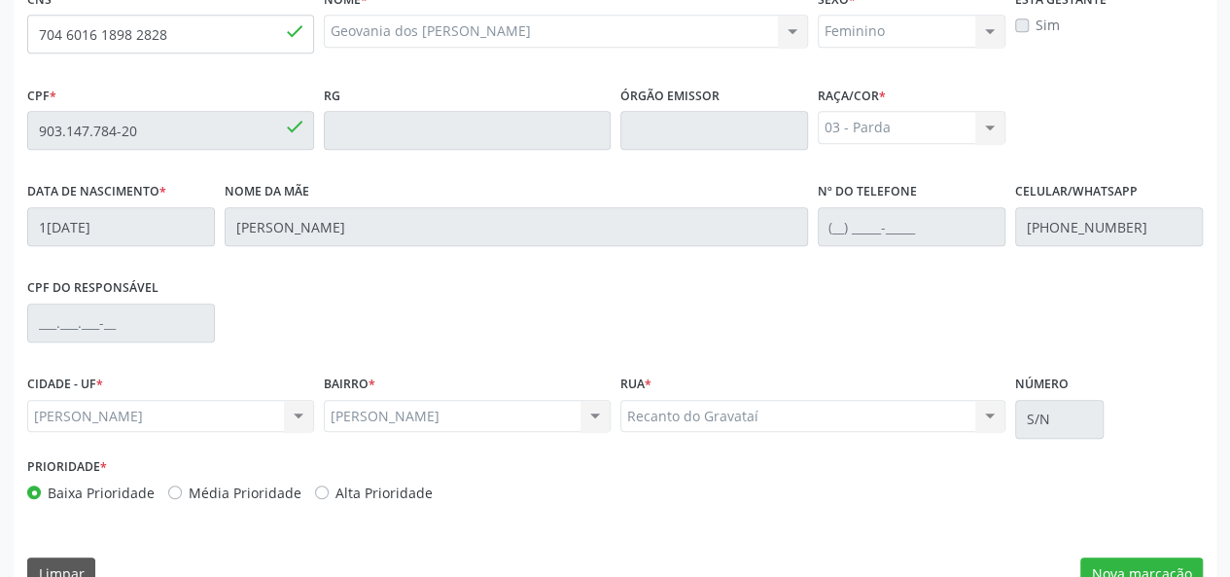
scroll to position [559, 0]
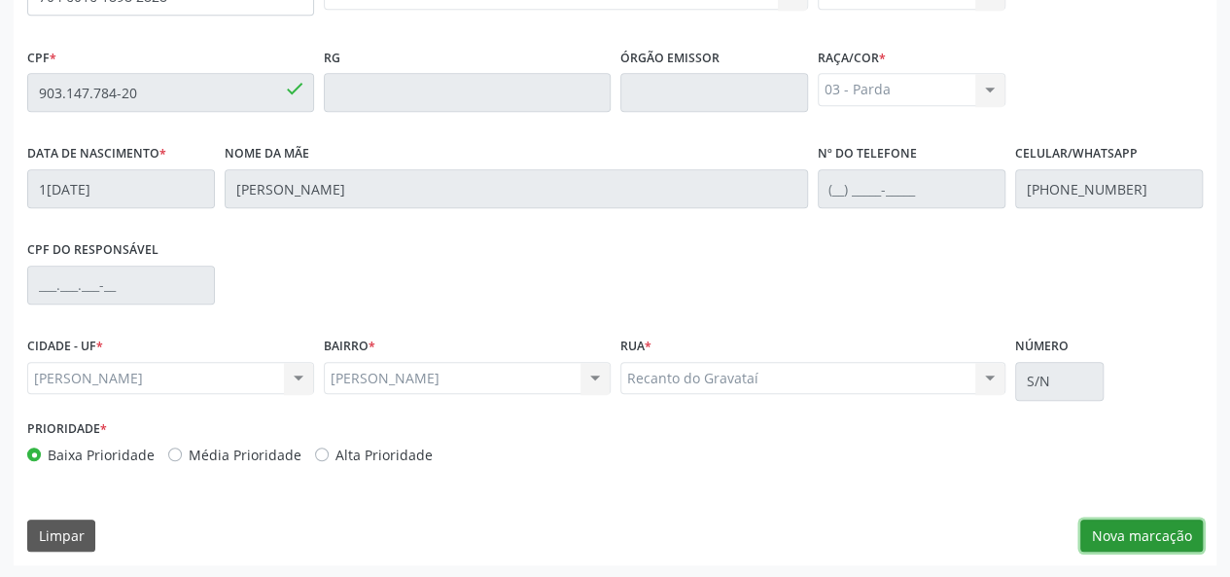
click at [1109, 530] on button "Nova marcação" at bounding box center [1142, 535] width 123 height 33
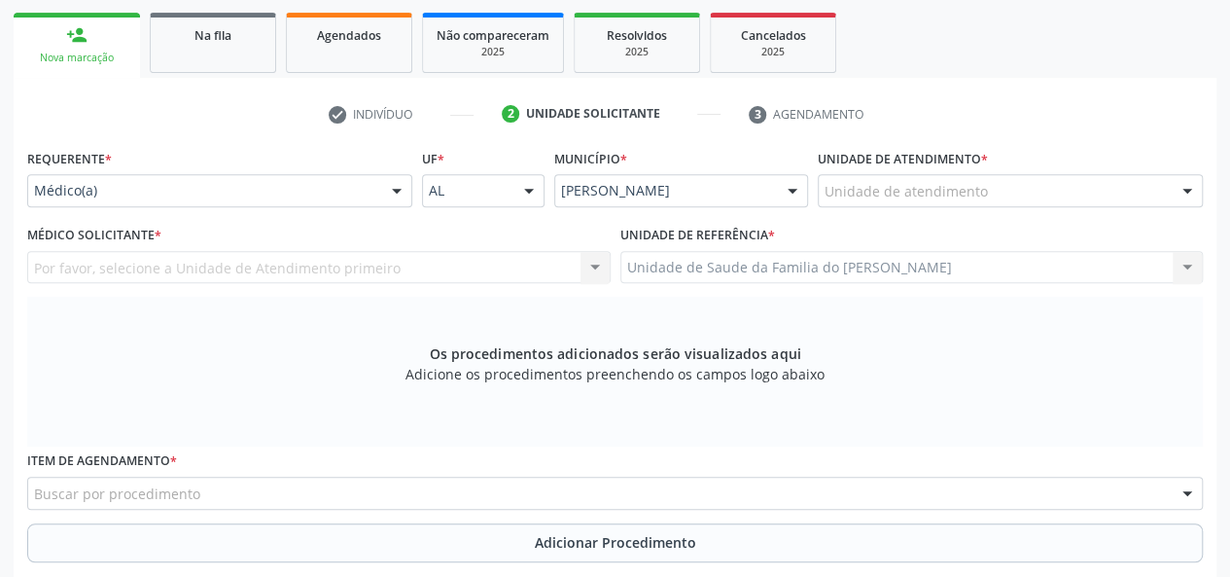
scroll to position [267, 0]
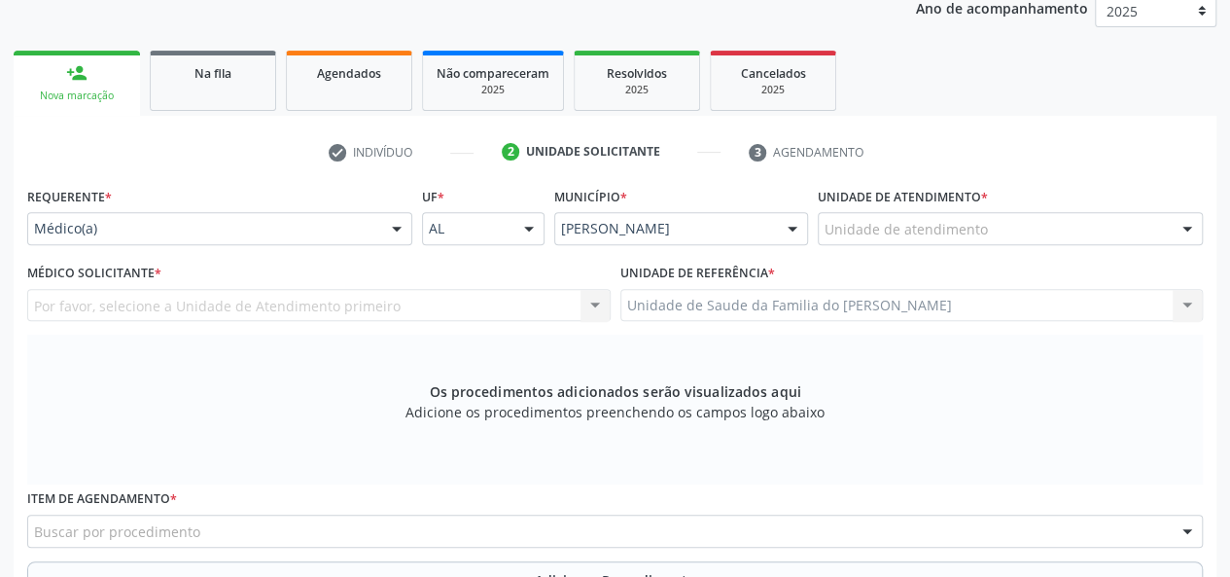
click at [397, 227] on div at bounding box center [396, 229] width 29 height 33
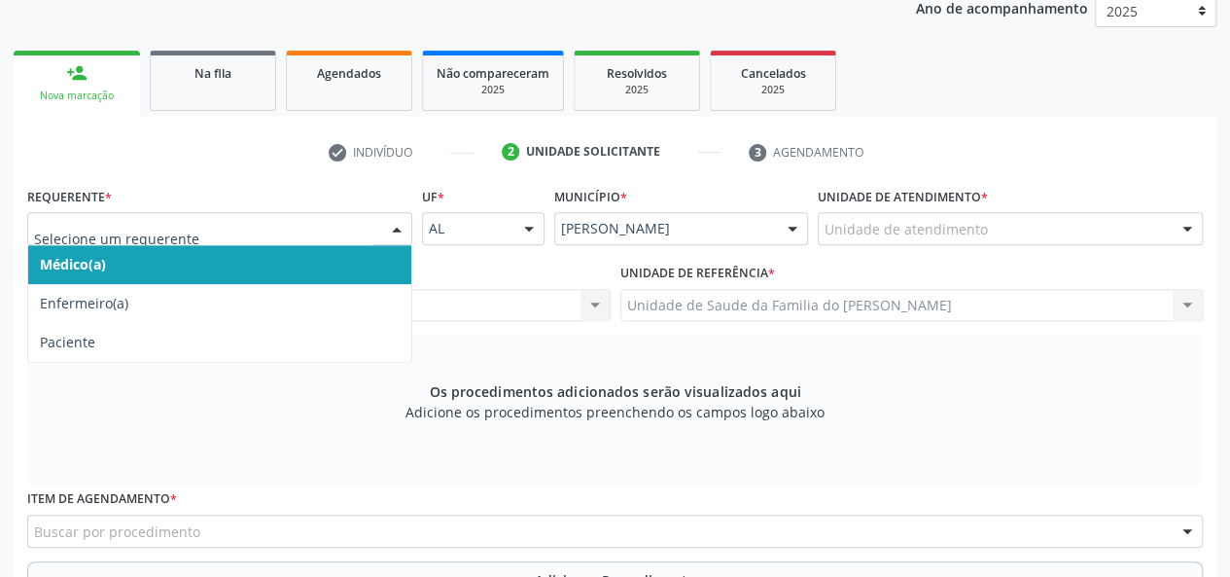
click at [371, 256] on span "Médico(a)" at bounding box center [219, 264] width 383 height 39
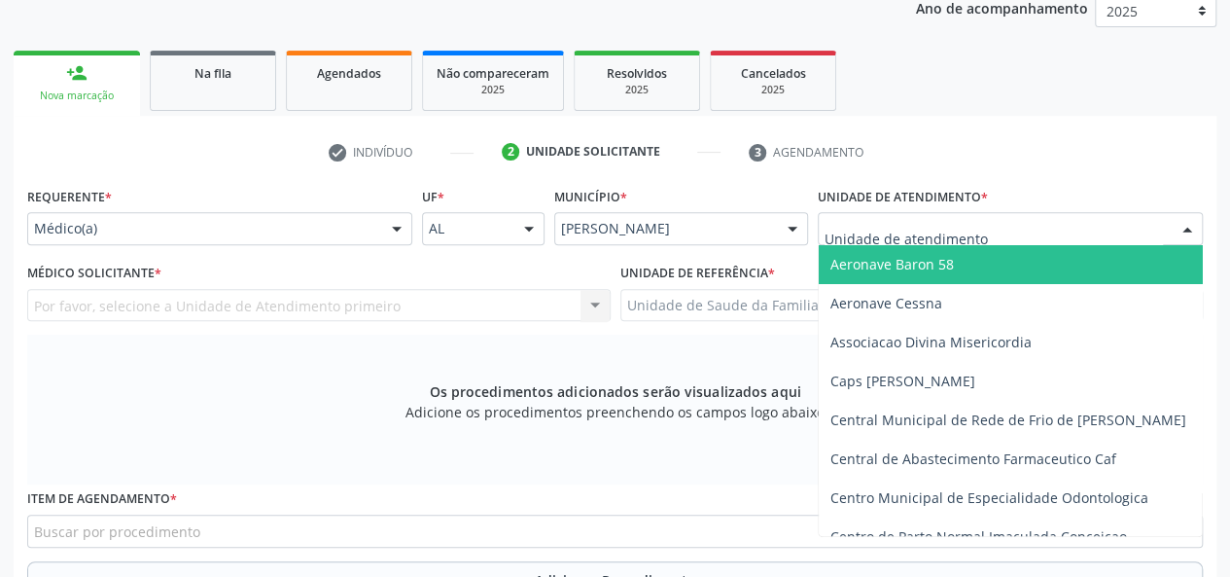
type input "J"
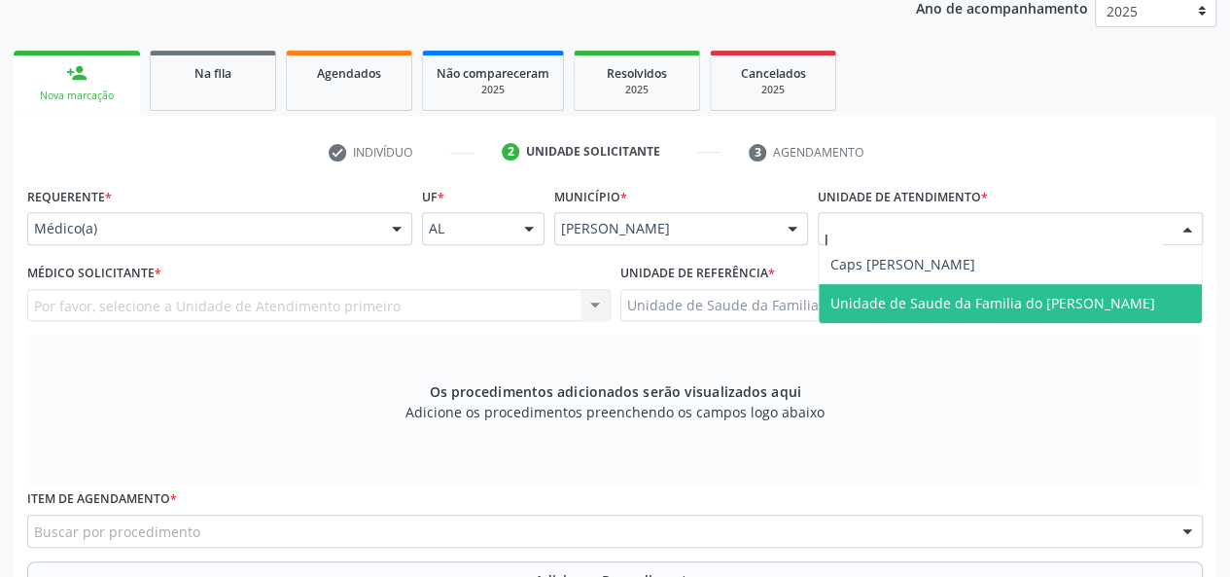
click at [936, 303] on span "Unidade de Saude da Familia do [PERSON_NAME]" at bounding box center [993, 303] width 325 height 18
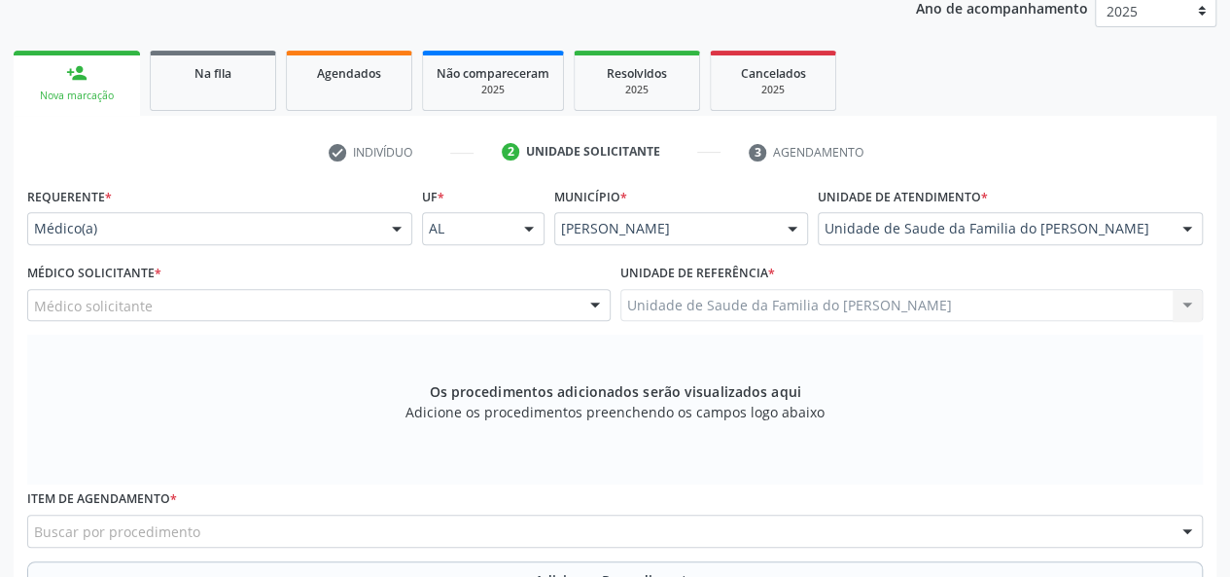
click at [597, 304] on div at bounding box center [595, 306] width 29 height 33
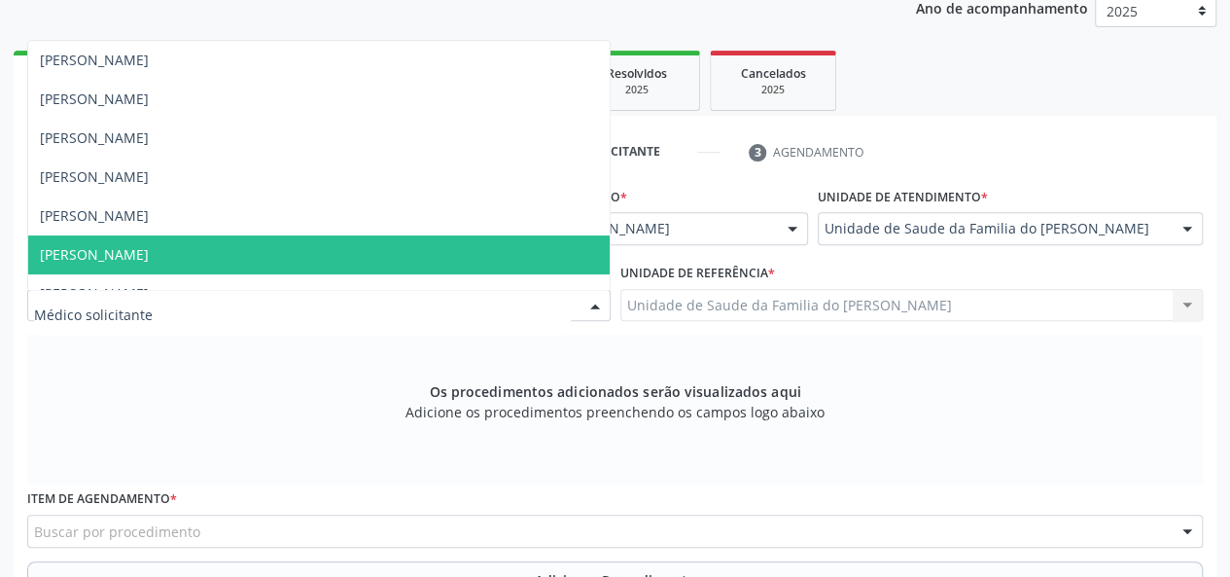
click at [519, 264] on span "[PERSON_NAME]" at bounding box center [319, 254] width 582 height 39
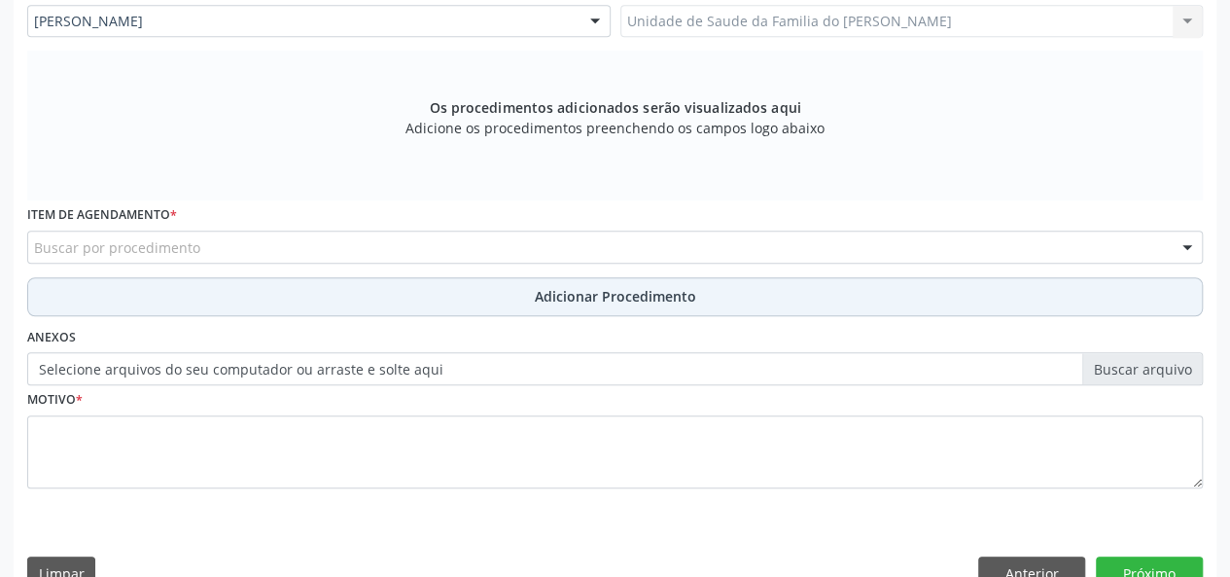
scroll to position [559, 0]
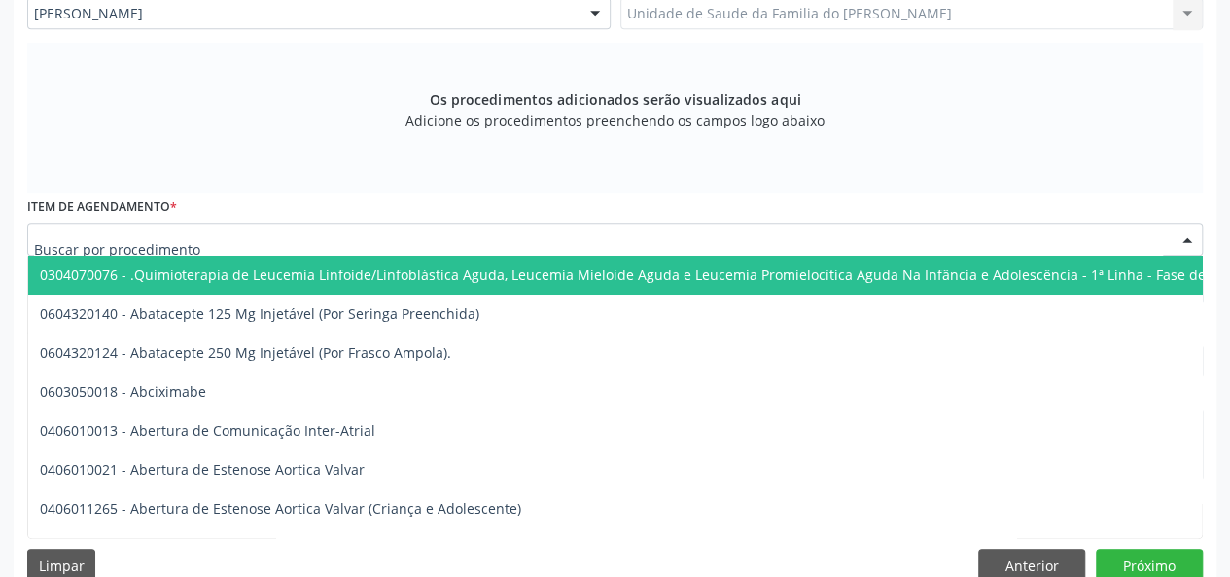
click at [440, 236] on div at bounding box center [615, 239] width 1176 height 33
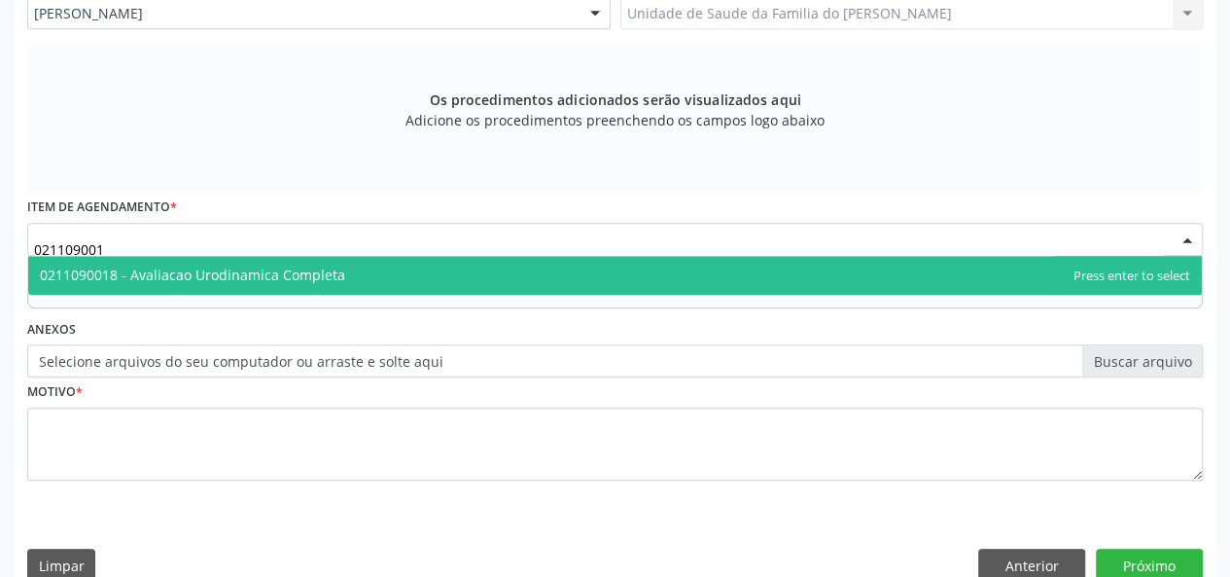
type input "0211090018"
click at [452, 269] on span "0211090018 - Avaliacao Urodinamica Completa" at bounding box center [615, 275] width 1174 height 39
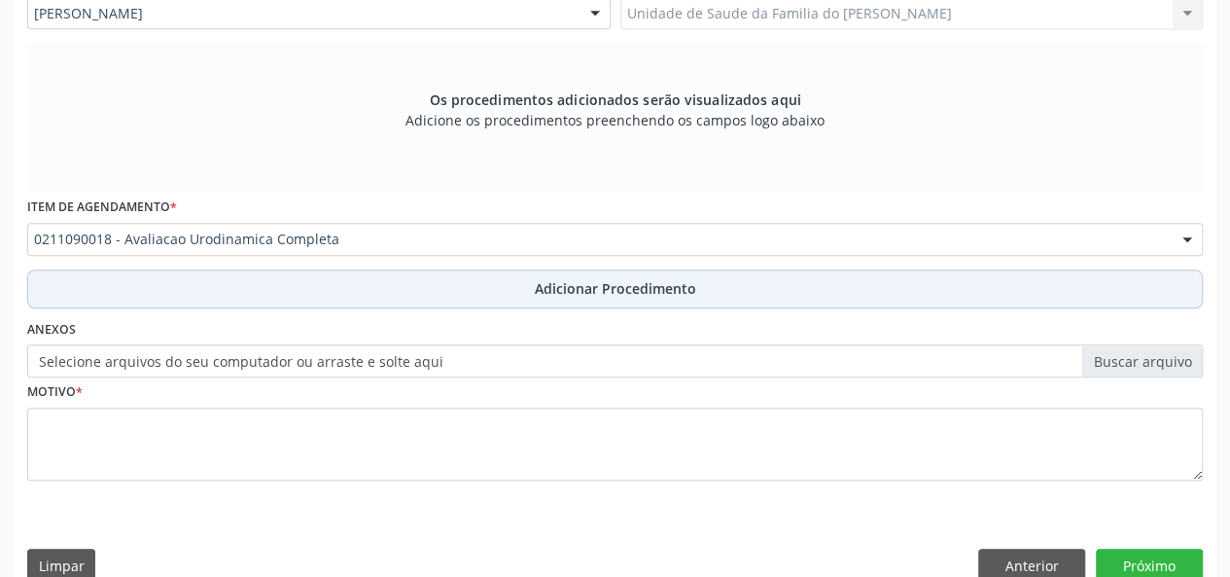
click at [448, 287] on button "Adicionar Procedimento" at bounding box center [615, 288] width 1176 height 39
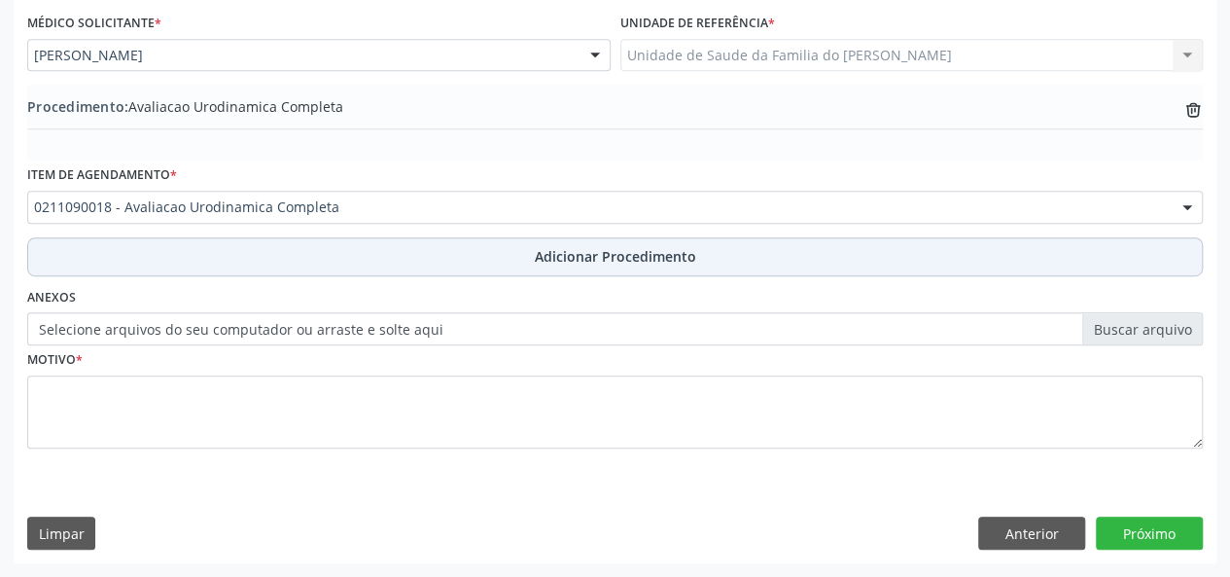
scroll to position [515, 0]
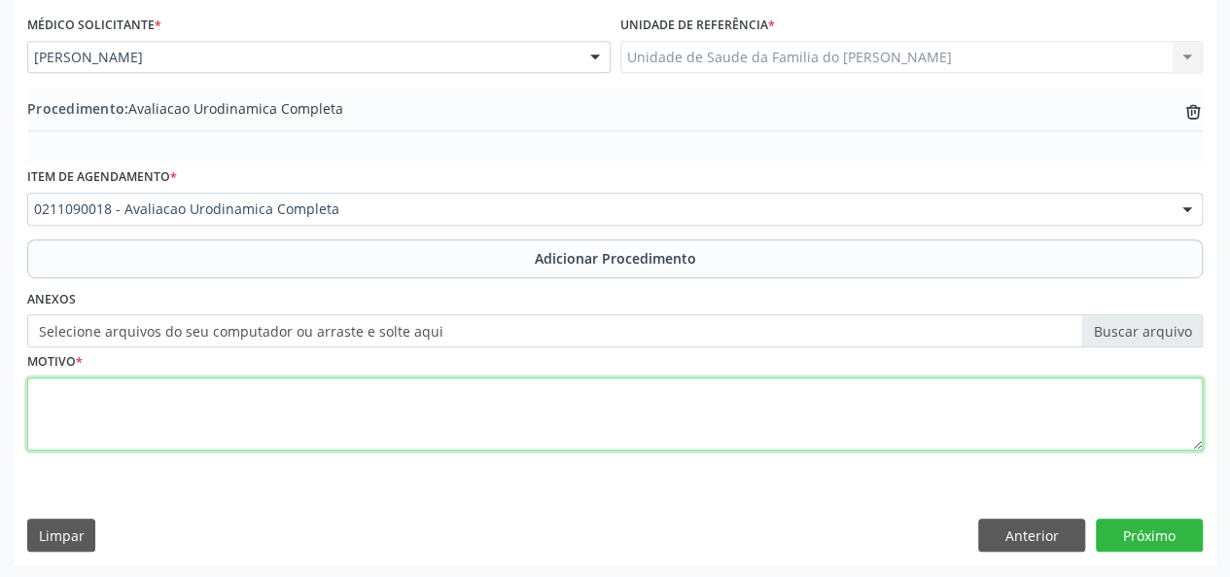
click at [436, 402] on textarea at bounding box center [615, 414] width 1176 height 74
click at [96, 396] on textarea "ICONTINENCIA URINARIA" at bounding box center [615, 414] width 1176 height 74
type textarea "INCONTINÊNCIA URINARIA"
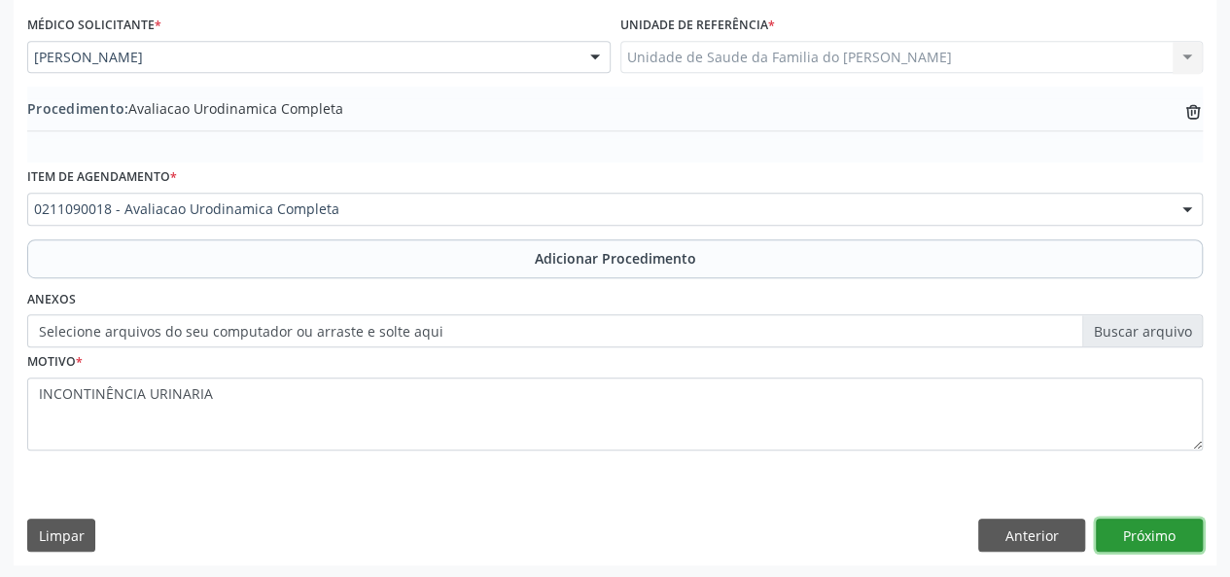
click at [1170, 531] on button "Próximo" at bounding box center [1149, 534] width 107 height 33
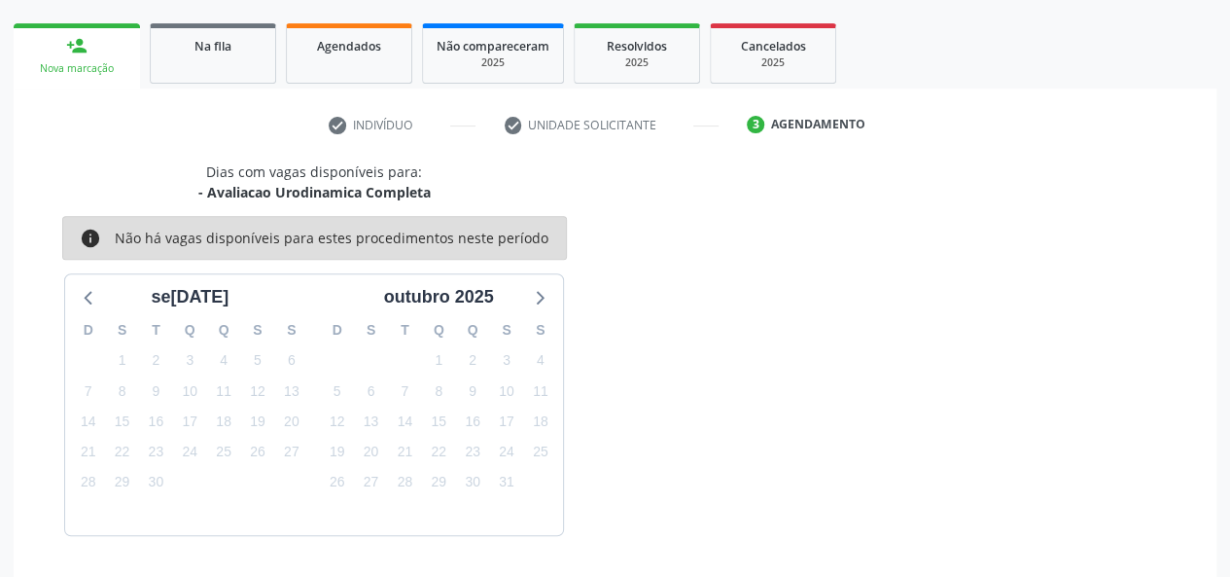
scroll to position [352, 0]
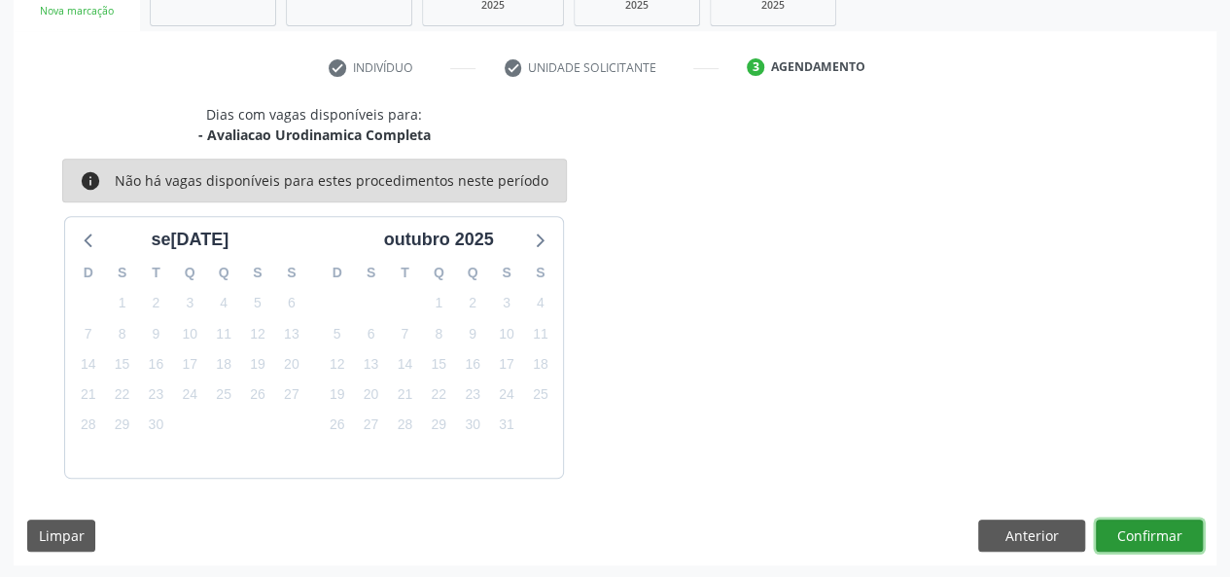
click at [1144, 532] on button "Confirmar" at bounding box center [1149, 535] width 107 height 33
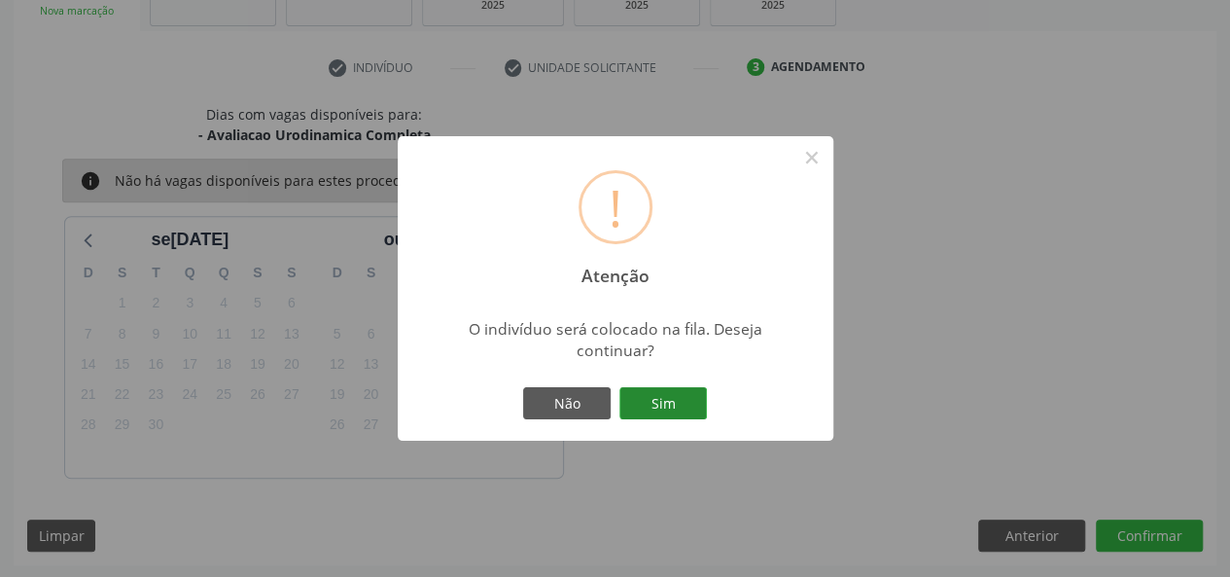
click at [673, 409] on button "Sim" at bounding box center [664, 403] width 88 height 33
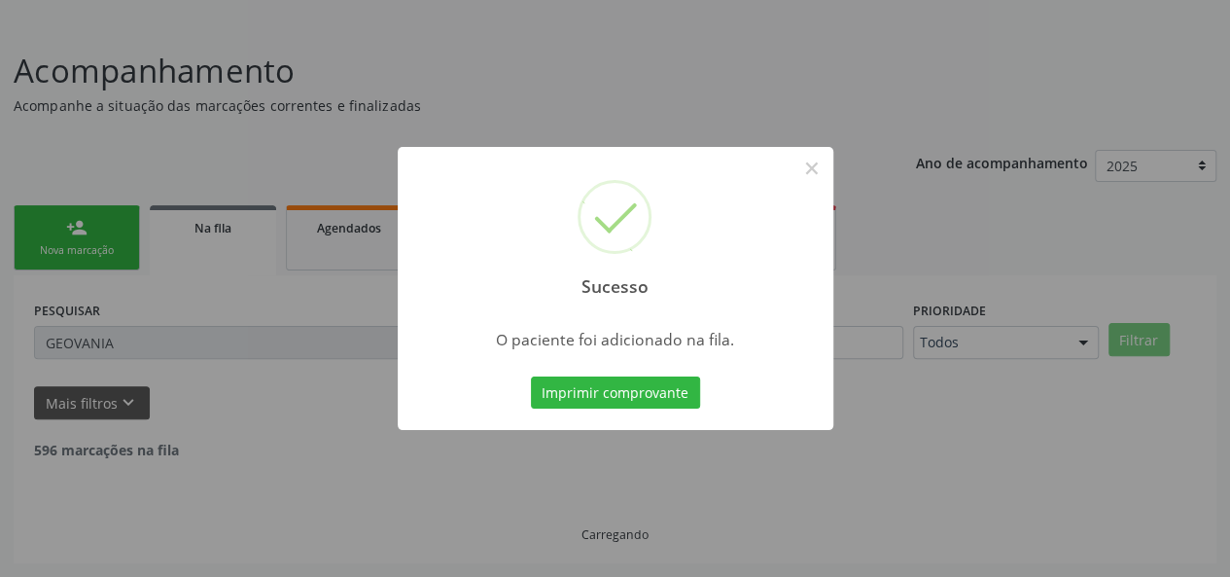
scroll to position [91, 0]
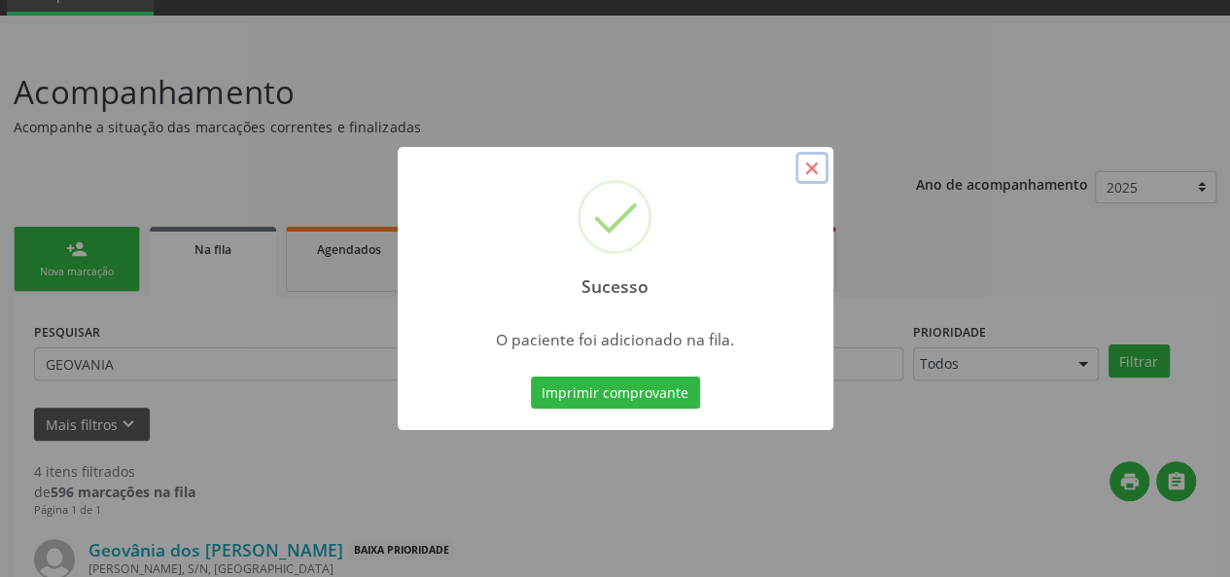
click at [813, 168] on button "×" at bounding box center [812, 168] width 33 height 33
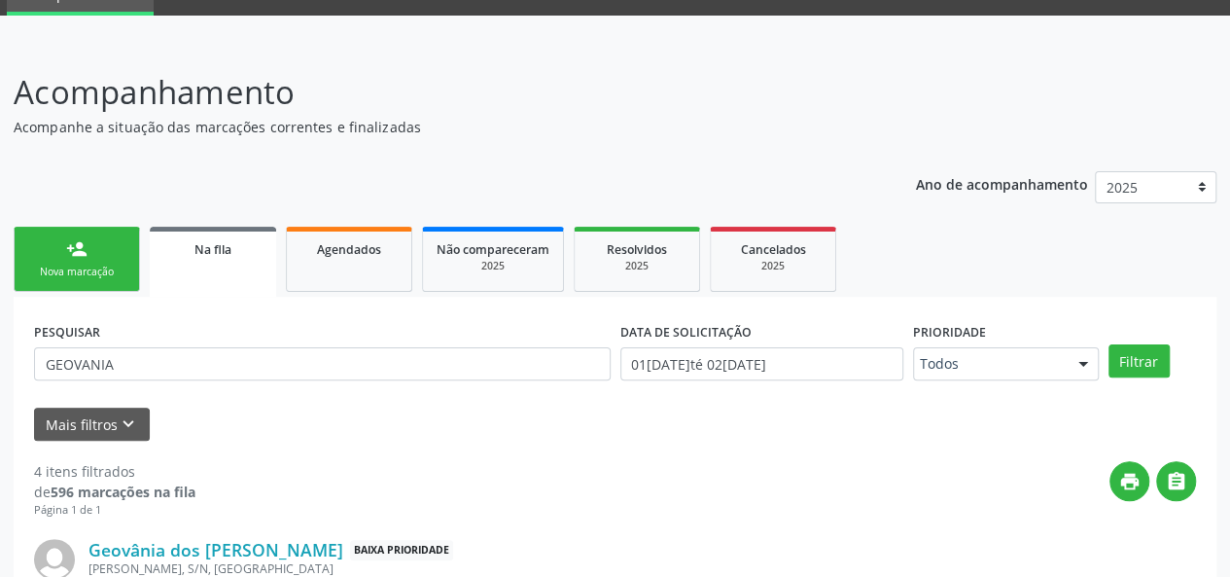
click at [101, 257] on link "person_add Nova marcação" at bounding box center [77, 259] width 126 height 65
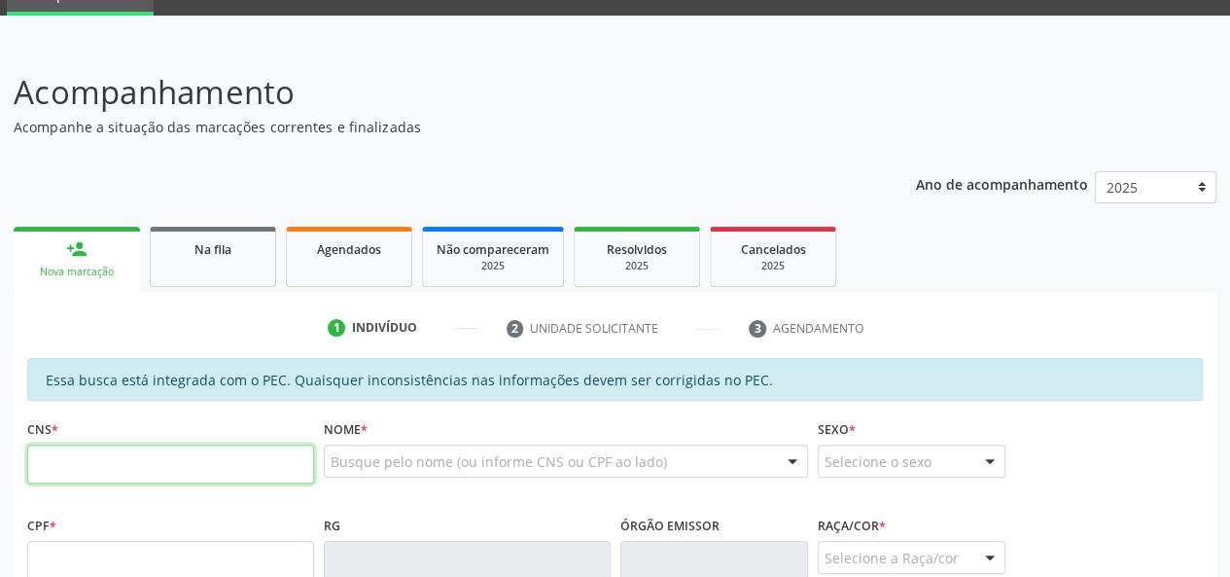
paste input "704 6016 1898 2828"
type input "704 6016 1898 2828"
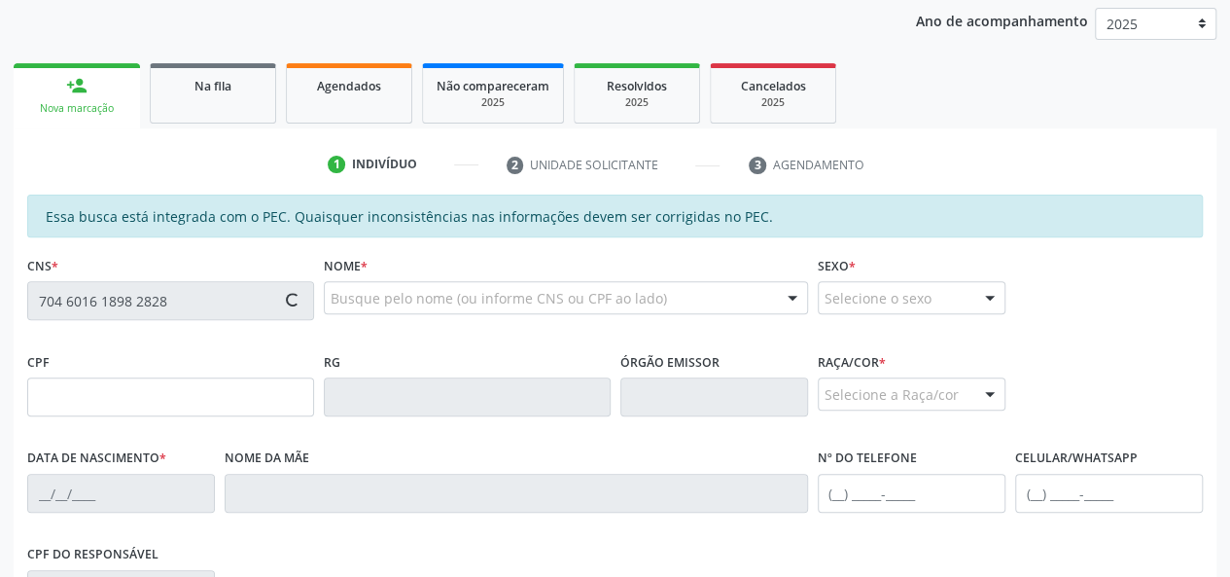
scroll to position [286, 0]
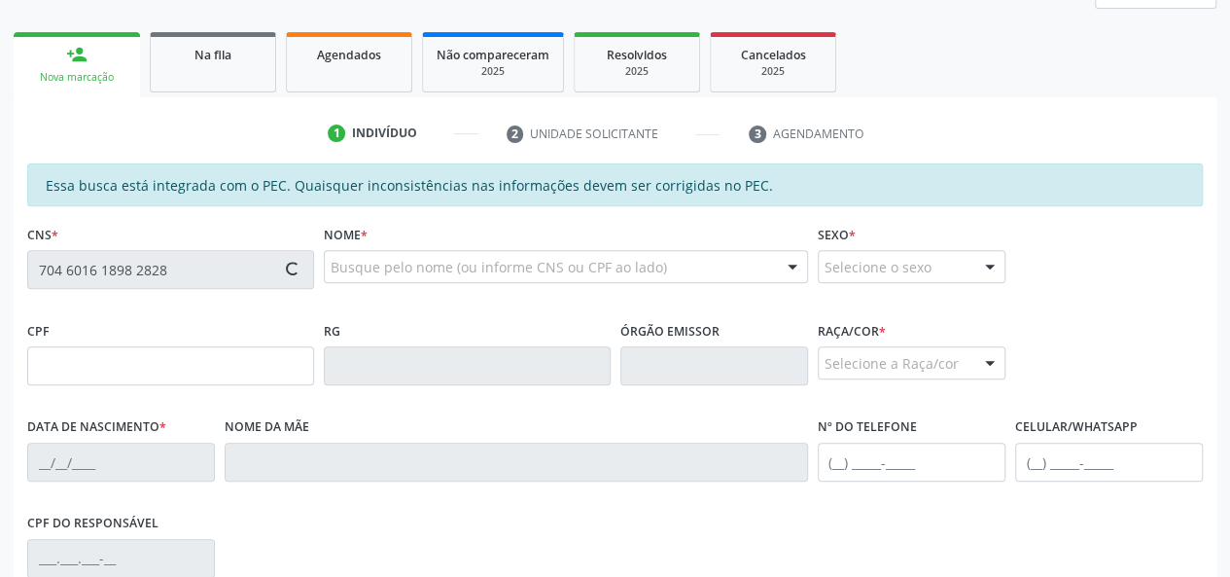
type input "903.147.784-20"
type input "1[DATE]"
type input "[PERSON_NAME]"
type input "[PHONE_NUMBER]"
type input "S/N"
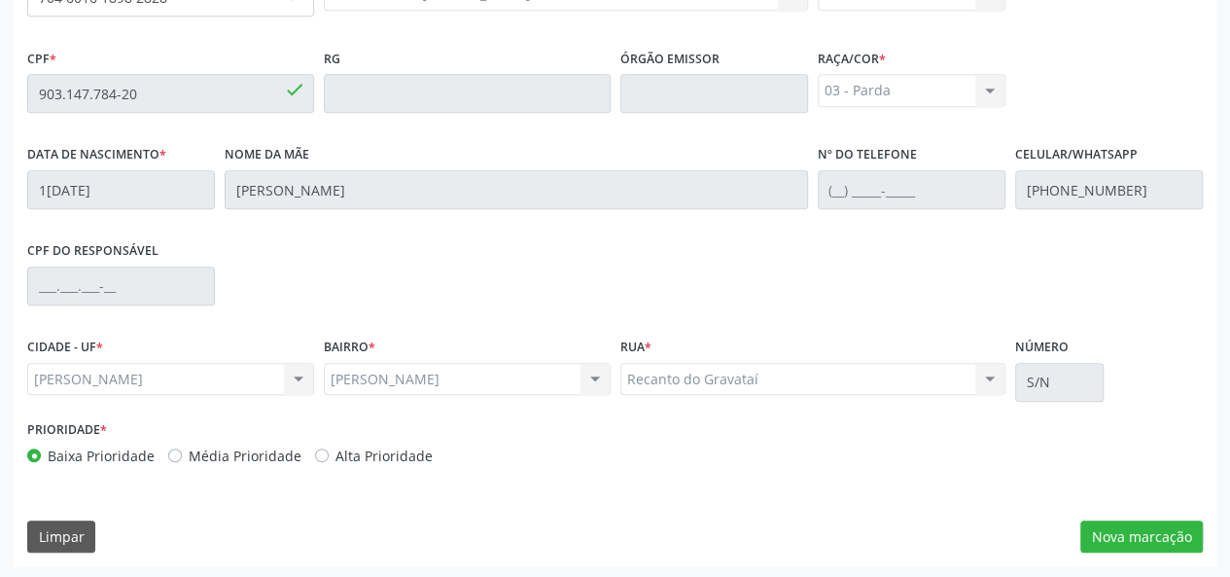
scroll to position [559, 0]
click at [1141, 540] on button "Nova marcação" at bounding box center [1142, 535] width 123 height 33
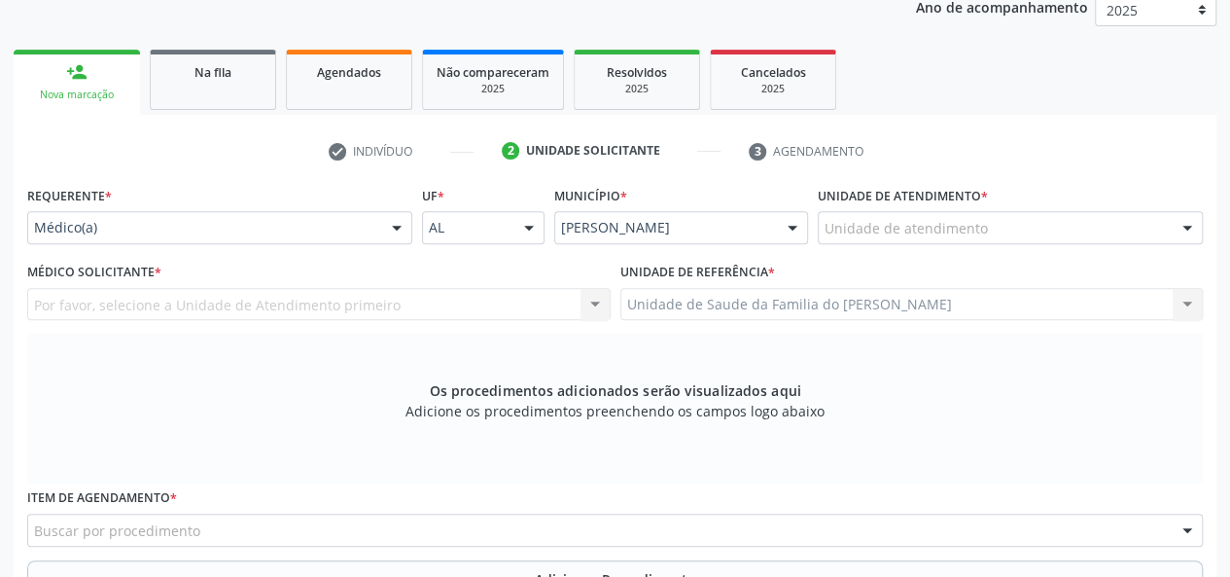
scroll to position [267, 0]
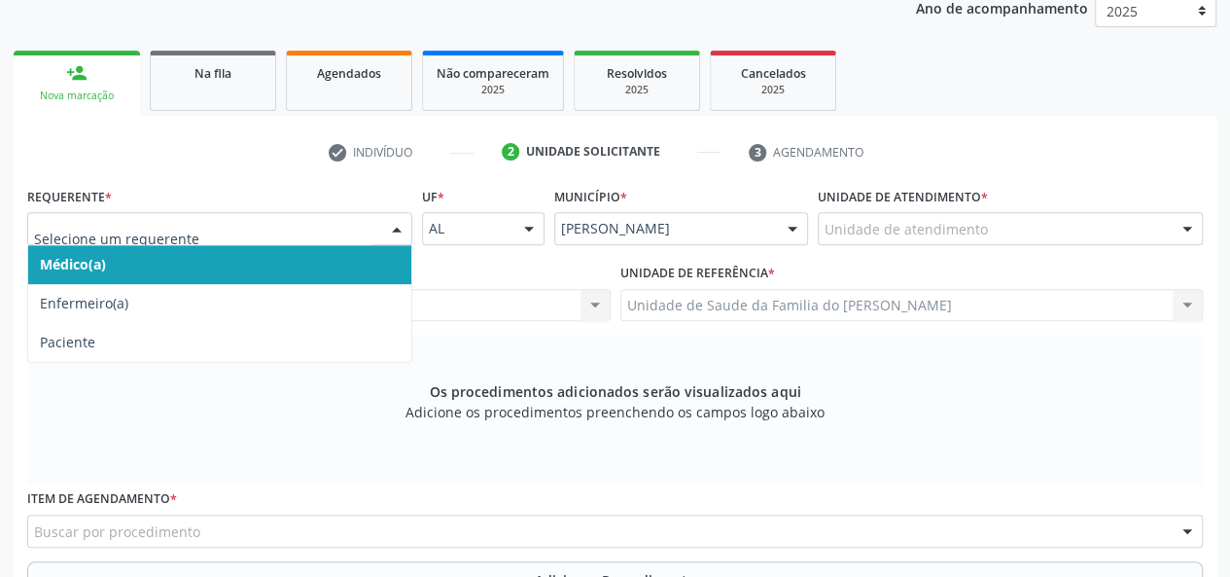
click at [379, 227] on div at bounding box center [219, 228] width 385 height 33
click at [334, 260] on span "Médico(a)" at bounding box center [219, 264] width 383 height 39
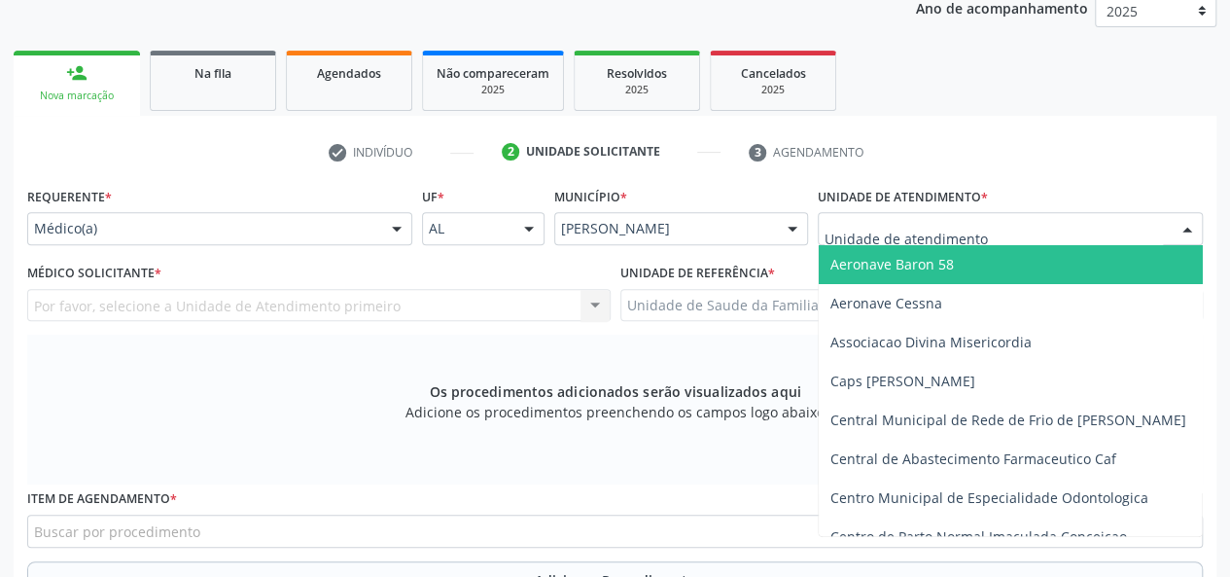
type input "J"
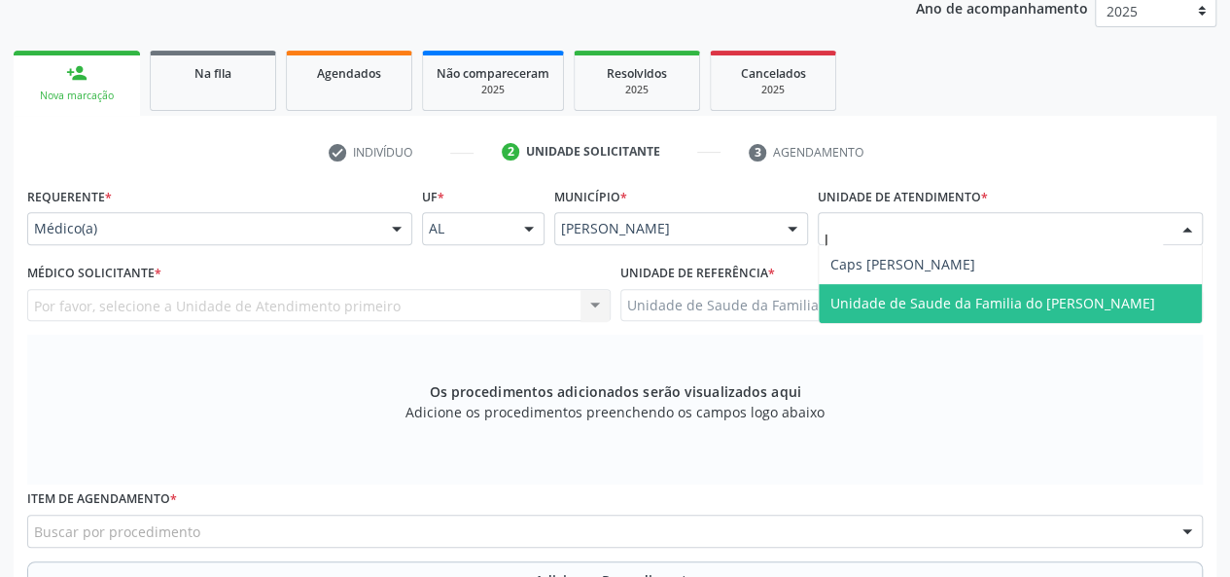
click at [966, 310] on span "Unidade de Saude da Familia do [PERSON_NAME]" at bounding box center [993, 303] width 325 height 18
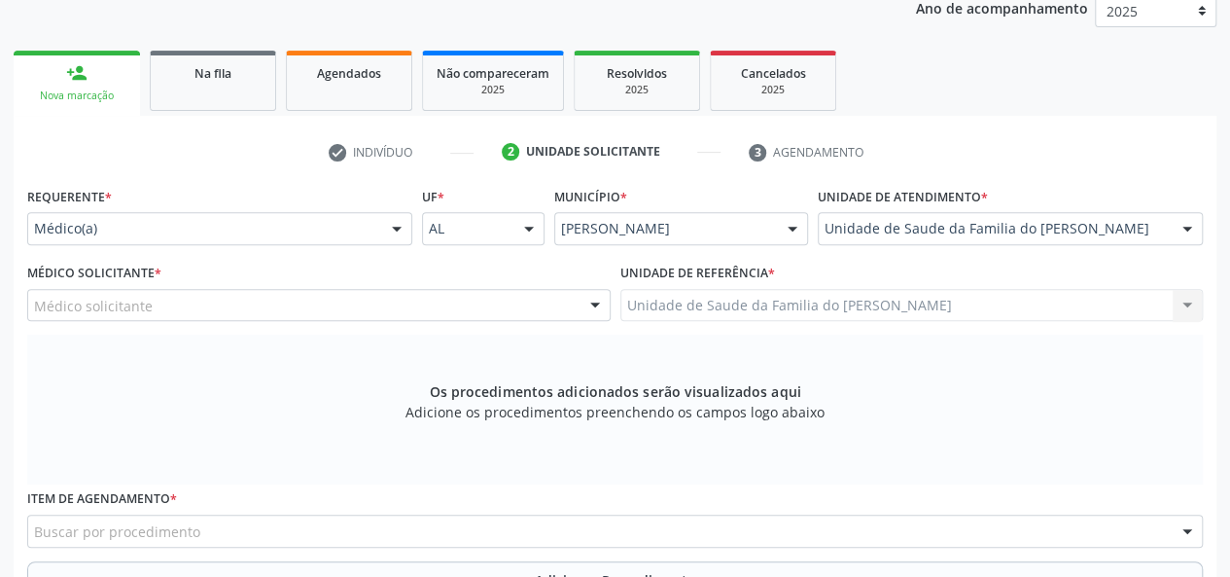
click at [593, 301] on div at bounding box center [595, 306] width 29 height 33
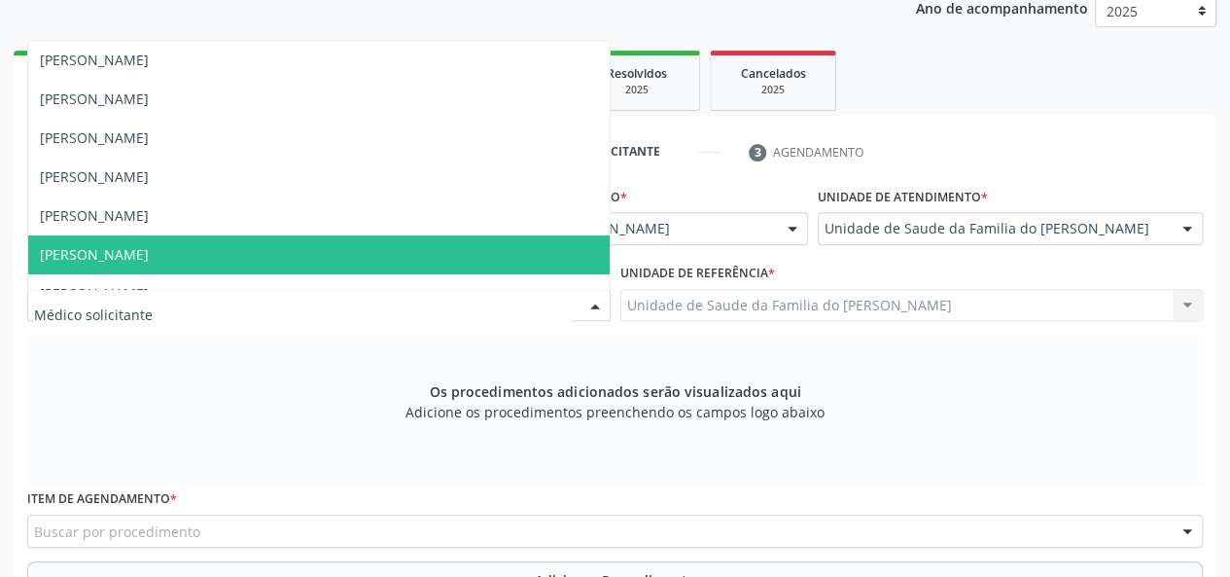
click at [467, 250] on span "[PERSON_NAME]" at bounding box center [319, 254] width 582 height 39
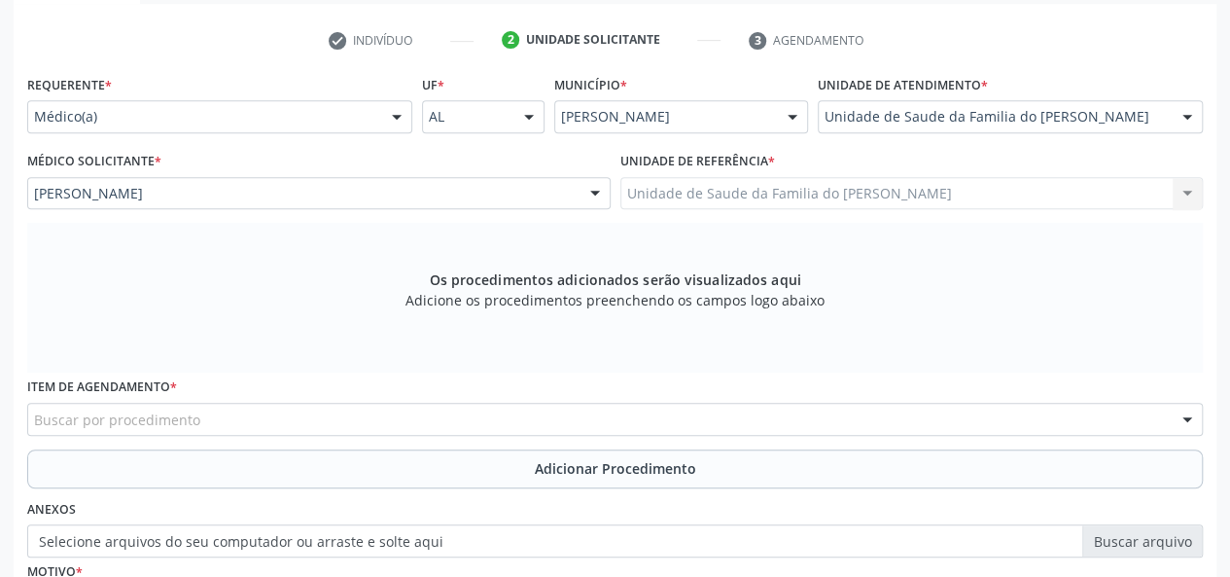
scroll to position [462, 0]
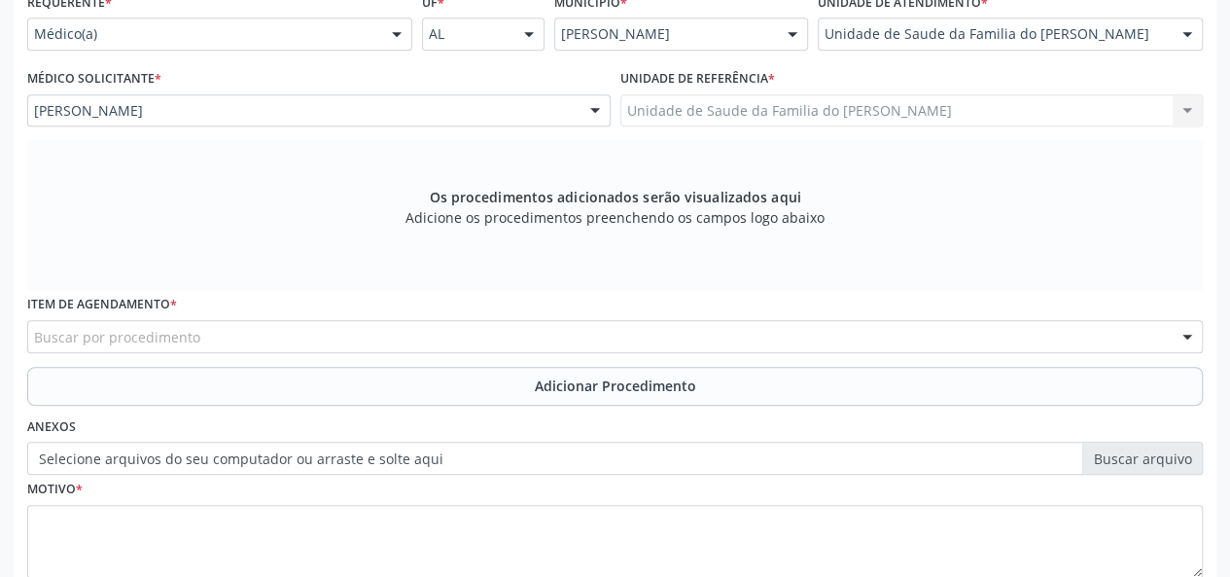
click at [411, 339] on div "Buscar por procedimento" at bounding box center [615, 336] width 1176 height 33
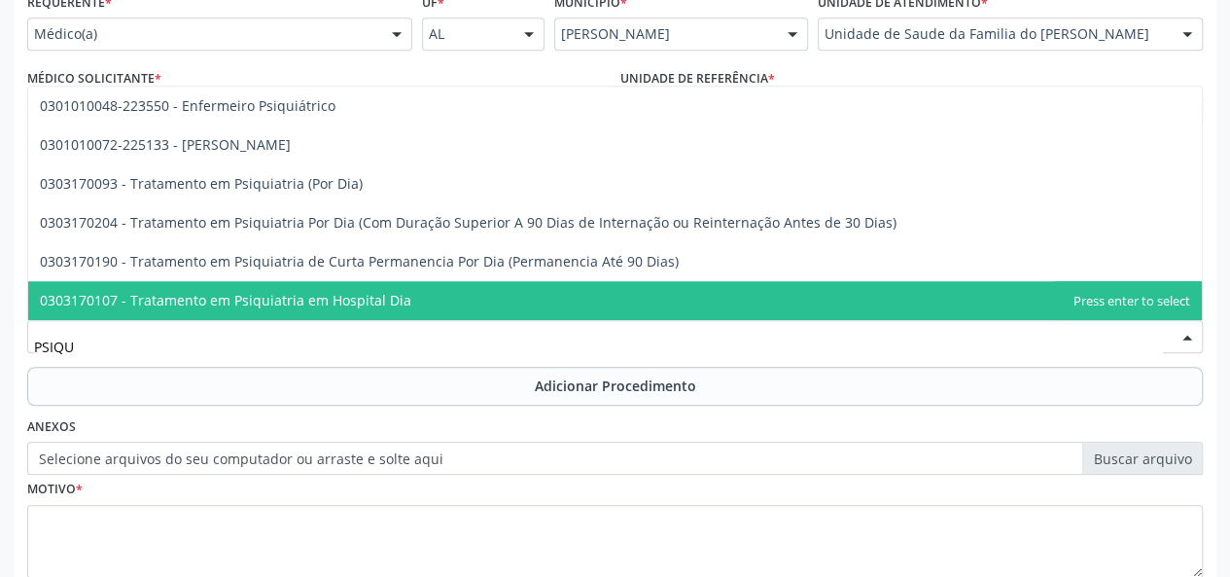
type input "PSIQUI"
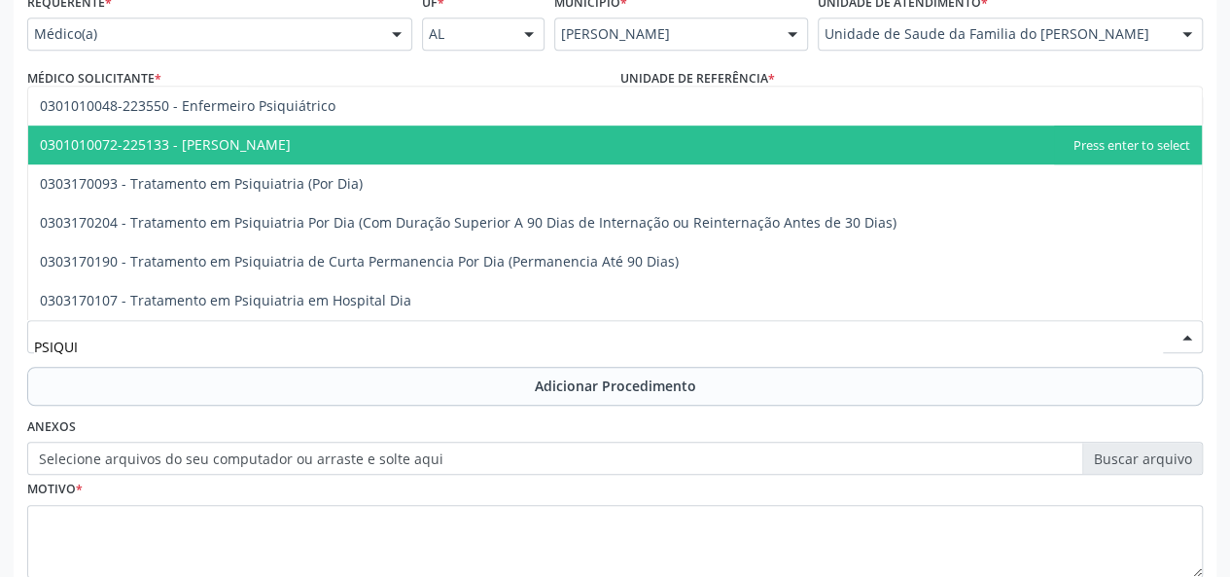
click at [424, 140] on span "0301010072-225133 - [PERSON_NAME]" at bounding box center [615, 144] width 1174 height 39
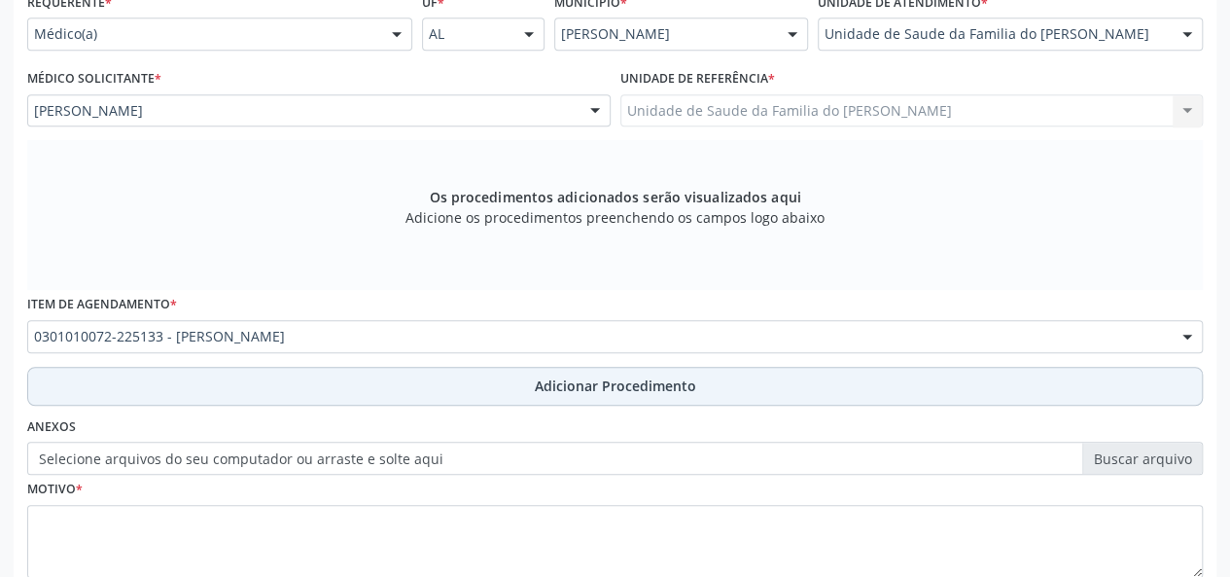
click at [407, 379] on button "Adicionar Procedimento" at bounding box center [615, 386] width 1176 height 39
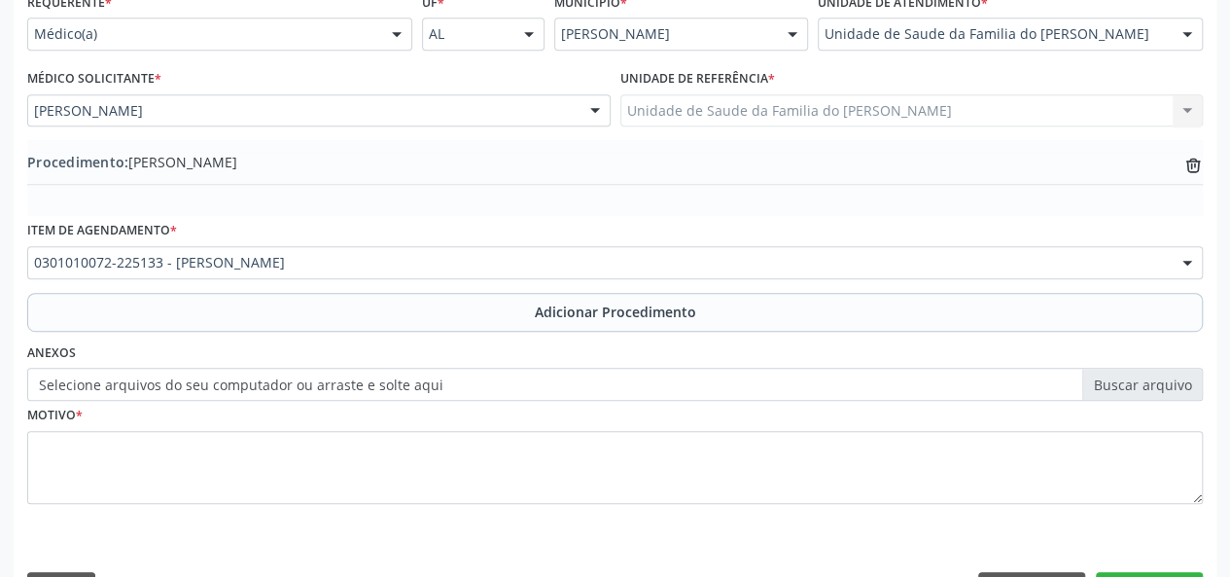
scroll to position [515, 0]
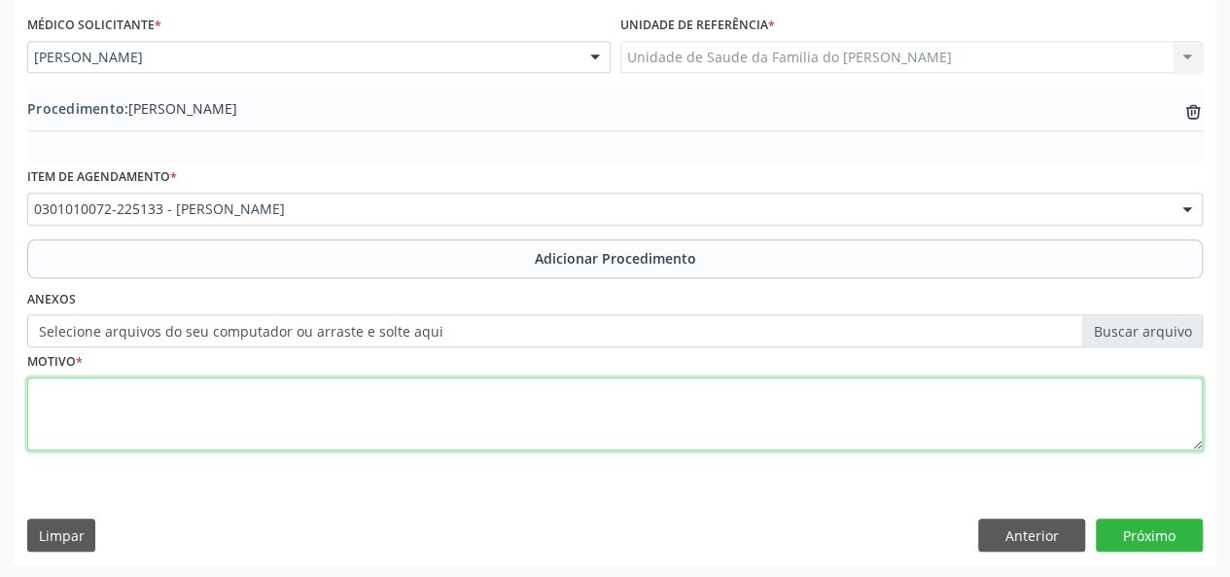
click at [461, 408] on textarea at bounding box center [615, 414] width 1176 height 74
click at [87, 393] on textarea "DEPRESSAO" at bounding box center [615, 414] width 1176 height 74
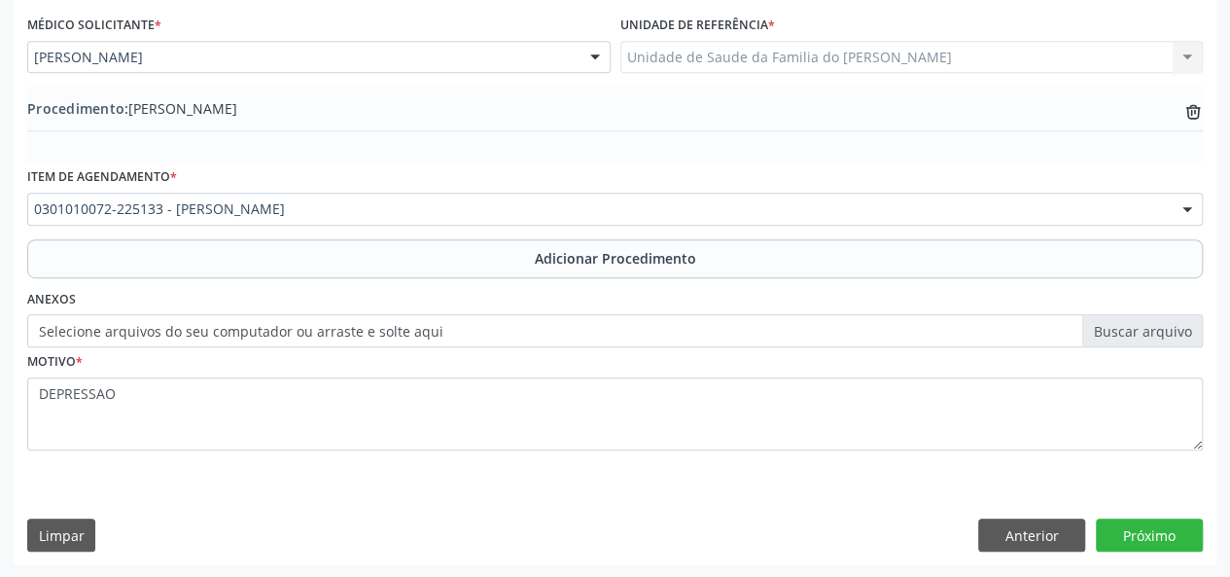
drag, startPoint x: 89, startPoint y: 393, endPoint x: 29, endPoint y: 411, distance: 63.1
click at [29, 411] on div "Motivo * DEPRESSAO" at bounding box center [615, 412] width 1186 height 130
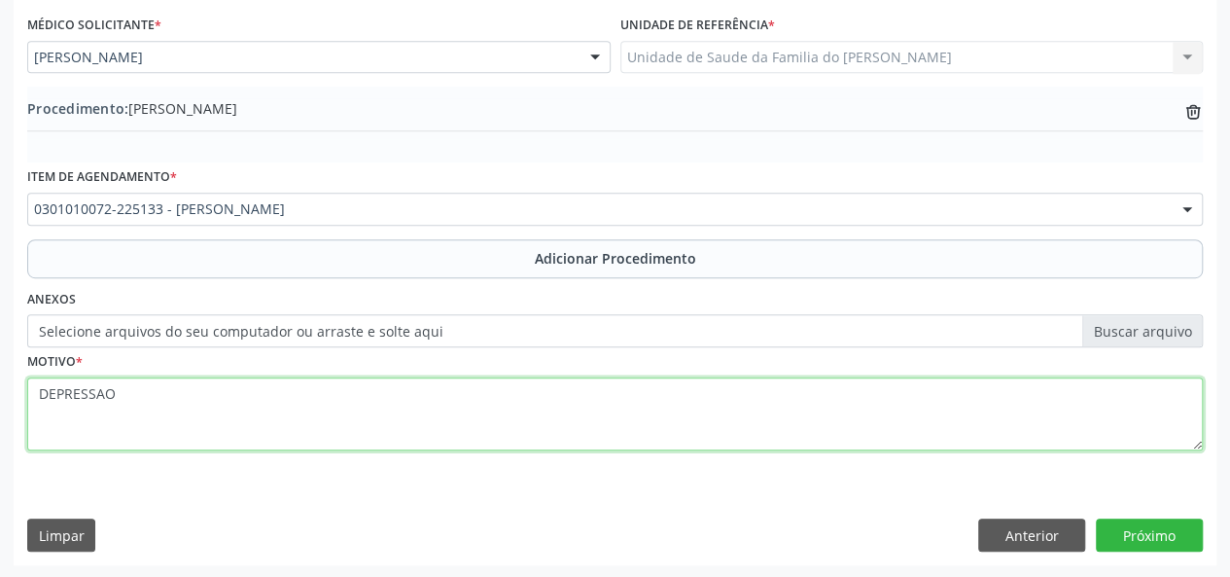
click at [52, 395] on textarea "DEPRESSAO" at bounding box center [615, 414] width 1176 height 74
type textarea "DEPRESSÃO"
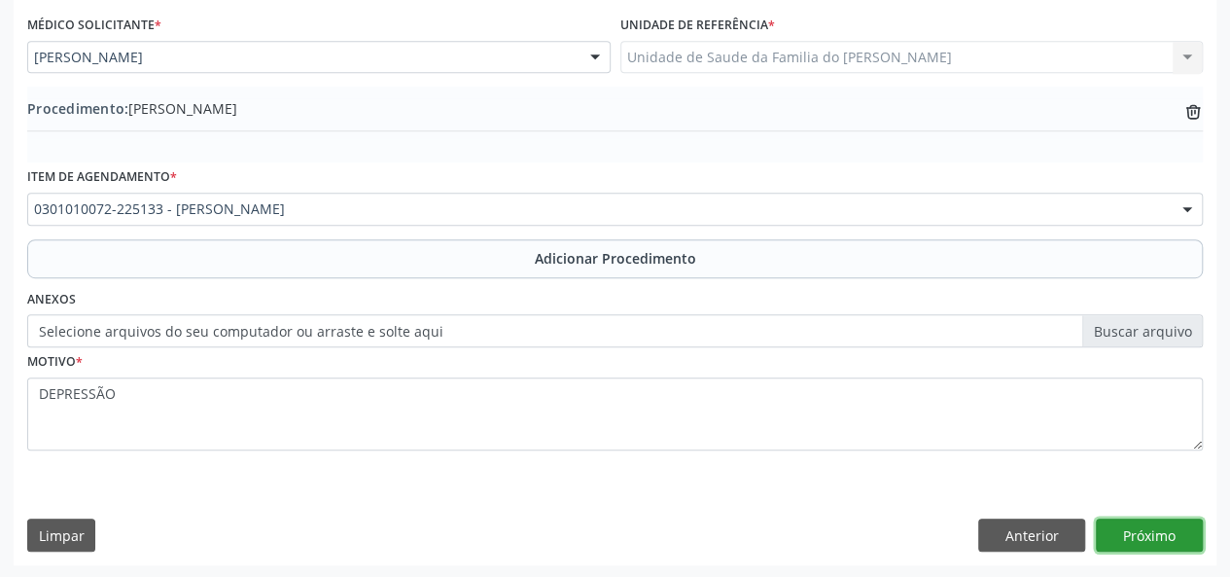
click at [1128, 530] on button "Próximo" at bounding box center [1149, 534] width 107 height 33
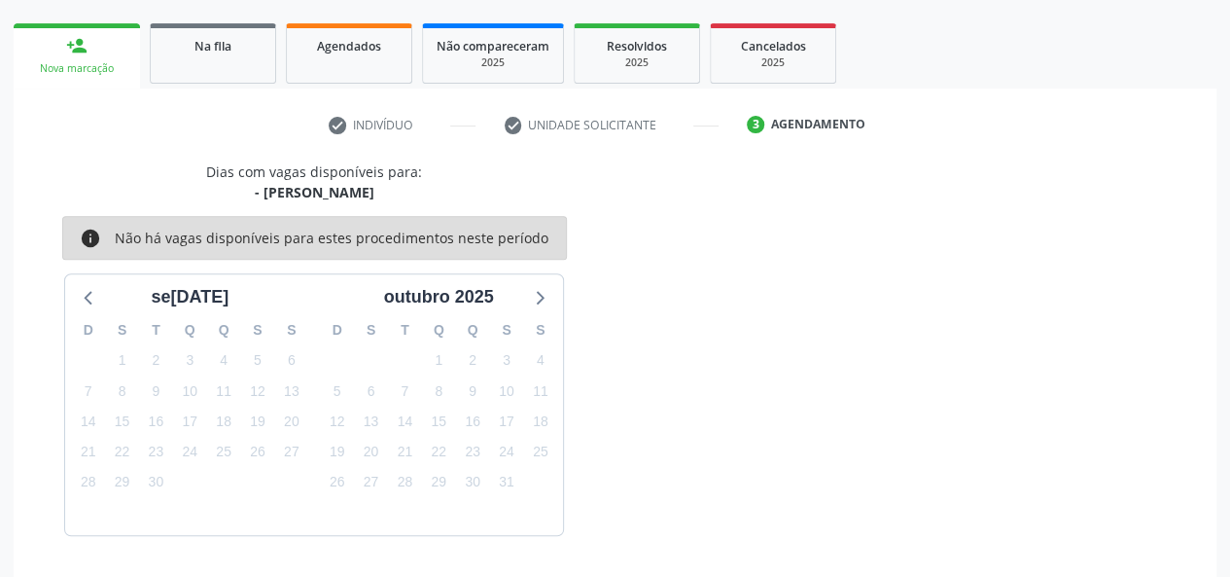
scroll to position [352, 0]
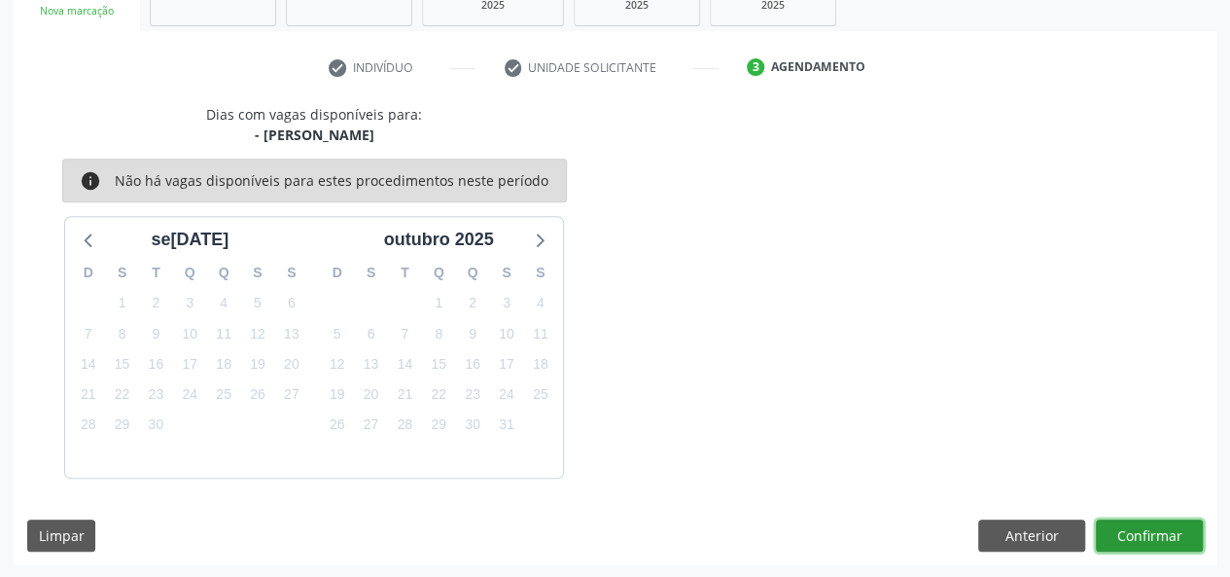
click at [1128, 530] on button "Confirmar" at bounding box center [1149, 535] width 107 height 33
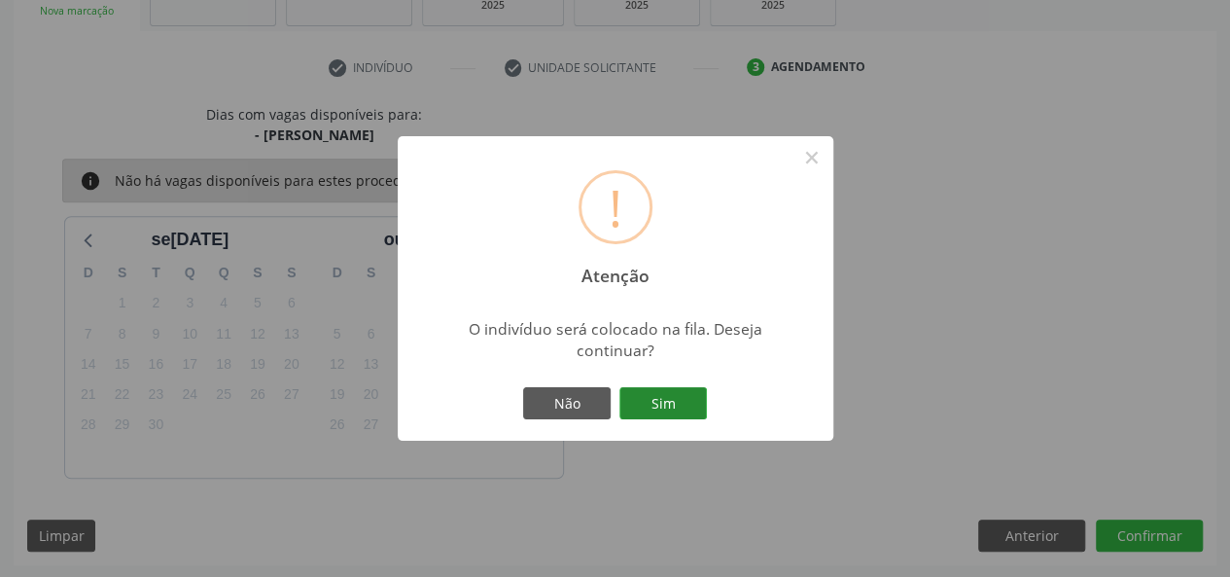
click at [671, 404] on button "Sim" at bounding box center [664, 403] width 88 height 33
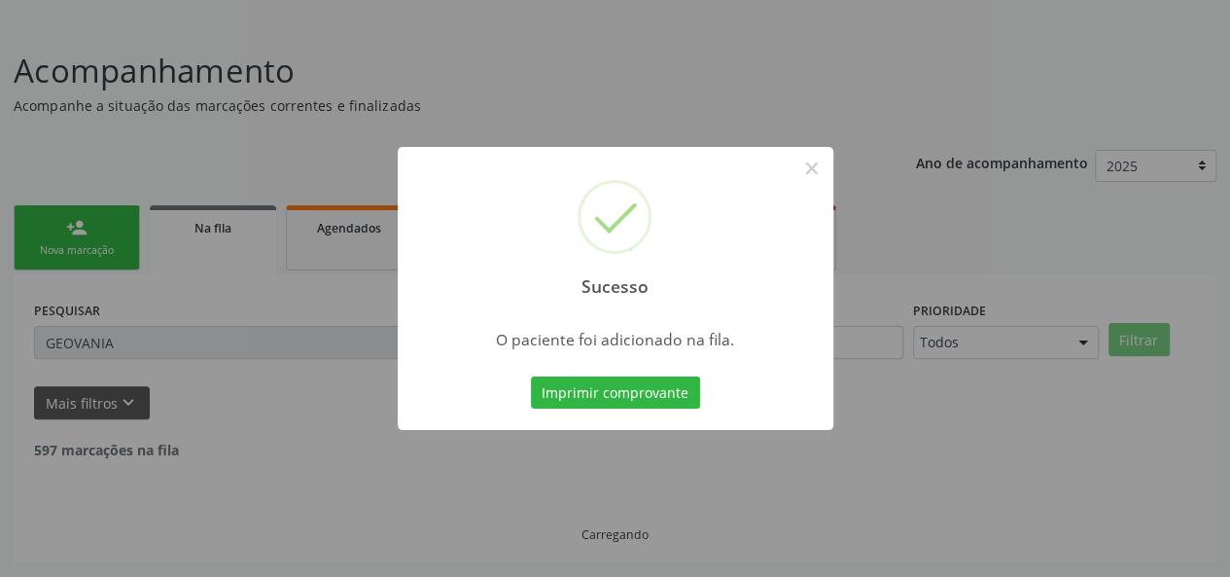
scroll to position [91, 0]
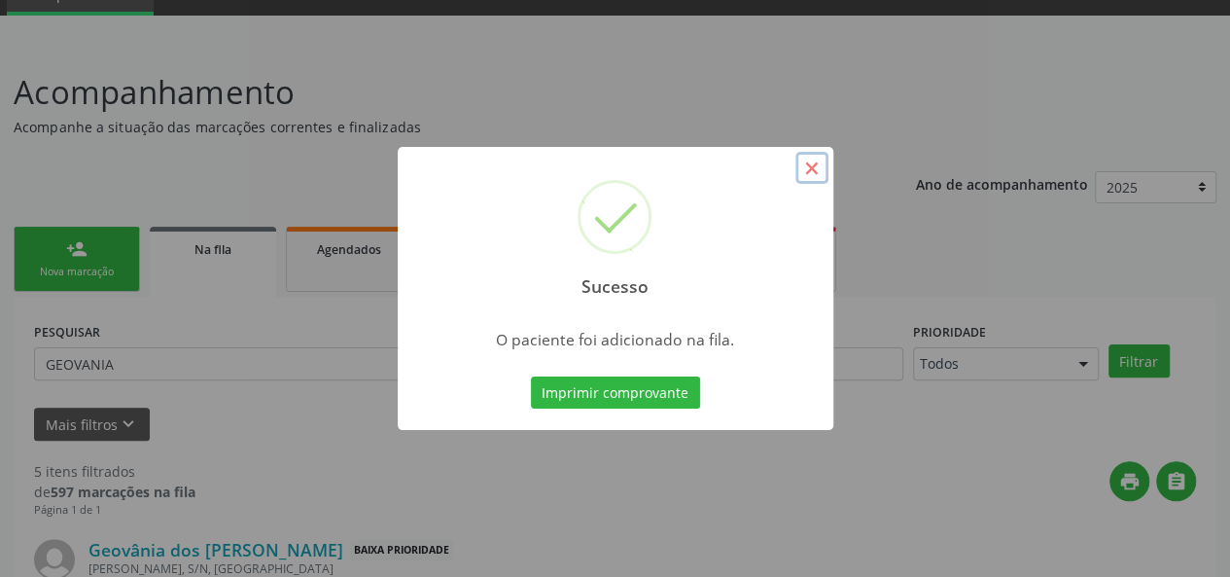
click at [806, 165] on button "×" at bounding box center [812, 168] width 33 height 33
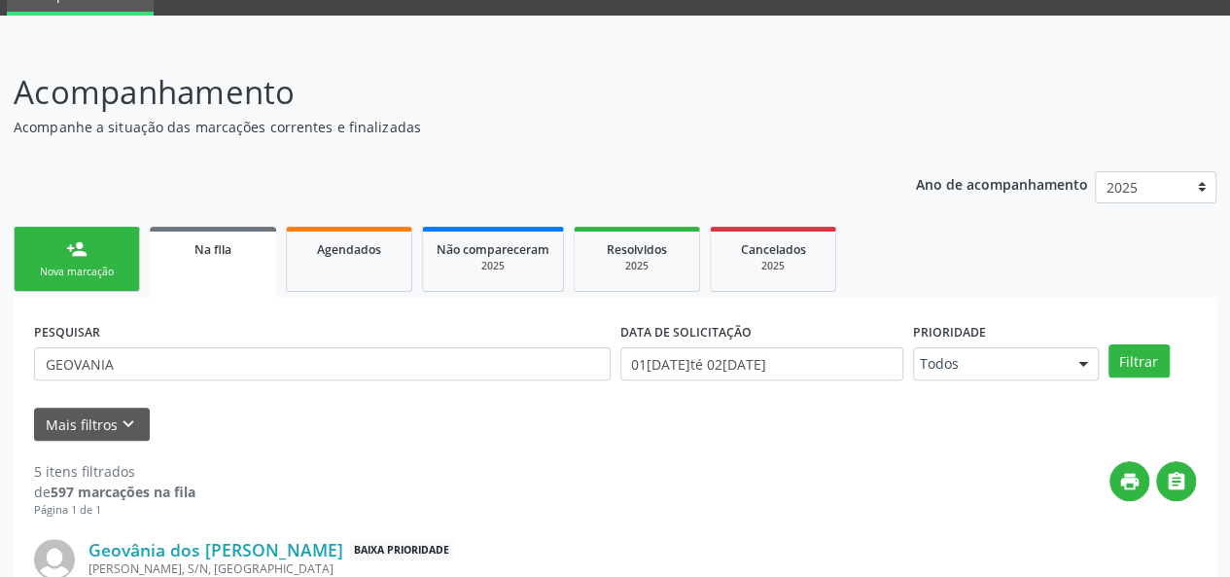
click at [99, 252] on link "person_add Nova marcação" at bounding box center [77, 259] width 126 height 65
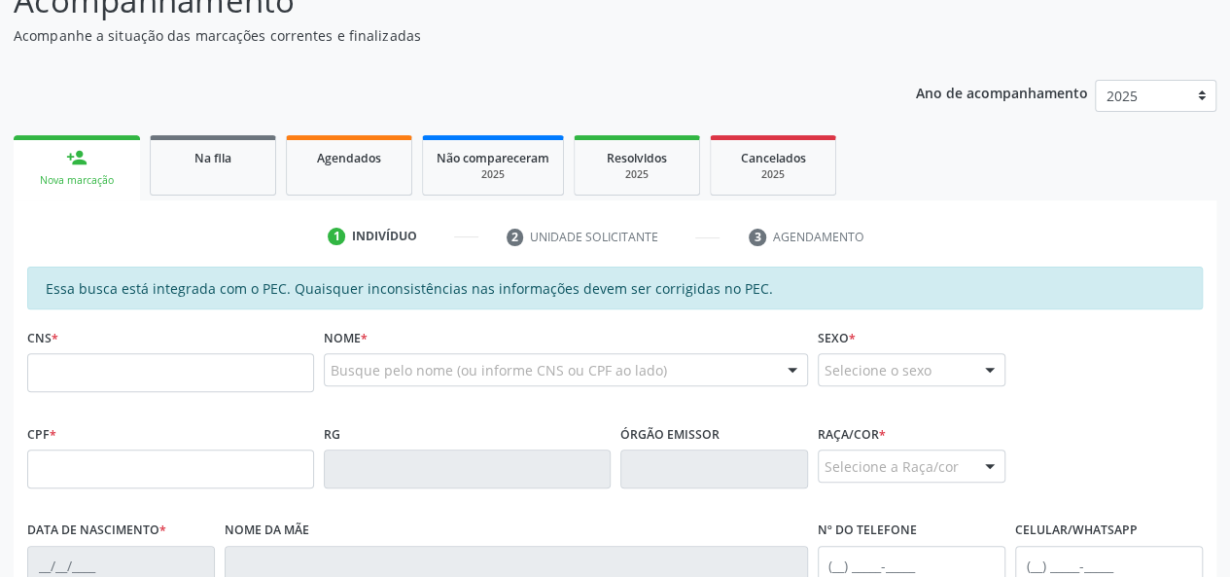
scroll to position [286, 0]
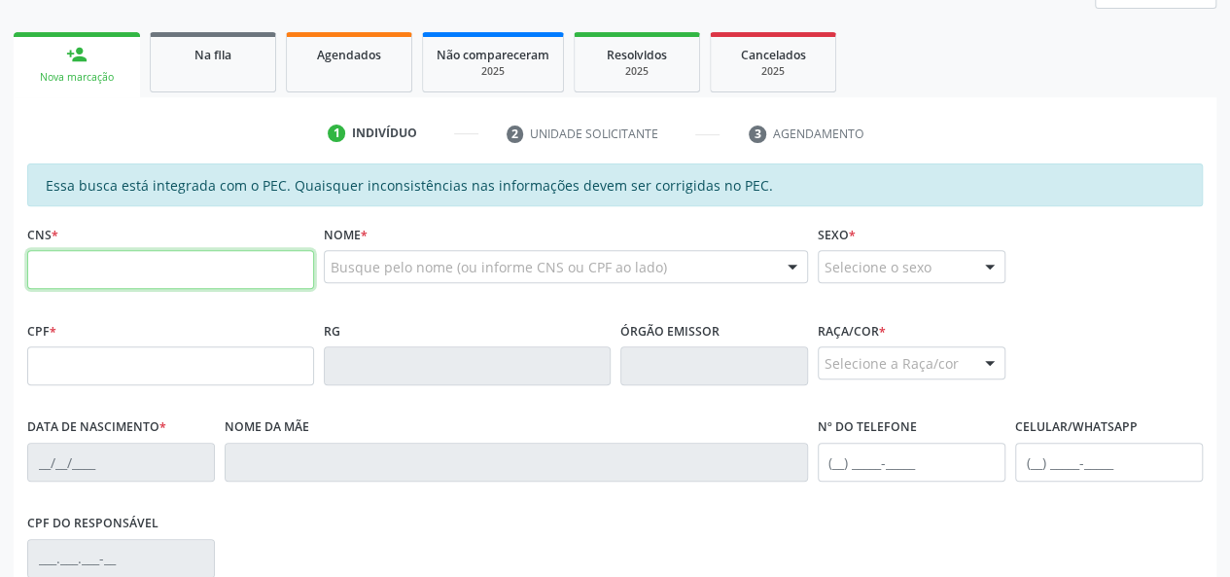
click at [136, 267] on input "text" at bounding box center [170, 269] width 287 height 39
type input "704 3055 5170 6294"
type input "121.468.724-54"
type input "[DATE]"
type input "[PERSON_NAME]"
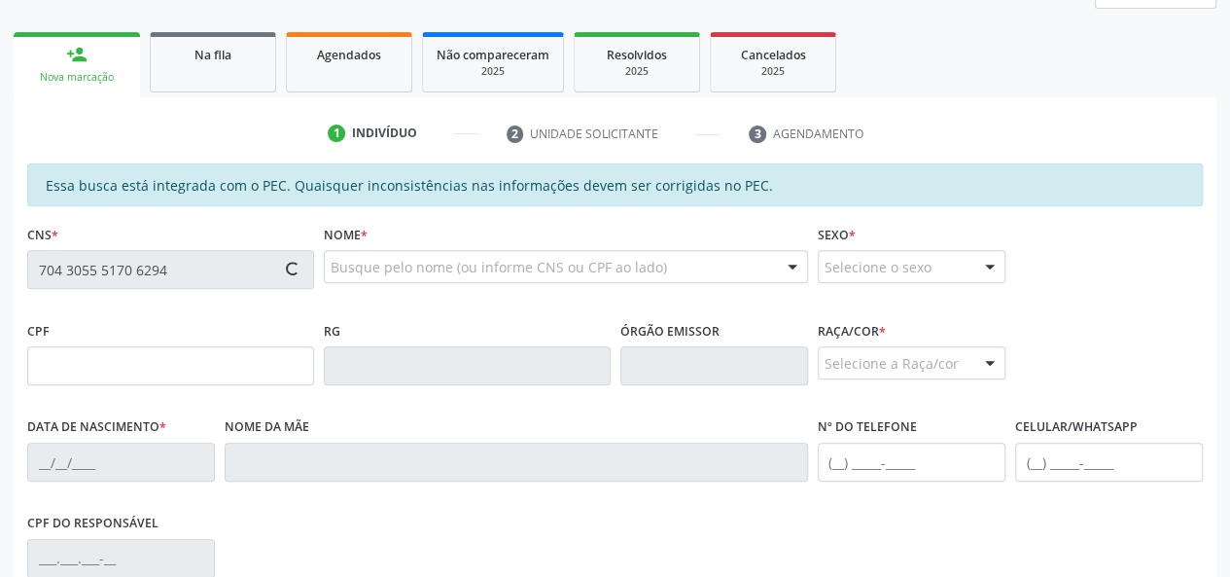
type input "[PHONE_NUMBER]"
type input "05"
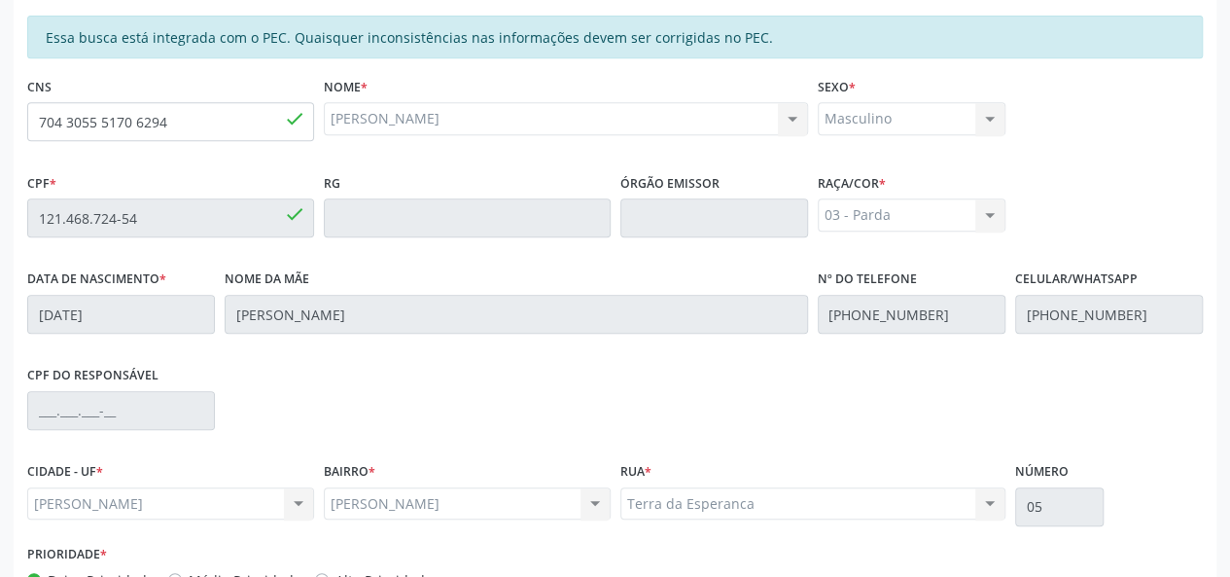
scroll to position [559, 0]
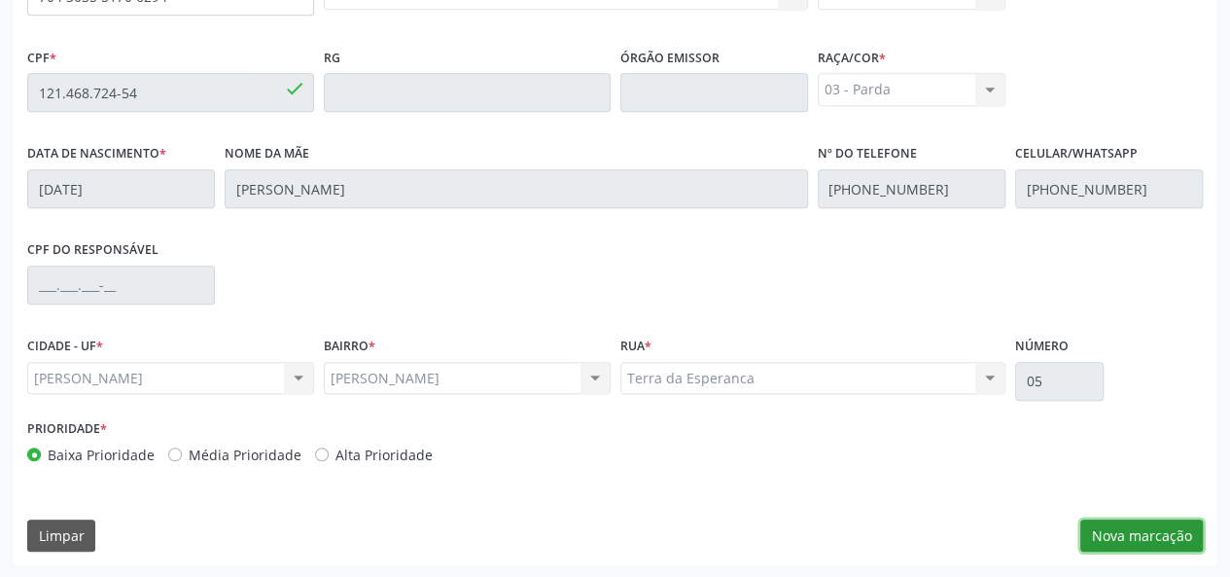
click at [1103, 534] on button "Nova marcação" at bounding box center [1142, 535] width 123 height 33
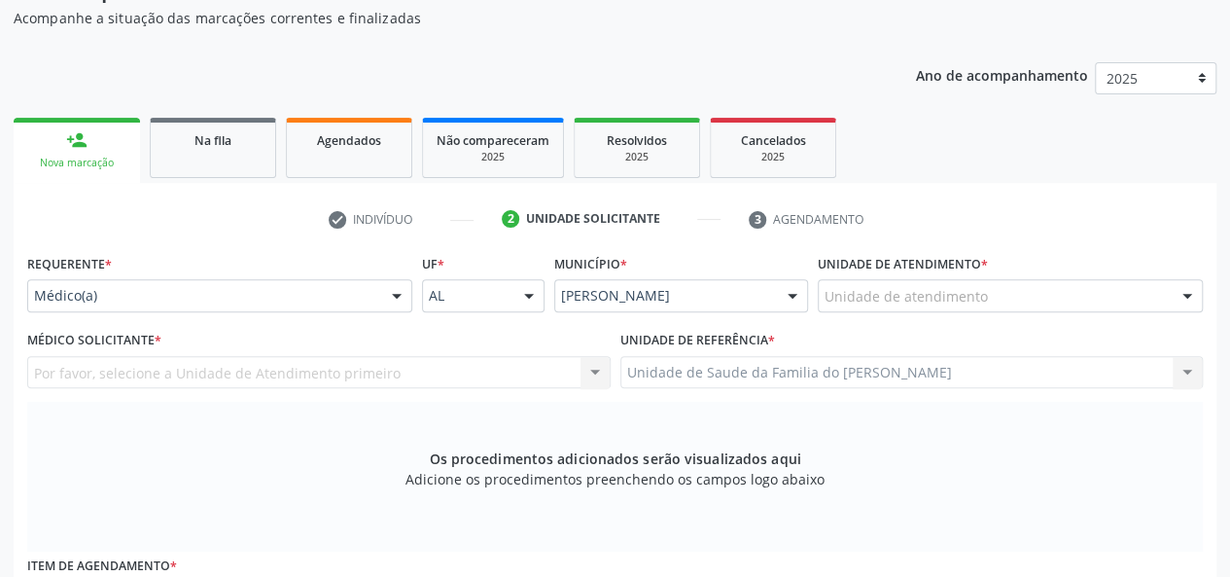
scroll to position [170, 0]
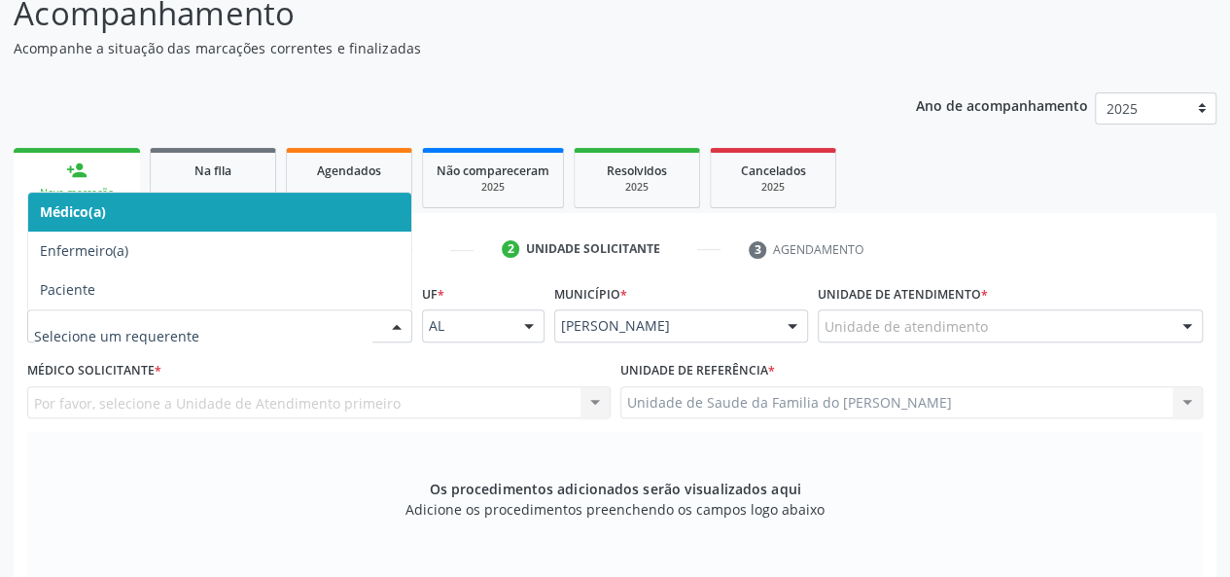
click at [386, 325] on div at bounding box center [396, 326] width 29 height 33
click at [309, 221] on span "Médico(a)" at bounding box center [219, 212] width 383 height 39
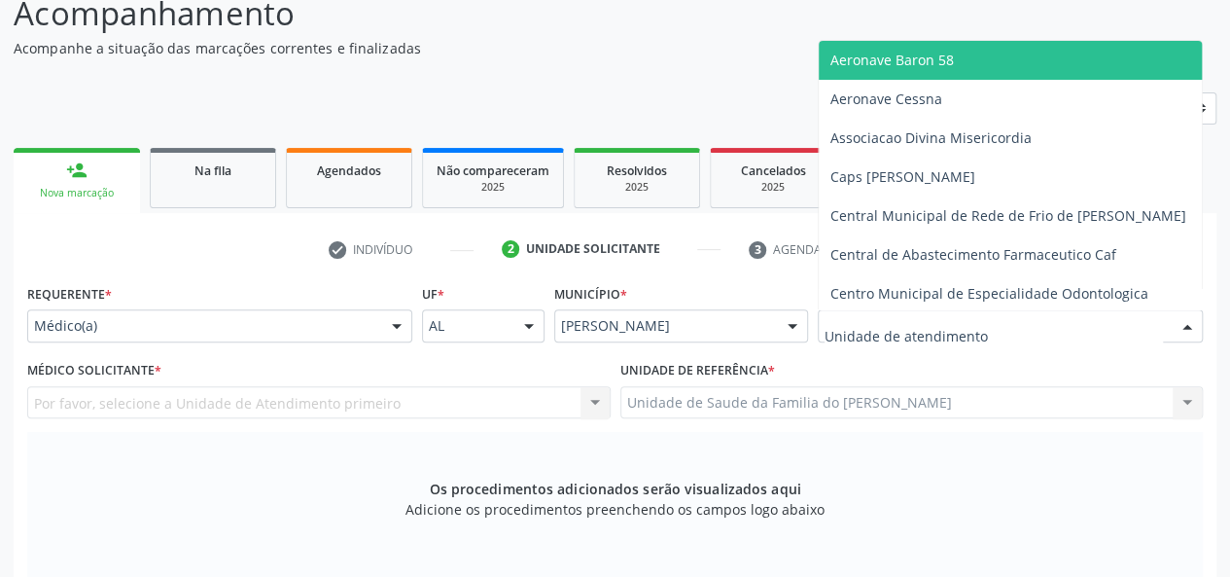
type input "J"
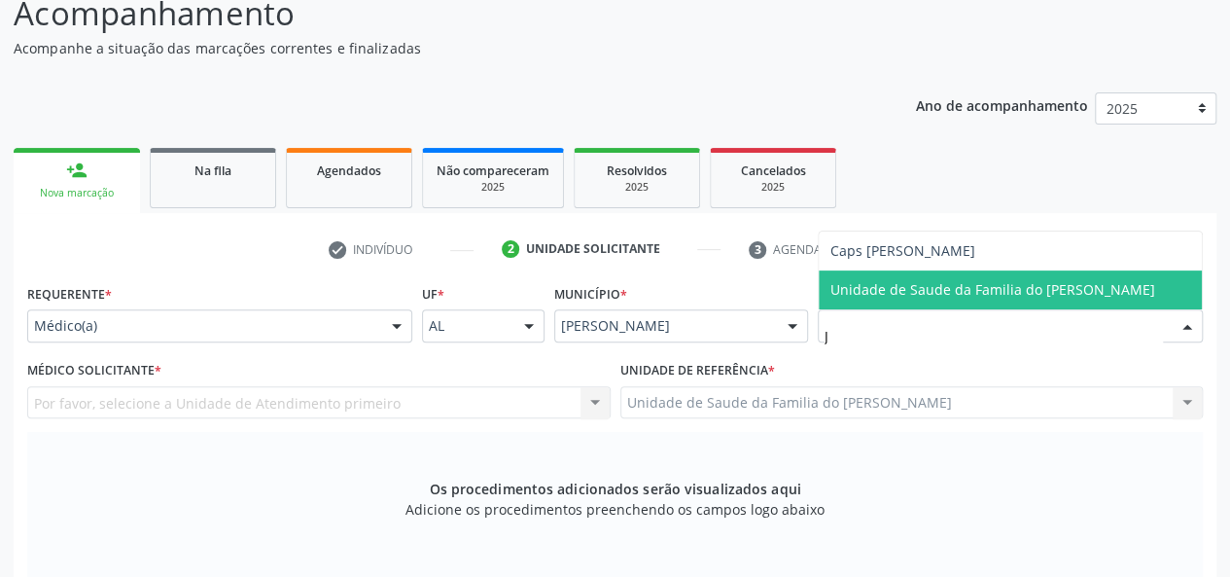
click at [943, 297] on span "Unidade de Saude da Familia do [PERSON_NAME]" at bounding box center [993, 289] width 325 height 18
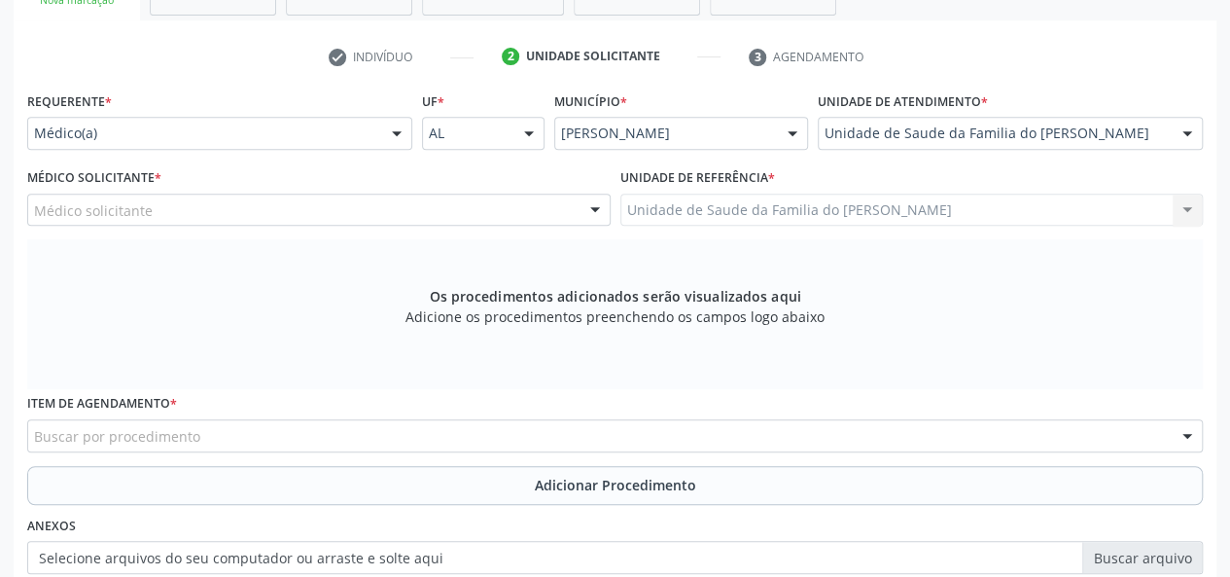
scroll to position [365, 0]
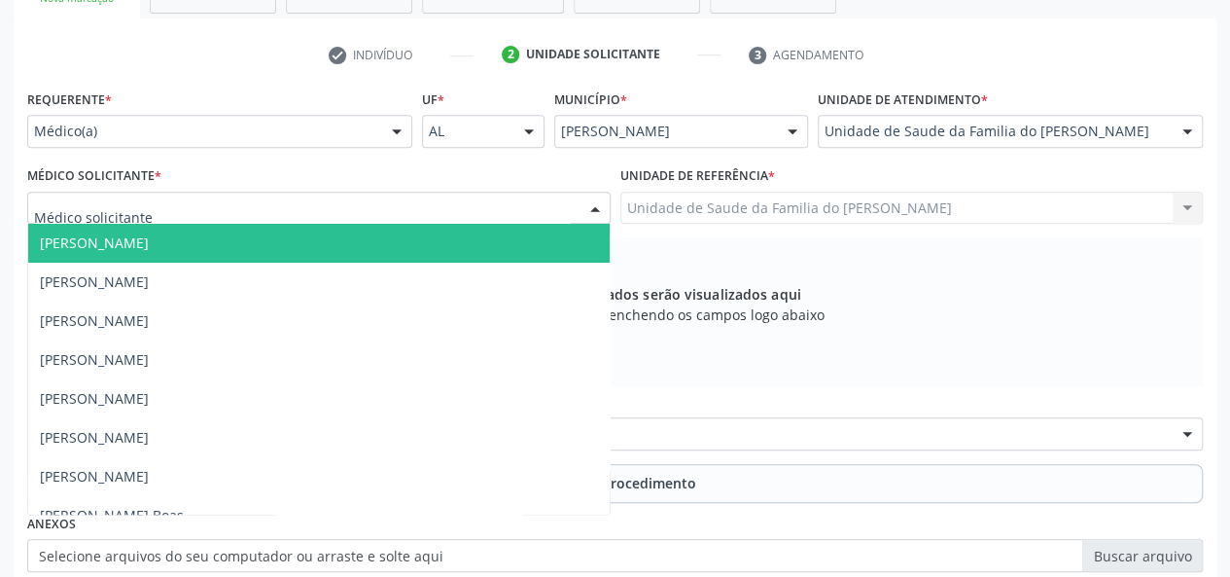
click at [591, 205] on div at bounding box center [595, 209] width 29 height 33
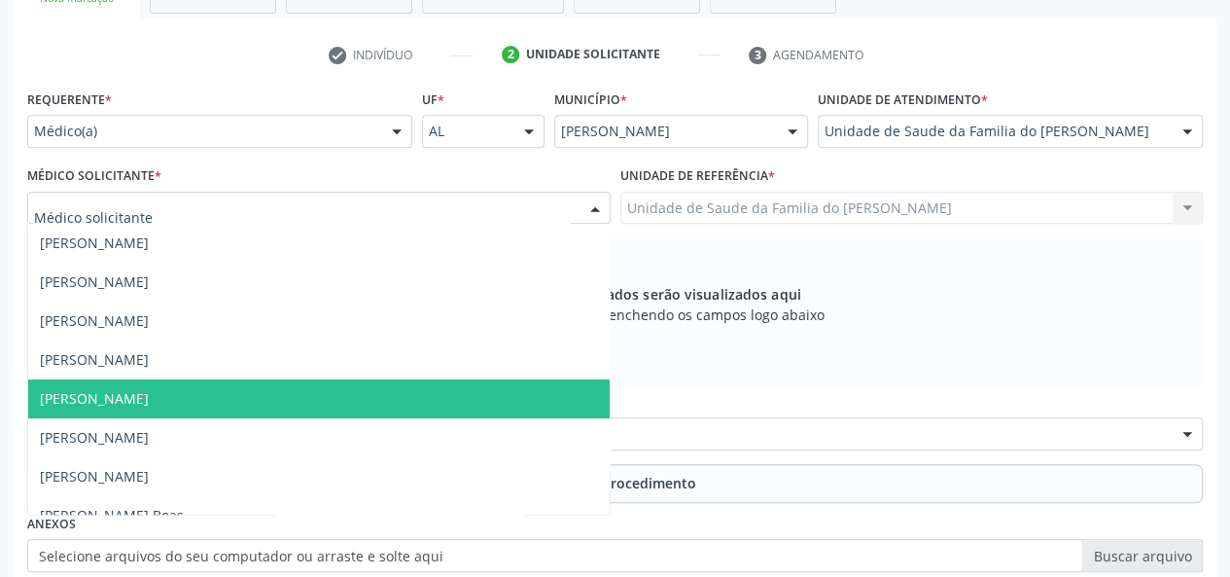
scroll to position [97, 0]
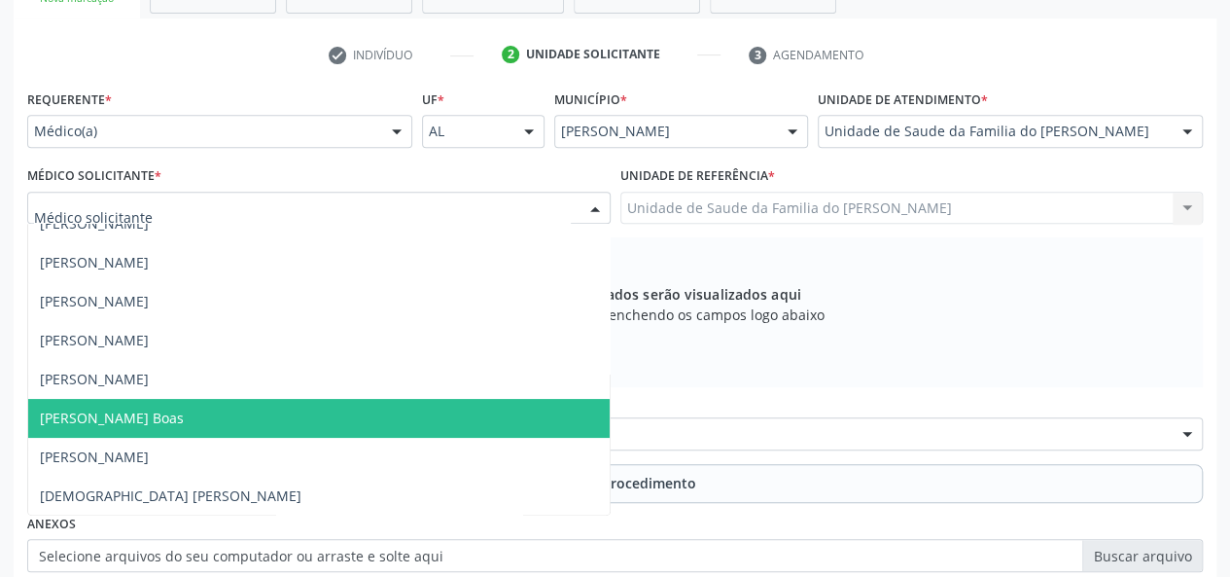
click at [295, 414] on span "[PERSON_NAME] Boas" at bounding box center [319, 418] width 582 height 39
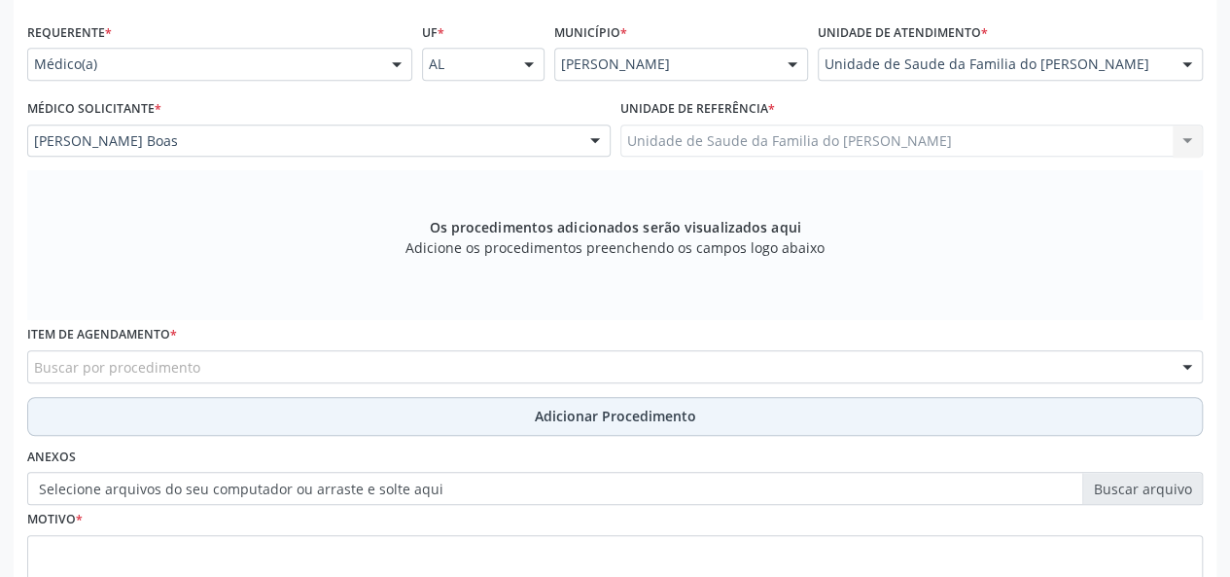
scroll to position [462, 0]
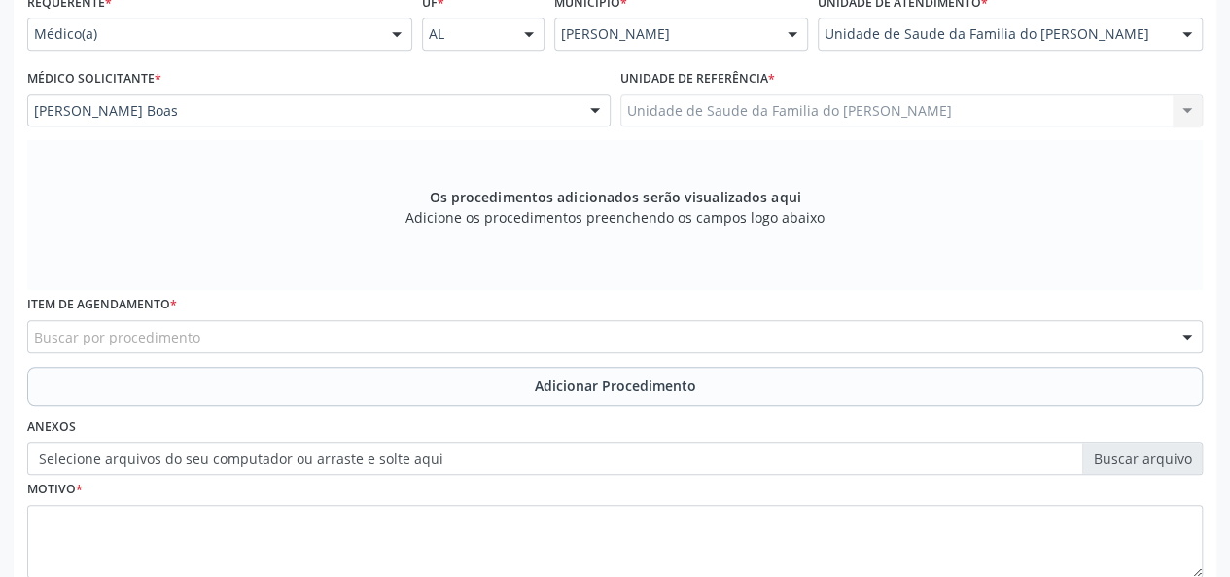
click at [295, 339] on div "Buscar por procedimento" at bounding box center [615, 336] width 1176 height 33
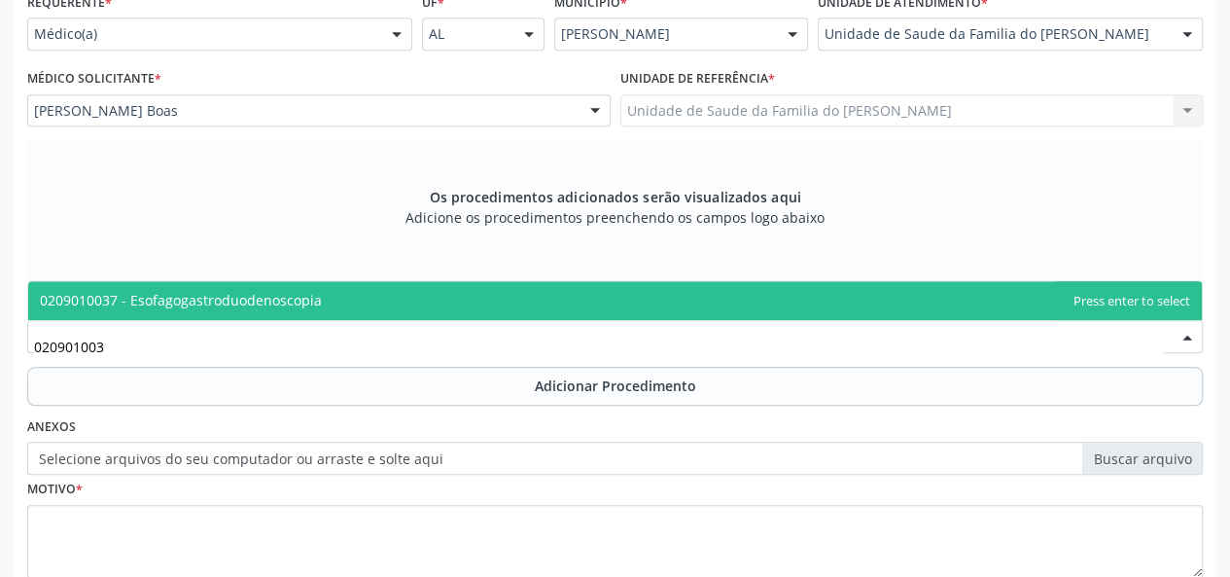
type input "0209010037"
click at [310, 292] on span "0209010037 - Esofagogastroduodenoscopia" at bounding box center [181, 300] width 282 height 18
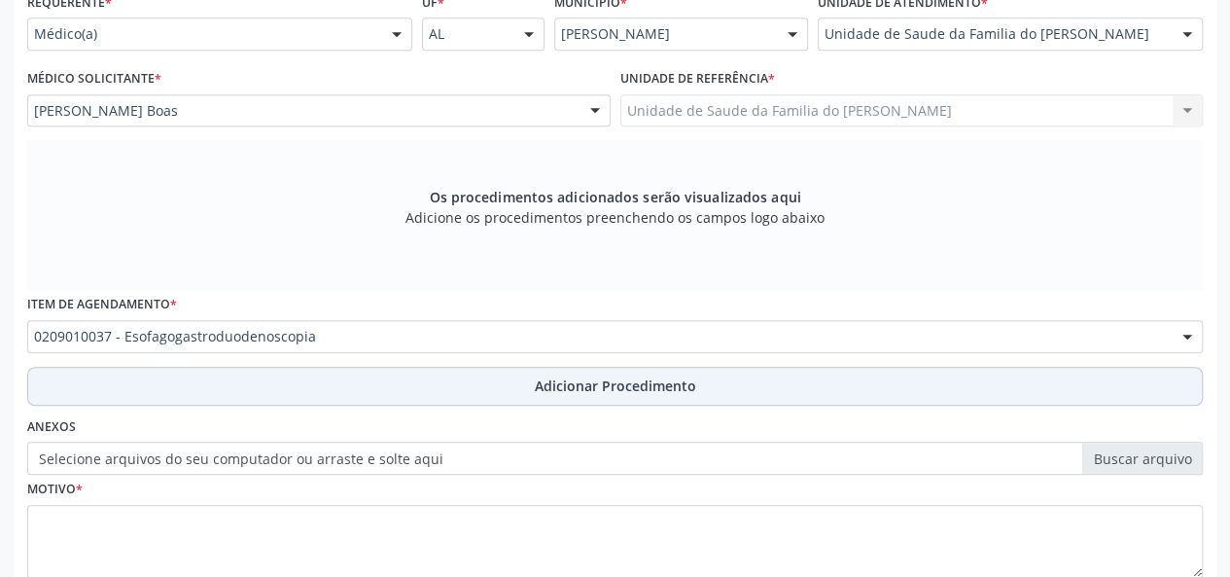
click at [323, 378] on button "Adicionar Procedimento" at bounding box center [615, 386] width 1176 height 39
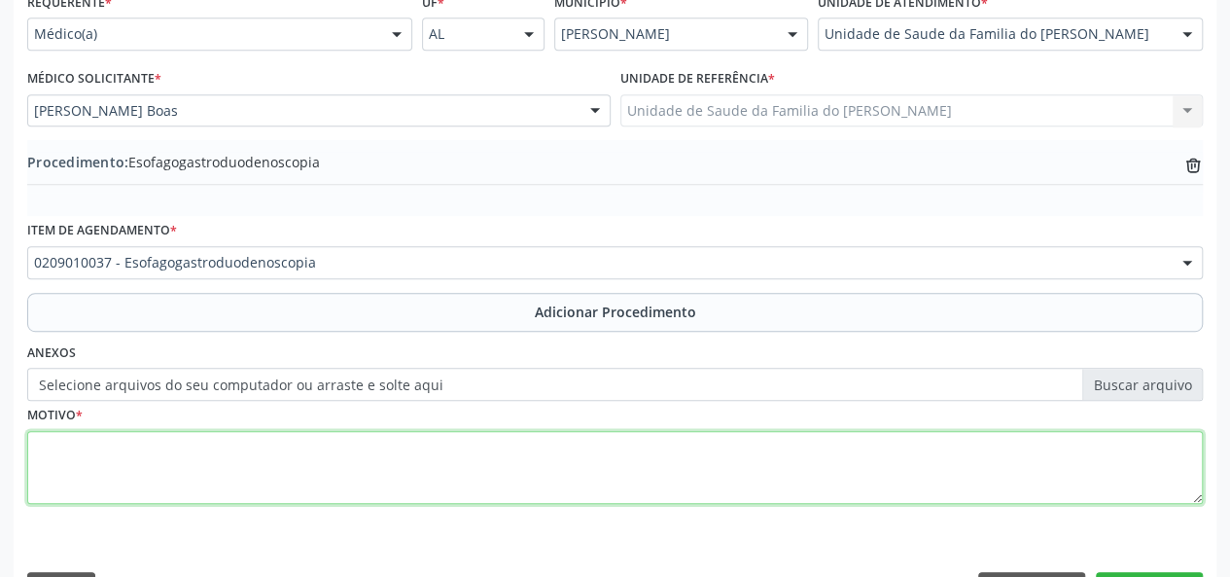
click at [303, 476] on textarea at bounding box center [615, 468] width 1176 height 74
click at [111, 448] on textarea "DOR EPIGASTRICA" at bounding box center [615, 468] width 1176 height 74
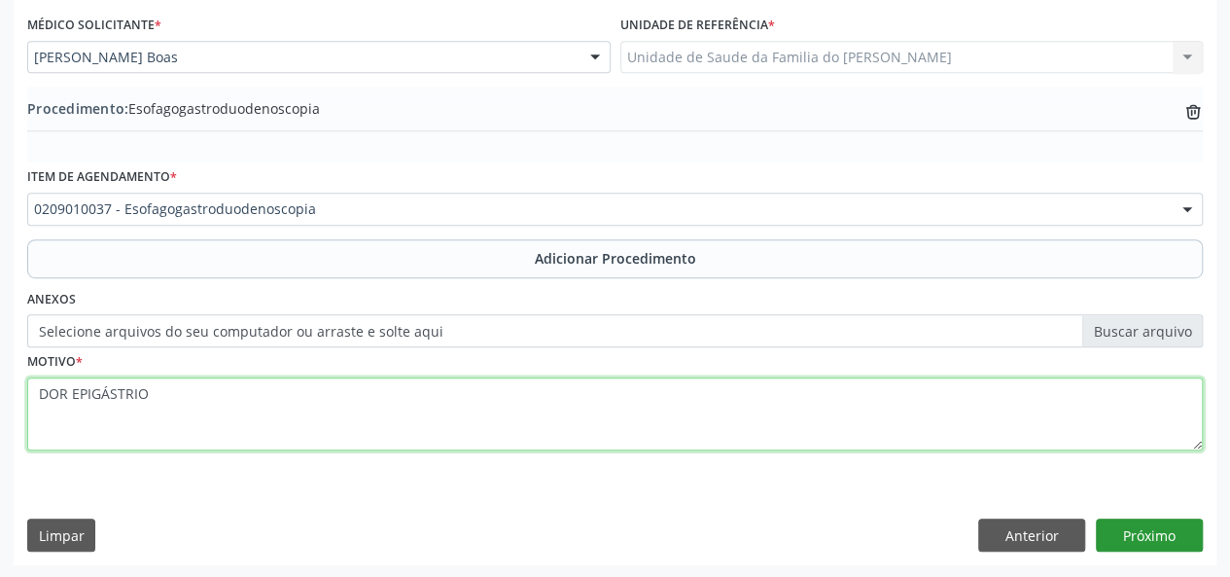
type textarea "DOR EPIGÁSTRIO"
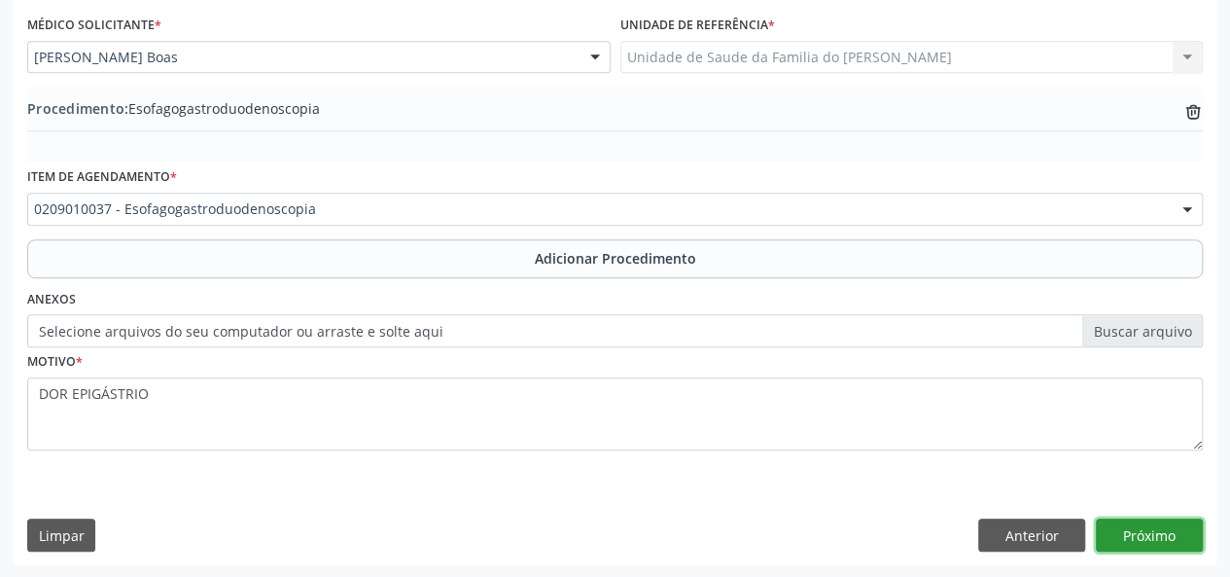
click at [1163, 530] on button "Próximo" at bounding box center [1149, 534] width 107 height 33
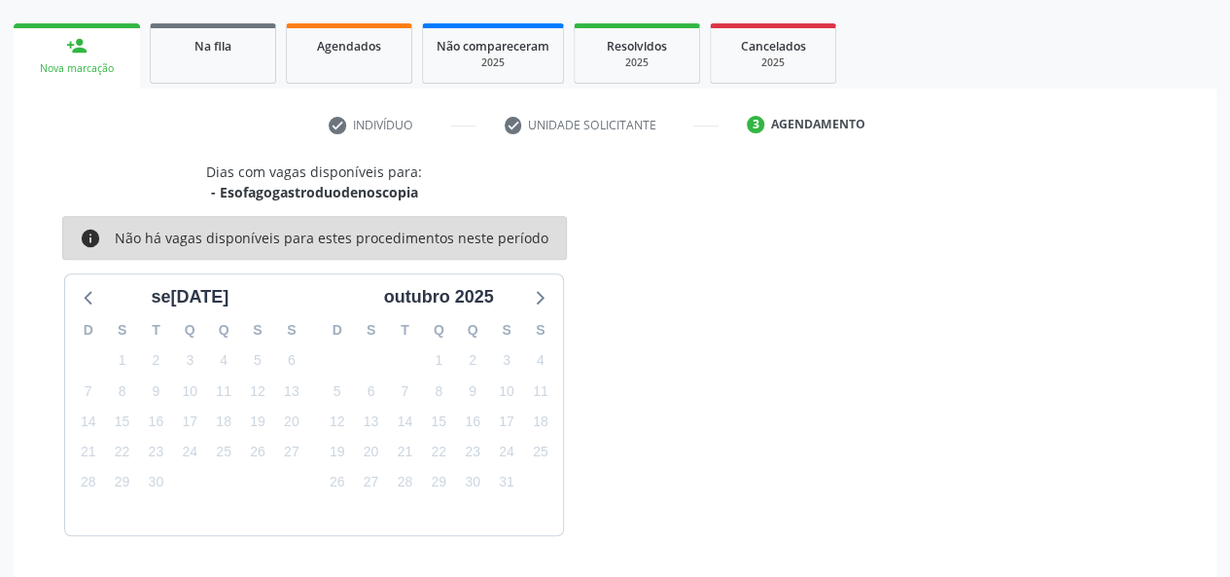
scroll to position [352, 0]
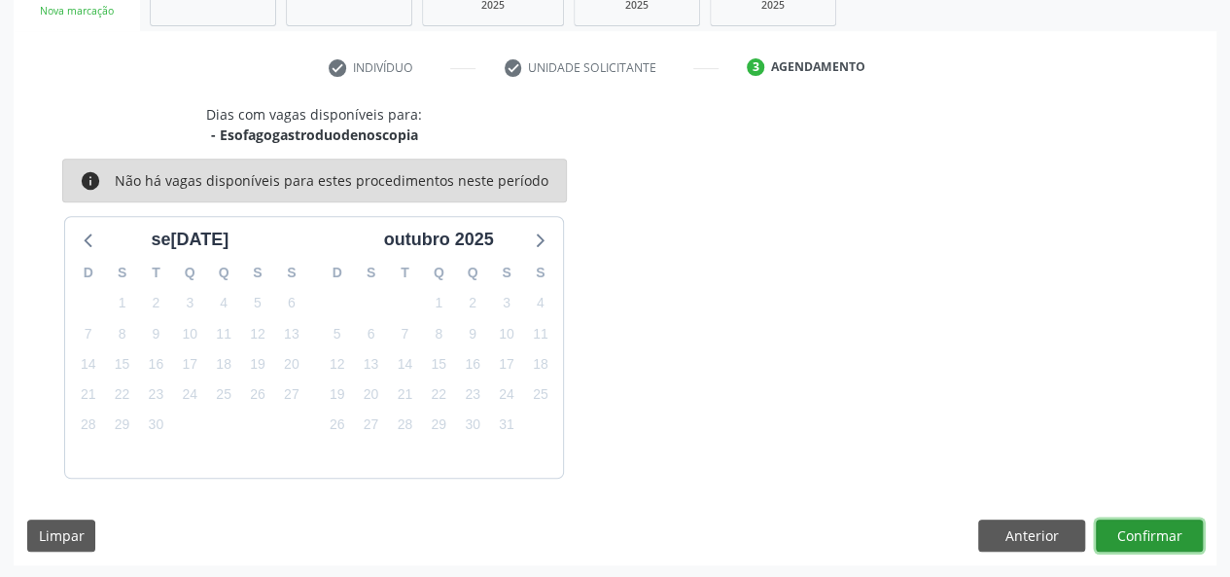
click at [1150, 530] on button "Confirmar" at bounding box center [1149, 535] width 107 height 33
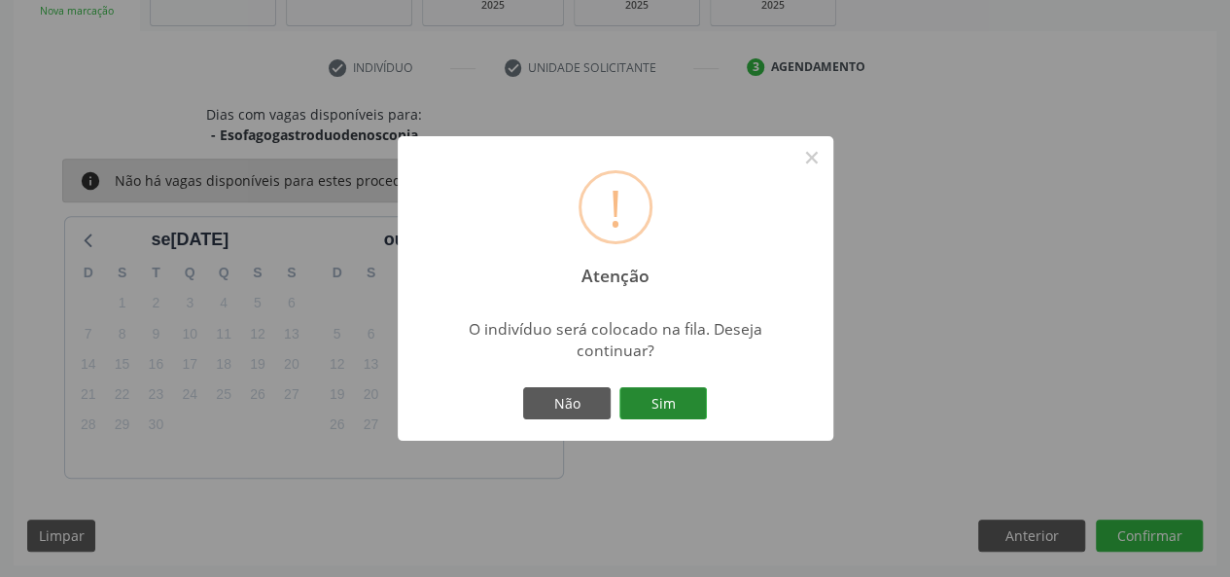
click at [657, 399] on button "Sim" at bounding box center [664, 403] width 88 height 33
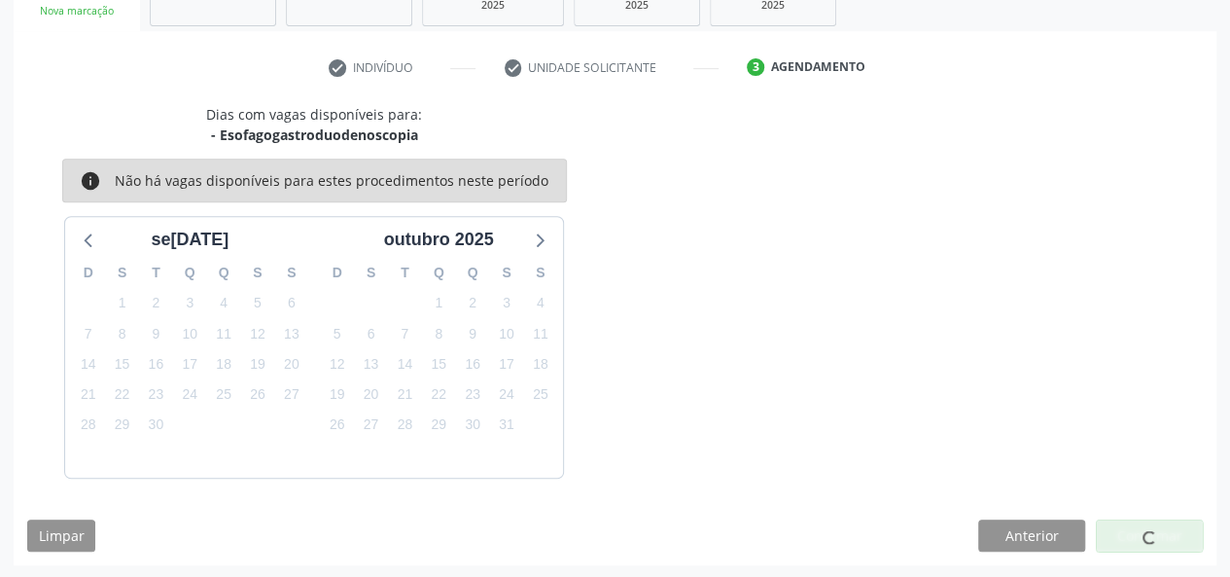
scroll to position [91, 0]
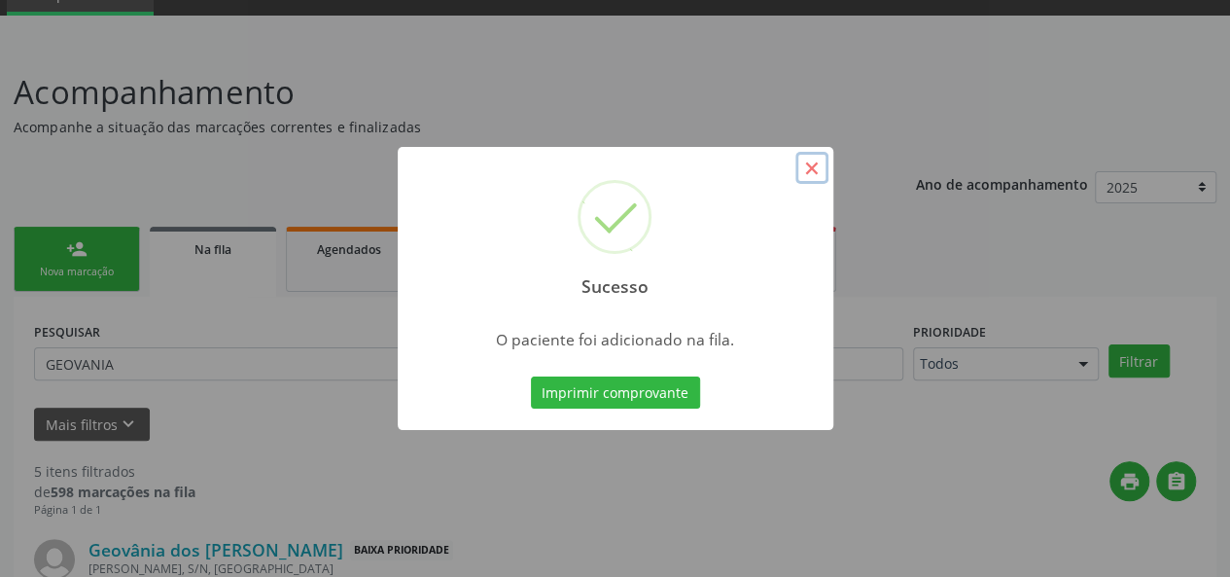
click at [816, 168] on button "×" at bounding box center [812, 168] width 33 height 33
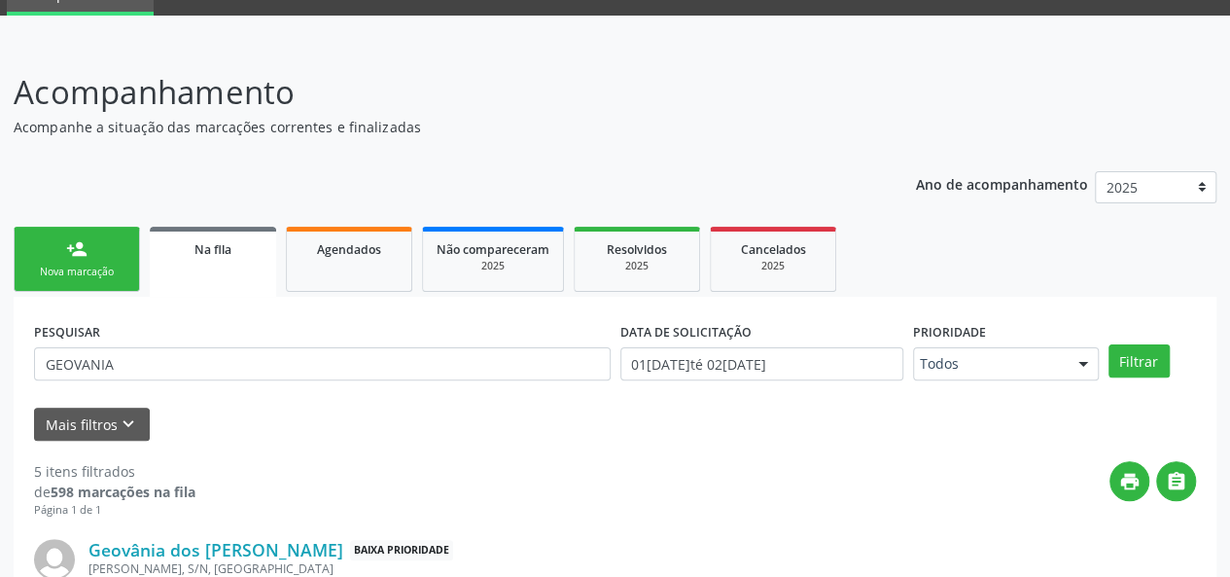
click at [68, 258] on div "person_add" at bounding box center [76, 248] width 21 height 21
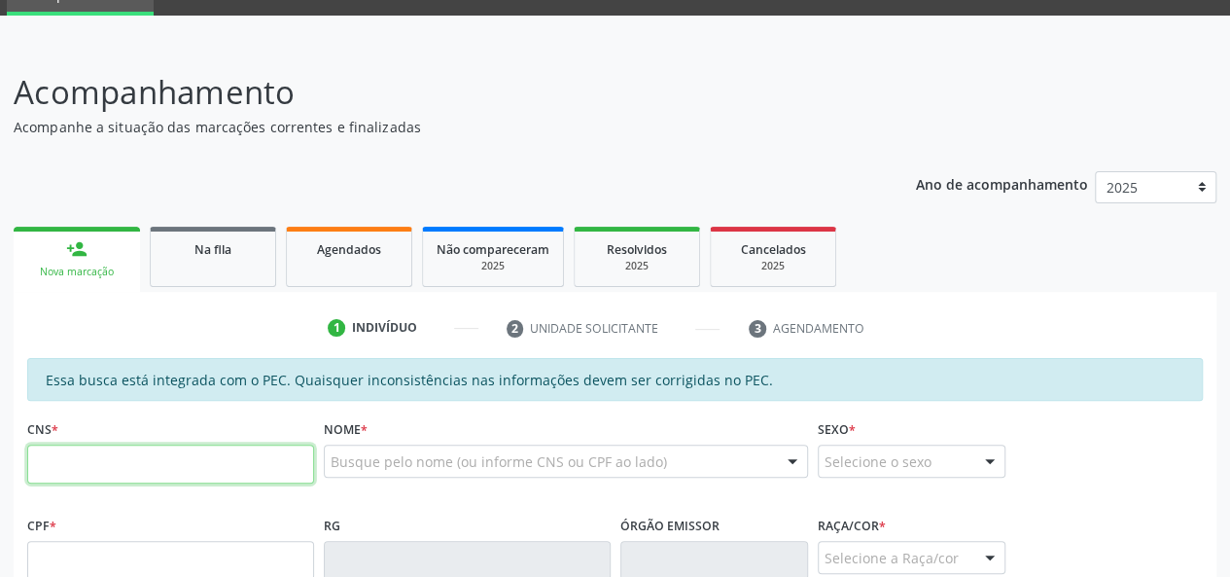
click at [80, 456] on input "text" at bounding box center [170, 463] width 287 height 39
type input "704 3055 5170 6294"
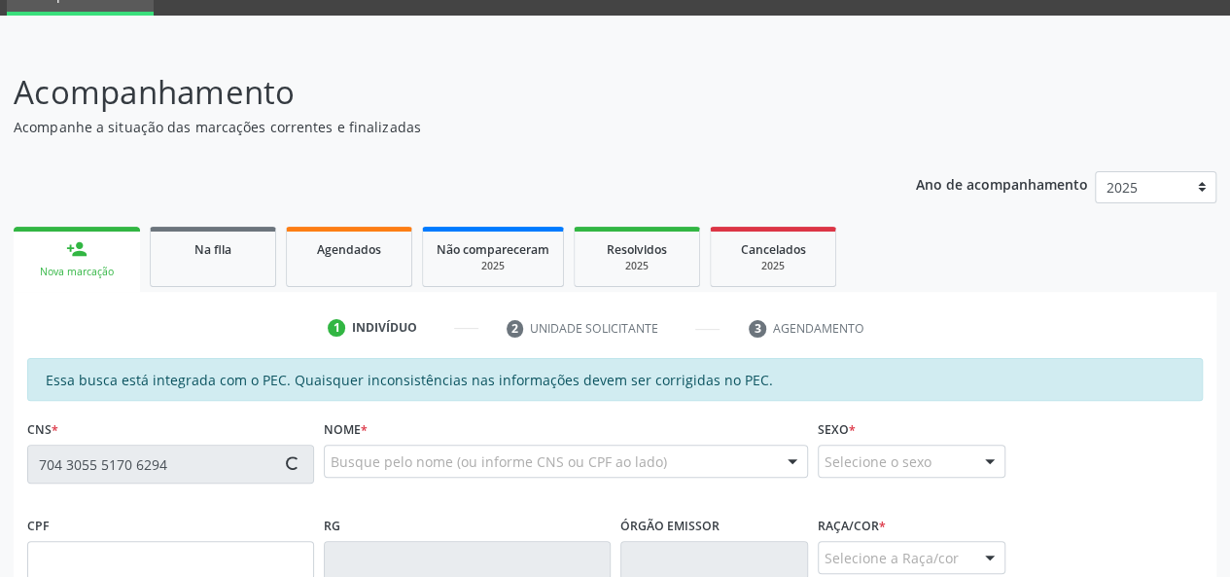
type input "121.468.724-54"
type input "[DATE]"
type input "[PERSON_NAME]"
type input "[PHONE_NUMBER]"
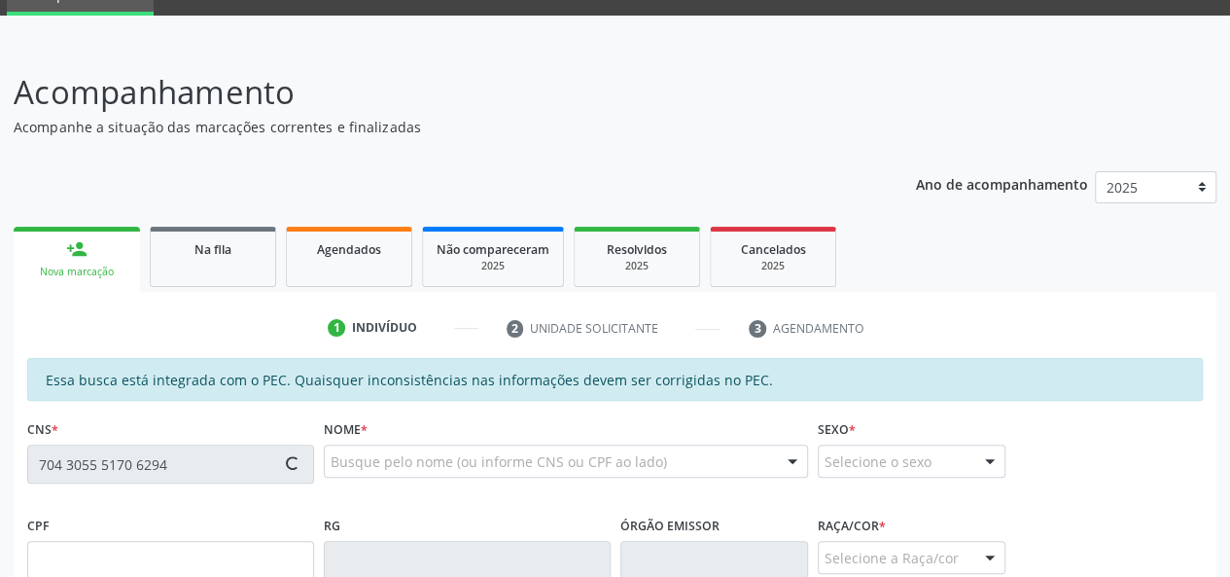
type input "05"
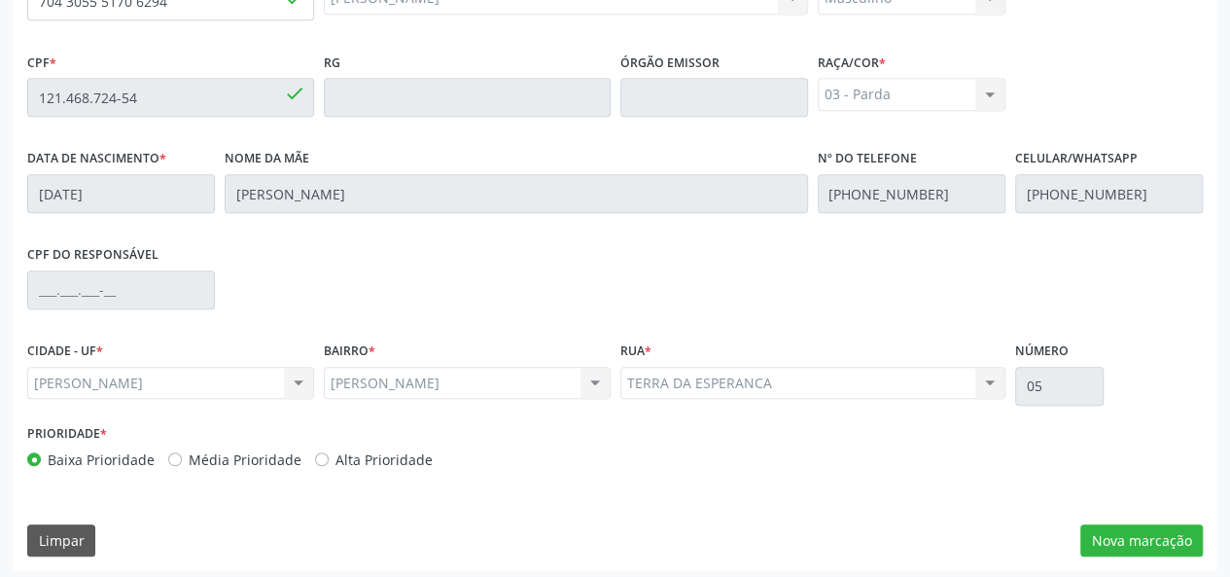
scroll to position [559, 0]
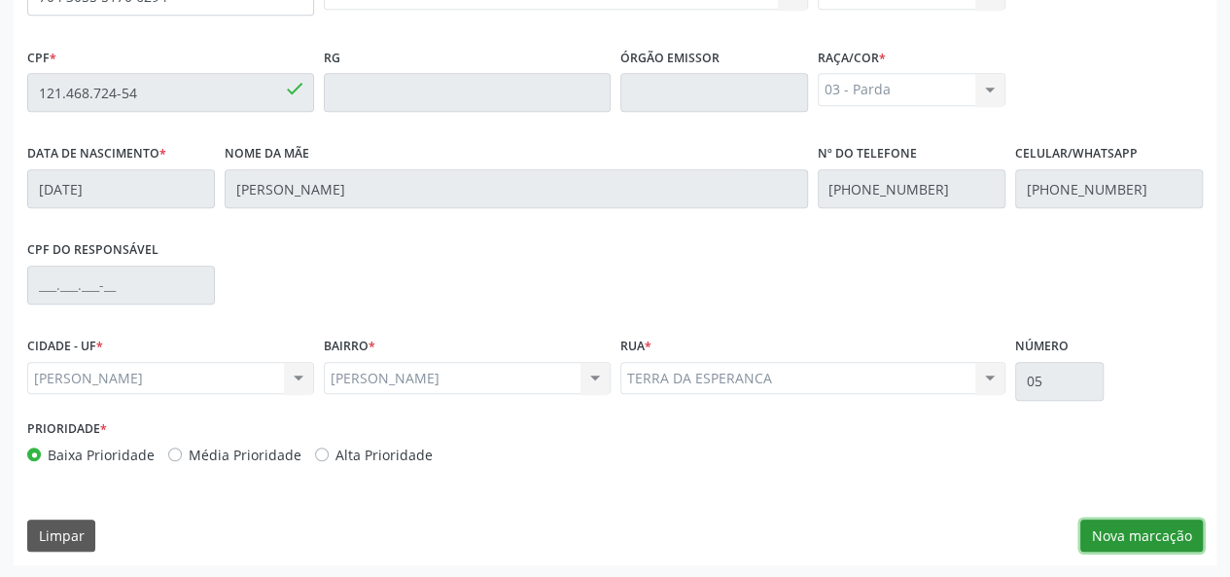
click at [1132, 538] on button "Nova marcação" at bounding box center [1142, 535] width 123 height 33
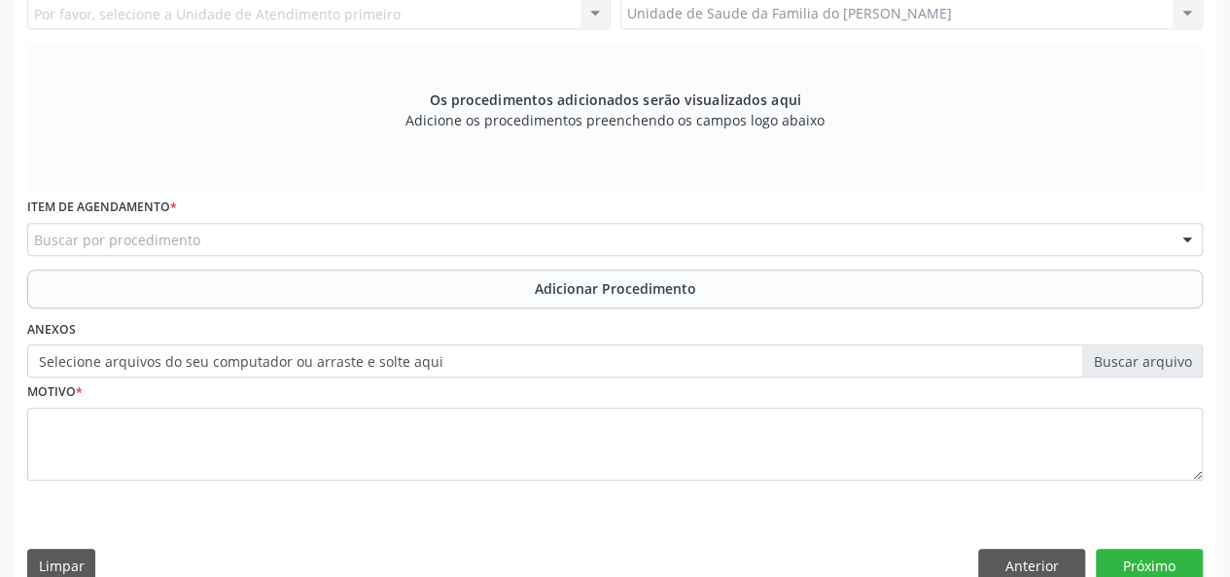
scroll to position [267, 0]
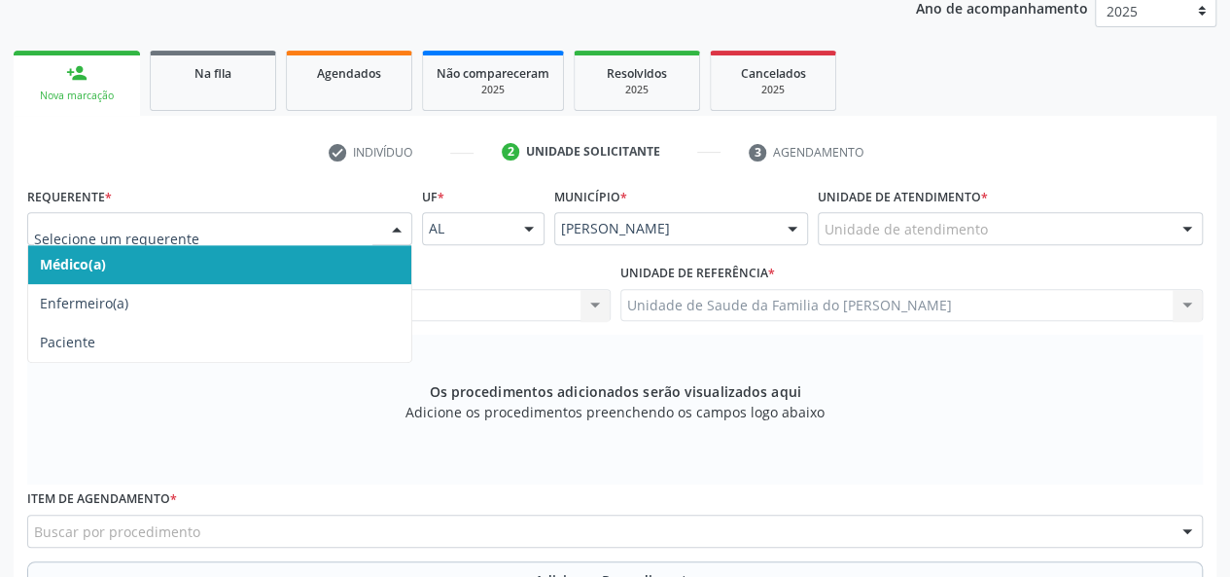
click at [373, 221] on div at bounding box center [219, 228] width 385 height 33
drag, startPoint x: 287, startPoint y: 260, endPoint x: 311, endPoint y: 271, distance: 27.0
click at [289, 261] on span "Médico(a)" at bounding box center [219, 264] width 383 height 39
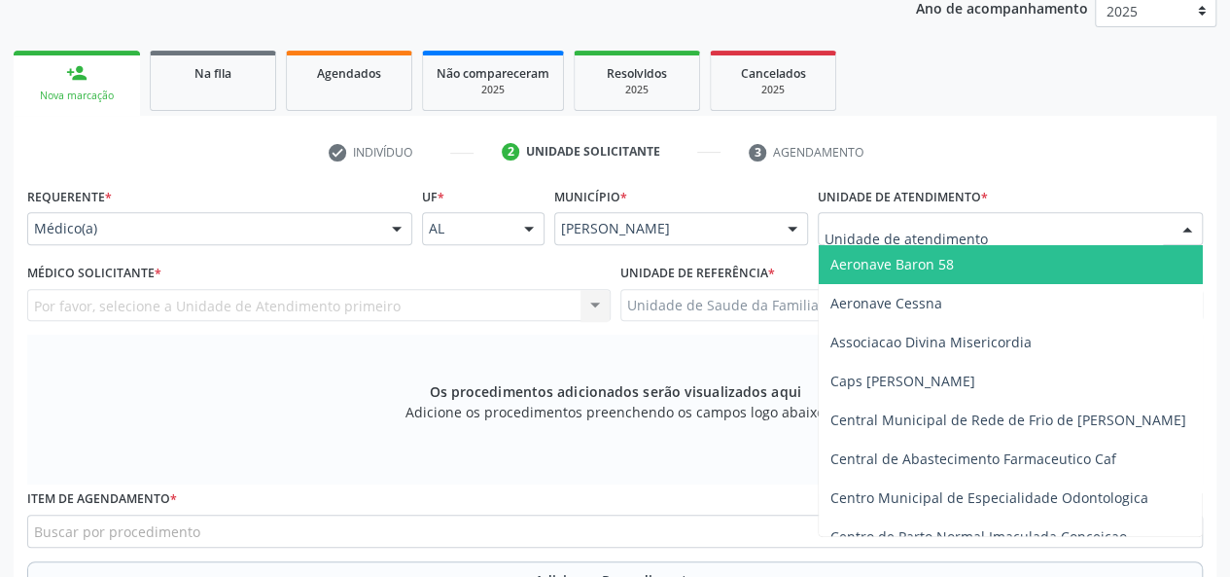
type input "J"
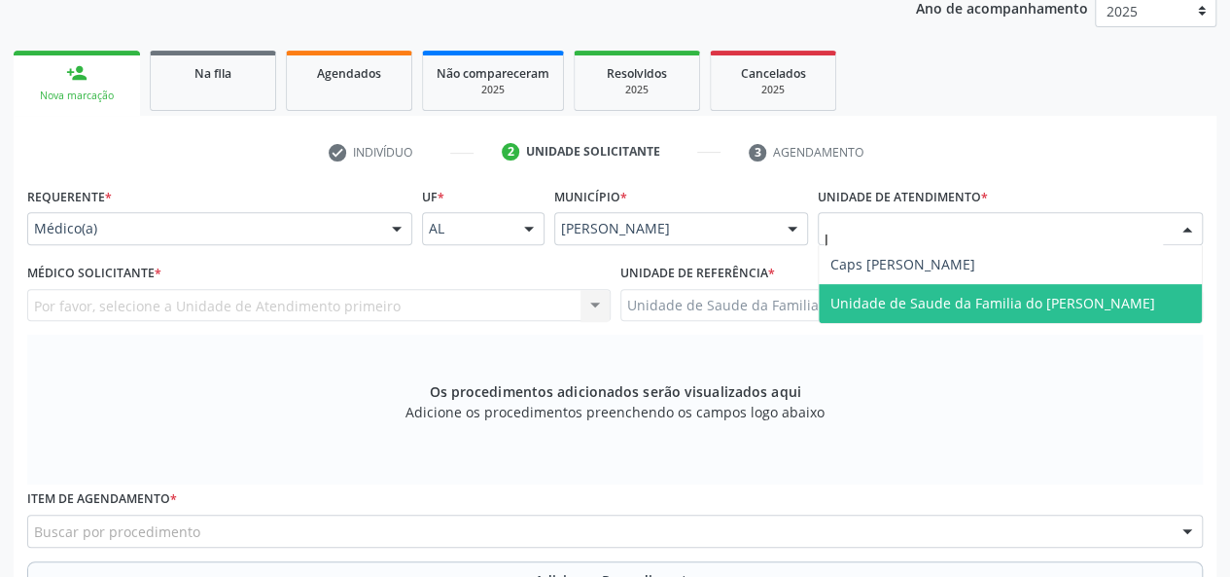
click at [899, 308] on span "Unidade de Saude da Familia do [PERSON_NAME]" at bounding box center [993, 303] width 325 height 18
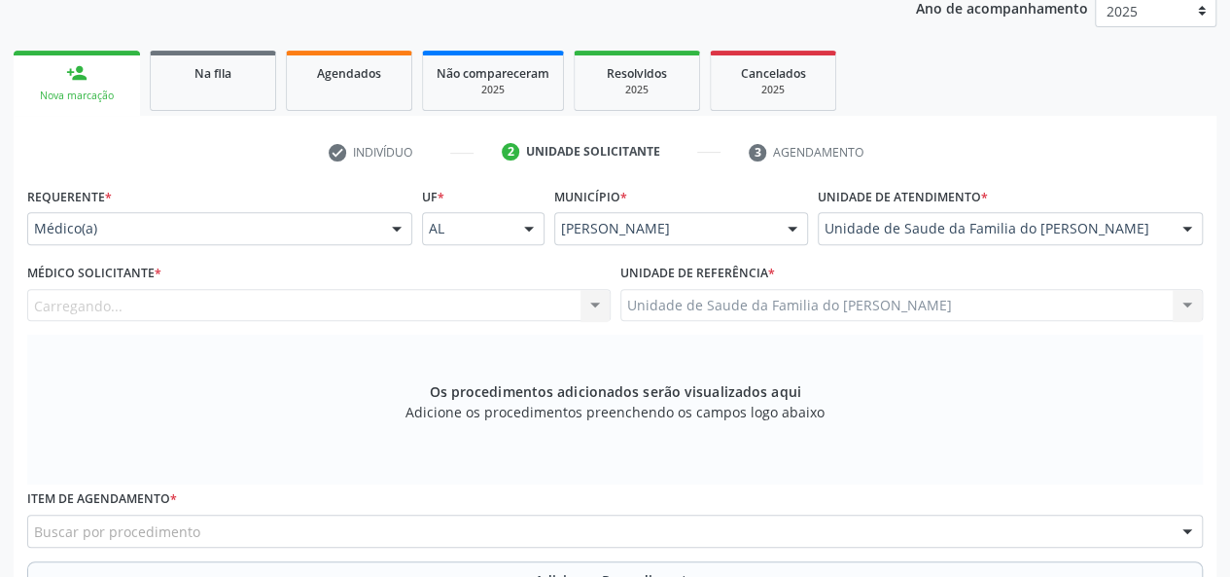
click at [588, 302] on div "Carregando... Nenhum resultado encontrado para: " " Não há nenhuma opção para s…" at bounding box center [319, 305] width 584 height 33
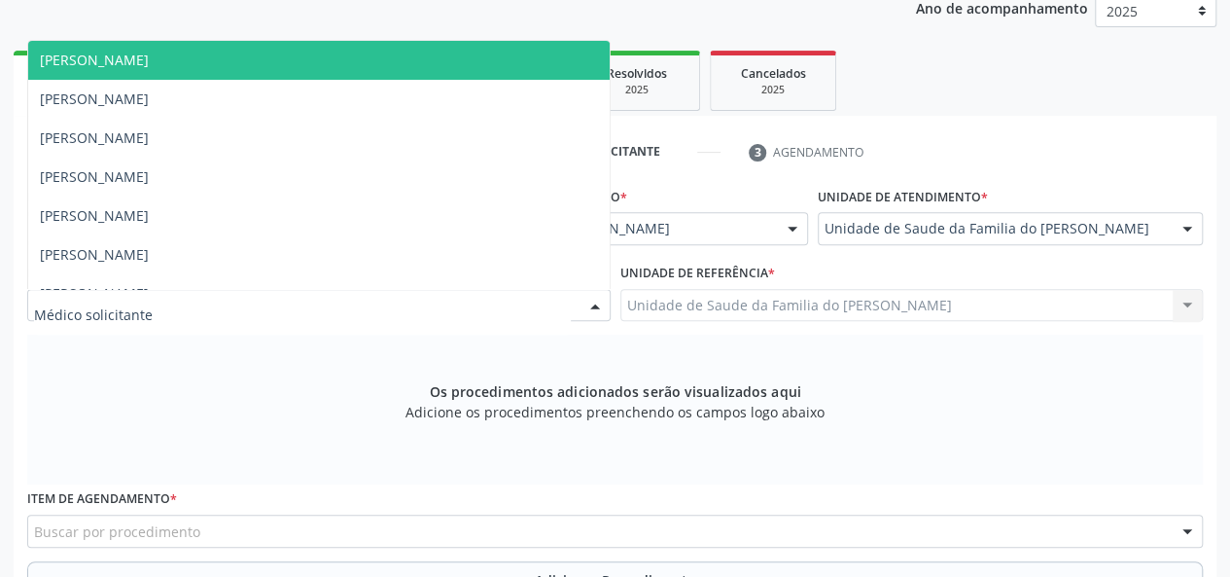
click at [588, 303] on div at bounding box center [595, 306] width 29 height 33
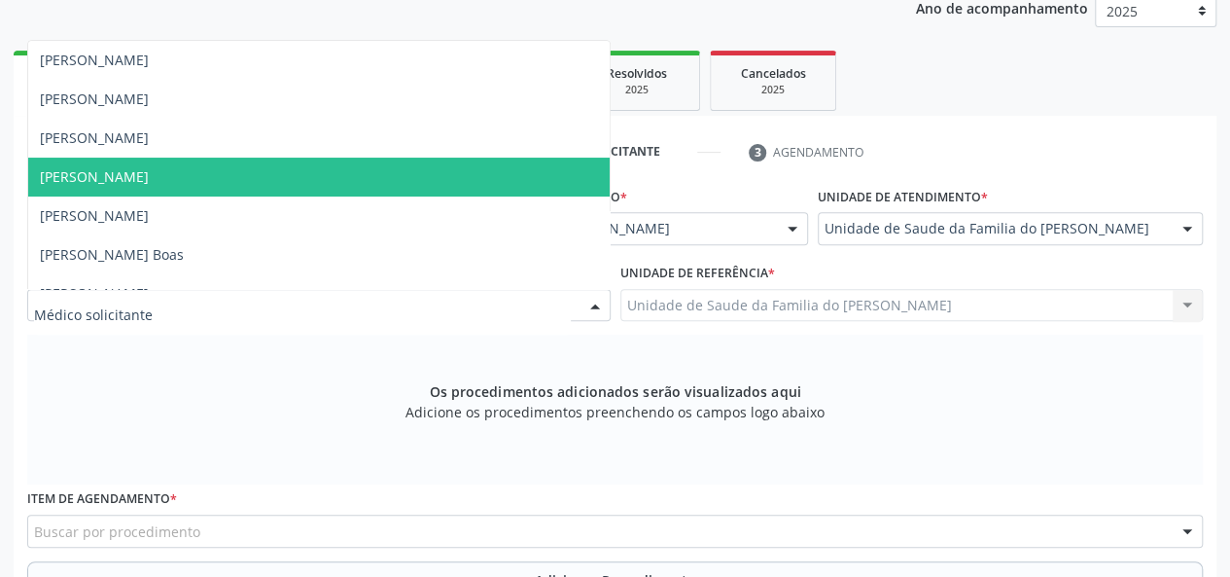
scroll to position [180, 0]
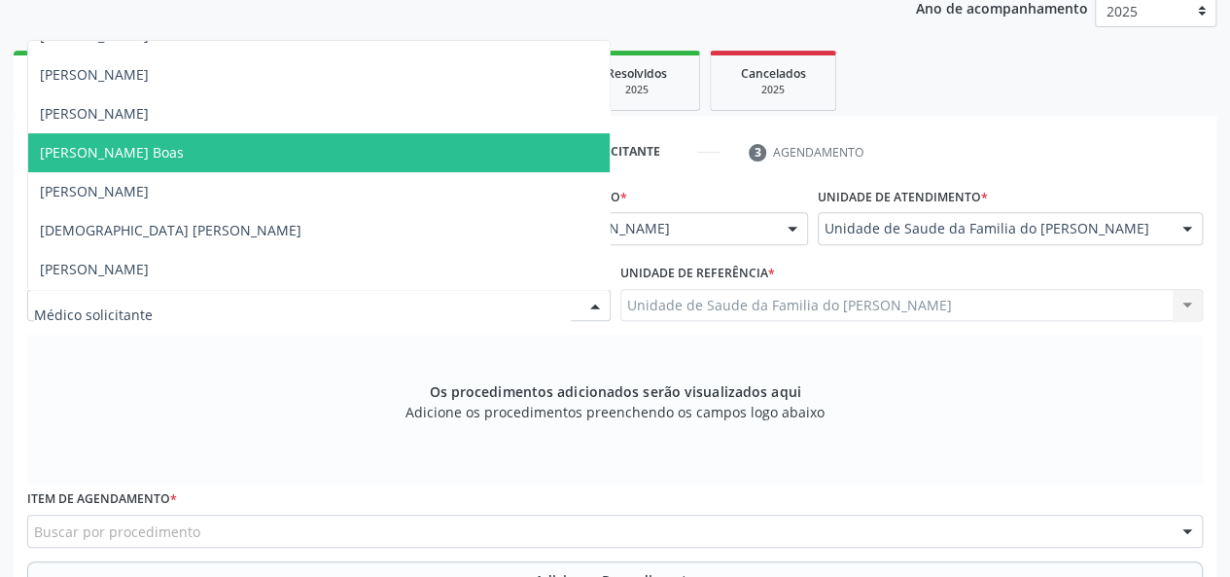
click at [424, 159] on span "[PERSON_NAME] Boas" at bounding box center [319, 152] width 582 height 39
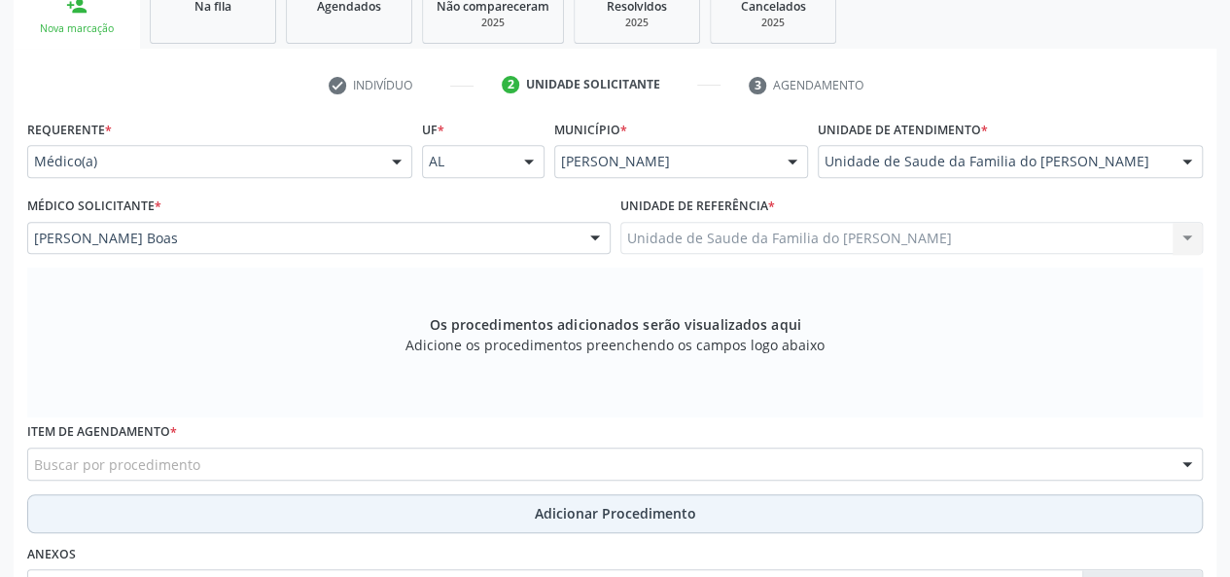
scroll to position [365, 0]
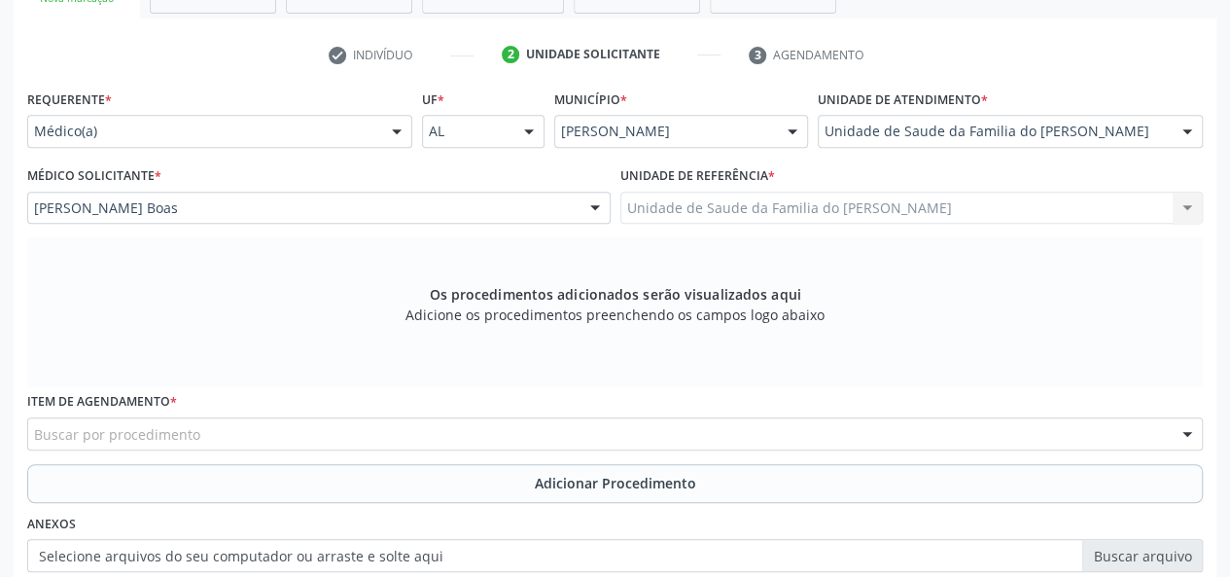
click at [213, 439] on div "Buscar por procedimento" at bounding box center [615, 433] width 1176 height 33
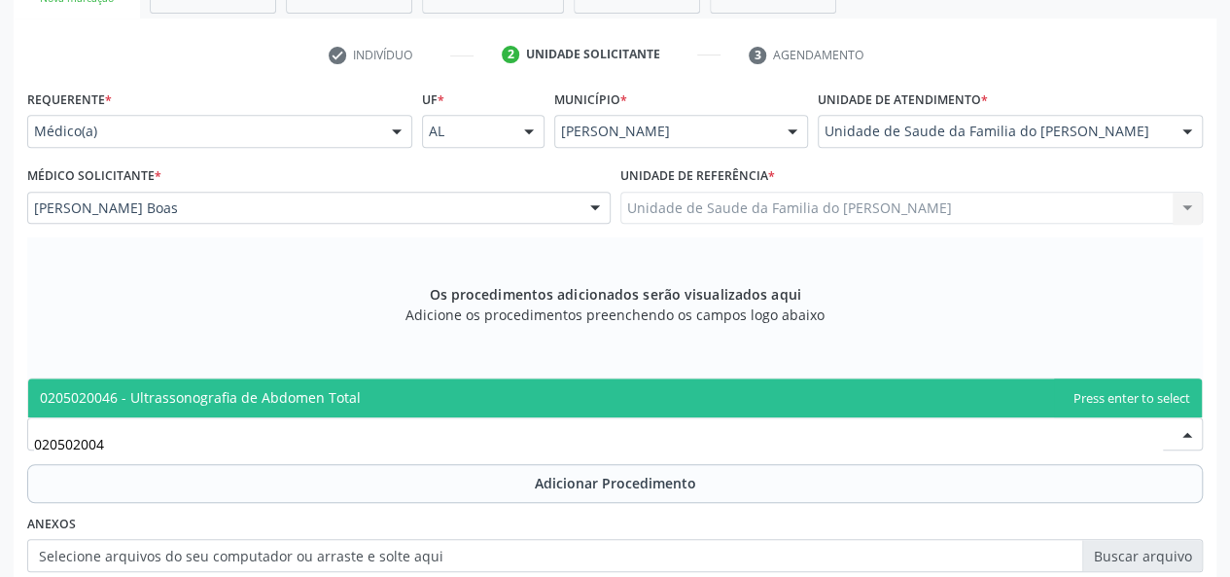
type input "0205020046"
click at [230, 394] on span "0205020046 - Ultrassonografia de Abdomen Total" at bounding box center [200, 397] width 321 height 18
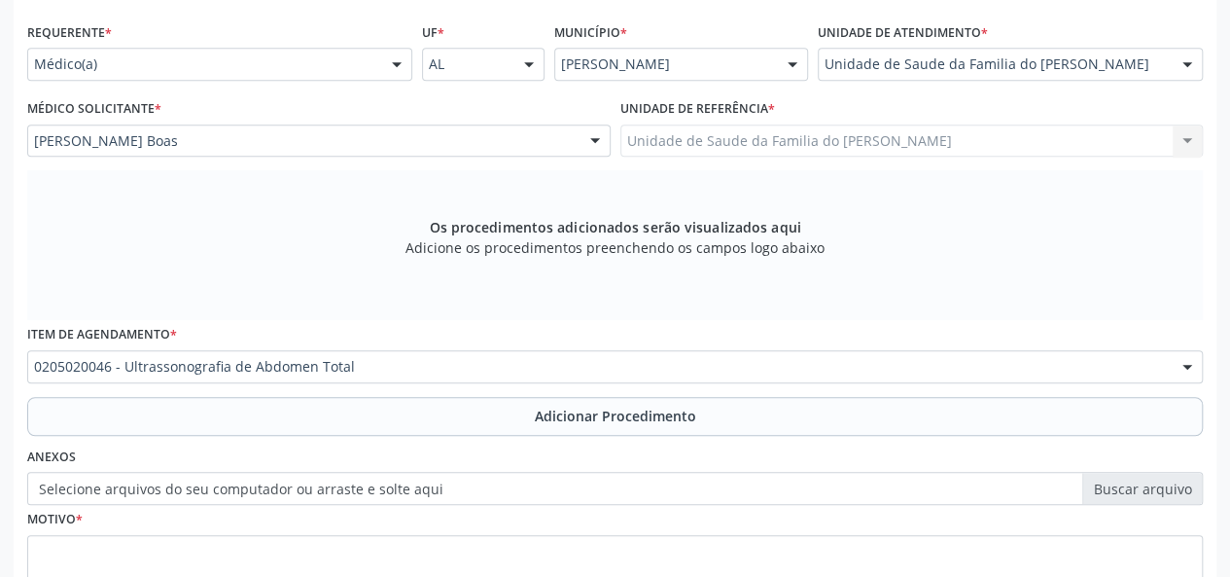
scroll to position [462, 0]
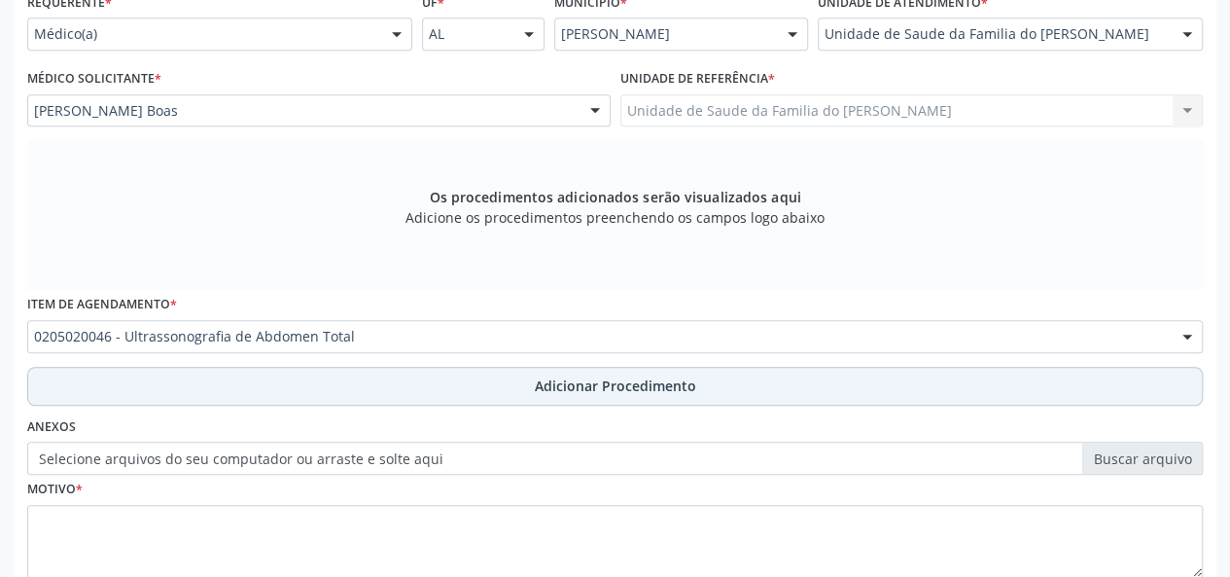
click at [250, 388] on button "Adicionar Procedimento" at bounding box center [615, 386] width 1176 height 39
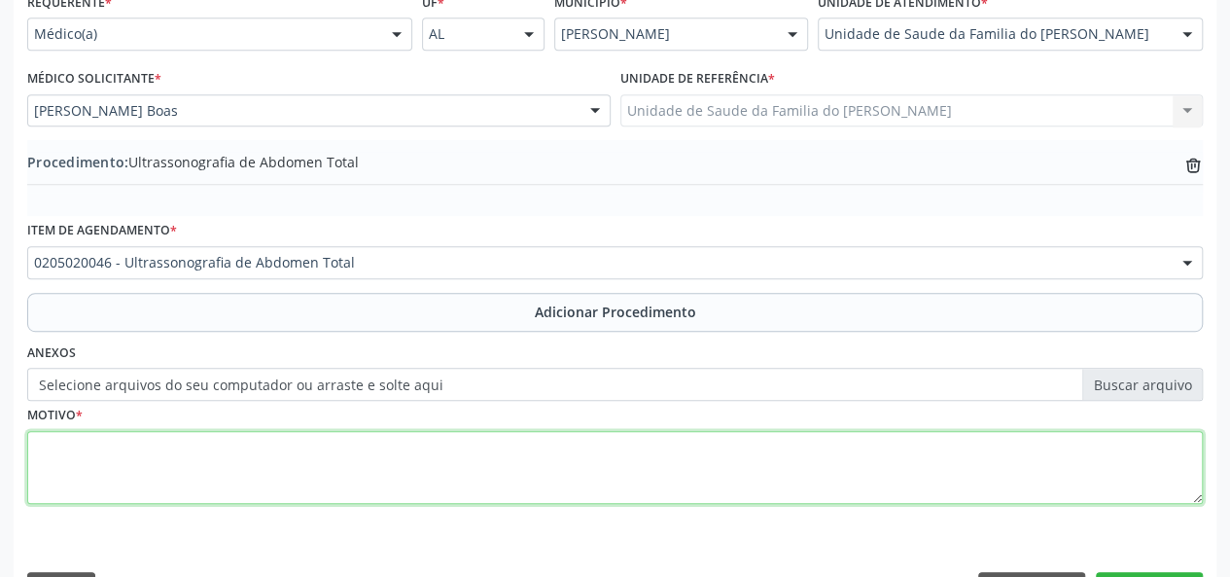
click at [247, 465] on textarea at bounding box center [615, 468] width 1176 height 74
click at [76, 446] on textarea "AVALIACAO CLINICA" at bounding box center [615, 468] width 1176 height 74
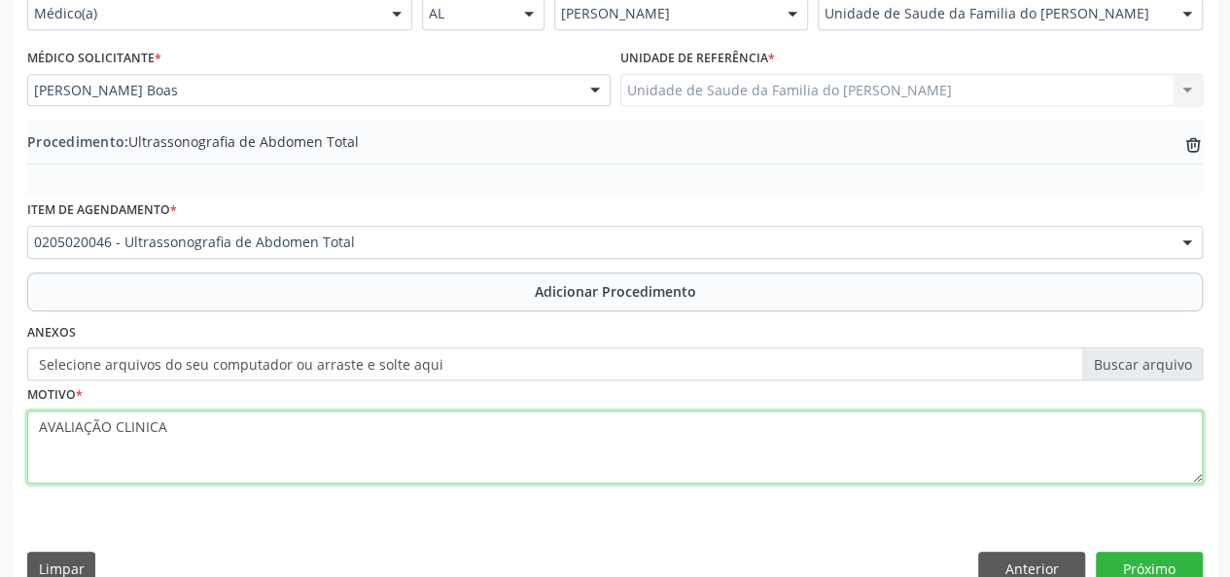
scroll to position [515, 0]
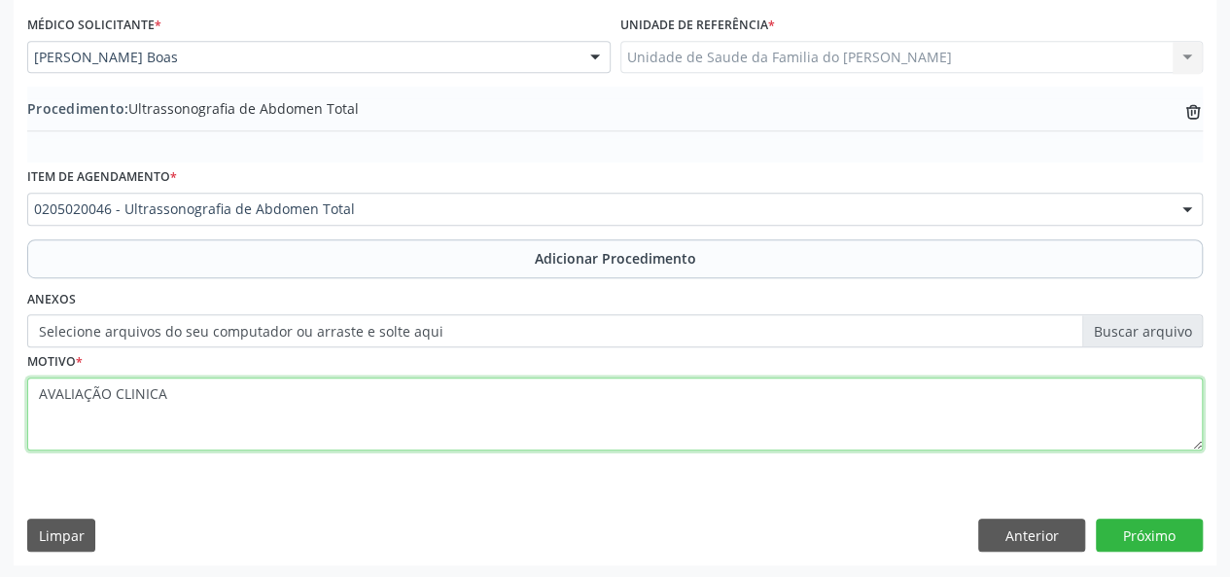
click at [141, 396] on textarea "AVALIAÇÃO CLINICA" at bounding box center [615, 414] width 1176 height 74
type textarea "AVALIAÇÃO CLÍNICA"
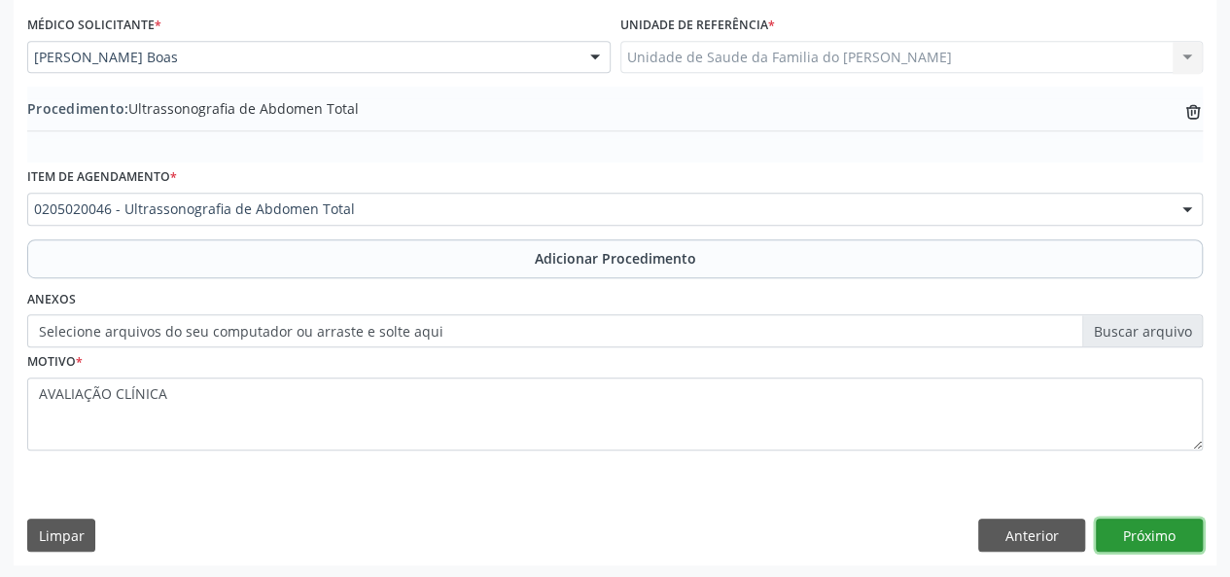
click at [1149, 534] on button "Próximo" at bounding box center [1149, 534] width 107 height 33
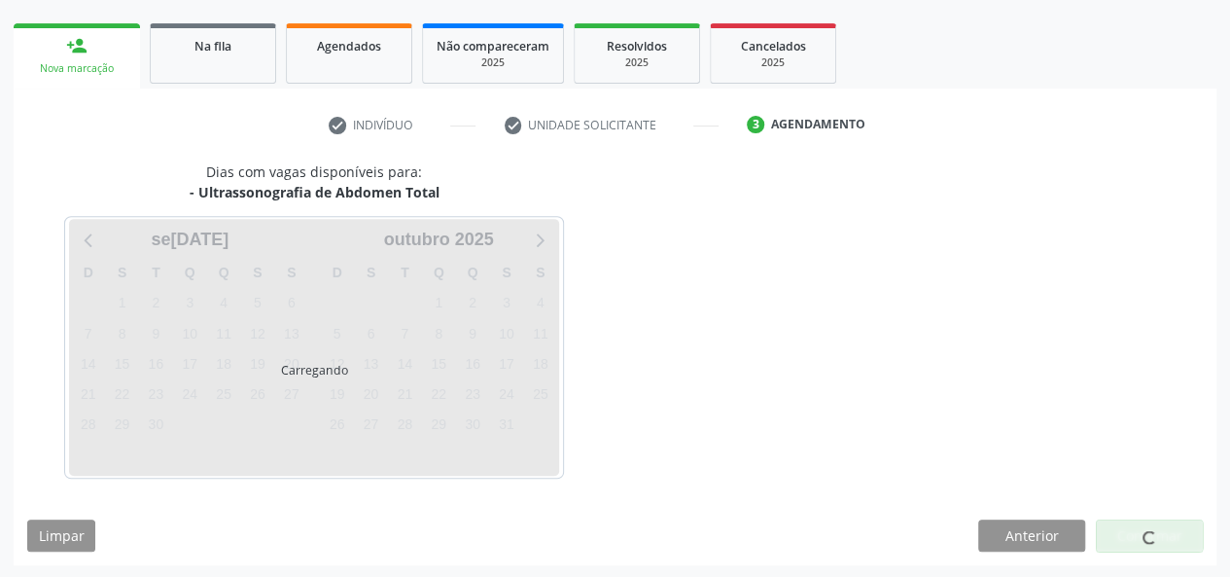
scroll to position [352, 0]
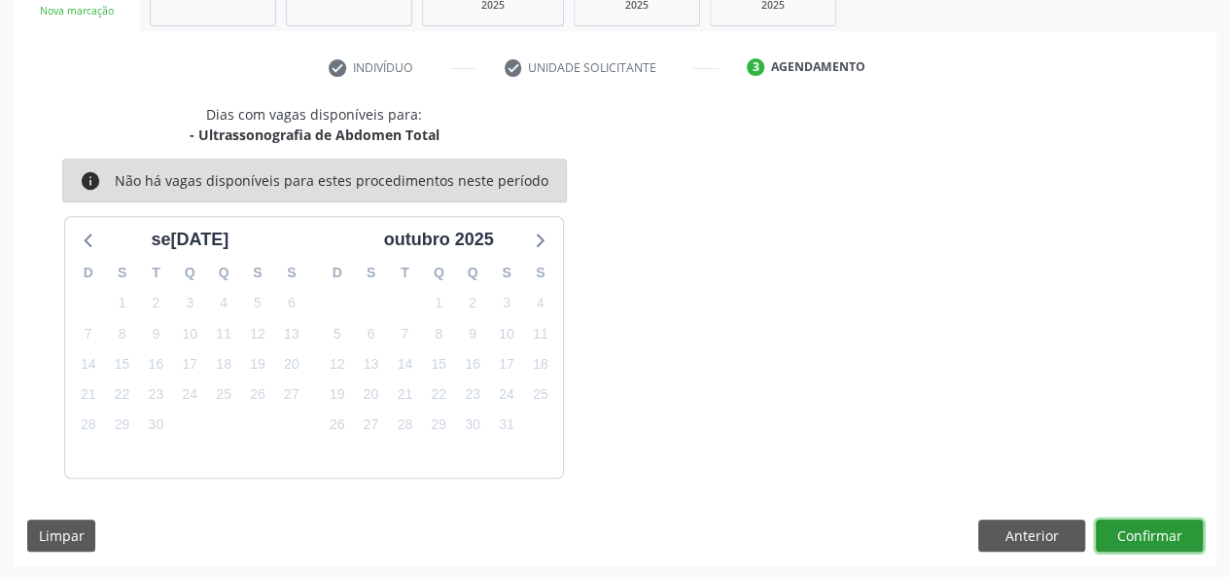
click at [1149, 534] on button "Confirmar" at bounding box center [1149, 535] width 107 height 33
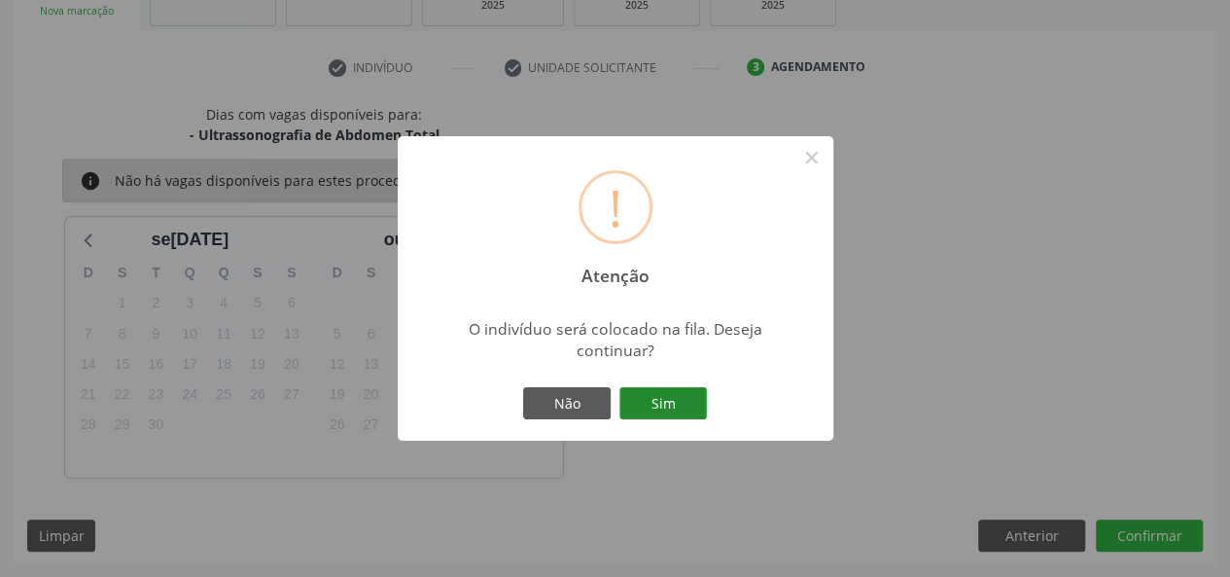
click at [676, 398] on button "Sim" at bounding box center [664, 403] width 88 height 33
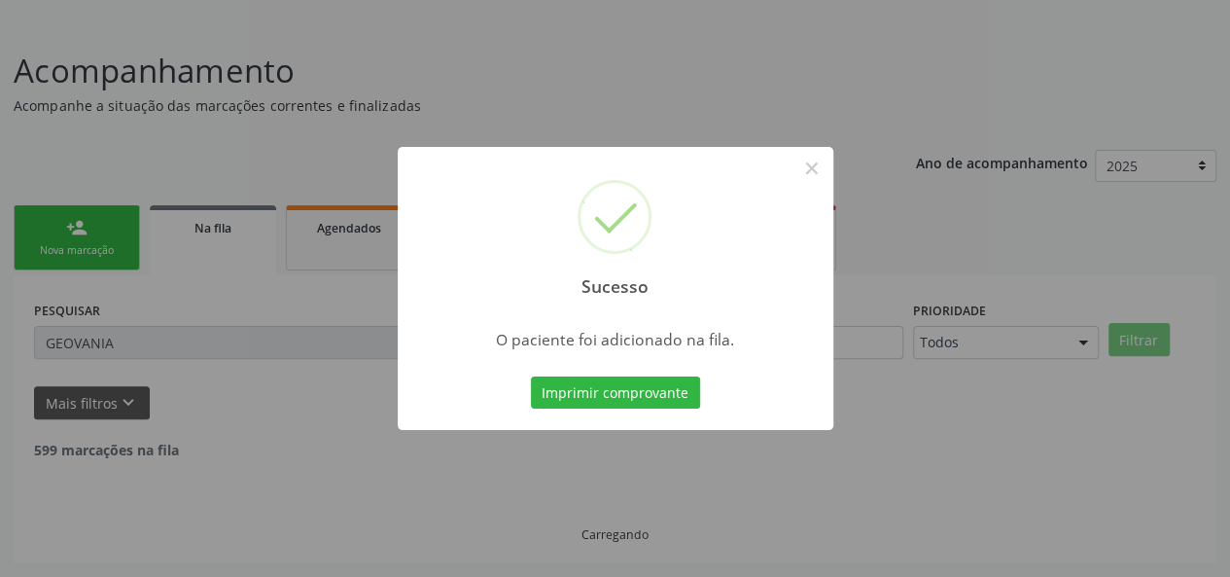
scroll to position [91, 0]
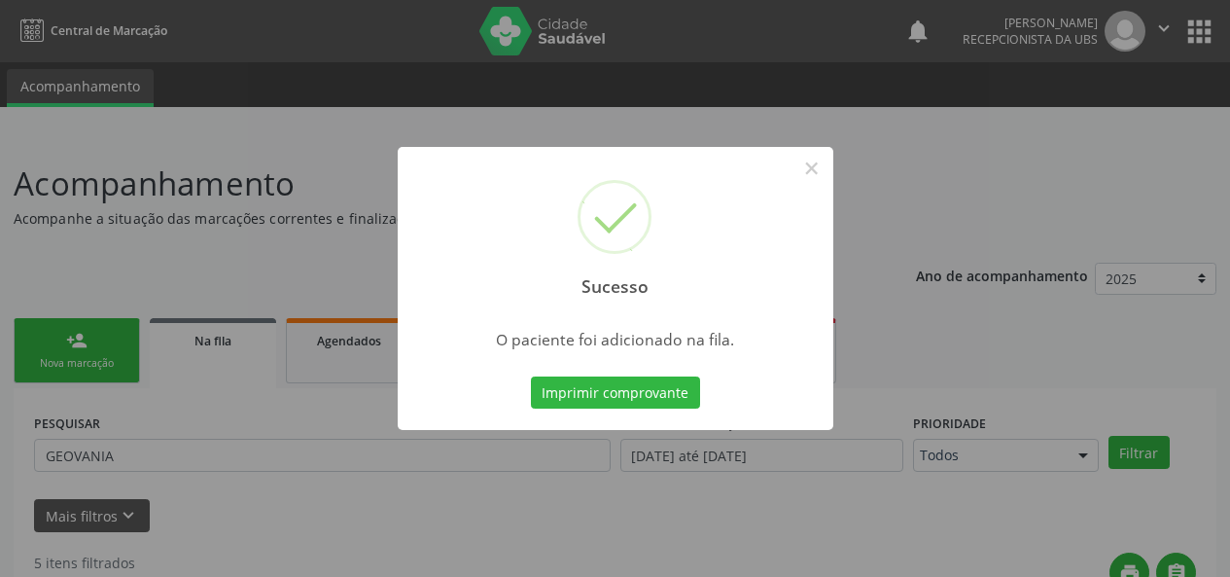
scroll to position [91, 0]
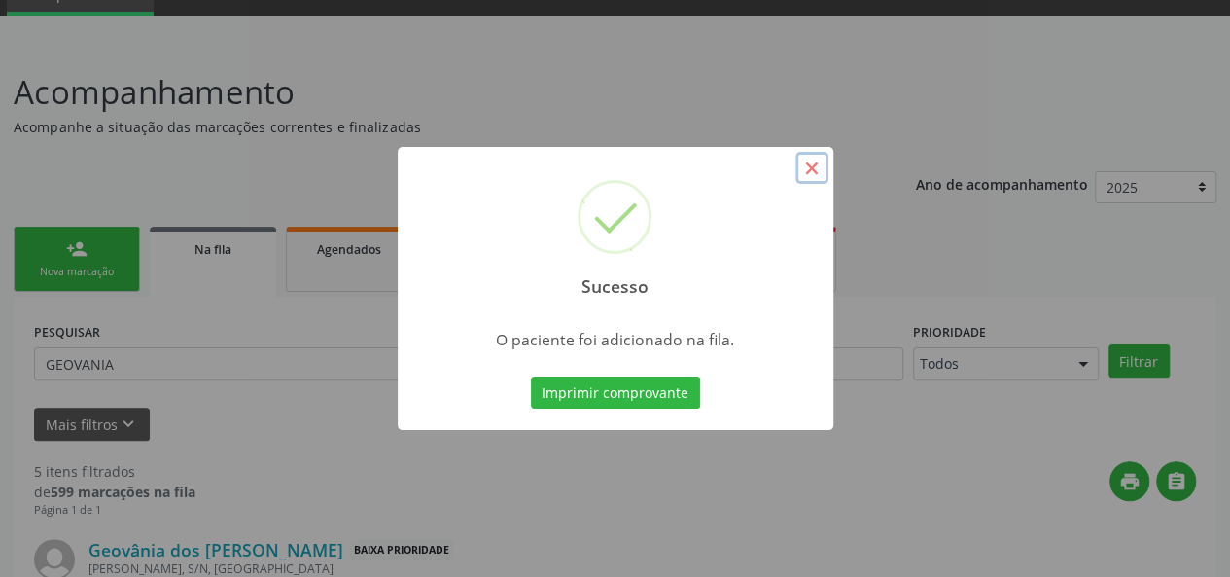
click at [811, 166] on button "×" at bounding box center [812, 168] width 33 height 33
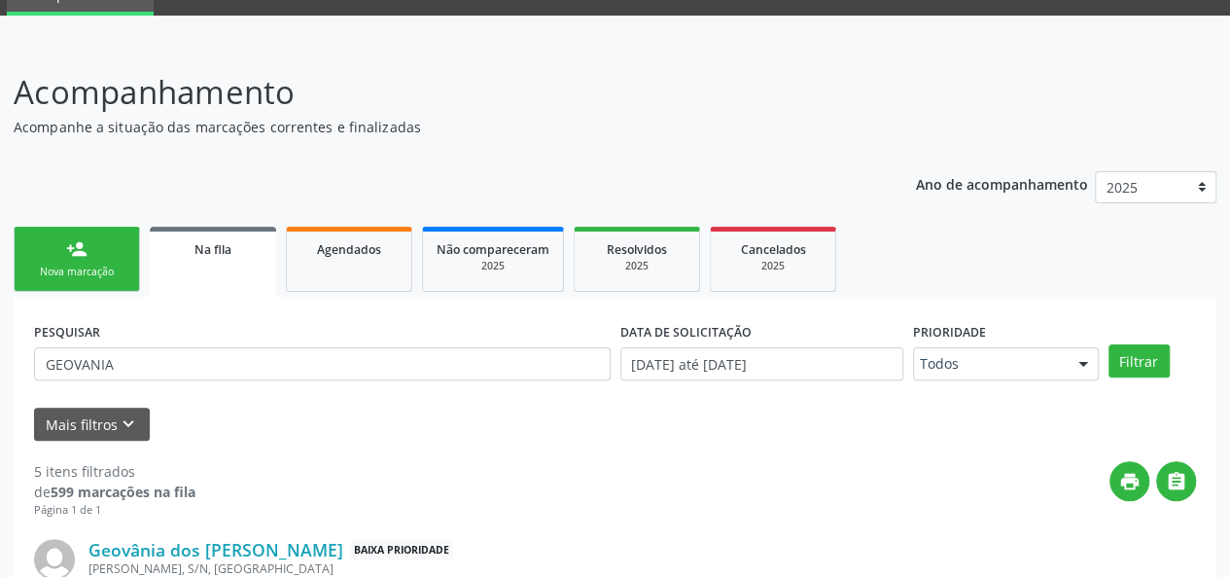
click at [210, 252] on span "Na fila" at bounding box center [213, 249] width 37 height 17
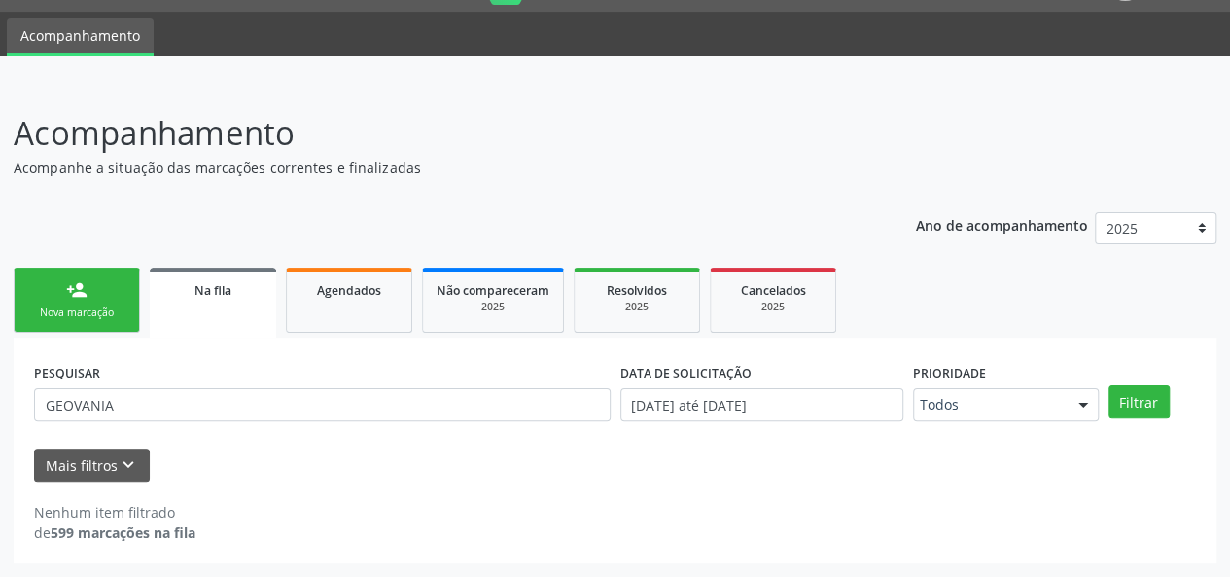
scroll to position [50, 0]
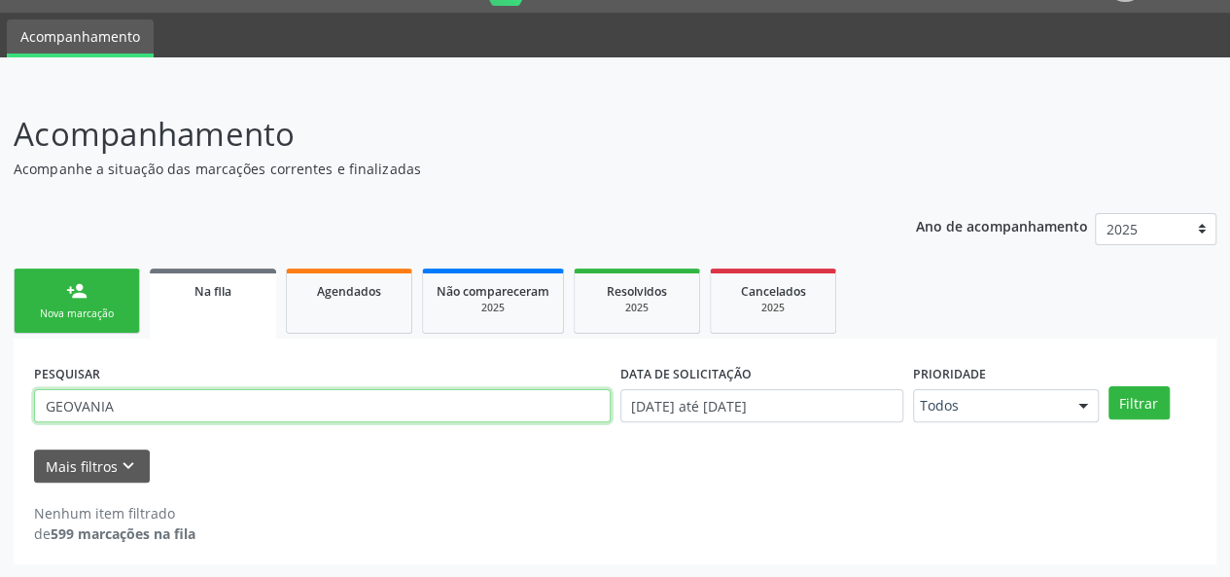
click at [113, 408] on input "GEOVANIA" at bounding box center [322, 405] width 577 height 33
paste input "SIONEIDE LUIZA DA SILVA COST"
type input "SIONEIDE LUIZA DA SILVA COSTA"
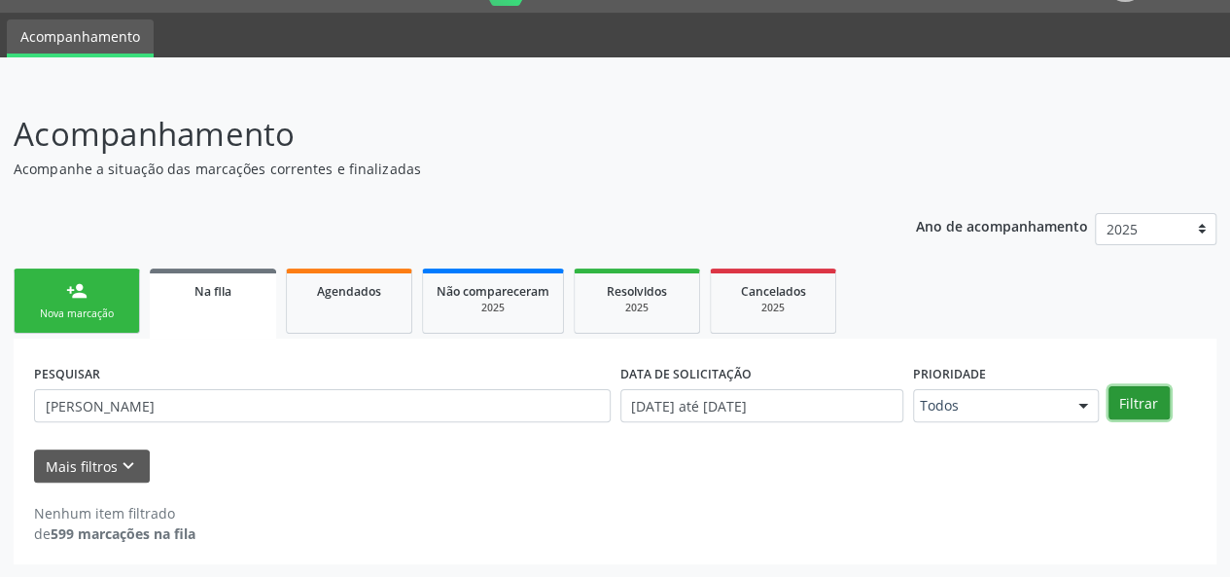
click at [1153, 402] on button "Filtrar" at bounding box center [1139, 402] width 61 height 33
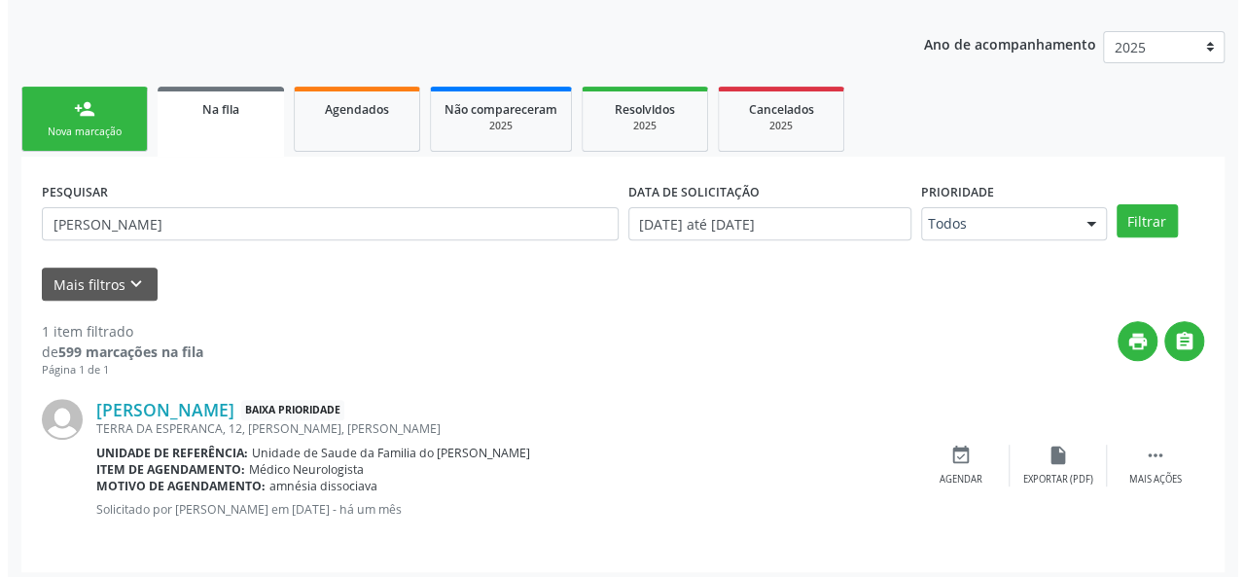
scroll to position [239, 0]
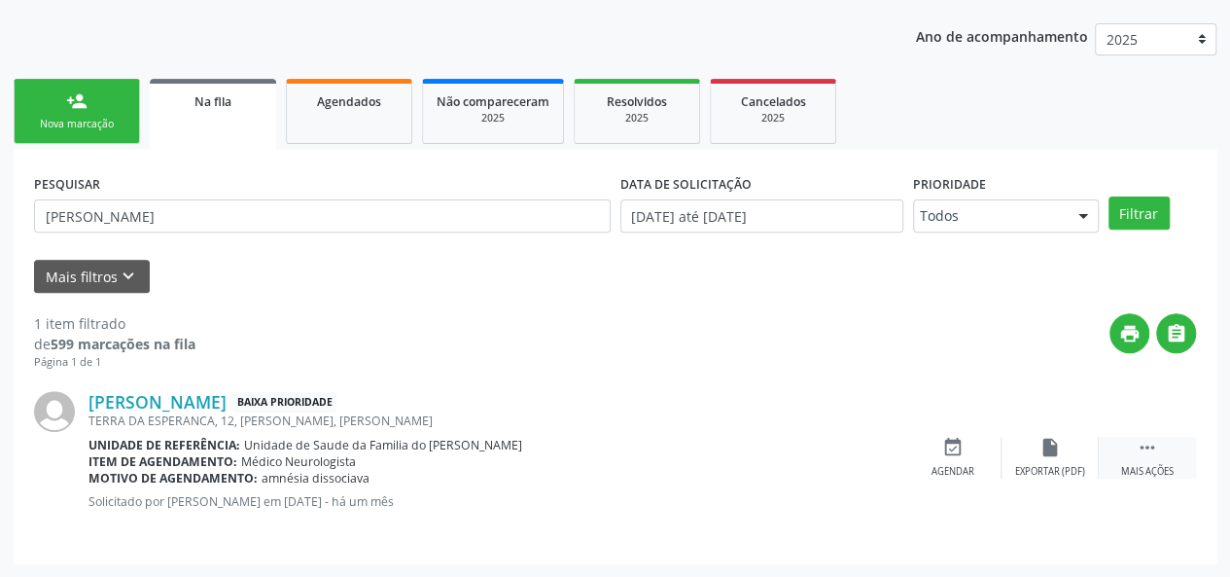
click at [1159, 456] on div " Mais ações" at bounding box center [1147, 458] width 97 height 42
click at [946, 465] on div "Cancelar" at bounding box center [953, 472] width 46 height 14
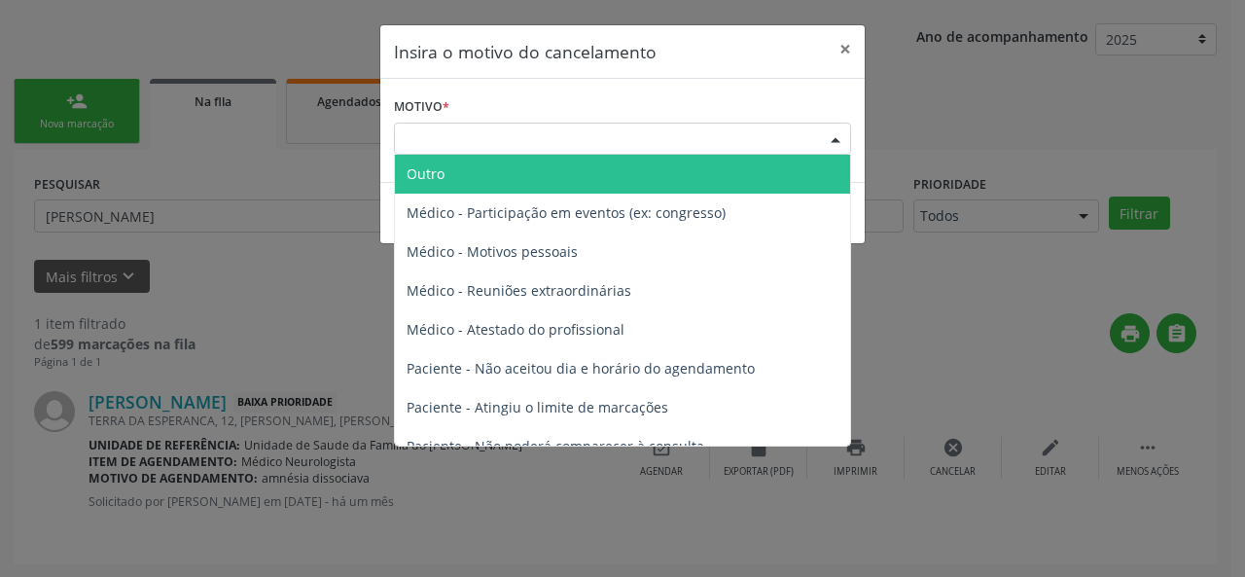
click at [700, 135] on div "Escolha o motivo" at bounding box center [622, 139] width 457 height 33
click at [654, 180] on span "Outro" at bounding box center [622, 174] width 455 height 39
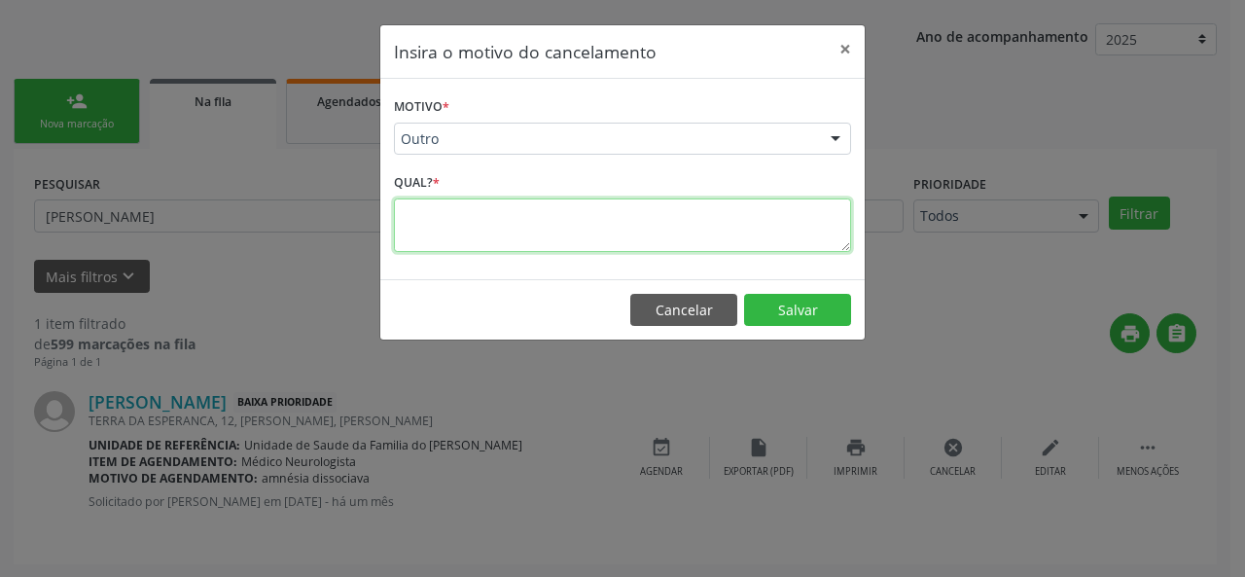
click at [595, 217] on textarea at bounding box center [622, 224] width 457 height 53
type textarea "RESOLVIDO"
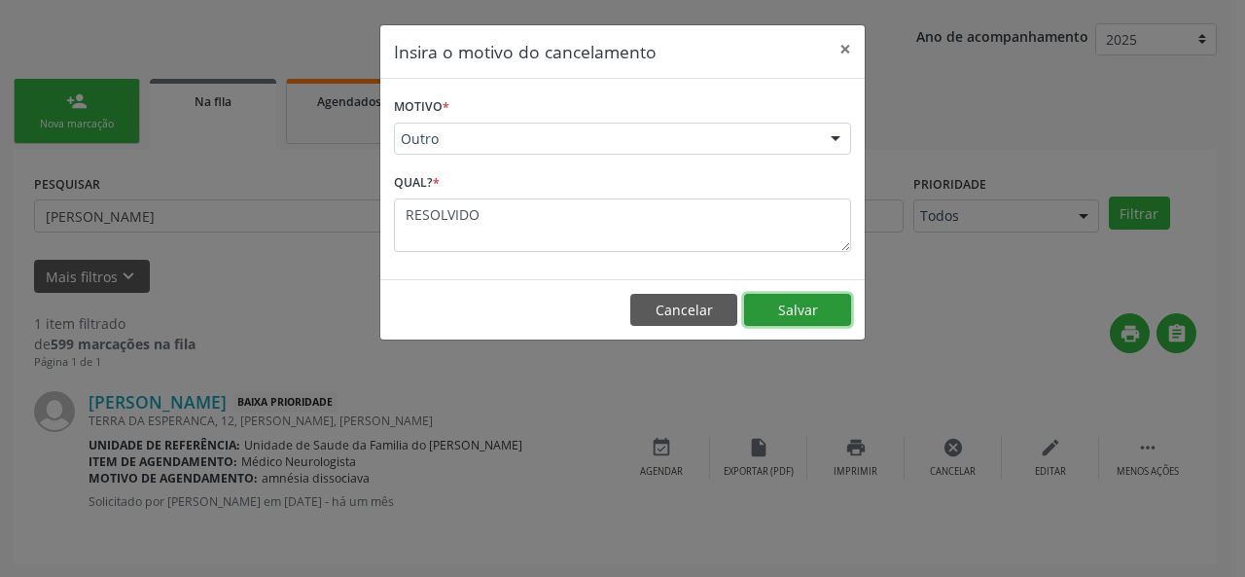
click at [763, 302] on button "Salvar" at bounding box center [797, 310] width 107 height 33
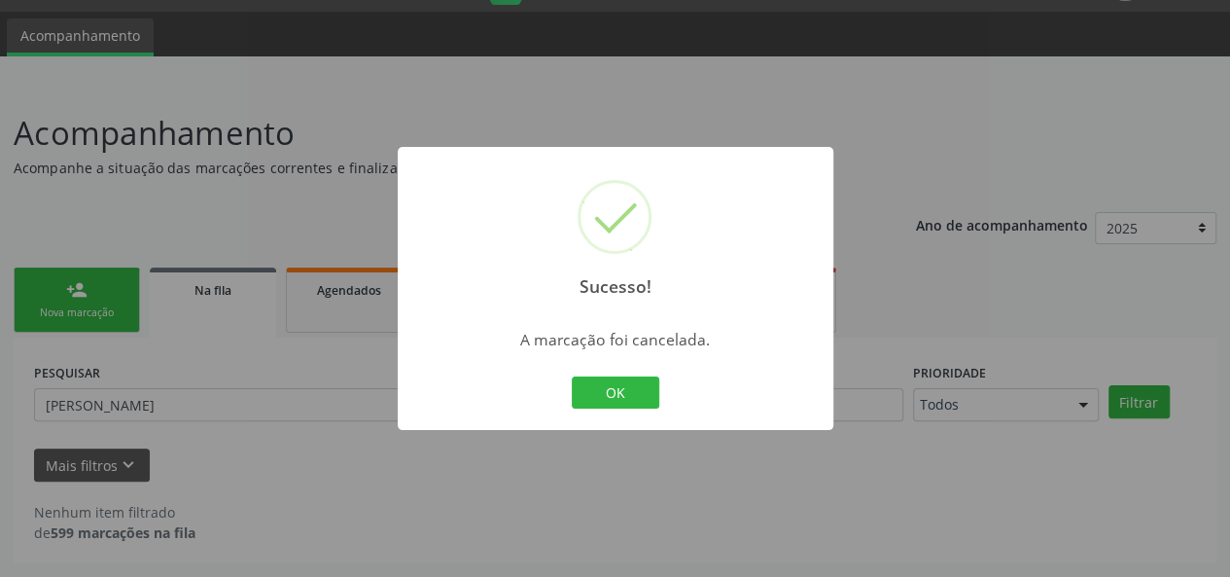
scroll to position [50, 0]
click at [619, 396] on button "OK" at bounding box center [616, 392] width 88 height 33
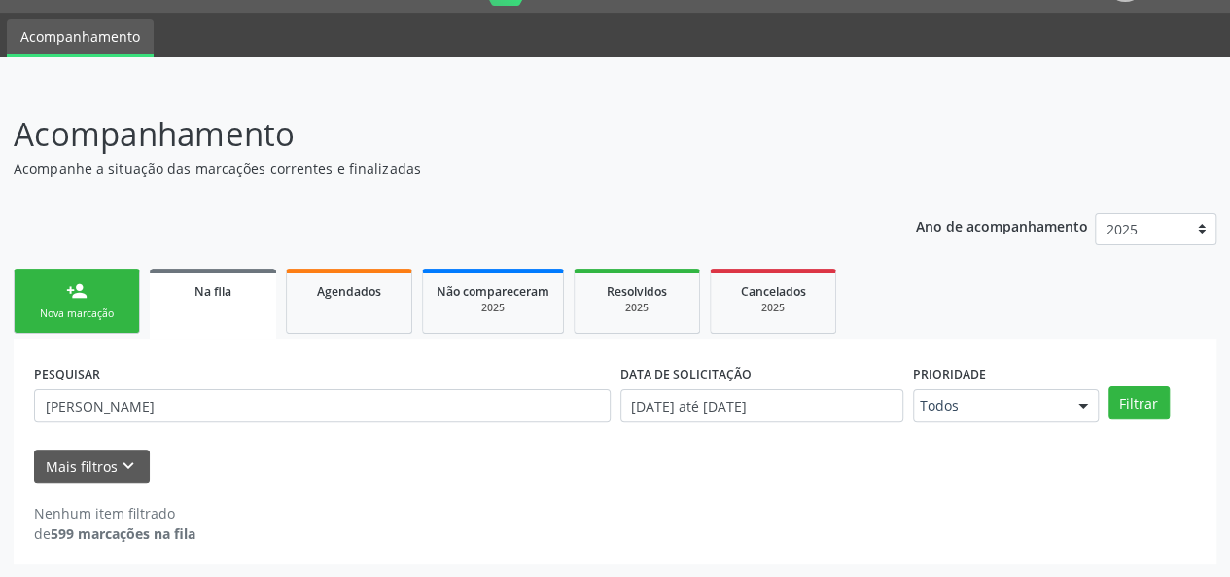
click at [68, 297] on div "person_add" at bounding box center [76, 290] width 21 height 21
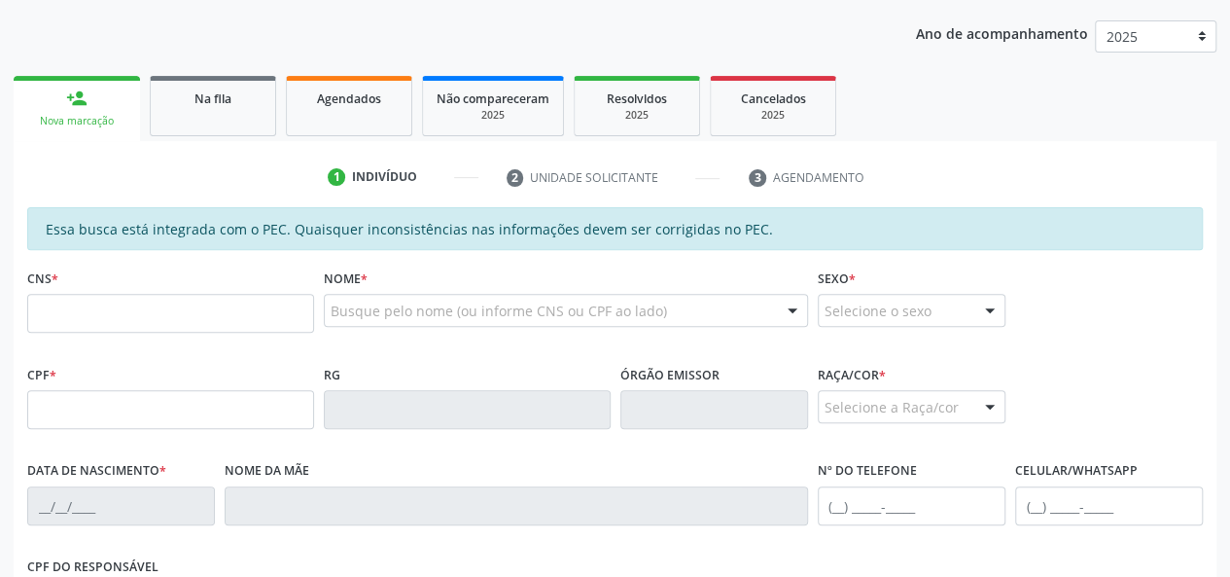
scroll to position [244, 0]
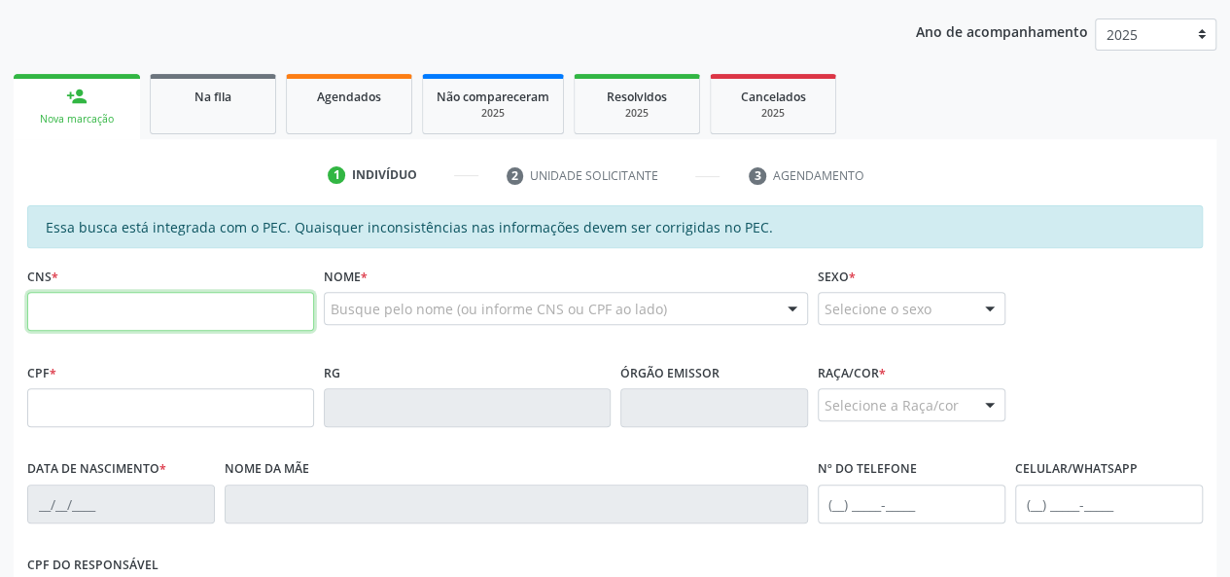
click at [194, 305] on input "text" at bounding box center [170, 311] width 287 height 39
type input "704 6046 7443 8626"
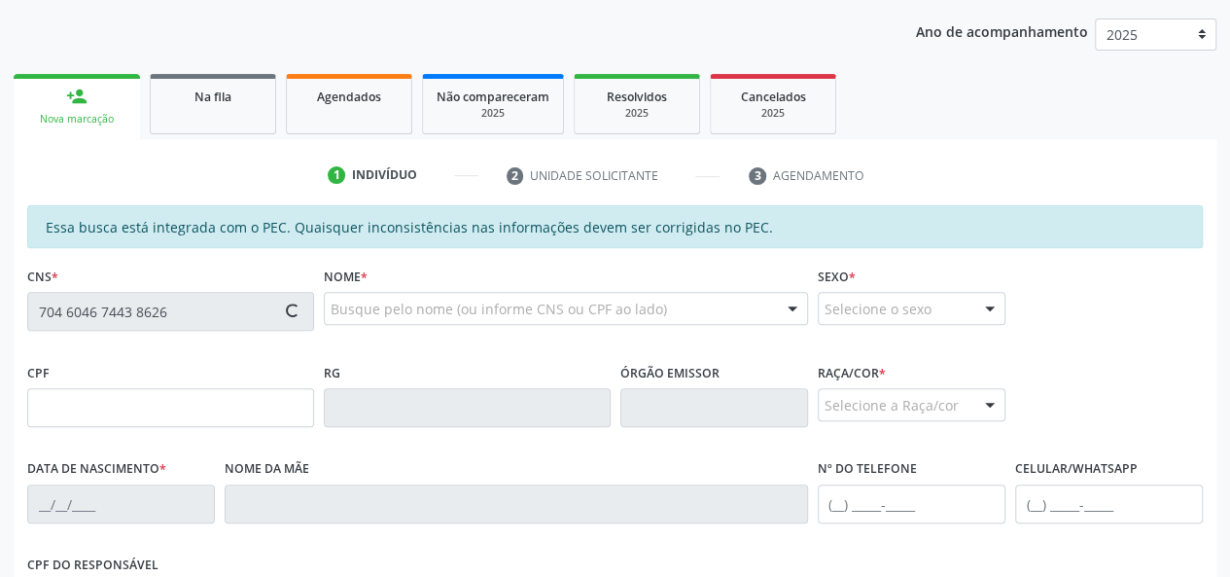
type input "580.563.004-49"
type input "17/01/1968"
type input "Maria José Rodrigues"
type input "(34) 98443-8278"
type input "(82) 99323-9527"
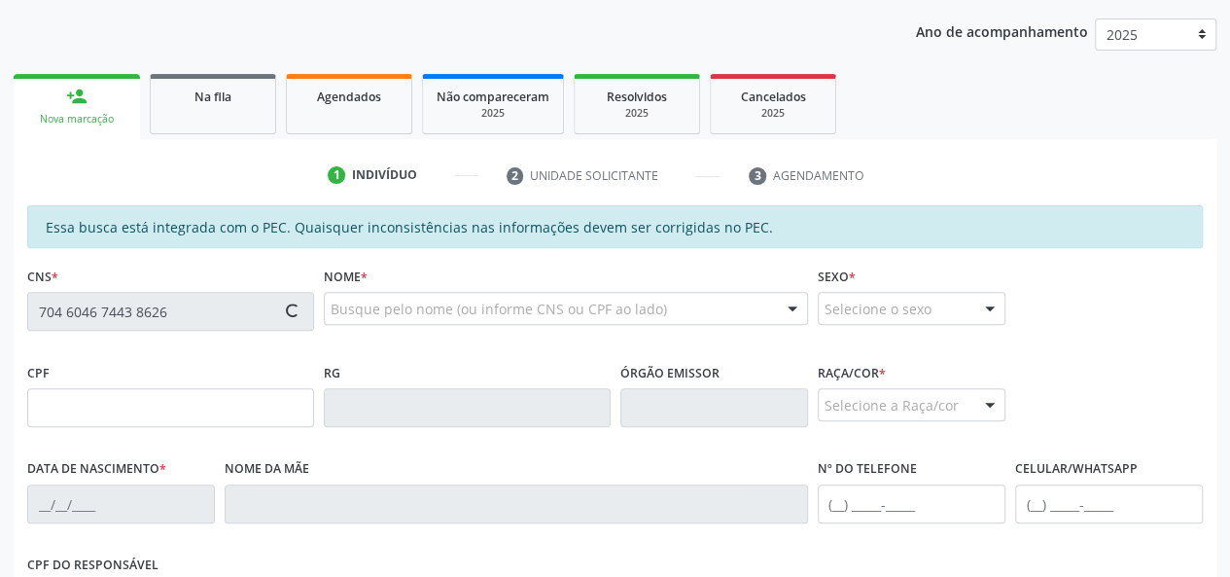
type input "S/N"
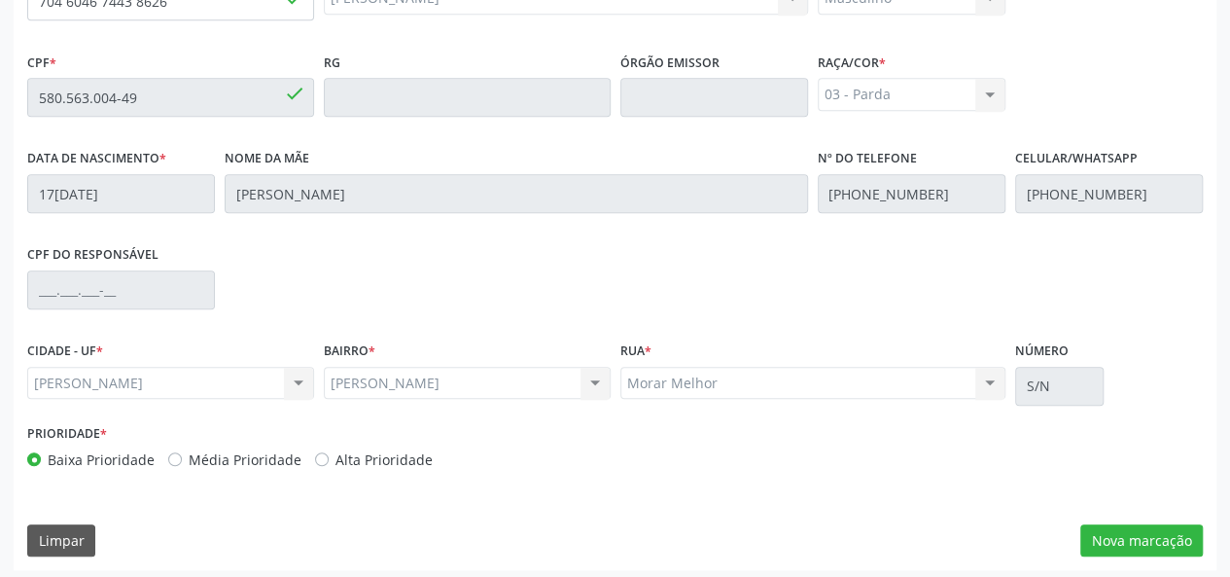
scroll to position [559, 0]
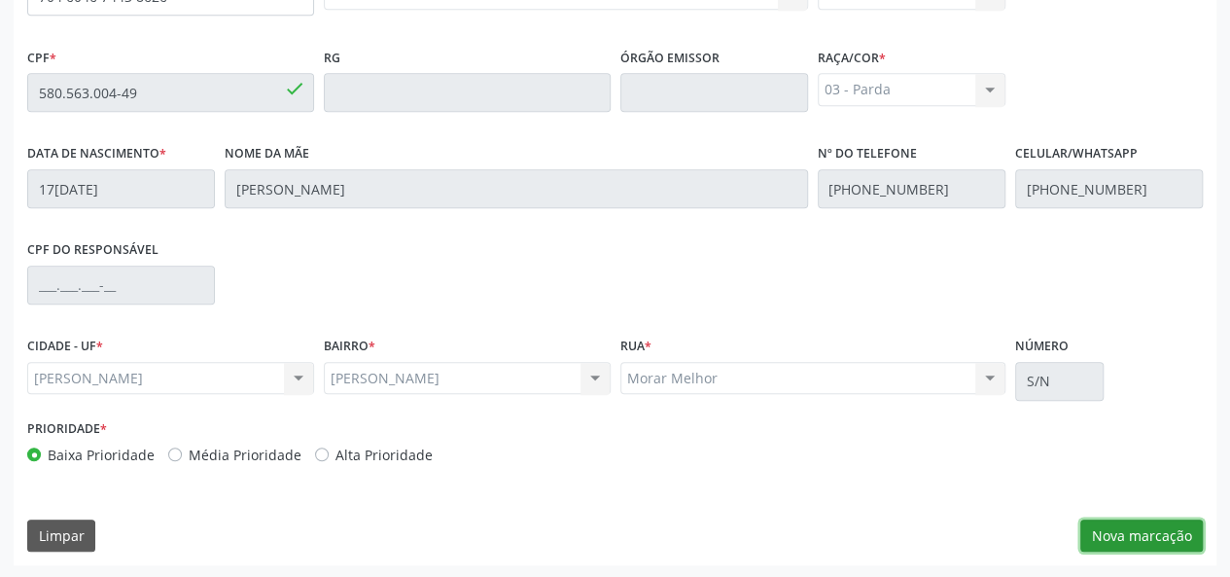
click at [1098, 533] on button "Nova marcação" at bounding box center [1142, 535] width 123 height 33
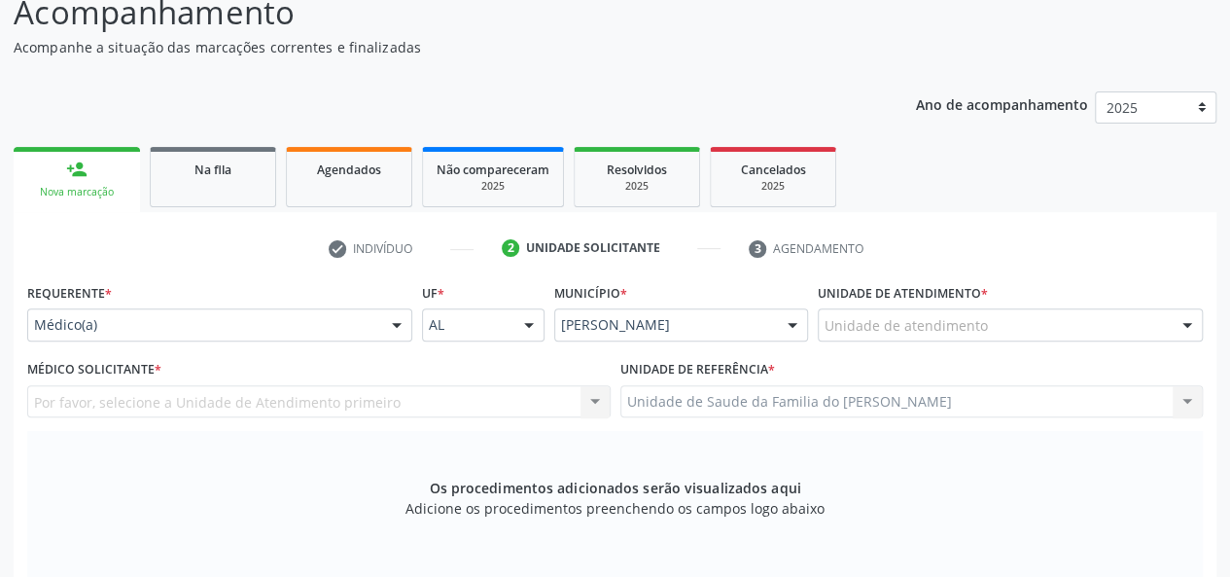
scroll to position [170, 0]
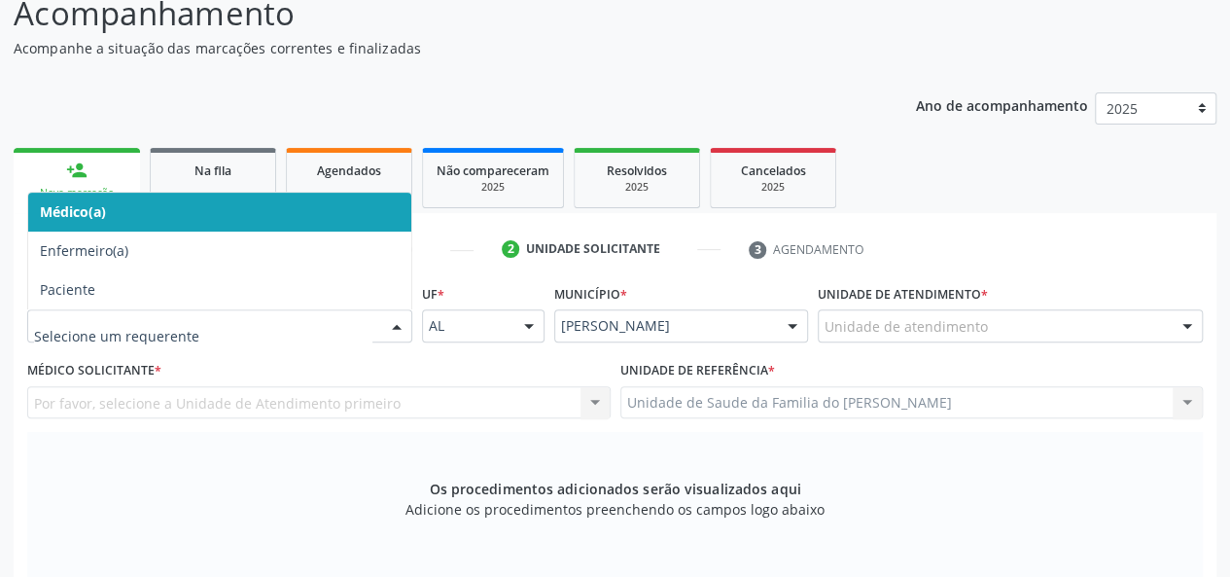
click at [386, 326] on div at bounding box center [396, 326] width 29 height 33
click at [249, 206] on span "Médico(a)" at bounding box center [219, 212] width 383 height 39
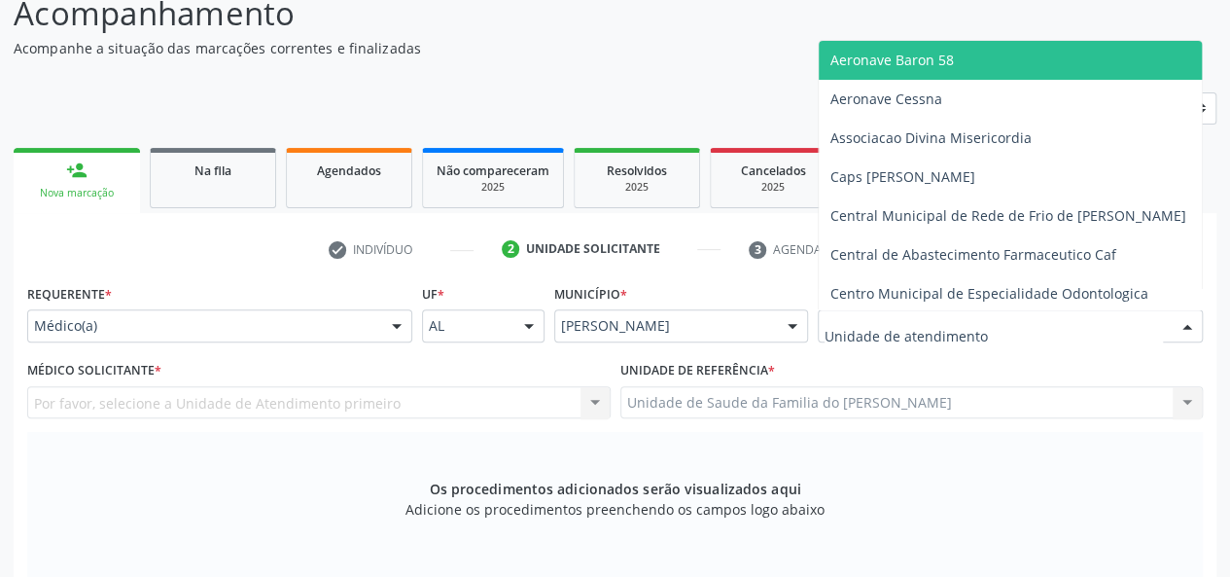
click at [990, 321] on div at bounding box center [1010, 325] width 385 height 33
type input "J"
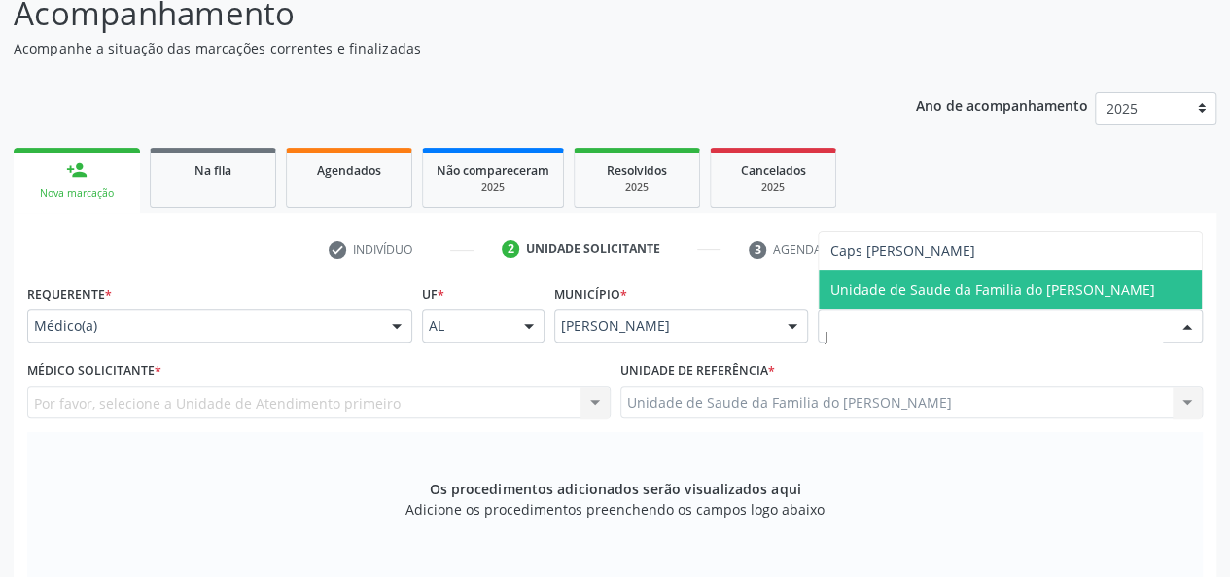
click at [1009, 292] on span "Unidade de Saude da Familia do [PERSON_NAME]" at bounding box center [993, 289] width 325 height 18
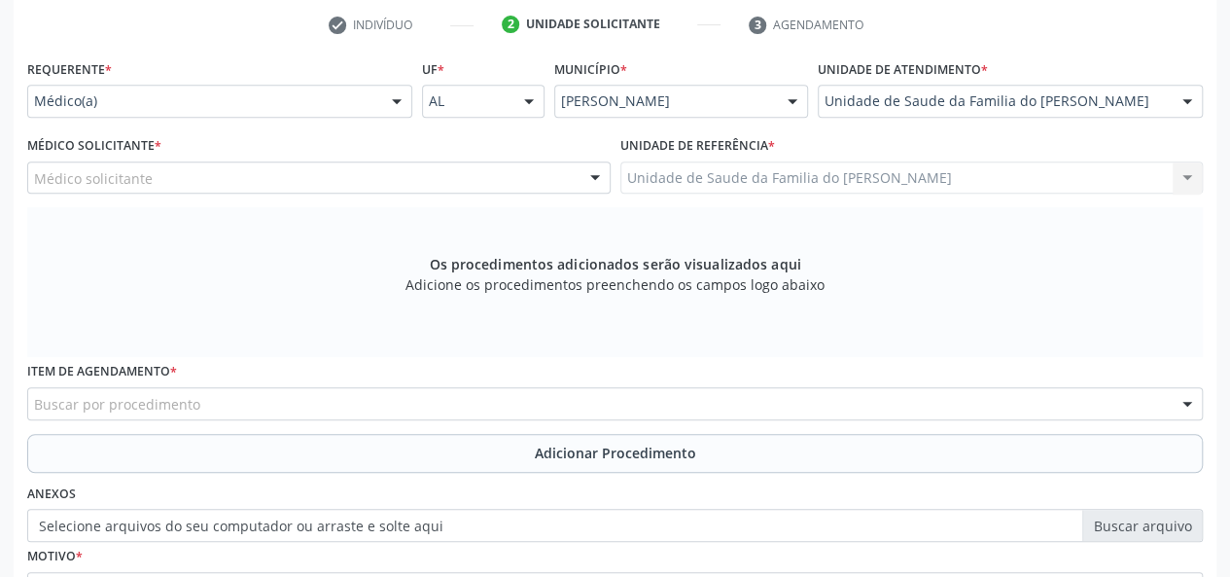
scroll to position [365, 0]
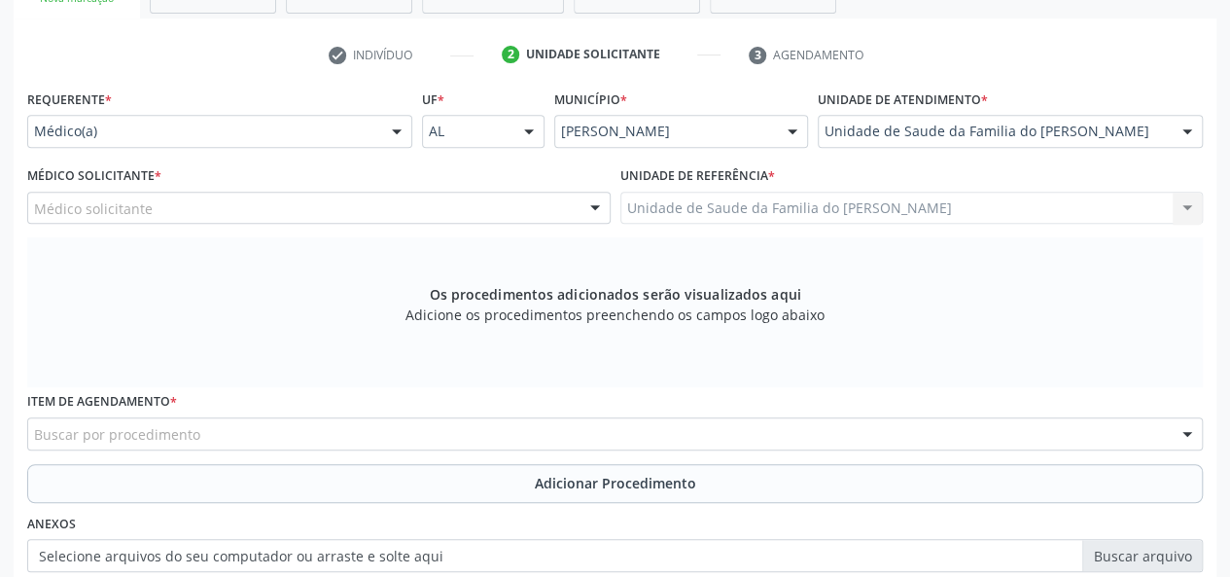
click at [572, 210] on div "Médico solicitante" at bounding box center [319, 208] width 584 height 33
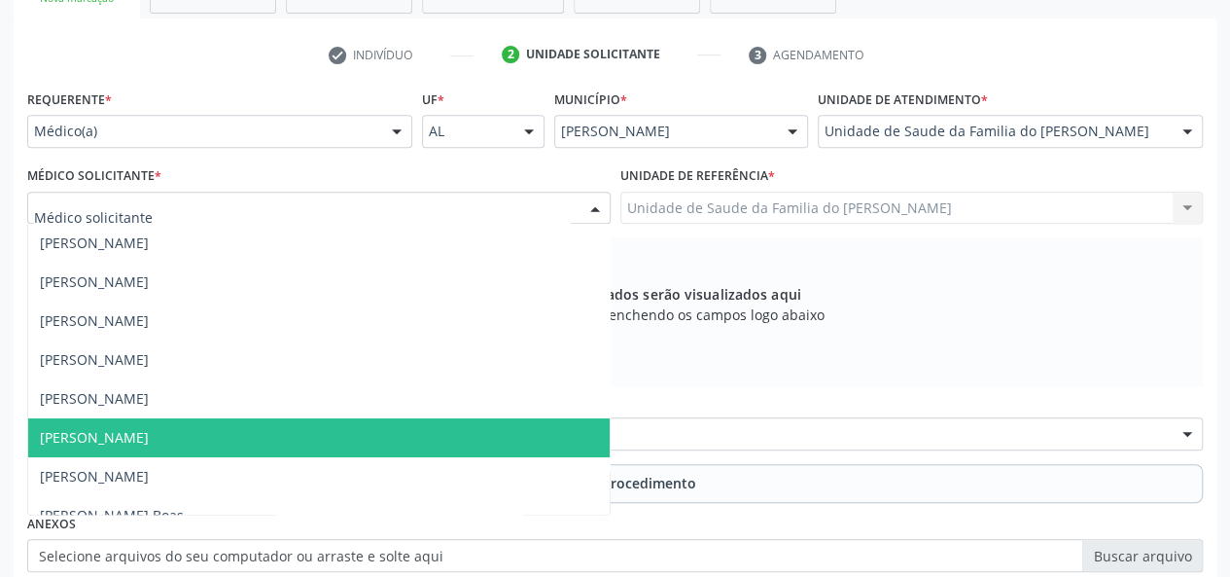
click at [377, 437] on span "[PERSON_NAME]" at bounding box center [319, 437] width 582 height 39
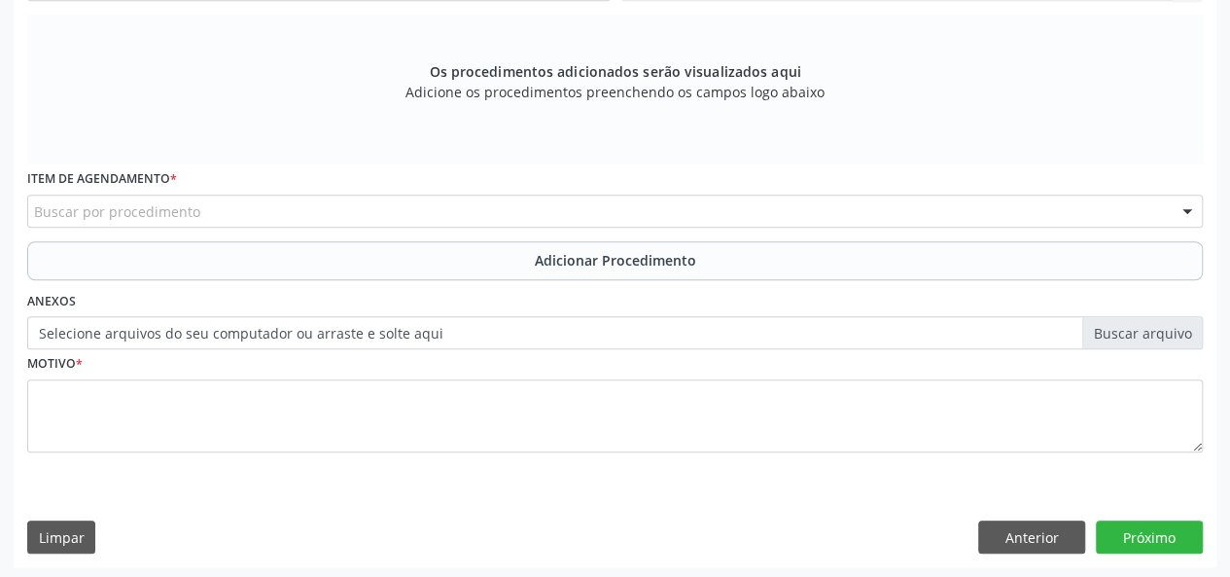
scroll to position [589, 0]
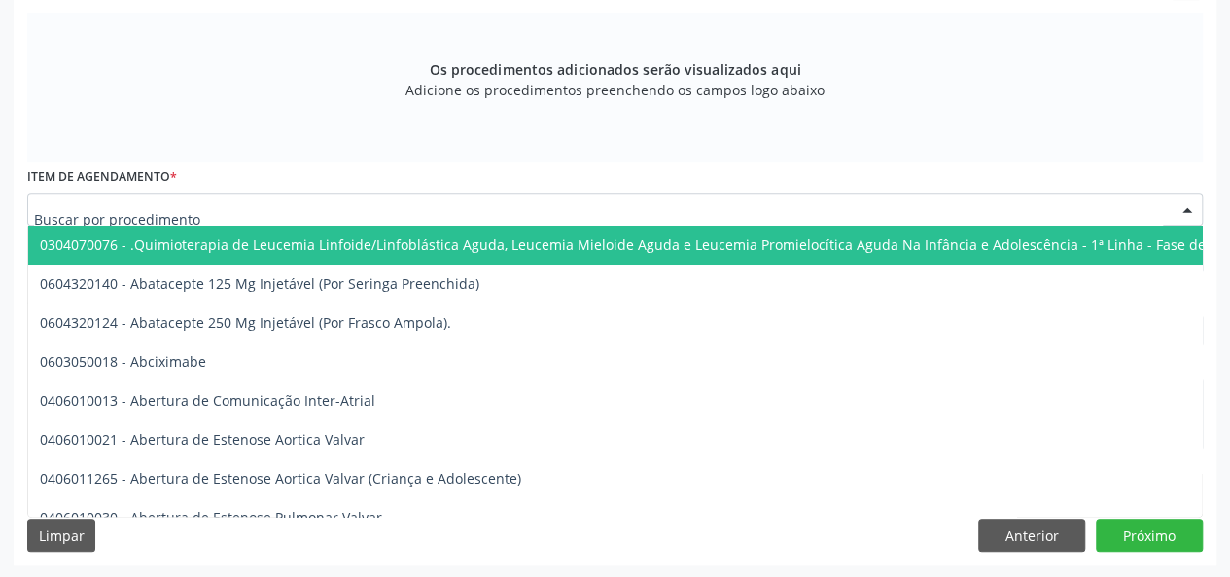
click at [350, 204] on div at bounding box center [615, 209] width 1176 height 33
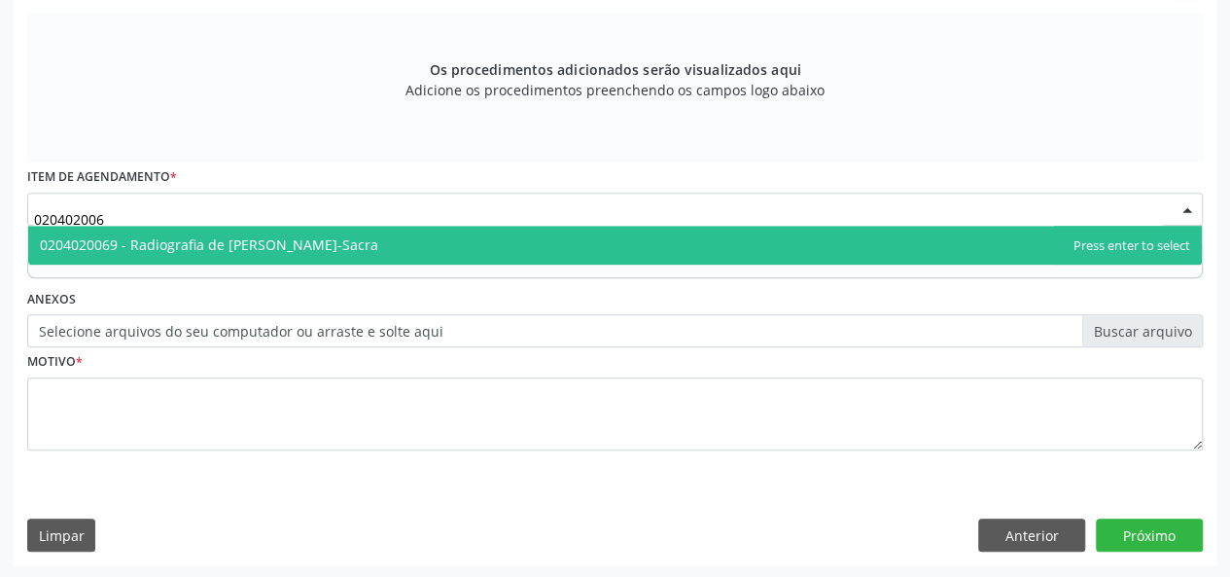
type input "0204020069"
click at [356, 239] on span "0204020069 - Radiografia de [PERSON_NAME]-Sacra" at bounding box center [615, 245] width 1174 height 39
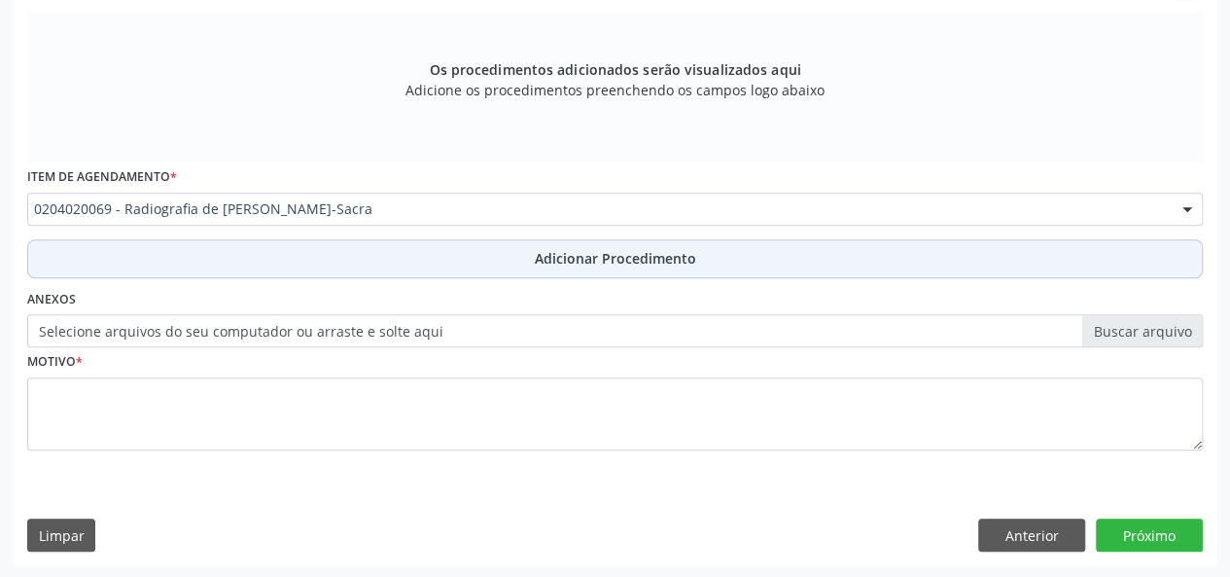
click at [356, 265] on button "Adicionar Procedimento" at bounding box center [615, 258] width 1176 height 39
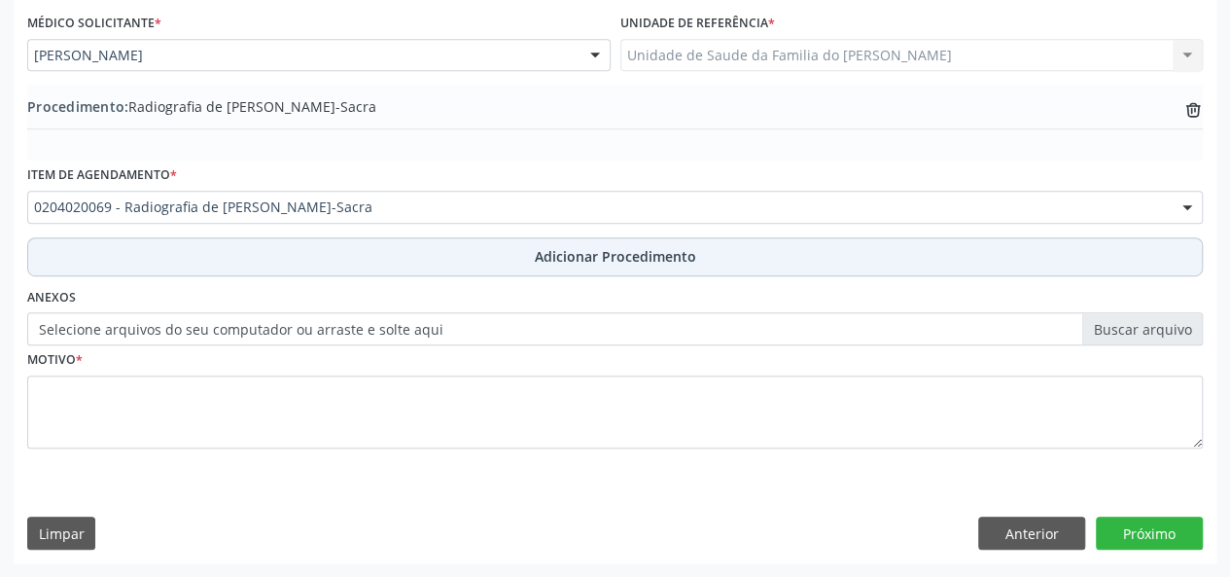
scroll to position [515, 0]
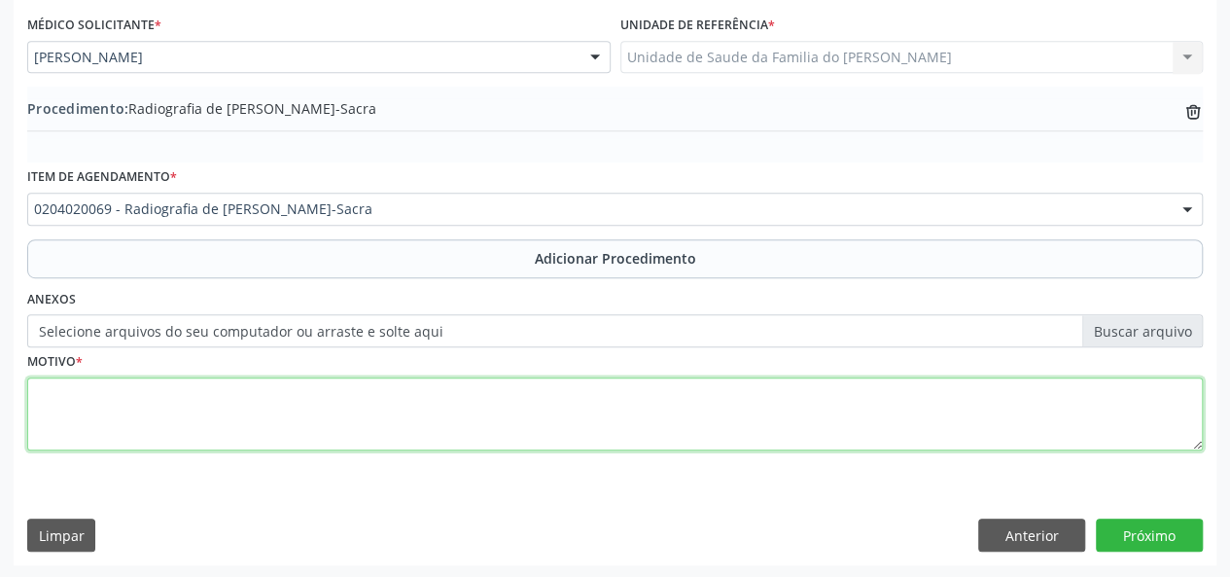
click at [338, 409] on textarea at bounding box center [615, 414] width 1176 height 74
type textarea "DOR LOMBAR"
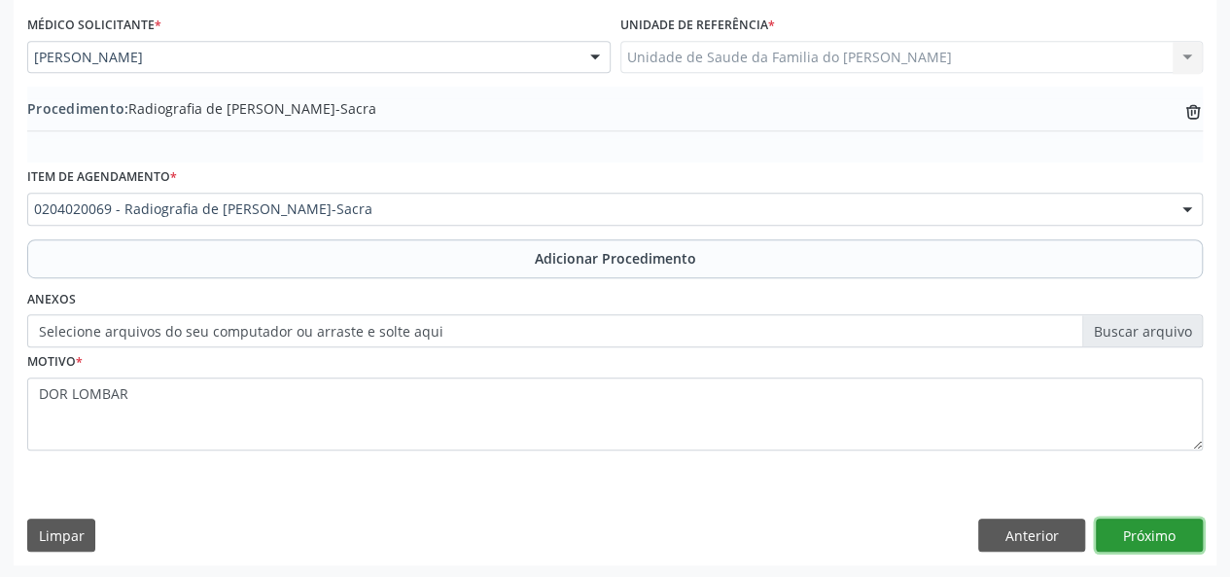
click at [1129, 524] on button "Próximo" at bounding box center [1149, 534] width 107 height 33
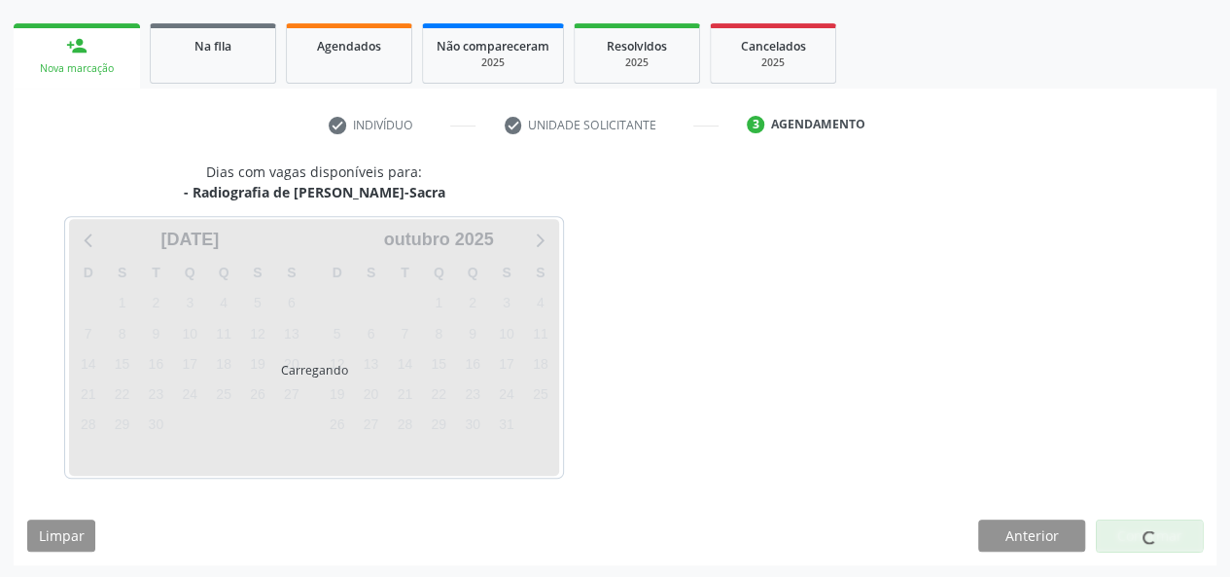
scroll to position [352, 0]
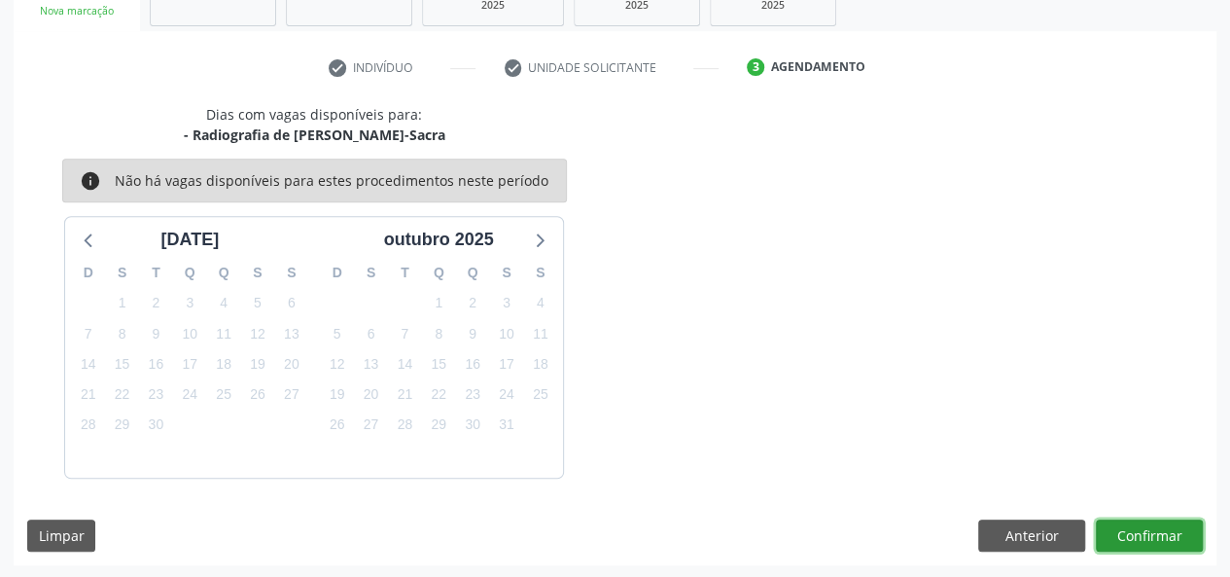
click at [1142, 538] on button "Confirmar" at bounding box center [1149, 535] width 107 height 33
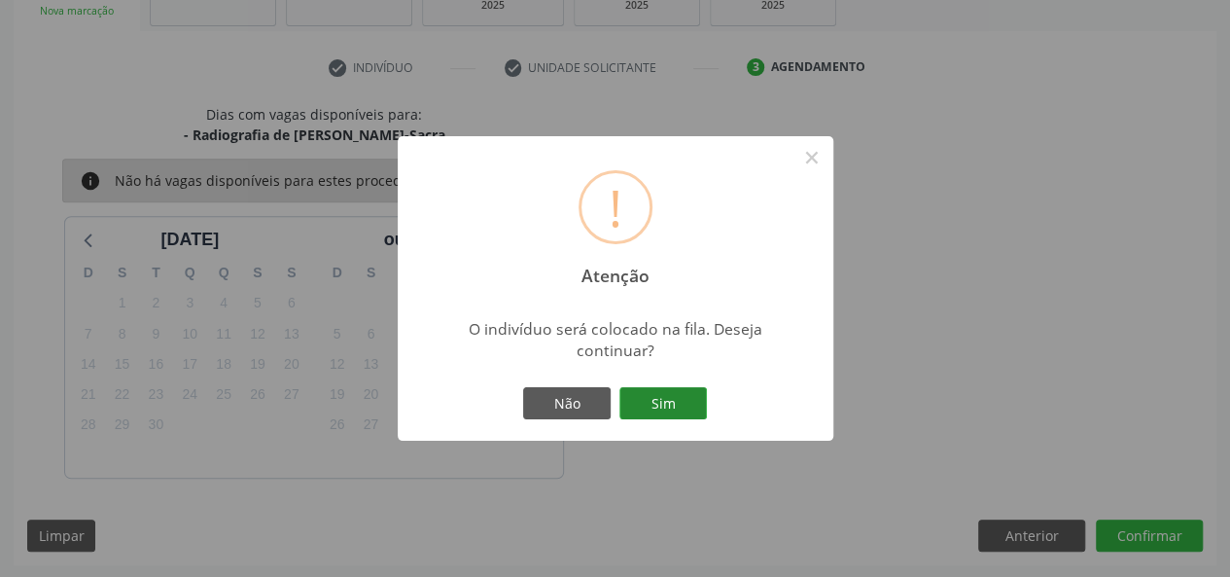
click at [663, 408] on button "Sim" at bounding box center [664, 403] width 88 height 33
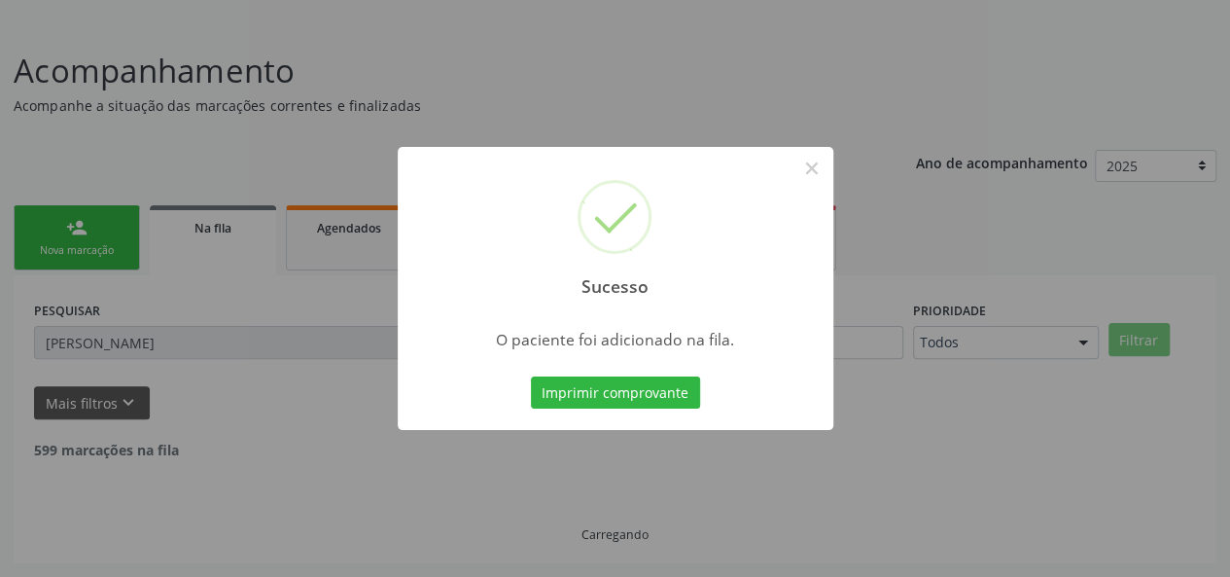
scroll to position [50, 0]
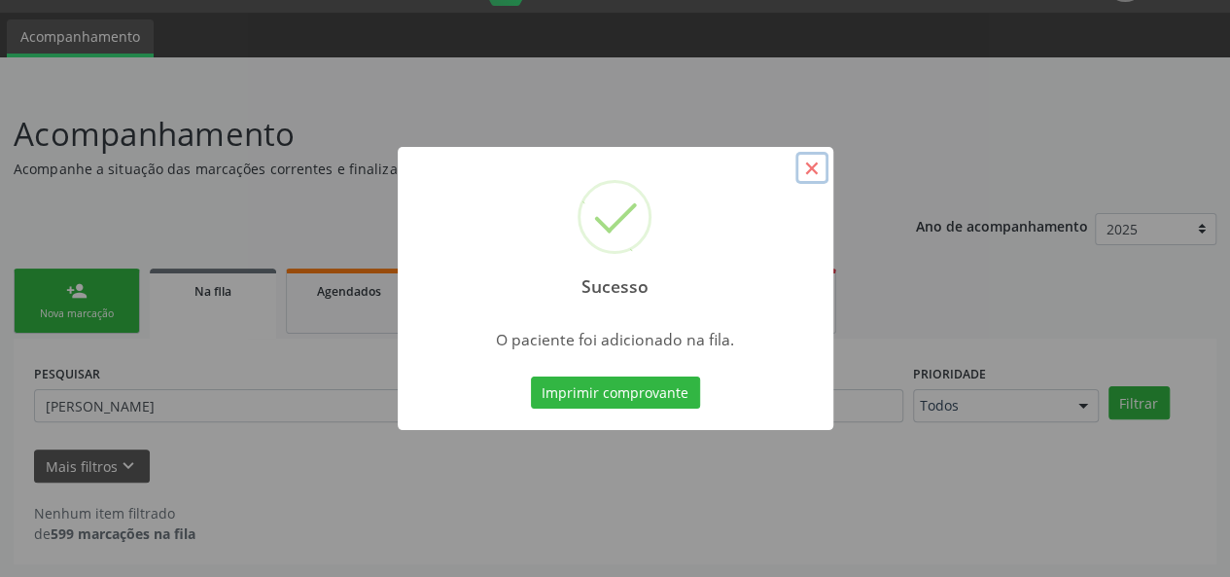
click at [805, 168] on button "×" at bounding box center [812, 168] width 33 height 33
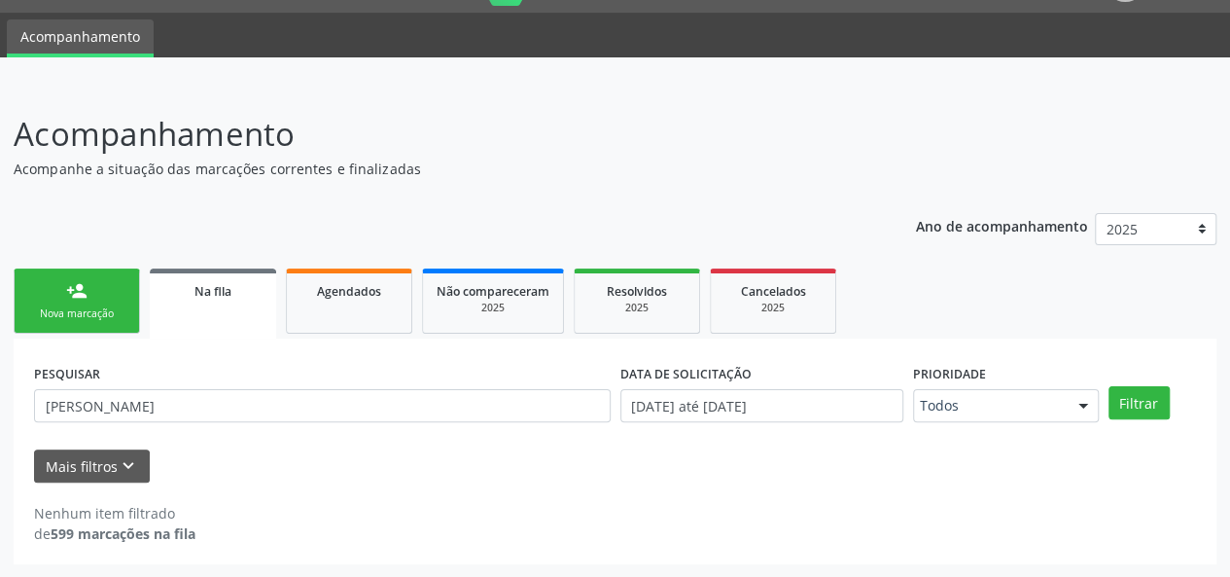
click at [66, 291] on div "person_add" at bounding box center [76, 290] width 21 height 21
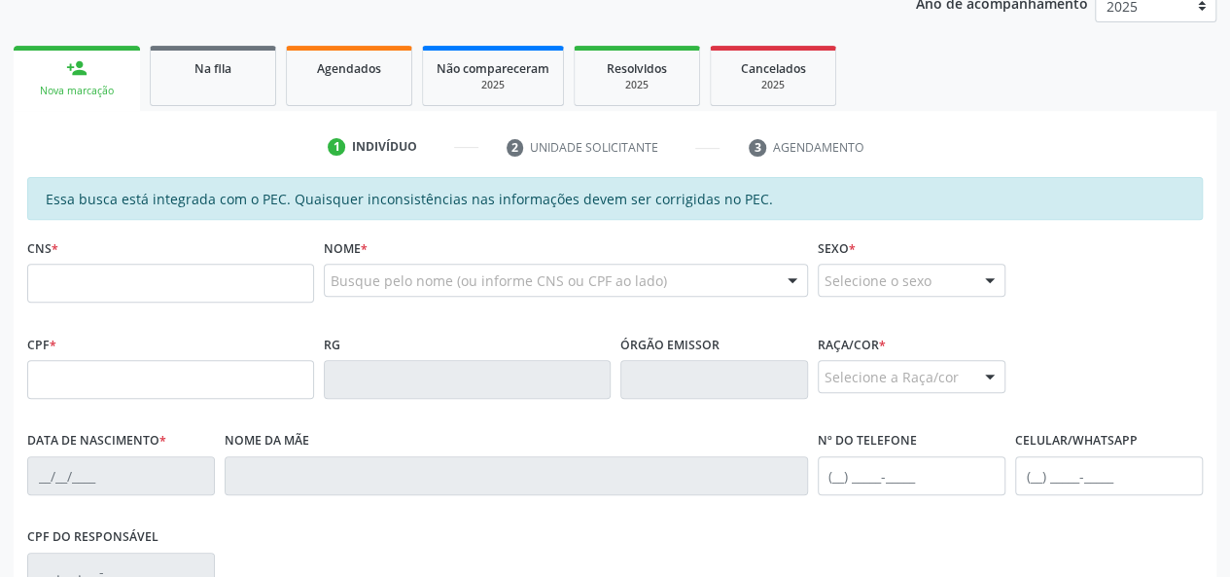
scroll to position [292, 0]
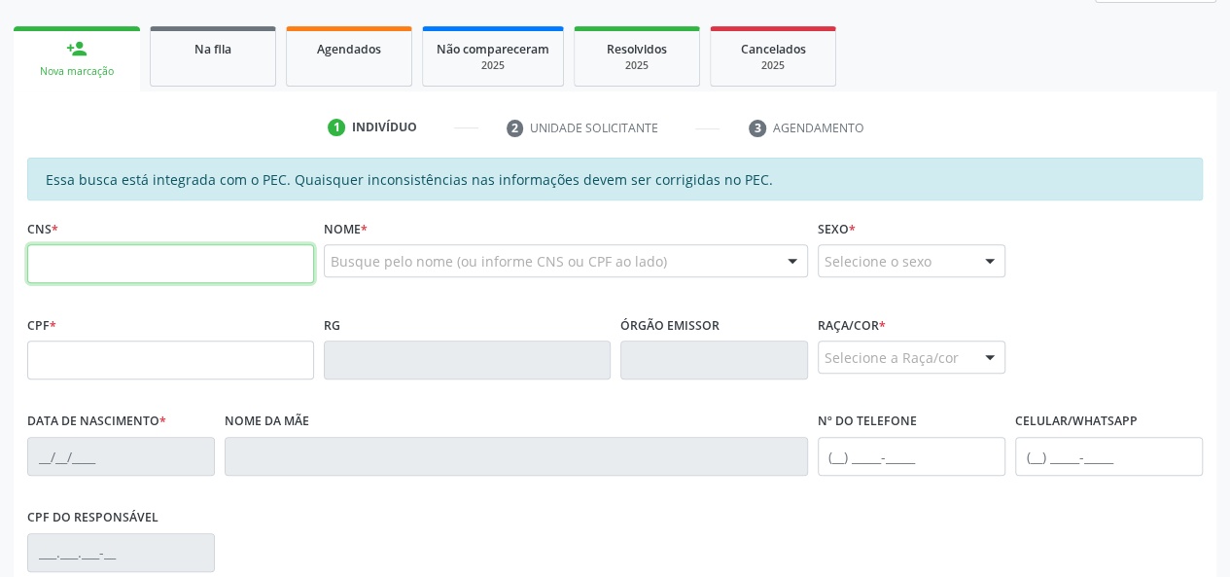
click at [204, 262] on input "text" at bounding box center [170, 263] width 287 height 39
type input "898 0004 7809 8261"
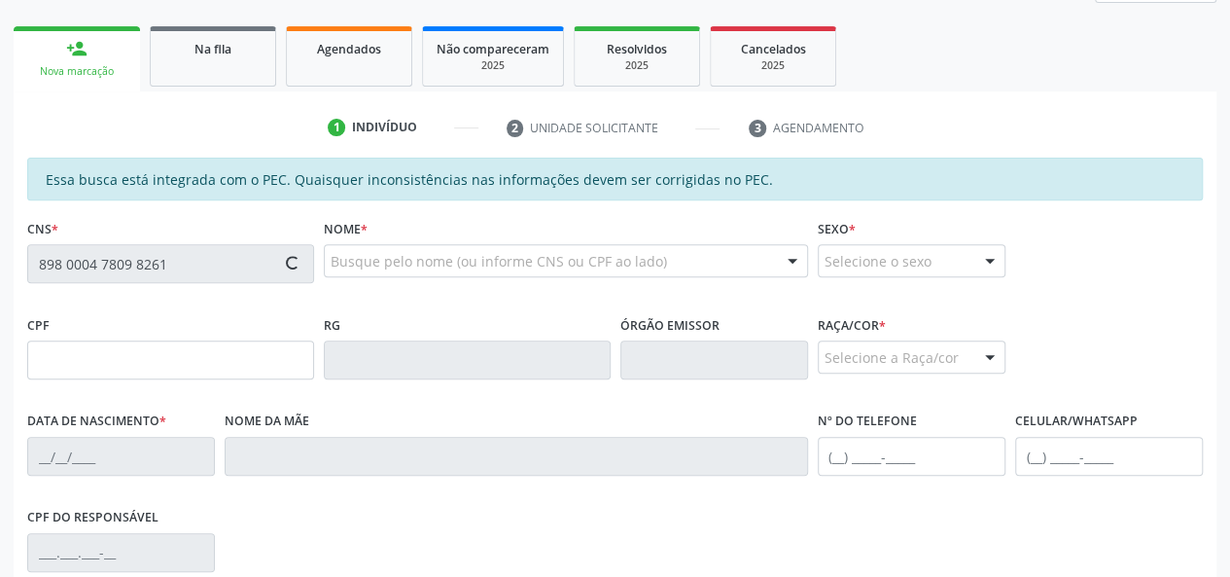
type input "150.356.914-46"
type input "08/02/2009"
type input "Adirleide Maria dos Santos"
type input "(82) 8869-0958"
type input "28"
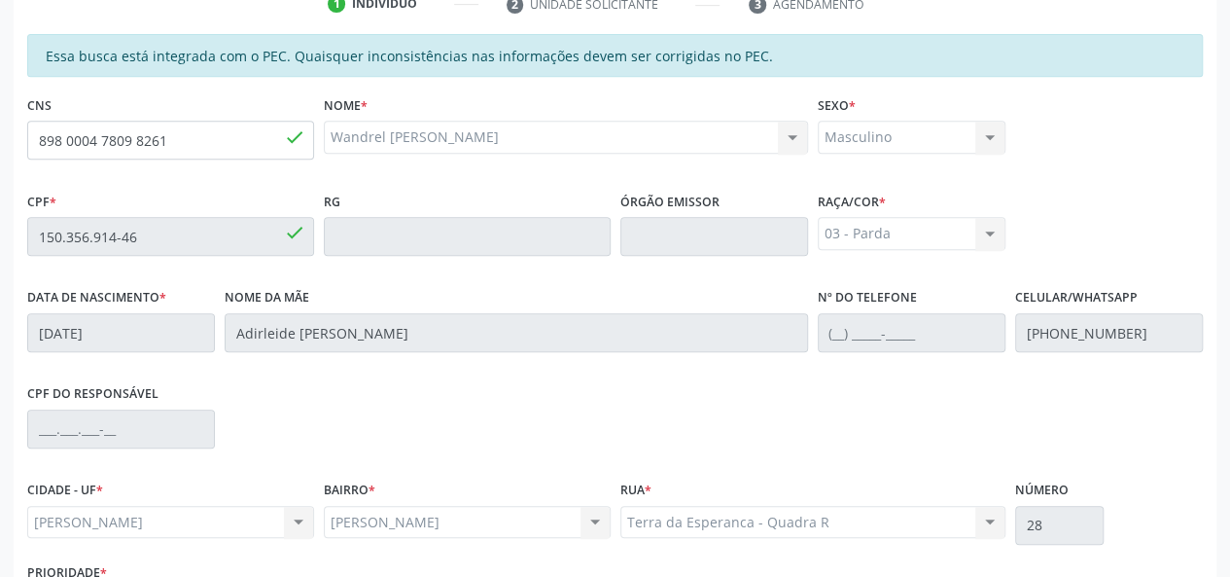
scroll to position [389, 0]
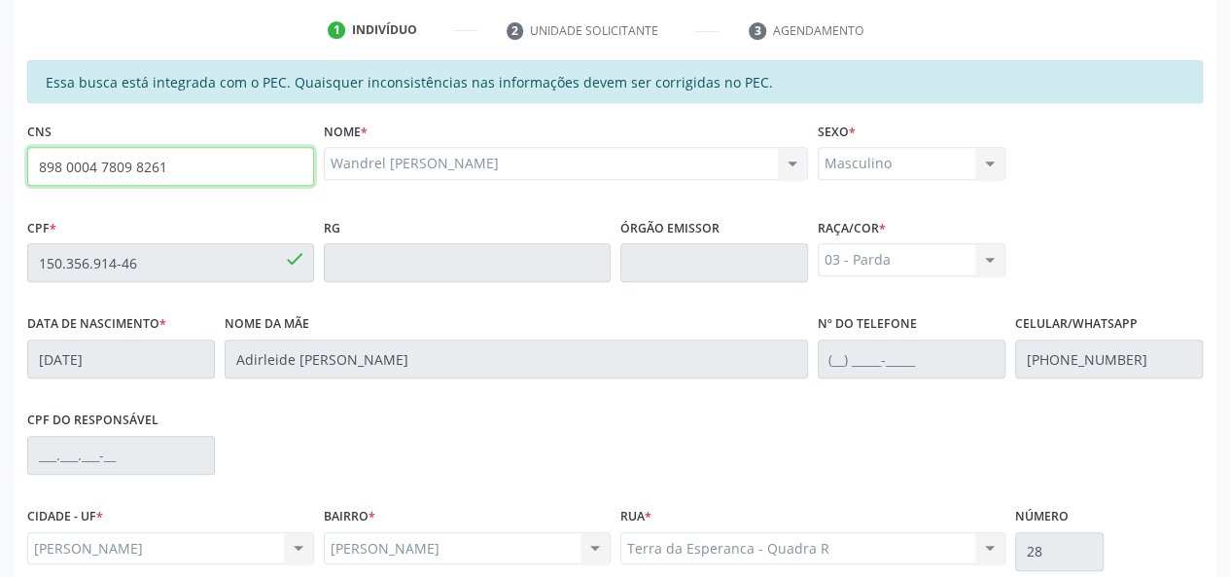
drag, startPoint x: 163, startPoint y: 160, endPoint x: 5, endPoint y: 156, distance: 158.6
click at [5, 156] on div "Acompanhamento Acompanhe a situação das marcações correntes e finalizadas Relat…" at bounding box center [615, 247] width 1230 height 1004
